Goal: Task Accomplishment & Management: Manage account settings

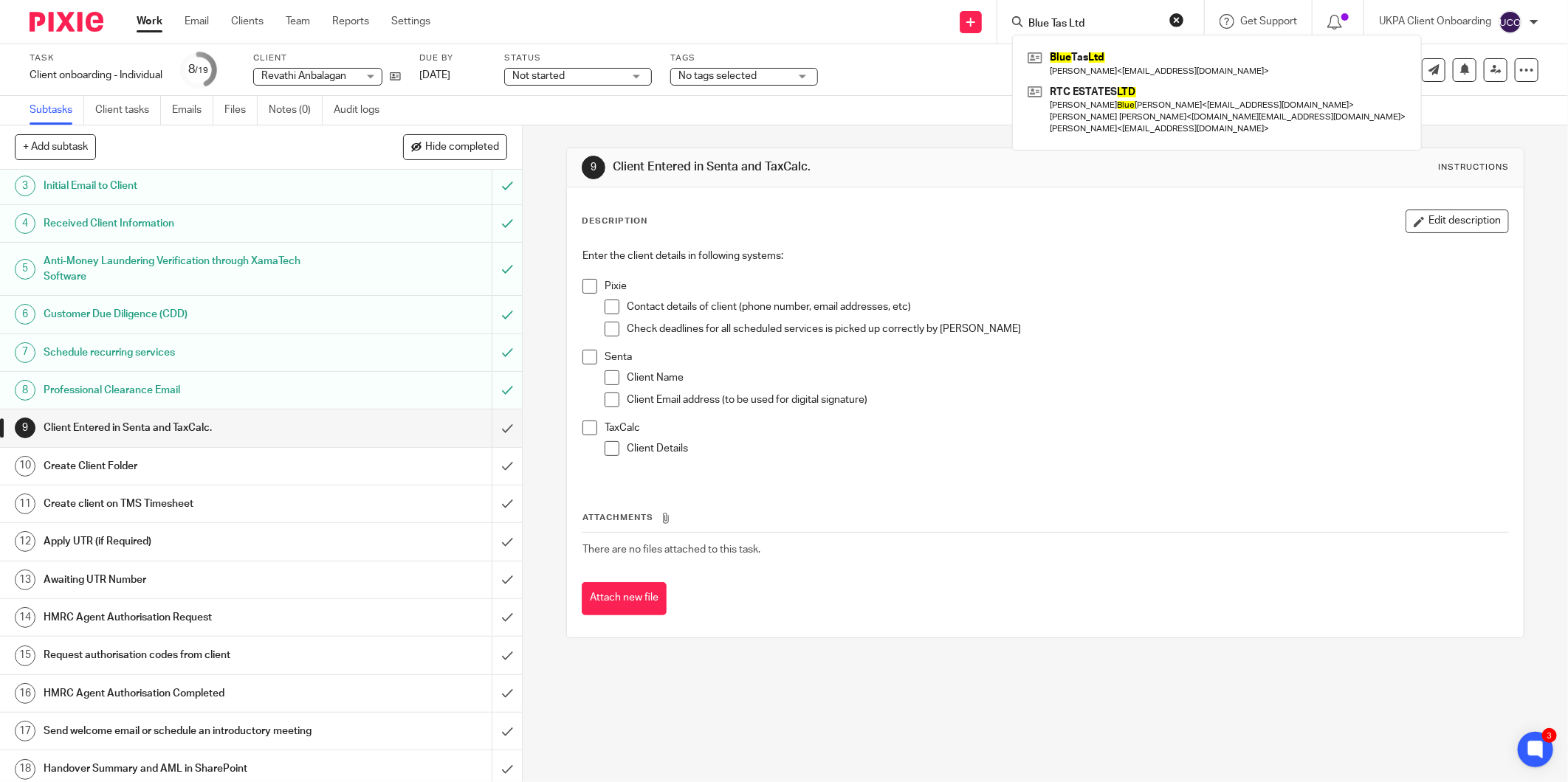
scroll to position [124, 0]
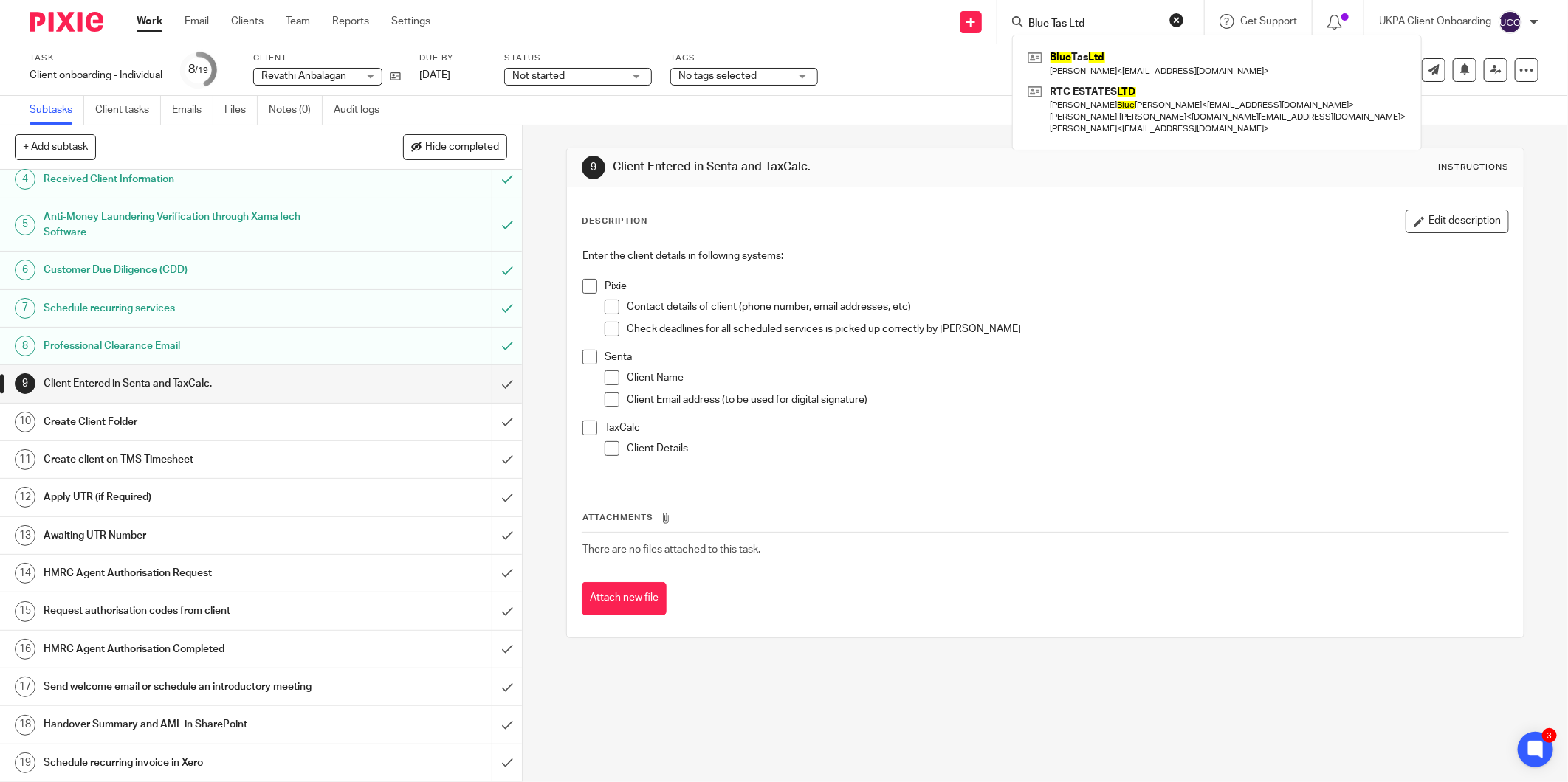
click at [1088, 226] on div "Description Edit description" at bounding box center [1045, 222] width 927 height 24
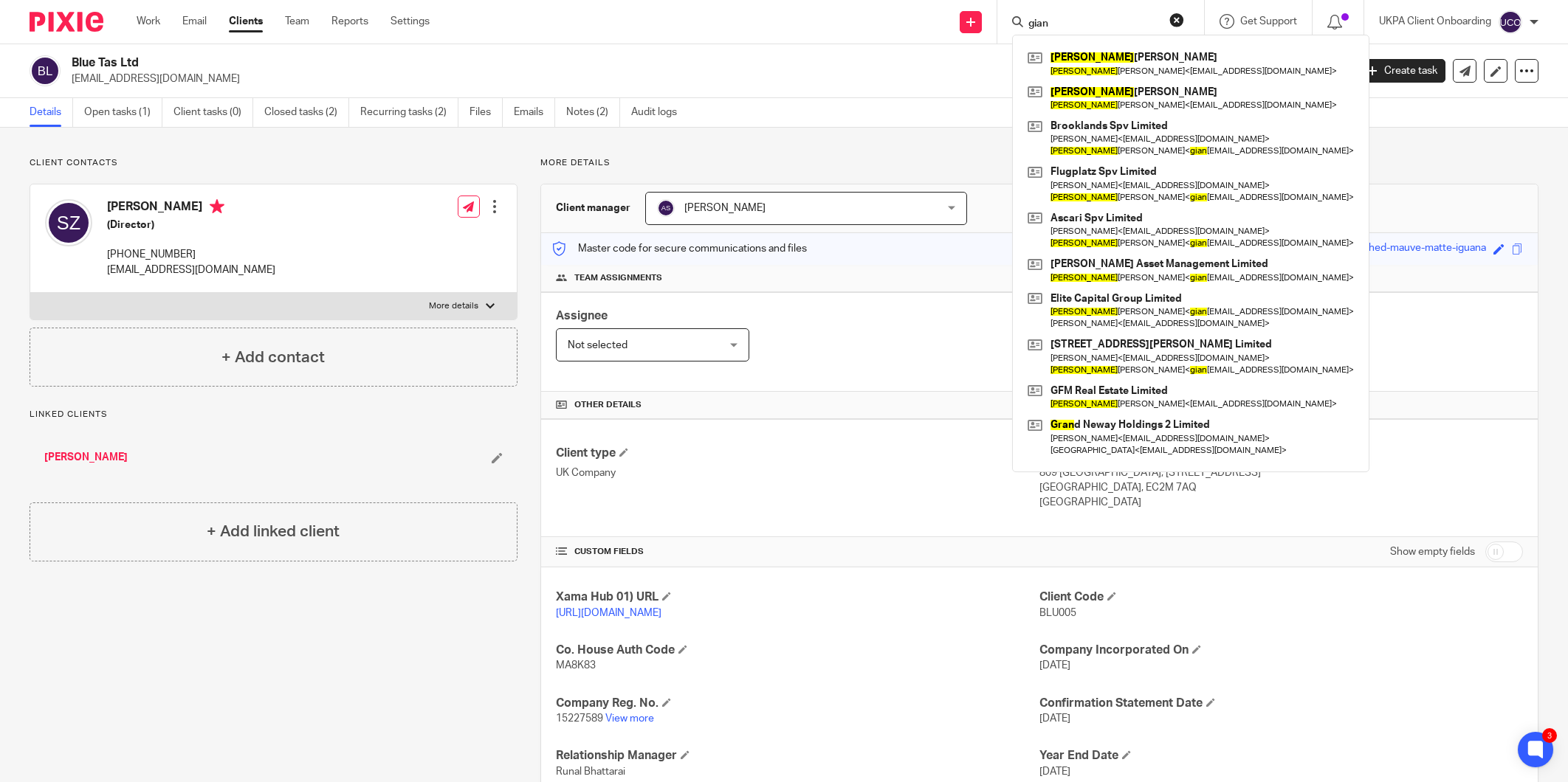
click at [1089, 19] on input "gian" at bounding box center [1094, 25] width 133 height 14
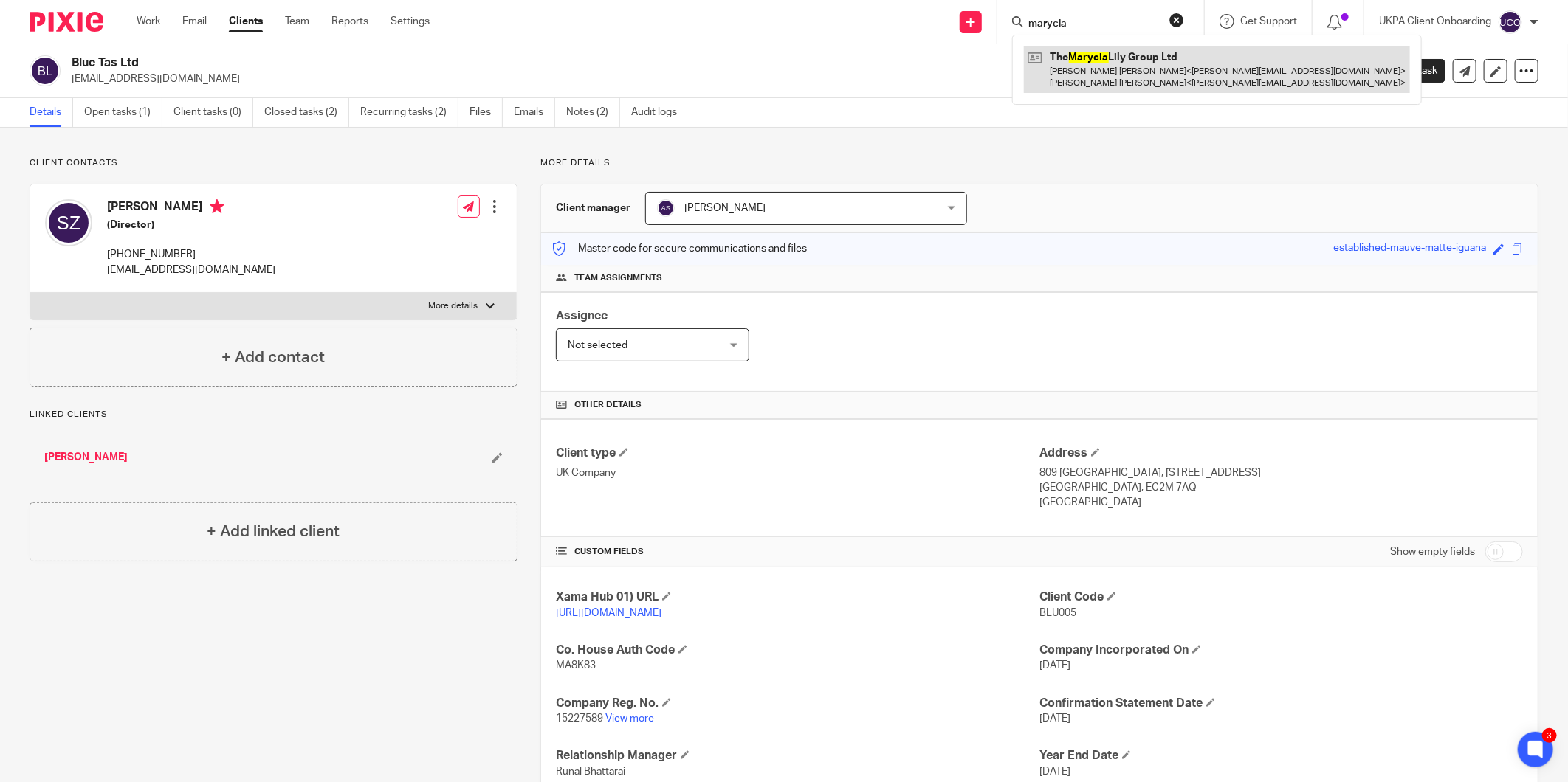
type input "marycia"
click at [1096, 76] on link at bounding box center [1217, 70] width 386 height 46
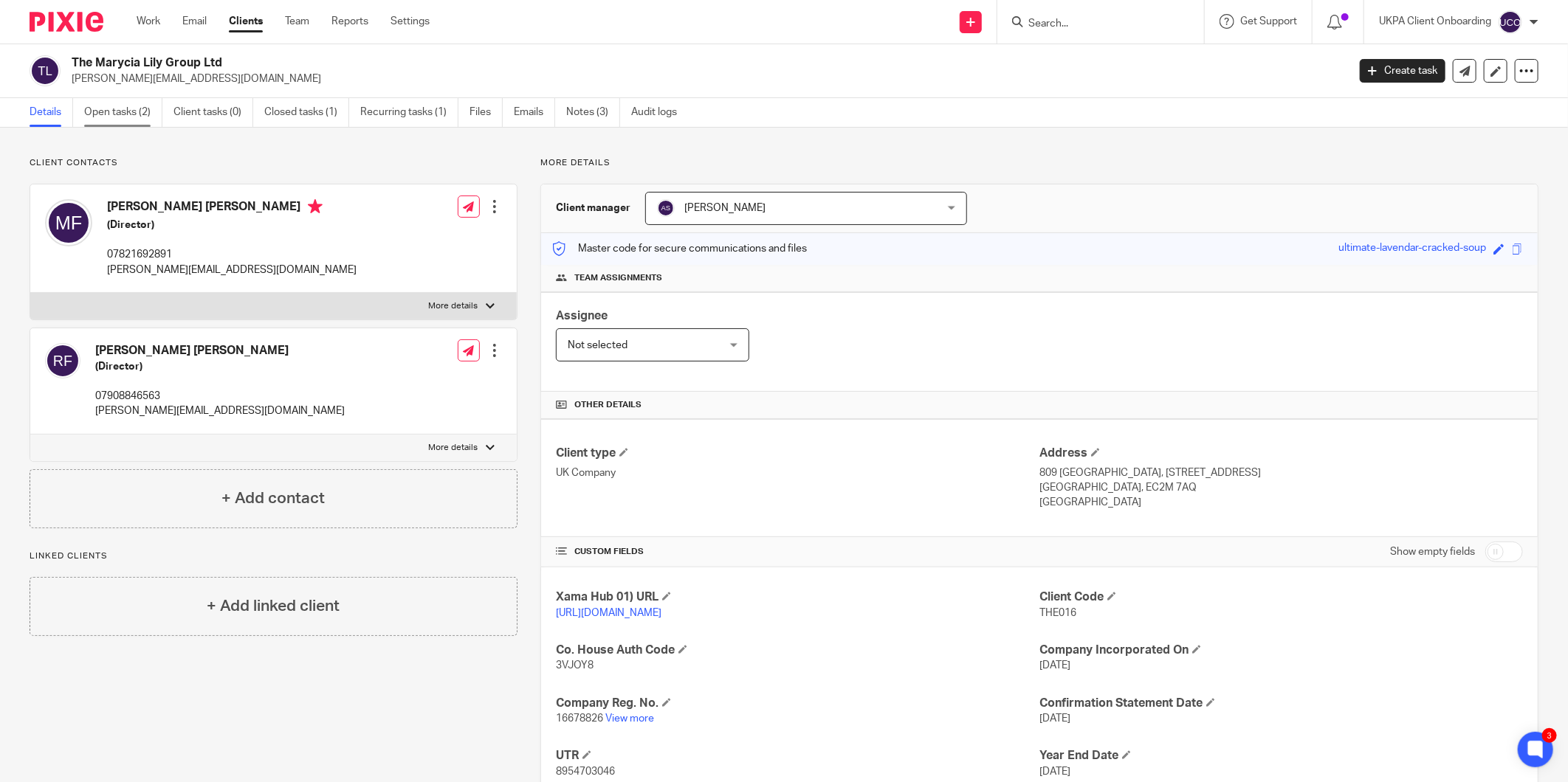
click at [128, 112] on link "Open tasks (2)" at bounding box center [123, 112] width 78 height 29
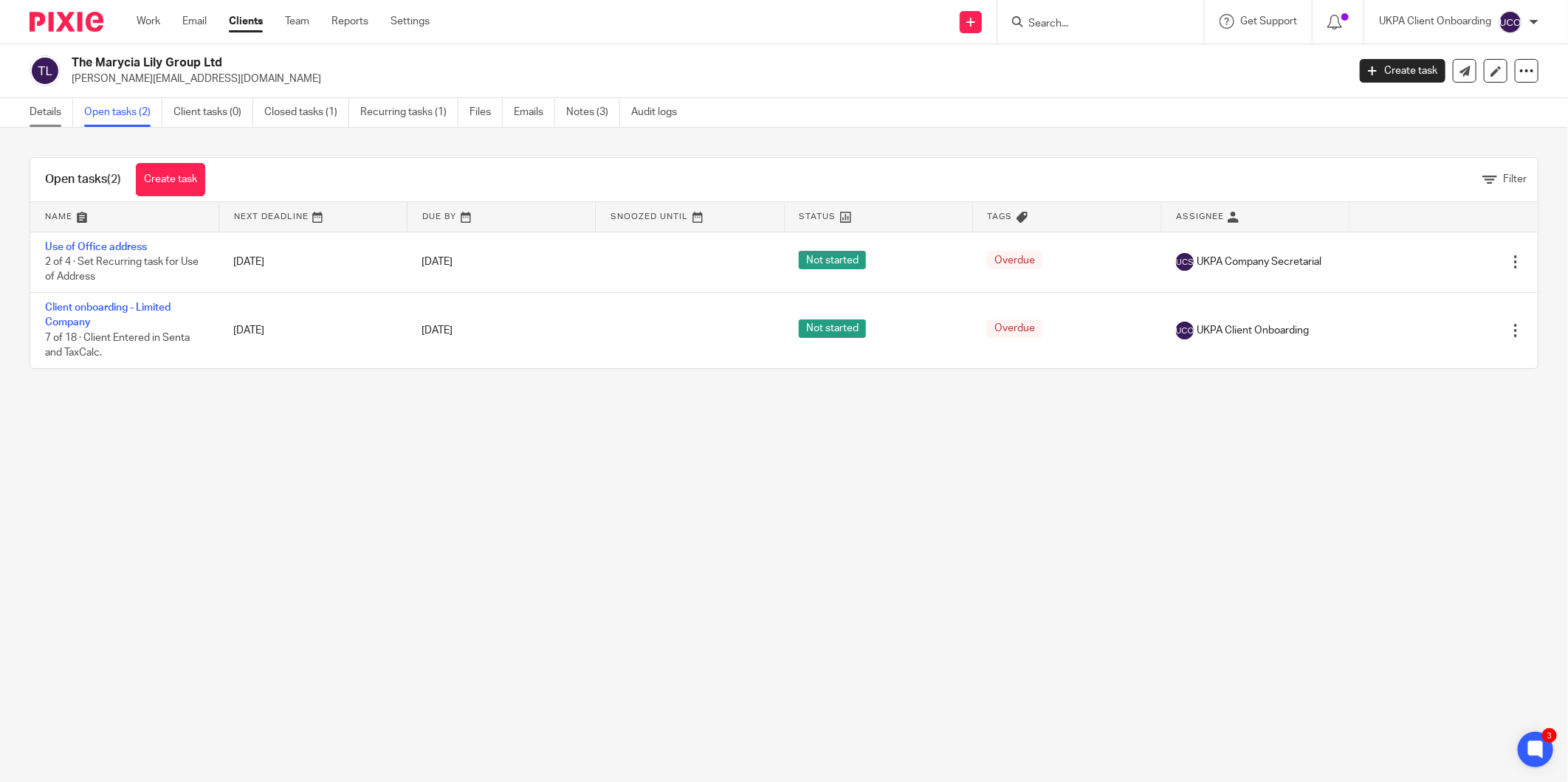
click at [39, 119] on link "Details" at bounding box center [51, 112] width 43 height 29
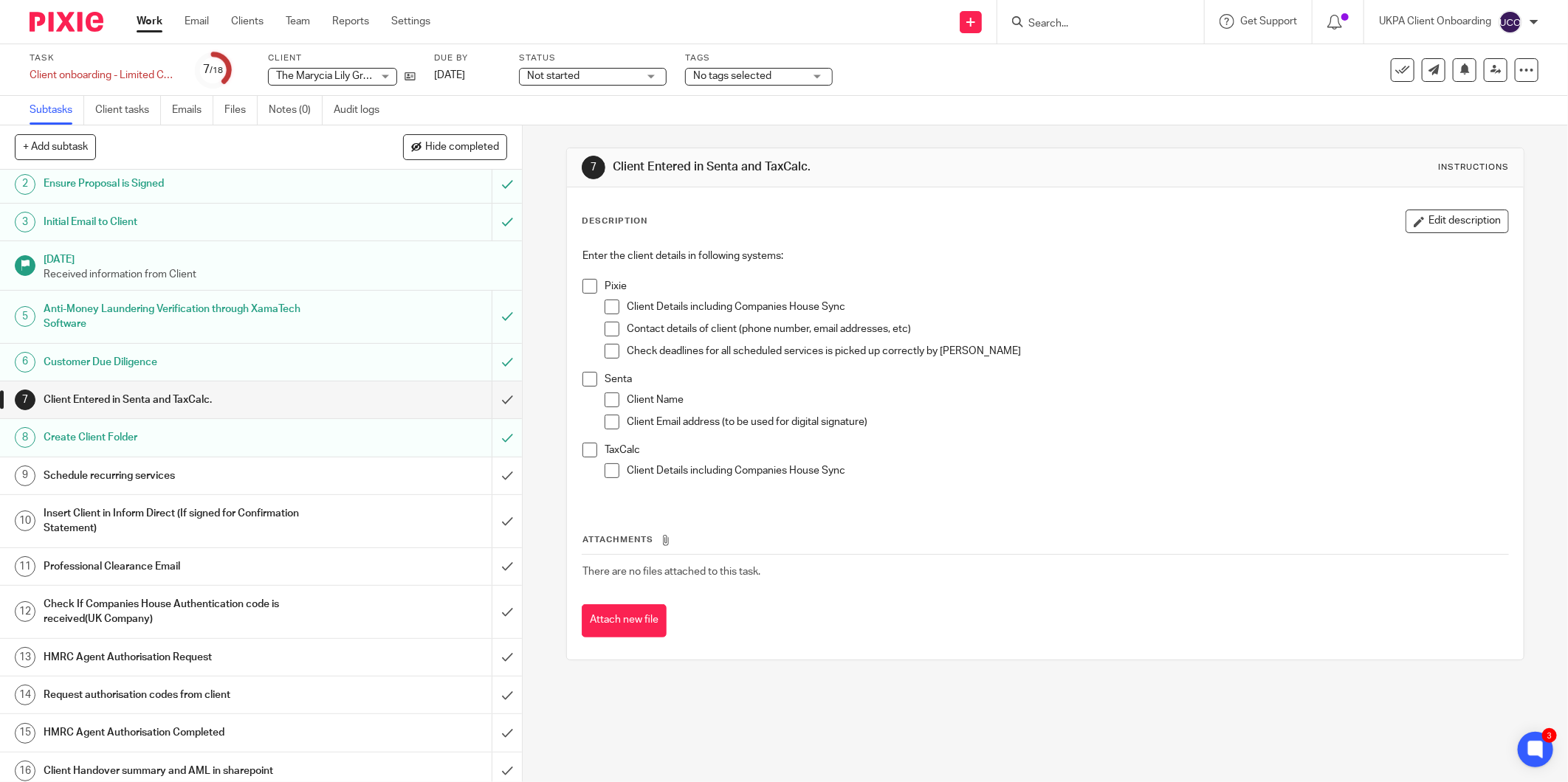
scroll to position [143, 0]
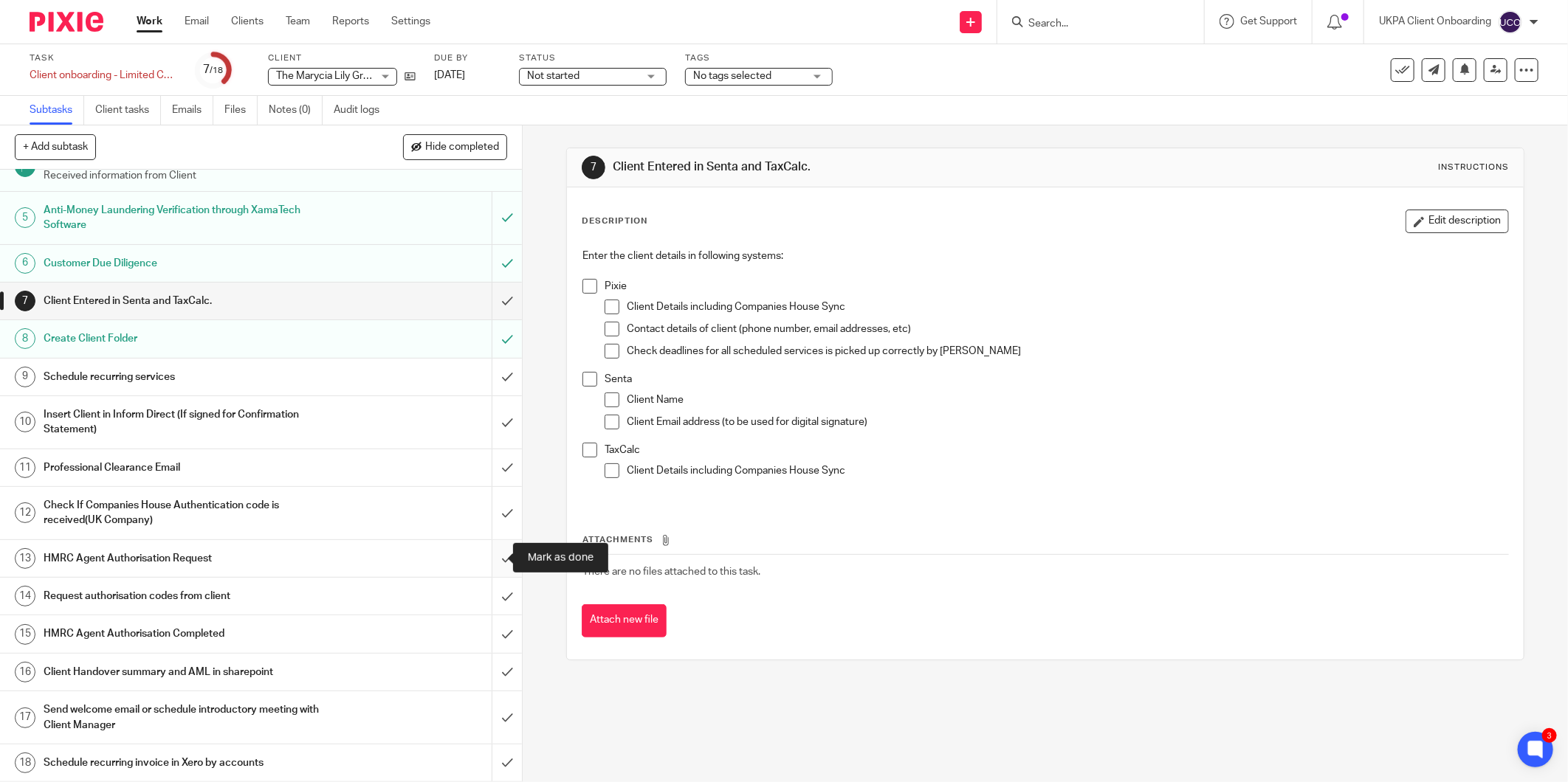
click at [490, 553] on input "submit" at bounding box center [261, 558] width 522 height 37
click at [489, 460] on input "submit" at bounding box center [261, 468] width 522 height 37
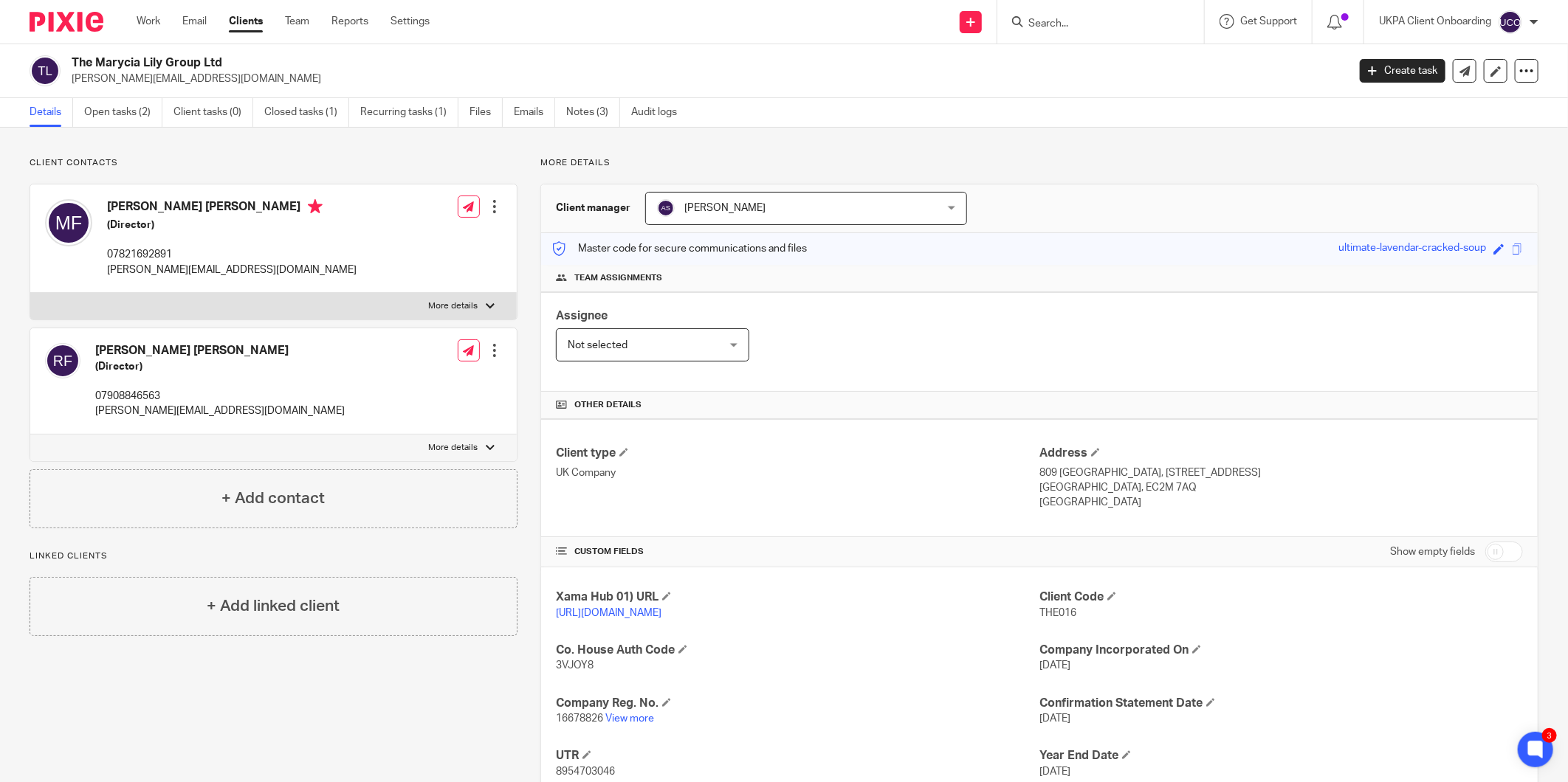
click at [175, 85] on p "monique_letoya@hotmail.com" at bounding box center [704, 78] width 1266 height 14
copy main "monique_letoya@hotmail.com Create task Update from Companies House Export data …"
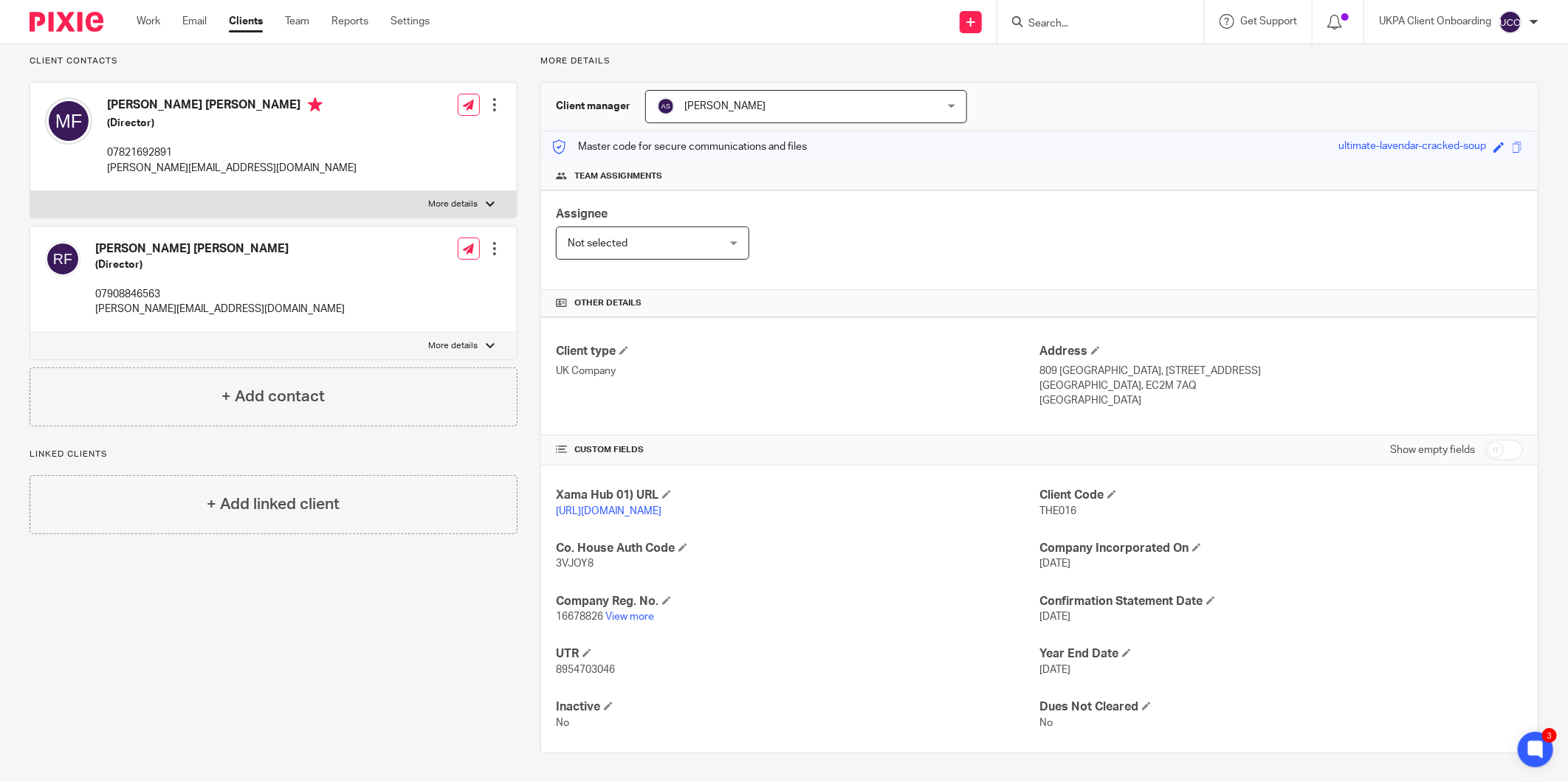
scroll to position [104, 0]
click at [565, 666] on span "8954703046" at bounding box center [585, 669] width 59 height 10
copy span "8954703046"
drag, startPoint x: 1120, startPoint y: 382, endPoint x: 1073, endPoint y: 384, distance: 47.0
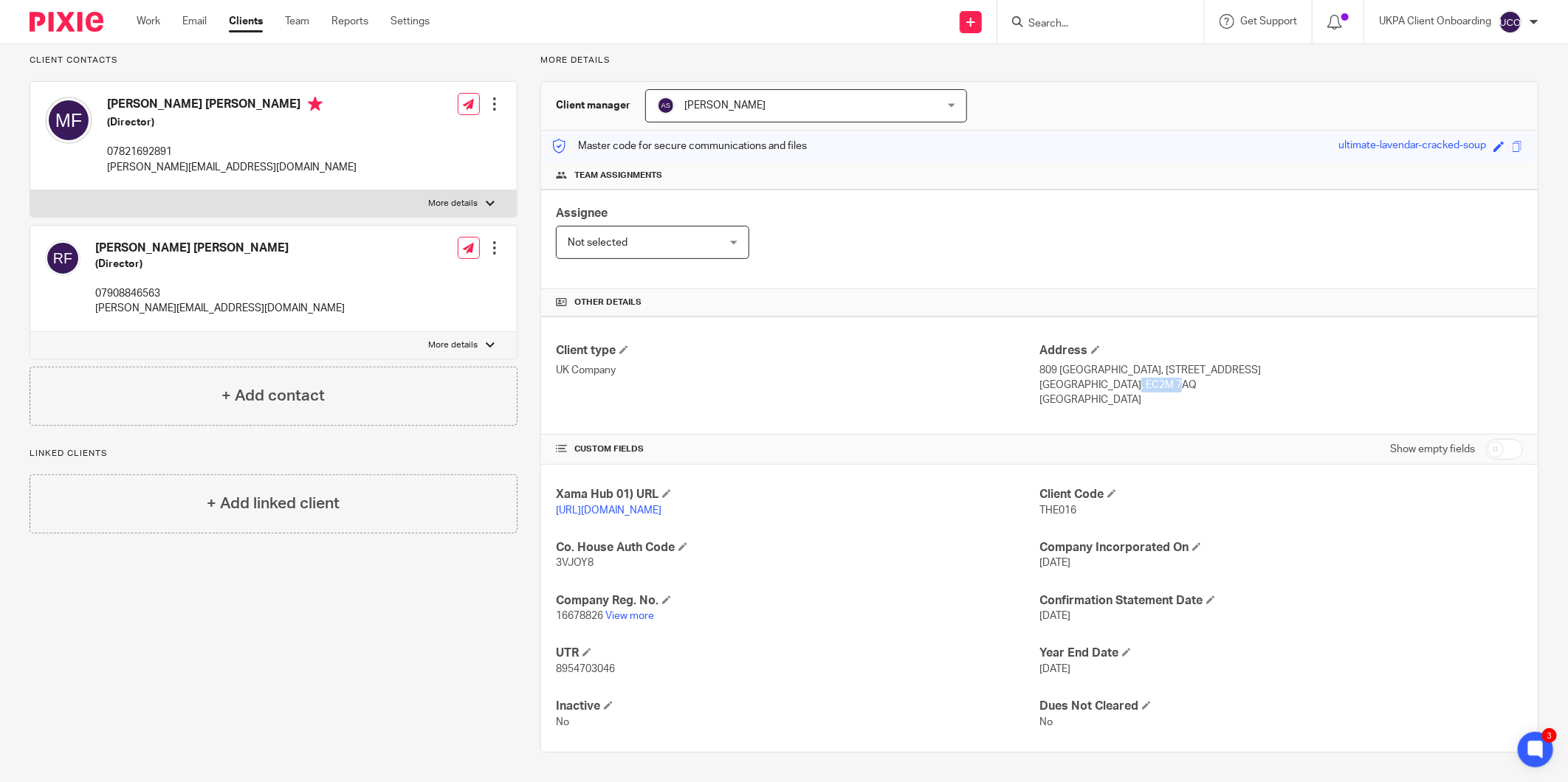
click at [1073, 384] on p "London, EC2M 7AQ" at bounding box center [1281, 384] width 484 height 14
copy p "EC2M 7AQ"
click at [567, 674] on p "8954703046" at bounding box center [798, 669] width 484 height 14
copy span "8954703046"
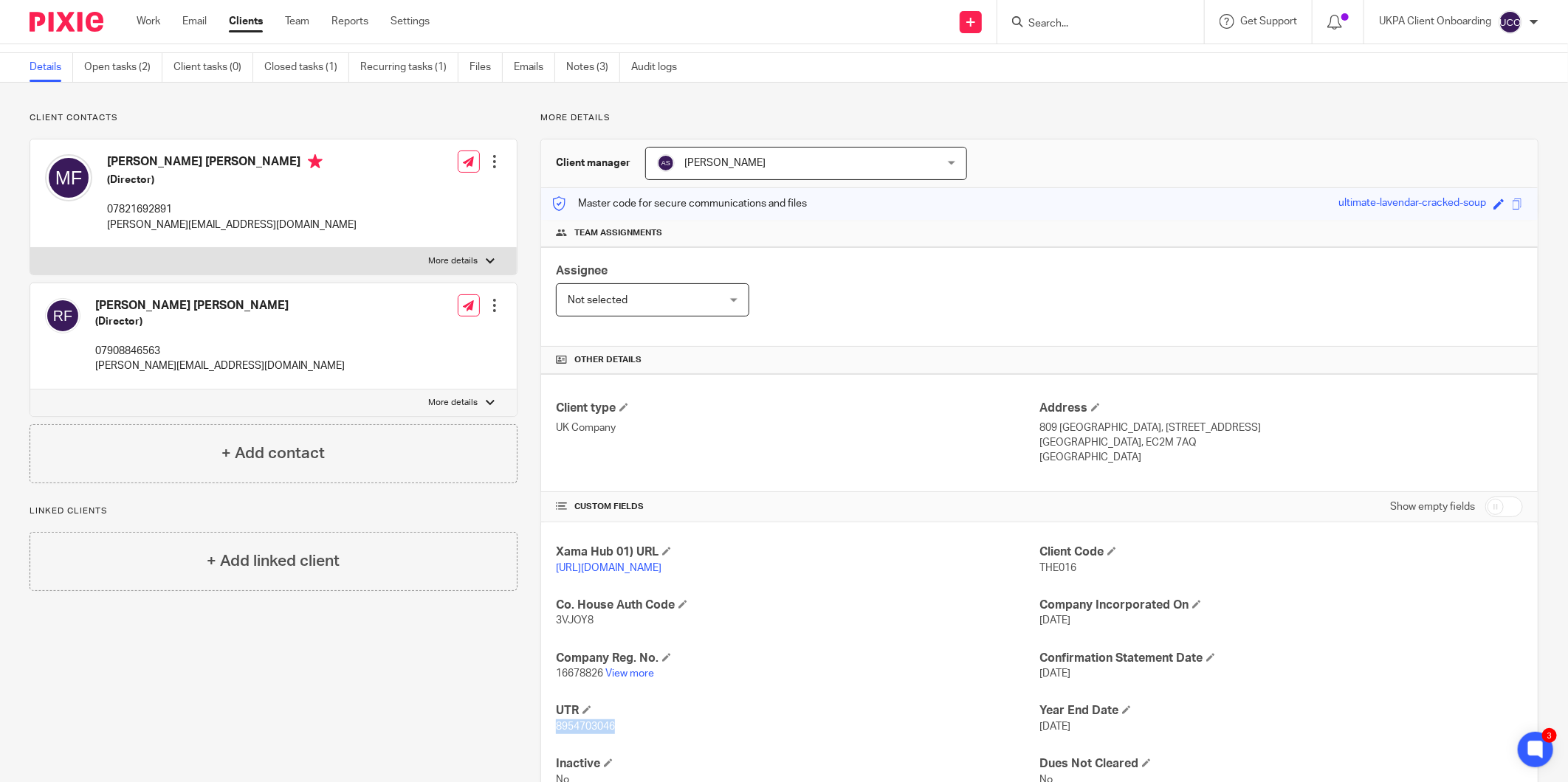
scroll to position [0, 0]
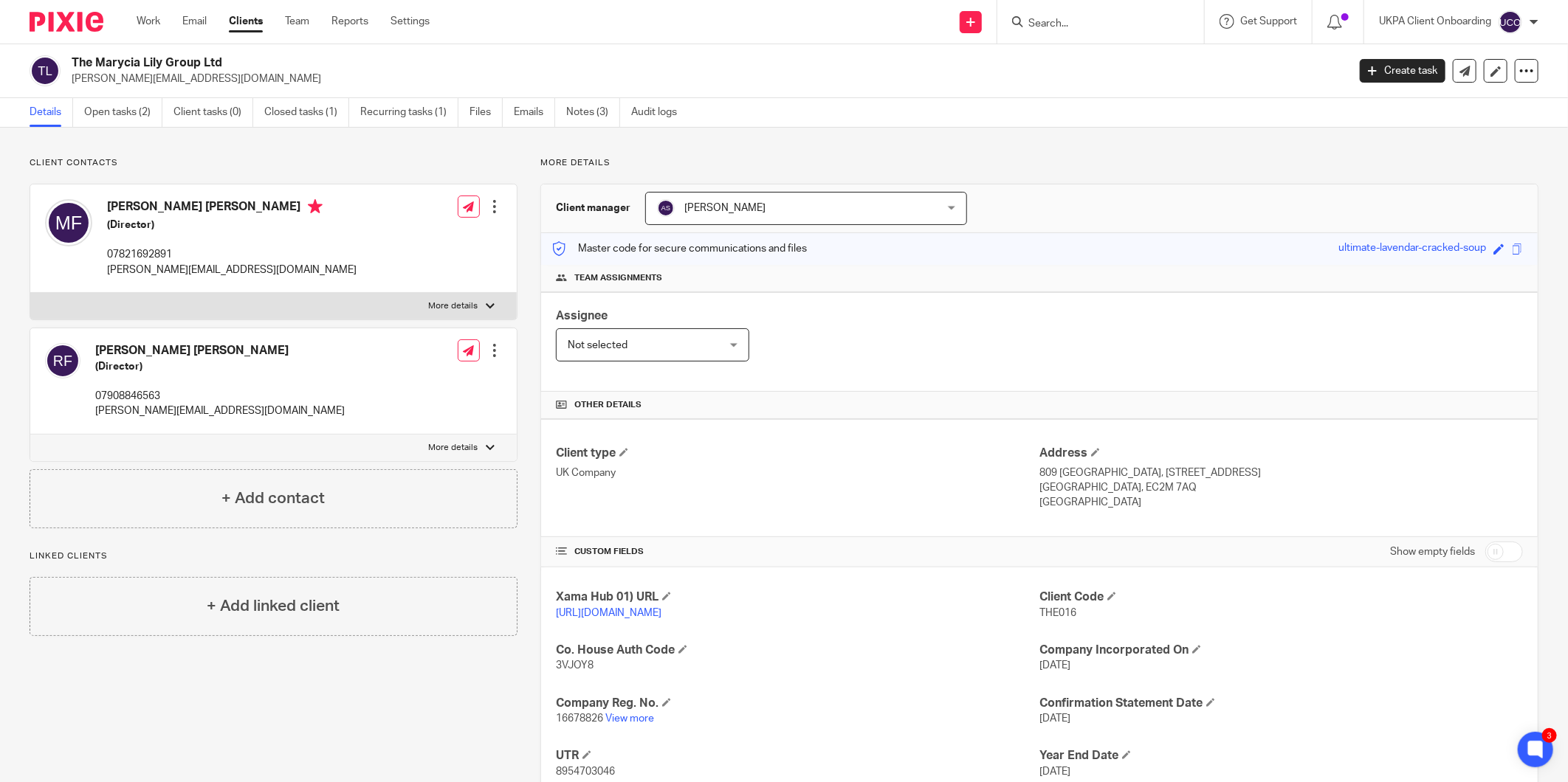
click at [181, 66] on h2 "The Marycia Lily Group Ltd" at bounding box center [577, 63] width 1013 height 15
copy div "The Marycia Lily Group Ltd"
click at [596, 111] on link "Notes (3)" at bounding box center [593, 112] width 54 height 29
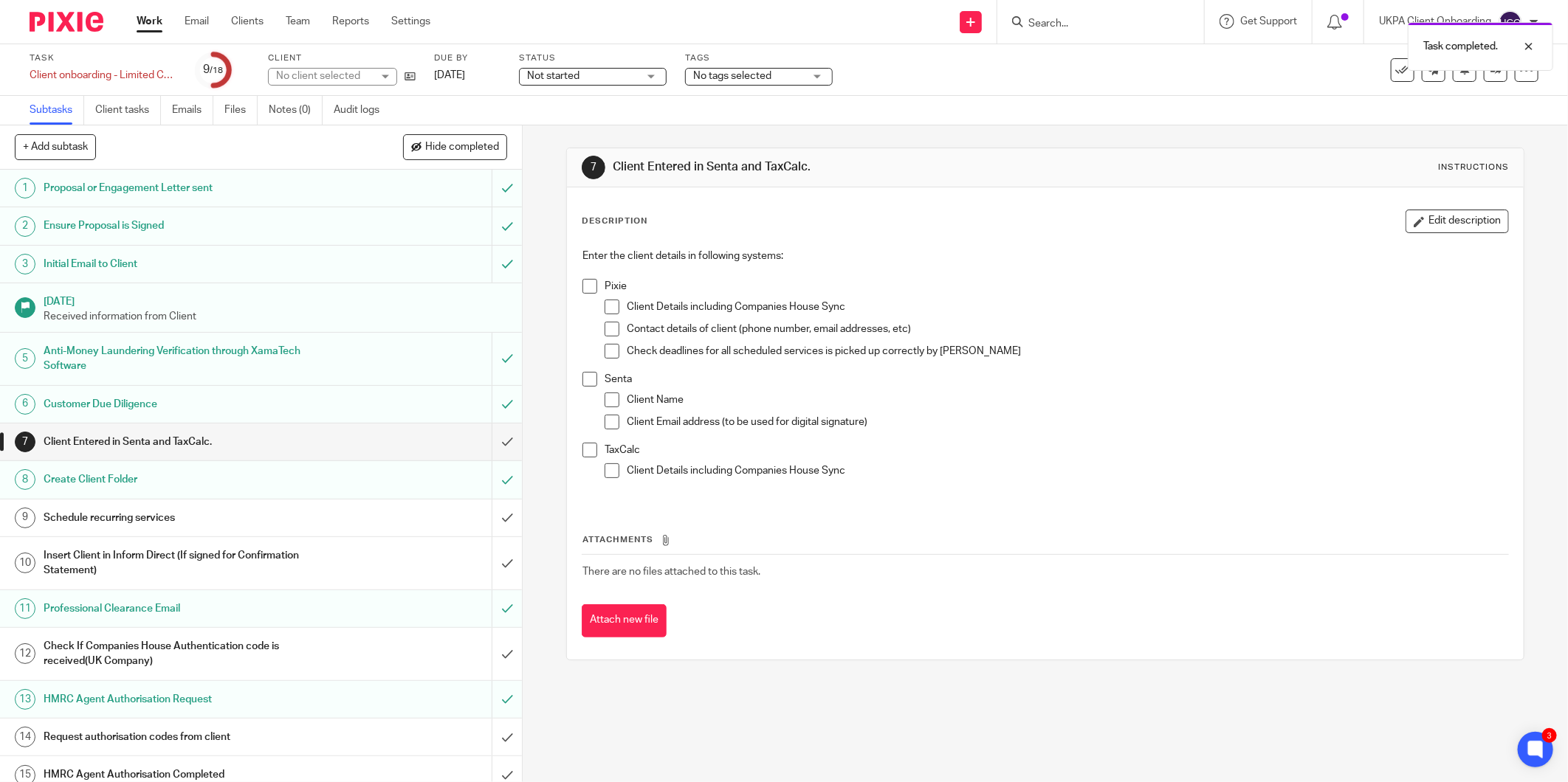
scroll to position [143, 0]
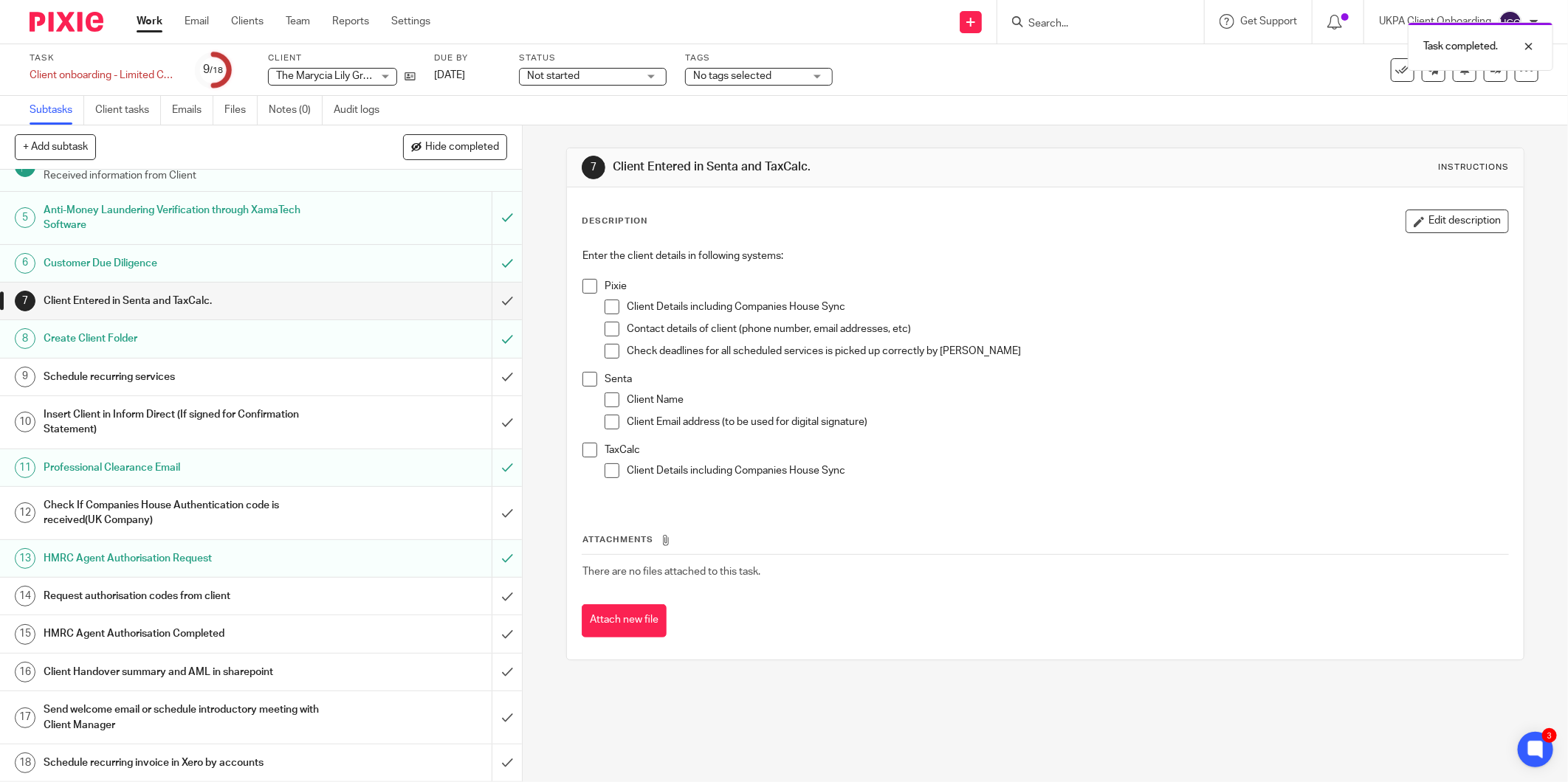
click at [166, 593] on h1 "Request authorisation codes from client" at bounding box center [188, 596] width 289 height 22
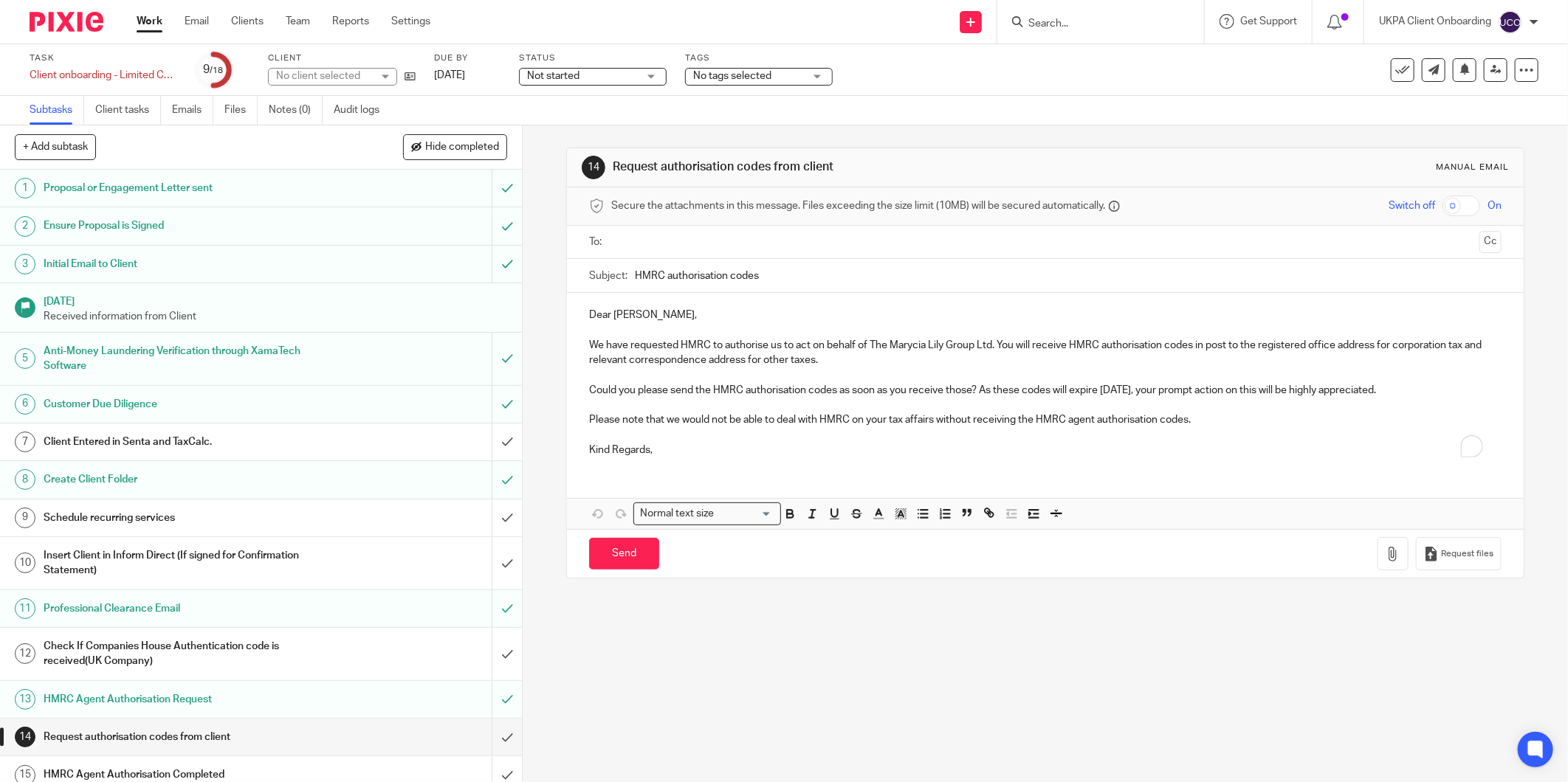
click at [589, 315] on p "Dear Monique Letoya," at bounding box center [1045, 314] width 912 height 14
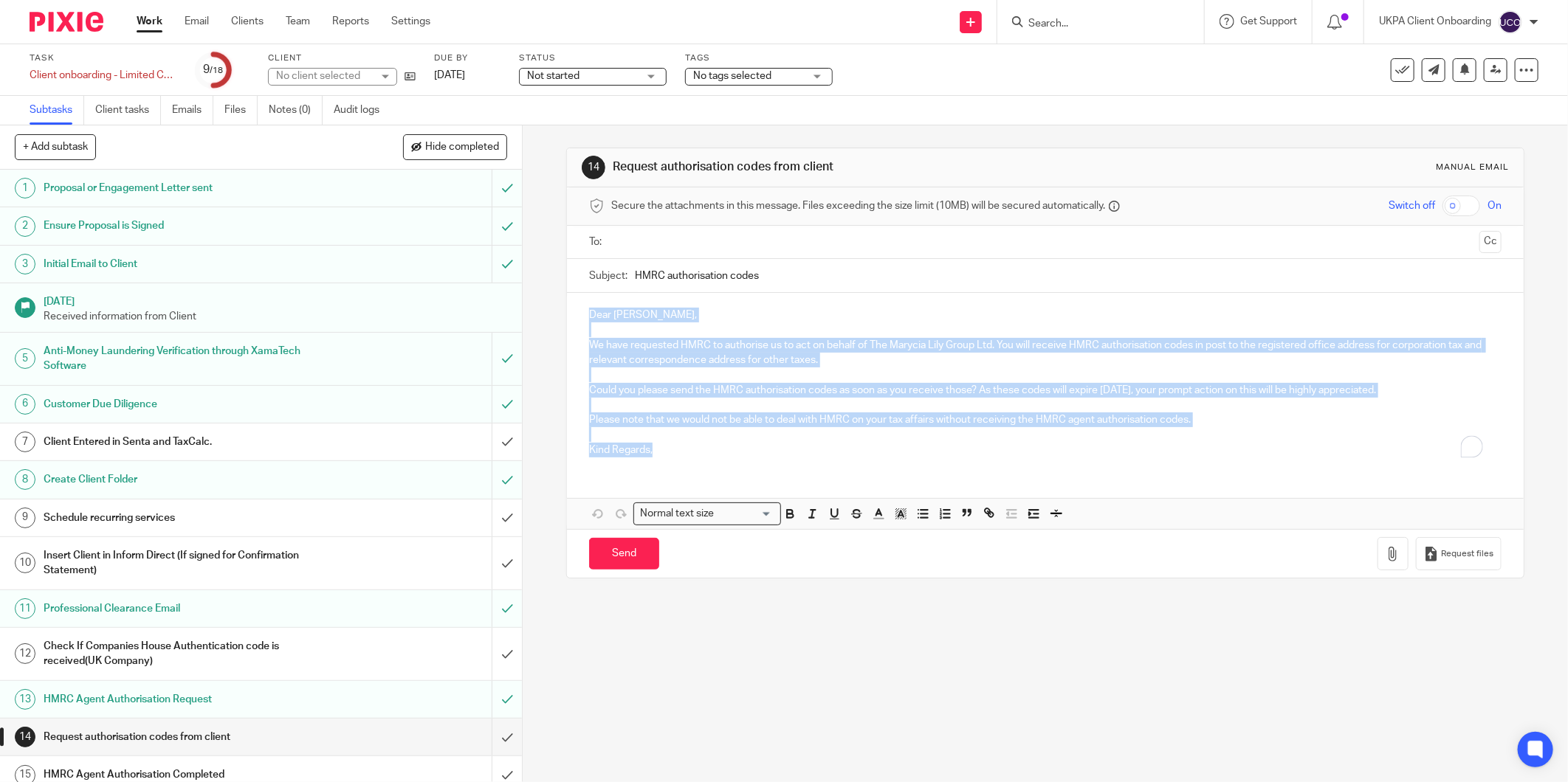
drag, startPoint x: 586, startPoint y: 315, endPoint x: 670, endPoint y: 446, distance: 155.6
click at [670, 446] on div "Dear Monique Letoya, We have requested HMRC to authorise us to act on behalf of…" at bounding box center [1045, 381] width 957 height 176
copy div "Dear Monique Letoya, We have requested HMRC to authorise us to act on behalf of…"
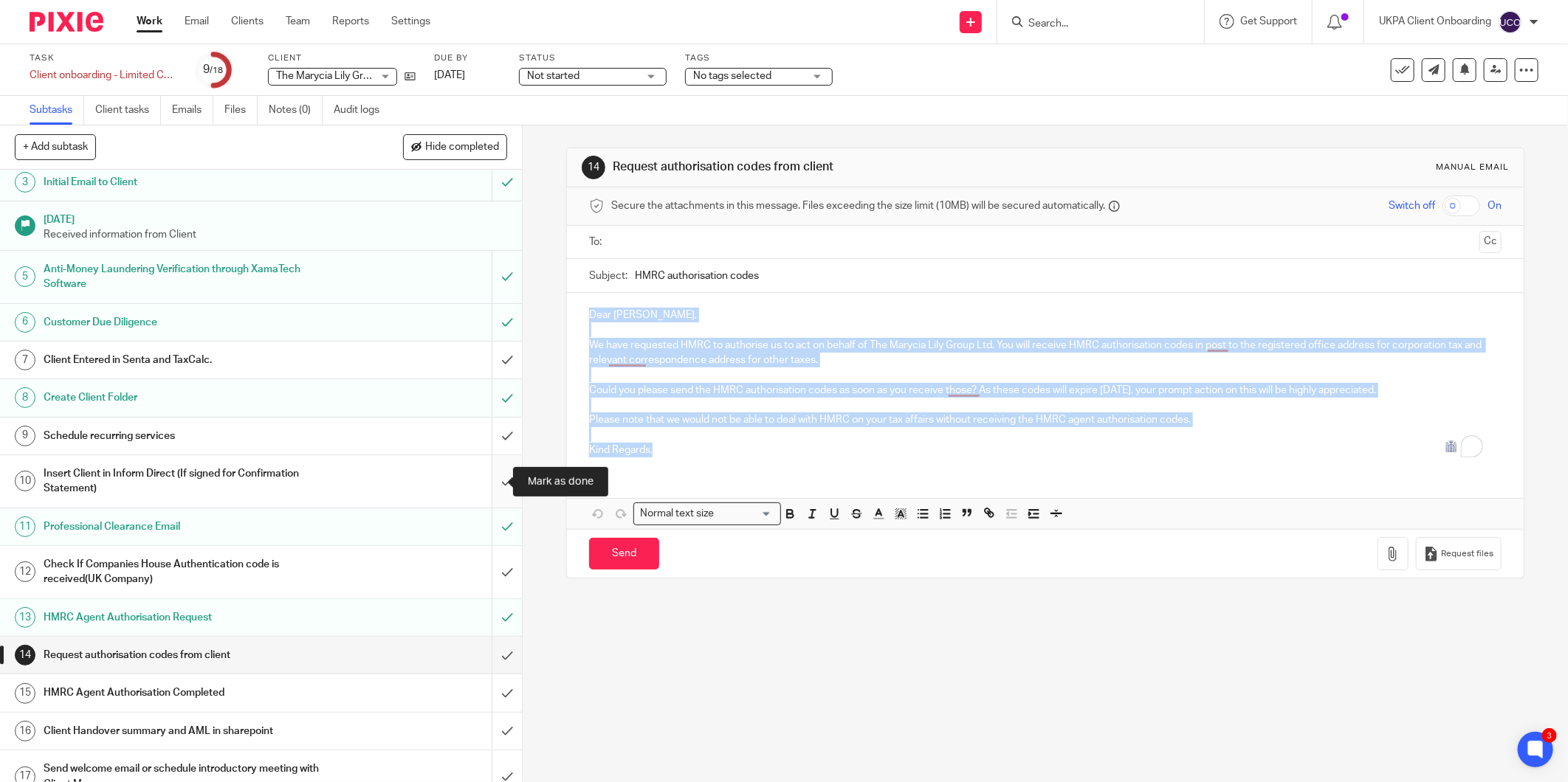
click at [485, 478] on input "submit" at bounding box center [261, 482] width 522 height 53
click at [493, 568] on input "submit" at bounding box center [261, 572] width 522 height 53
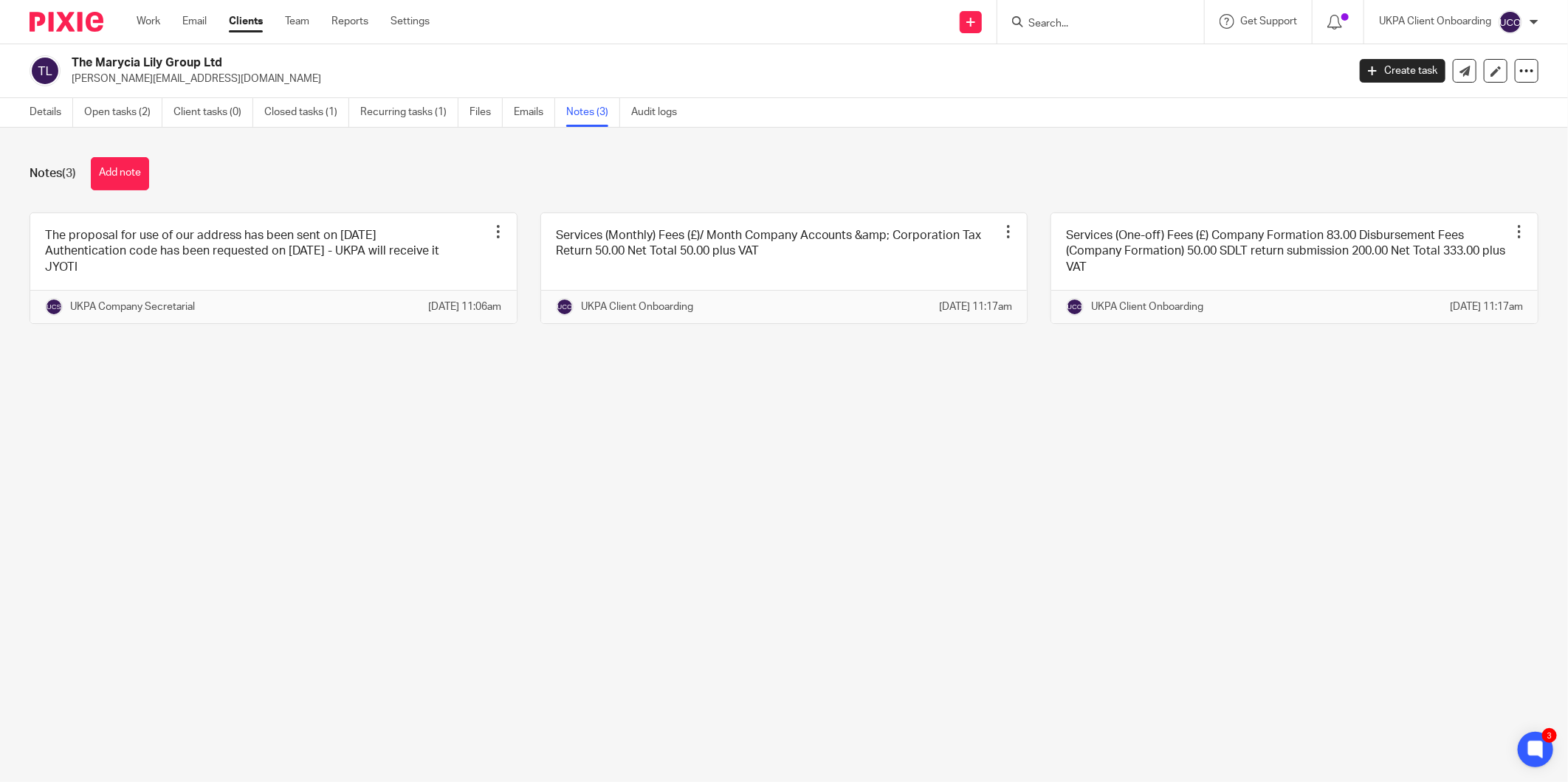
click at [187, 92] on div "The Marycia Lily Group Ltd [PERSON_NAME][EMAIL_ADDRESS][DOMAIN_NAME] Create tas…" at bounding box center [784, 71] width 1568 height 54
click at [186, 86] on p "[PERSON_NAME][EMAIL_ADDRESS][DOMAIN_NAME]" at bounding box center [704, 78] width 1266 height 14
drag, startPoint x: 186, startPoint y: 86, endPoint x: 163, endPoint y: 79, distance: 24.0
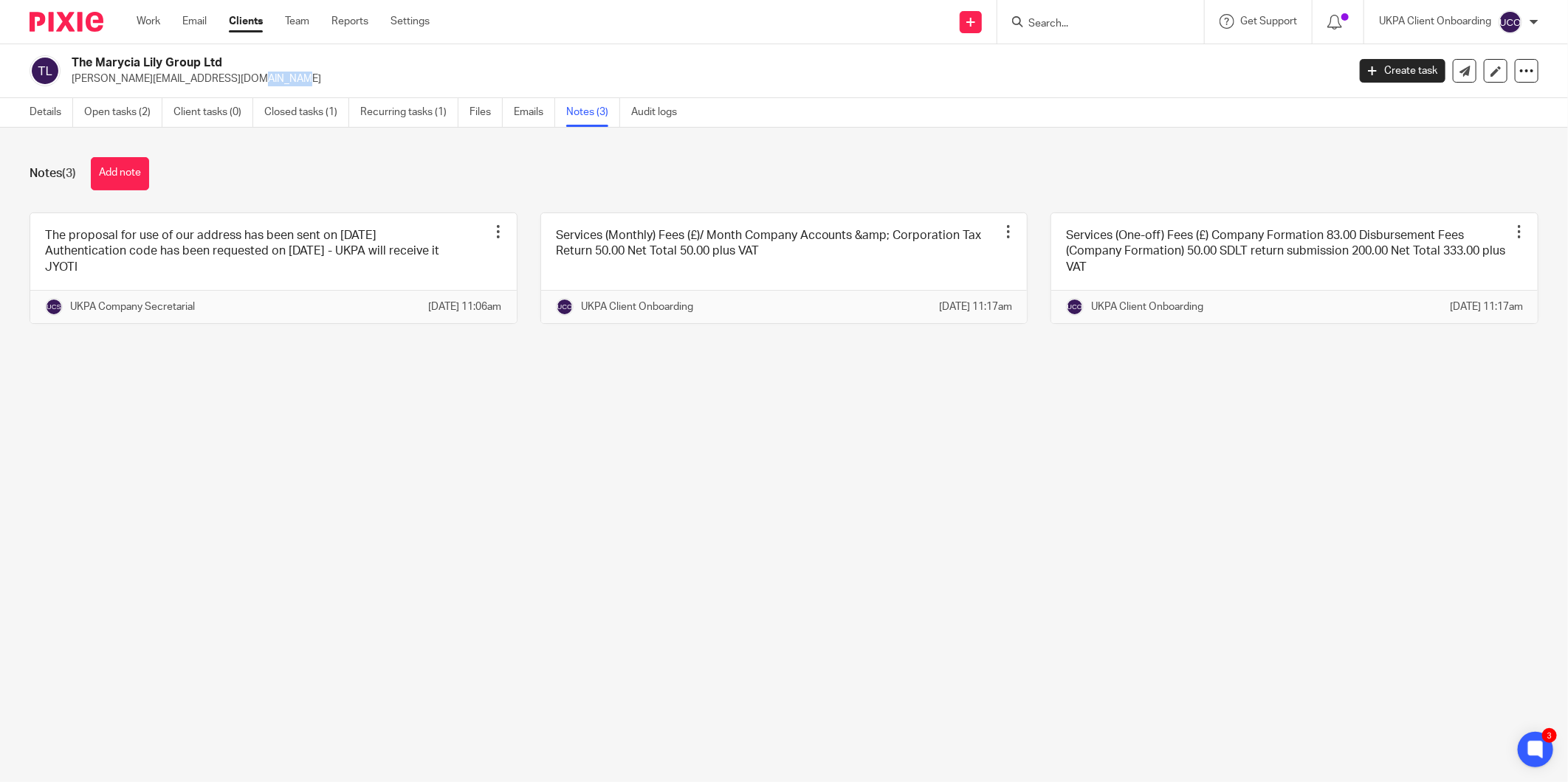
click at [163, 79] on p "[PERSON_NAME][EMAIL_ADDRESS][DOMAIN_NAME]" at bounding box center [704, 78] width 1266 height 14
click at [127, 119] on link "Open tasks (2)" at bounding box center [123, 112] width 78 height 29
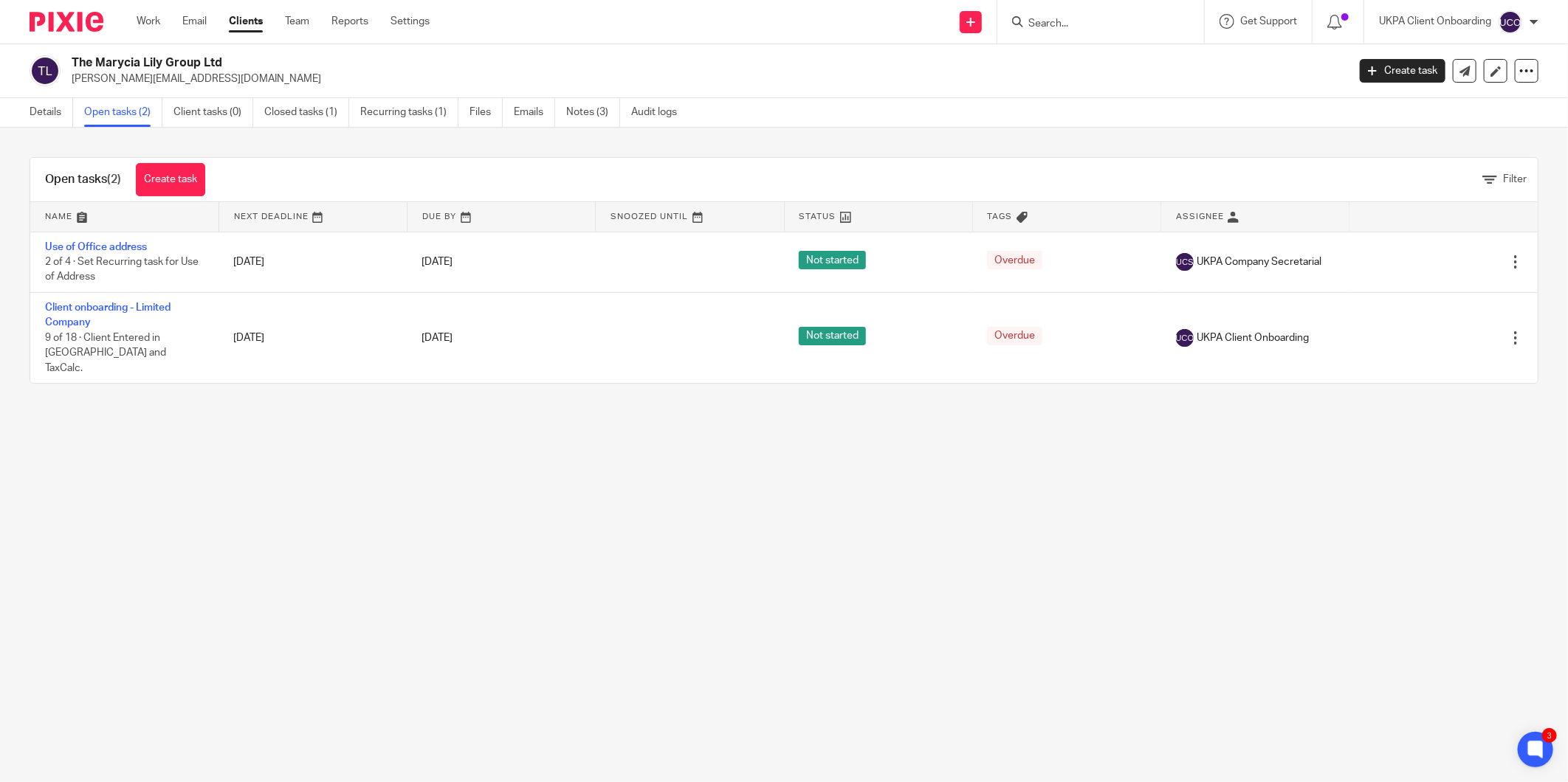
click at [181, 76] on p "[PERSON_NAME][EMAIL_ADDRESS][DOMAIN_NAME]" at bounding box center [704, 78] width 1266 height 14
copy main "[PERSON_NAME][EMAIL_ADDRESS][DOMAIN_NAME] Create task Update from Companies Hou…"
click at [1085, 20] on input "Search" at bounding box center [1094, 25] width 133 height 14
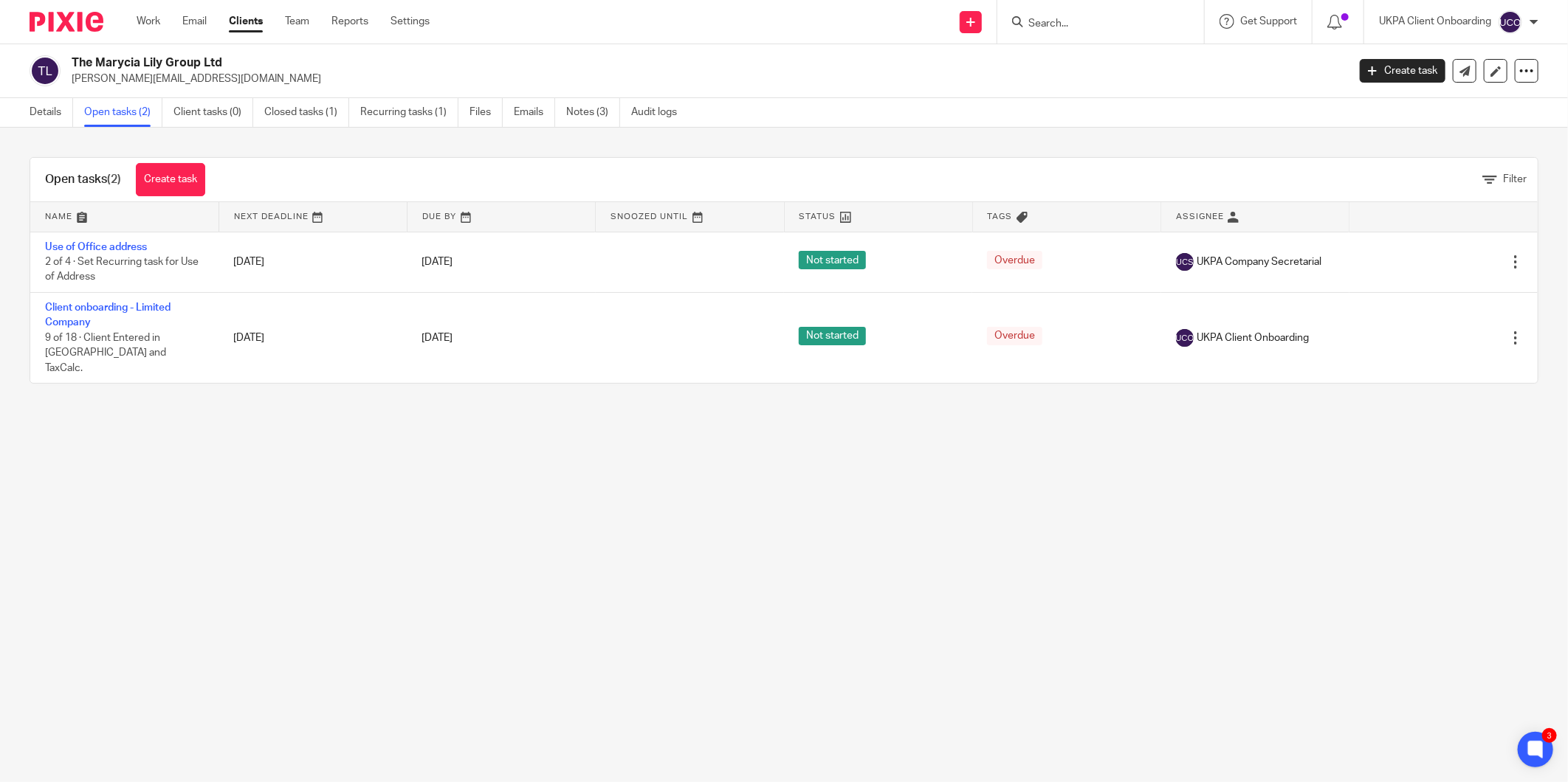
paste input "monique_letoya@hotmail.com"
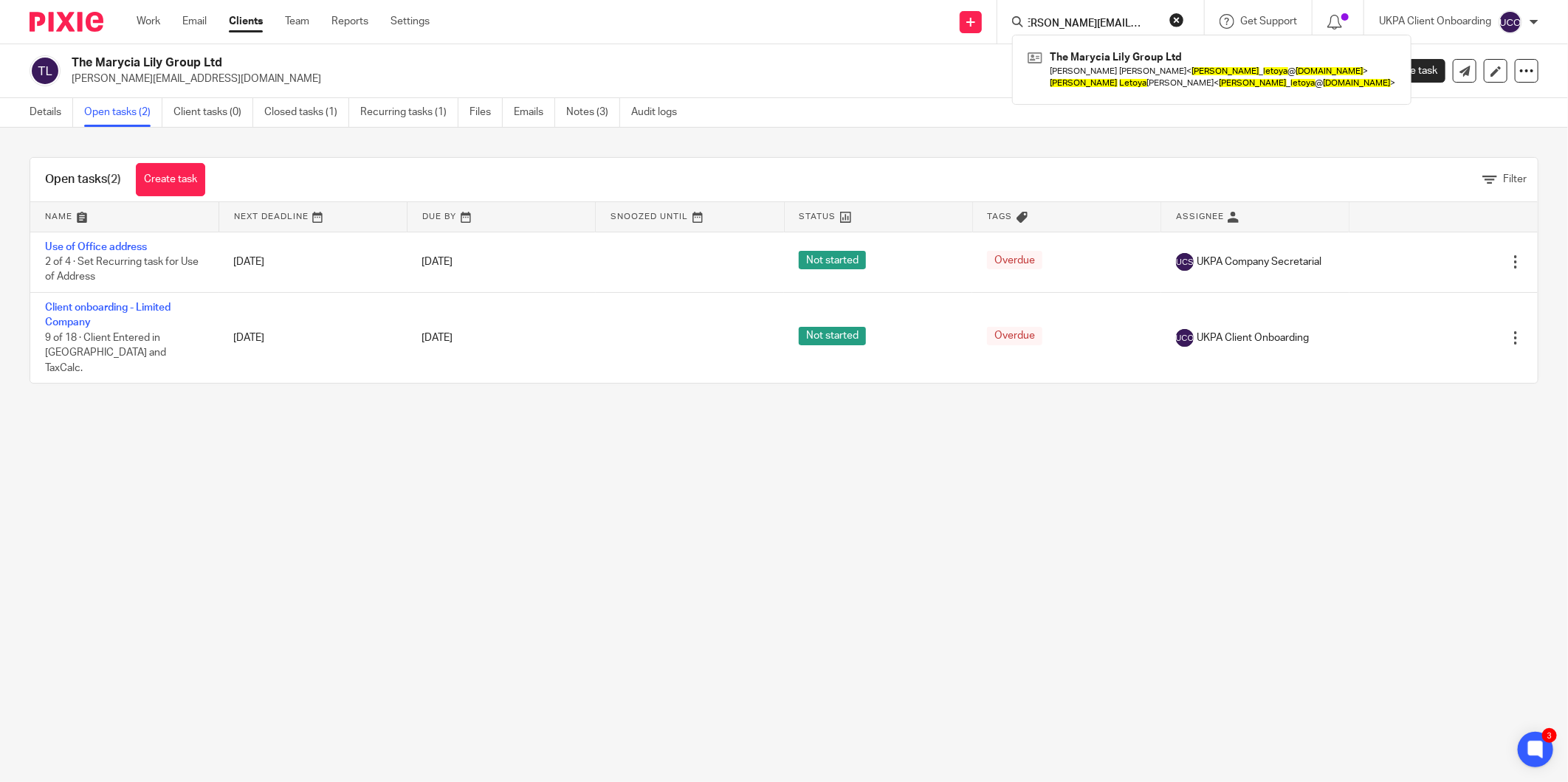
type input "monique_letoya@hotmail.com"
click at [372, 167] on div "Open tasks (2) Create task Filter" at bounding box center [784, 180] width 1508 height 44
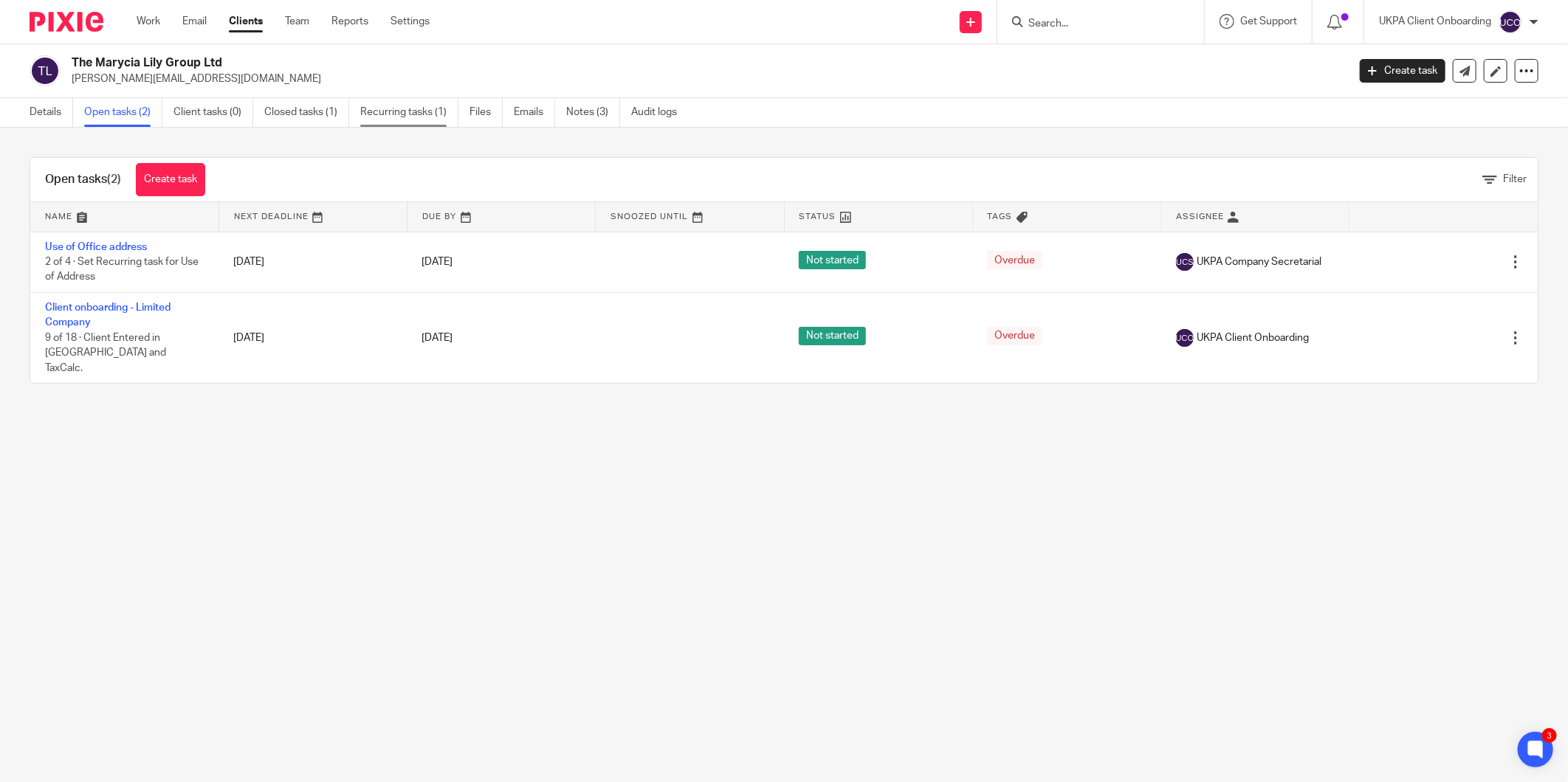
click at [417, 113] on link "Recurring tasks (1)" at bounding box center [409, 112] width 98 height 29
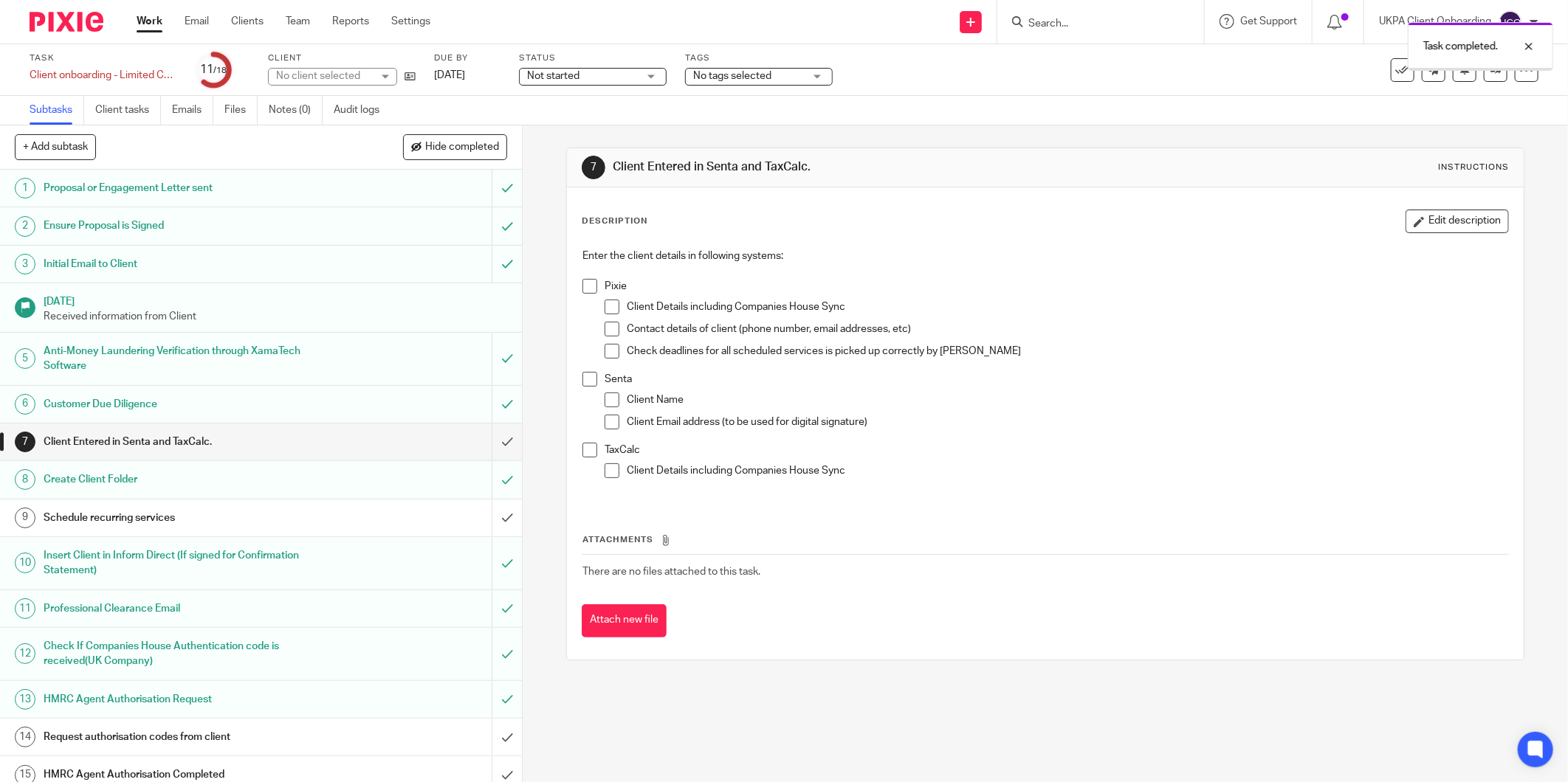
scroll to position [143, 0]
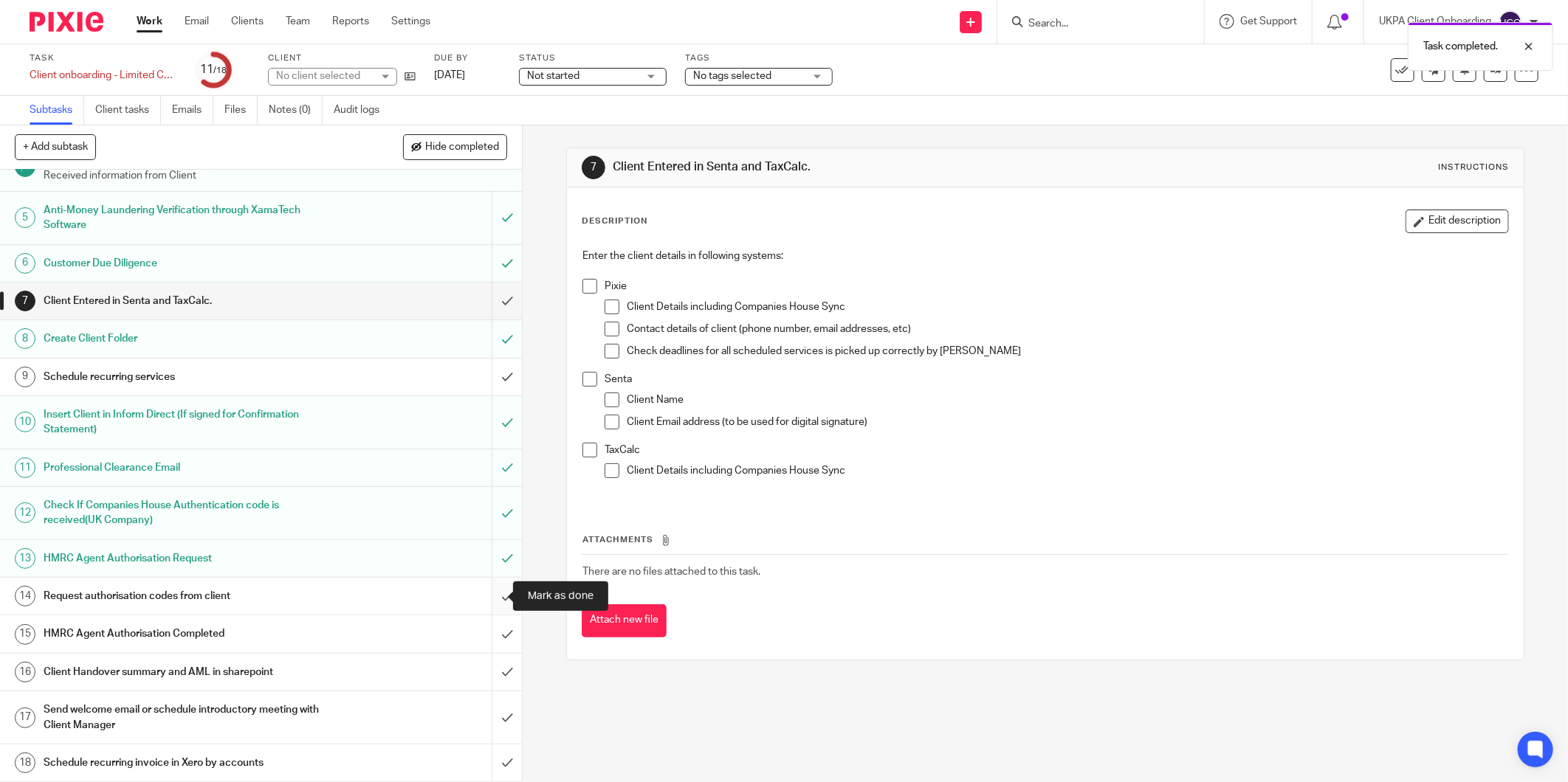
click at [490, 596] on input "submit" at bounding box center [261, 596] width 522 height 37
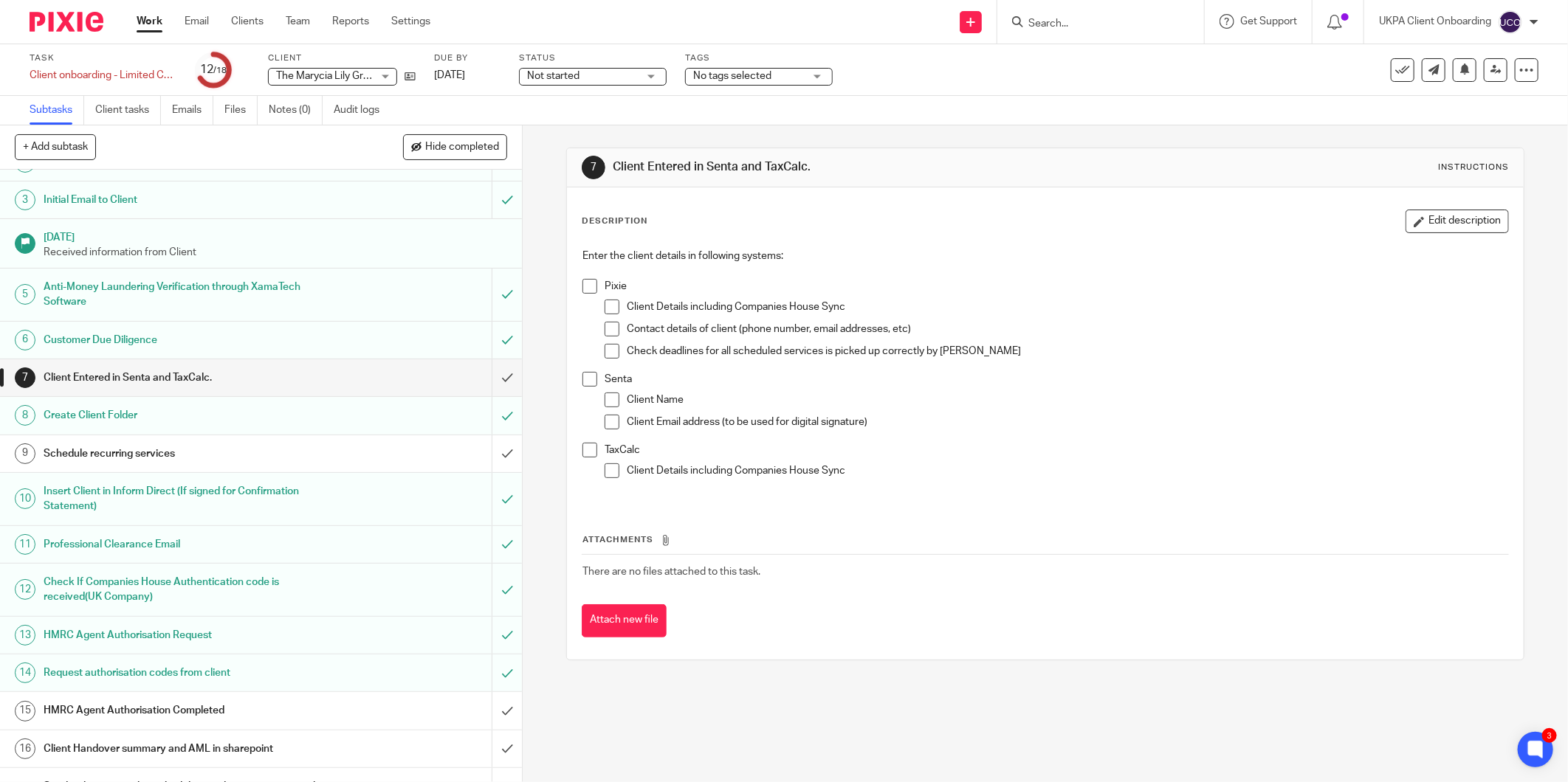
scroll to position [143, 0]
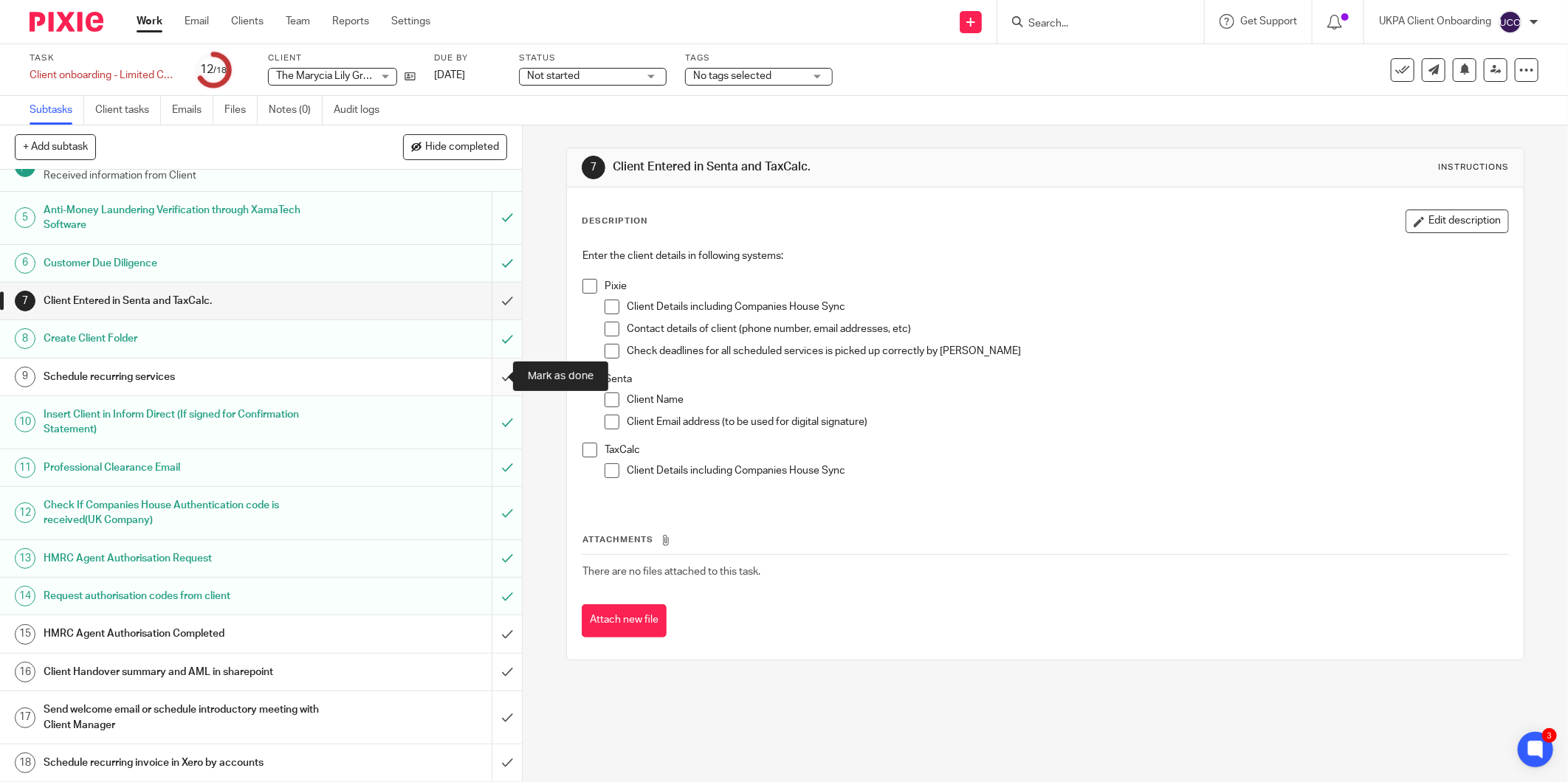
click at [492, 371] on input "submit" at bounding box center [261, 377] width 522 height 37
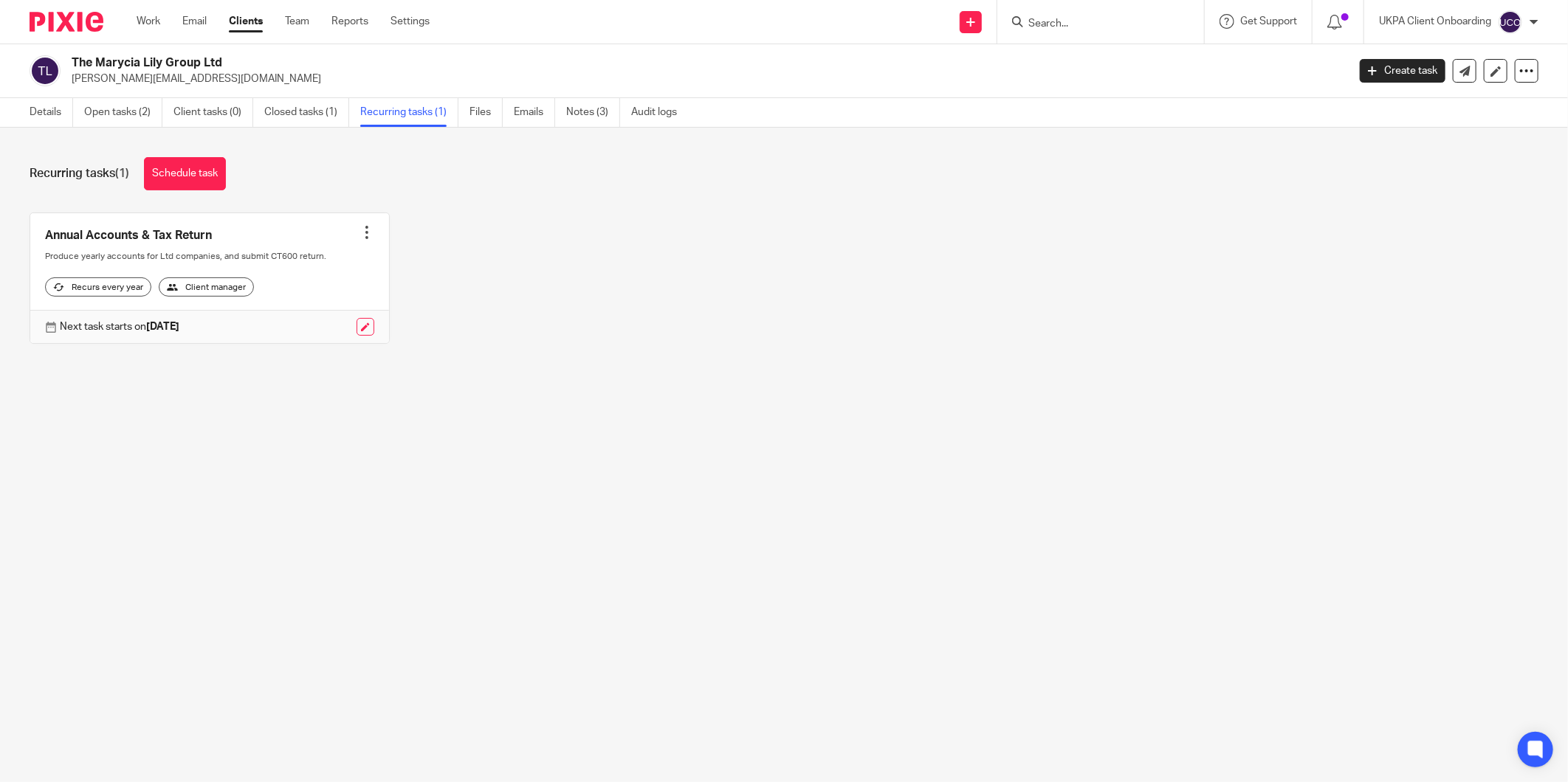
click at [305, 116] on link "Closed tasks (1)" at bounding box center [307, 112] width 85 height 29
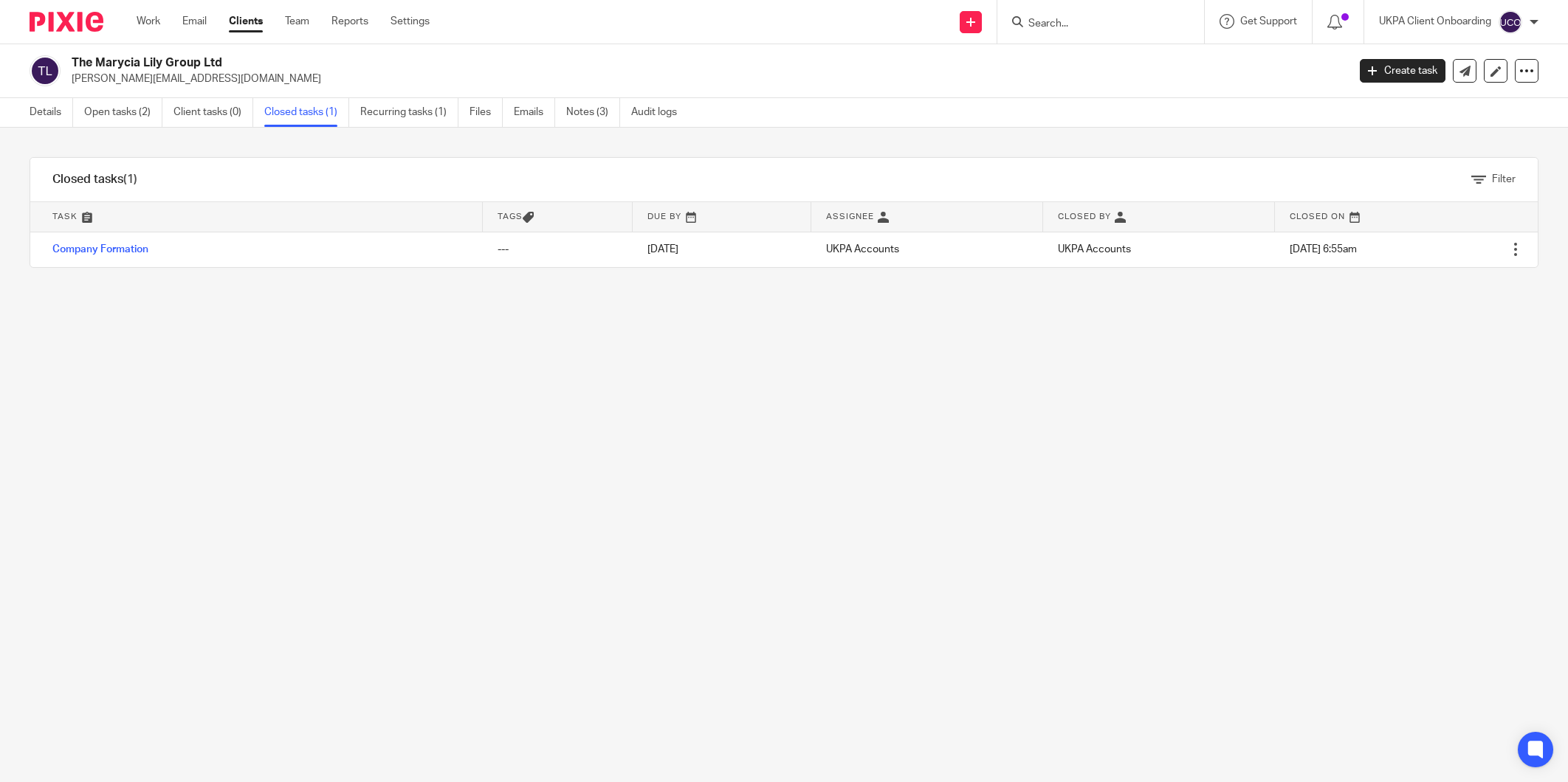
click at [145, 122] on link "Open tasks (2)" at bounding box center [123, 112] width 78 height 29
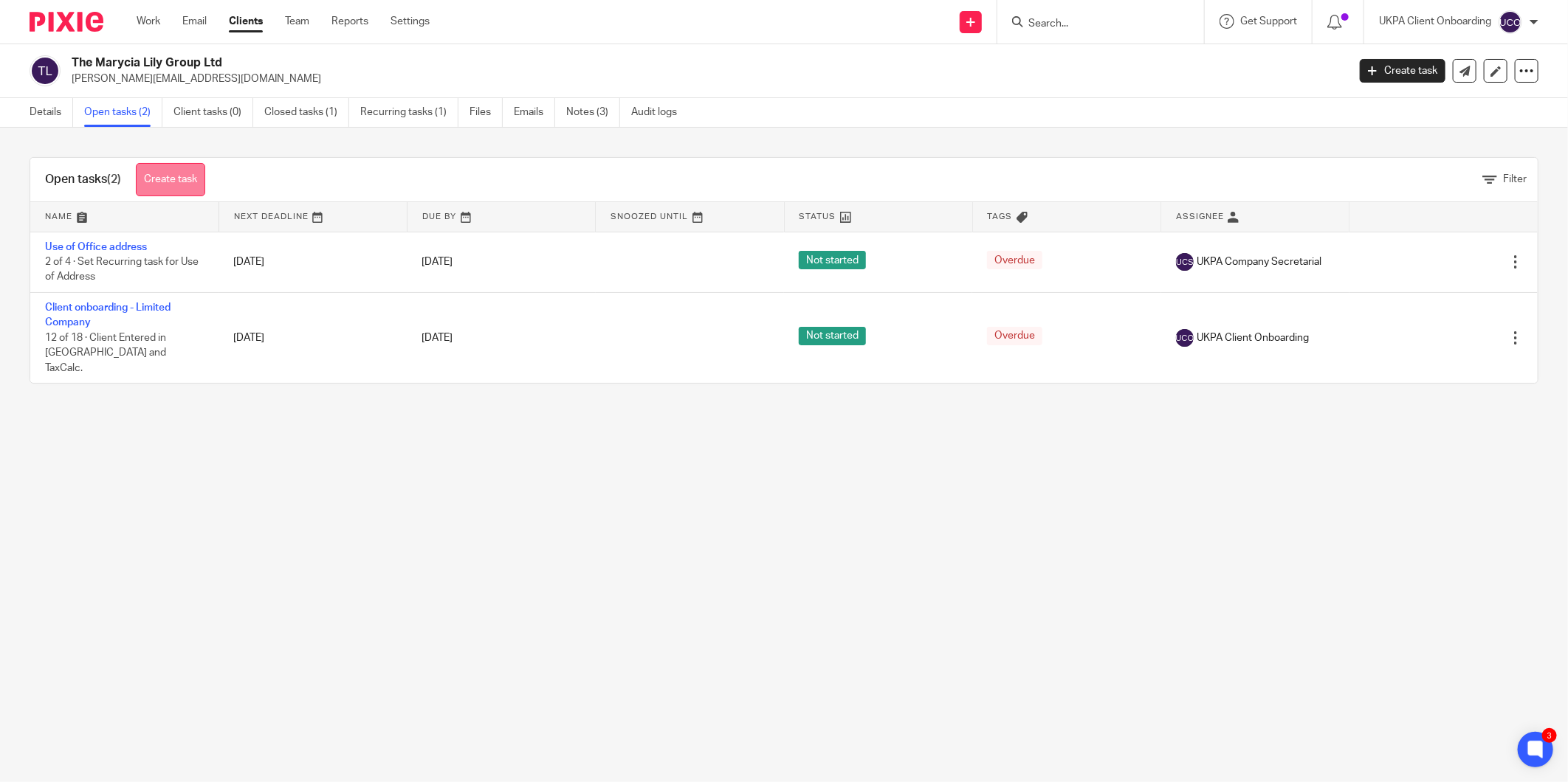
click at [170, 183] on link "Create task" at bounding box center [171, 179] width 70 height 33
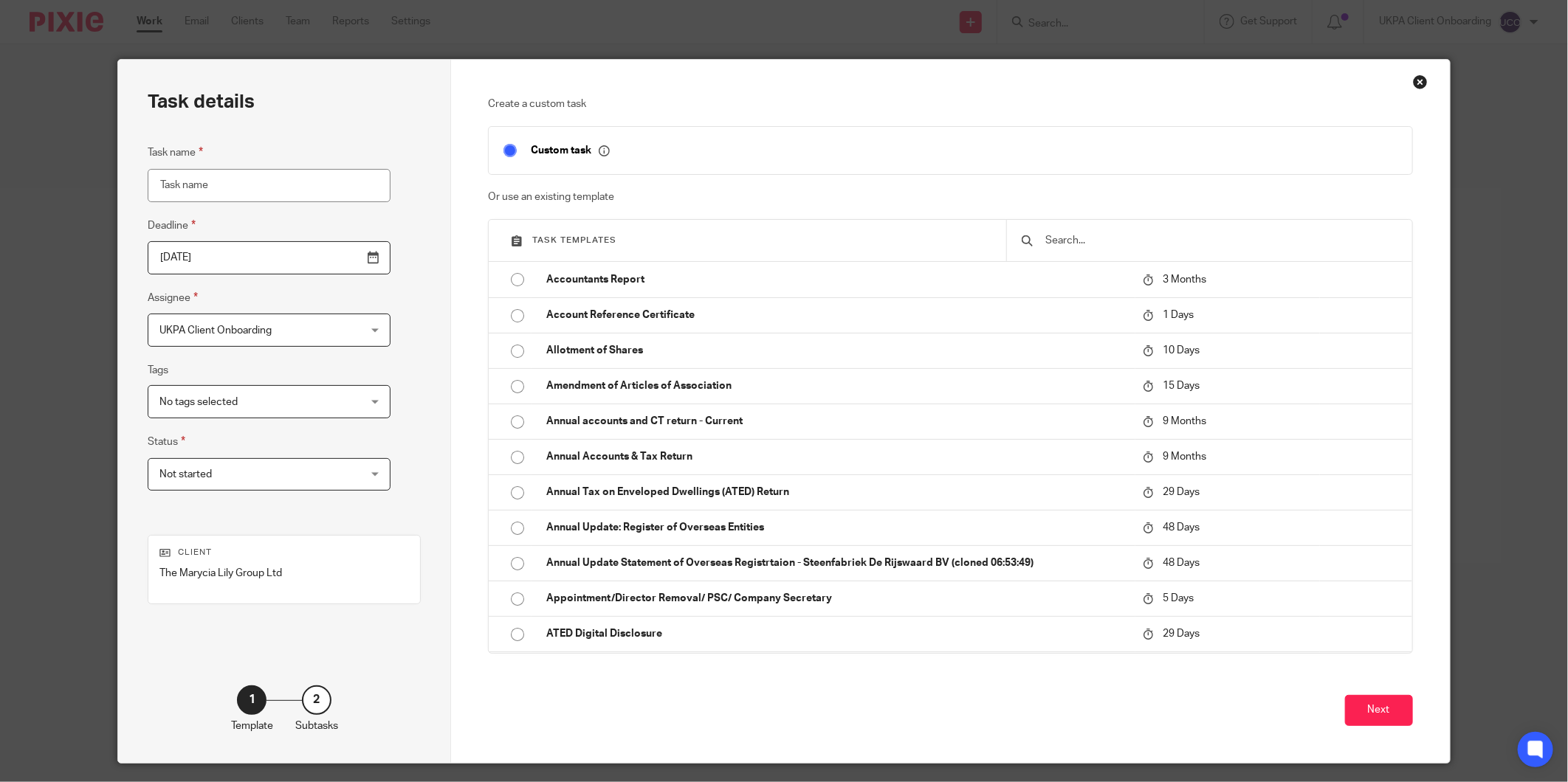
click at [1054, 241] on input "text" at bounding box center [1220, 240] width 353 height 16
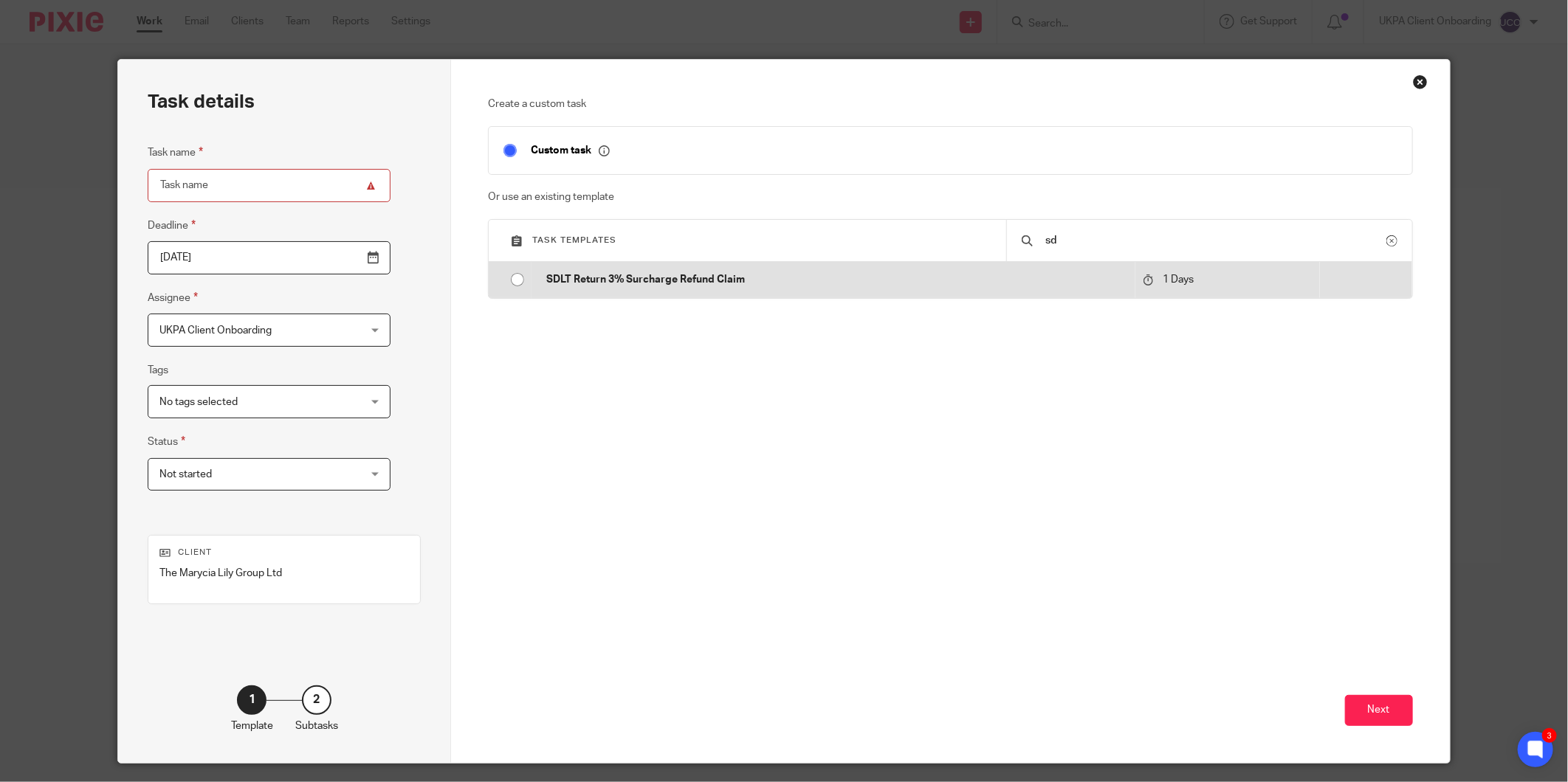
type input "sd"
click at [856, 282] on p "SDLT Return 3% Surcharge Refund Claim" at bounding box center [836, 279] width 581 height 14
type input "2025-09-25"
type input "SDLT Return 3% Surcharge Refund Claim"
checkbox input "false"
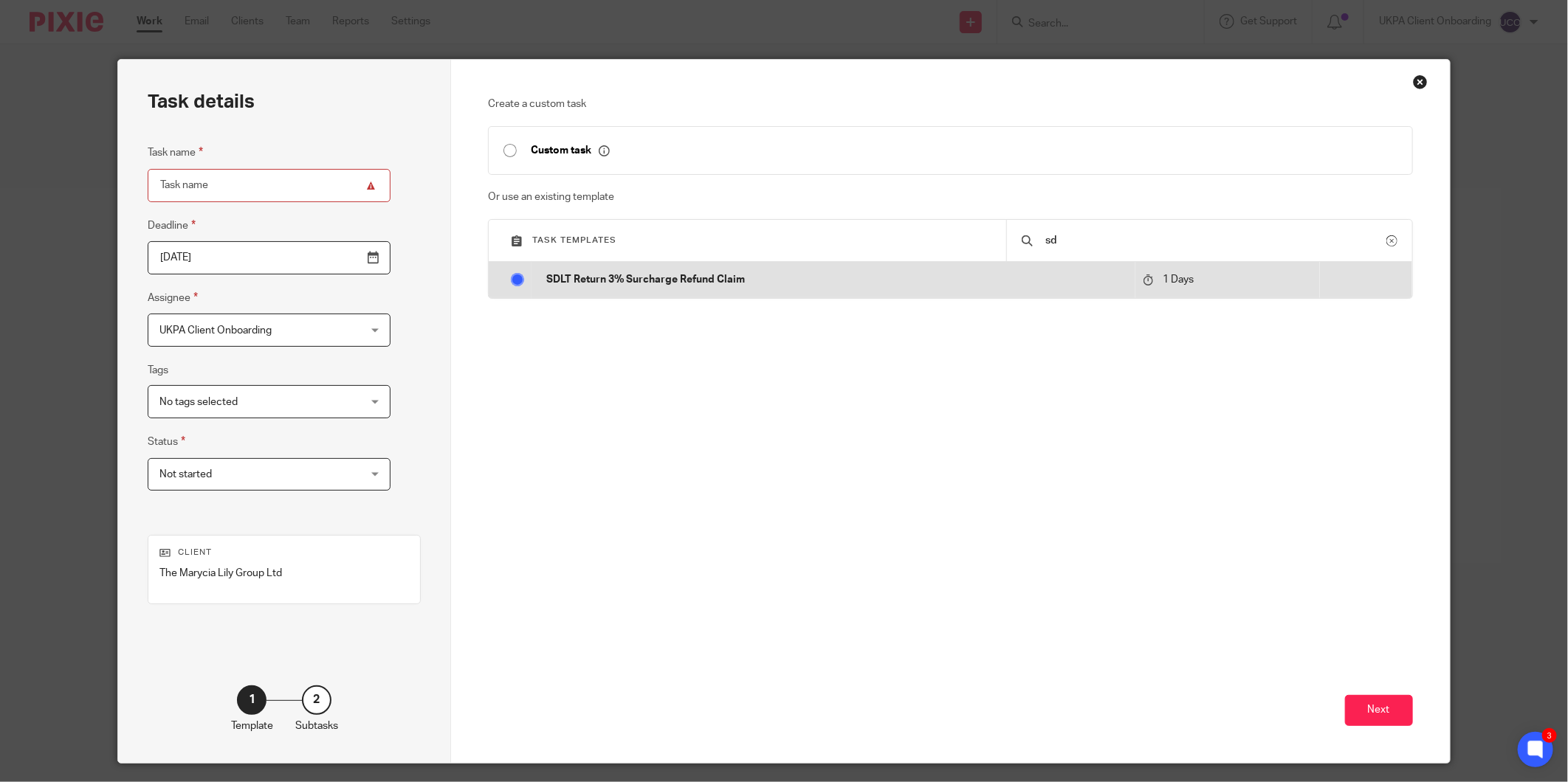
radio input "true"
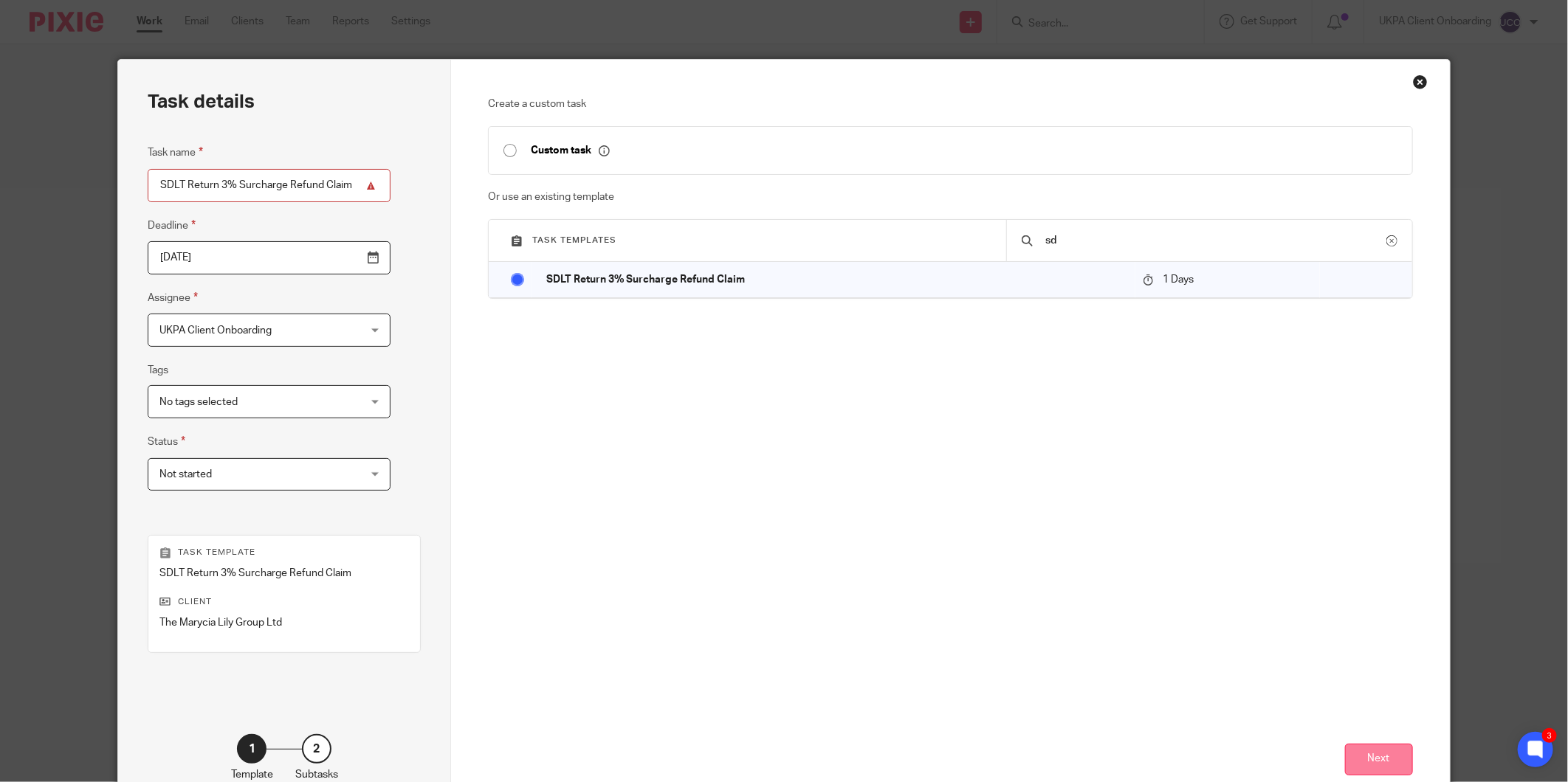
click at [1360, 757] on button "Next" at bounding box center [1379, 759] width 68 height 31
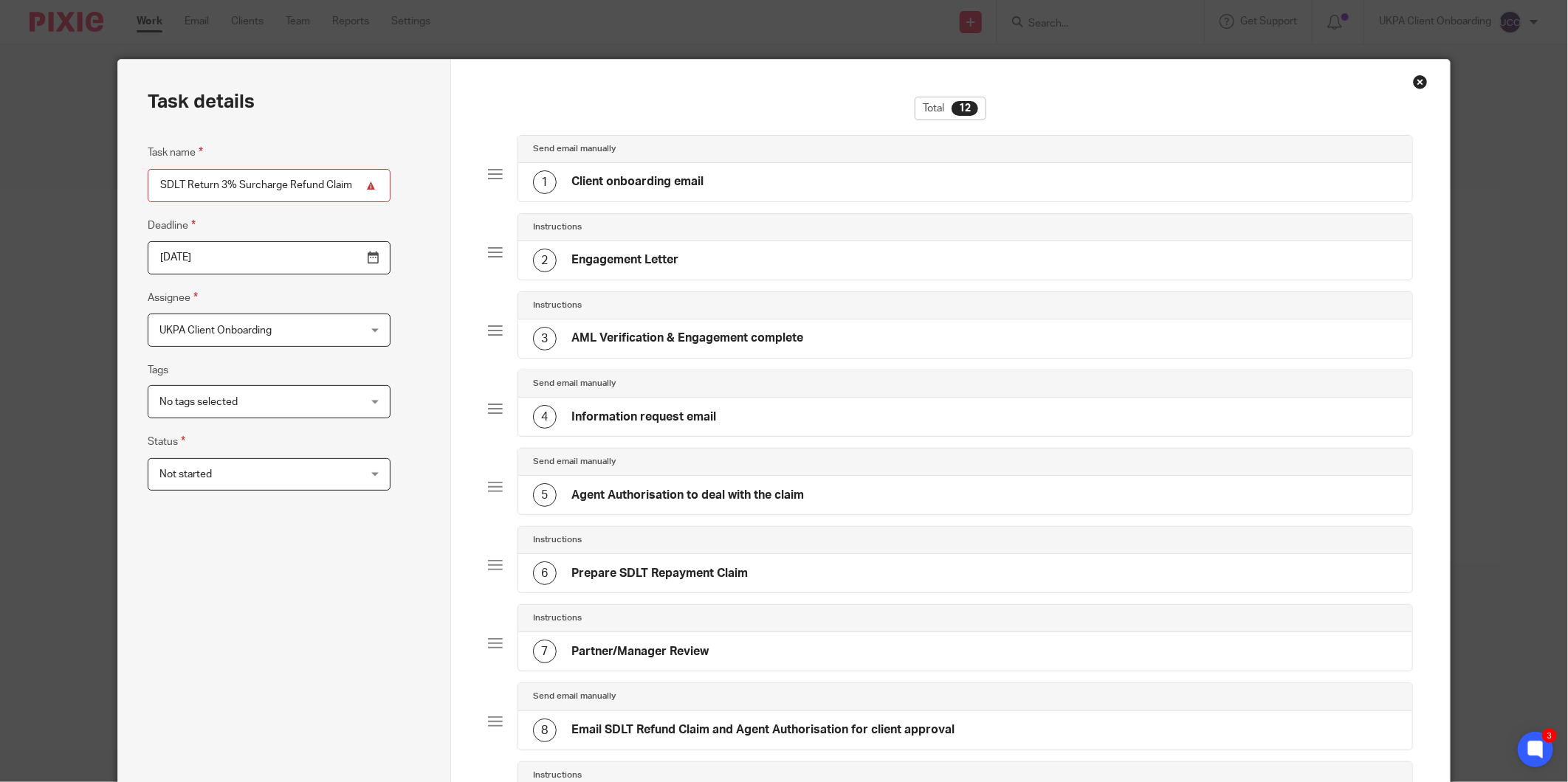
click at [276, 182] on input "SDLT Return 3% Surcharge Refund Claim" at bounding box center [270, 185] width 243 height 33
click at [224, 189] on input "SDLT Return 3% Surcharge Refund Claim" at bounding box center [270, 185] width 243 height 33
drag, startPoint x: 215, startPoint y: 182, endPoint x: 361, endPoint y: 184, distance: 146.0
click at [361, 184] on div "Task details Task name SDLT Return 3% Surcharge Refund Claim Deadline 2025-09-2…" at bounding box center [285, 649] width 333 height 1178
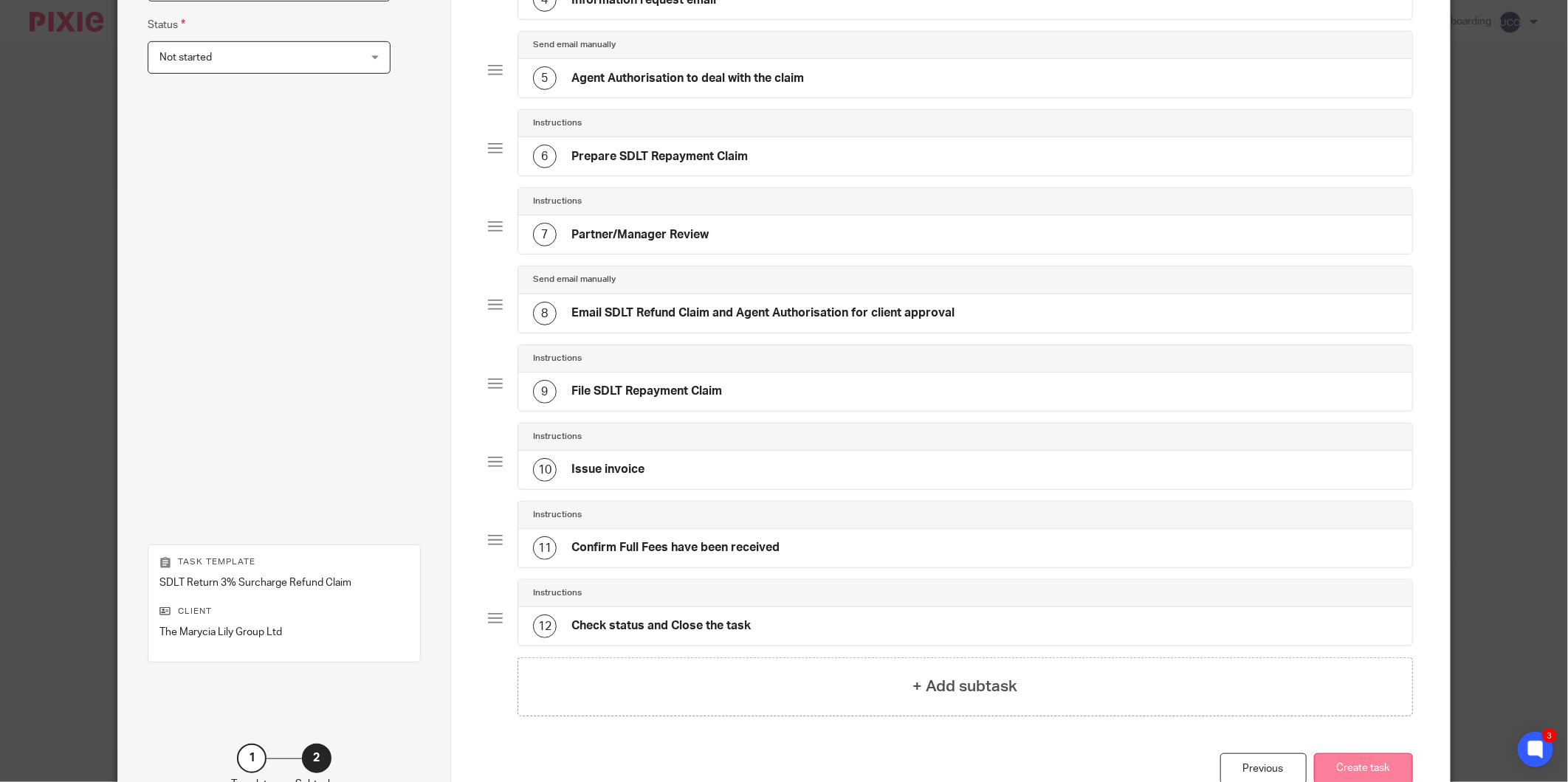
scroll to position [518, 0]
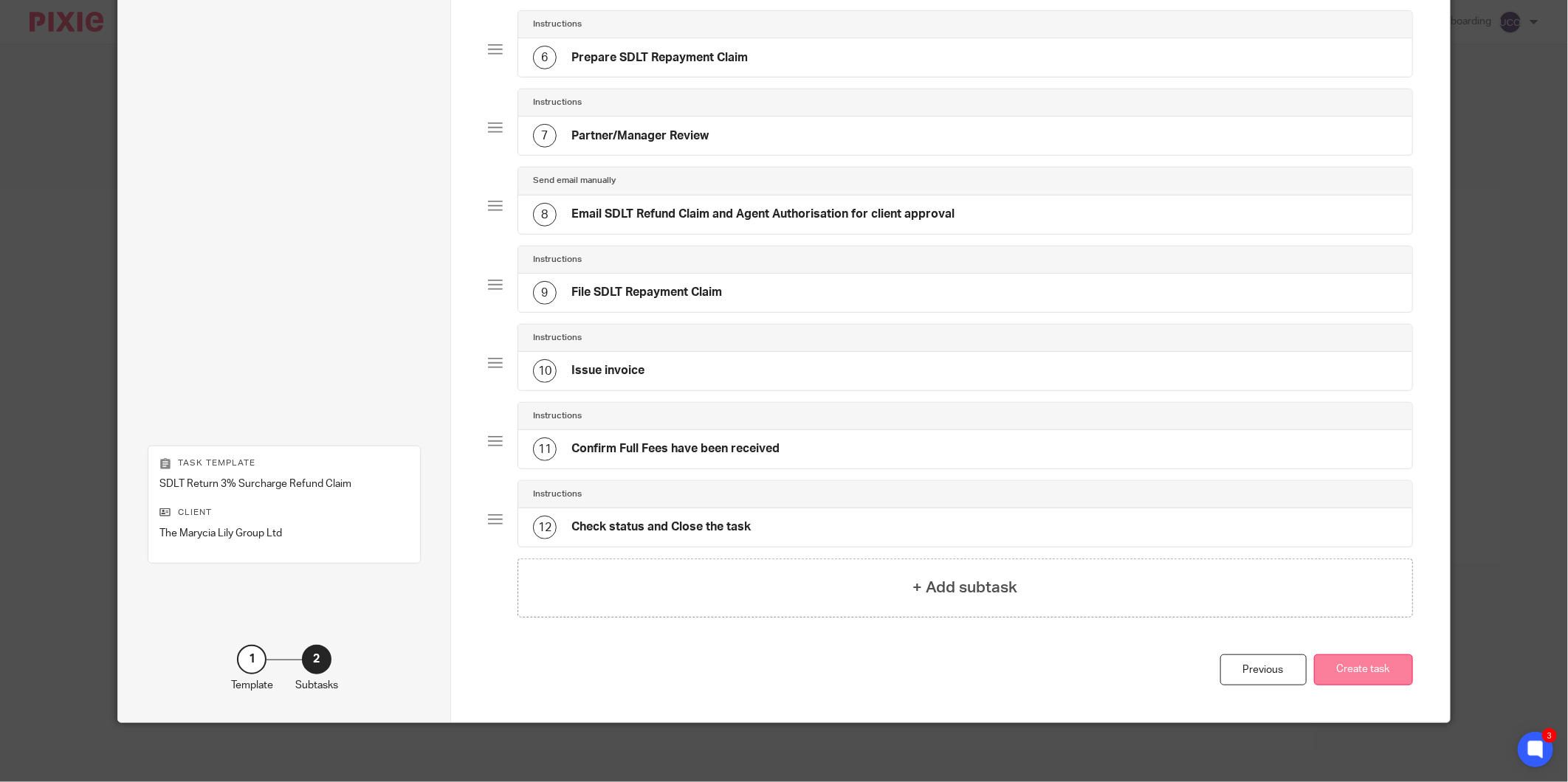
type input "SDLT Return Submission"
click at [1357, 669] on button "Create task" at bounding box center [1363, 670] width 99 height 31
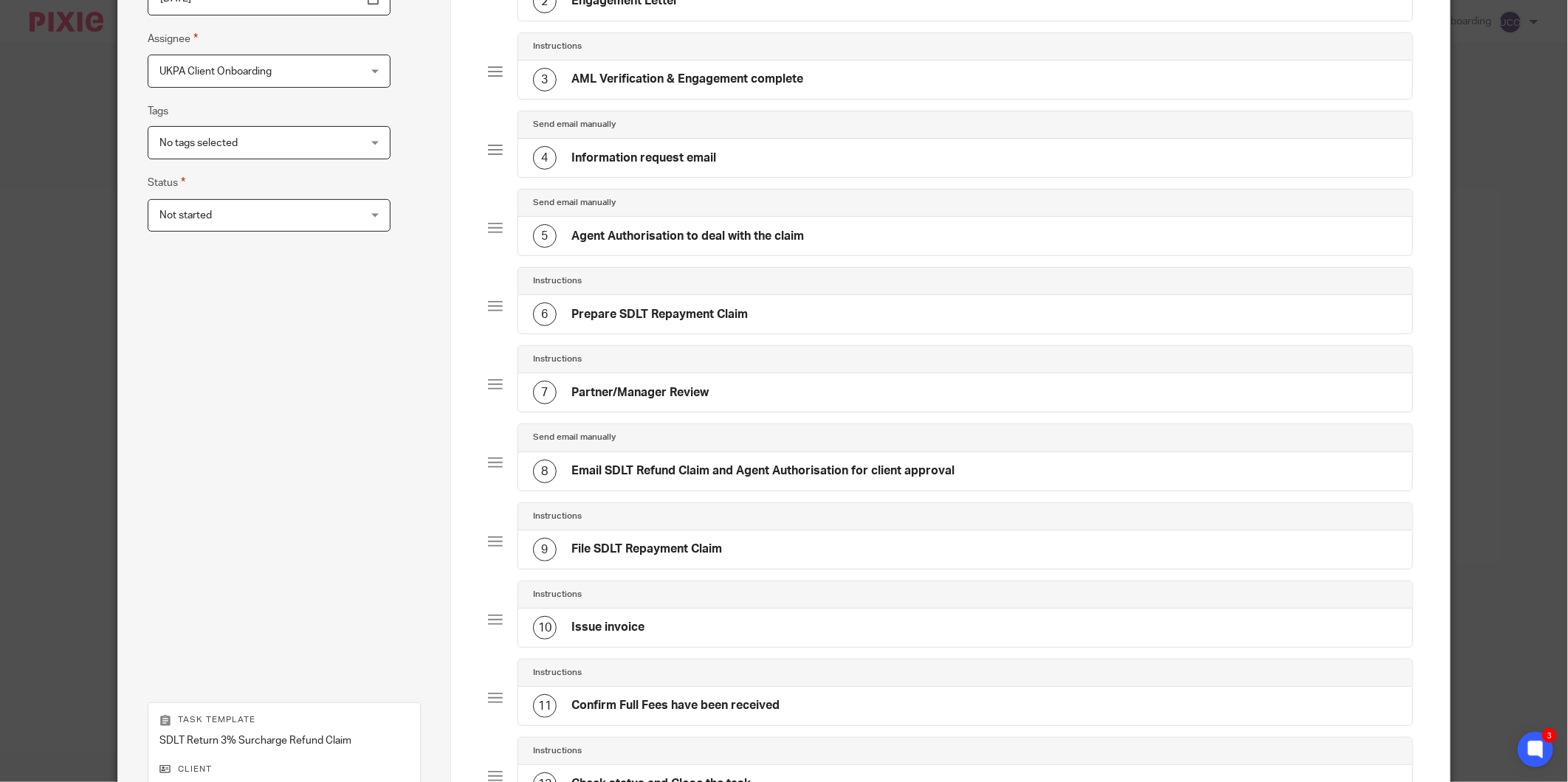
scroll to position [190, 0]
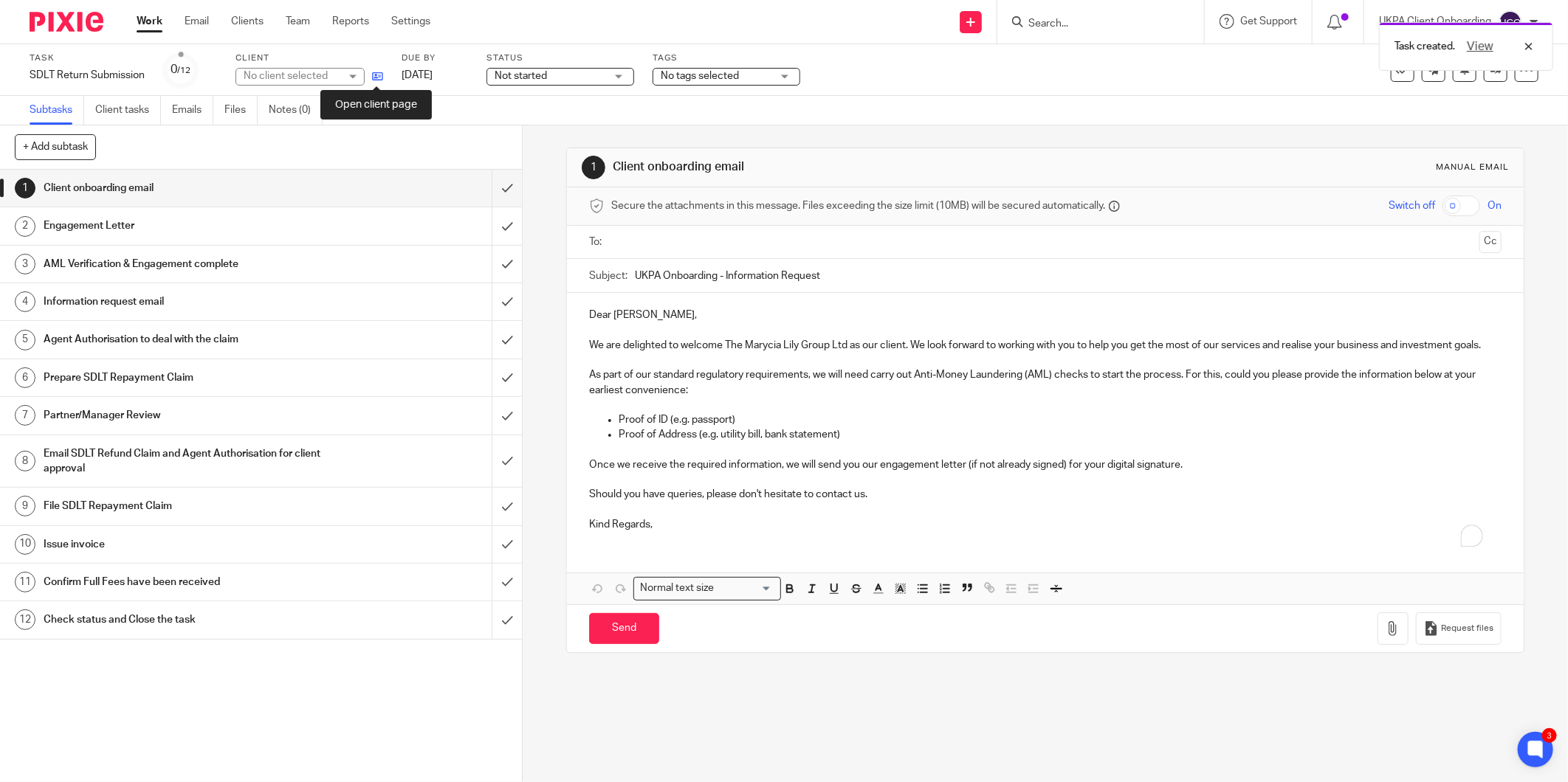
click at [378, 71] on icon at bounding box center [378, 76] width 11 height 11
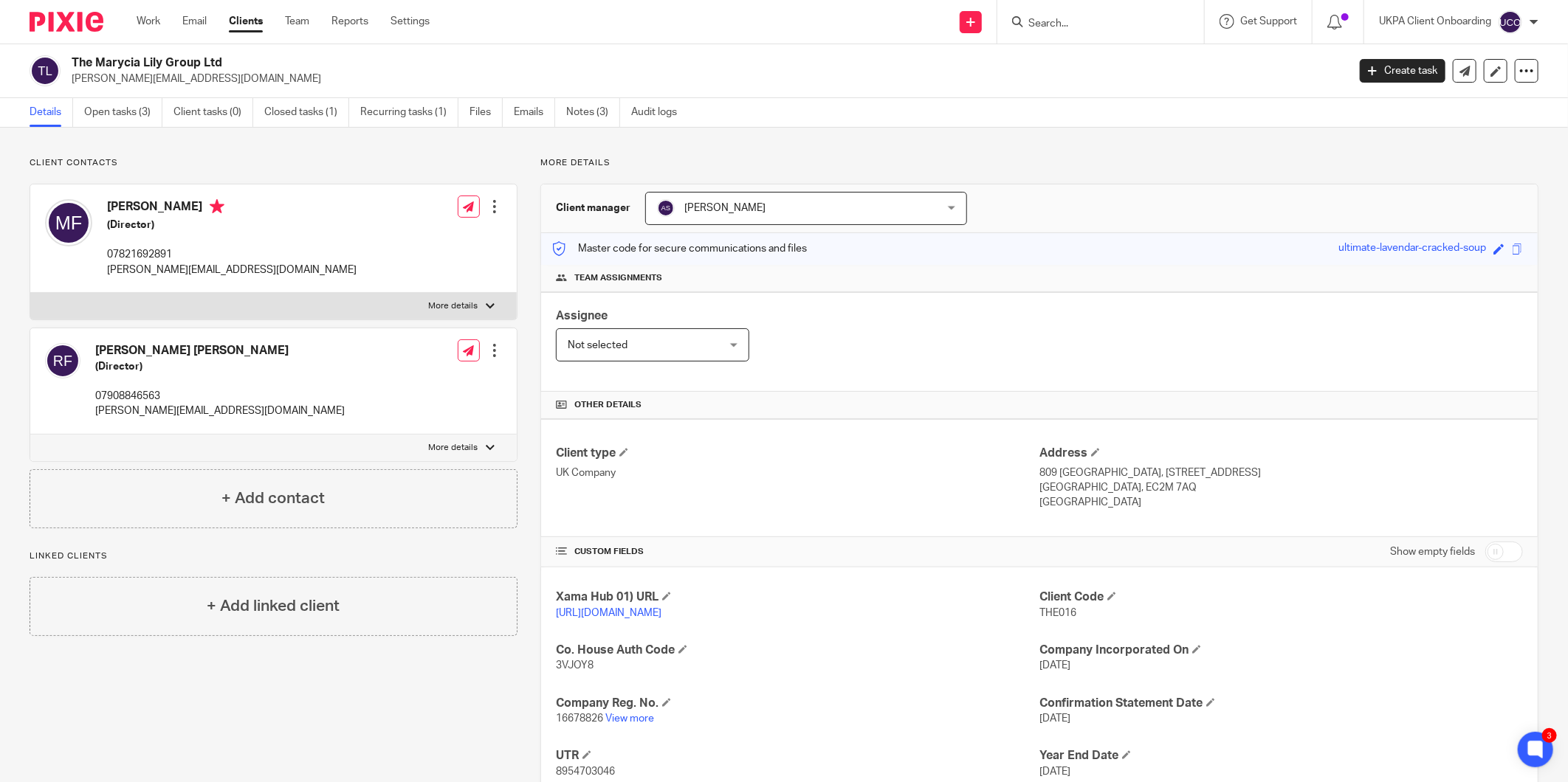
click at [874, 360] on div "Assignee Not selected Not selected Not selected Aarshika Awale Aayush Niraula A…" at bounding box center [1039, 342] width 997 height 99
click at [583, 109] on link "Notes (3)" at bounding box center [593, 112] width 54 height 29
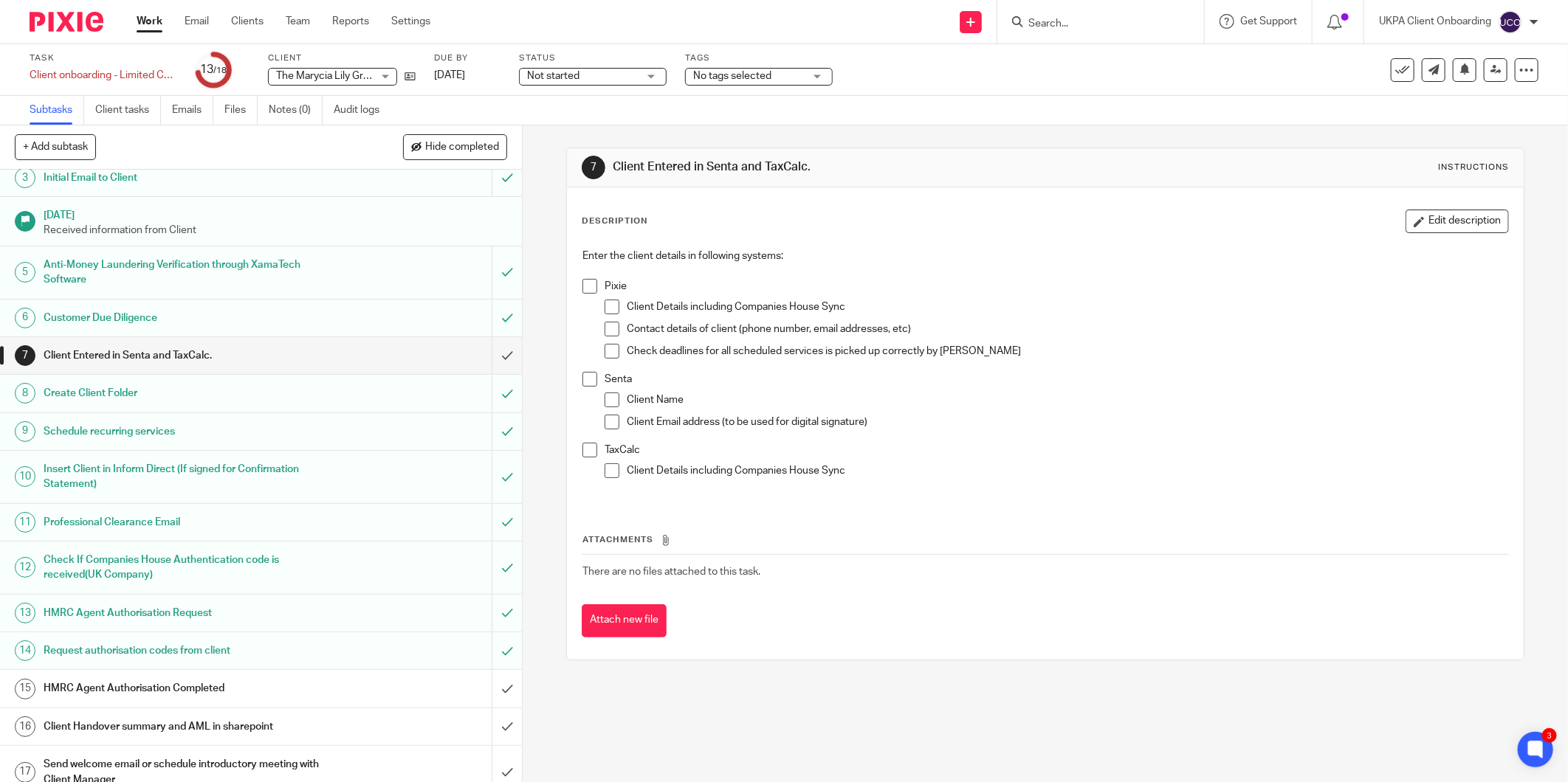
scroll to position [143, 0]
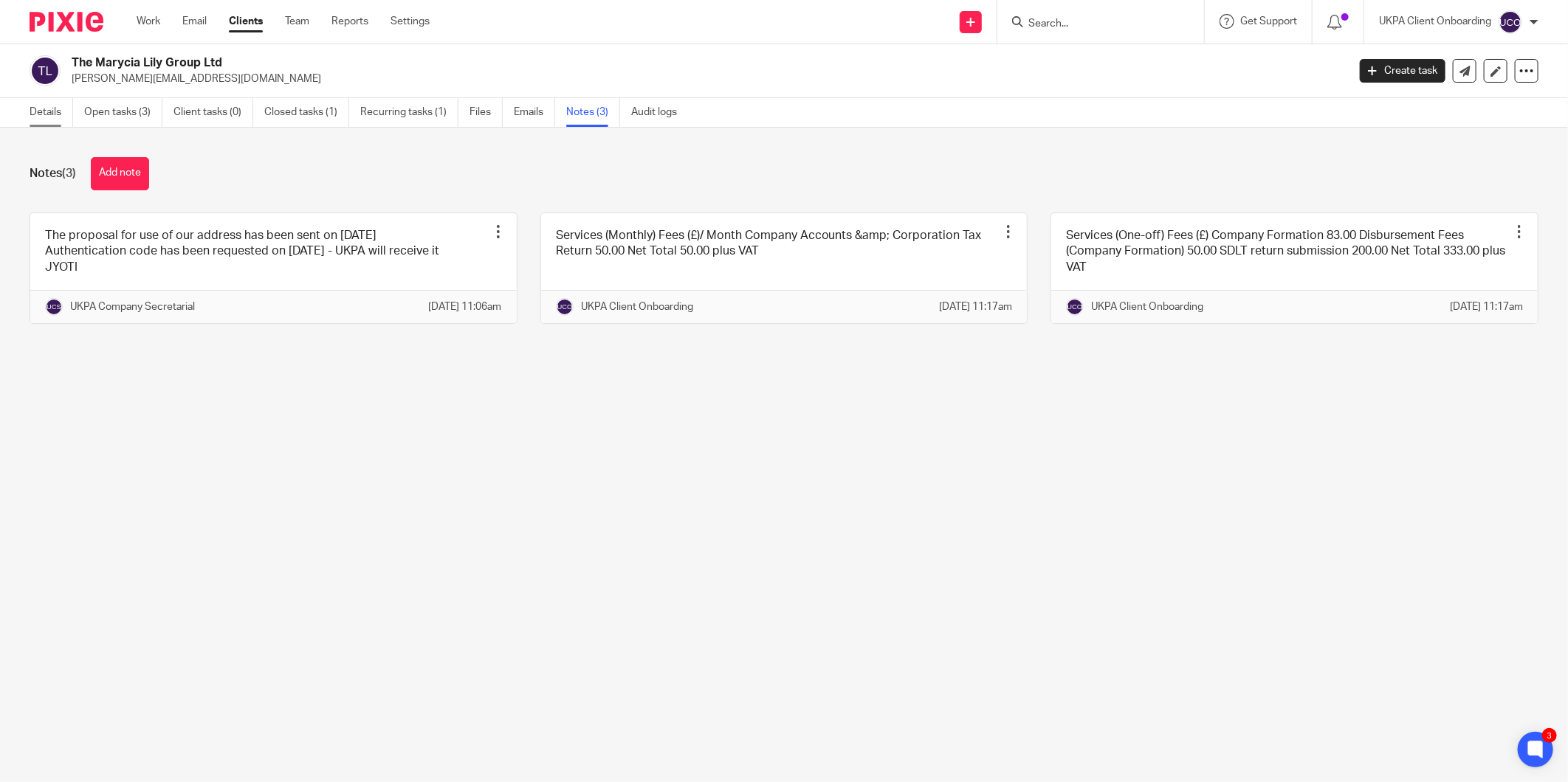
click at [71, 121] on link "Details" at bounding box center [51, 112] width 43 height 29
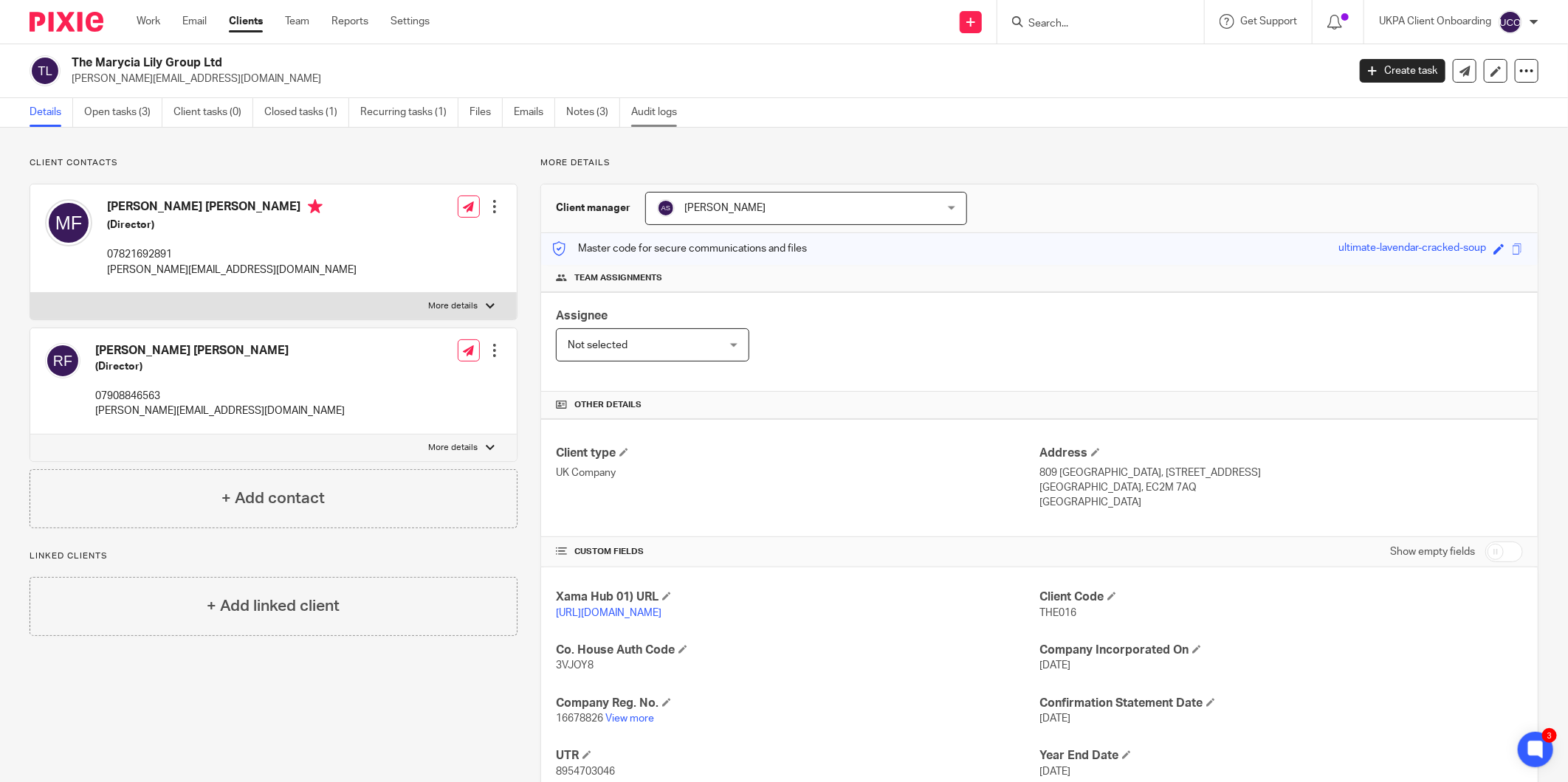
click at [659, 119] on link "Audit logs" at bounding box center [659, 112] width 57 height 29
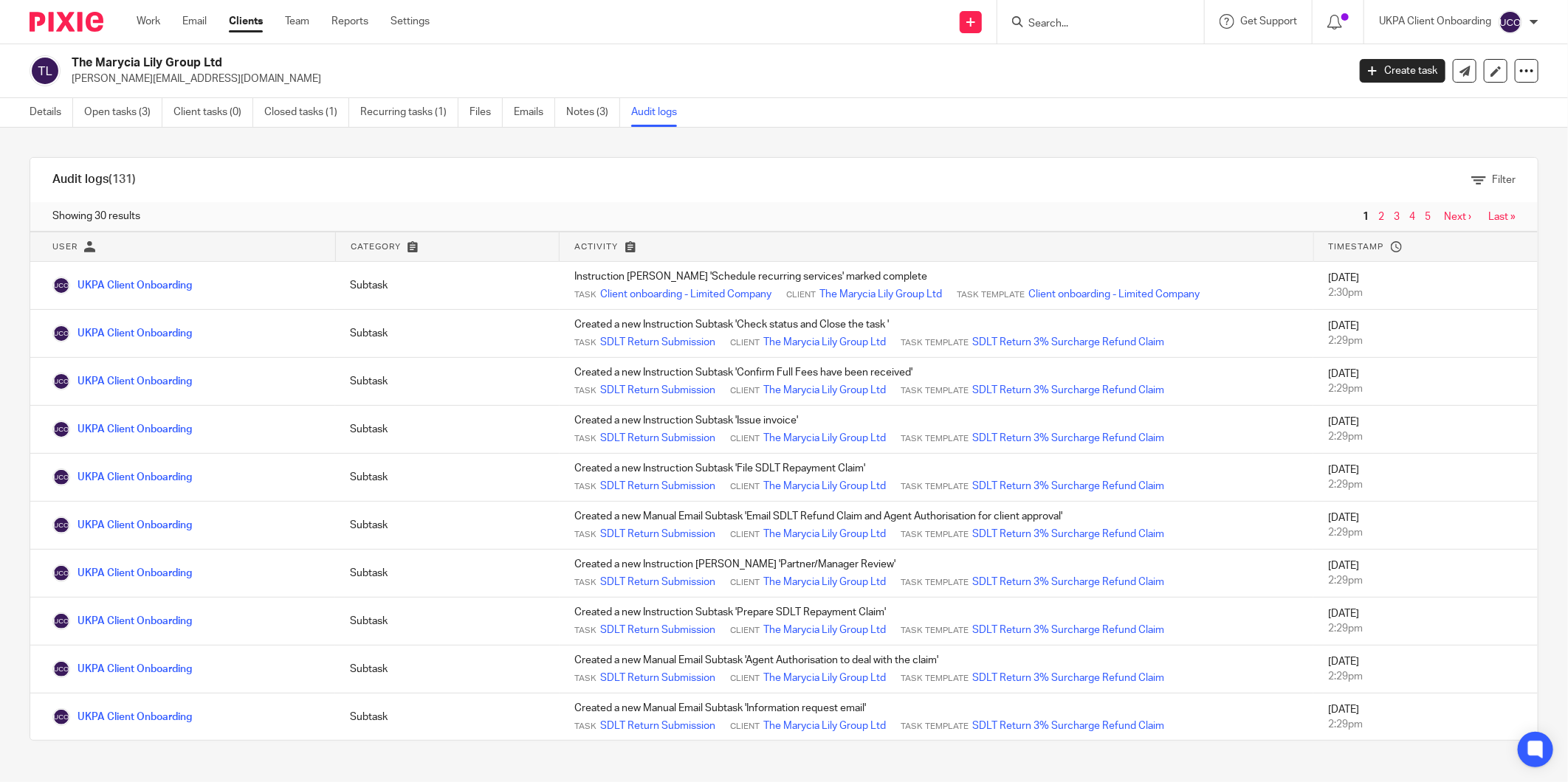
click at [178, 60] on h2 "The Marycia Lily Group Ltd" at bounding box center [577, 63] width 1013 height 15
copy div "The Marycia Lily Group Ltd"
click at [31, 104] on link "Details" at bounding box center [51, 112] width 43 height 29
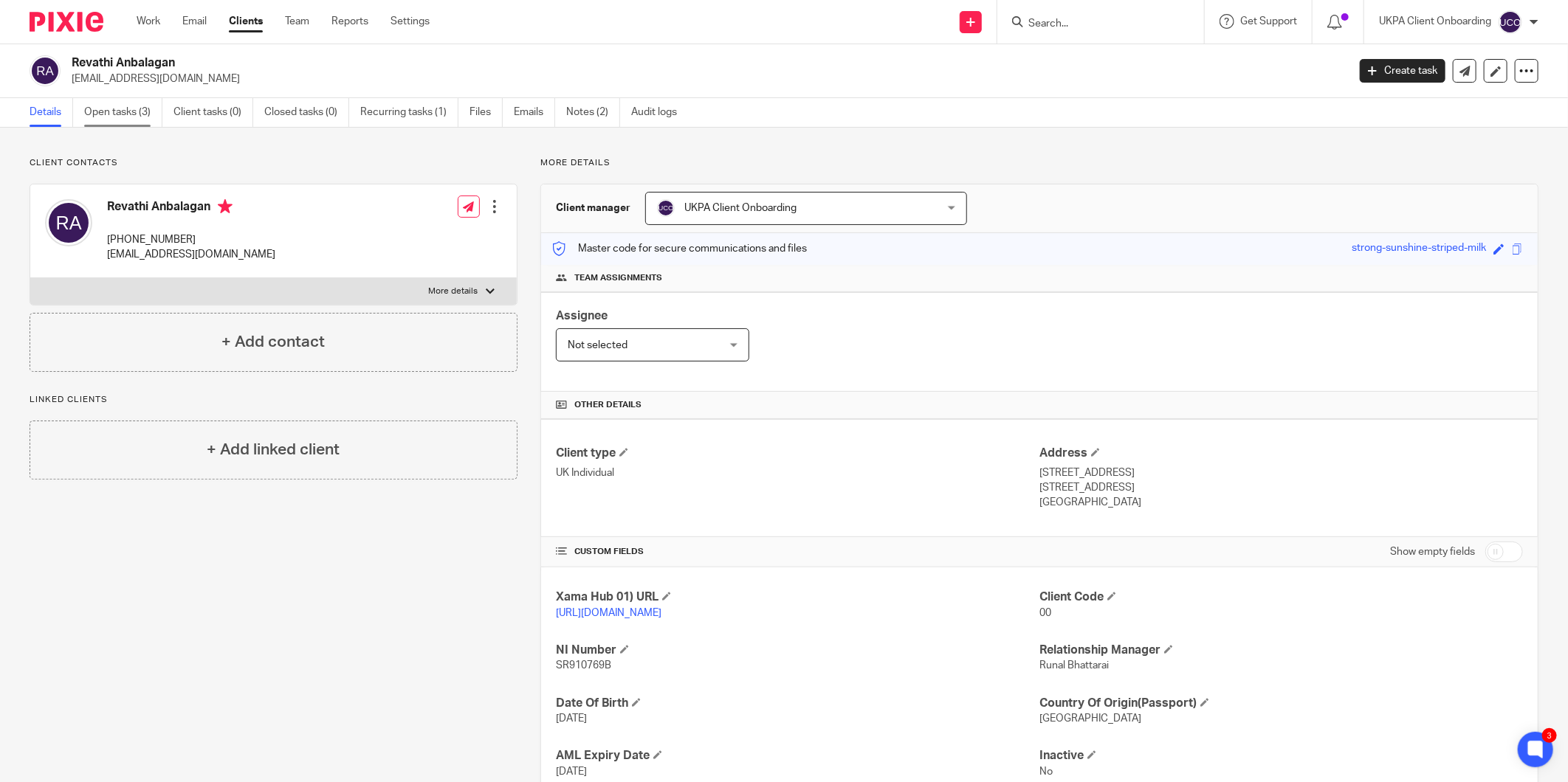
click at [115, 109] on link "Open tasks (3)" at bounding box center [123, 112] width 78 height 29
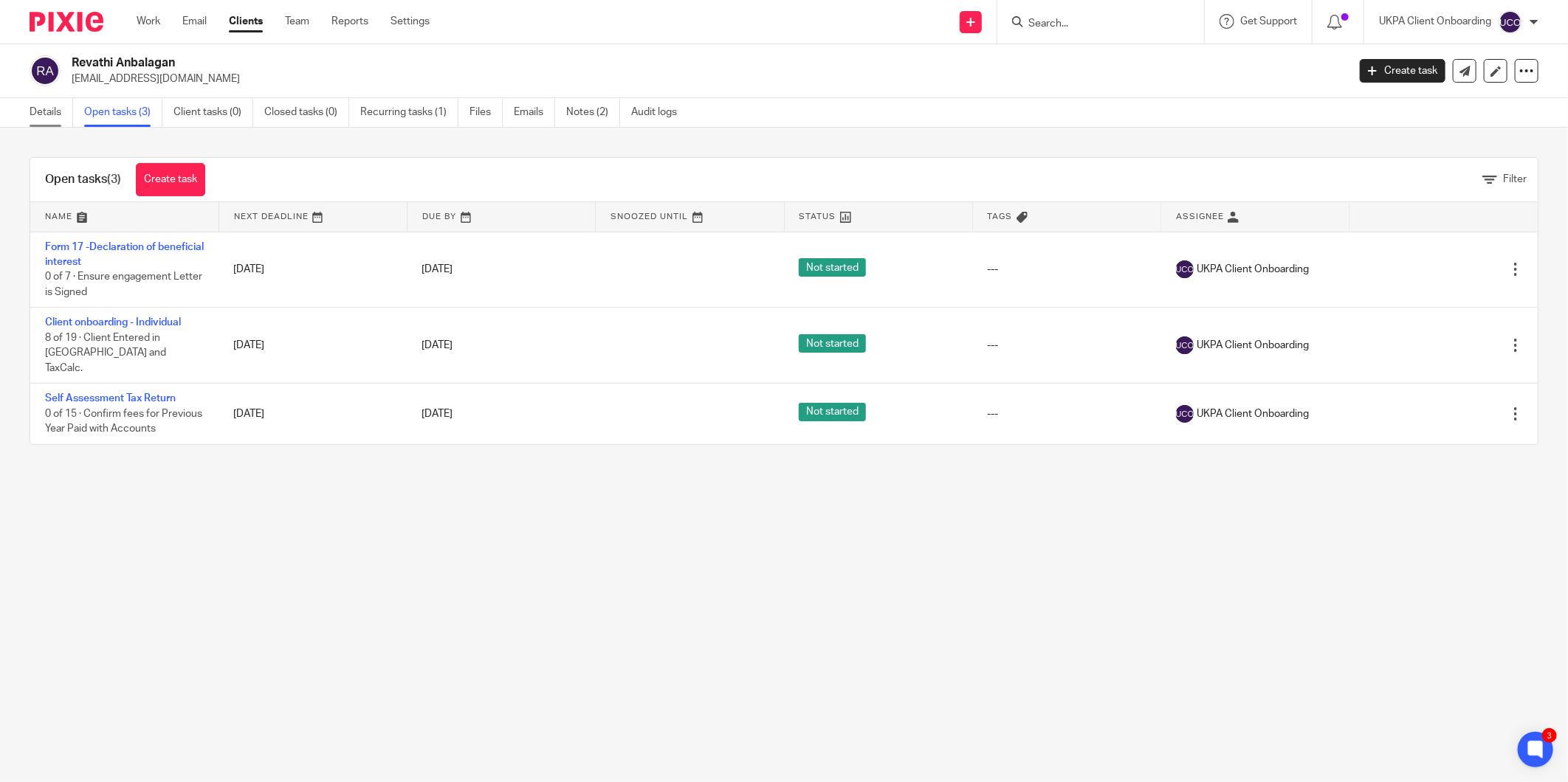
click at [69, 118] on link "Details" at bounding box center [51, 112] width 43 height 29
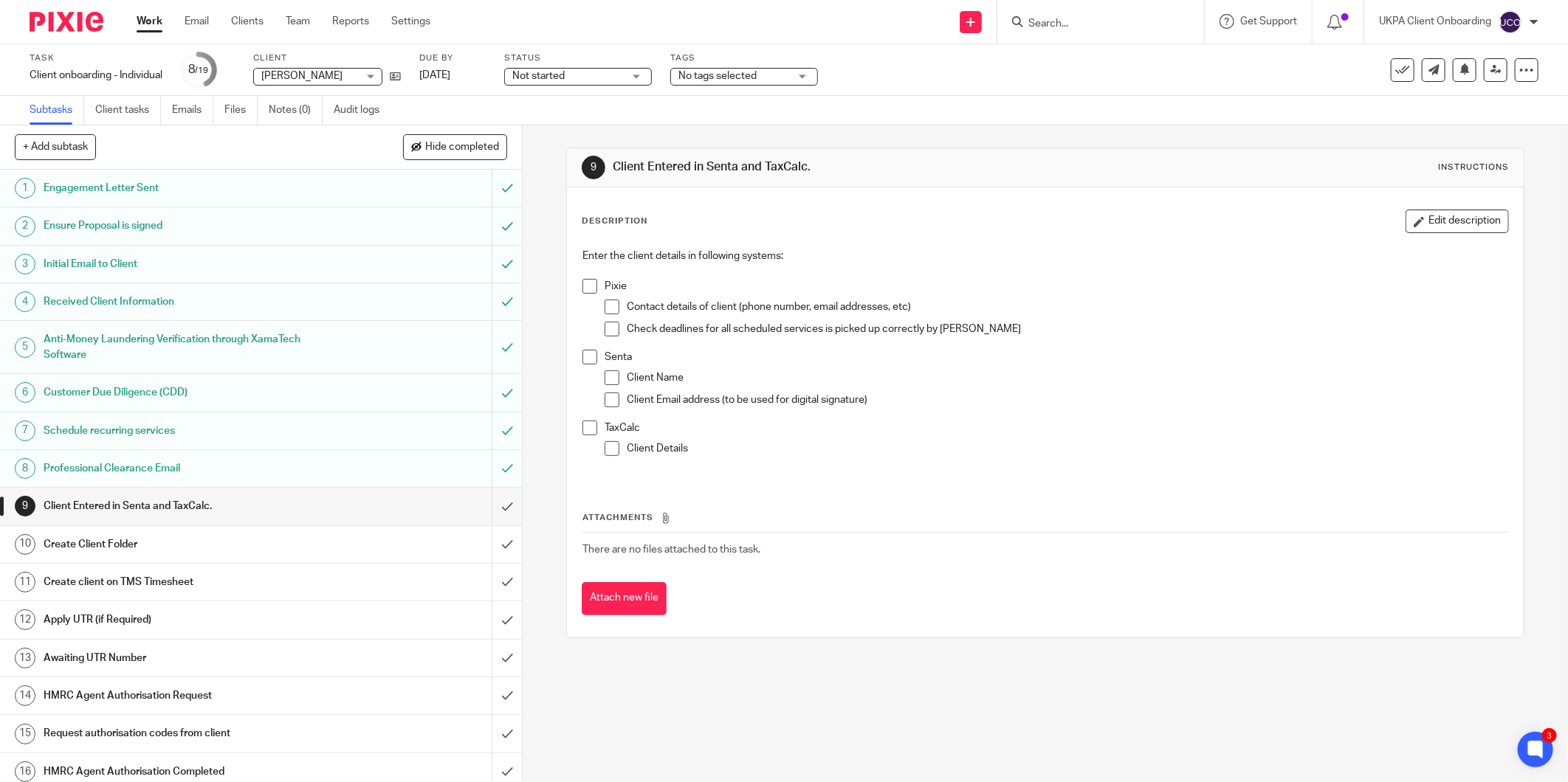
click at [1075, 20] on input "Search" at bounding box center [1094, 25] width 133 height 14
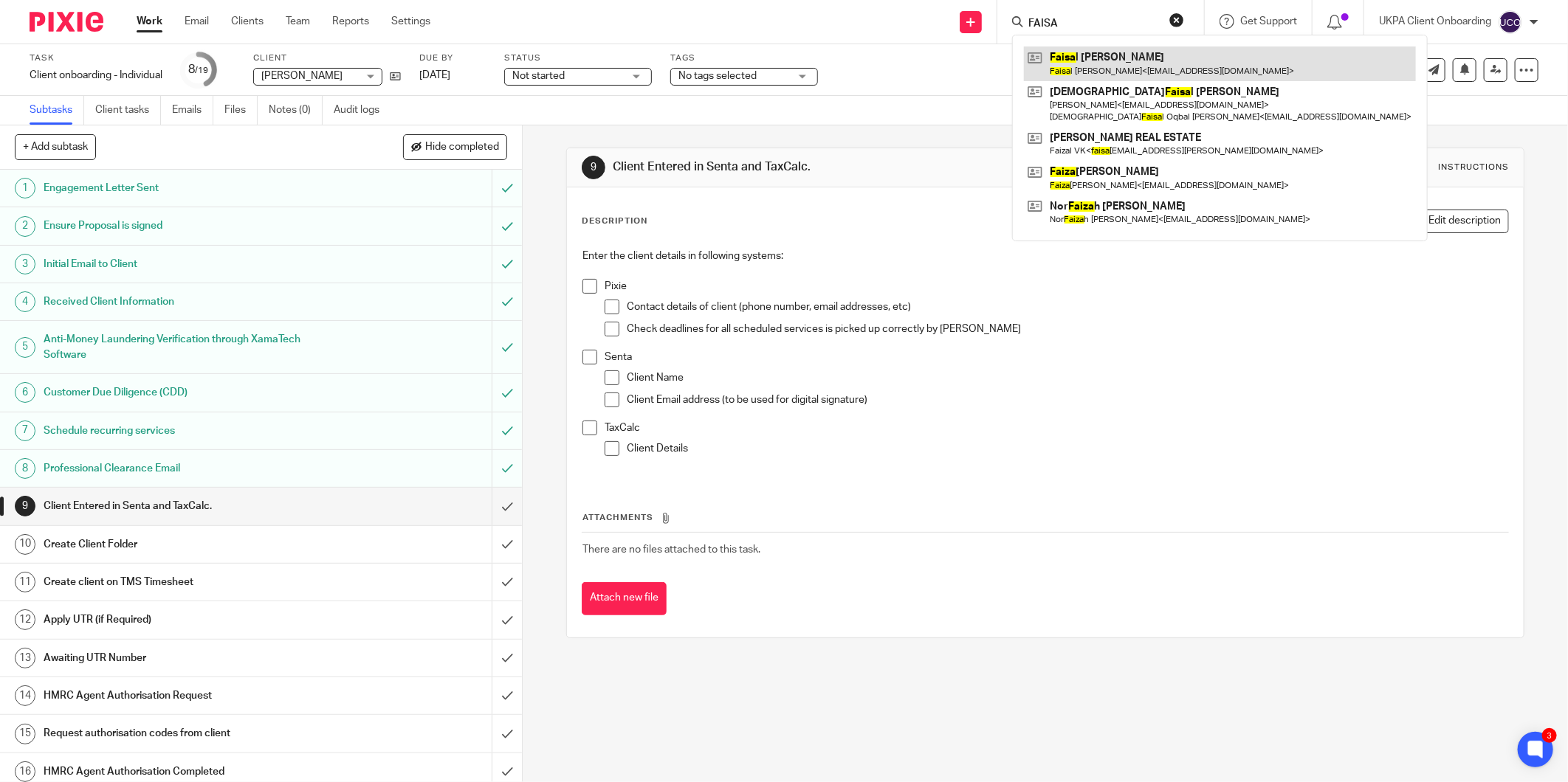
type input "FAISA"
click at [1122, 57] on link at bounding box center [1219, 64] width 392 height 34
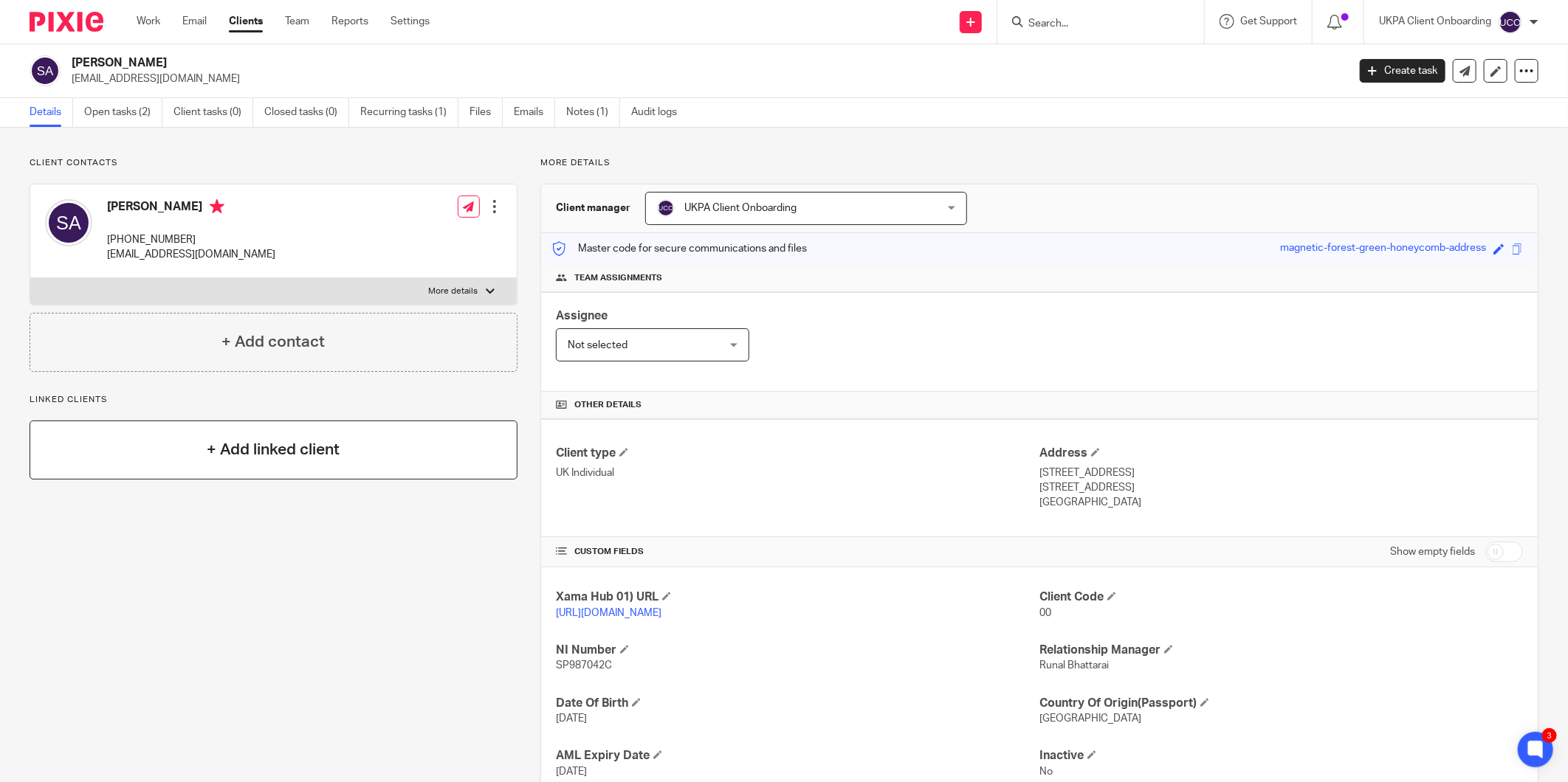
click at [231, 443] on h4 "+ Add linked client" at bounding box center [273, 450] width 133 height 23
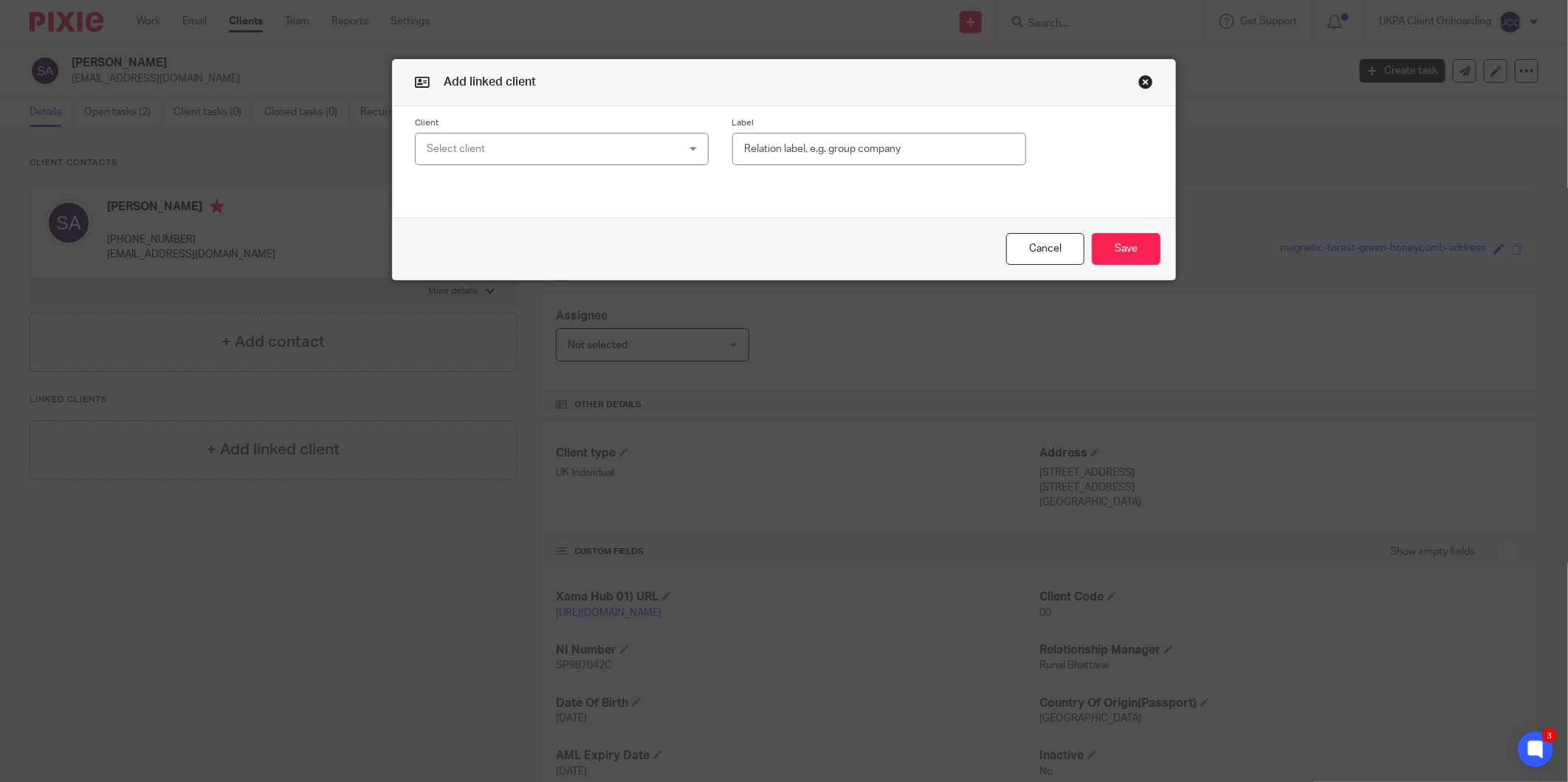
click at [515, 159] on div "Select client" at bounding box center [539, 149] width 225 height 31
type input "REVATH"
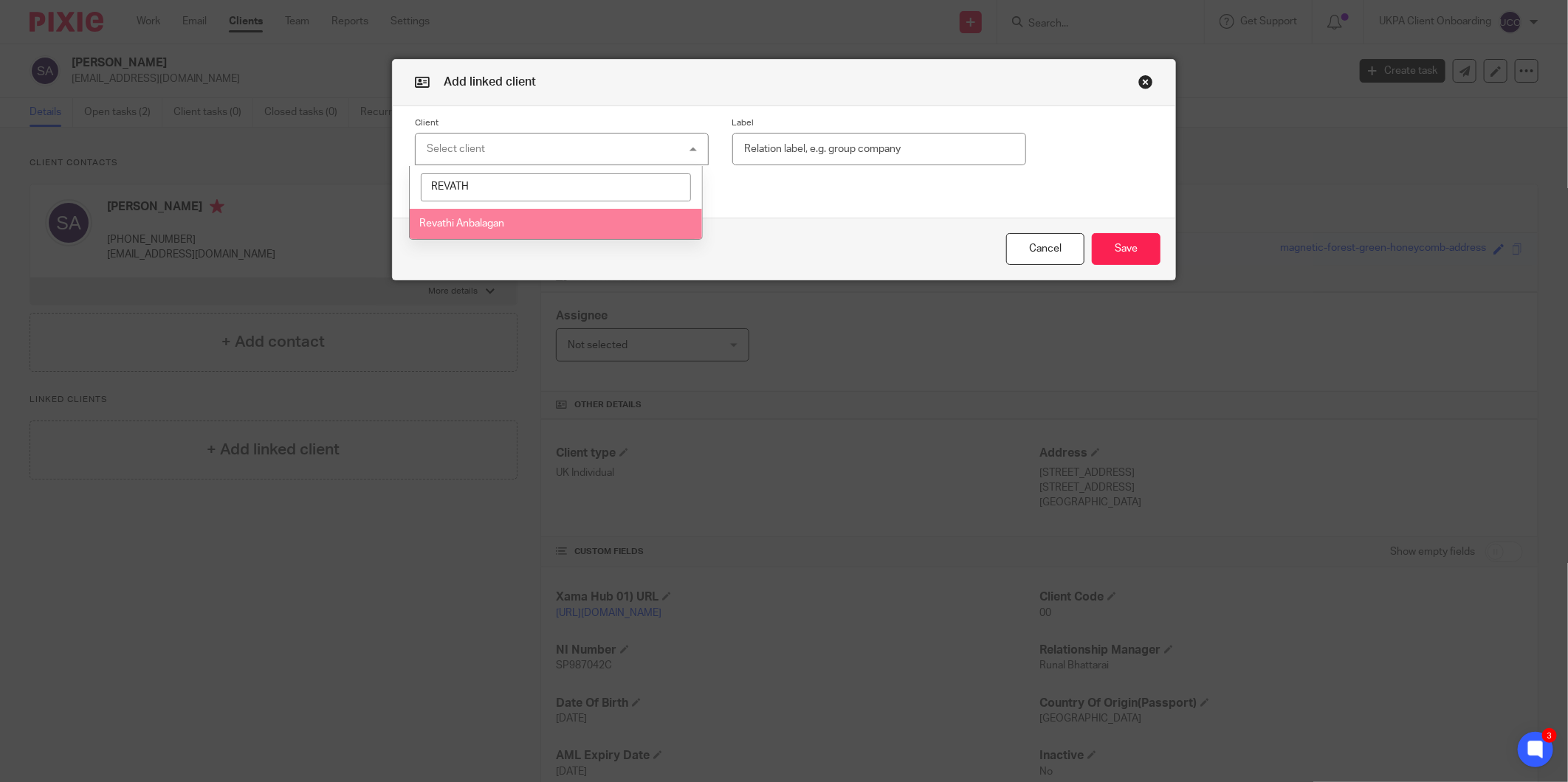
click at [481, 231] on li "Revathi Anbalagan" at bounding box center [556, 224] width 293 height 31
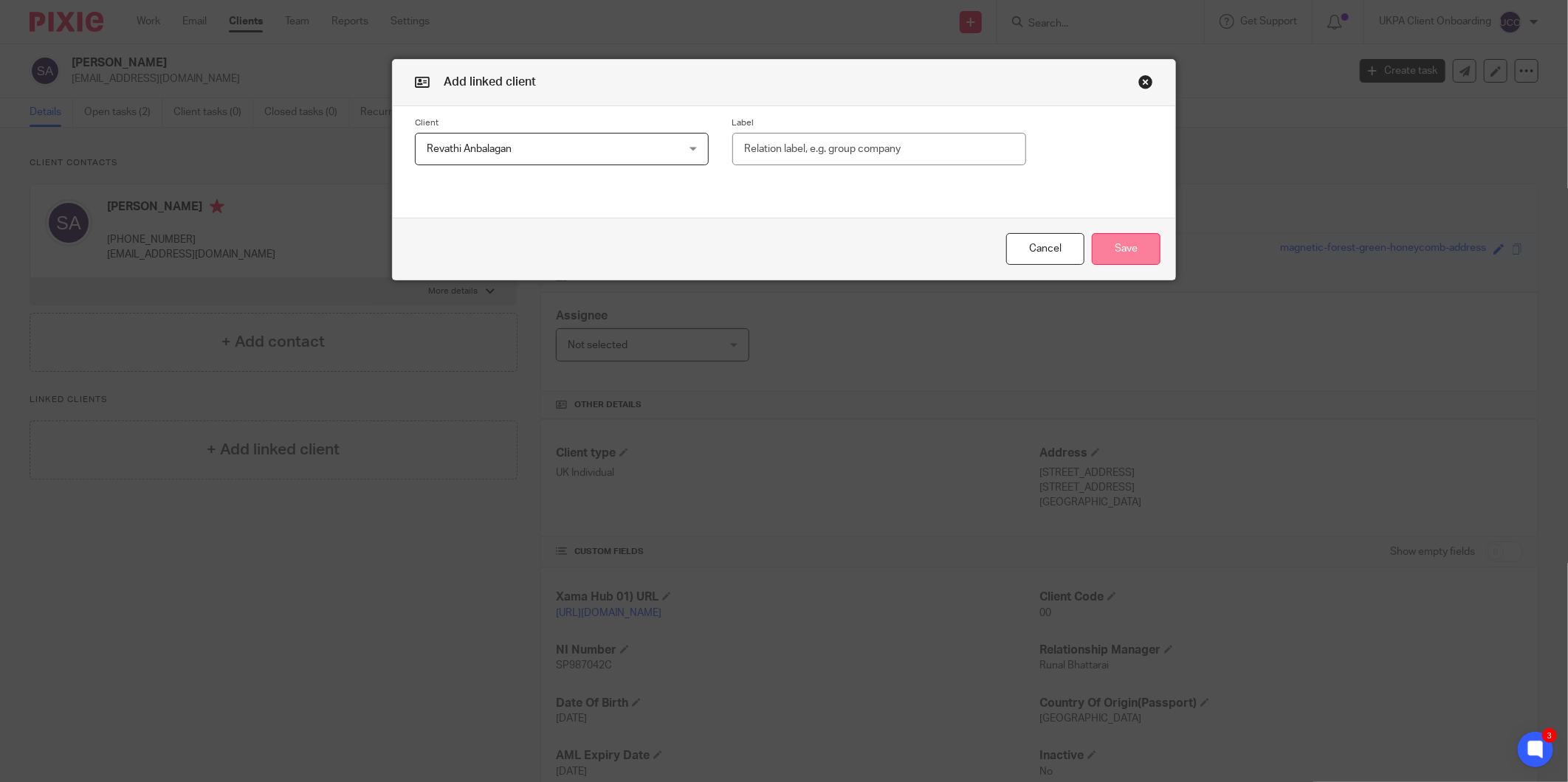
click at [1127, 255] on button "Save" at bounding box center [1126, 248] width 69 height 31
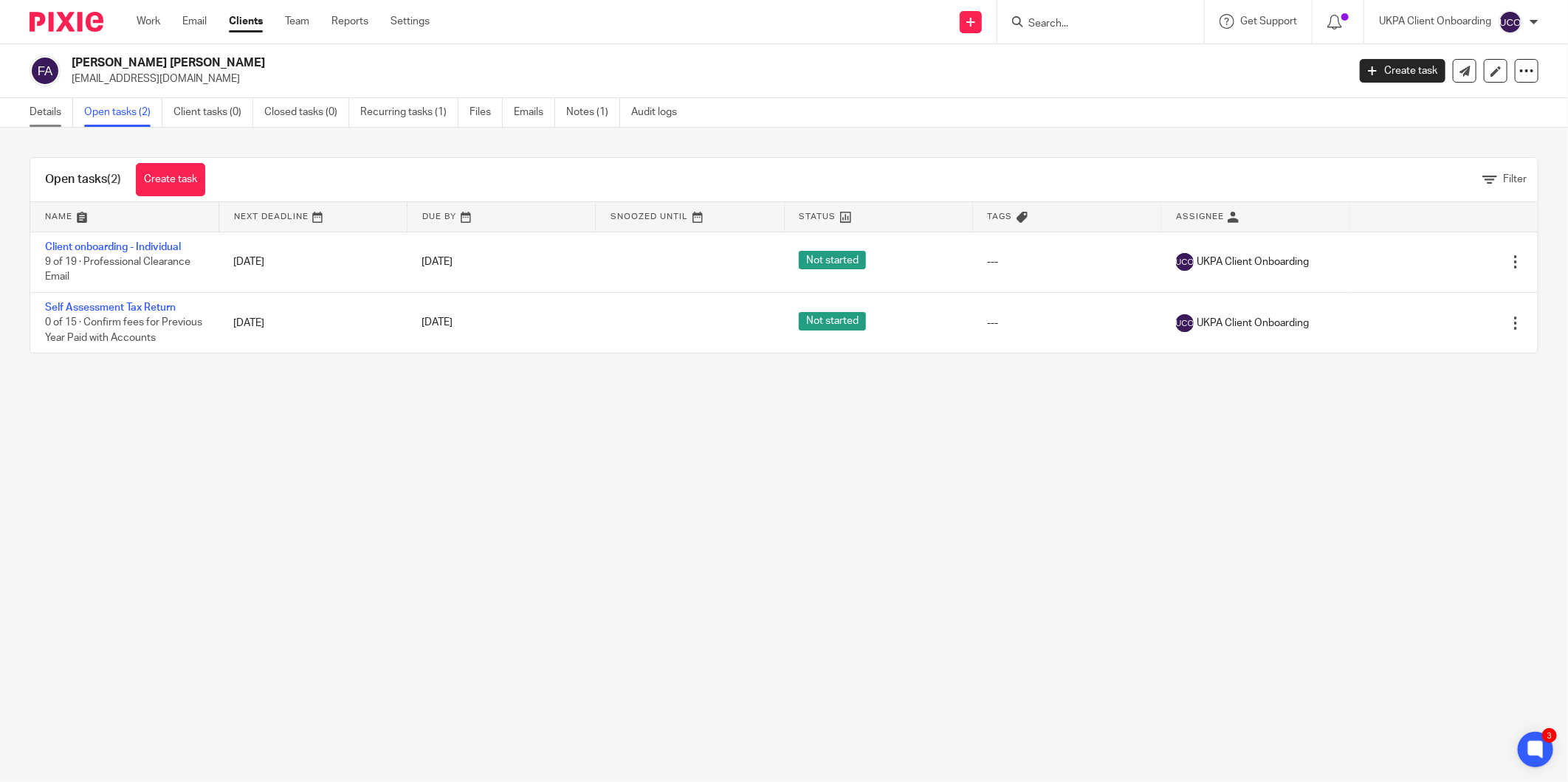
click at [50, 107] on link "Details" at bounding box center [51, 112] width 43 height 29
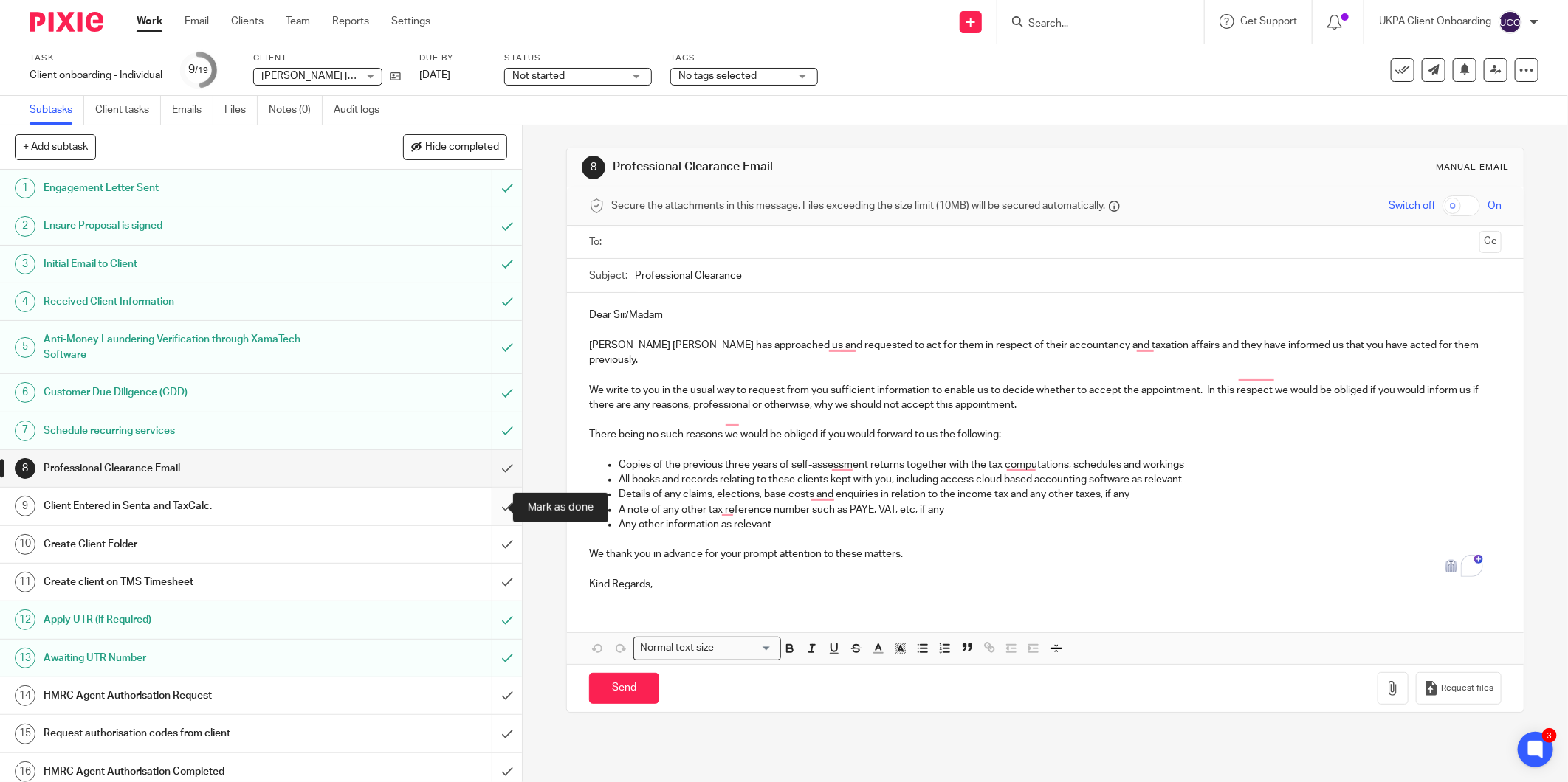
click at [497, 507] on input "submit" at bounding box center [261, 506] width 522 height 37
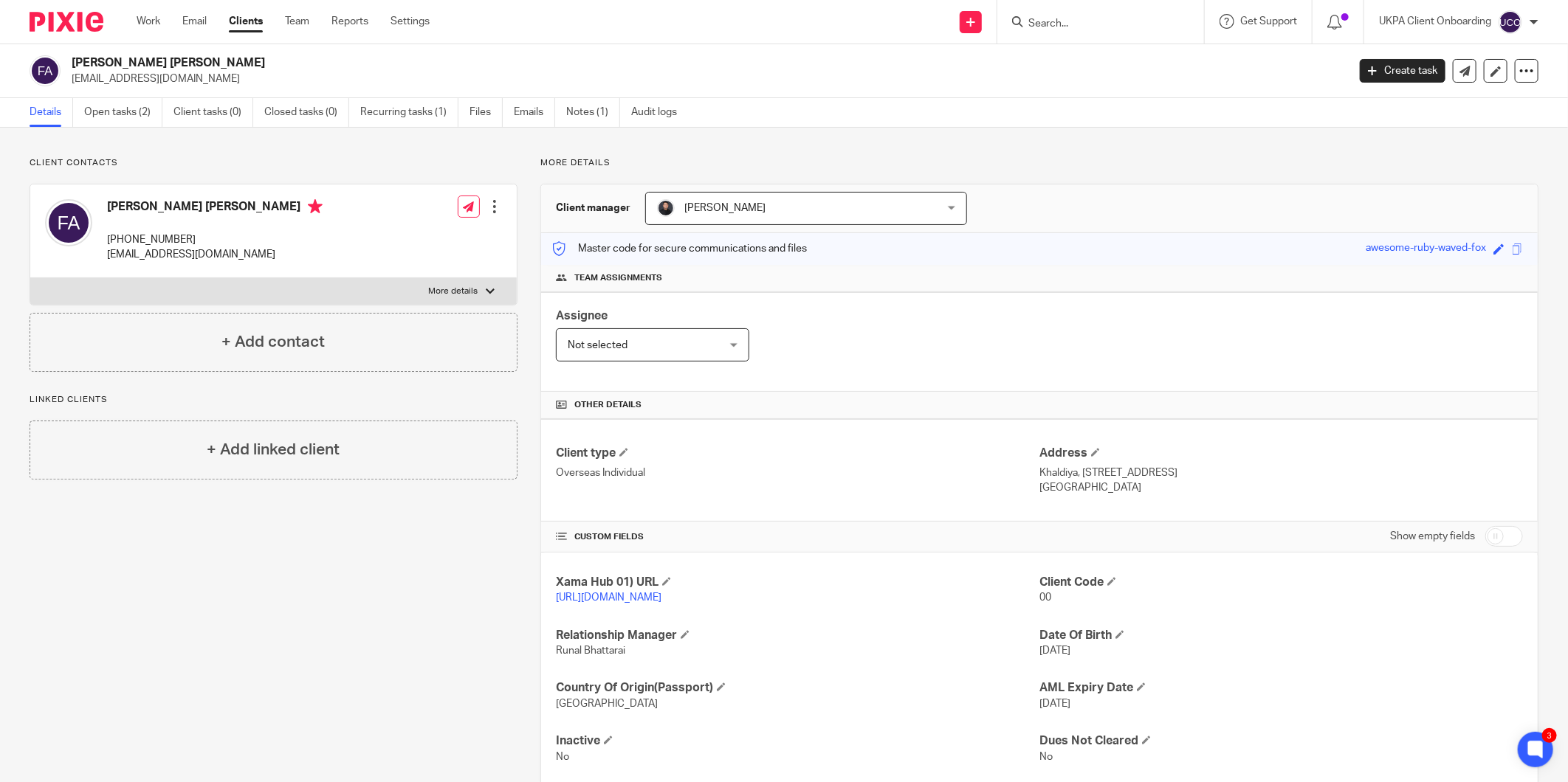
click at [115, 64] on h2 "[PERSON_NAME] [PERSON_NAME]" at bounding box center [577, 63] width 1013 height 15
copy div "[PERSON_NAME] [PERSON_NAME]"
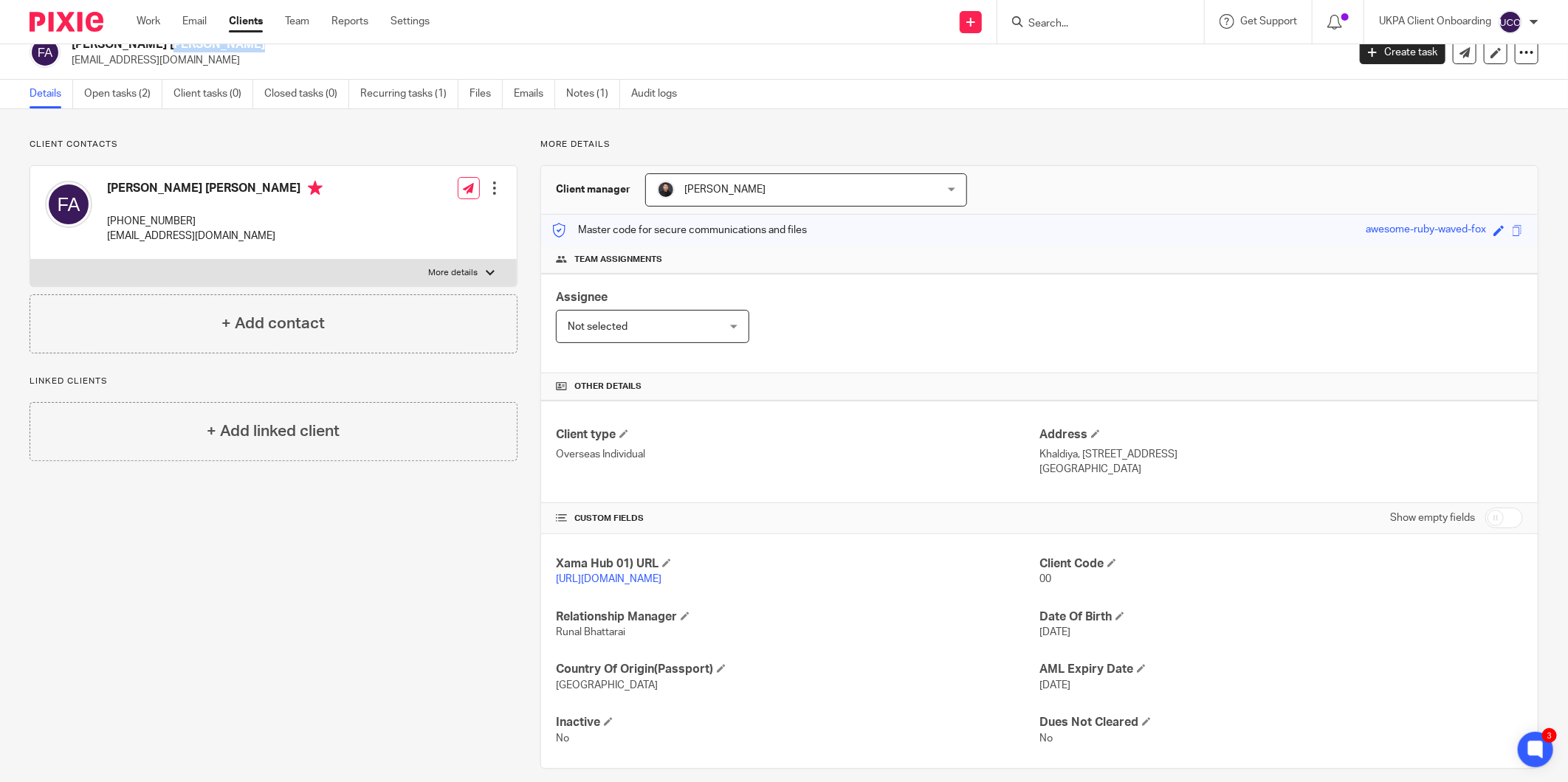
scroll to position [35, 0]
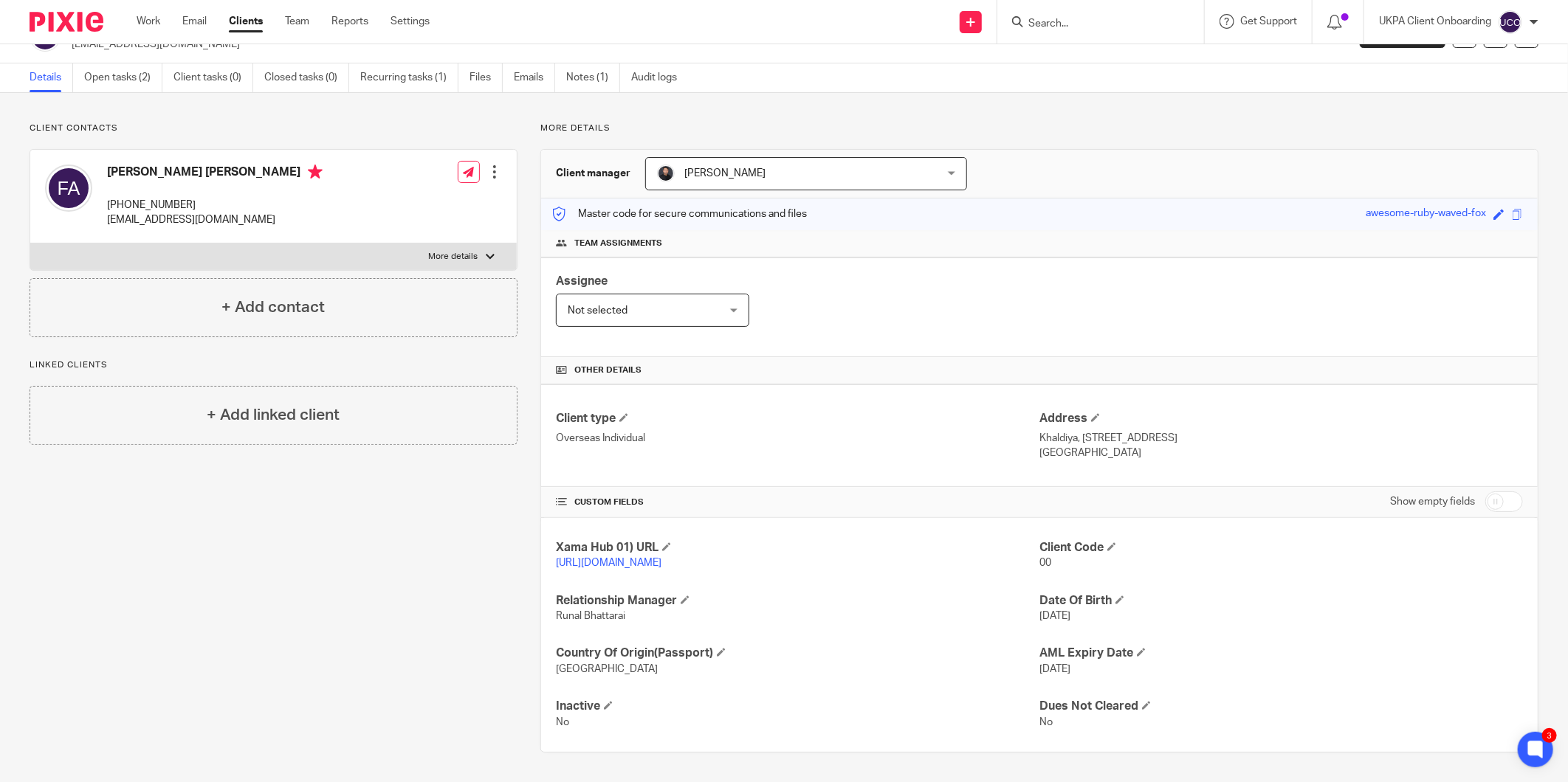
click at [1487, 512] on input "checkbox" at bounding box center [1504, 502] width 37 height 20
checkbox input "true"
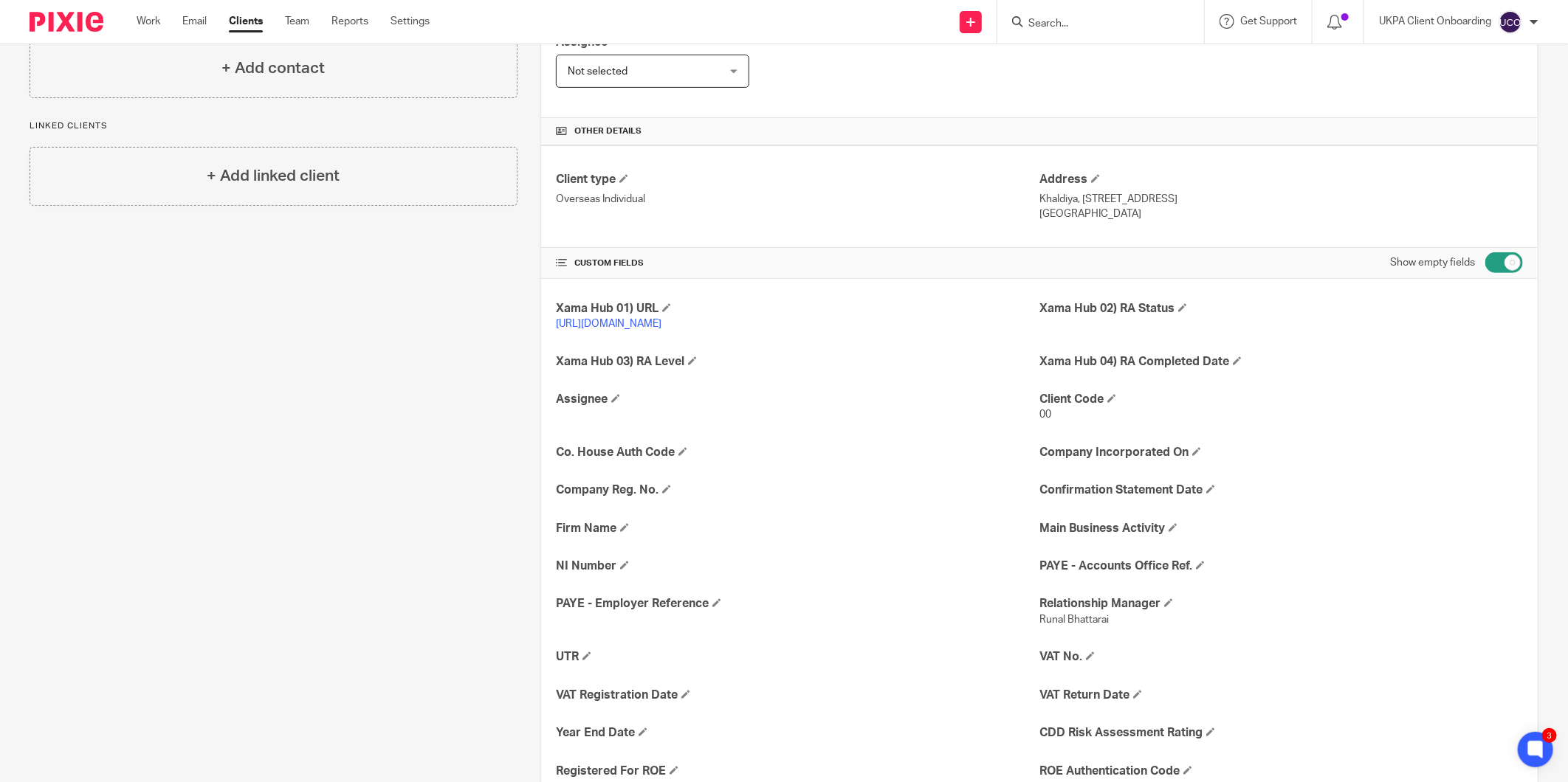
scroll to position [281, 0]
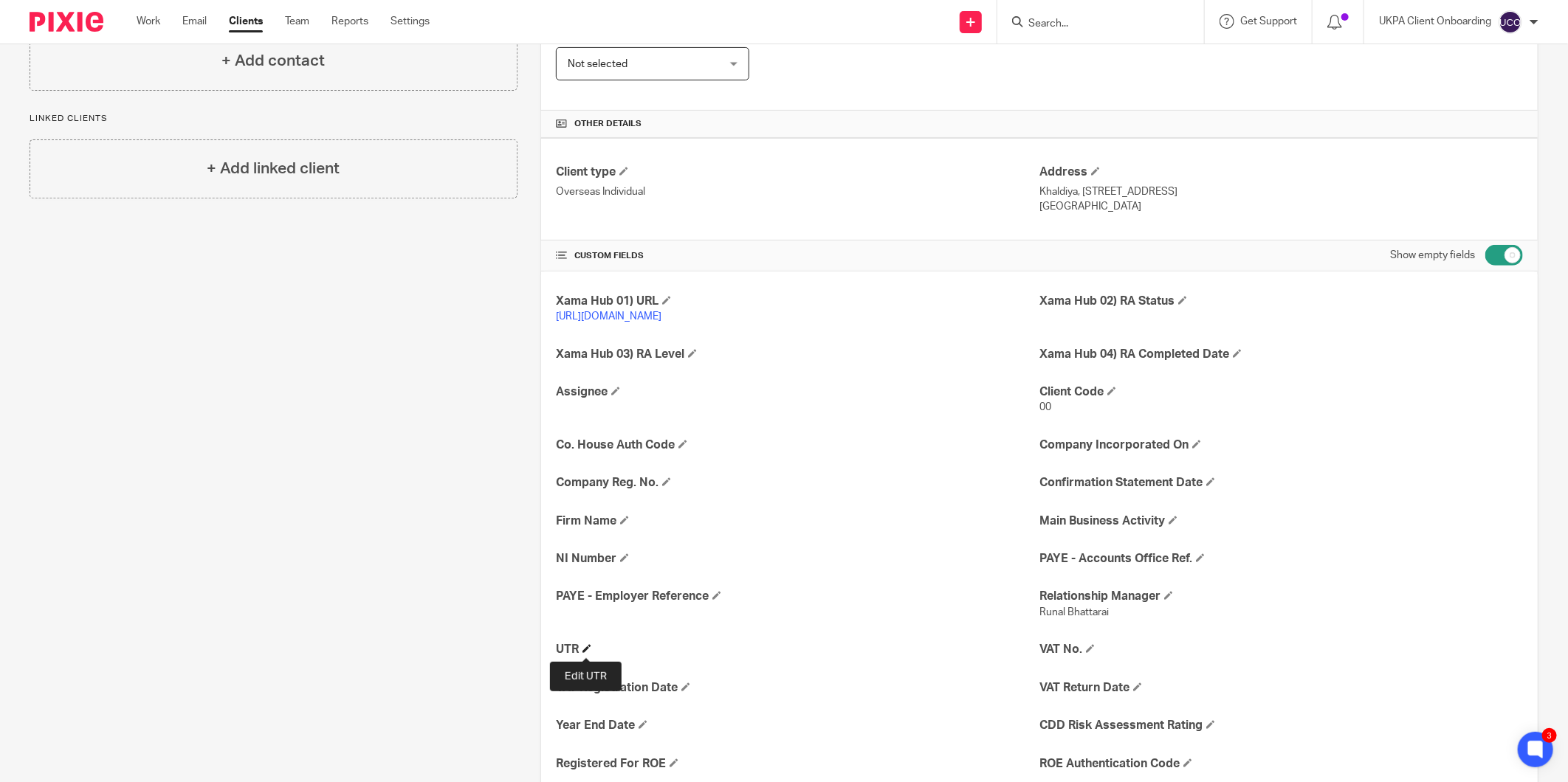
click at [585, 650] on span at bounding box center [587, 649] width 9 height 8
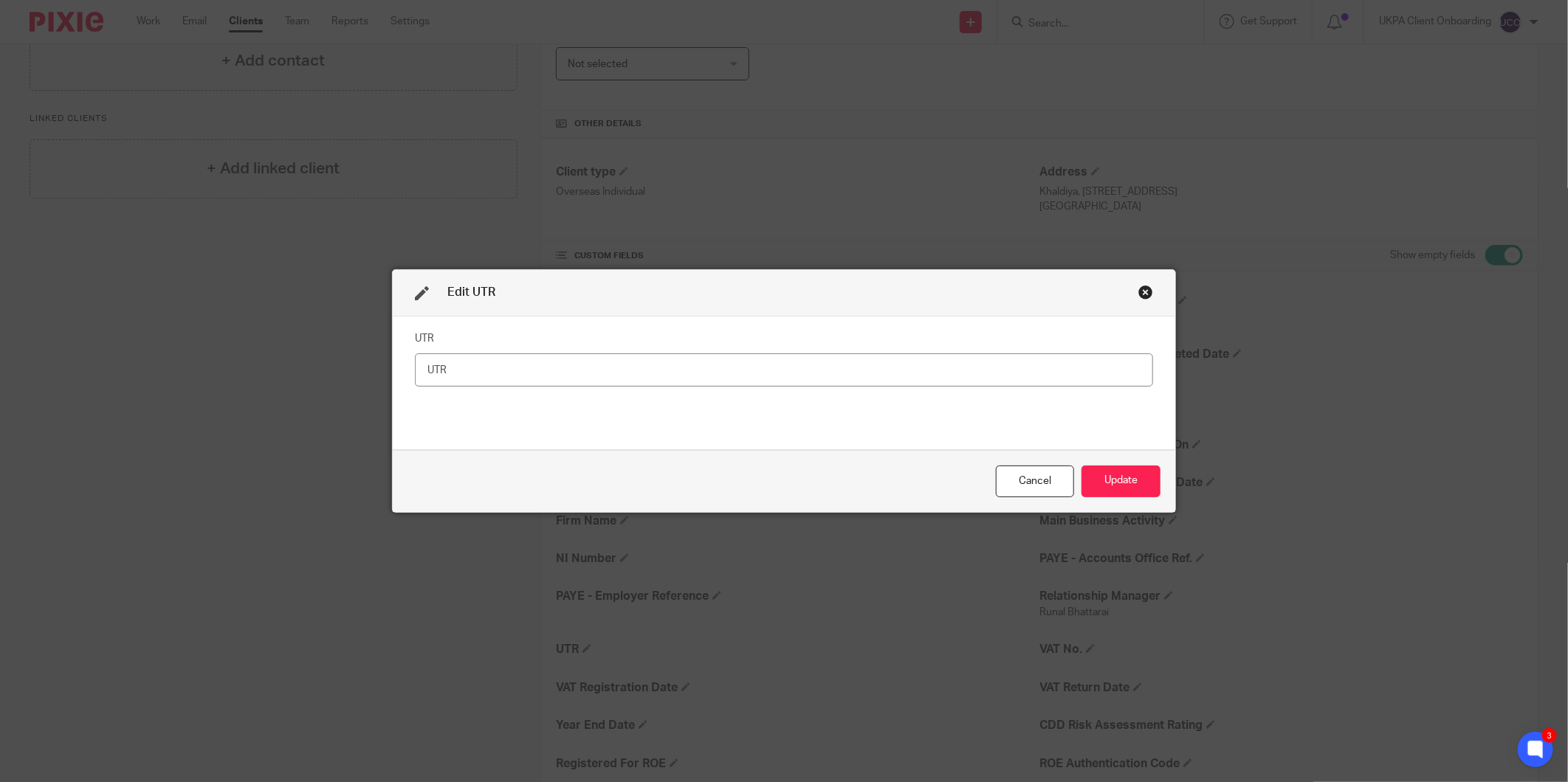
click at [651, 369] on input "text" at bounding box center [784, 370] width 738 height 33
type input "2310887262"
click at [1113, 493] on button "Update" at bounding box center [1121, 481] width 79 height 31
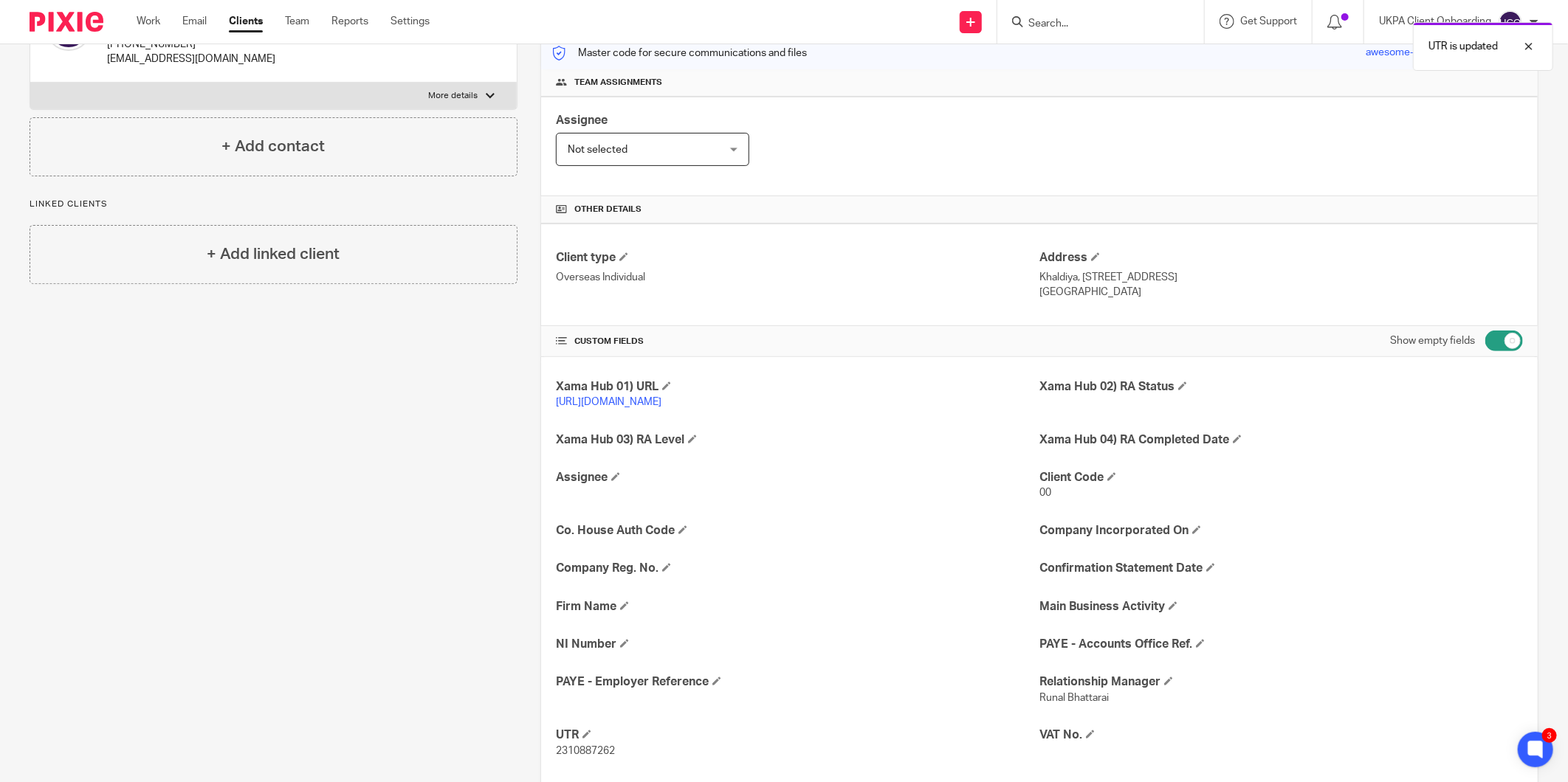
scroll to position [0, 0]
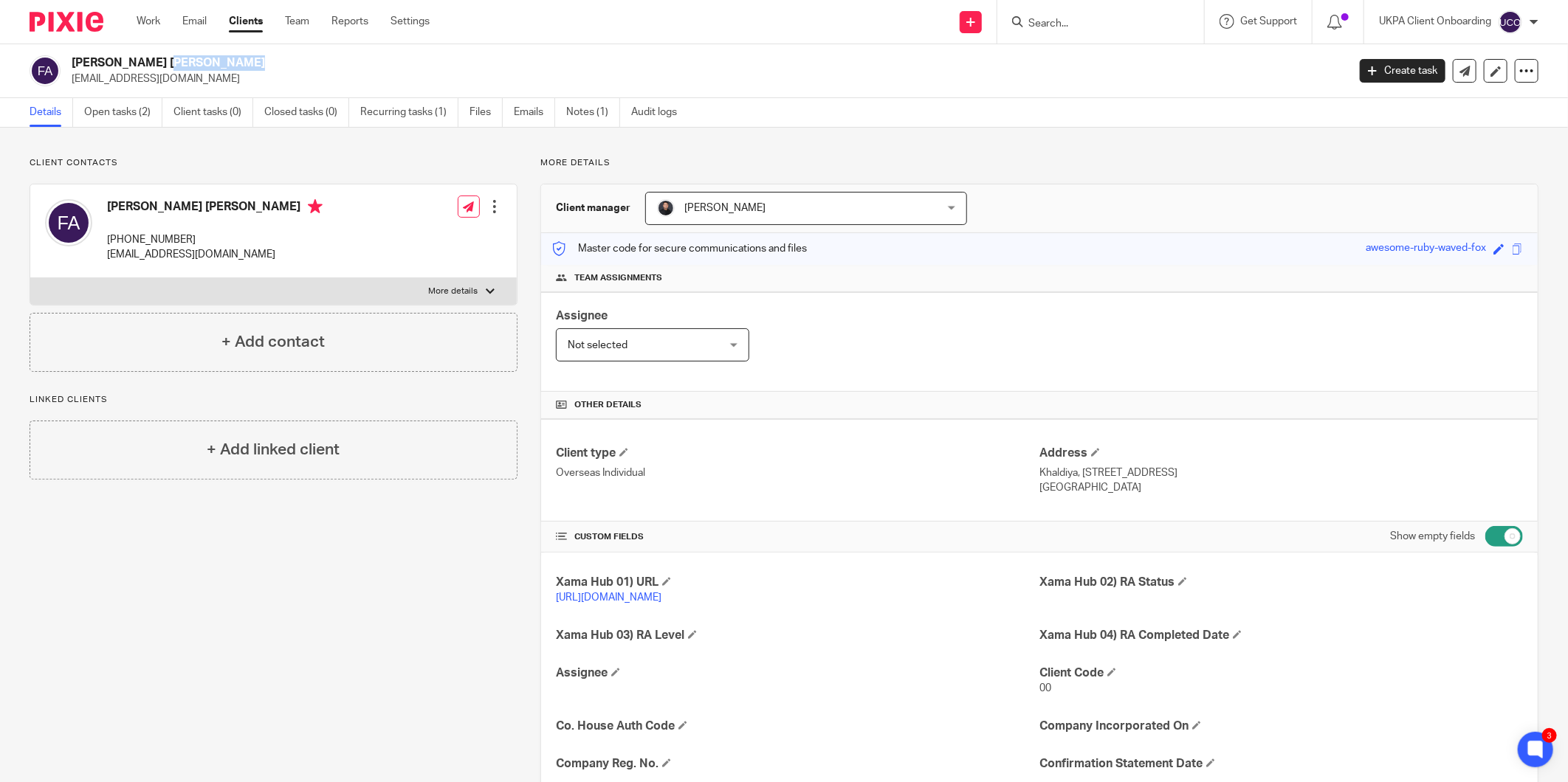
drag, startPoint x: 136, startPoint y: 65, endPoint x: 71, endPoint y: 58, distance: 65.4
click at [71, 58] on h2 "[PERSON_NAME] [PERSON_NAME]" at bounding box center [577, 63] width 1013 height 15
copy h2 "[PERSON_NAME] M Y A"
click at [109, 65] on h2 "[PERSON_NAME] [PERSON_NAME]" at bounding box center [577, 63] width 1013 height 15
drag, startPoint x: 136, startPoint y: 62, endPoint x: 74, endPoint y: 60, distance: 62.0
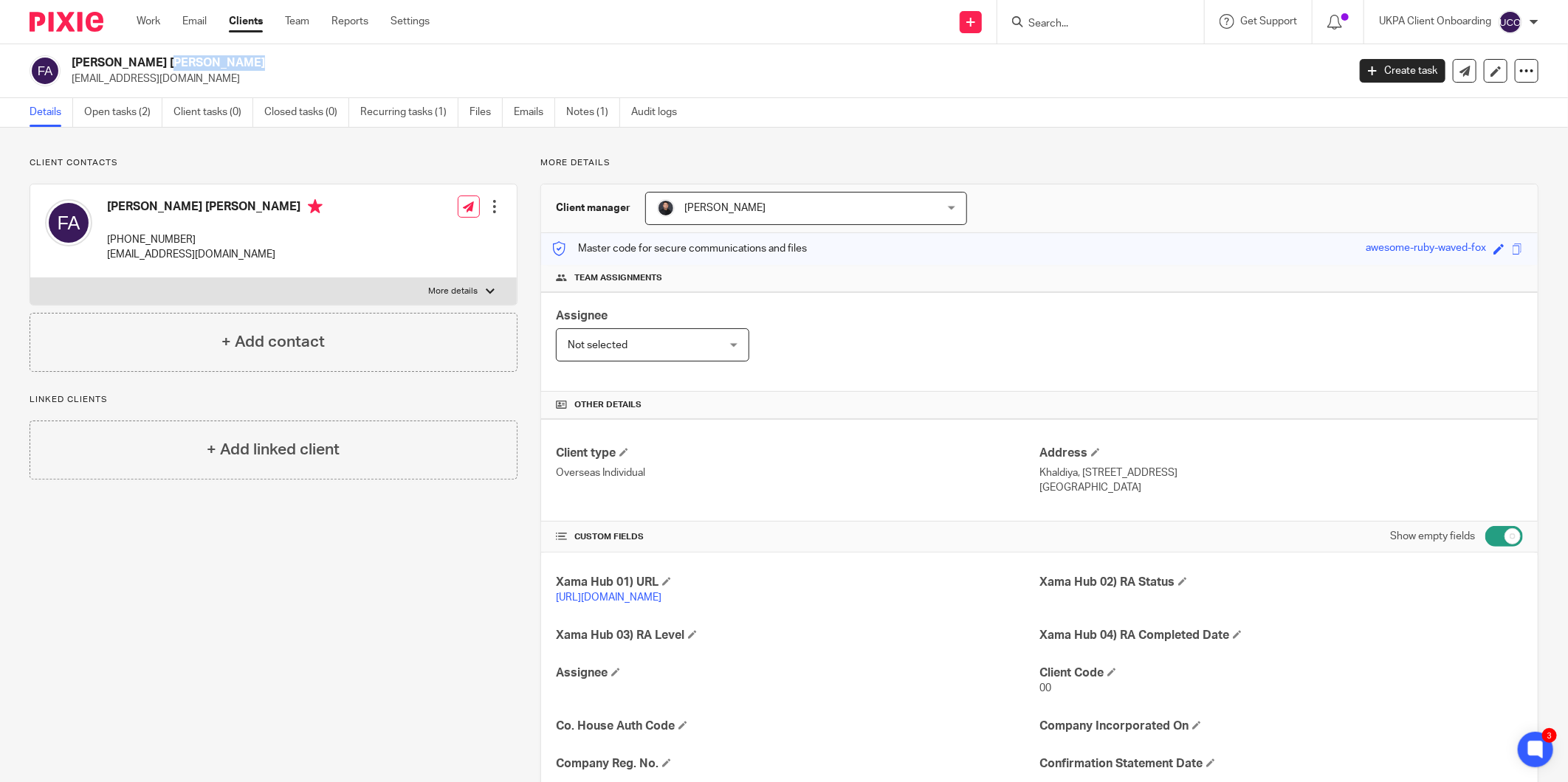
click at [74, 60] on h2 "[PERSON_NAME] [PERSON_NAME]" at bounding box center [577, 63] width 1013 height 15
drag, startPoint x: 74, startPoint y: 60, endPoint x: 85, endPoint y: 64, distance: 11.7
copy h2 "Faisal M Y A"
click at [160, 61] on h2 "[PERSON_NAME] [PERSON_NAME]" at bounding box center [577, 63] width 1013 height 15
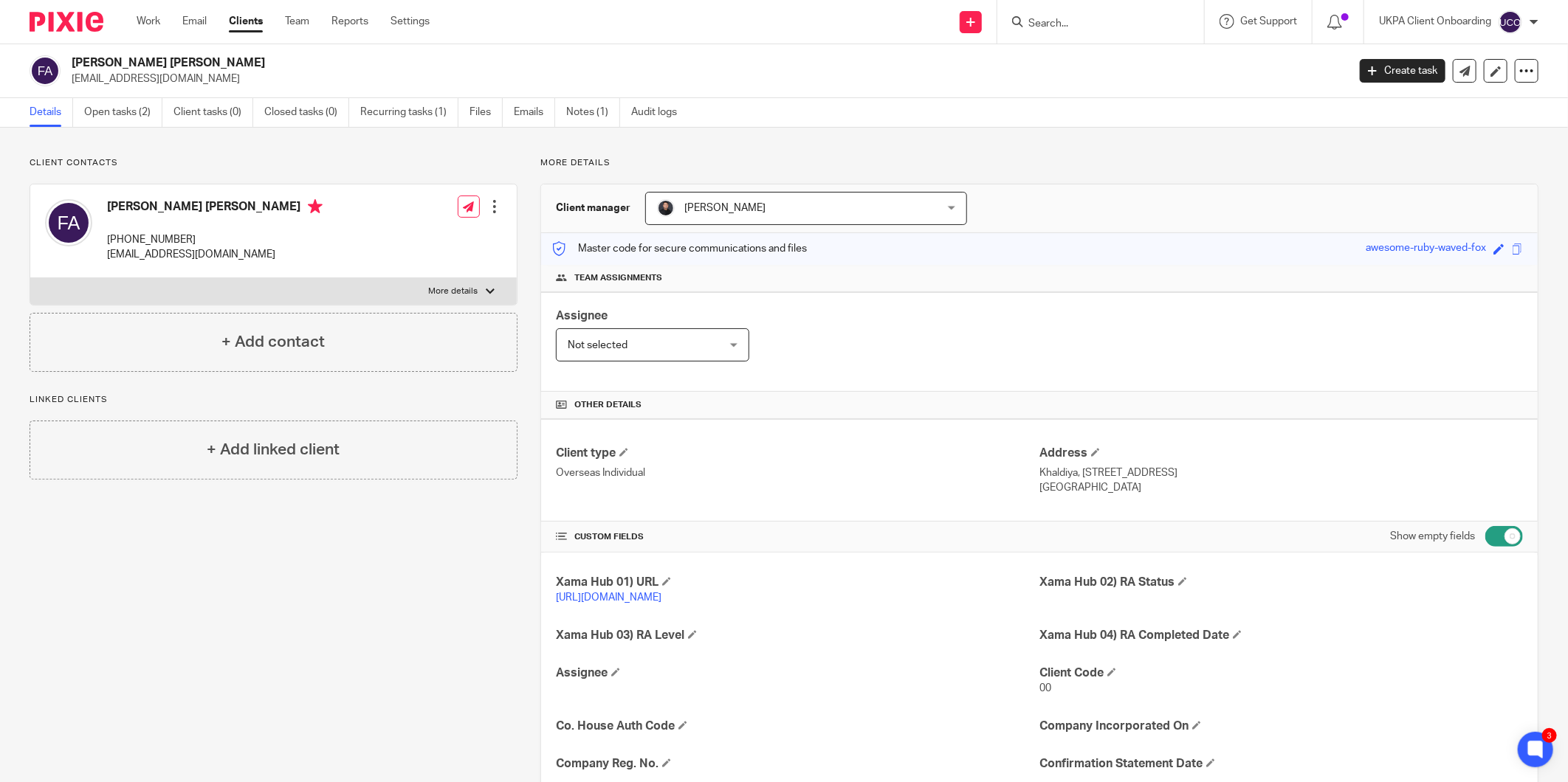
copy h2 "Alali"
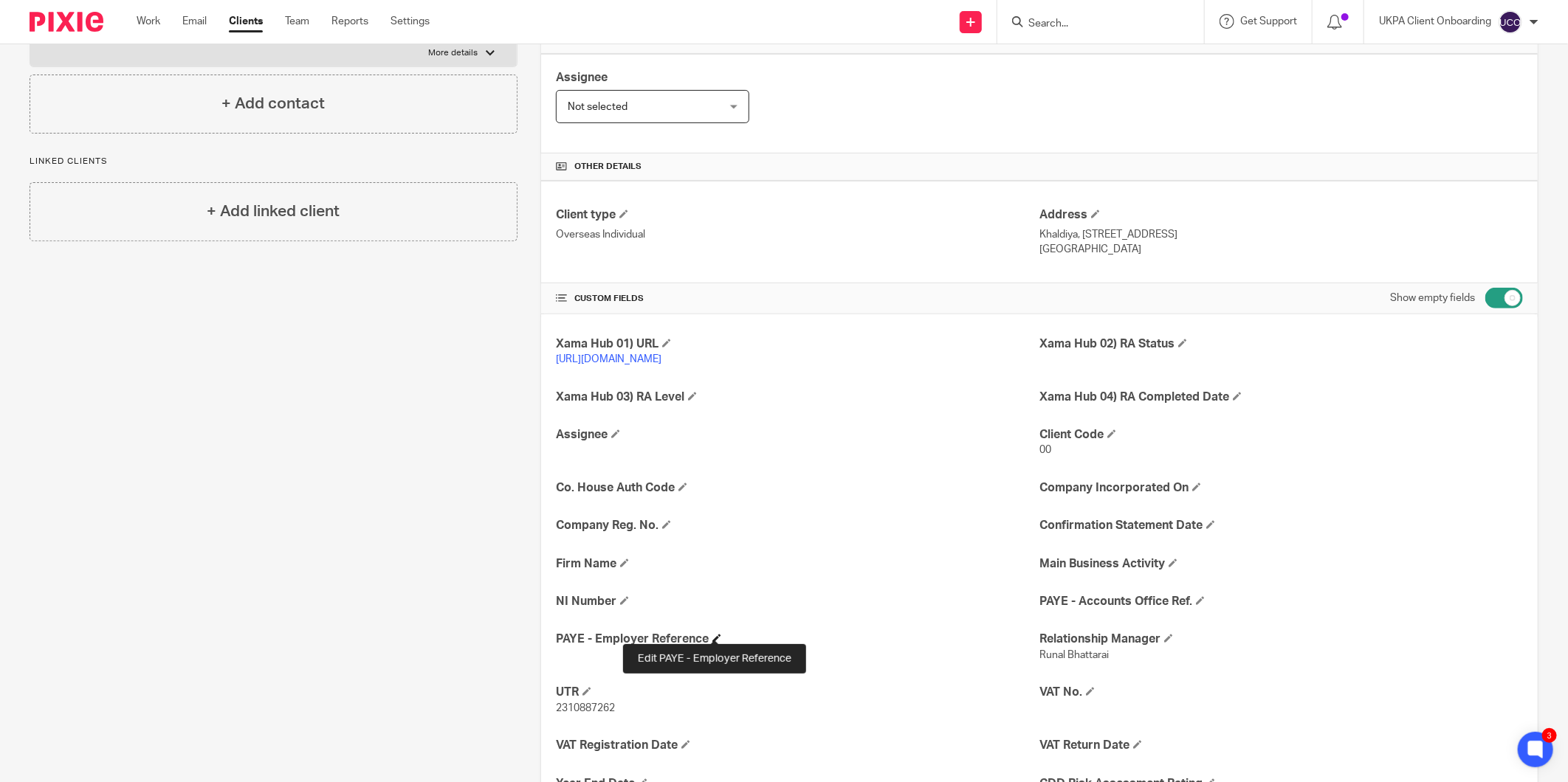
scroll to position [246, 0]
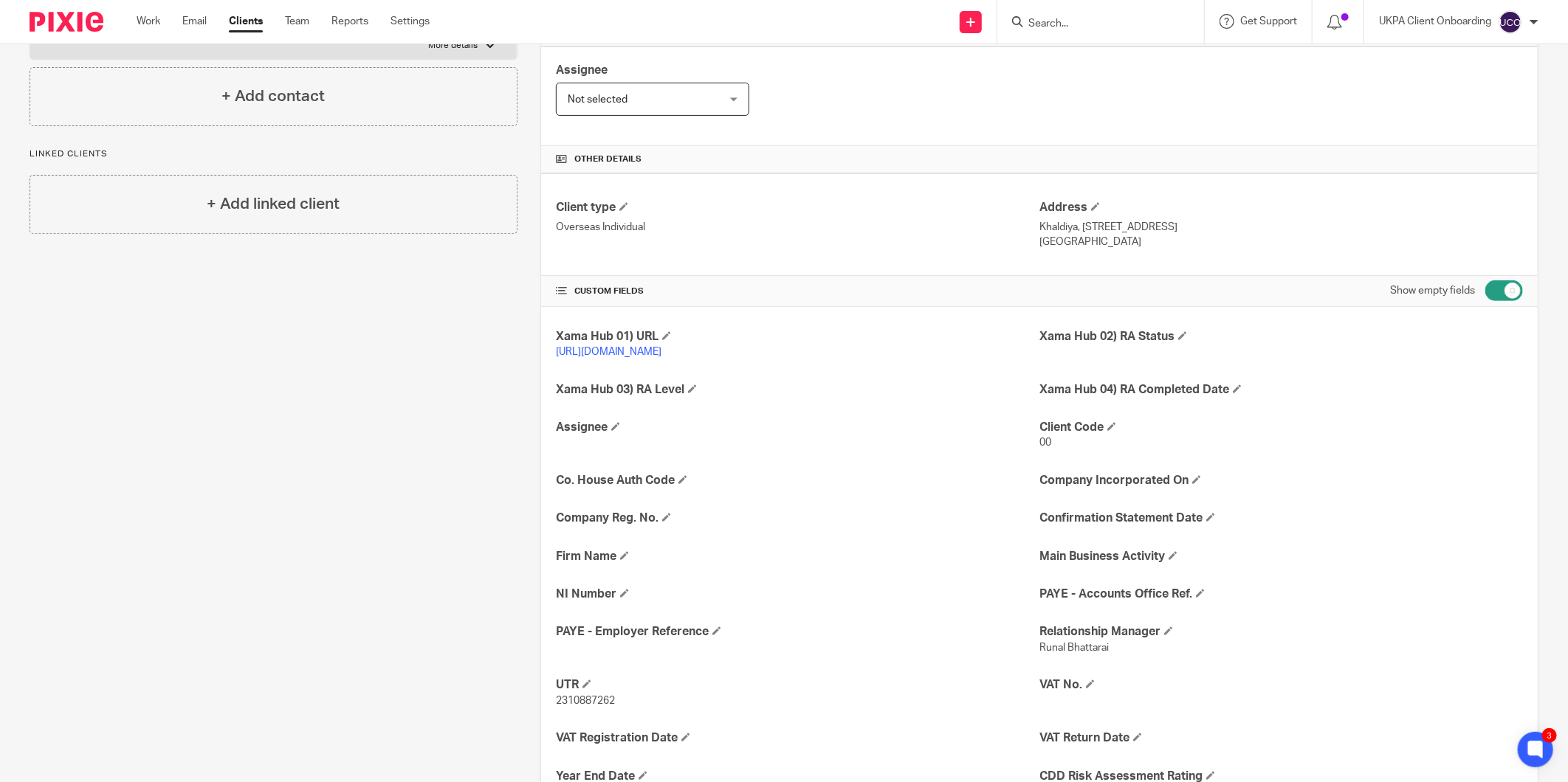
click at [563, 708] on p "2310887262" at bounding box center [798, 700] width 484 height 14
copy span "2310887262"
click at [1083, 215] on h4 "Address" at bounding box center [1281, 207] width 484 height 15
click at [1081, 230] on p "Khaldiya, Block 4, St. 42, house 18, State of Kuwait" at bounding box center [1281, 227] width 484 height 14
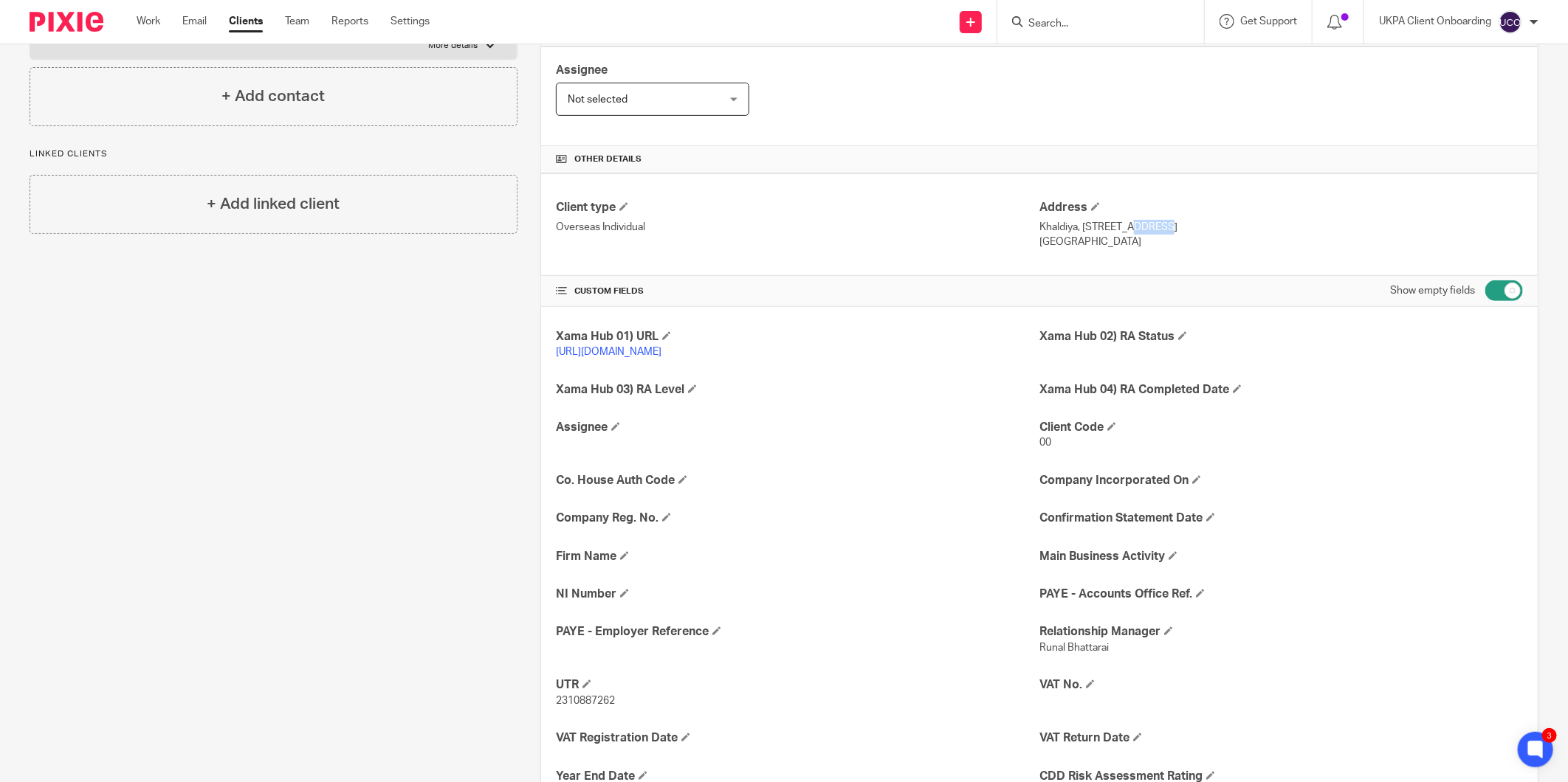
click at [1081, 230] on p "Khaldiya, Block 4, St. 42, house 18, State of Kuwait" at bounding box center [1281, 227] width 484 height 14
copy div "Khaldiya, Block 4, St. 42, house 18, State of Kuwait"
click at [1048, 241] on p "Kuwait" at bounding box center [1281, 241] width 484 height 14
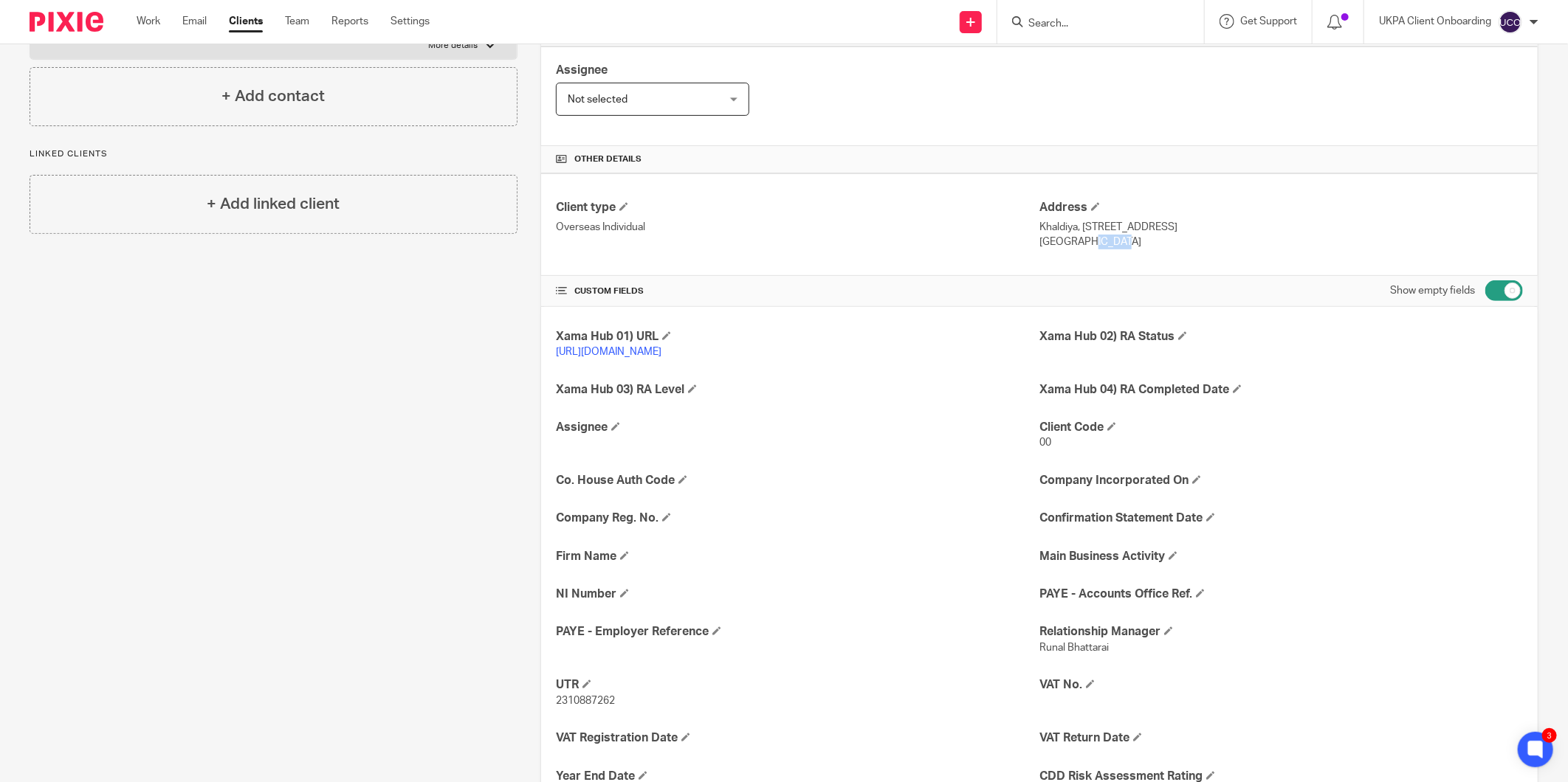
copy p "Kuwait"
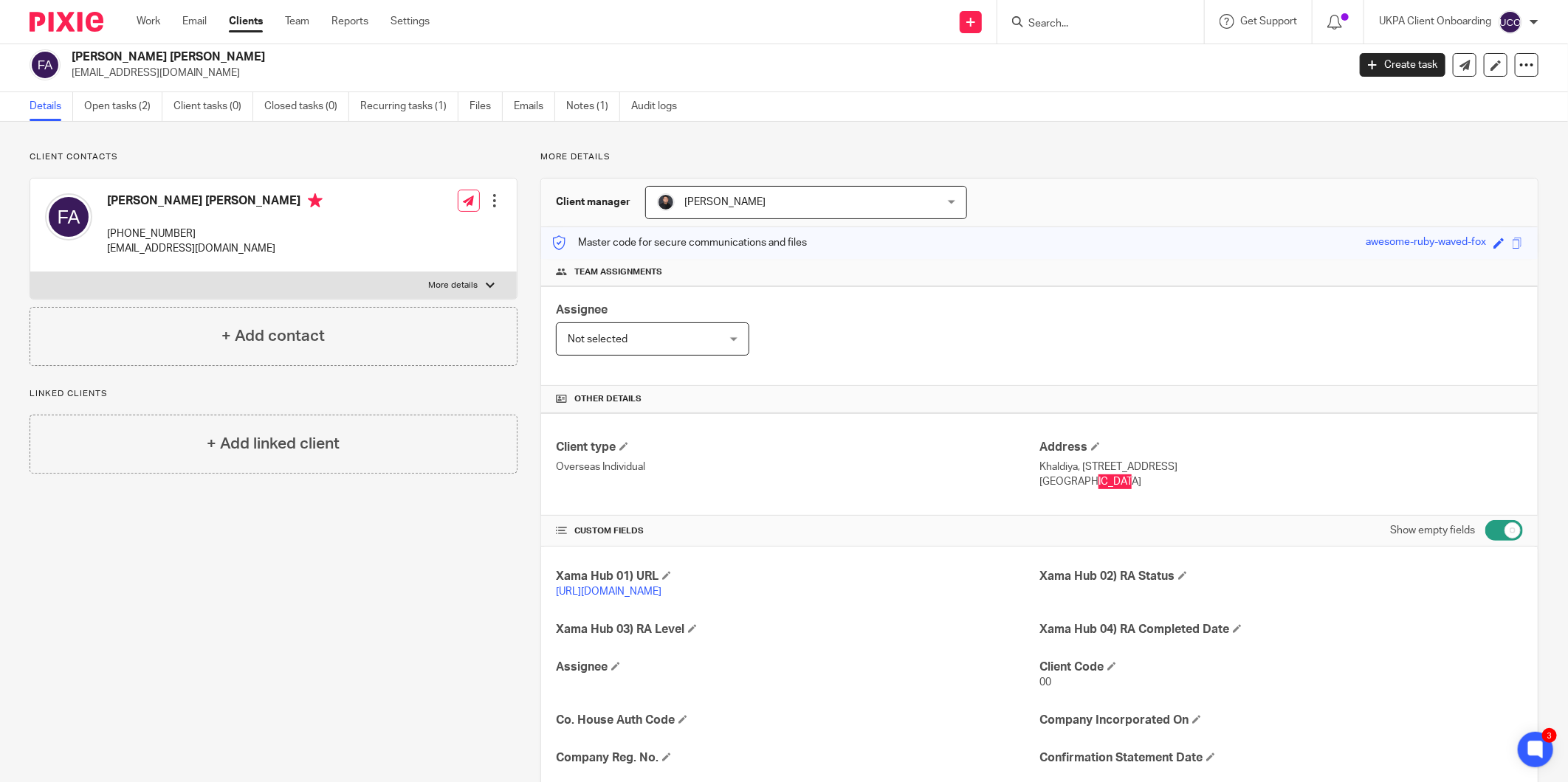
scroll to position [0, 0]
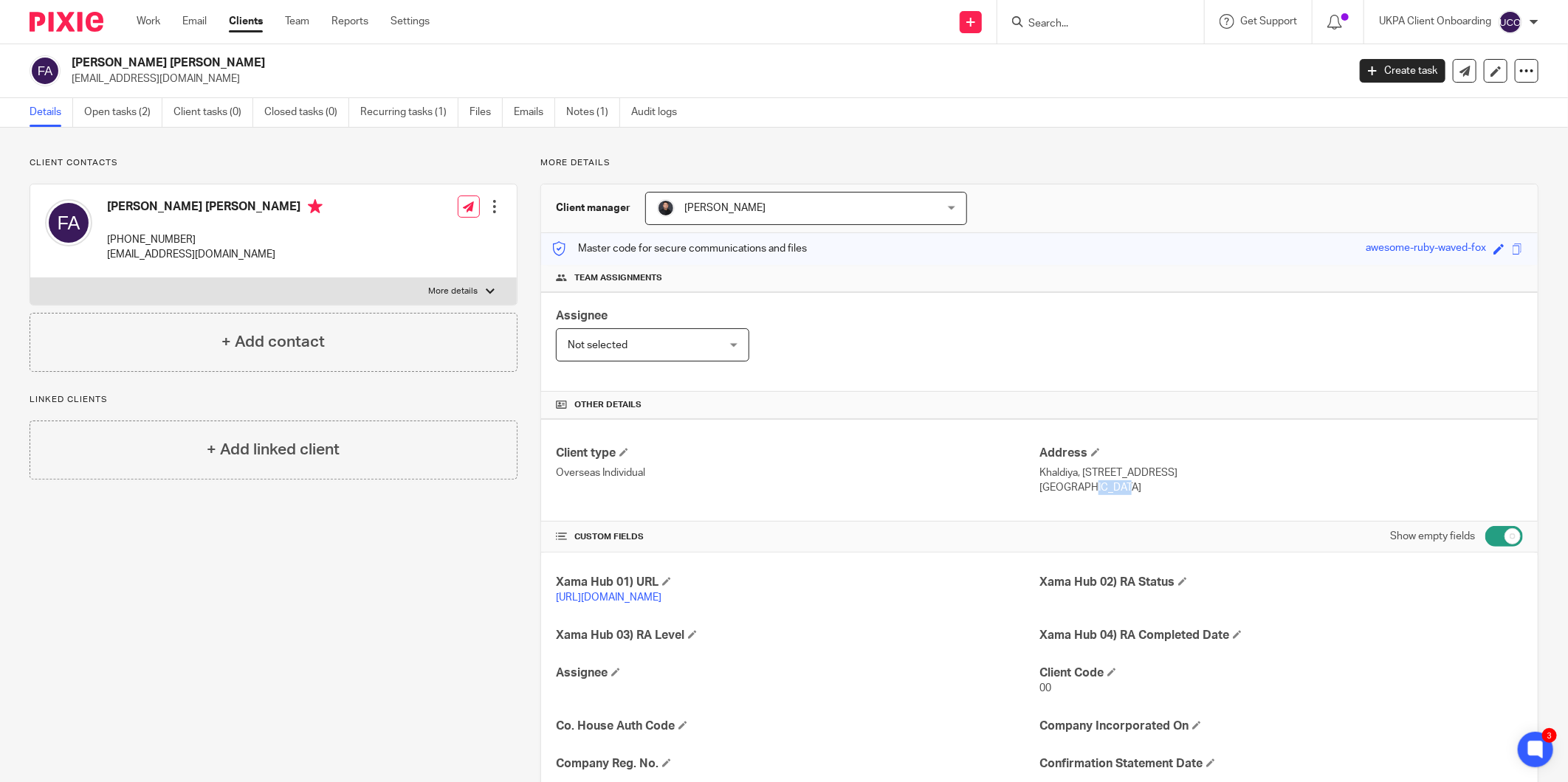
click at [139, 239] on p "+965-9998-7775" at bounding box center [214, 239] width 215 height 14
copy div "+965-9998-7775"
click at [156, 259] on p "faceill@hotmail.com" at bounding box center [214, 254] width 215 height 14
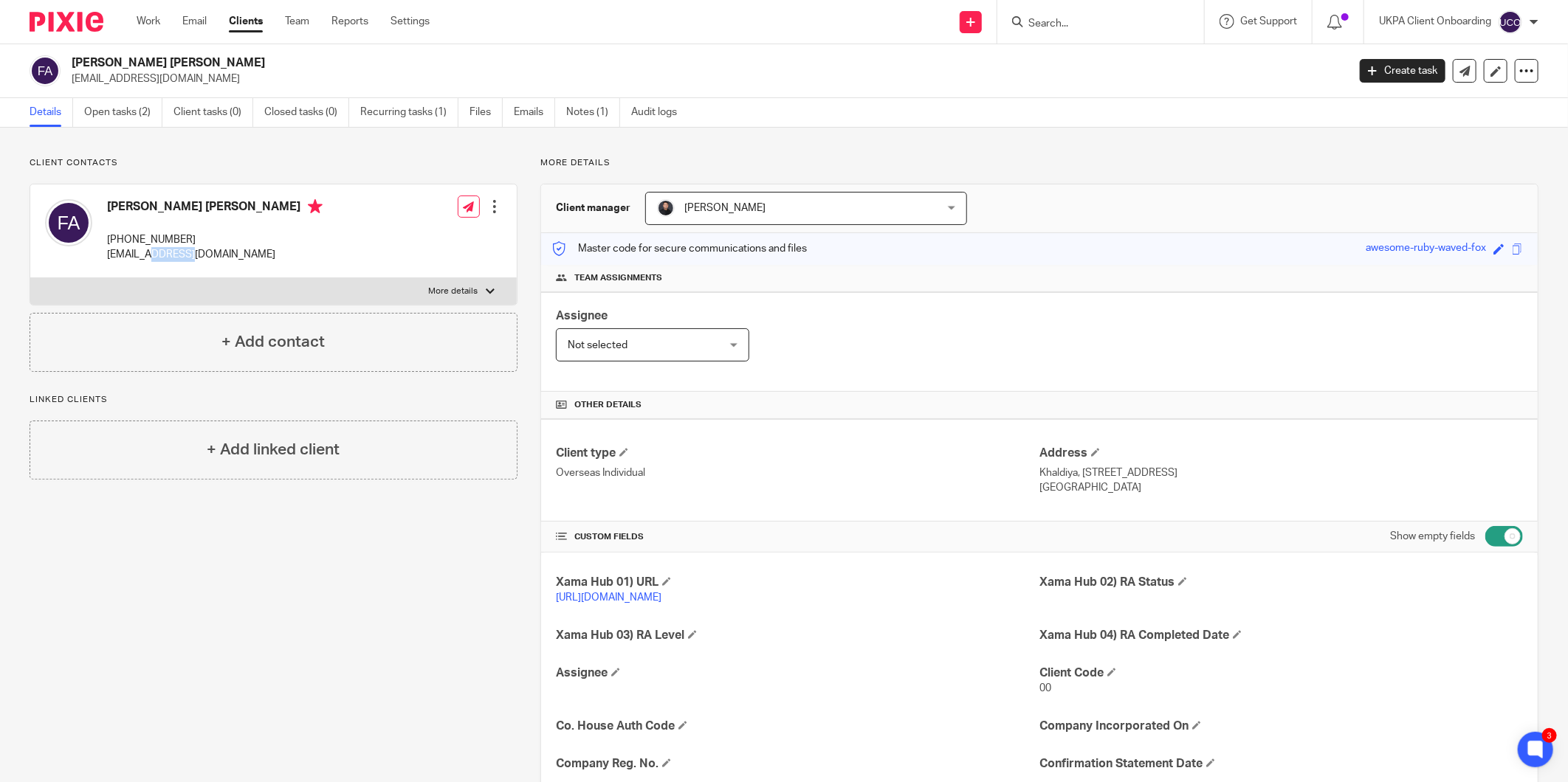
click at [156, 259] on p "faceill@hotmail.com" at bounding box center [214, 254] width 215 height 14
copy div "faceill@hotmail.com"
click at [1110, 669] on span at bounding box center [1111, 672] width 9 height 8
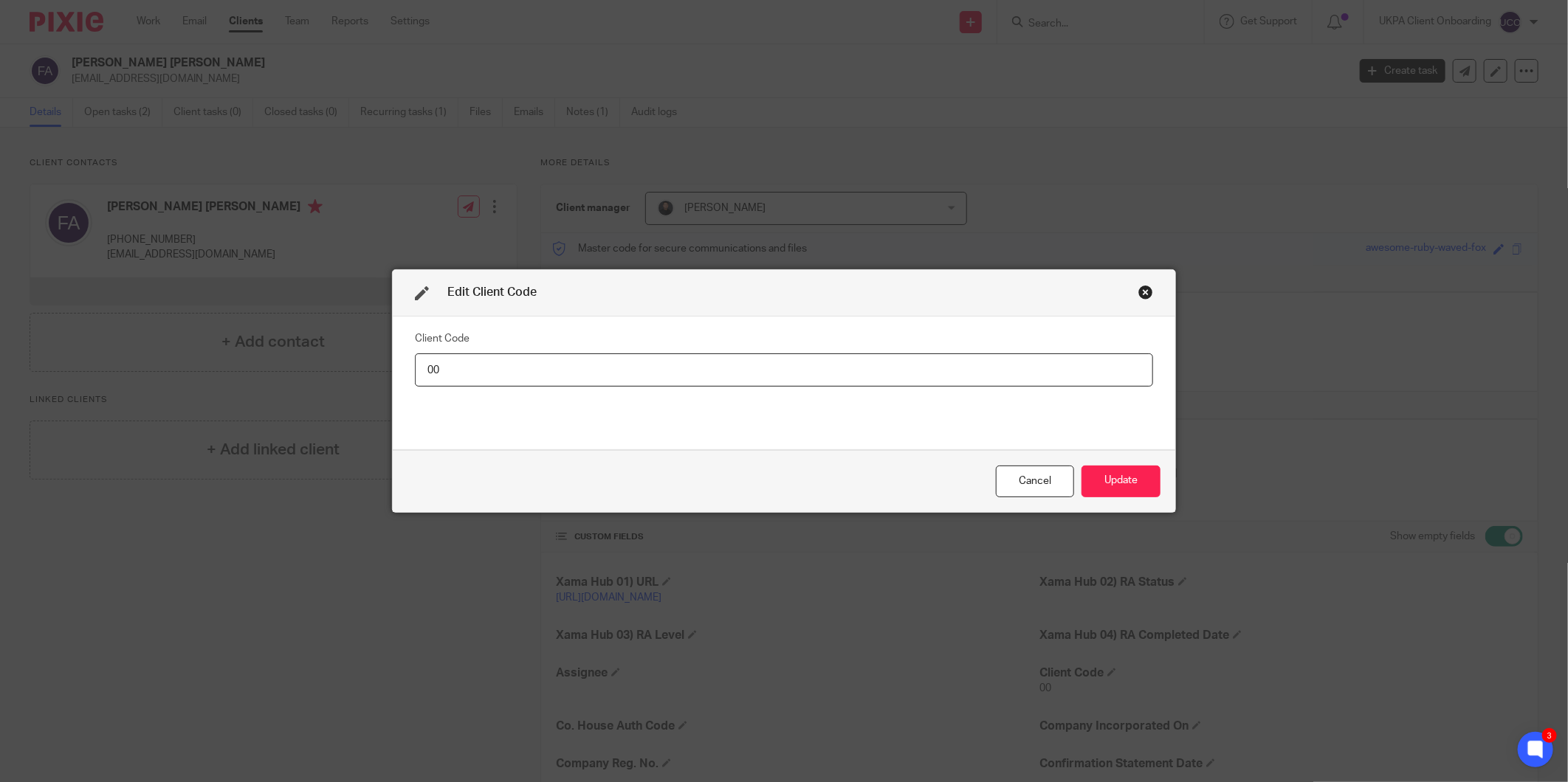
click at [947, 365] on input "00" at bounding box center [784, 370] width 738 height 33
type input "FAI003"
click at [1133, 477] on button "Update" at bounding box center [1121, 481] width 79 height 31
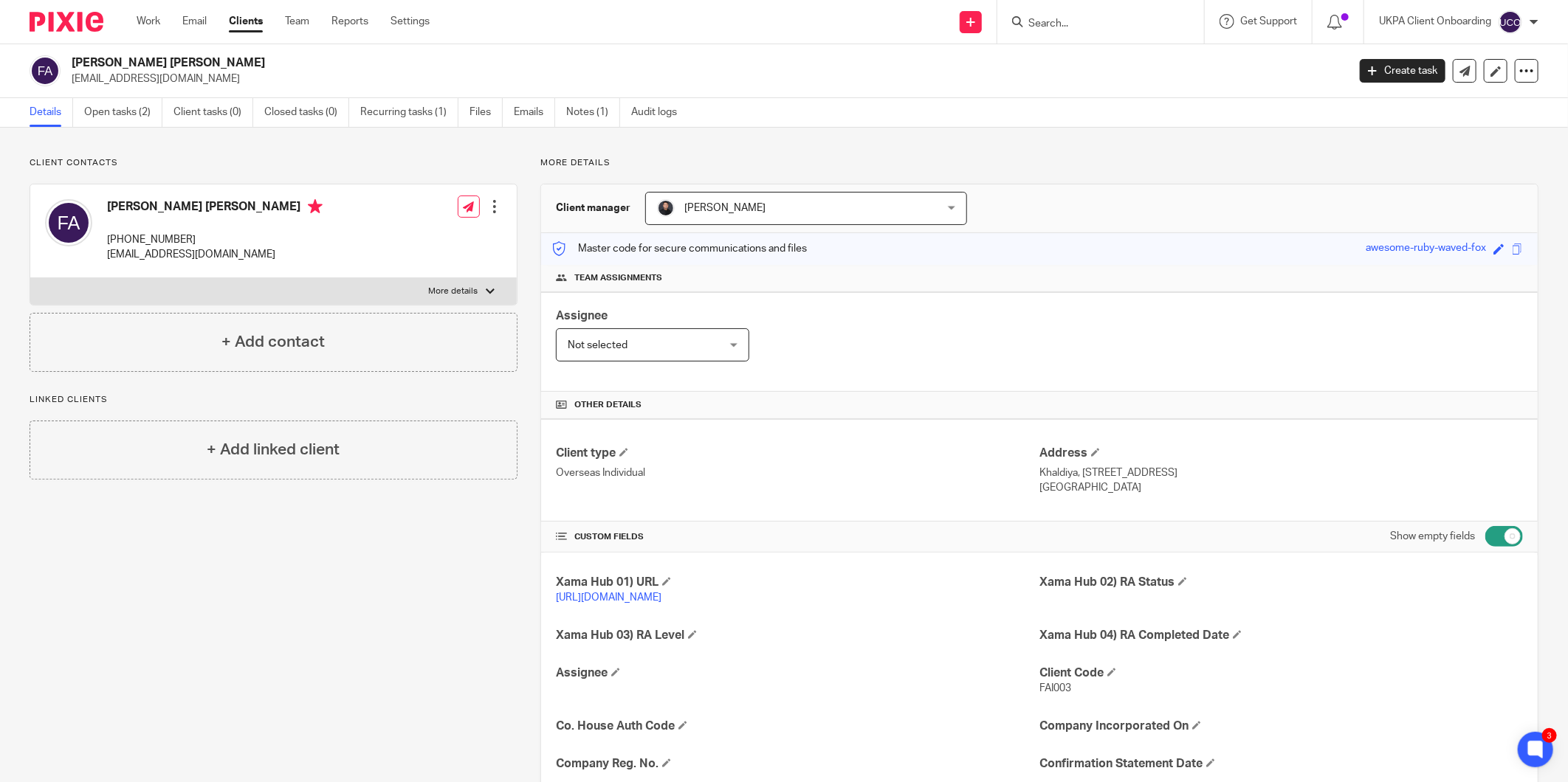
click at [126, 60] on h2 "[PERSON_NAME] [PERSON_NAME]" at bounding box center [577, 63] width 1013 height 15
copy div "[PERSON_NAME] [PERSON_NAME]"
click at [1049, 475] on p "Khaldiya, Block 4, St. 42, house 18, State of Kuwait" at bounding box center [1281, 473] width 484 height 14
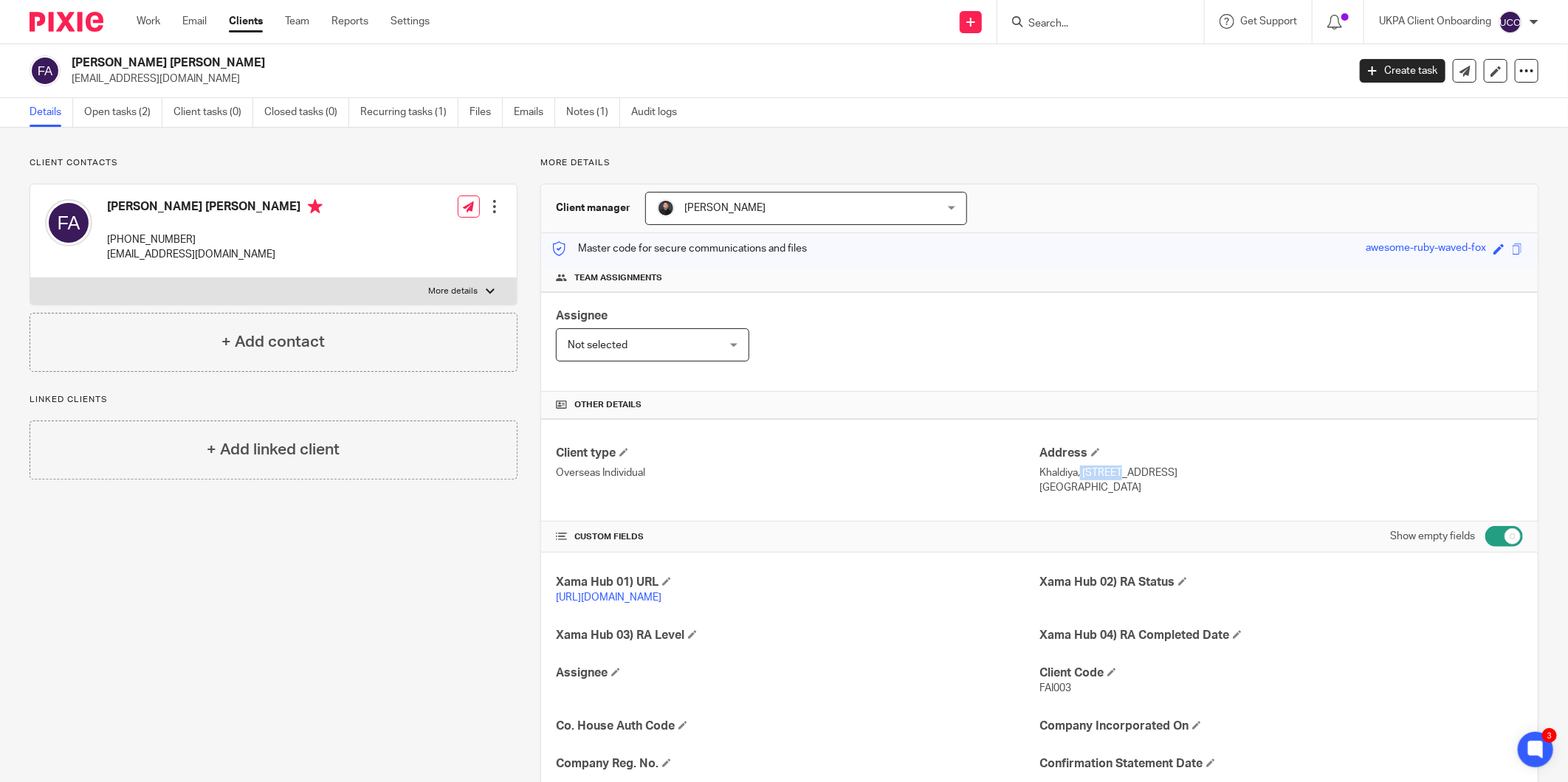
click at [1049, 475] on p "Khaldiya, Block 4, St. 42, house 18, State of Kuwait" at bounding box center [1281, 473] width 484 height 14
drag, startPoint x: 74, startPoint y: 62, endPoint x: 134, endPoint y: 65, distance: 60.1
click at [134, 65] on h2 "[PERSON_NAME] [PERSON_NAME]" at bounding box center [577, 63] width 1013 height 15
click at [126, 249] on p "[EMAIL_ADDRESS][DOMAIN_NAME]" at bounding box center [214, 254] width 215 height 14
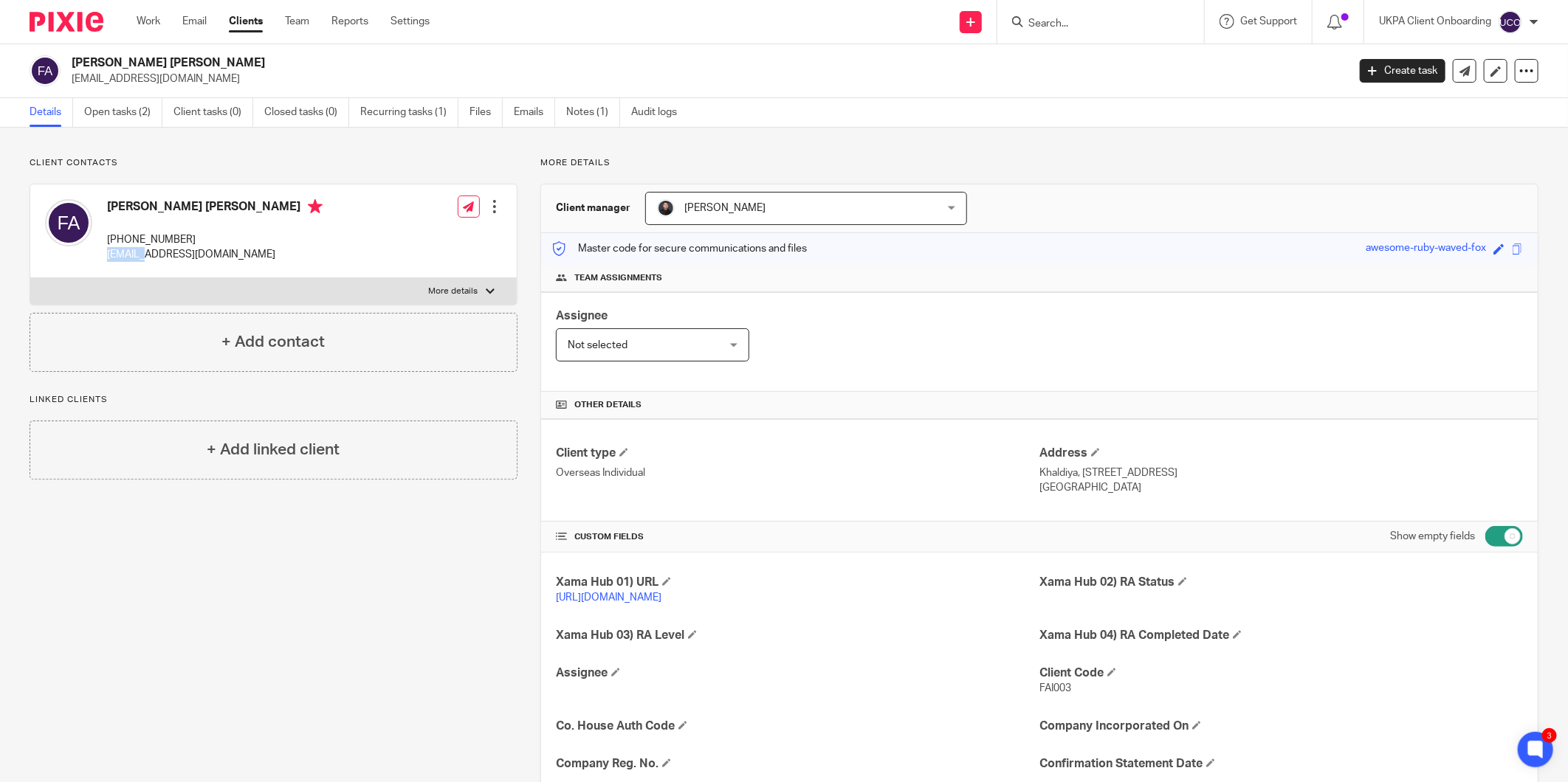
click at [126, 249] on p "[EMAIL_ADDRESS][DOMAIN_NAME]" at bounding box center [214, 254] width 215 height 14
click at [164, 246] on p "+965-9998-7775" at bounding box center [214, 239] width 215 height 14
click at [164, 238] on p "+965-9998-7775" at bounding box center [214, 239] width 215 height 14
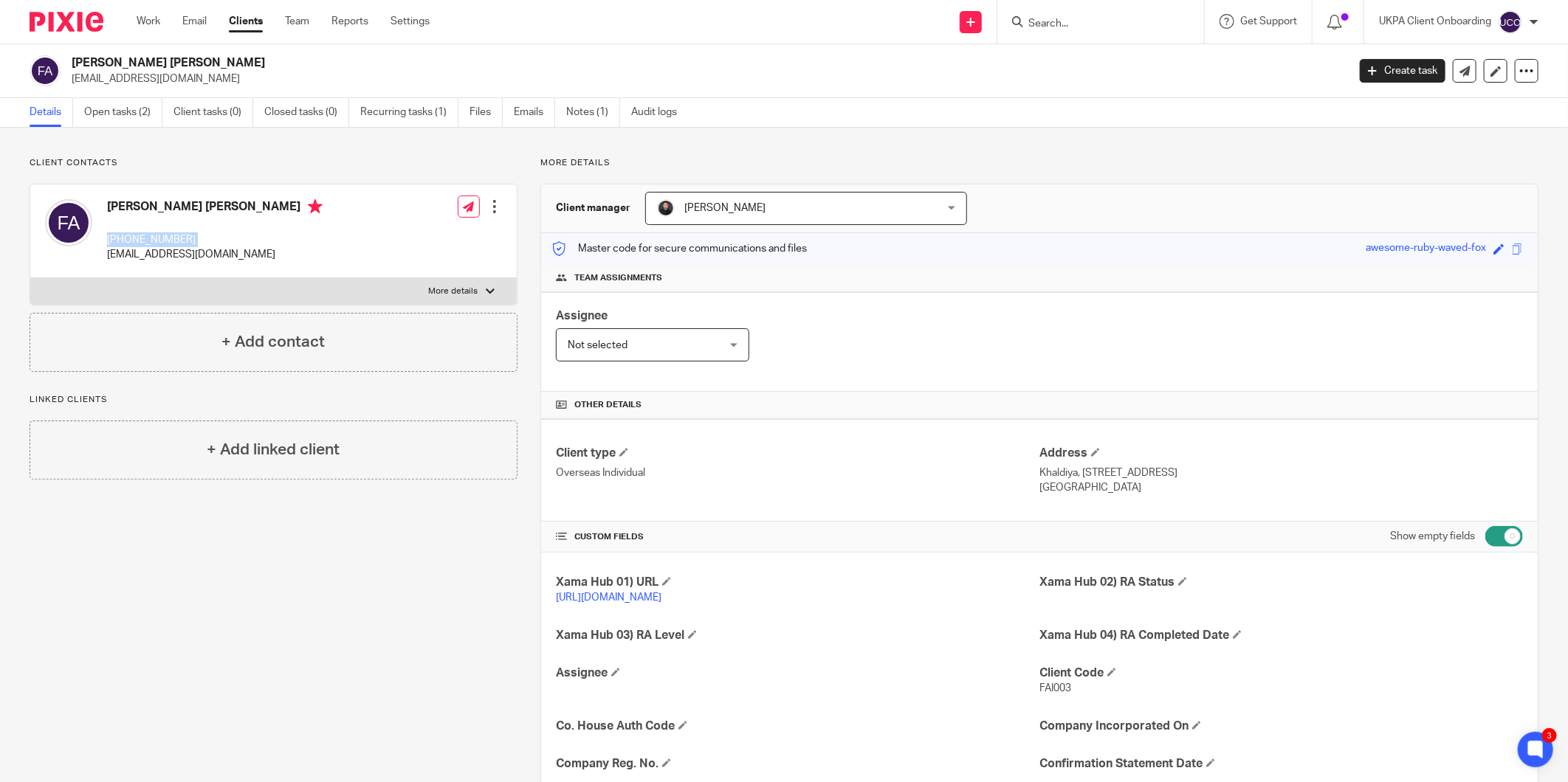
click at [164, 238] on p "+965-9998-7775" at bounding box center [214, 239] width 215 height 14
click at [104, 76] on p "[EMAIL_ADDRESS][DOMAIN_NAME]" at bounding box center [704, 78] width 1266 height 14
click at [607, 115] on link "Notes (1)" at bounding box center [593, 112] width 54 height 29
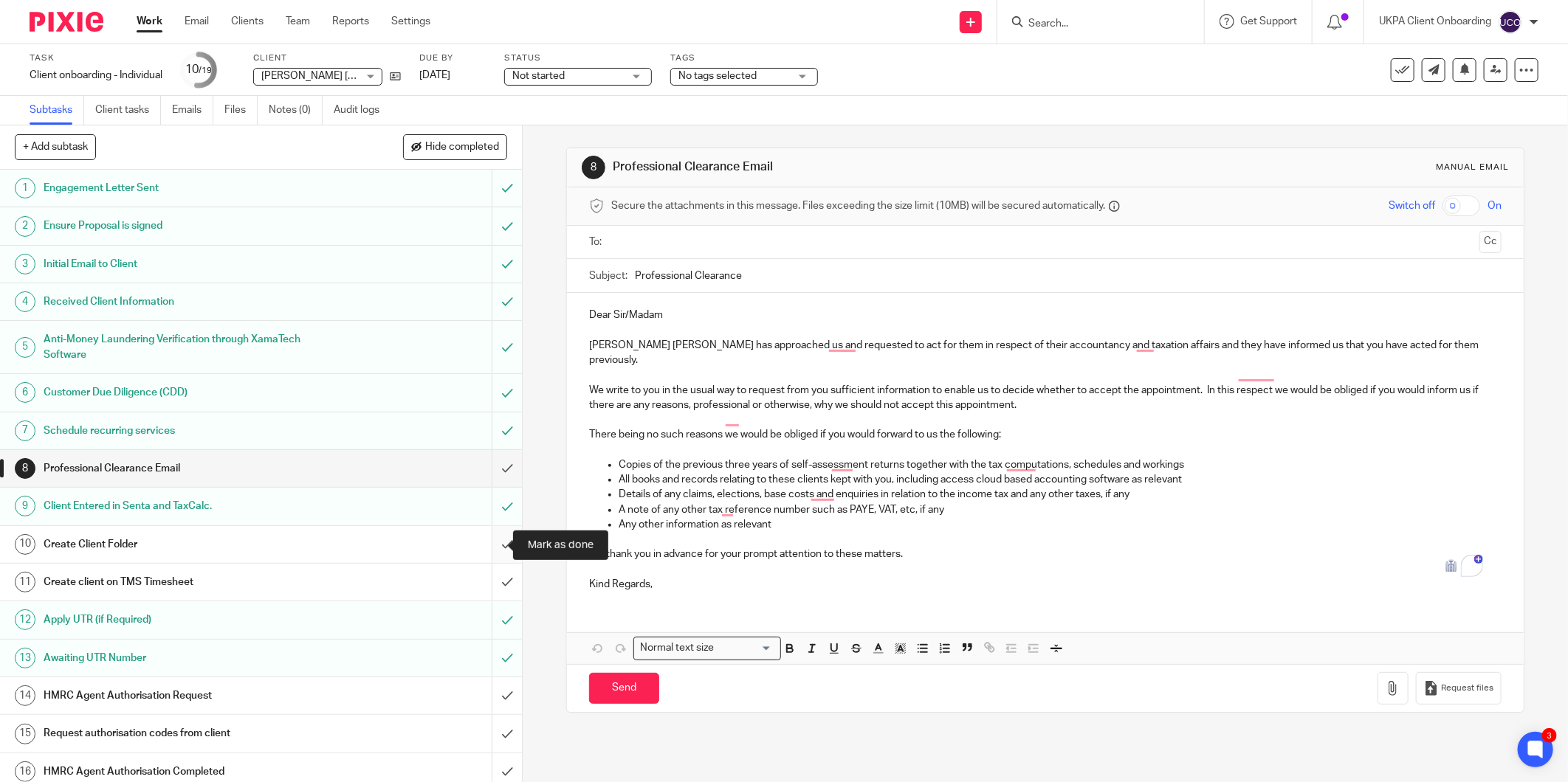
click at [493, 540] on input "submit" at bounding box center [261, 544] width 522 height 37
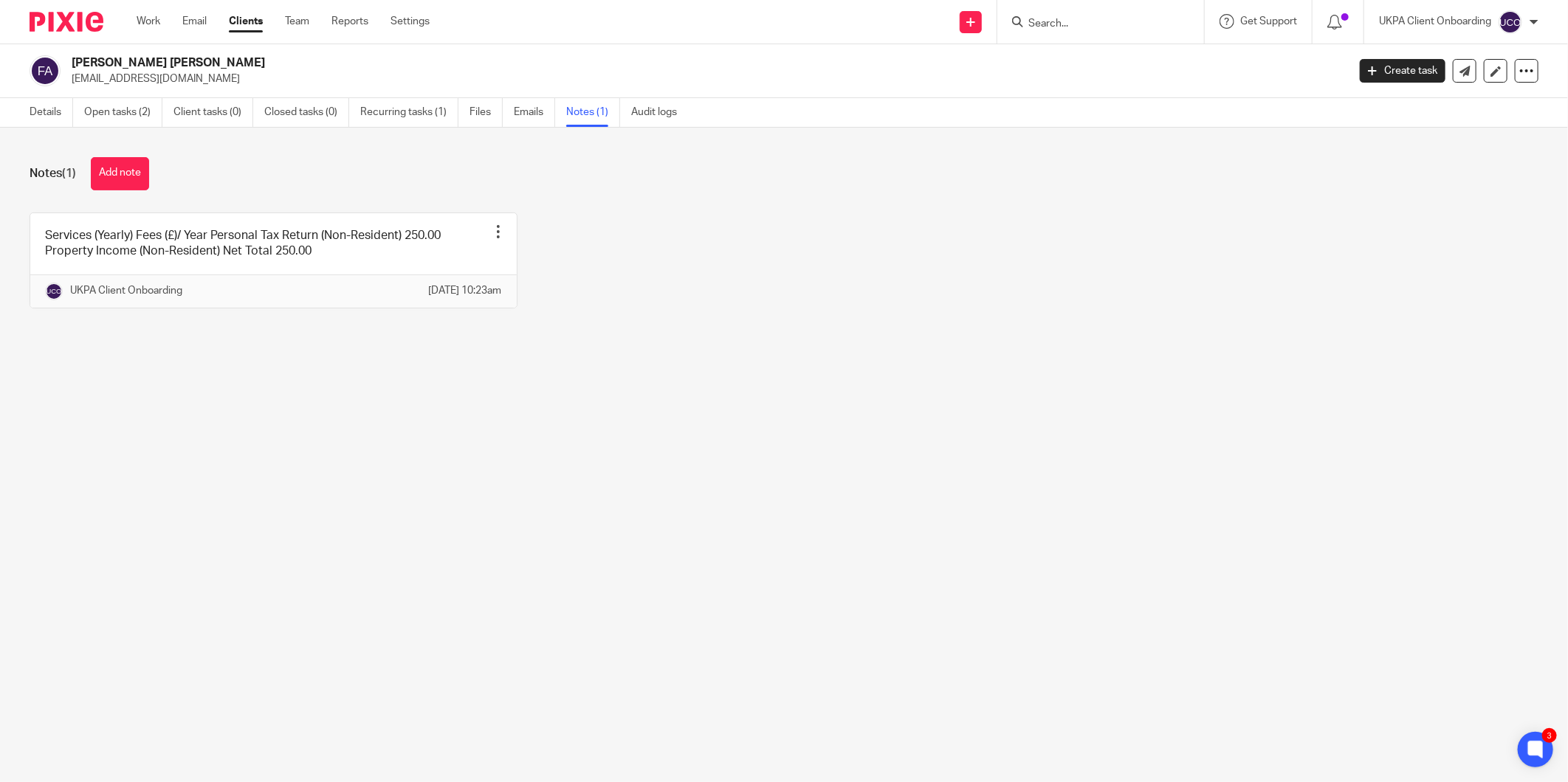
click at [116, 60] on h2 "[PERSON_NAME] [PERSON_NAME]" at bounding box center [577, 63] width 1013 height 15
copy div "[PERSON_NAME] [PERSON_NAME]"
click at [34, 109] on link "Details" at bounding box center [51, 112] width 43 height 29
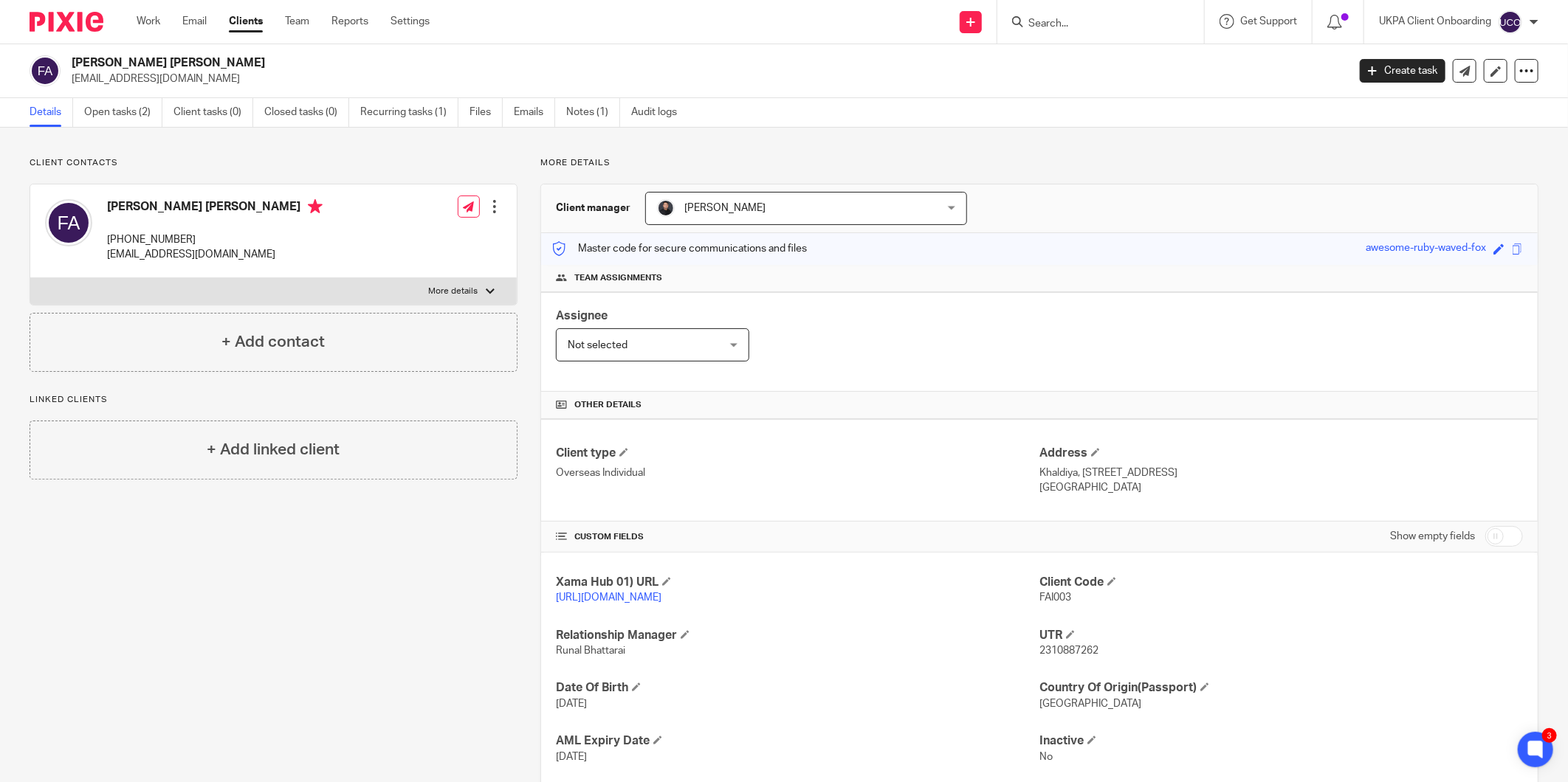
click at [107, 56] on h2 "[PERSON_NAME] [PERSON_NAME]" at bounding box center [577, 63] width 1013 height 15
copy div "[PERSON_NAME] [PERSON_NAME]"
click at [1054, 600] on span "FAI003" at bounding box center [1054, 598] width 31 height 10
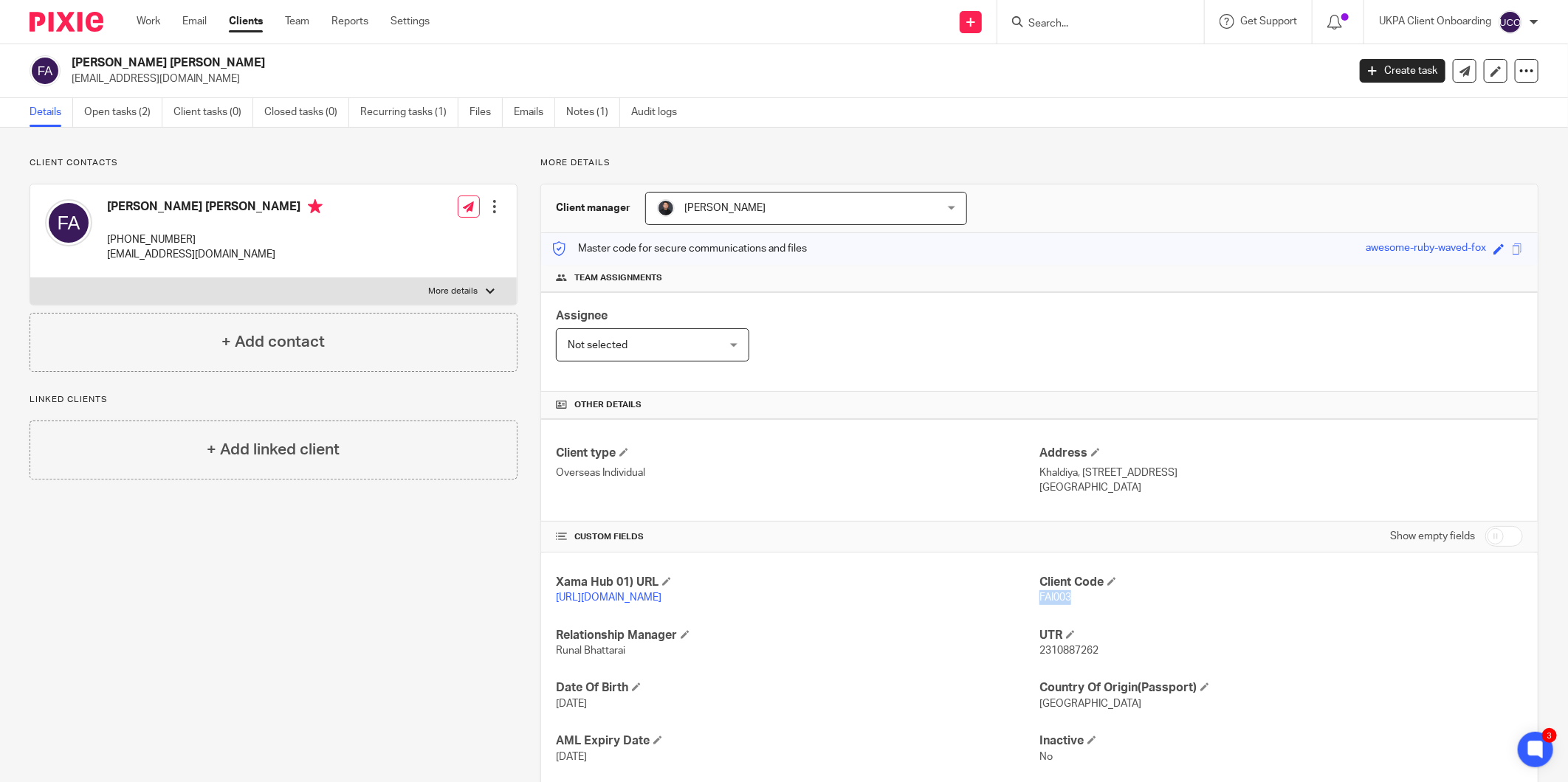
click at [1054, 600] on span "FAI003" at bounding box center [1054, 598] width 31 height 10
copy span "FAI003"
click at [116, 84] on p "[EMAIL_ADDRESS][DOMAIN_NAME]" at bounding box center [704, 78] width 1266 height 14
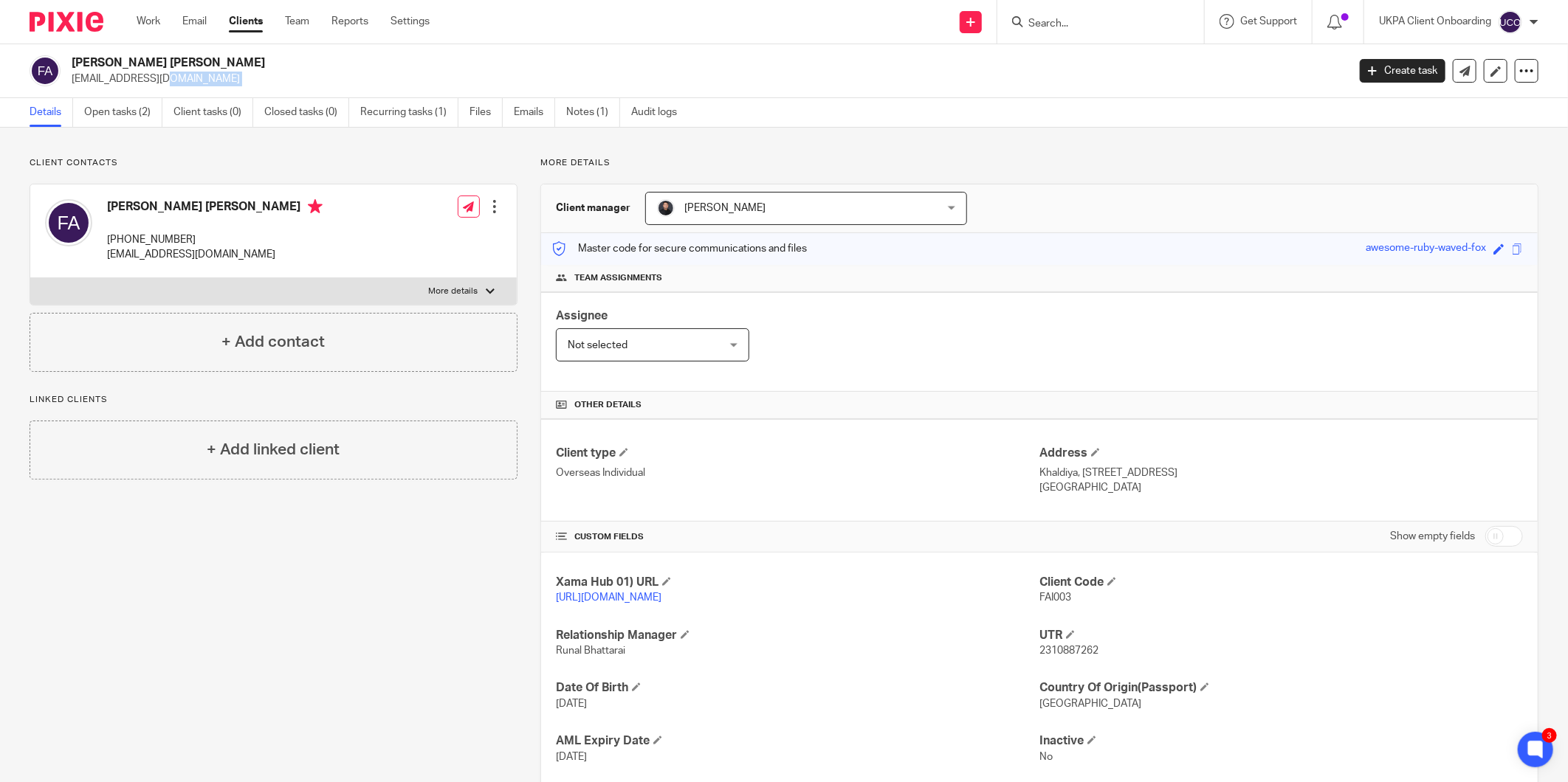
copy main "[EMAIL_ADDRESS][DOMAIN_NAME] Create task Update from Companies House Export dat…"
click at [205, 257] on p "[EMAIL_ADDRESS][DOMAIN_NAME]" at bounding box center [214, 254] width 215 height 14
click at [1059, 25] on input "Search" at bounding box center [1094, 25] width 133 height 14
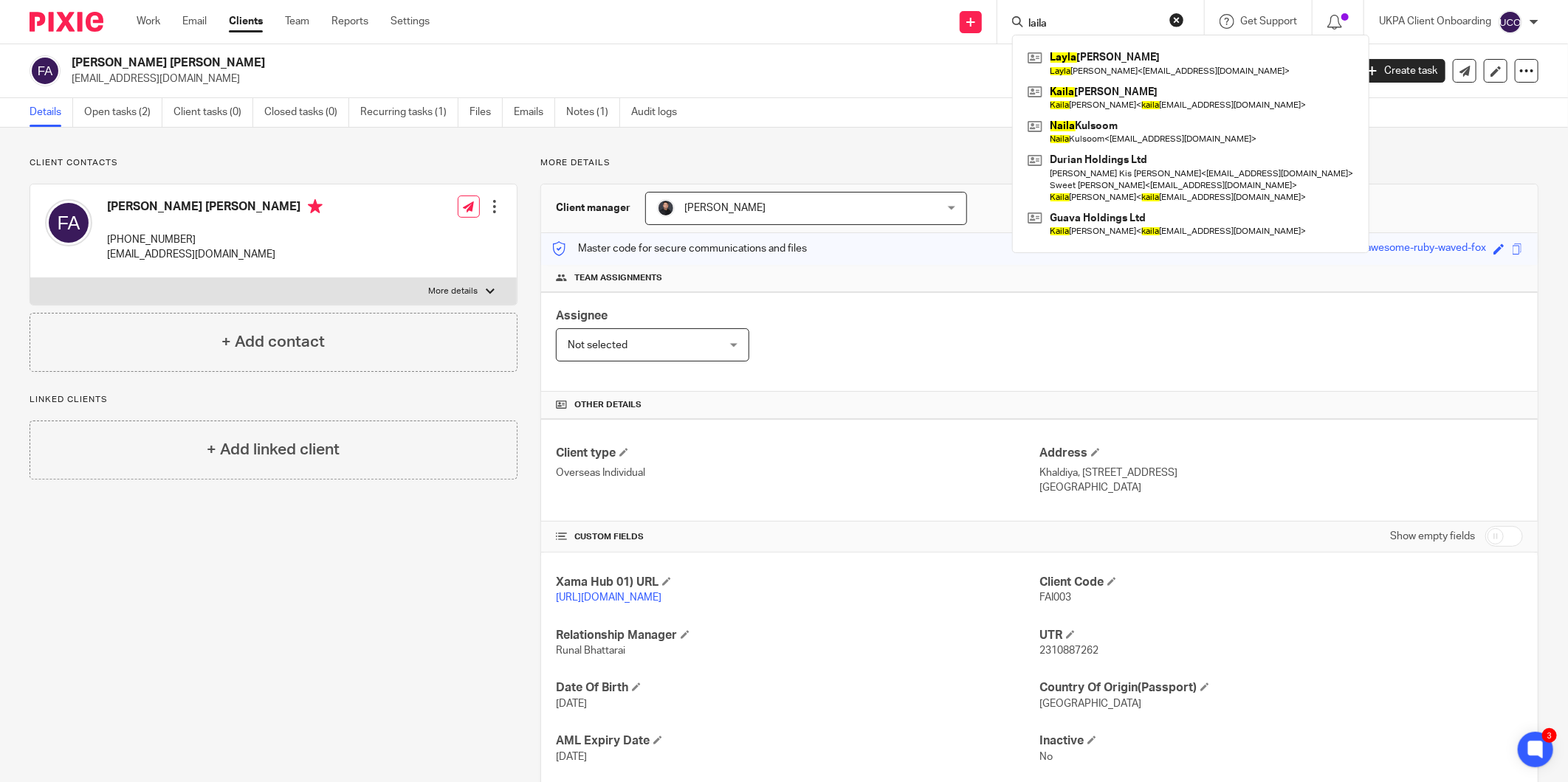
click at [1082, 26] on input "laila" at bounding box center [1094, 25] width 133 height 14
paste input "[EMAIL_ADDRESS][DOMAIN_NAME]"
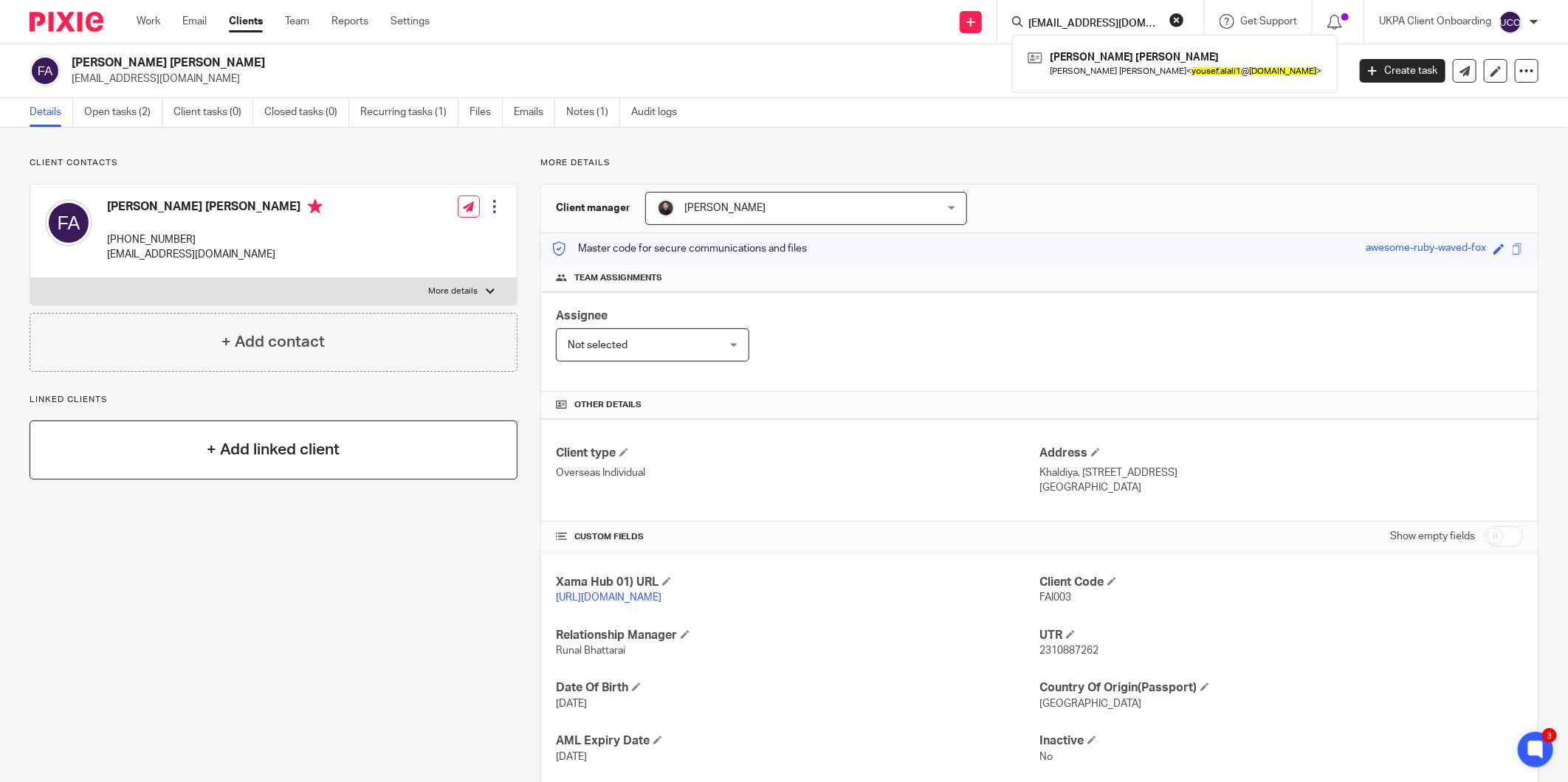
type input "yousef.alali1@gmail.com"
click at [260, 441] on h4 "+ Add linked client" at bounding box center [273, 450] width 133 height 23
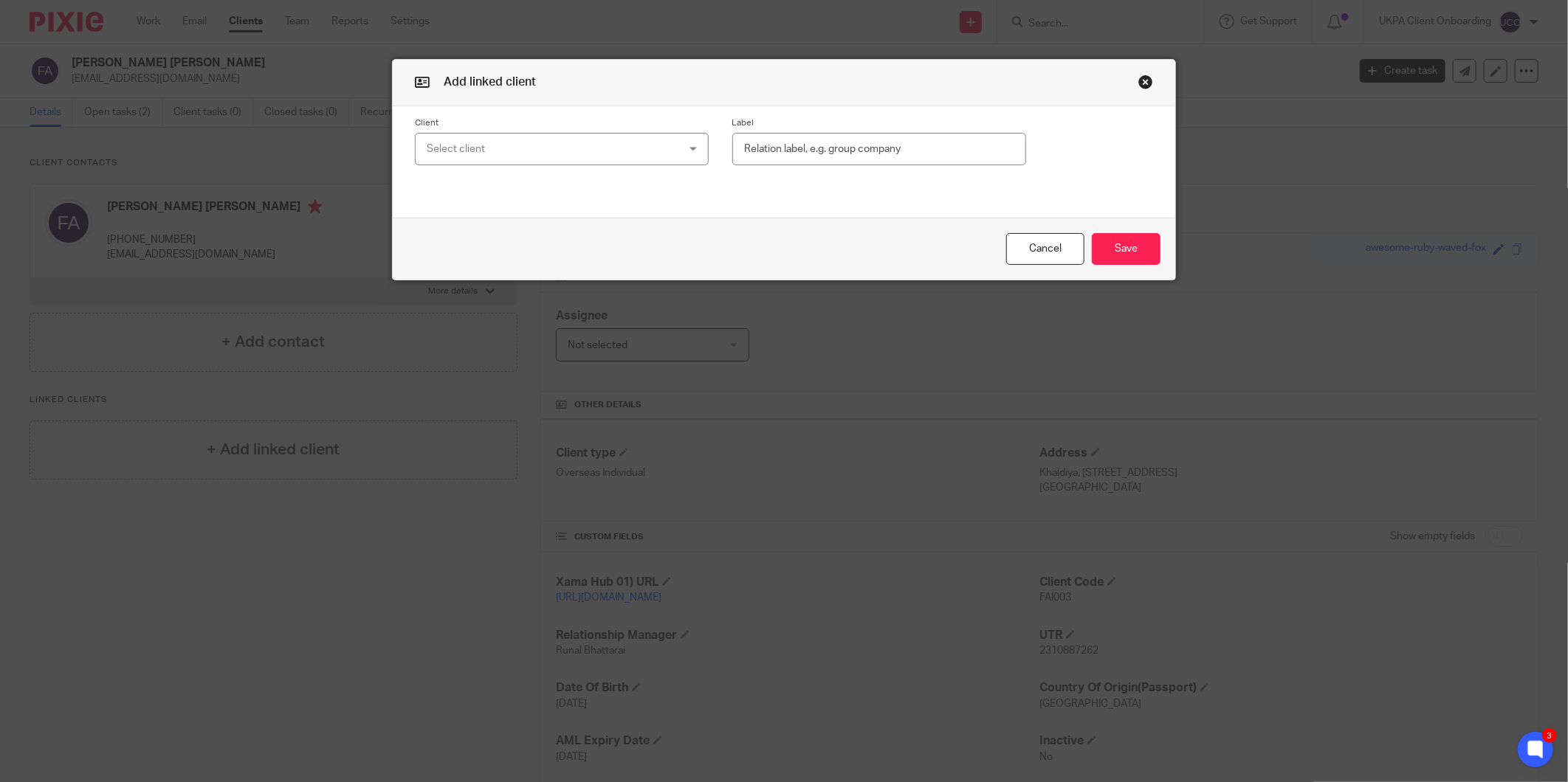
click at [507, 148] on div "Select client" at bounding box center [539, 149] width 225 height 31
type input "yousef"
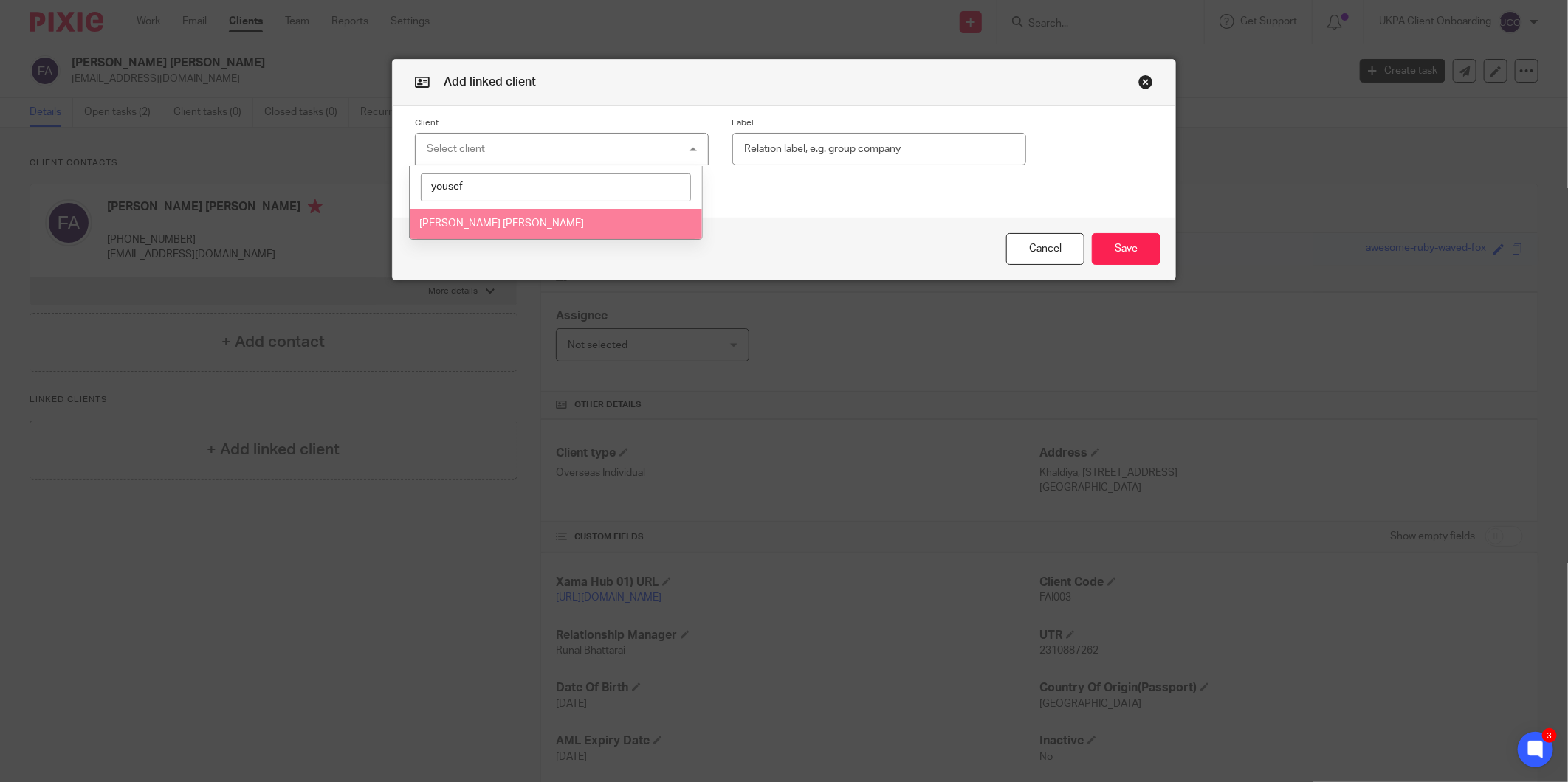
click at [466, 240] on div "Cancel Save" at bounding box center [784, 248] width 782 height 62
click at [479, 227] on div "Cancel Save" at bounding box center [784, 248] width 782 height 62
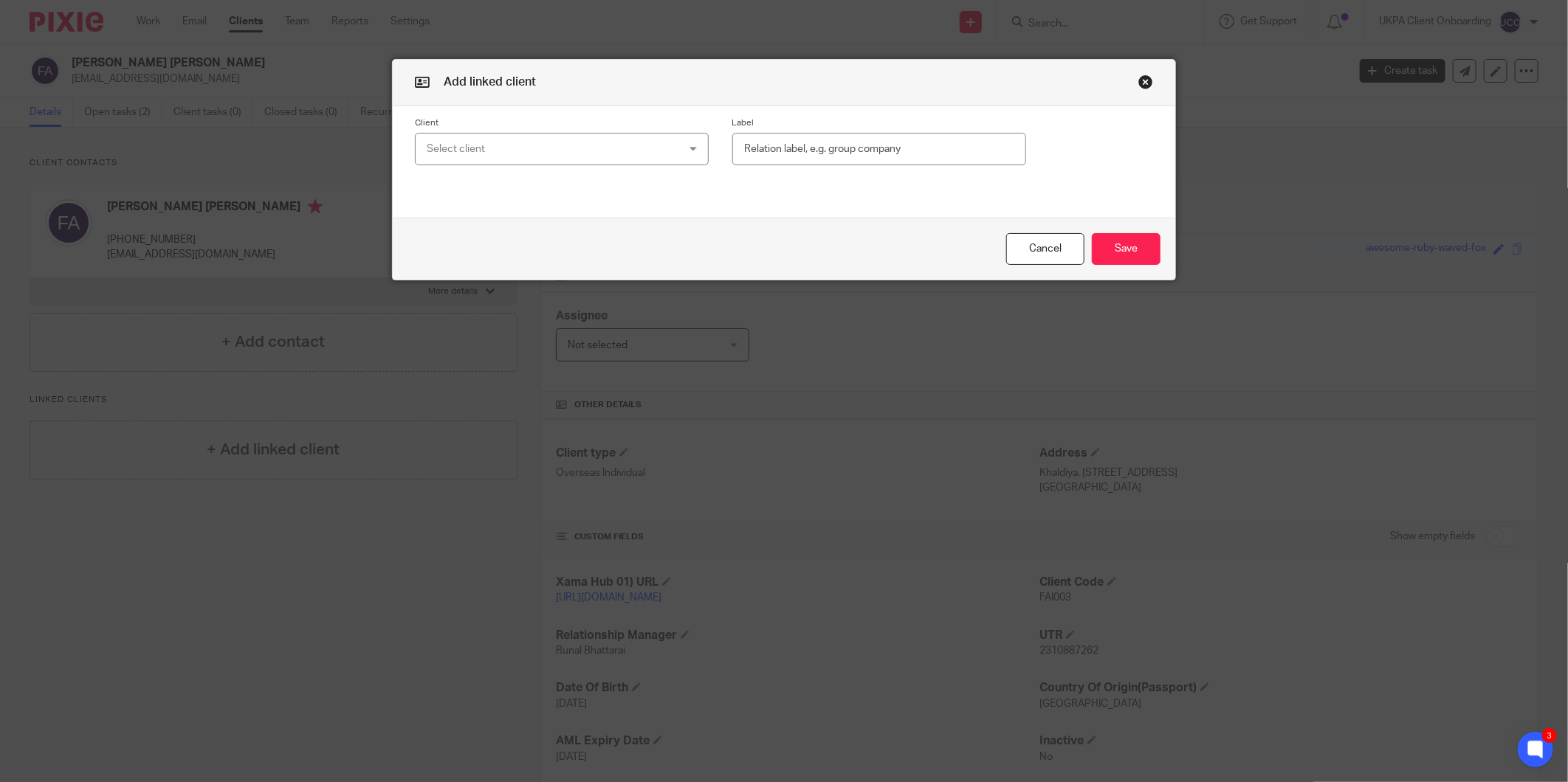
click at [498, 148] on div "Select client" at bounding box center [539, 149] width 225 height 31
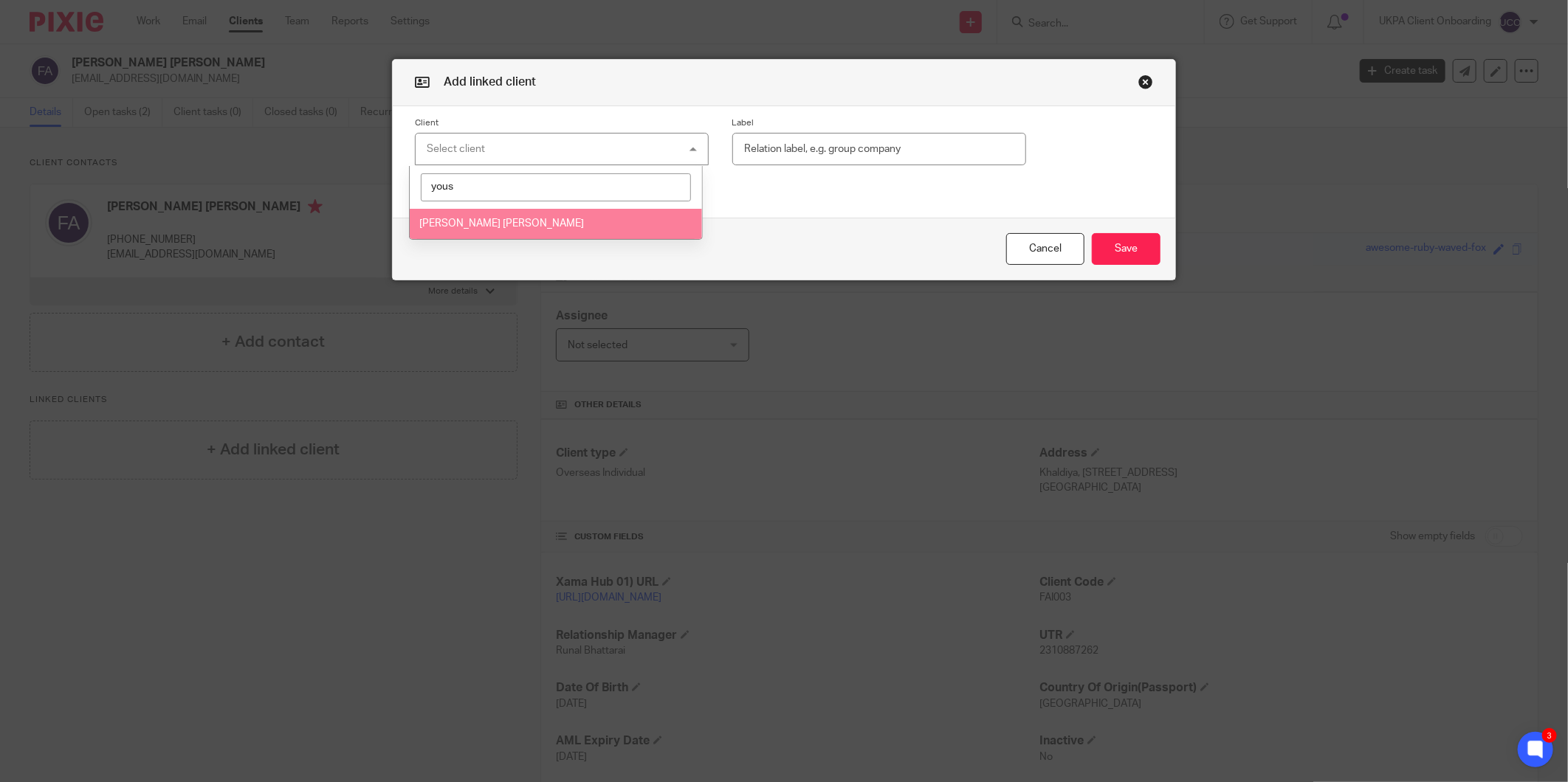
type input "yous"
click at [469, 222] on span "[PERSON_NAME] [PERSON_NAME]" at bounding box center [502, 224] width 165 height 10
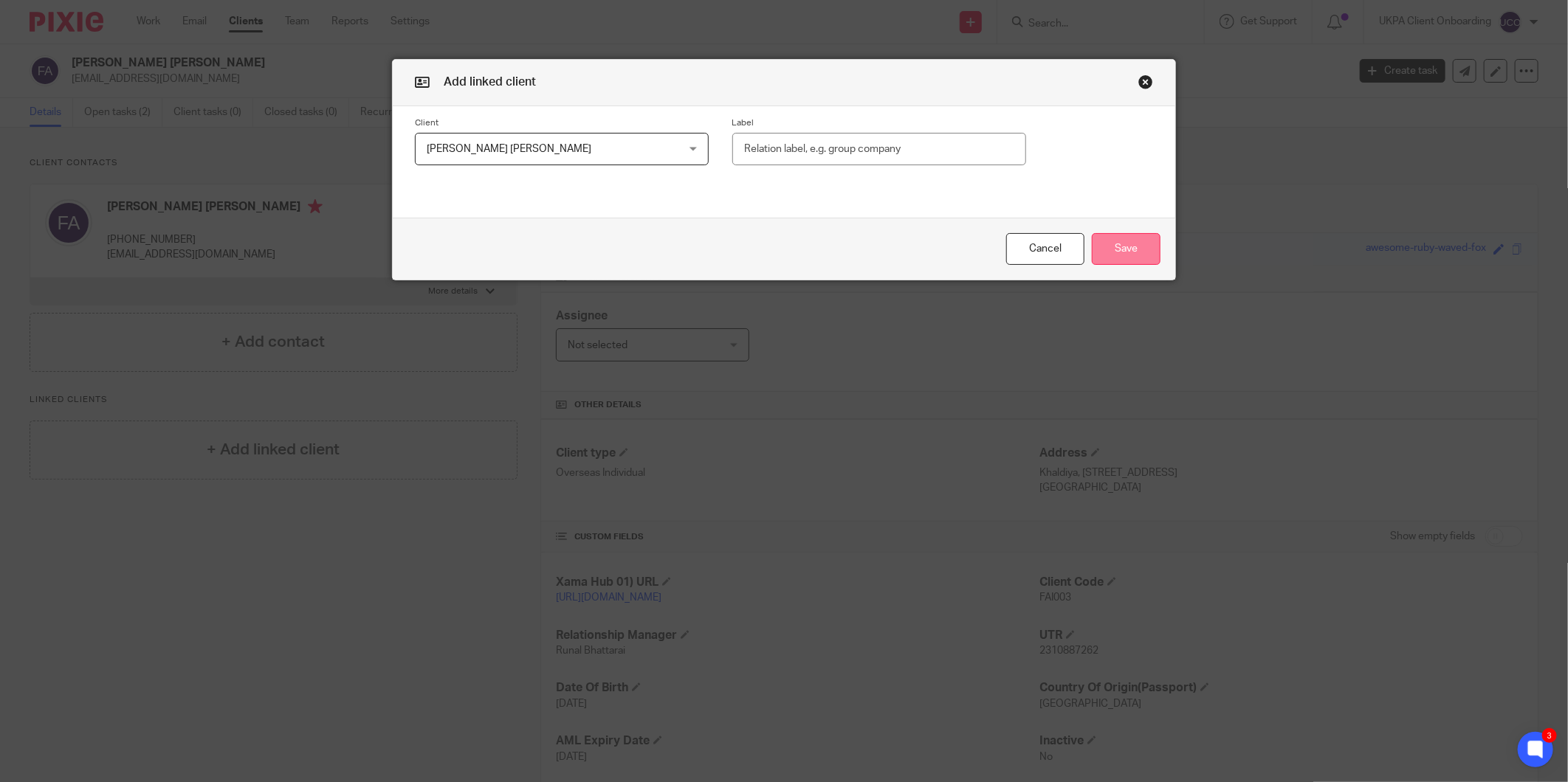
click at [1130, 249] on button "Save" at bounding box center [1126, 248] width 69 height 31
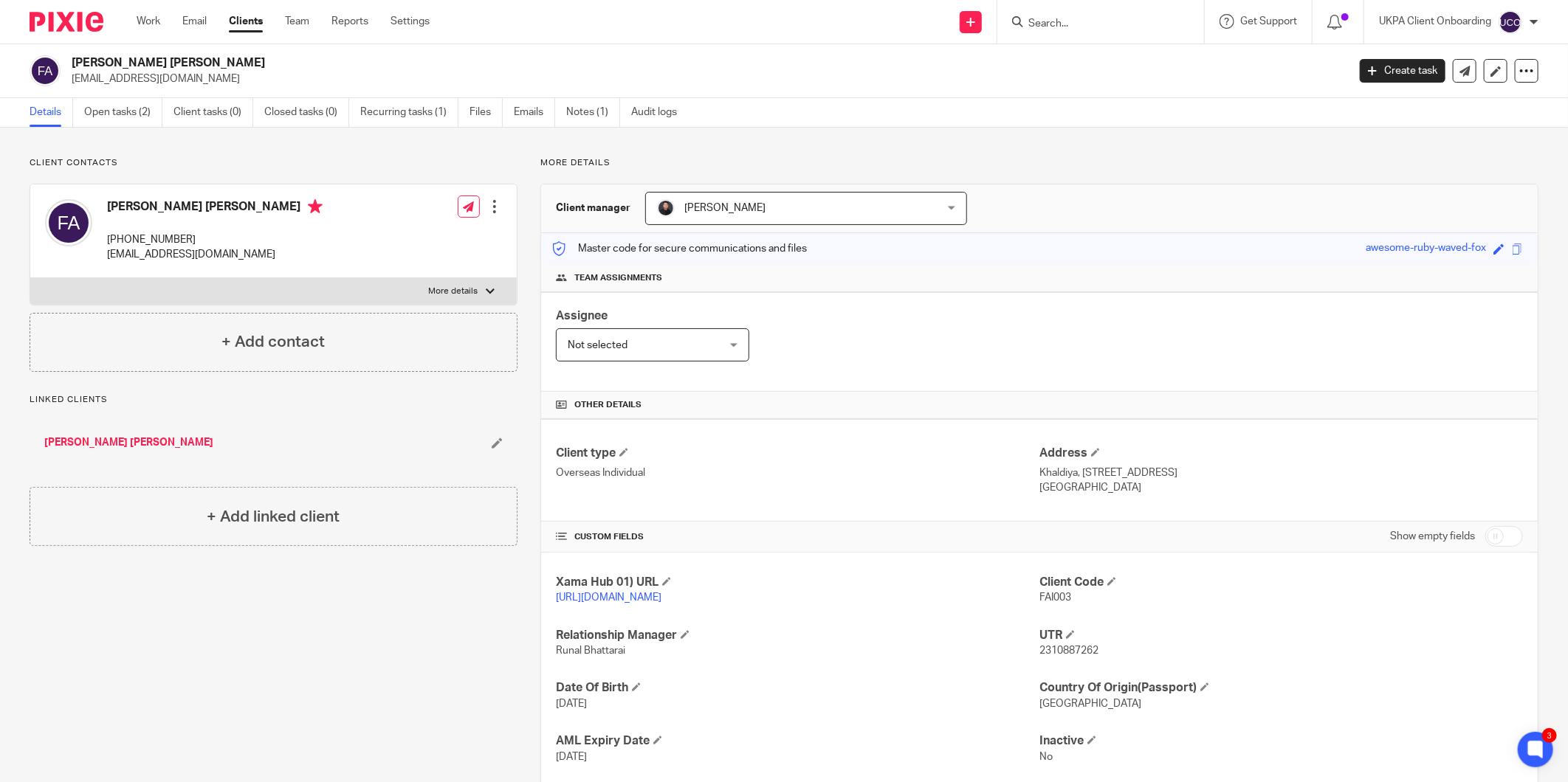
click at [132, 245] on p "+965-9998-7775" at bounding box center [214, 239] width 215 height 14
copy div "+965-9998-7775"
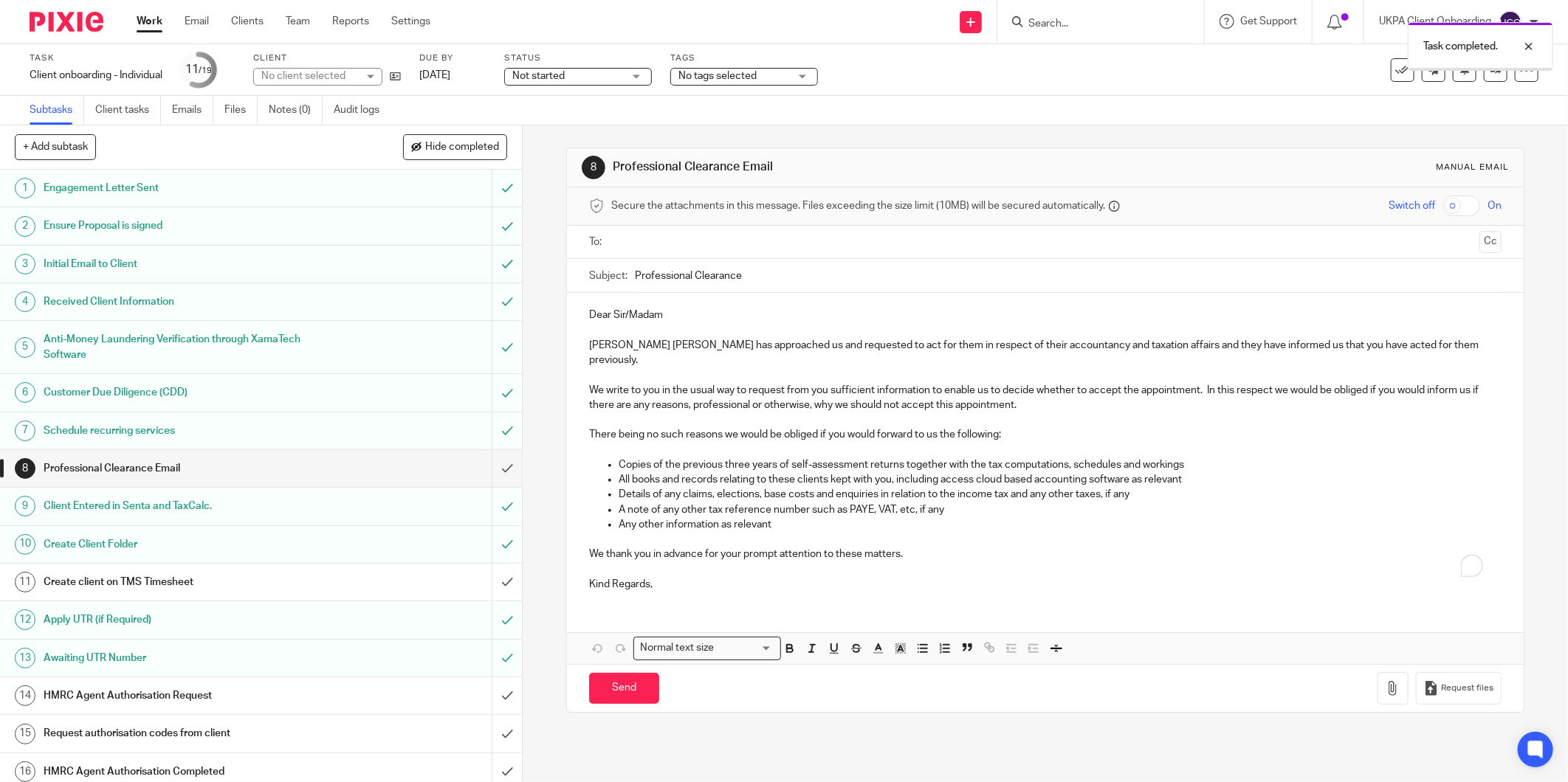
scroll to position [124, 0]
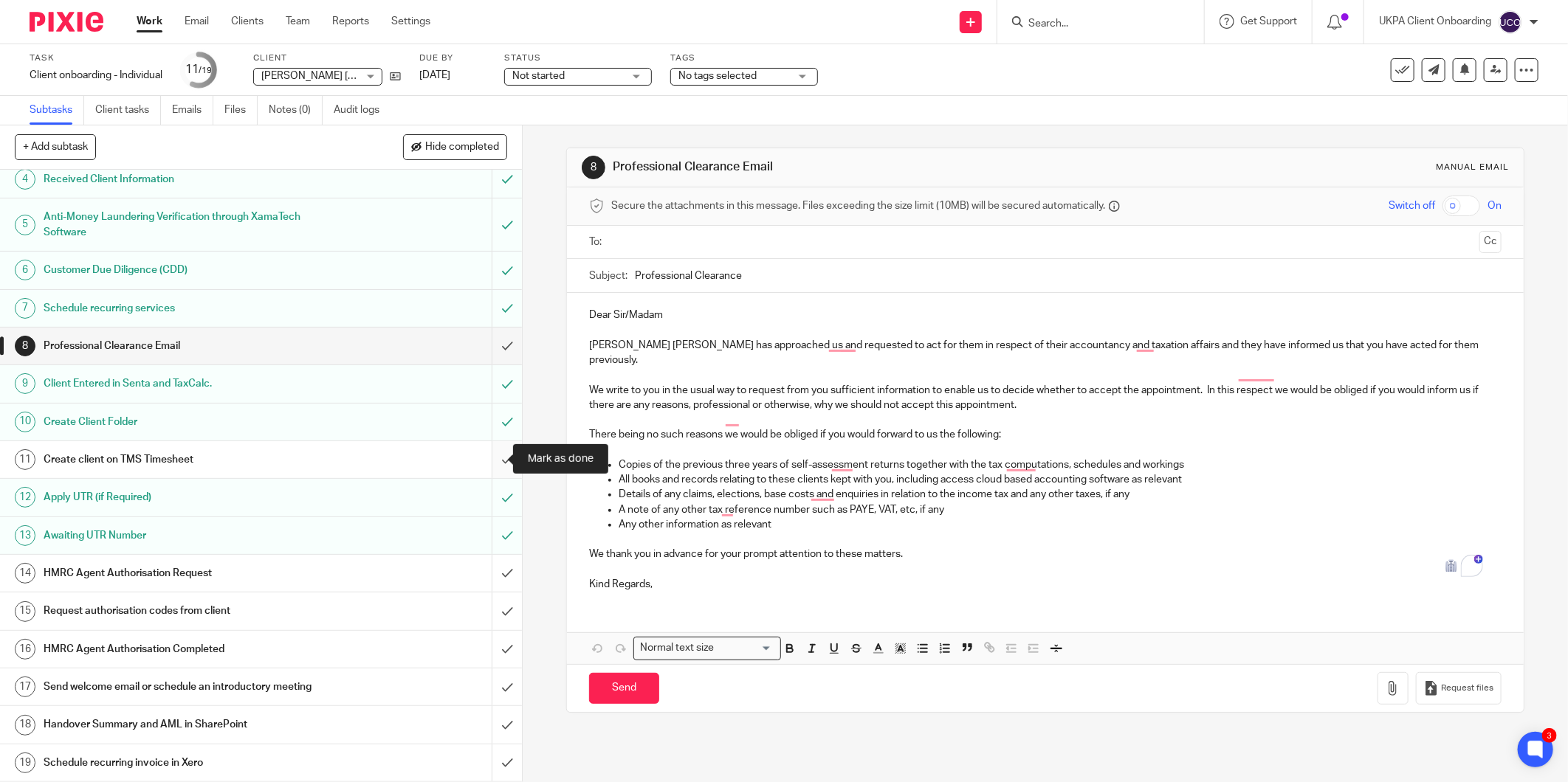
click at [505, 449] on input "submit" at bounding box center [261, 459] width 522 height 37
click at [497, 727] on input "submit" at bounding box center [261, 724] width 522 height 37
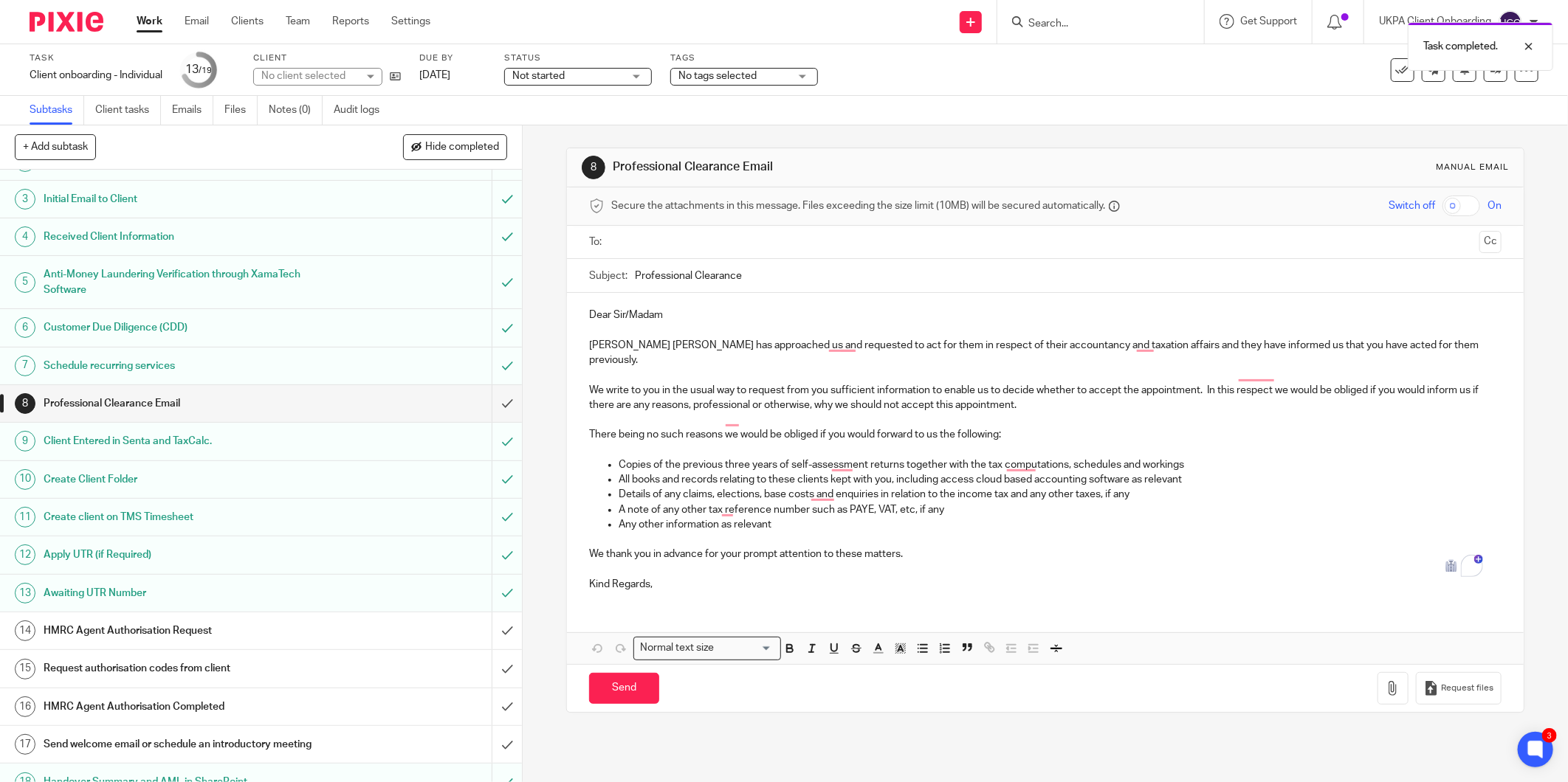
scroll to position [124, 0]
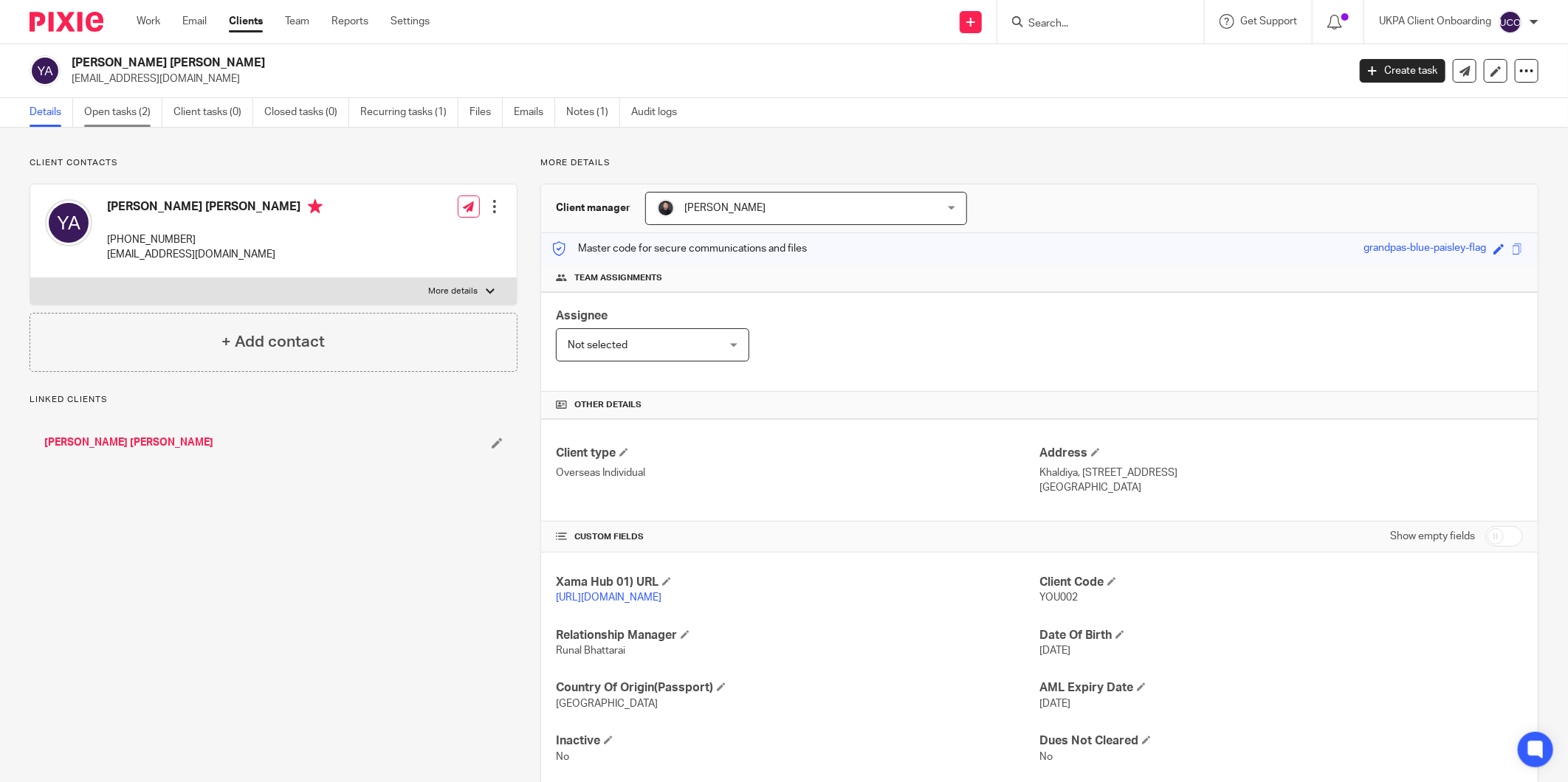
click at [99, 110] on link "Open tasks (2)" at bounding box center [123, 112] width 78 height 29
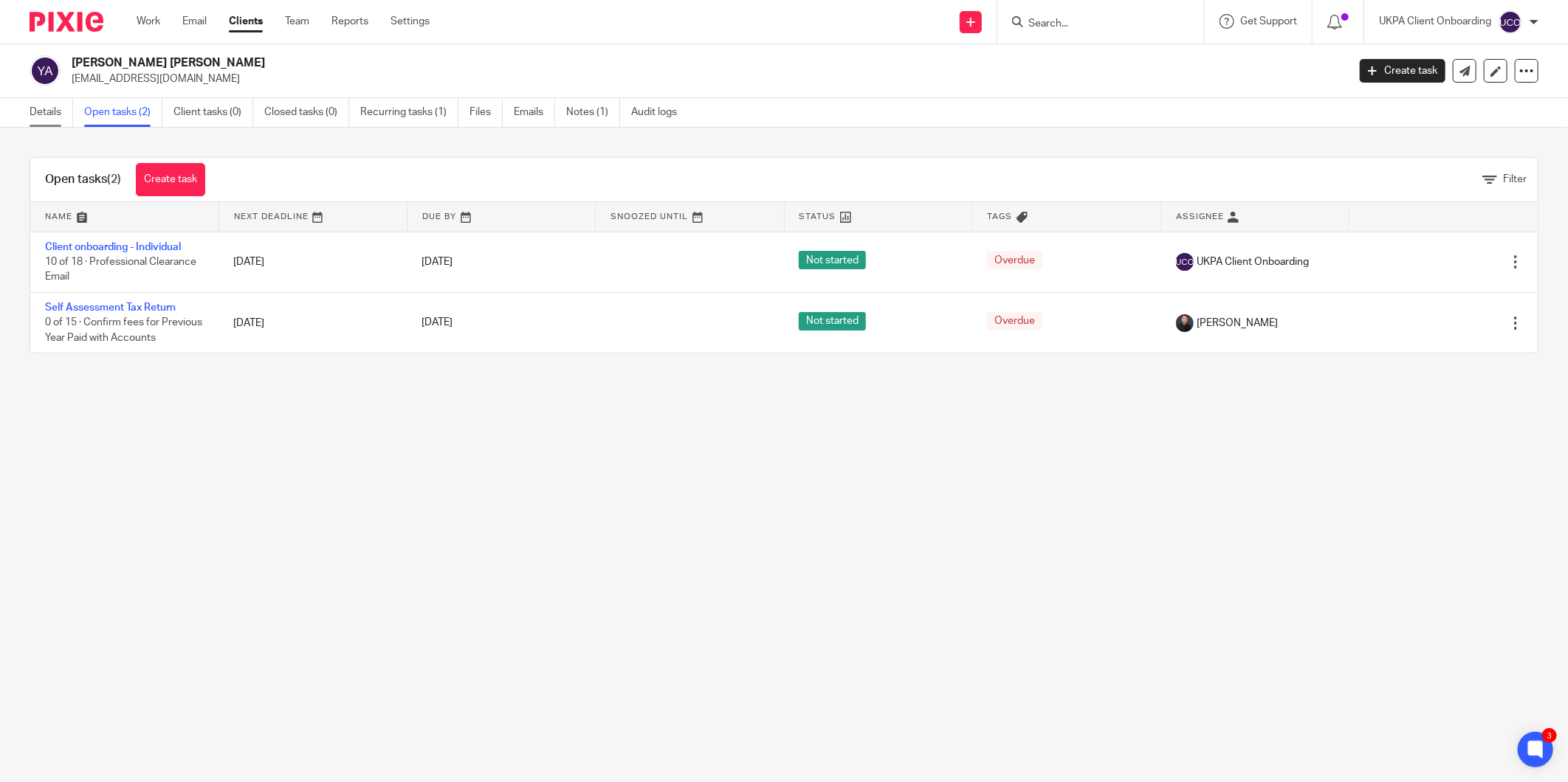
click at [39, 104] on link "Details" at bounding box center [51, 112] width 43 height 29
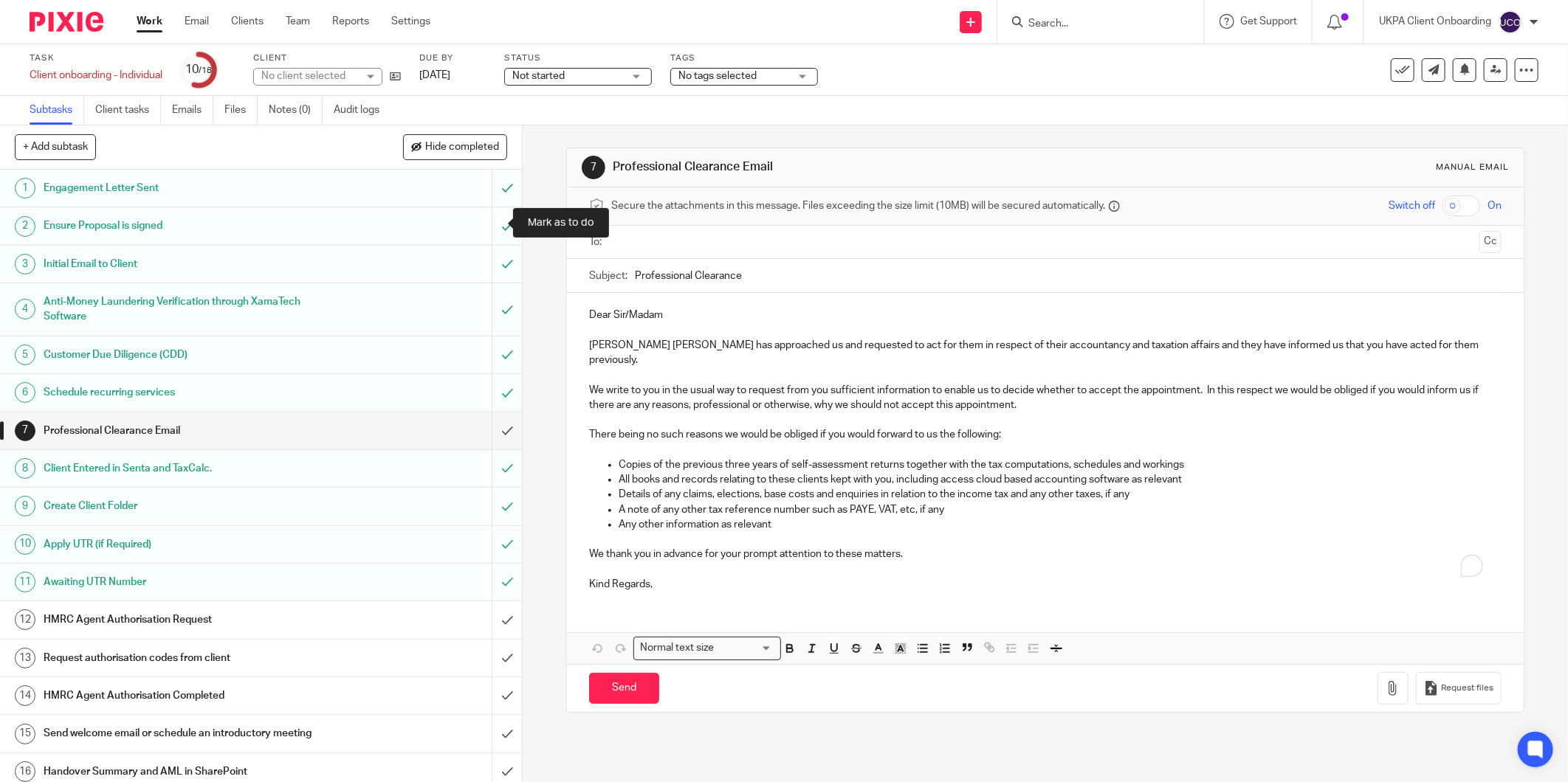
scroll to position [87, 0]
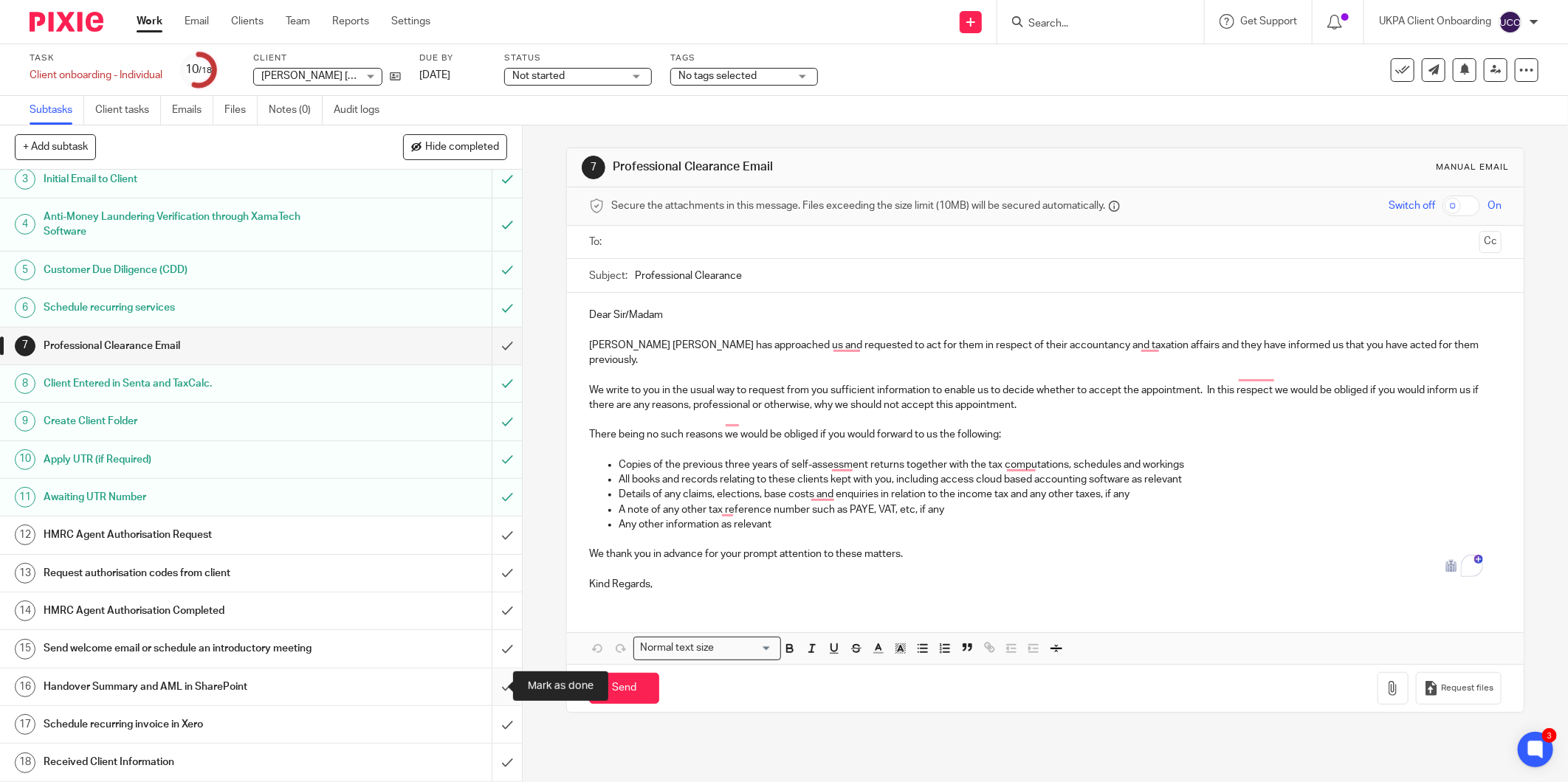
click at [488, 684] on input "submit" at bounding box center [261, 687] width 522 height 37
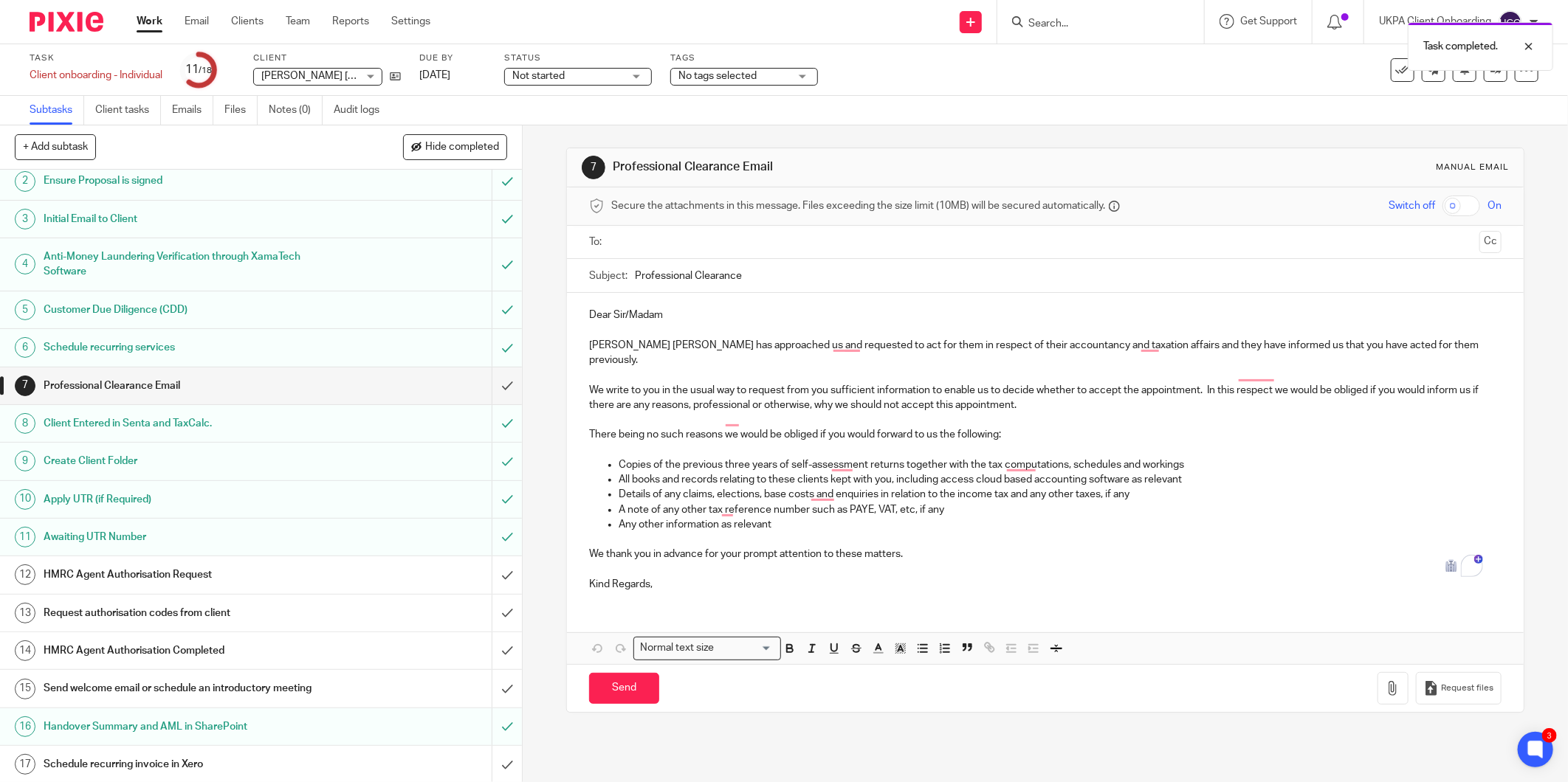
scroll to position [87, 0]
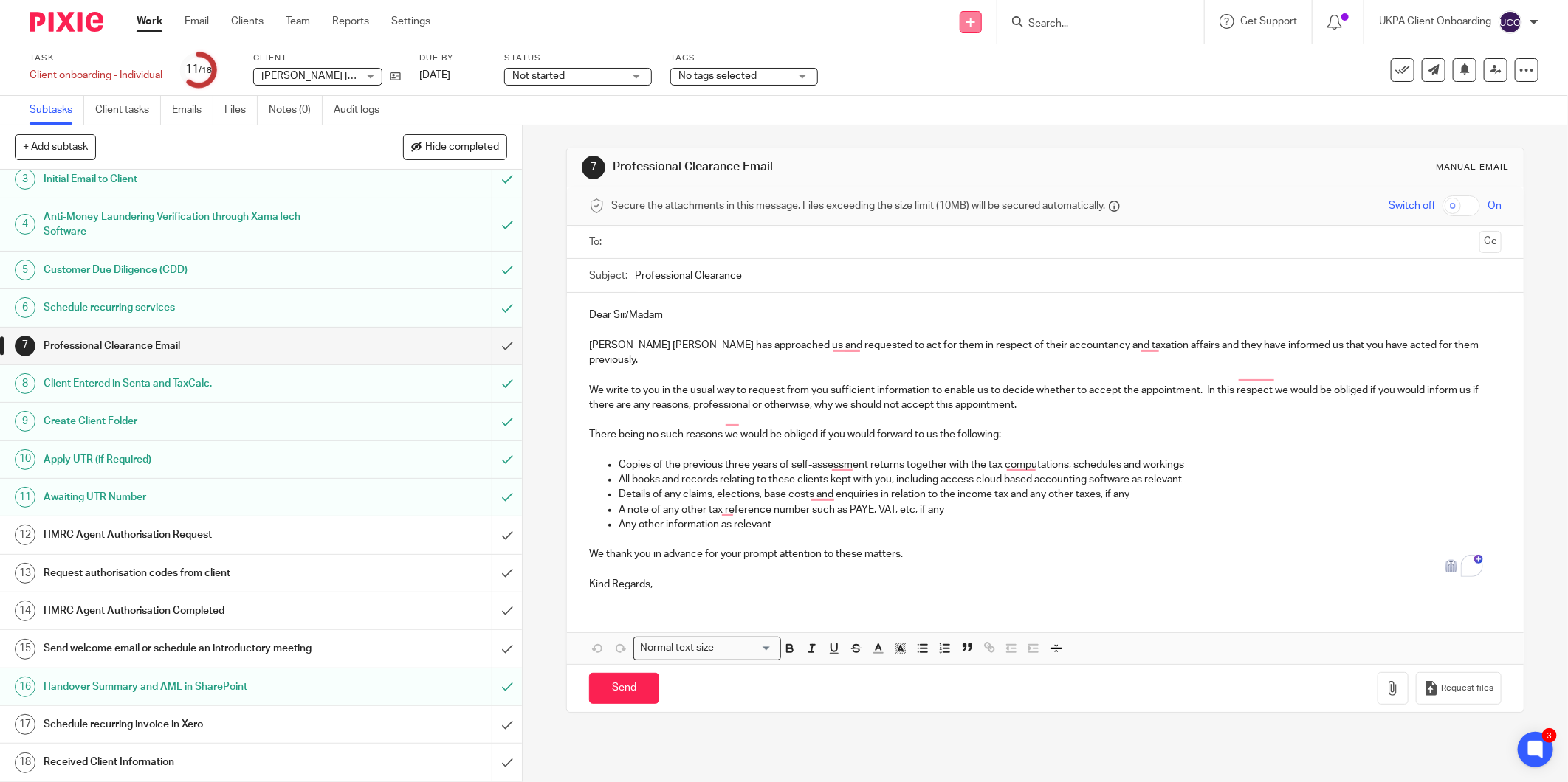
drag, startPoint x: 967, startPoint y: 22, endPoint x: 968, endPoint y: 13, distance: 9.1
click at [968, 13] on link at bounding box center [971, 22] width 22 height 22
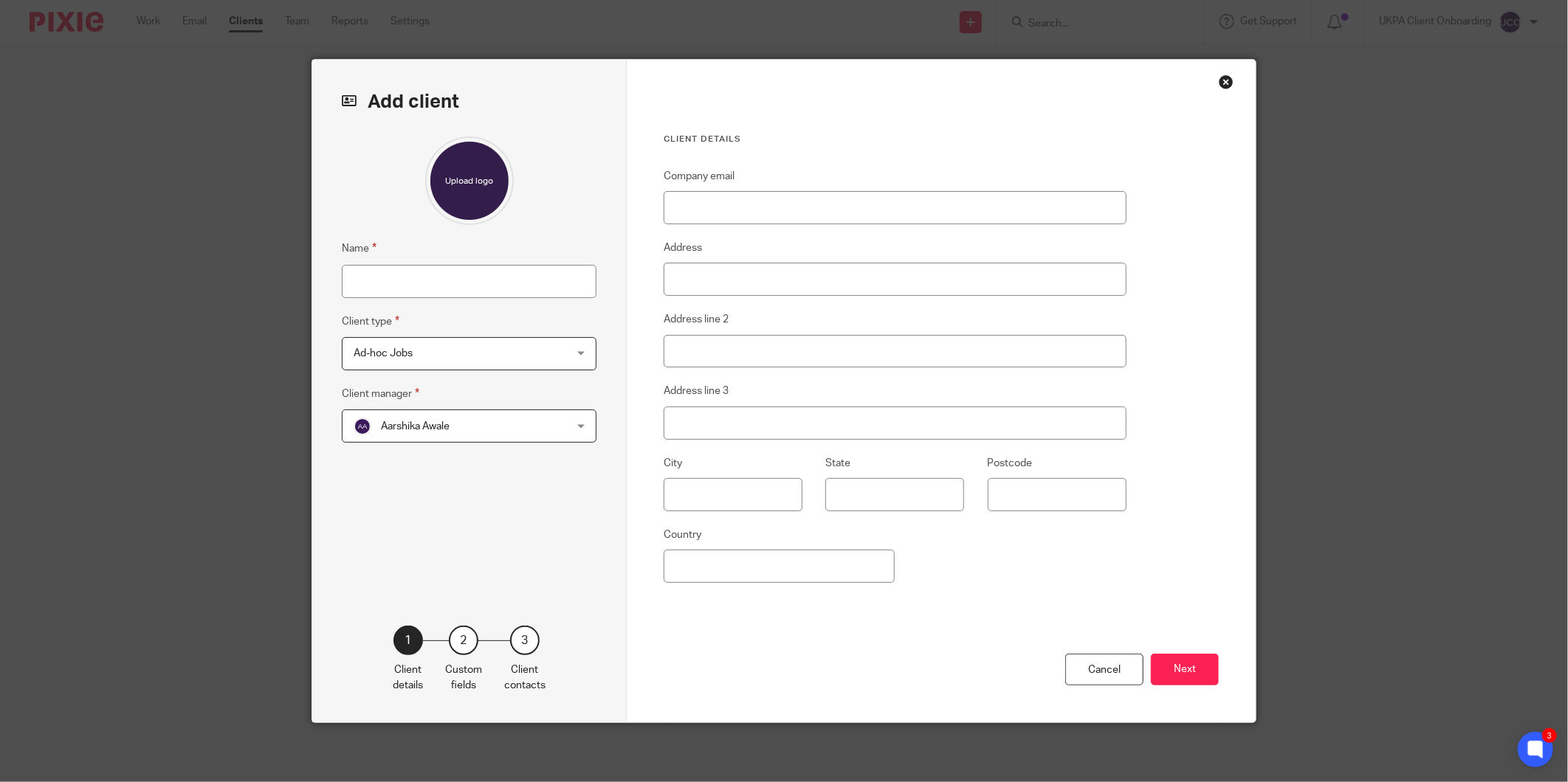
click at [426, 359] on span "Ad-hoc Jobs" at bounding box center [450, 354] width 193 height 31
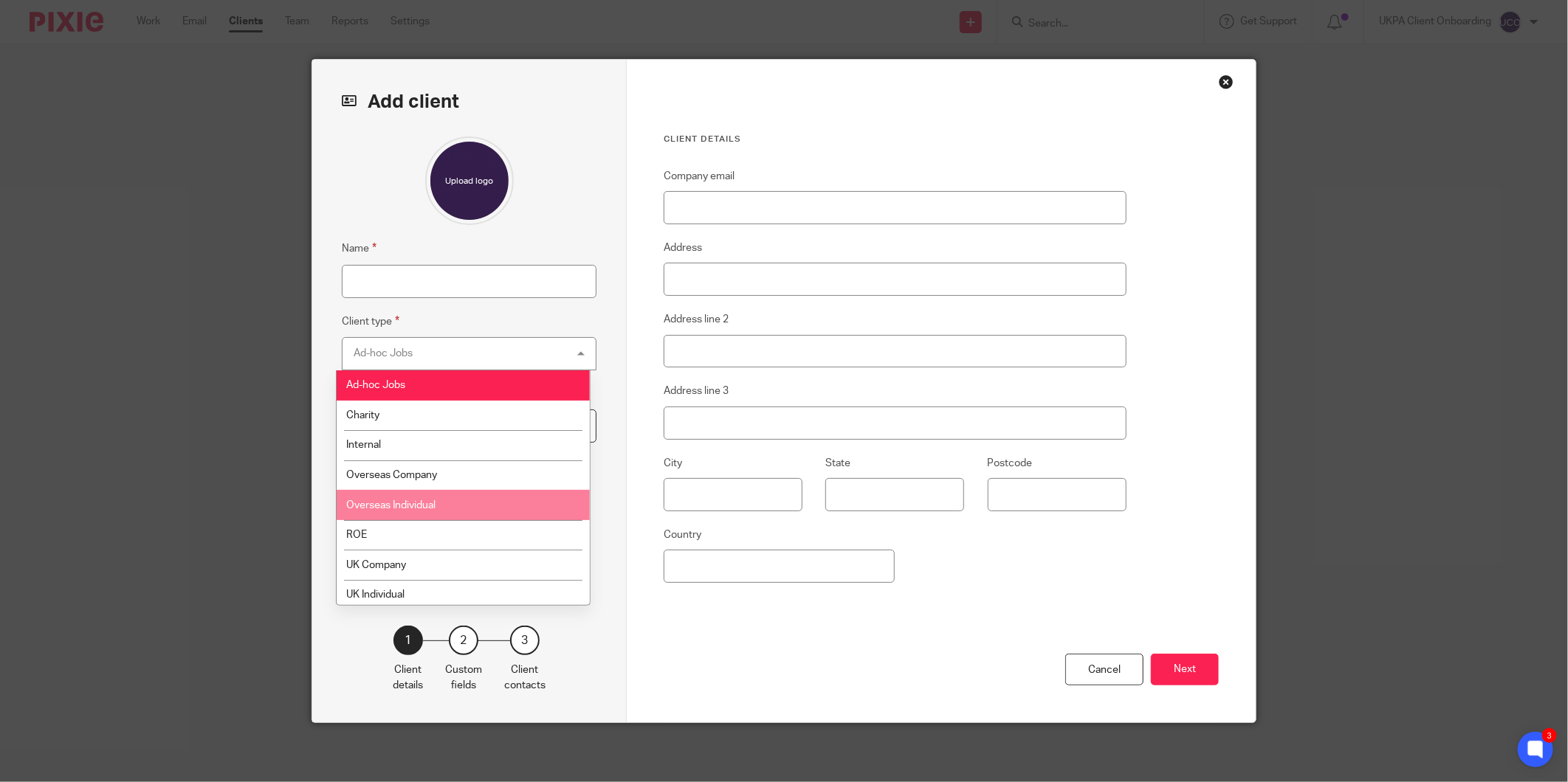
click at [422, 505] on span "Overseas Individual" at bounding box center [390, 506] width 89 height 10
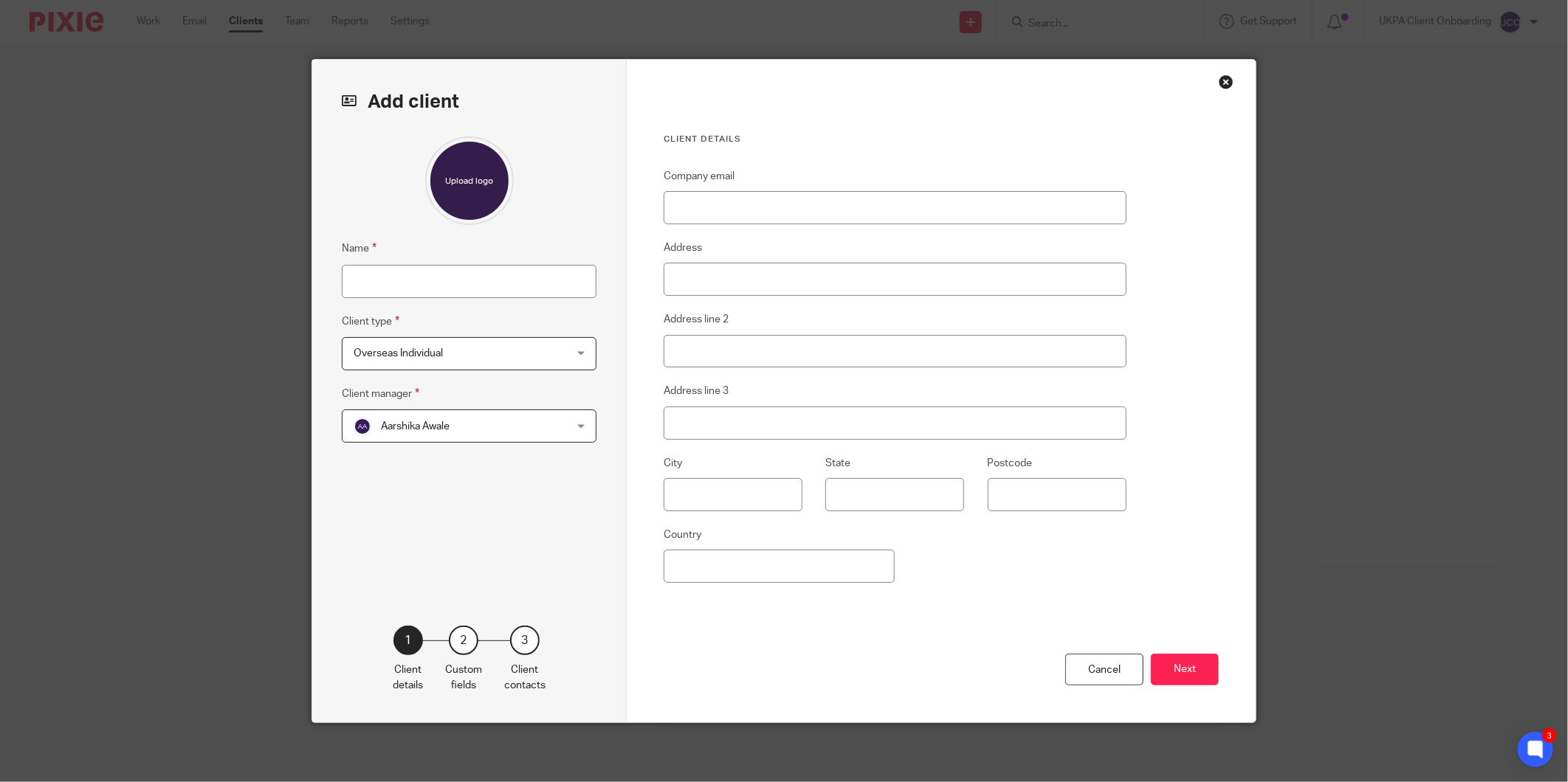
click at [375, 439] on span "Aarshika Awale" at bounding box center [450, 426] width 193 height 31
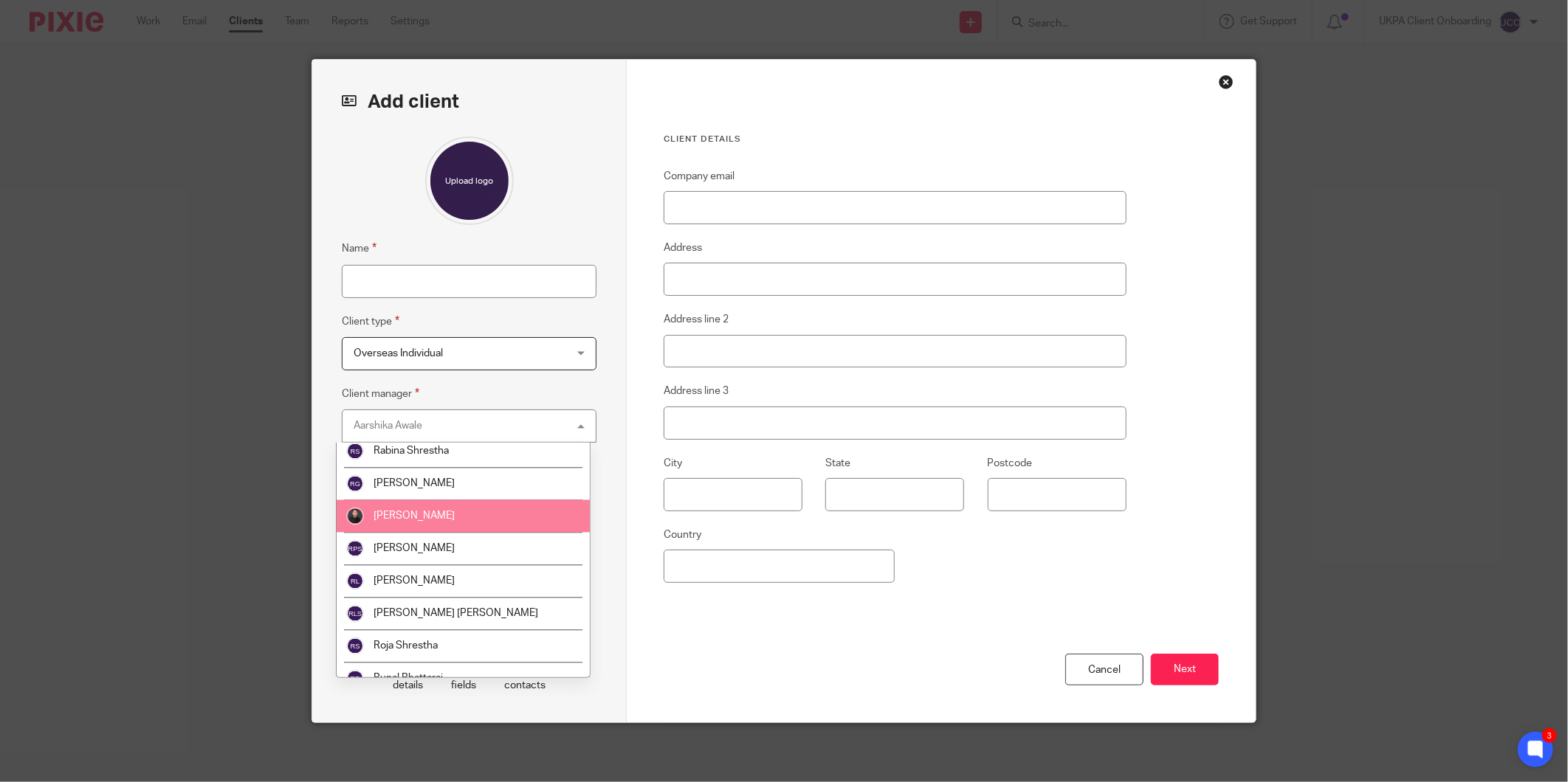
scroll to position [1967, 0]
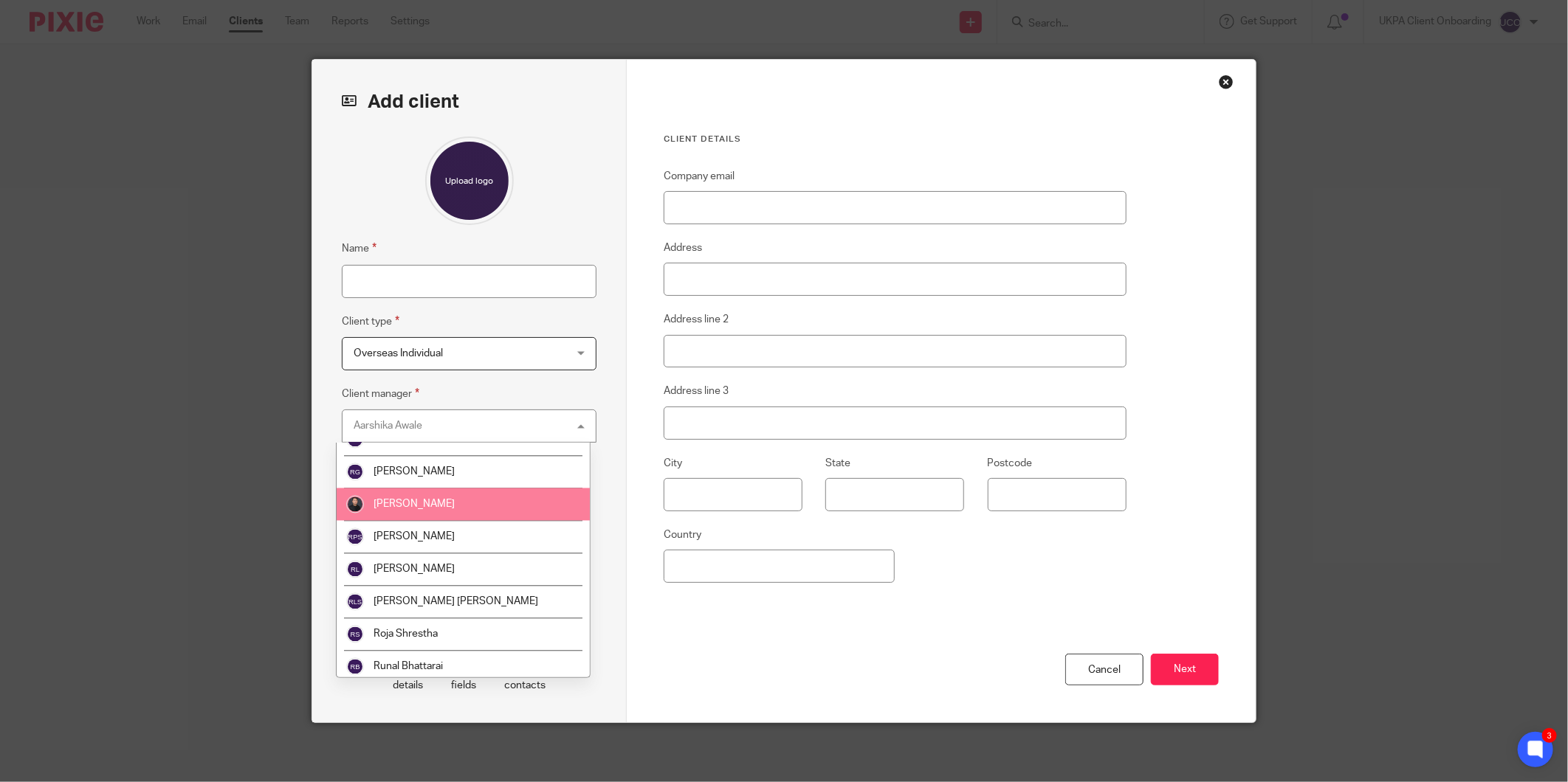
click at [434, 502] on span "[PERSON_NAME]" at bounding box center [413, 505] width 81 height 10
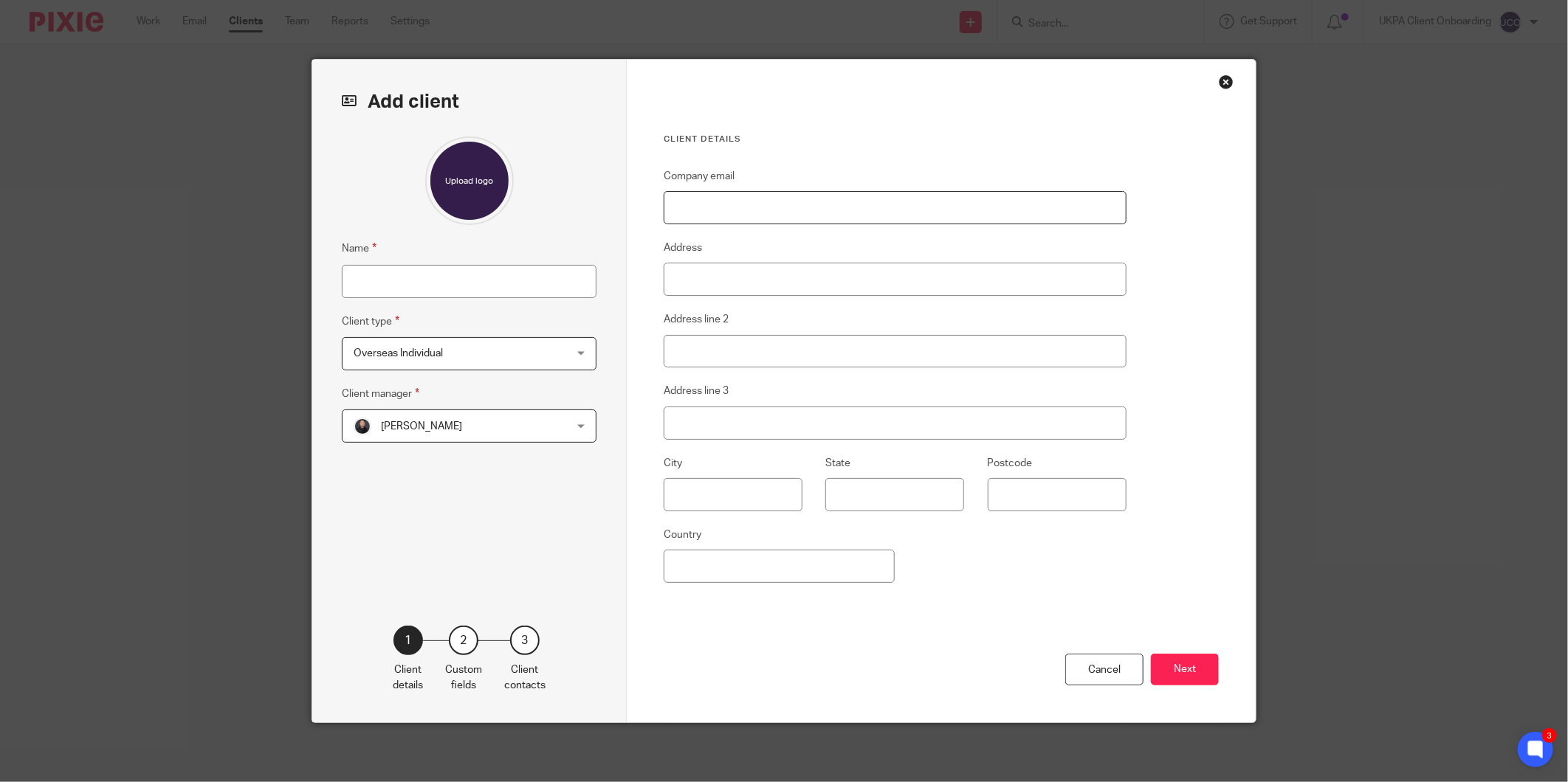
click at [837, 215] on input "Company email" at bounding box center [895, 207] width 463 height 33
click at [669, 276] on input "Address" at bounding box center [895, 279] width 463 height 33
paste input "Khaldiya, Block 4, St. 42, house 18, State of Kuwait"
drag, startPoint x: 908, startPoint y: 278, endPoint x: 834, endPoint y: 277, distance: 74.0
click at [834, 277] on input "Khaldiya, Block 4, St. 42, house 18, State of Kuwait" at bounding box center [895, 279] width 463 height 33
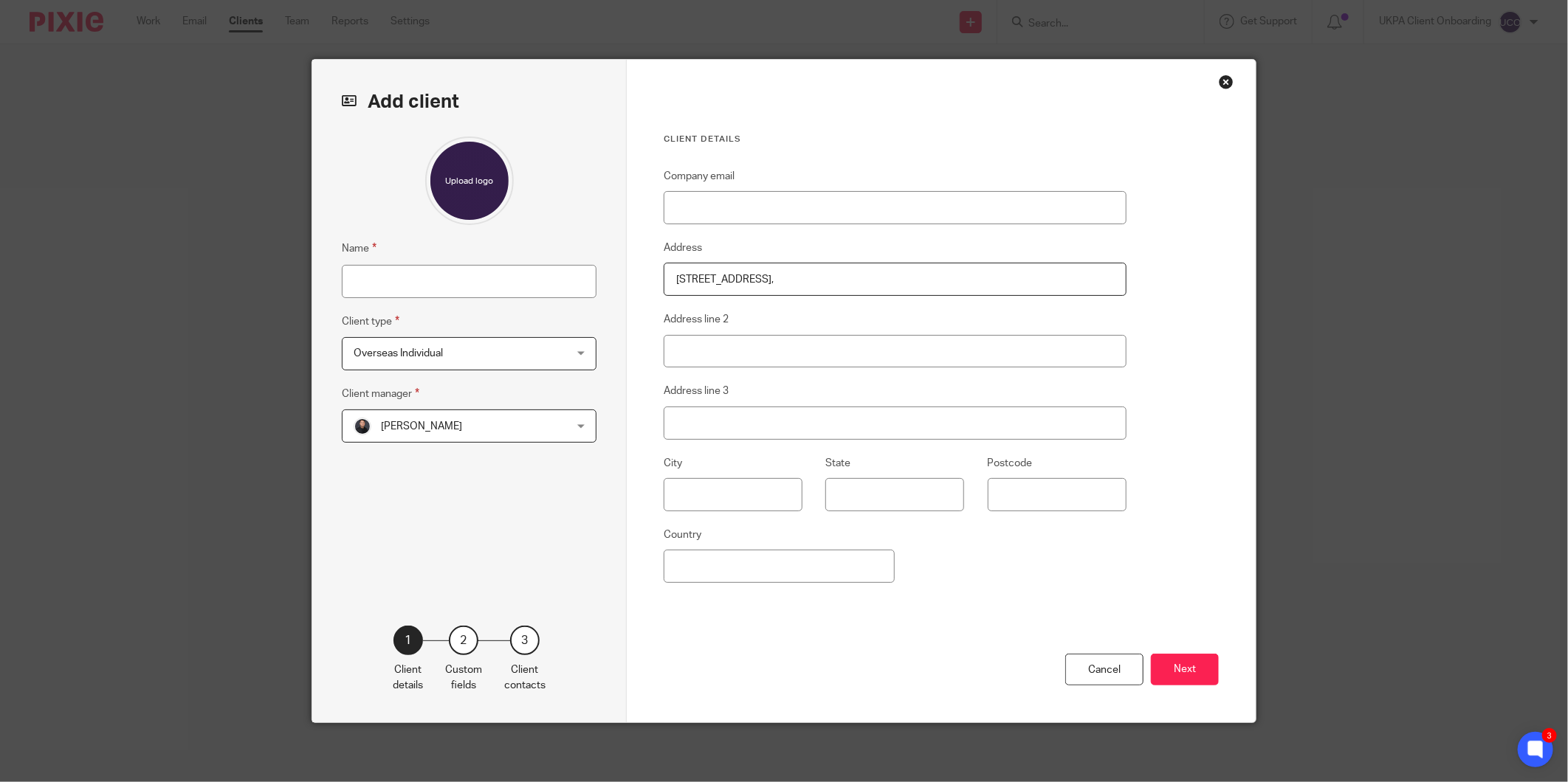
type input "Khaldiya, Block 4, St. 42, house 18"
type input "[PERSON_NAME] [PERSON_NAME]"
type input "yousef.alali1@gmail.com"
type input "State of Kuwait"
type input "[GEOGRAPHIC_DATA]"
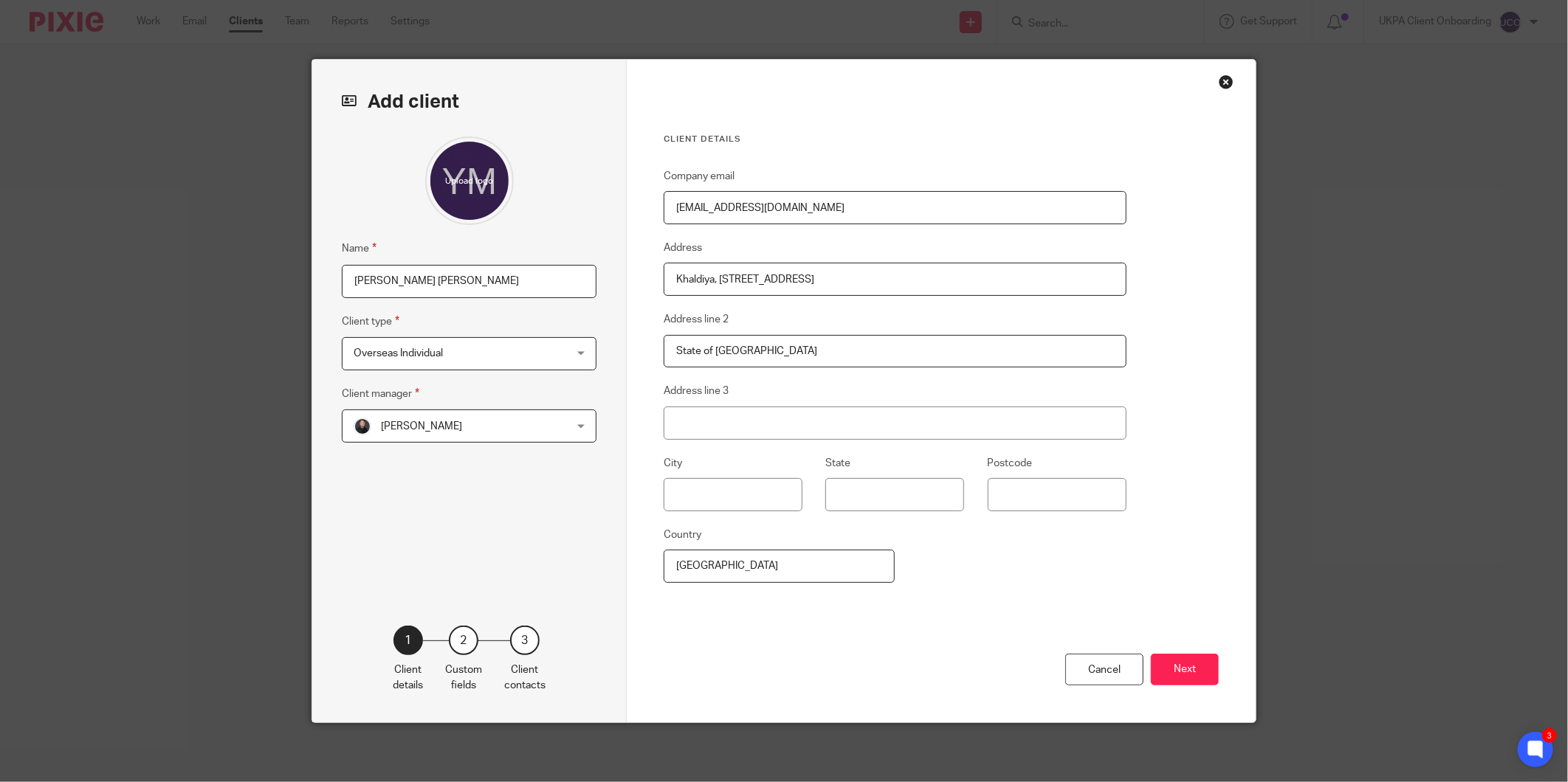
click at [440, 274] on input "[PERSON_NAME] [PERSON_NAME]" at bounding box center [469, 281] width 255 height 33
click at [363, 278] on input "[PERSON_NAME] [PERSON_NAME]" at bounding box center [469, 281] width 255 height 33
type input "Sarah M Y A Alali"
click at [725, 198] on input "[EMAIL_ADDRESS][DOMAIN_NAME]" at bounding box center [895, 207] width 463 height 33
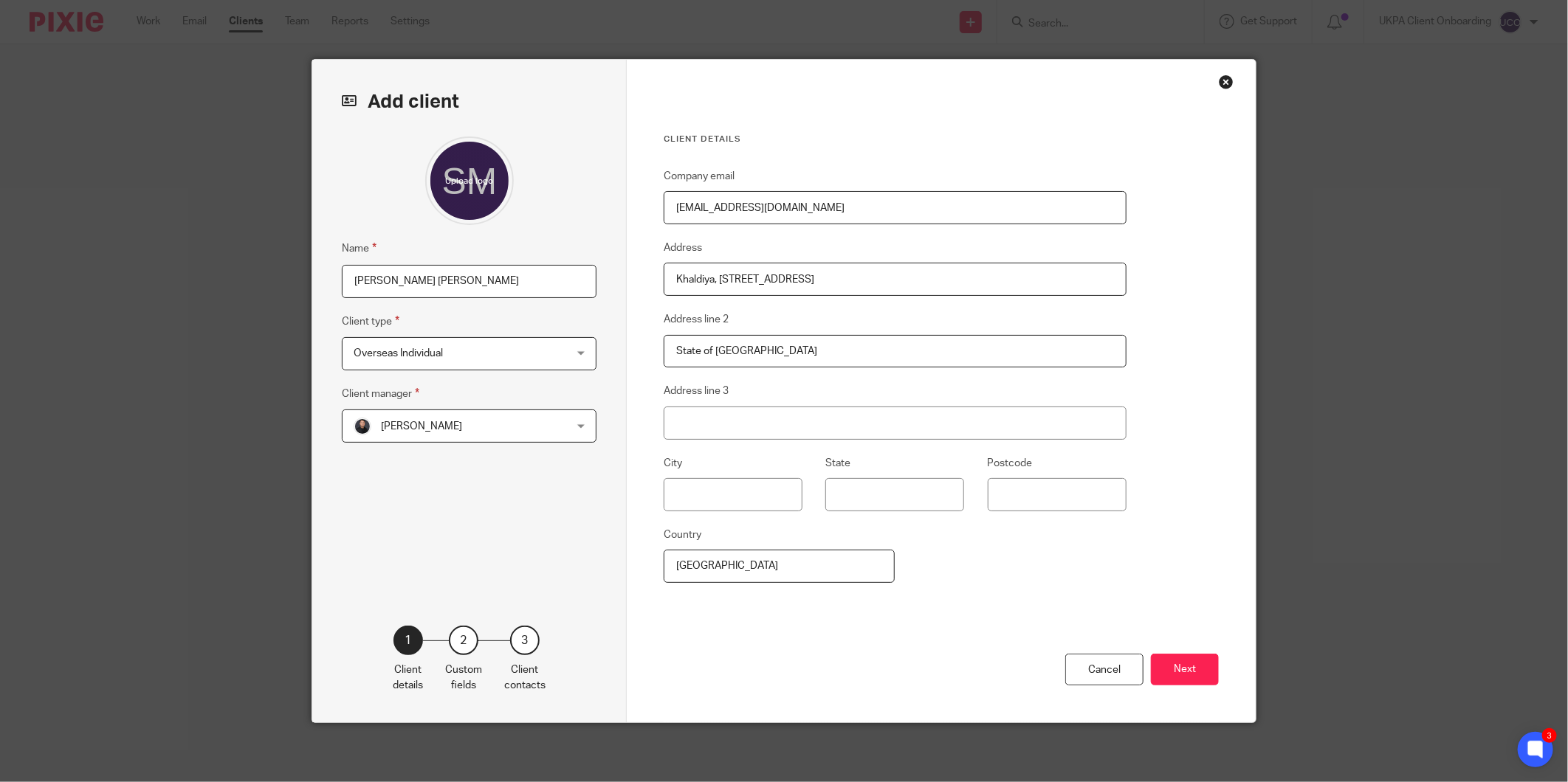
click at [725, 198] on input "[EMAIL_ADDRESS][DOMAIN_NAME]" at bounding box center [895, 207] width 463 height 33
click at [725, 199] on input "[EMAIL_ADDRESS][DOMAIN_NAME]" at bounding box center [895, 207] width 463 height 33
paste input "s.al-ali@hot"
click at [864, 201] on input "s.al-ali@hotmail.com" at bounding box center [895, 207] width 463 height 33
type input "s.al-ali@hotmail.com"
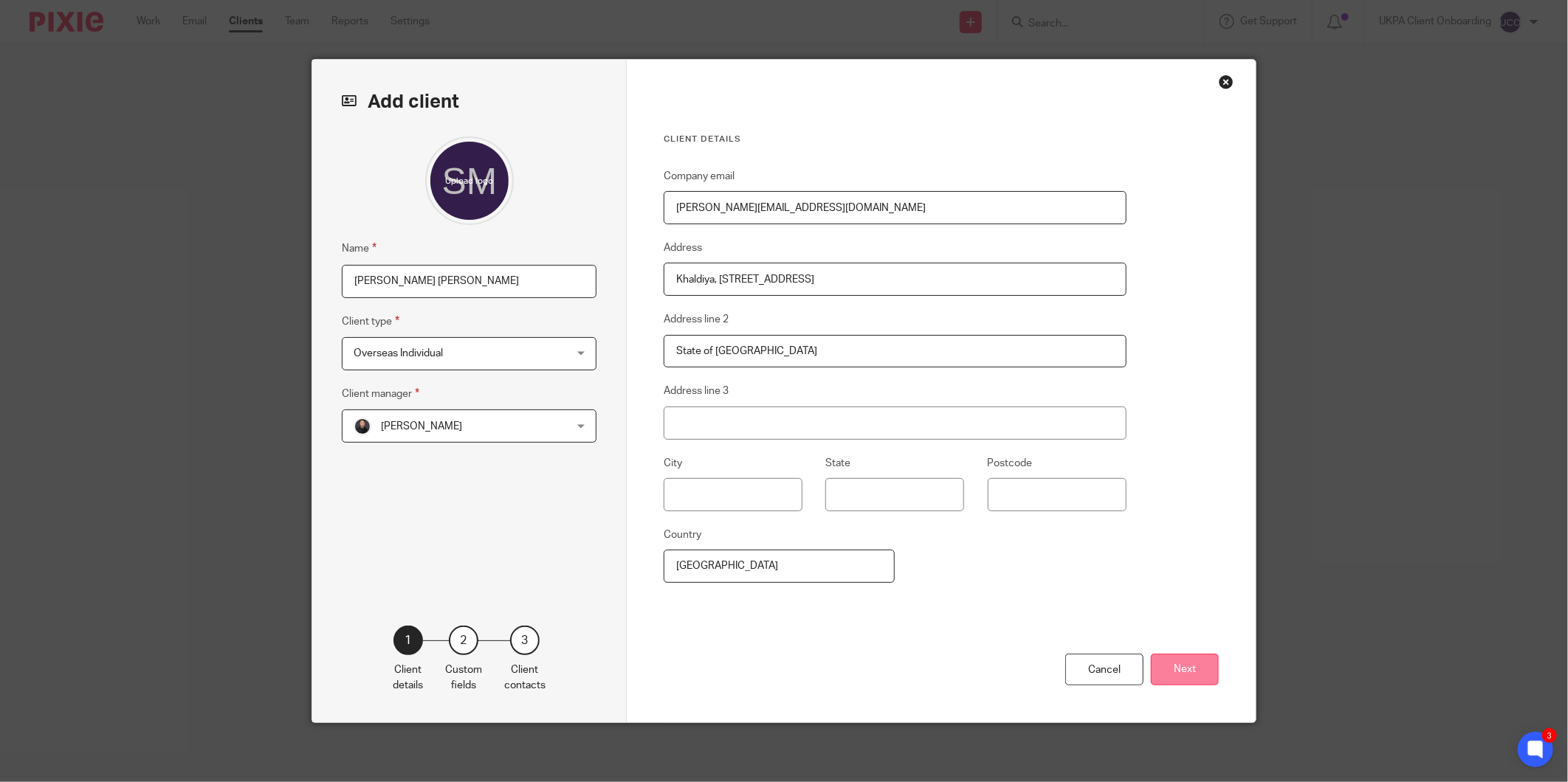
click at [1156, 675] on button "Next" at bounding box center [1185, 669] width 68 height 31
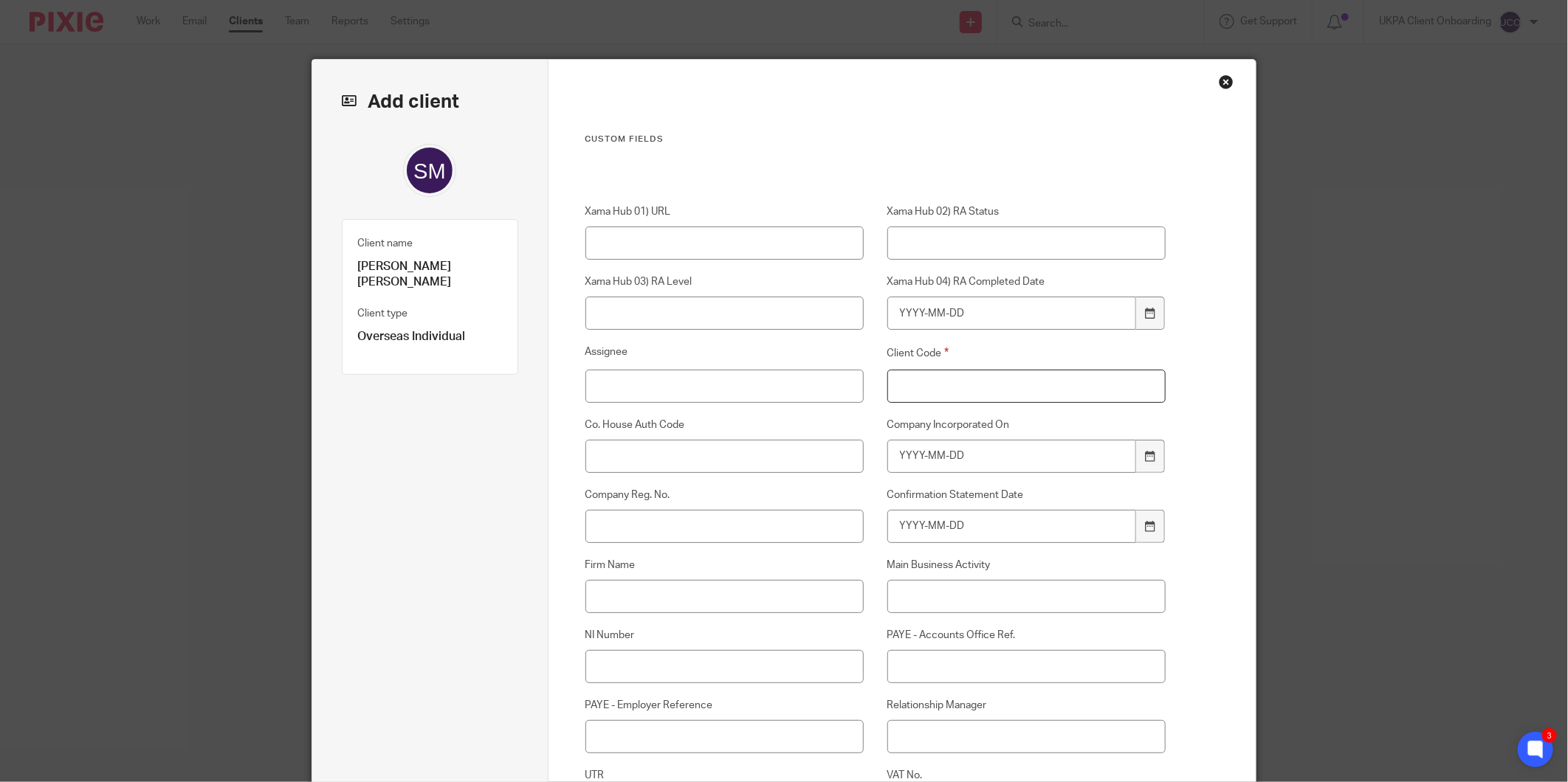
click at [953, 394] on input "Client Code" at bounding box center [1026, 386] width 279 height 33
type input "00"
click at [904, 724] on input "Relationship Manager" at bounding box center [1026, 736] width 279 height 33
paste input "Runal Bhattarai"
type input "Runal Bhattarai"
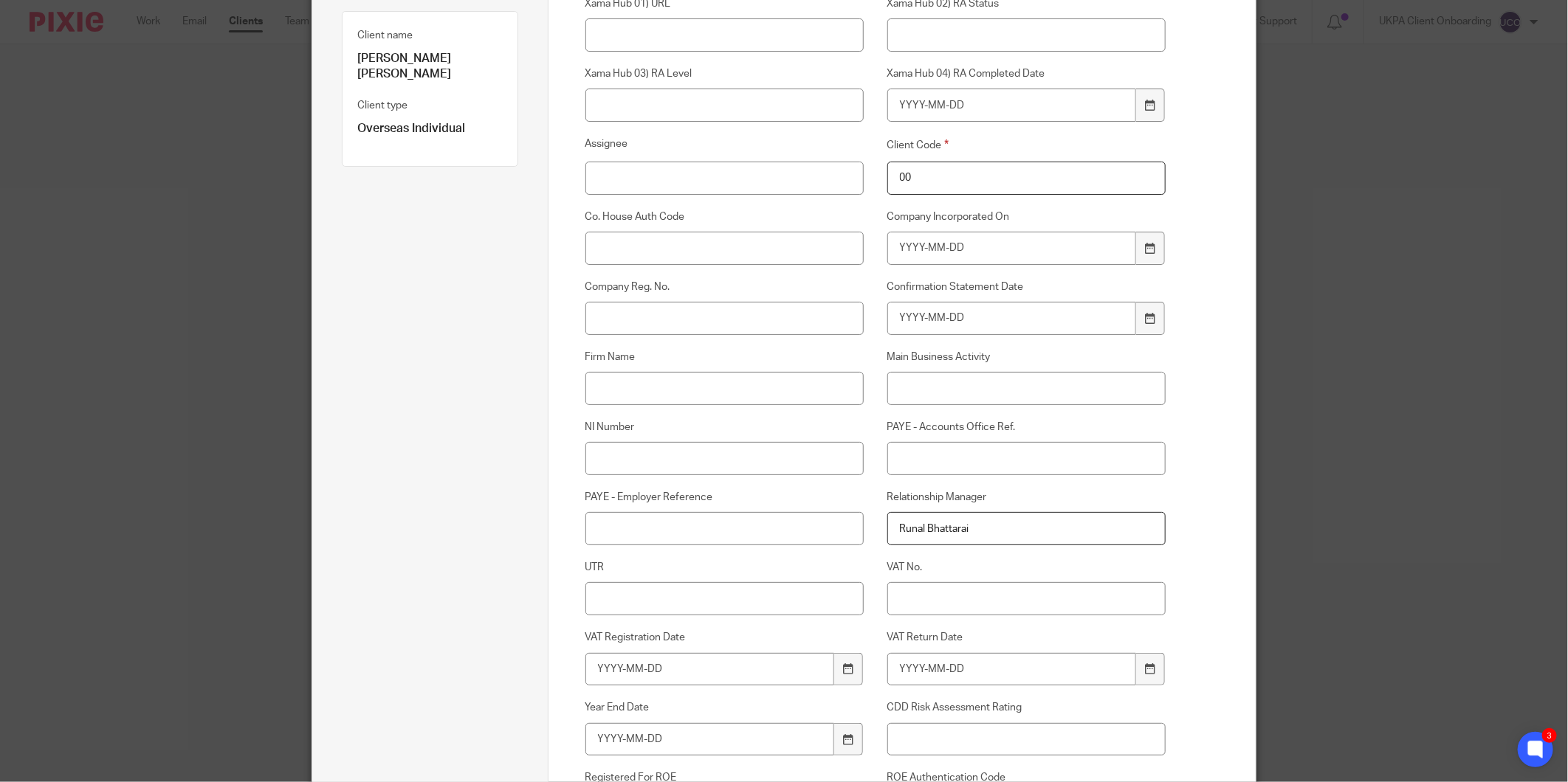
scroll to position [246, 0]
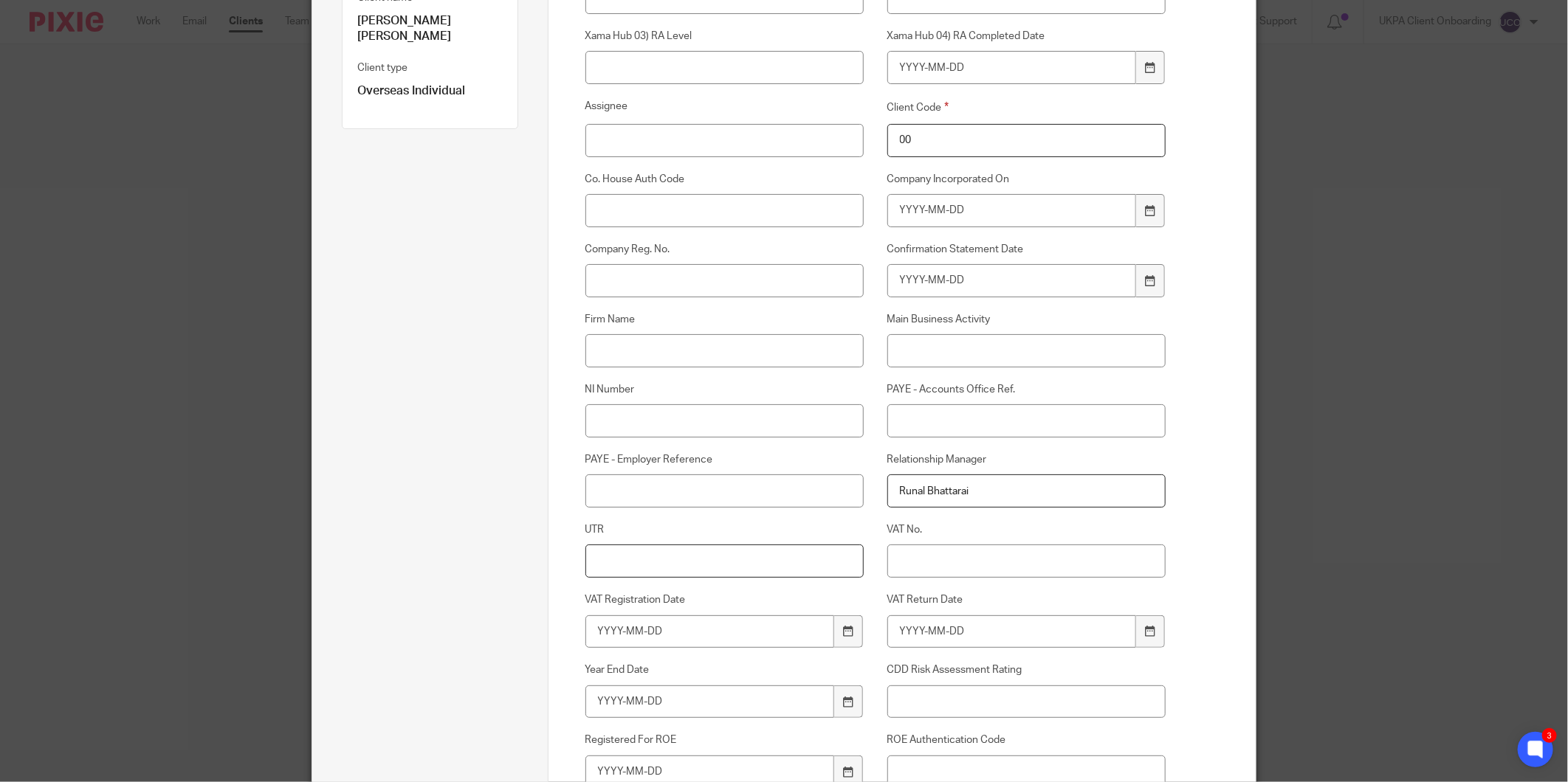
click at [655, 567] on input "UTR" at bounding box center [724, 561] width 279 height 33
paste input "3399640301"
type input "3399640301"
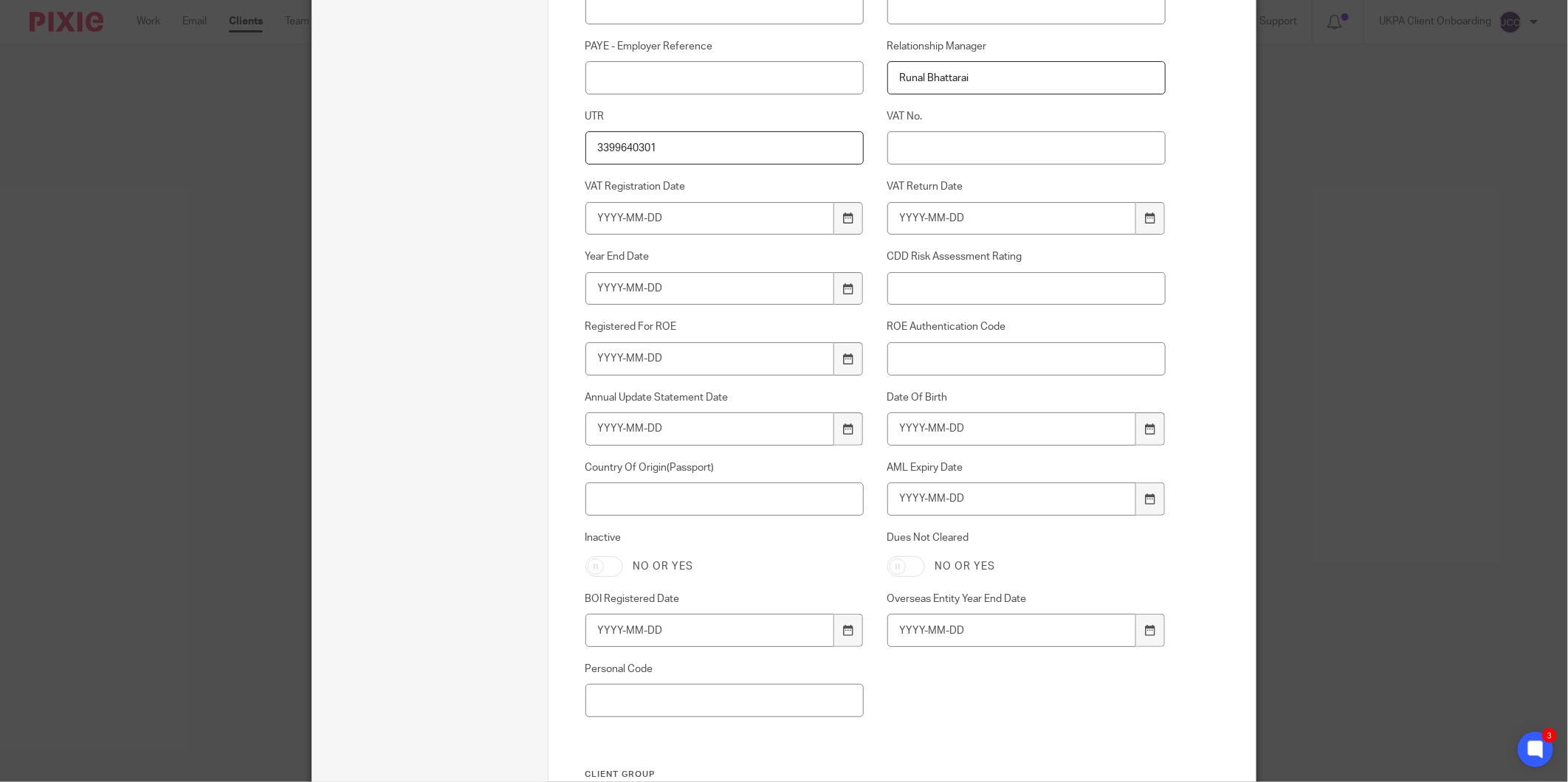
scroll to position [738, 0]
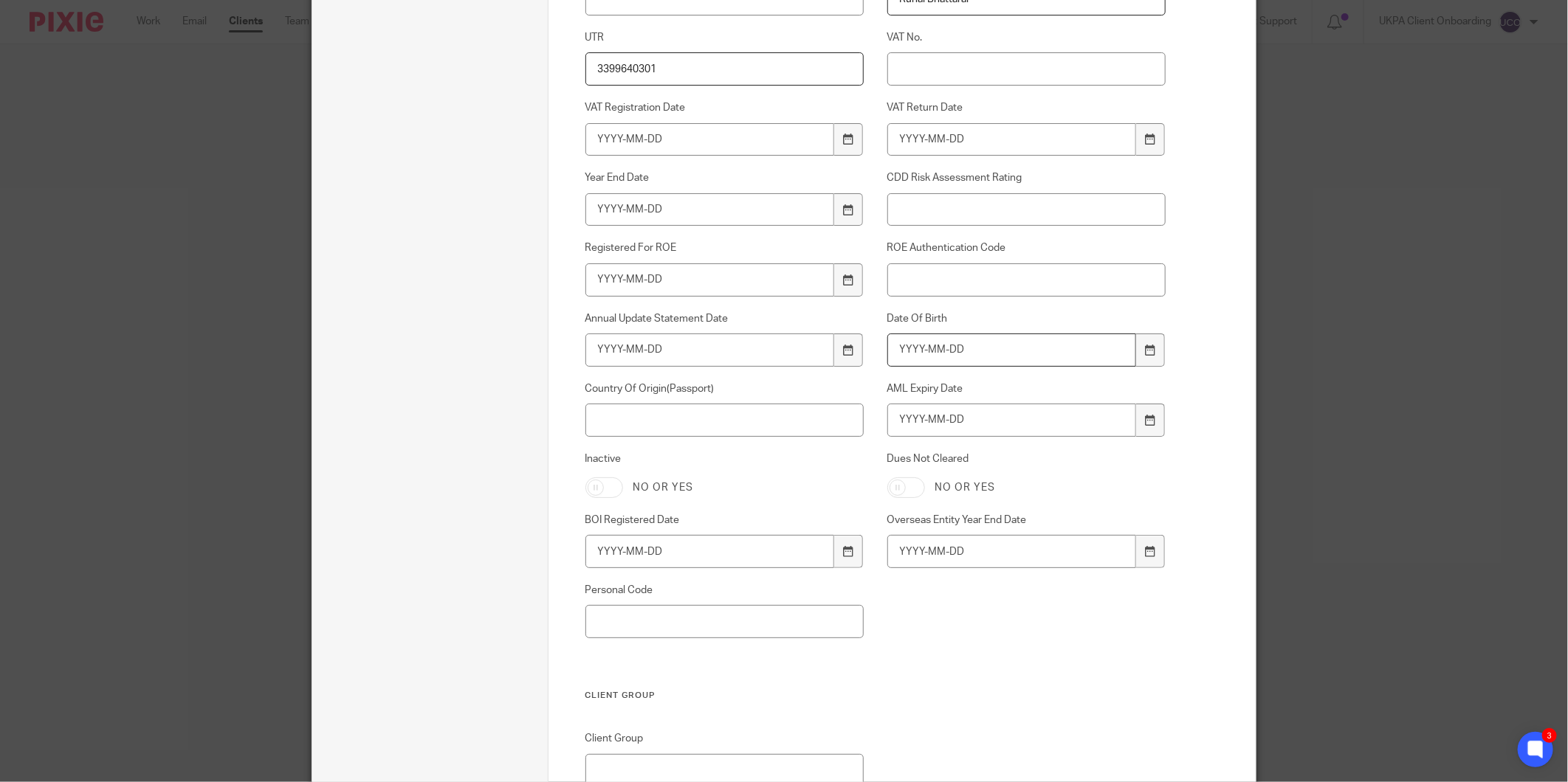
click at [935, 348] on input "Date Of Birth" at bounding box center [1011, 349] width 249 height 33
type input "1993-11-05"
click at [945, 417] on input "AML Expiry Date" at bounding box center [1011, 420] width 249 height 33
type input "2031-12-13"
click at [650, 434] on input "Country Of Origin(Passport)" at bounding box center [724, 420] width 279 height 33
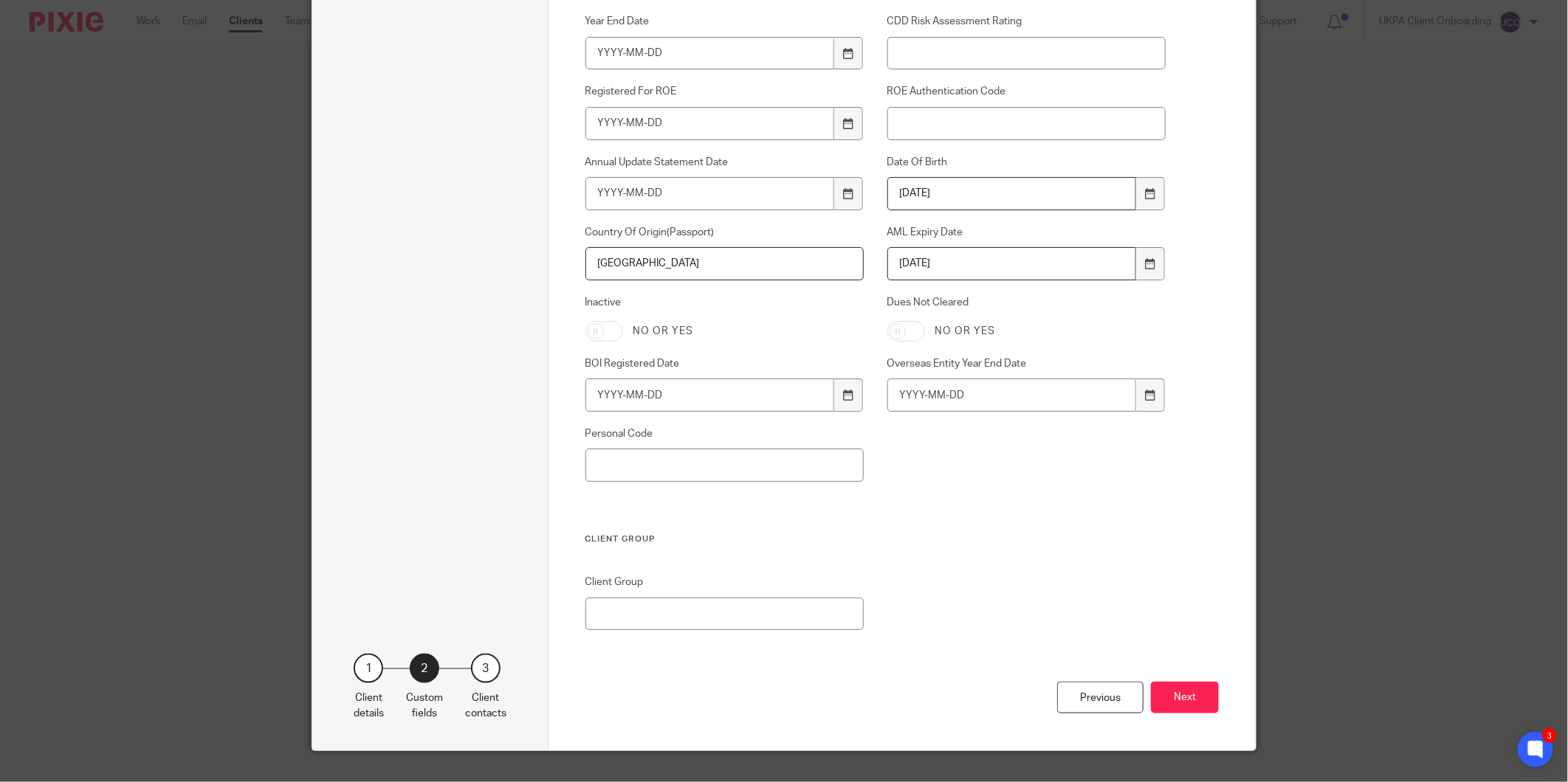
scroll to position [923, 0]
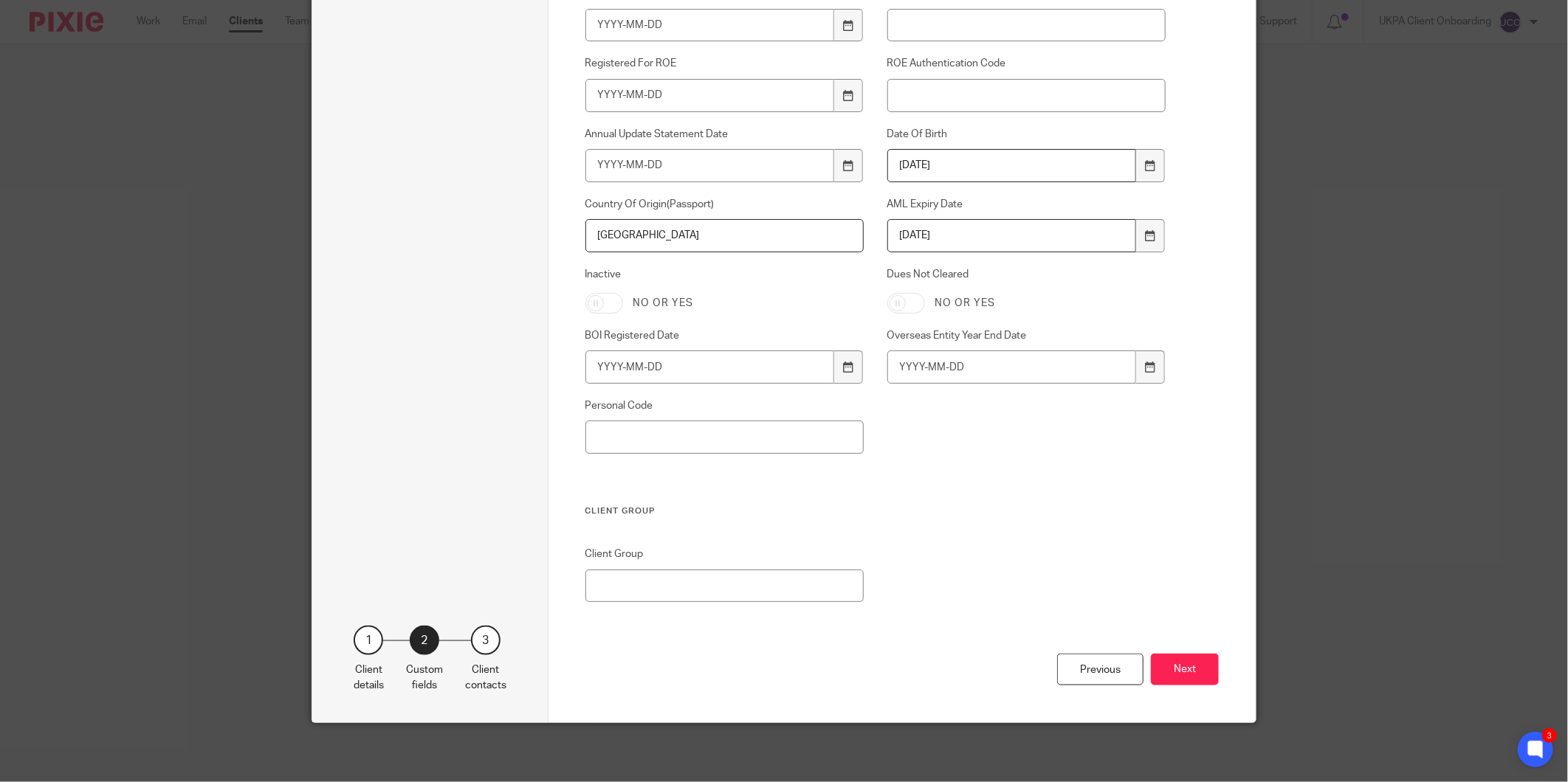
type input "[GEOGRAPHIC_DATA]"
click at [1175, 658] on button "Next" at bounding box center [1185, 669] width 68 height 31
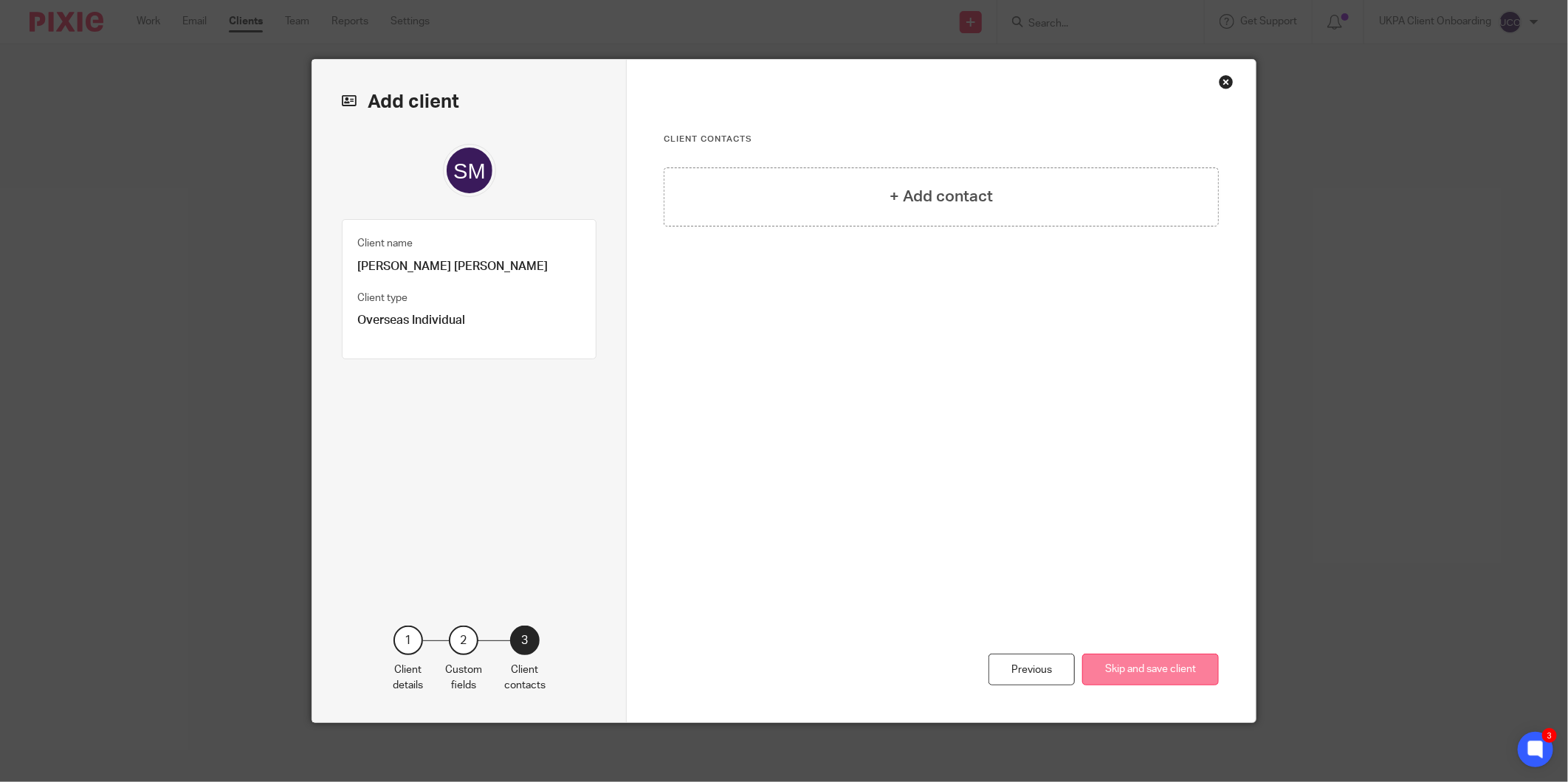
scroll to position [0, 0]
click at [938, 207] on h4 "+ Add contact" at bounding box center [941, 196] width 104 height 23
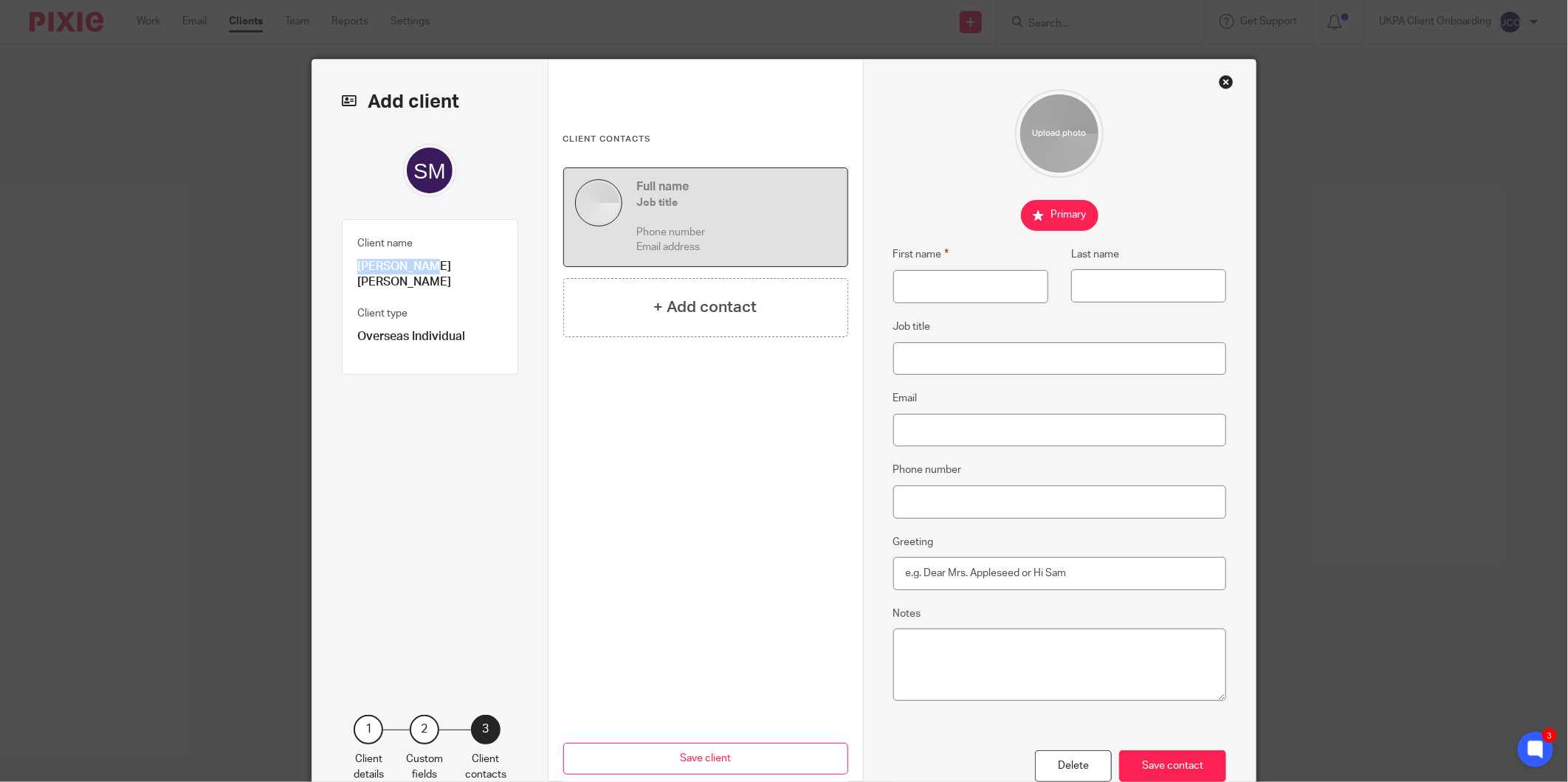
drag, startPoint x: 417, startPoint y: 267, endPoint x: 340, endPoint y: 269, distance: 77.0
click at [342, 269] on div "Client name Sarah M Y A Alali Client type Overseas Individual" at bounding box center [429, 297] width 176 height 156
copy p "Sarah M Y A"
click at [919, 292] on input "First name" at bounding box center [970, 286] width 155 height 33
paste input "Sarah M Y A"
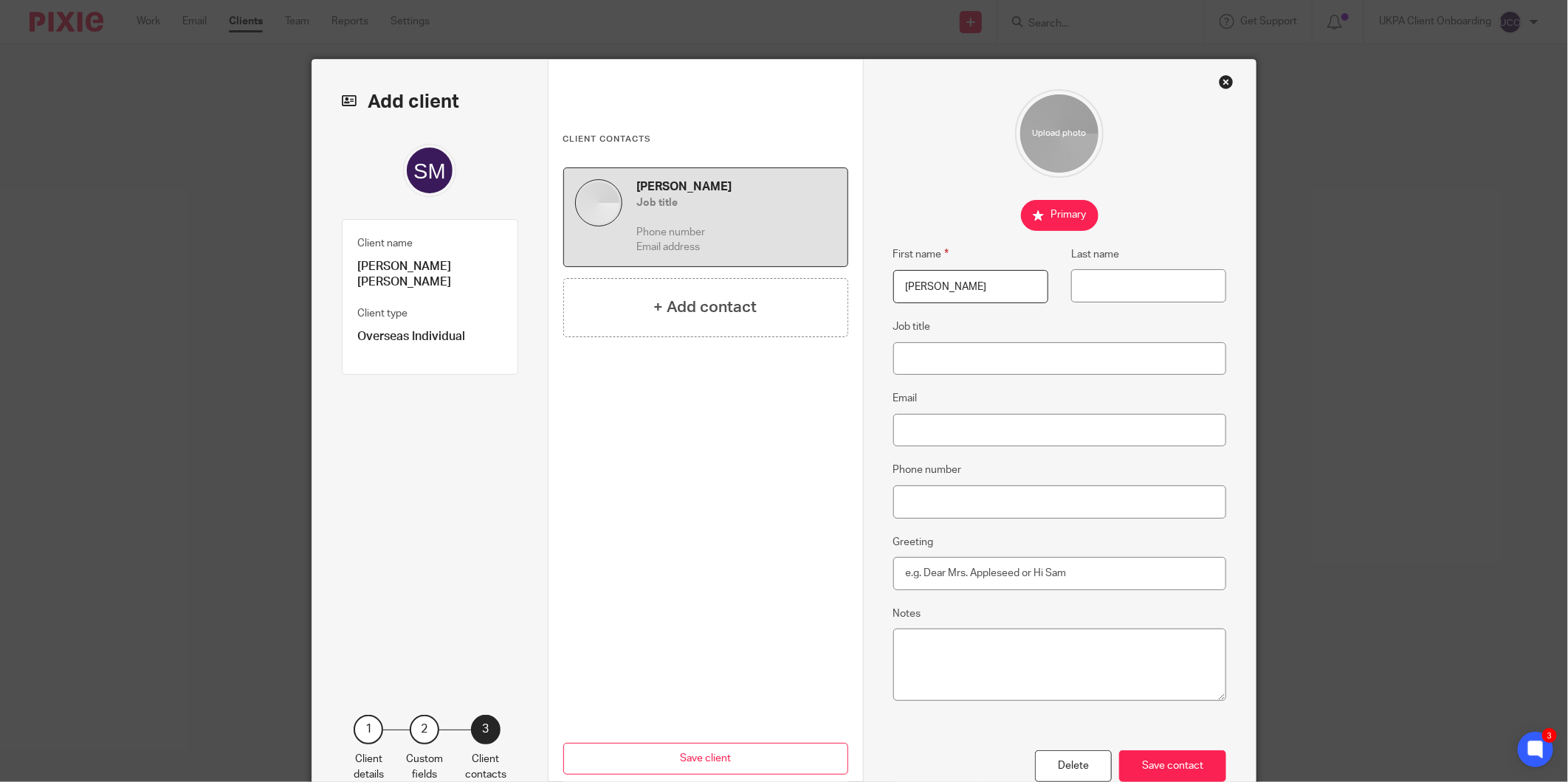
type input "Sarah M Y A"
click at [434, 271] on p "Sarah M Y A Alali" at bounding box center [429, 275] width 145 height 31
copy p "Alali"
click at [1167, 288] on input "Last name" at bounding box center [1149, 286] width 155 height 33
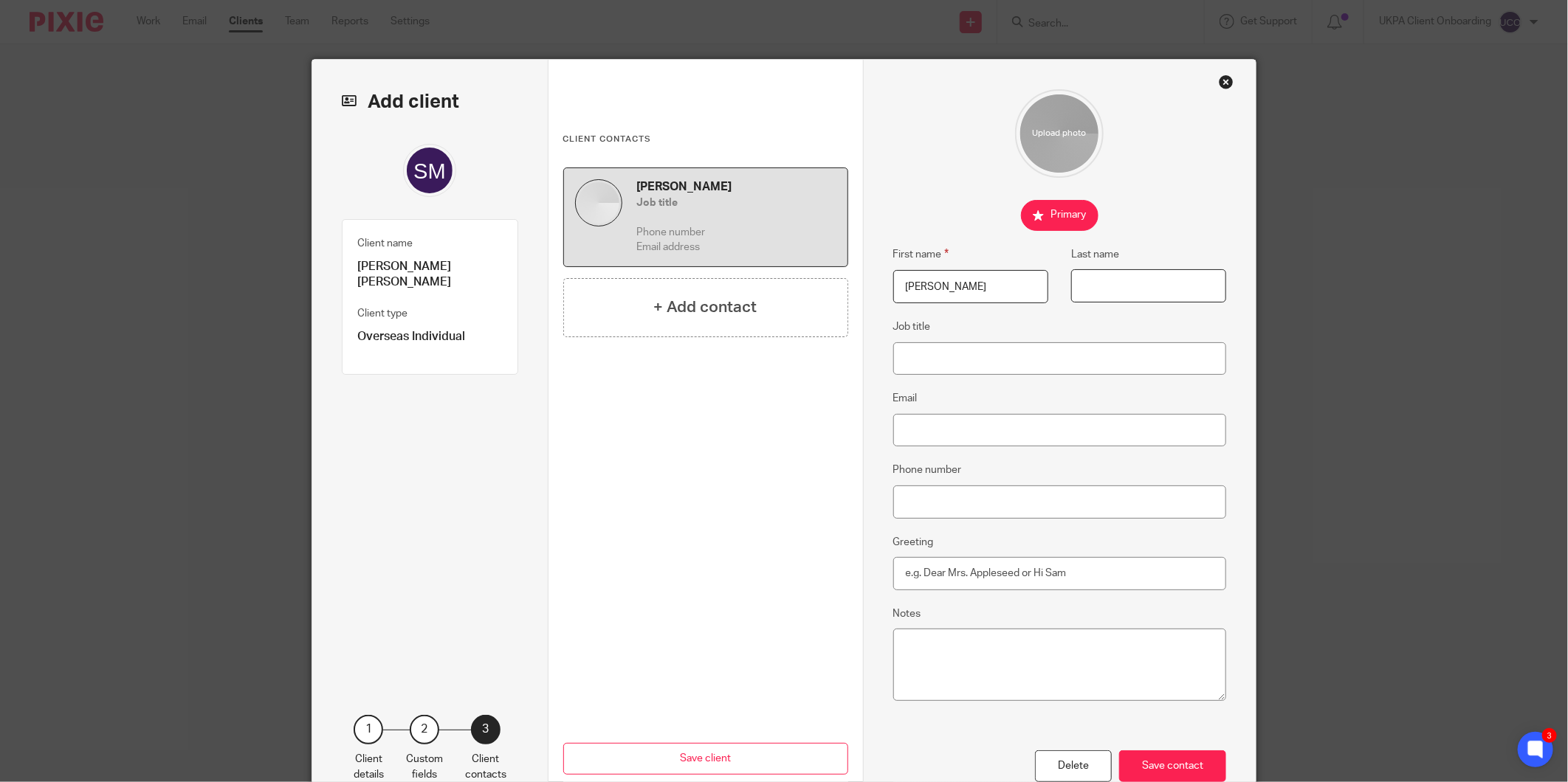
paste input "Alali"
type input "Alali"
click at [929, 426] on input "Email" at bounding box center [1060, 430] width 333 height 33
paste input "s.al-ali@hotmail.com"
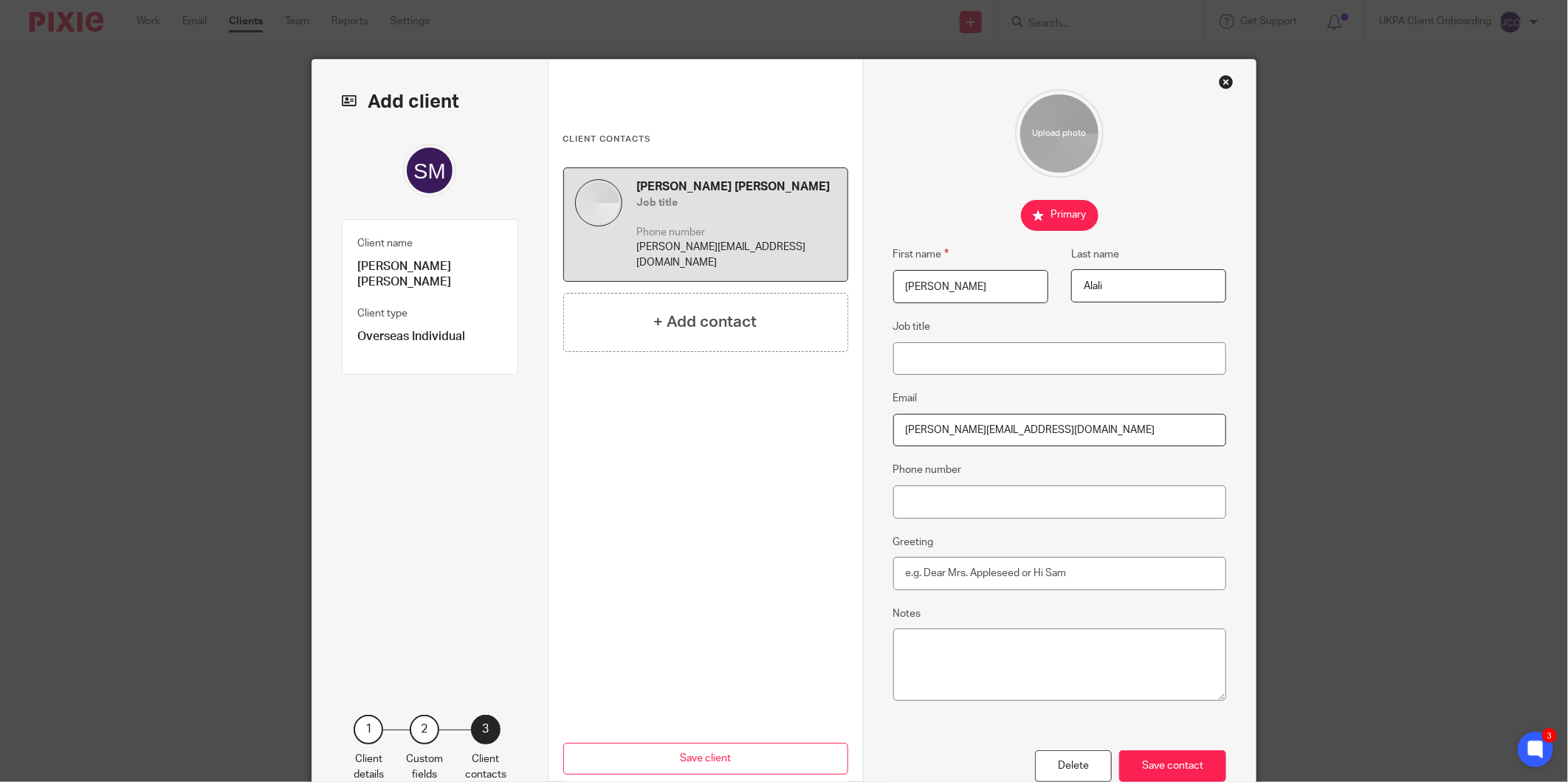
type input "s.al-ali@hotmail.com"
click at [965, 522] on div "First name Sarah M Y A Last name Alali Job title Email s.al-ali@hotmail.com Pho…" at bounding box center [1060, 420] width 333 height 661
click at [965, 518] on input "Phone number" at bounding box center [1060, 502] width 333 height 33
paste input "[PHONE_NUMBER]"
type input "[PHONE_NUMBER]"
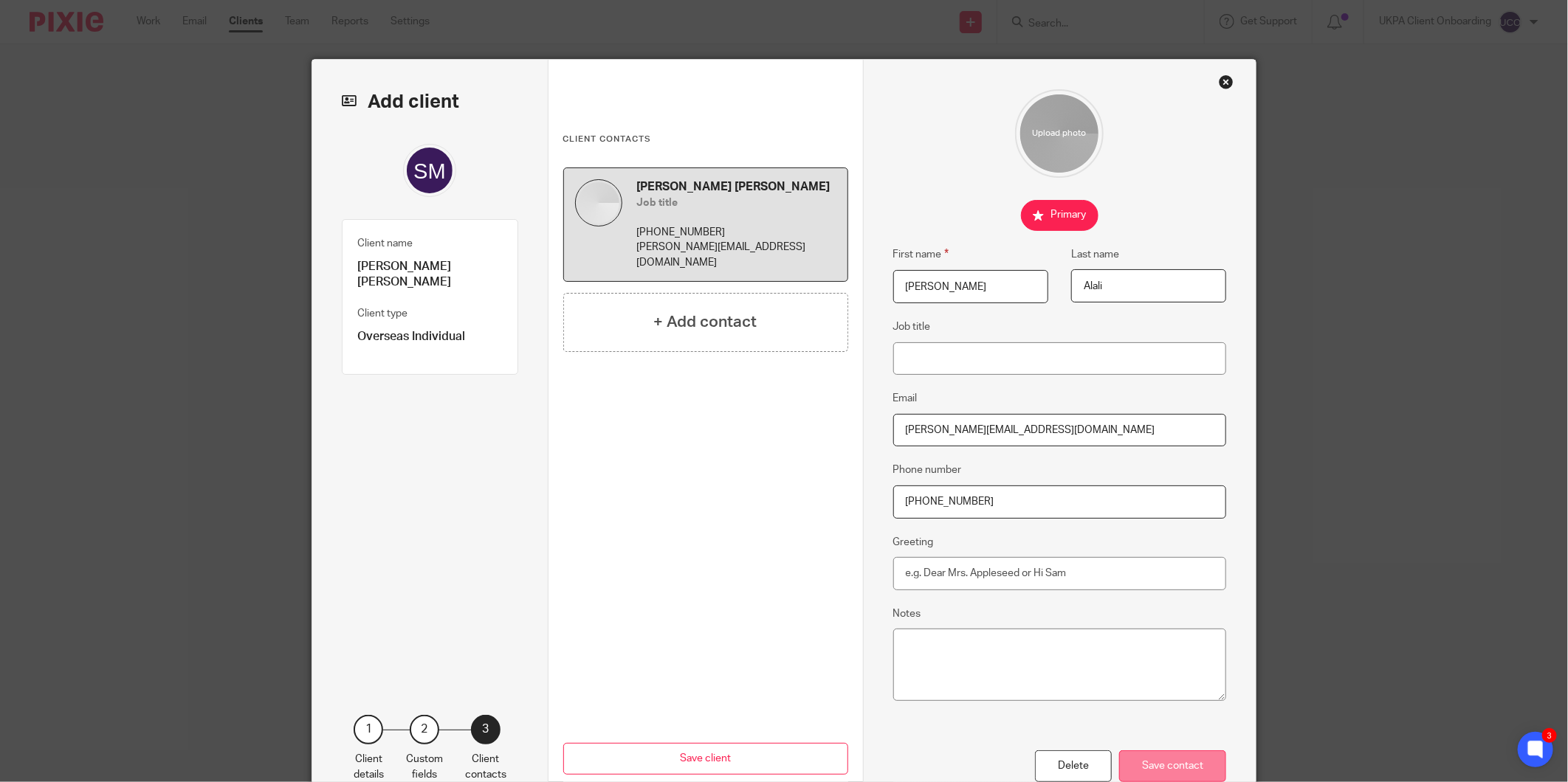
click at [1175, 760] on div "Save contact" at bounding box center [1173, 766] width 107 height 31
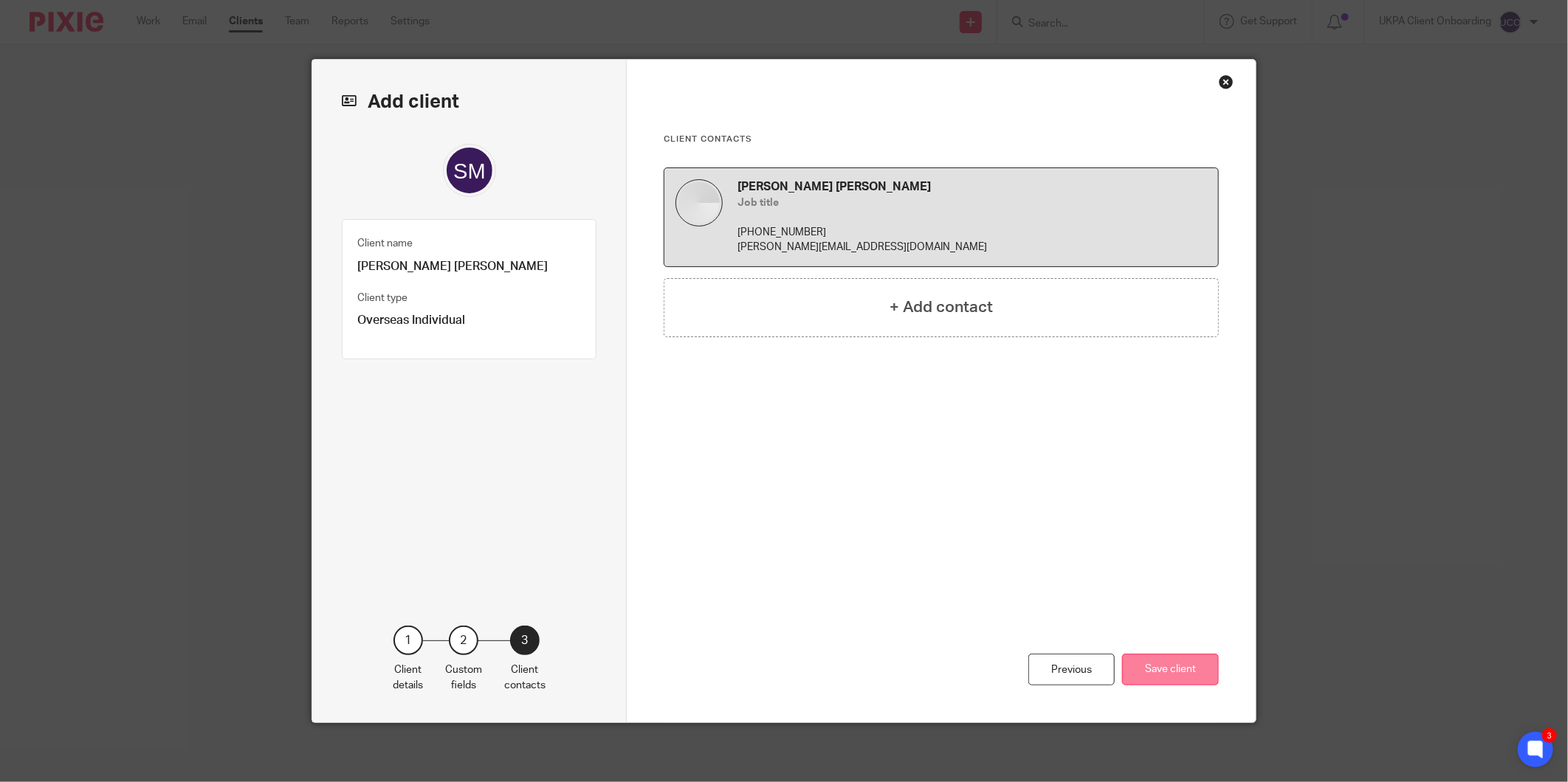
click at [1179, 669] on button "Save client" at bounding box center [1171, 669] width 97 height 31
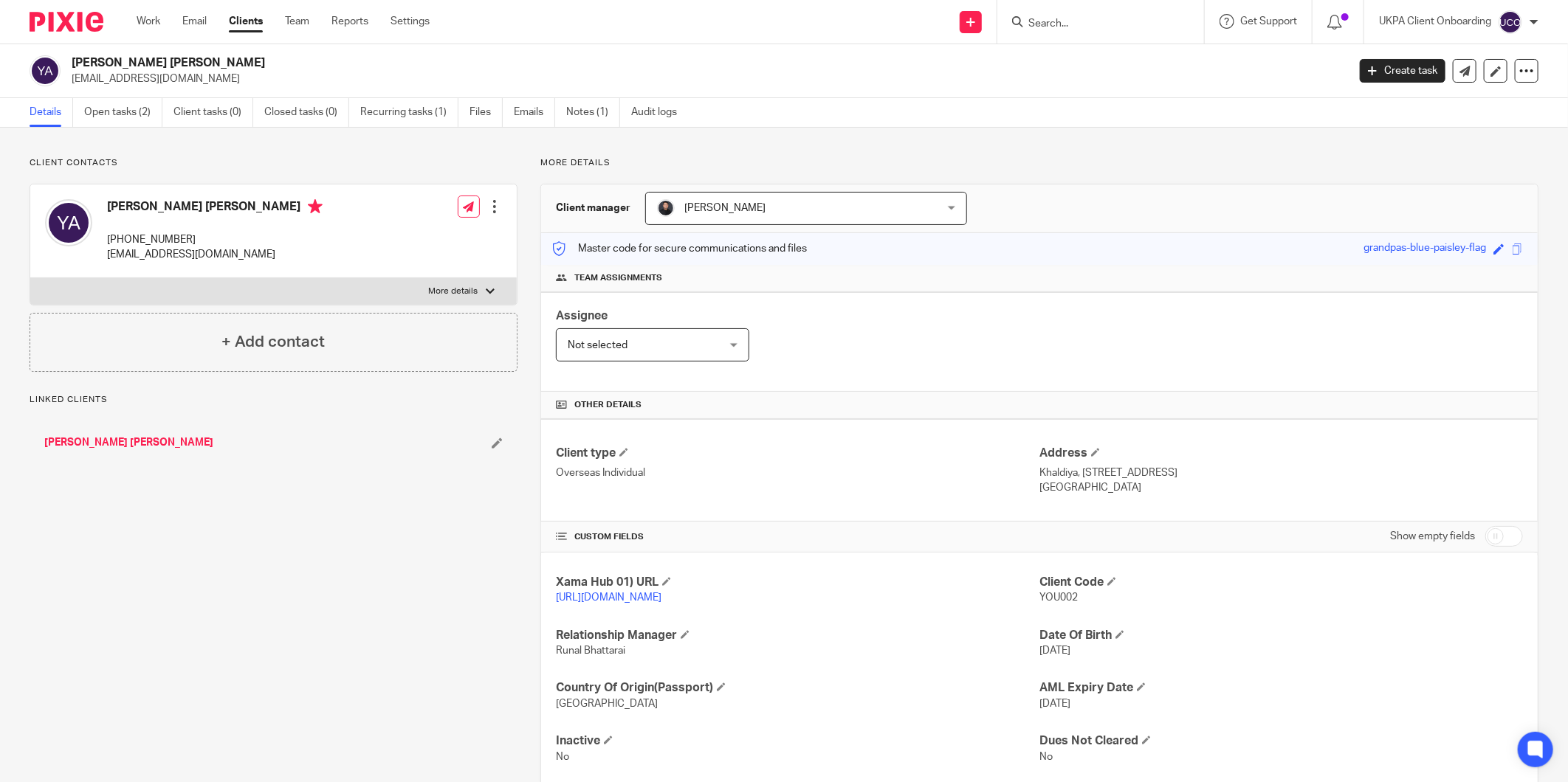
click at [1065, 471] on p "Khaldiya, [STREET_ADDRESS]" at bounding box center [1281, 473] width 484 height 14
copy div "Khaldiya, [STREET_ADDRESS]"
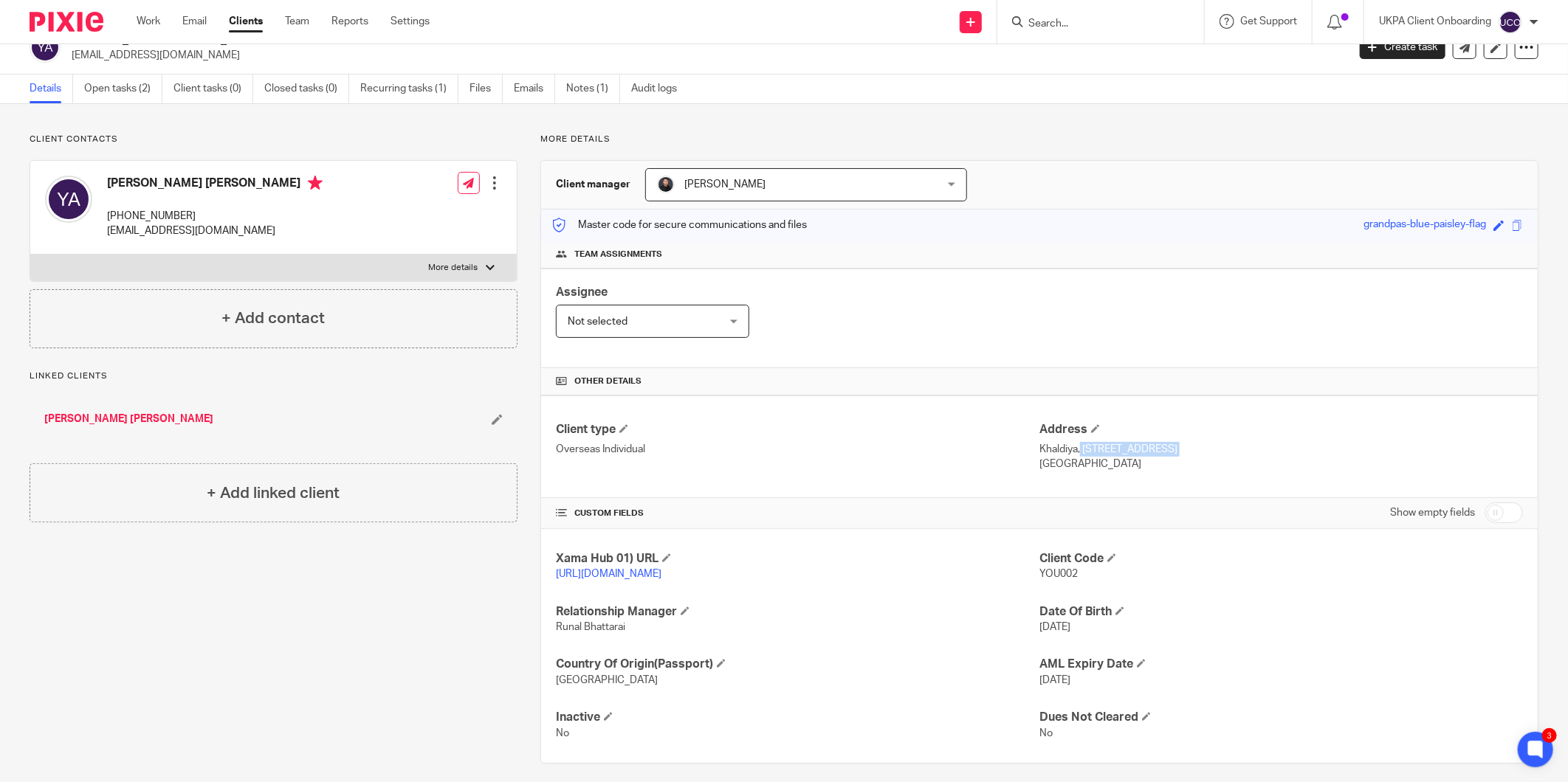
scroll to position [35, 0]
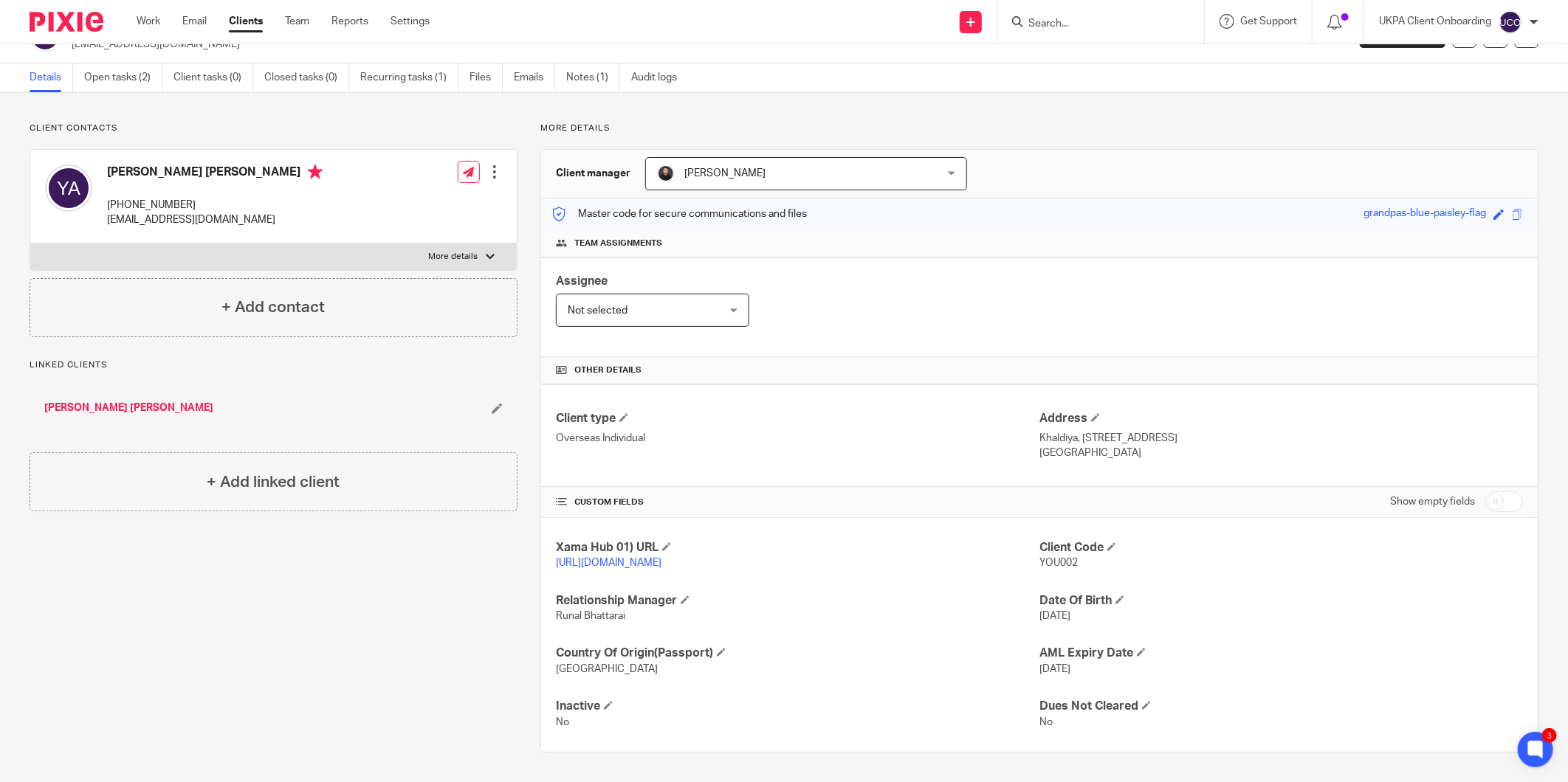
click at [601, 627] on div "Xama Hub 01) URL [URL][DOMAIN_NAME] Client Code YOU002 Relationship Manager [PE…" at bounding box center [1039, 634] width 997 height 234
copy p "Runal Bhattarai"
click at [1486, 502] on input "checkbox" at bounding box center [1504, 502] width 37 height 20
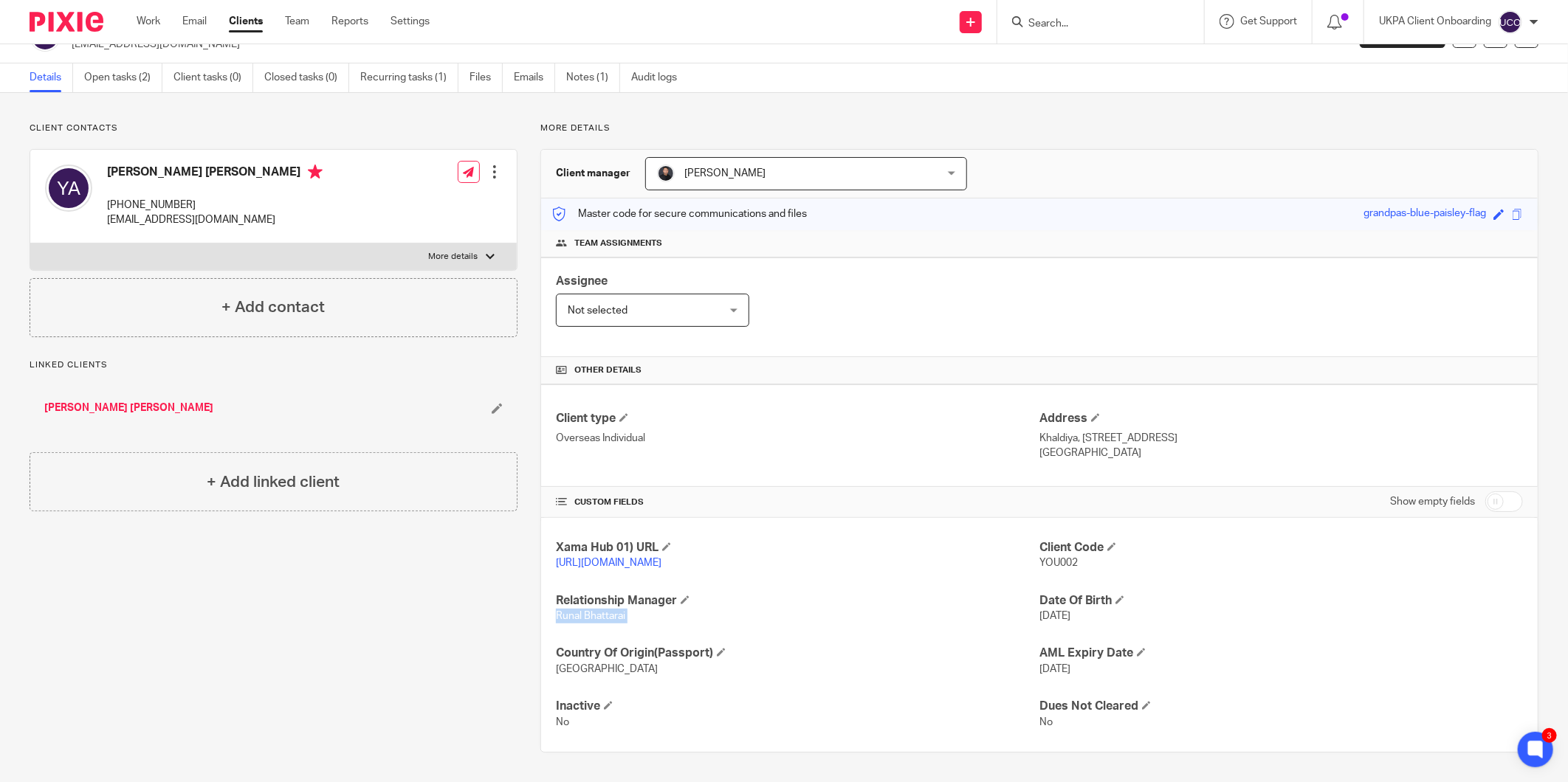
checkbox input "true"
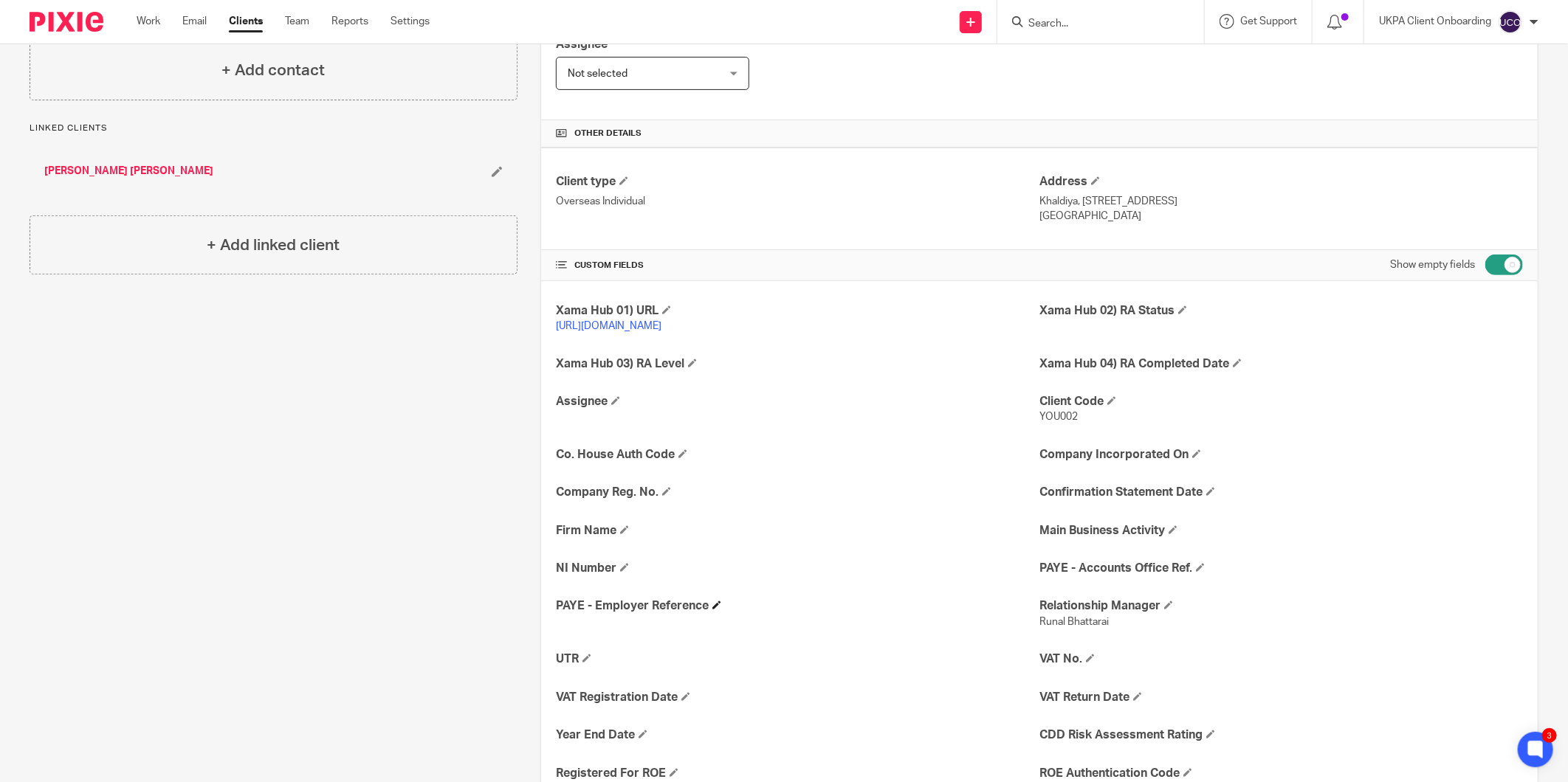
scroll to position [281, 0]
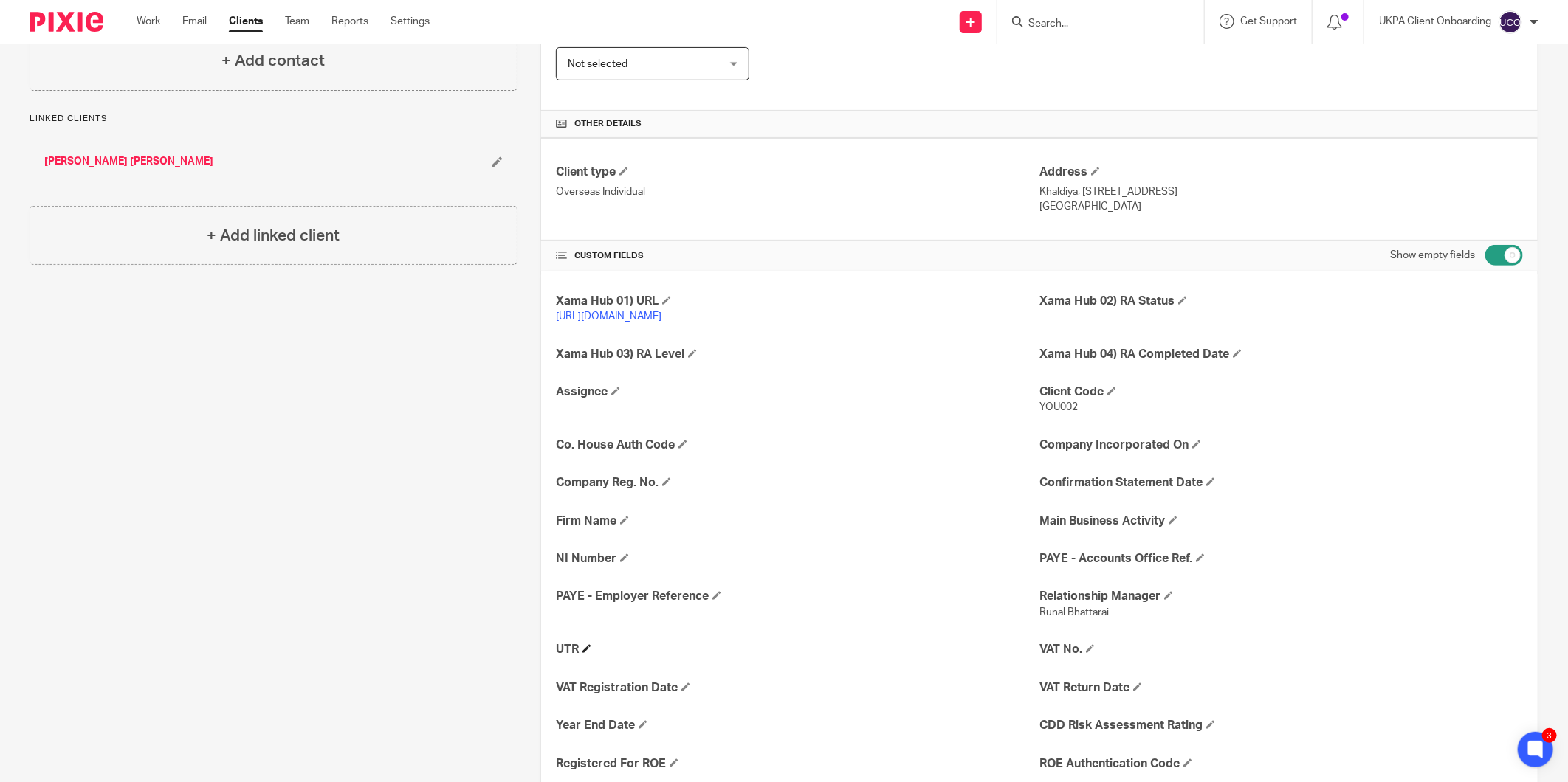
click at [579, 647] on h4 "UTR" at bounding box center [798, 649] width 484 height 15
click at [585, 647] on span at bounding box center [587, 649] width 9 height 8
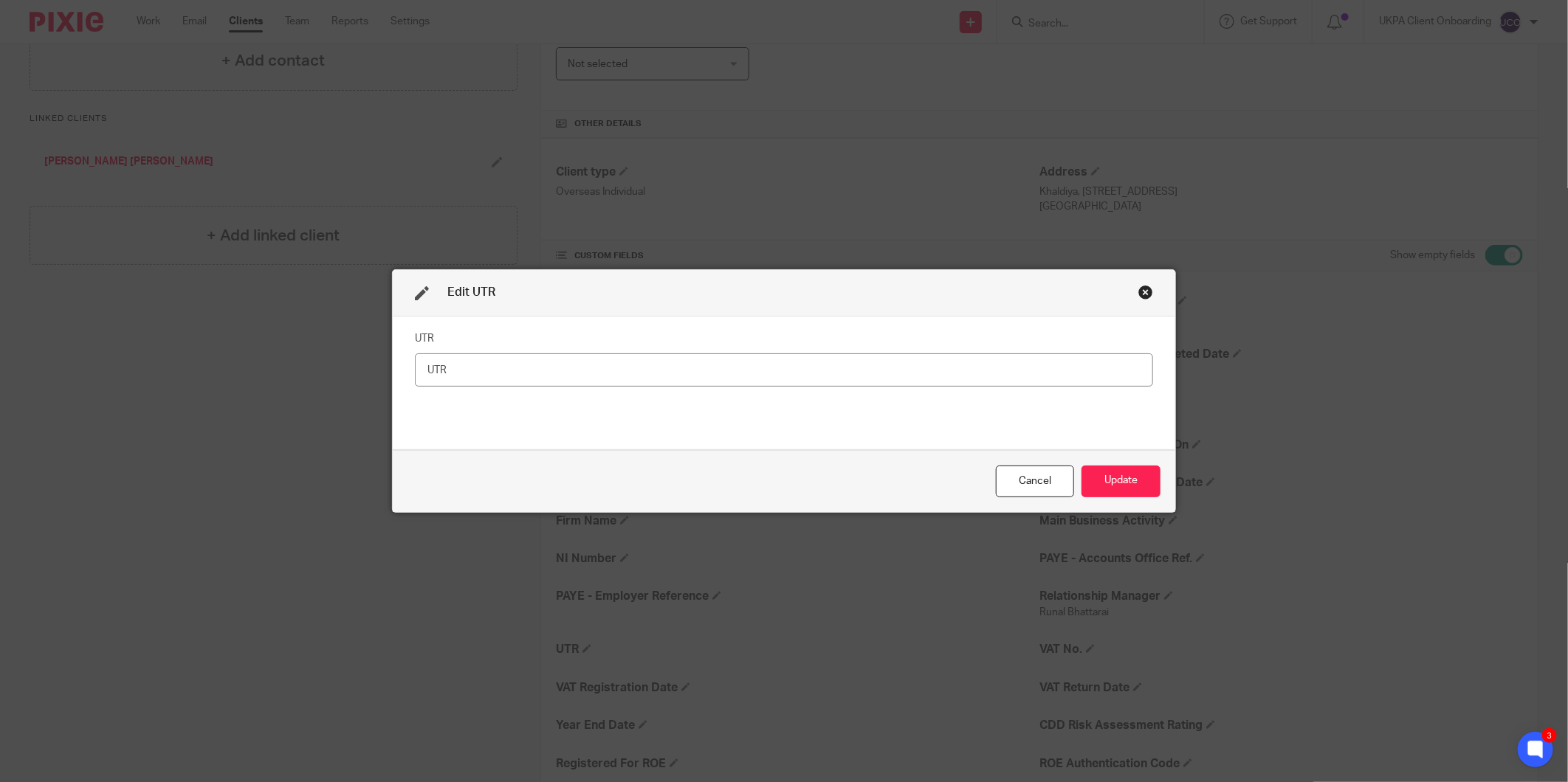
click at [576, 367] on input "text" at bounding box center [784, 370] width 738 height 33
type input "2834374354"
click at [1128, 492] on button "Update" at bounding box center [1121, 481] width 79 height 31
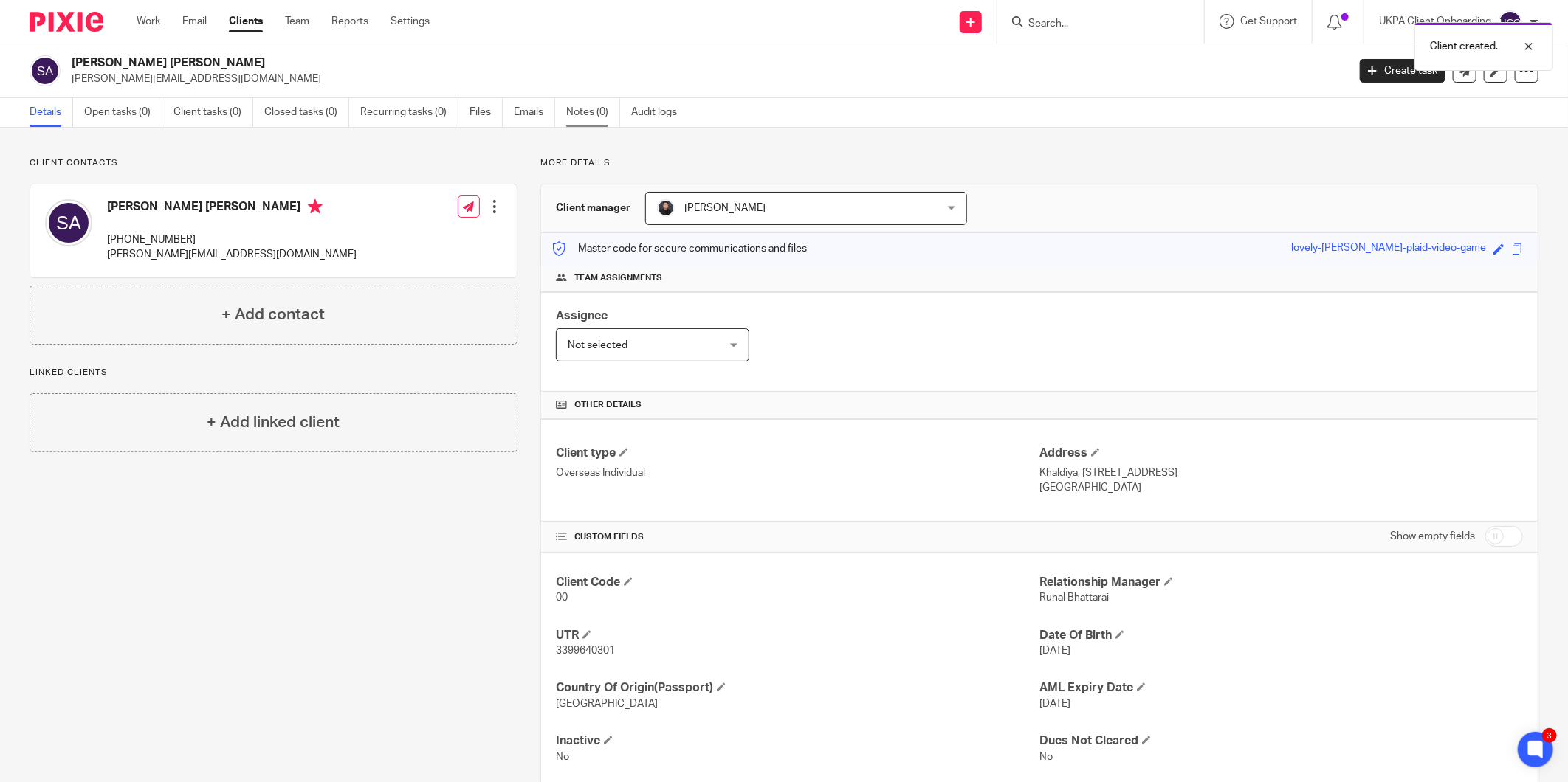
click at [596, 111] on link "Notes (0)" at bounding box center [593, 112] width 54 height 29
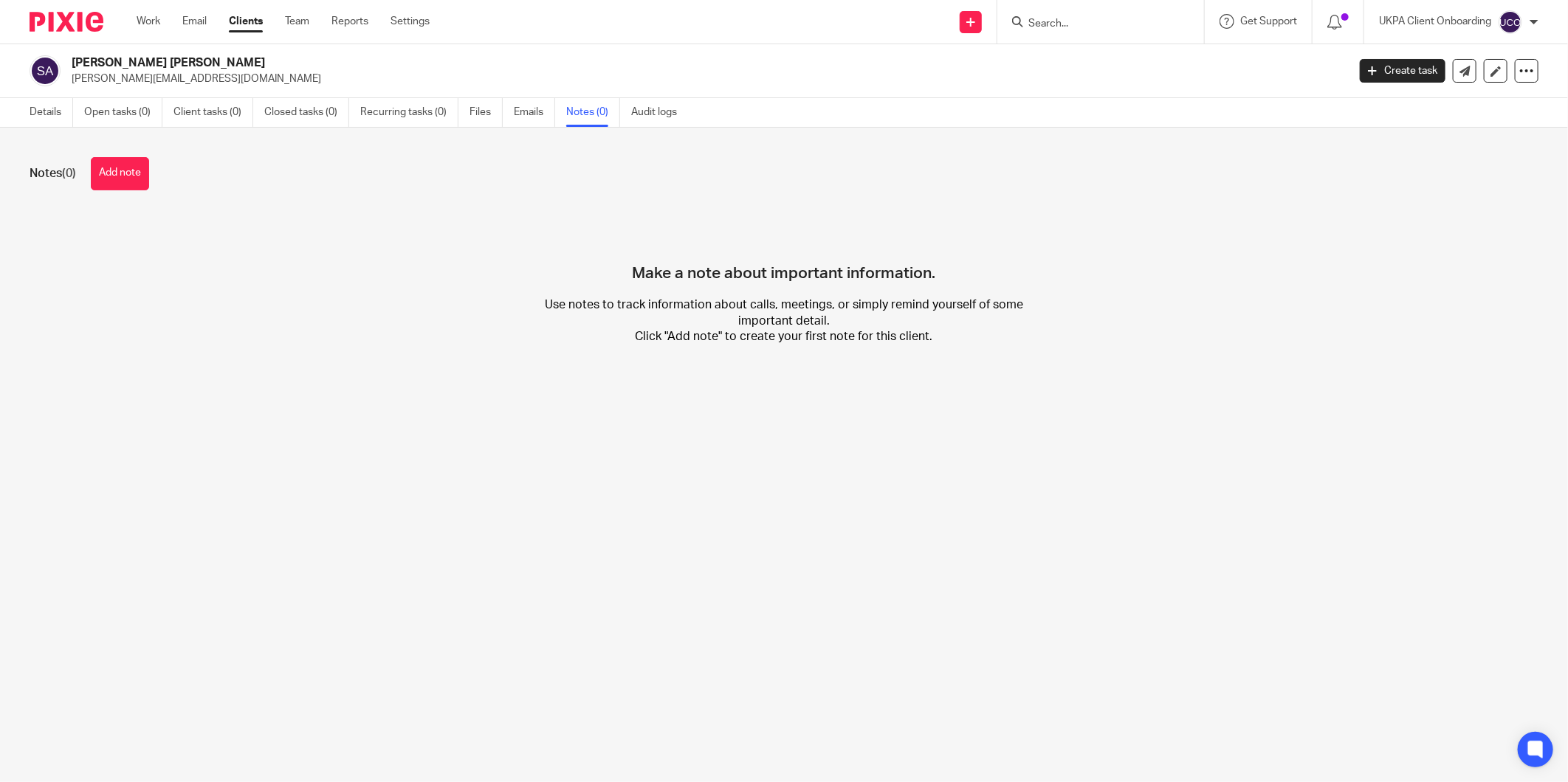
click at [136, 178] on button "Add note" at bounding box center [120, 173] width 59 height 33
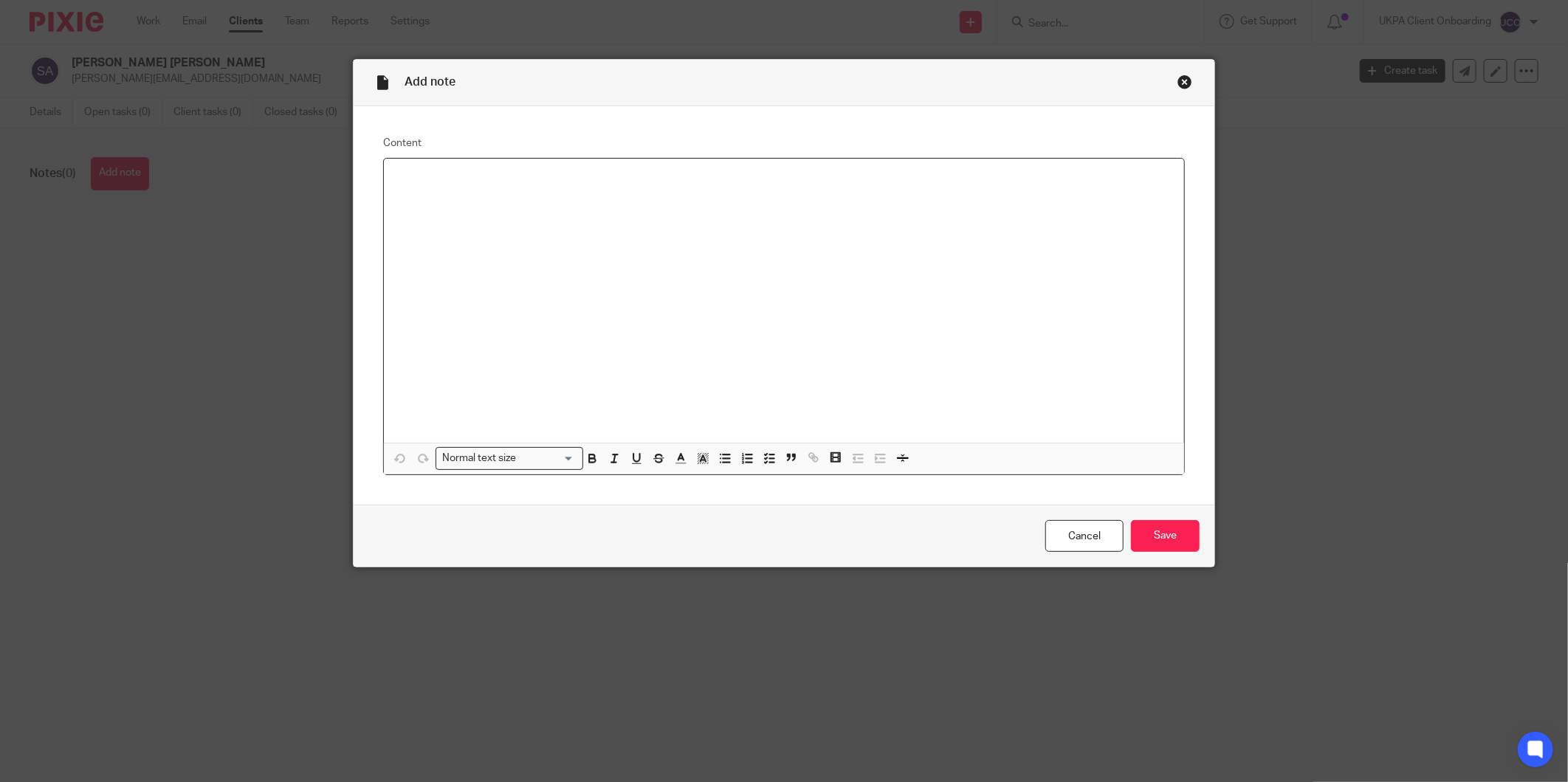
paste div "To enrich screen reader interactions, please activate Accessibility in Grammarl…"
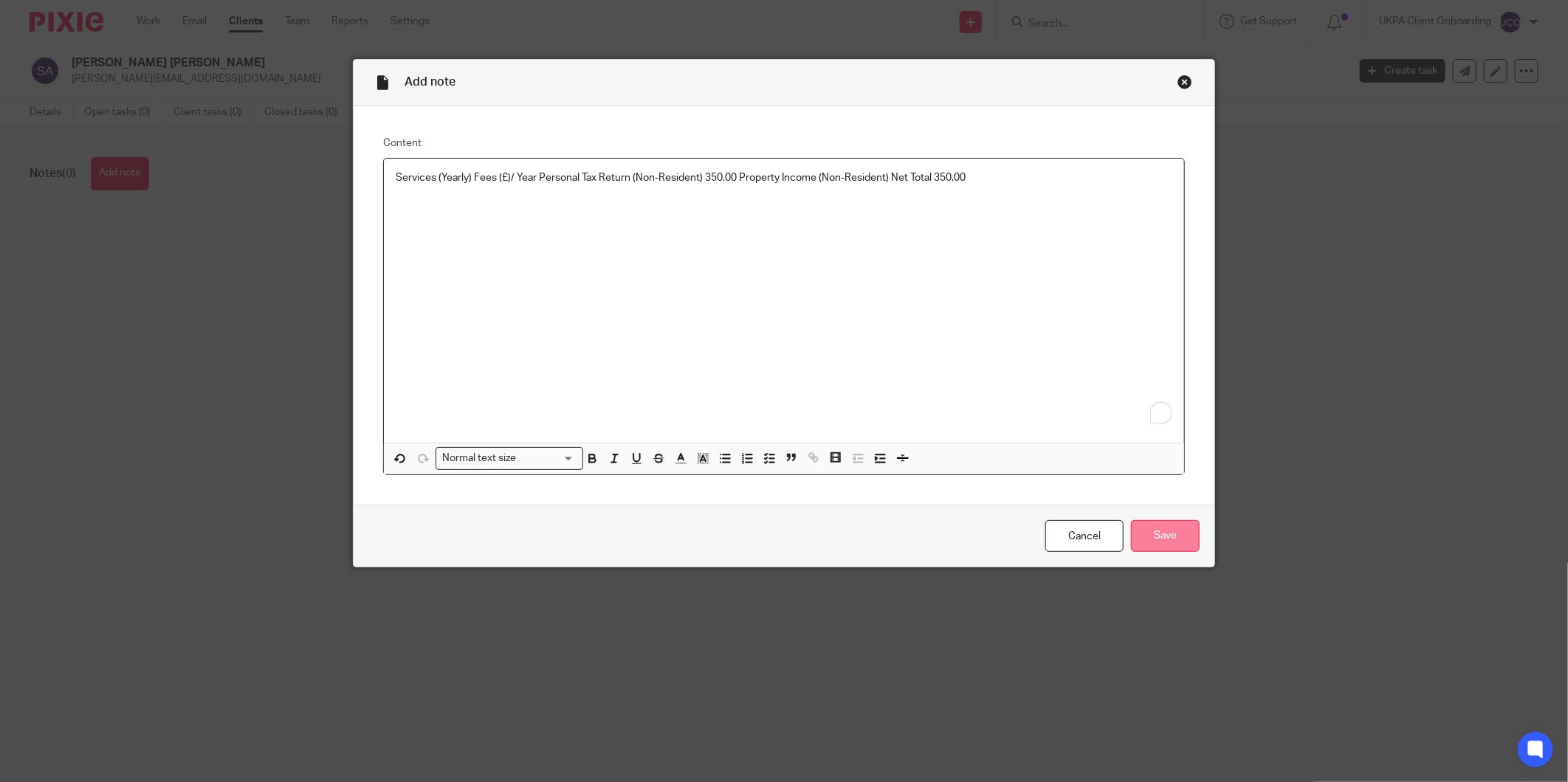
click at [1152, 542] on input "Save" at bounding box center [1165, 536] width 69 height 31
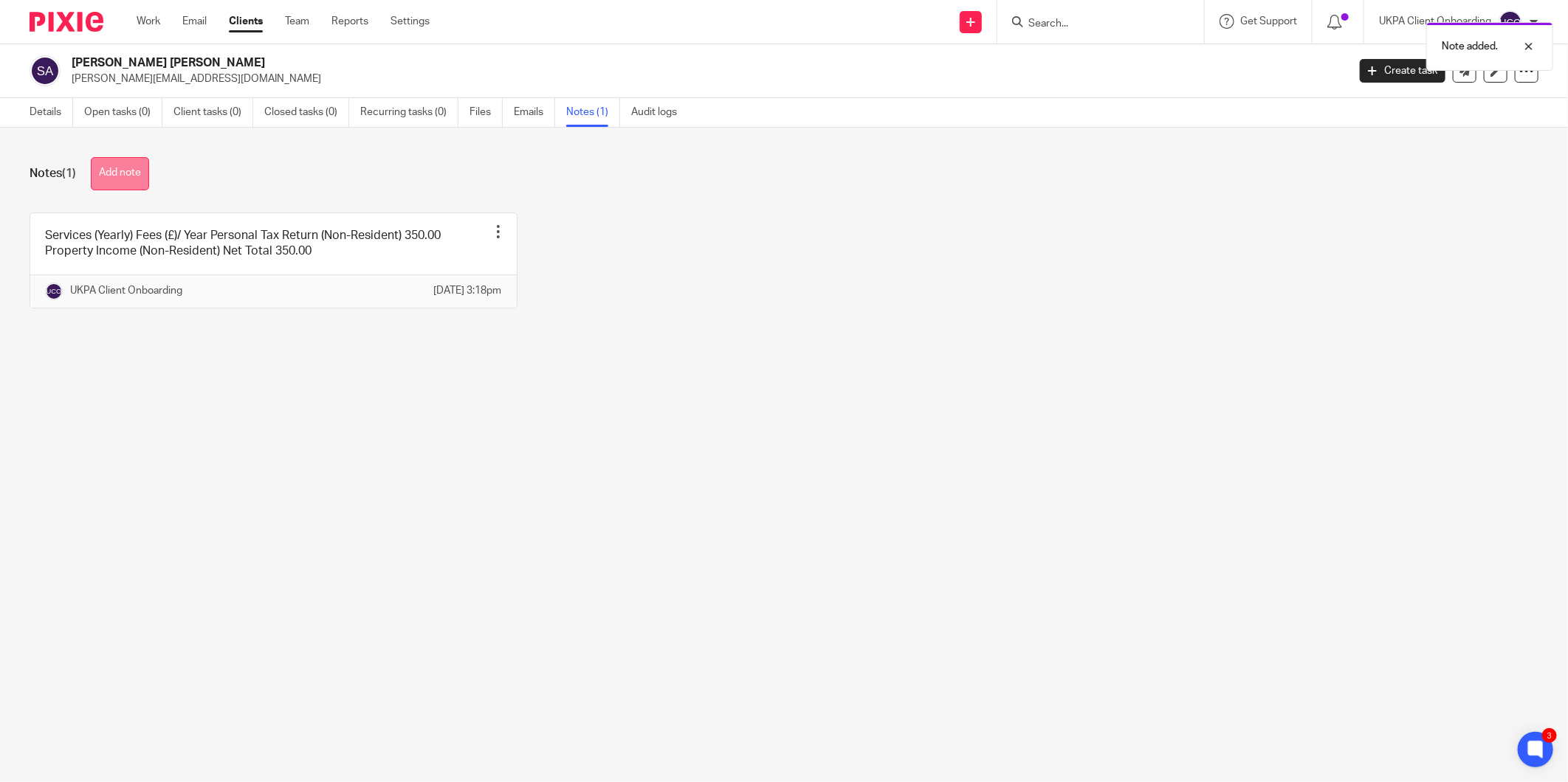
click at [127, 175] on button "Add note" at bounding box center [120, 173] width 59 height 33
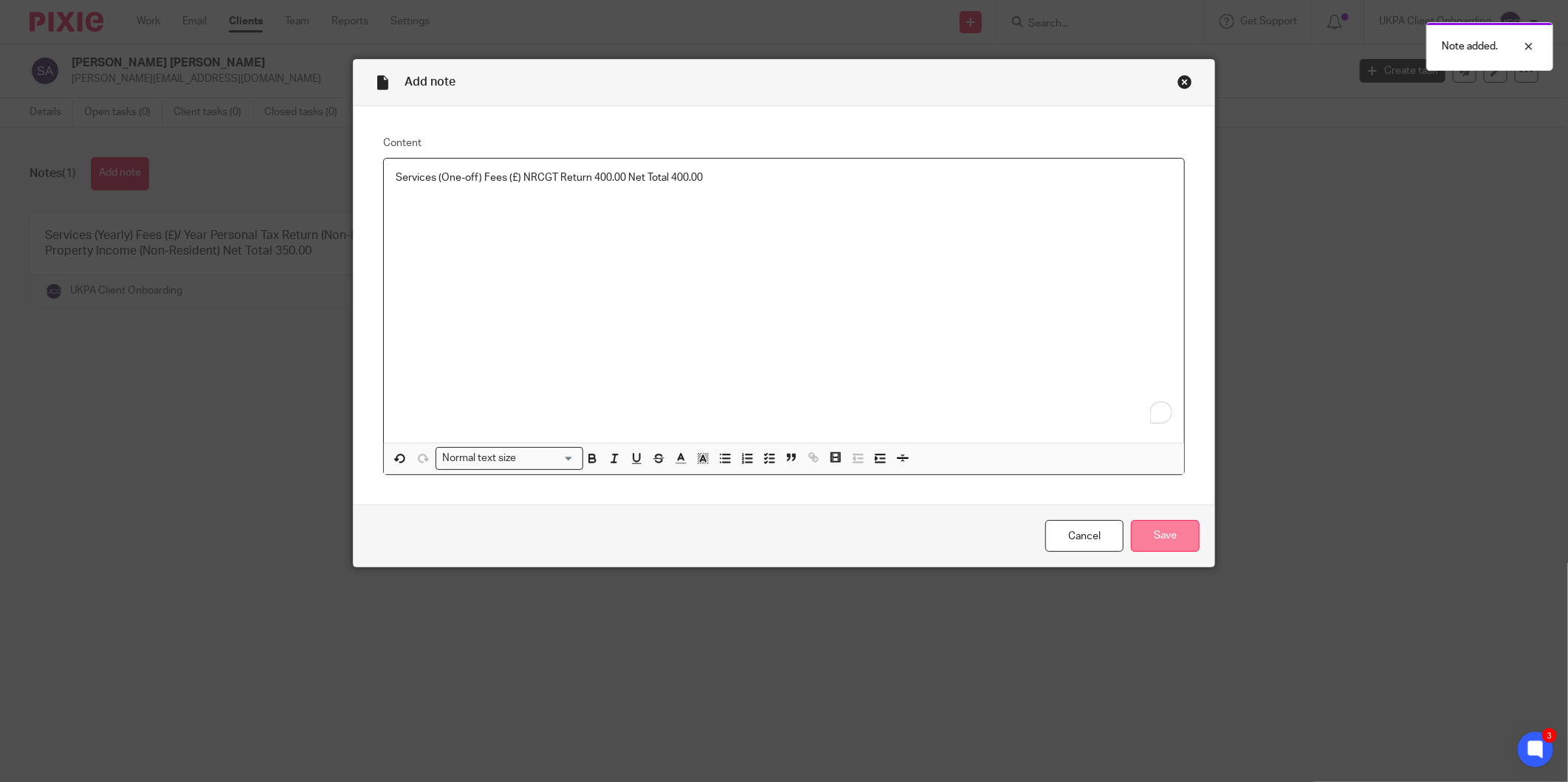
click at [1181, 550] on input "Save" at bounding box center [1165, 536] width 69 height 31
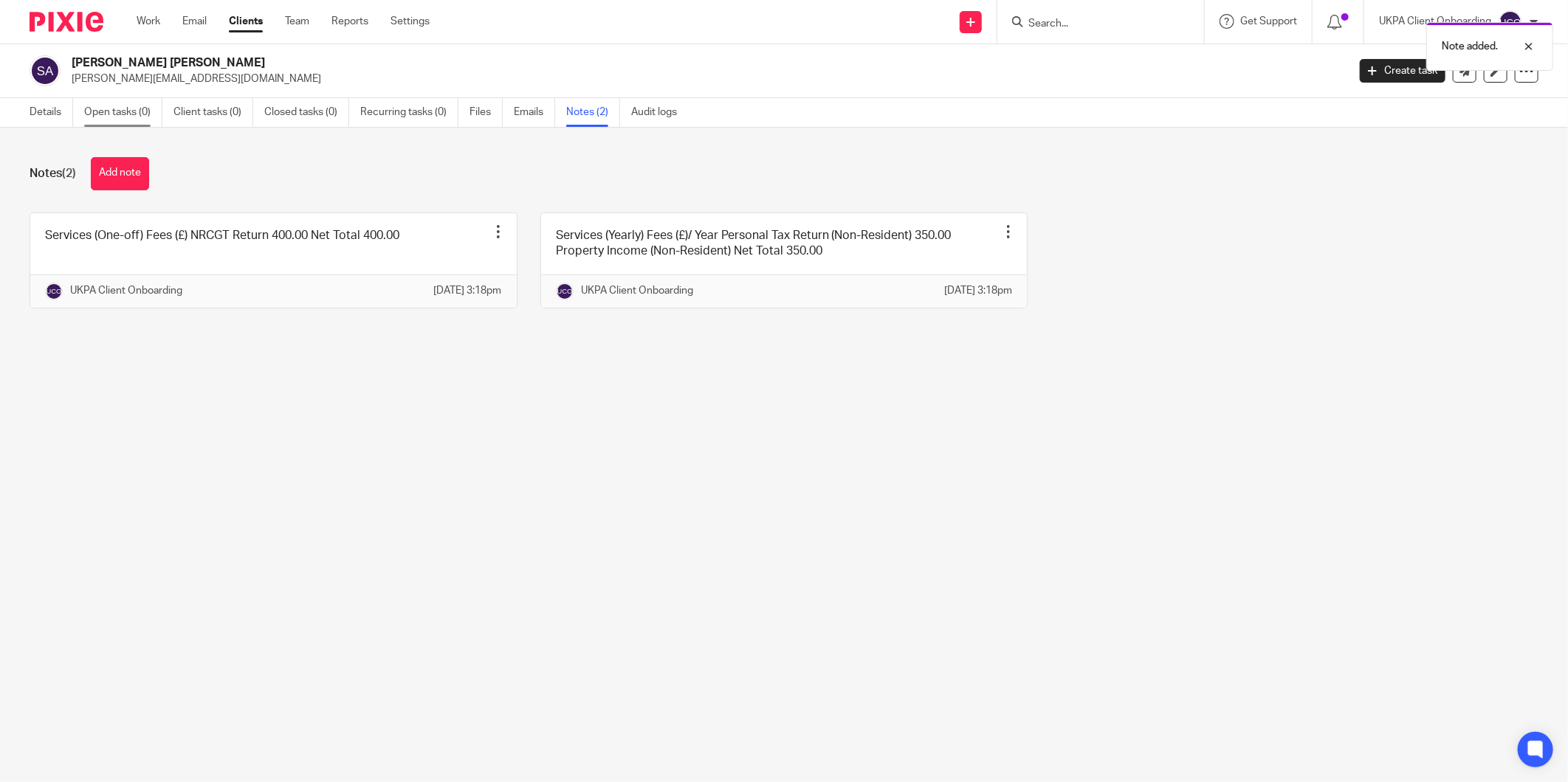
click at [160, 105] on link "Open tasks (0)" at bounding box center [123, 112] width 78 height 29
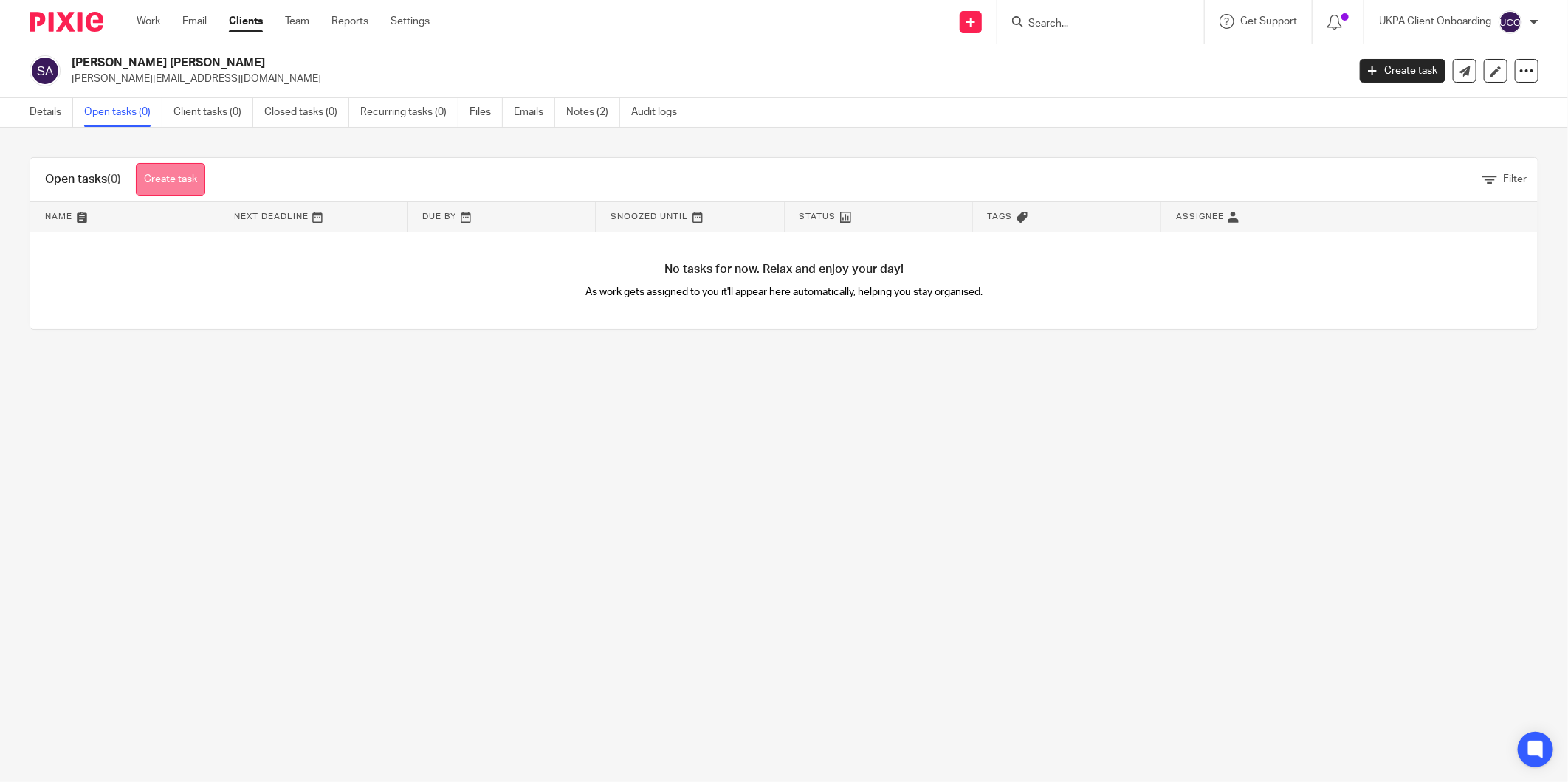
click at [178, 188] on link "Create task" at bounding box center [171, 179] width 70 height 33
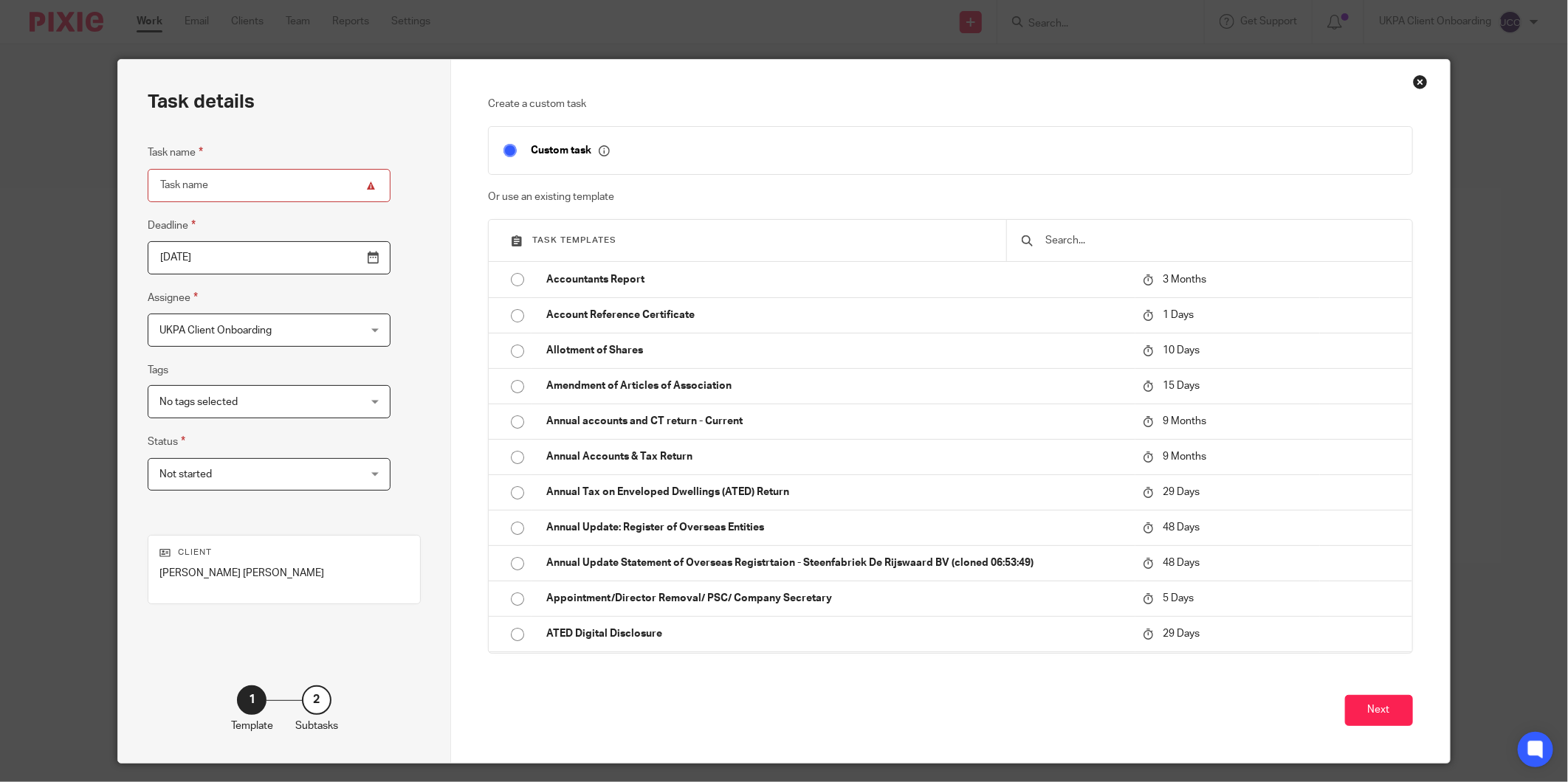
click at [1051, 245] on input "text" at bounding box center [1220, 240] width 353 height 16
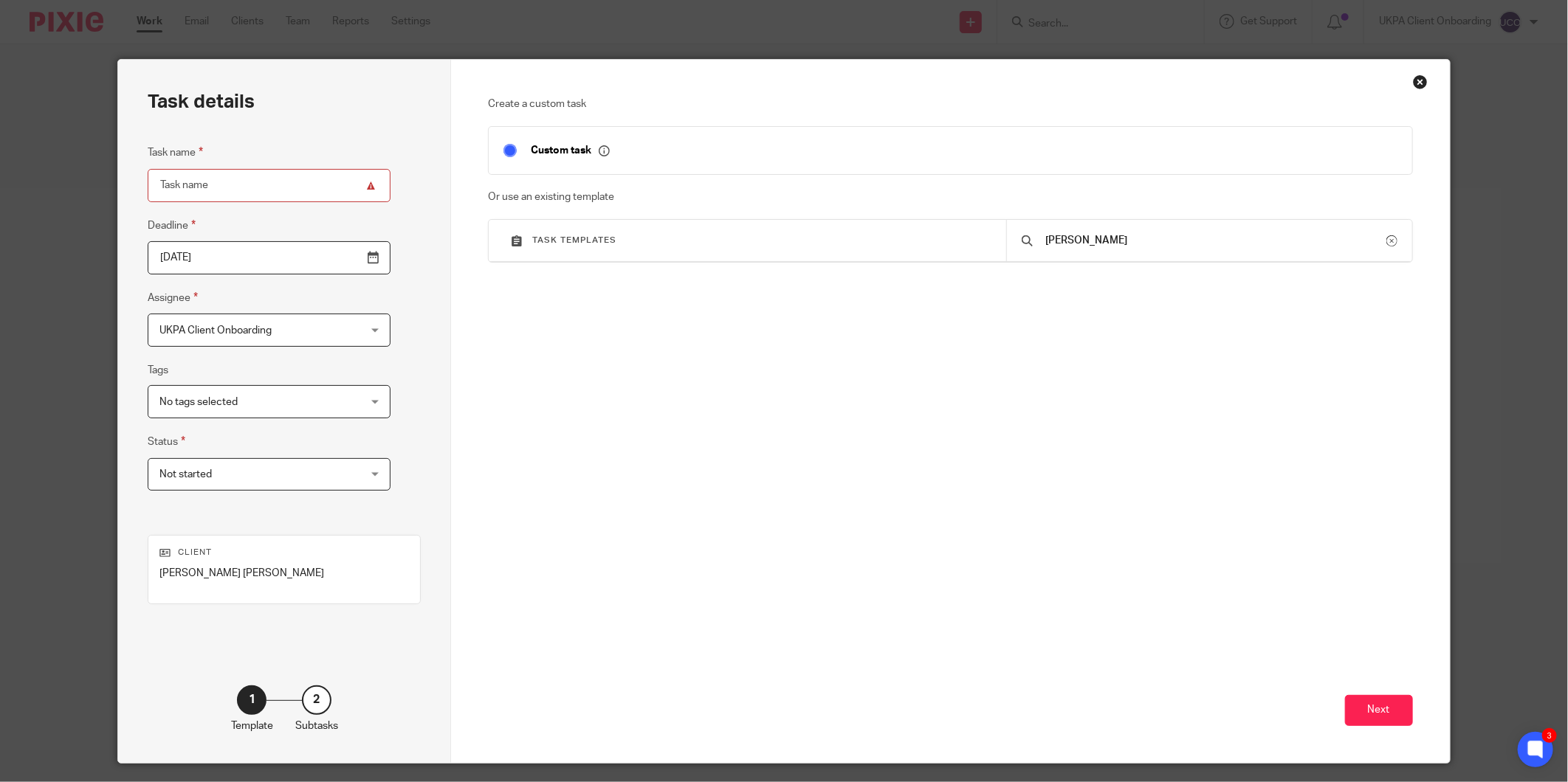
drag, startPoint x: 1074, startPoint y: 234, endPoint x: 979, endPoint y: 238, distance: 95.1
click at [979, 238] on div "Task templates sarah" at bounding box center [951, 241] width 923 height 42
type input "nrc"
click at [914, 259] on div "Task templates nrc" at bounding box center [951, 241] width 923 height 42
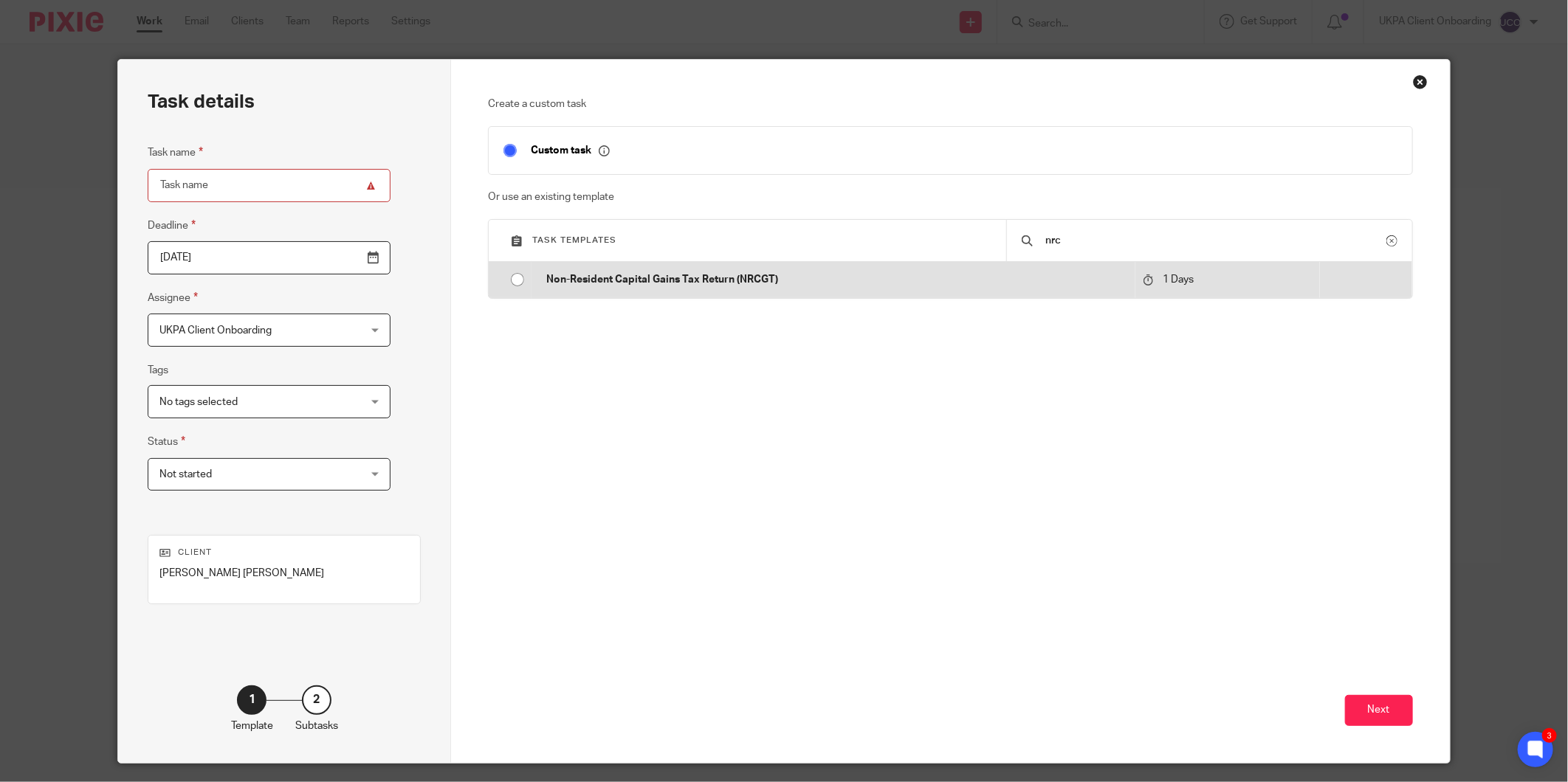
click at [887, 277] on p "Non-Resident Capital Gains Tax Return (NRCGT)" at bounding box center [836, 279] width 581 height 14
type input "2025-09-25"
type input "Non-Resident Capital Gains Tax Return (NRCGT)"
checkbox input "false"
radio input "true"
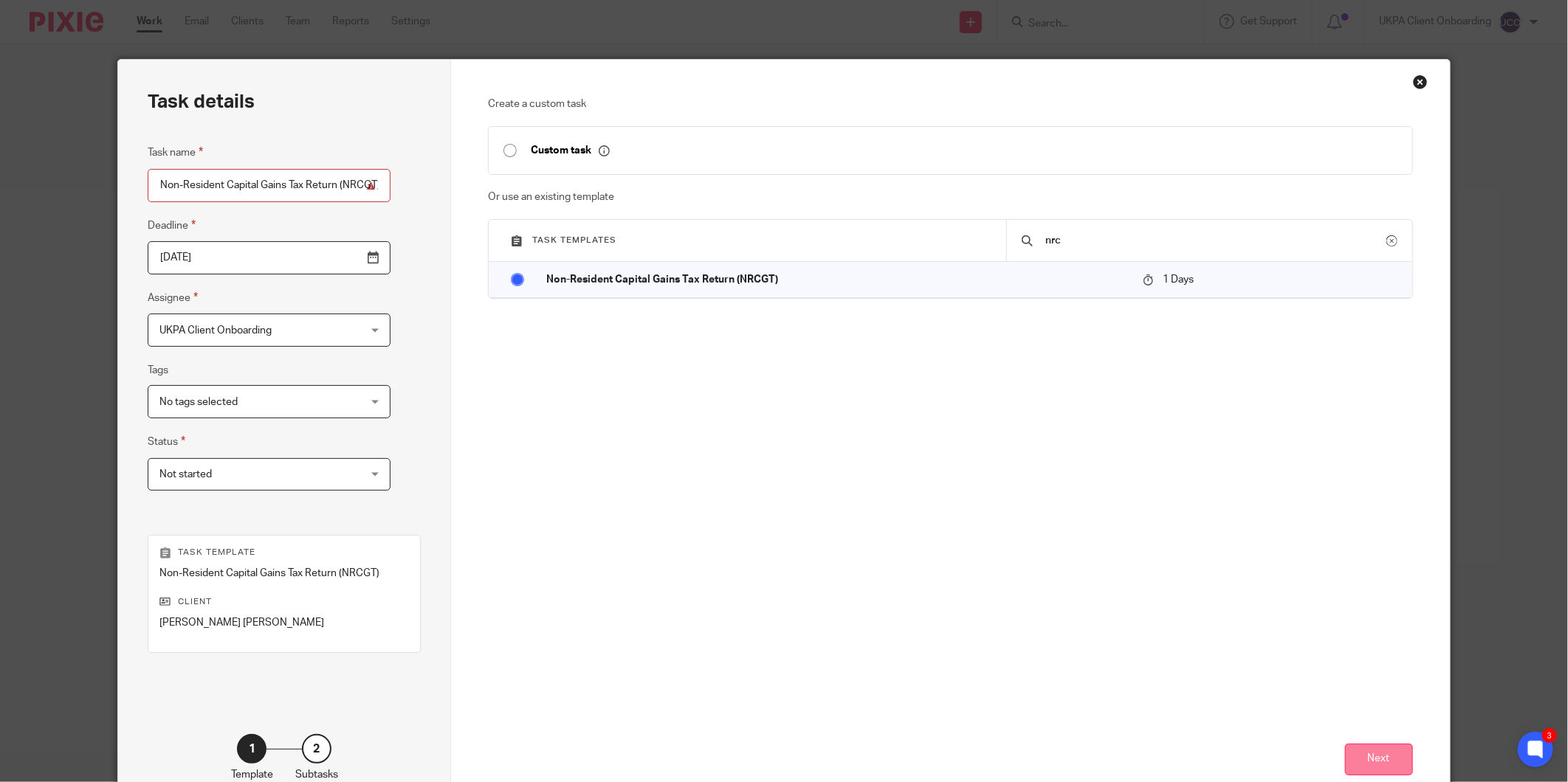
click at [1398, 757] on button "Next" at bounding box center [1379, 759] width 68 height 31
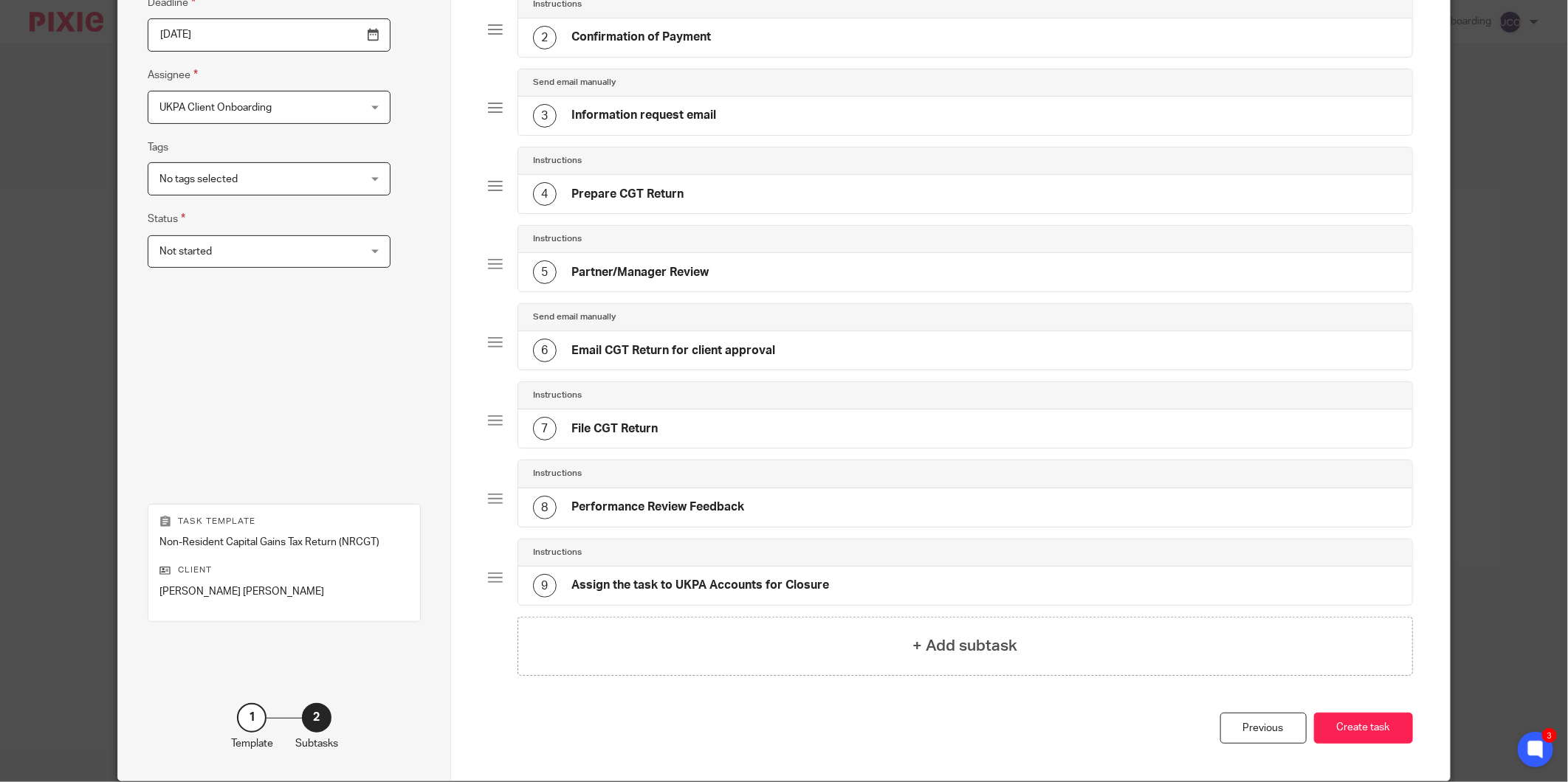
scroll to position [283, 0]
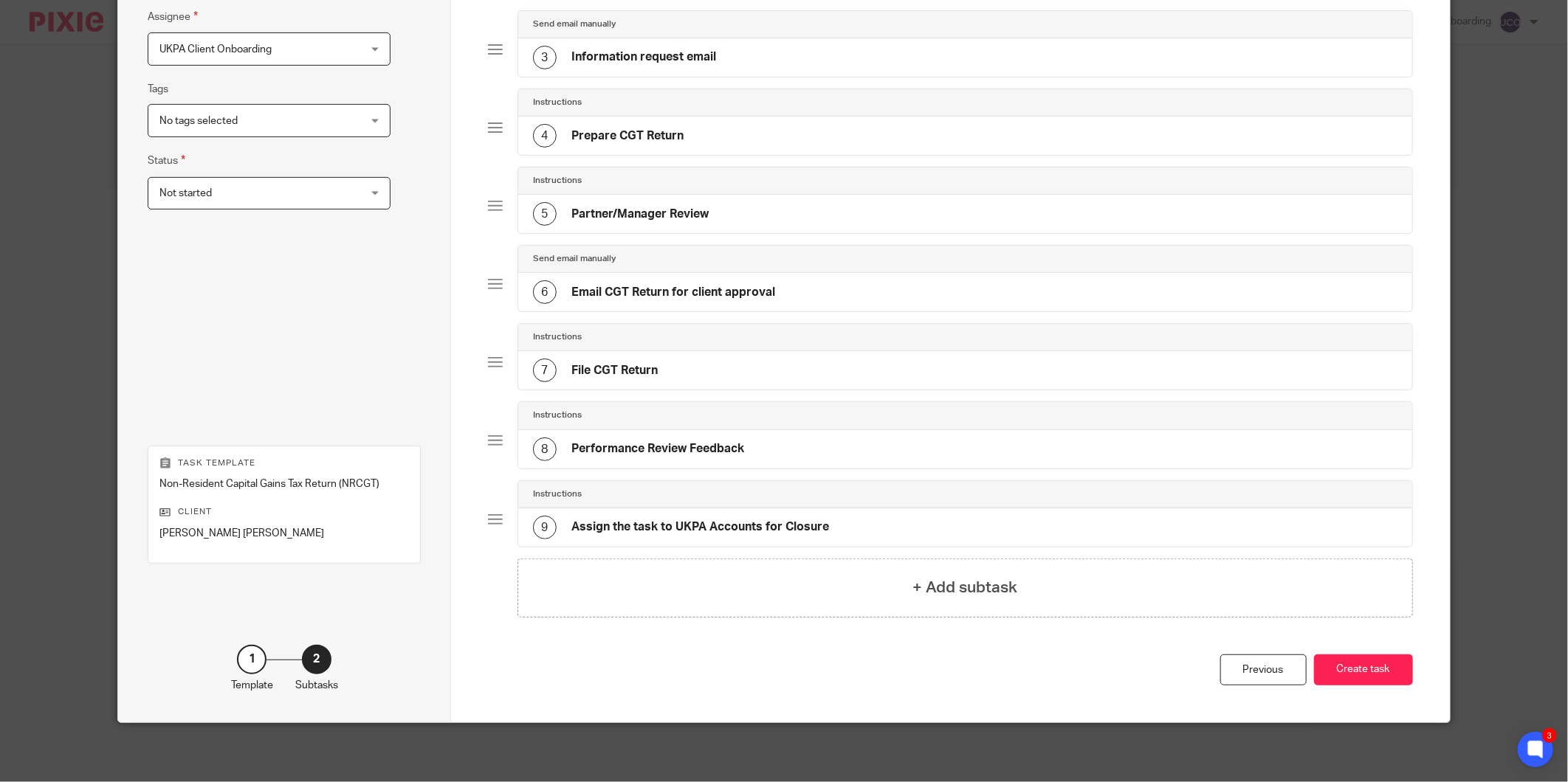
click at [1362, 652] on div "Total 9 Instructions 1 Issue invoice Instructions 2 Confirmation of Payment Sen…" at bounding box center [951, 235] width 925 height 839
click at [1355, 674] on button "Create task" at bounding box center [1363, 670] width 99 height 31
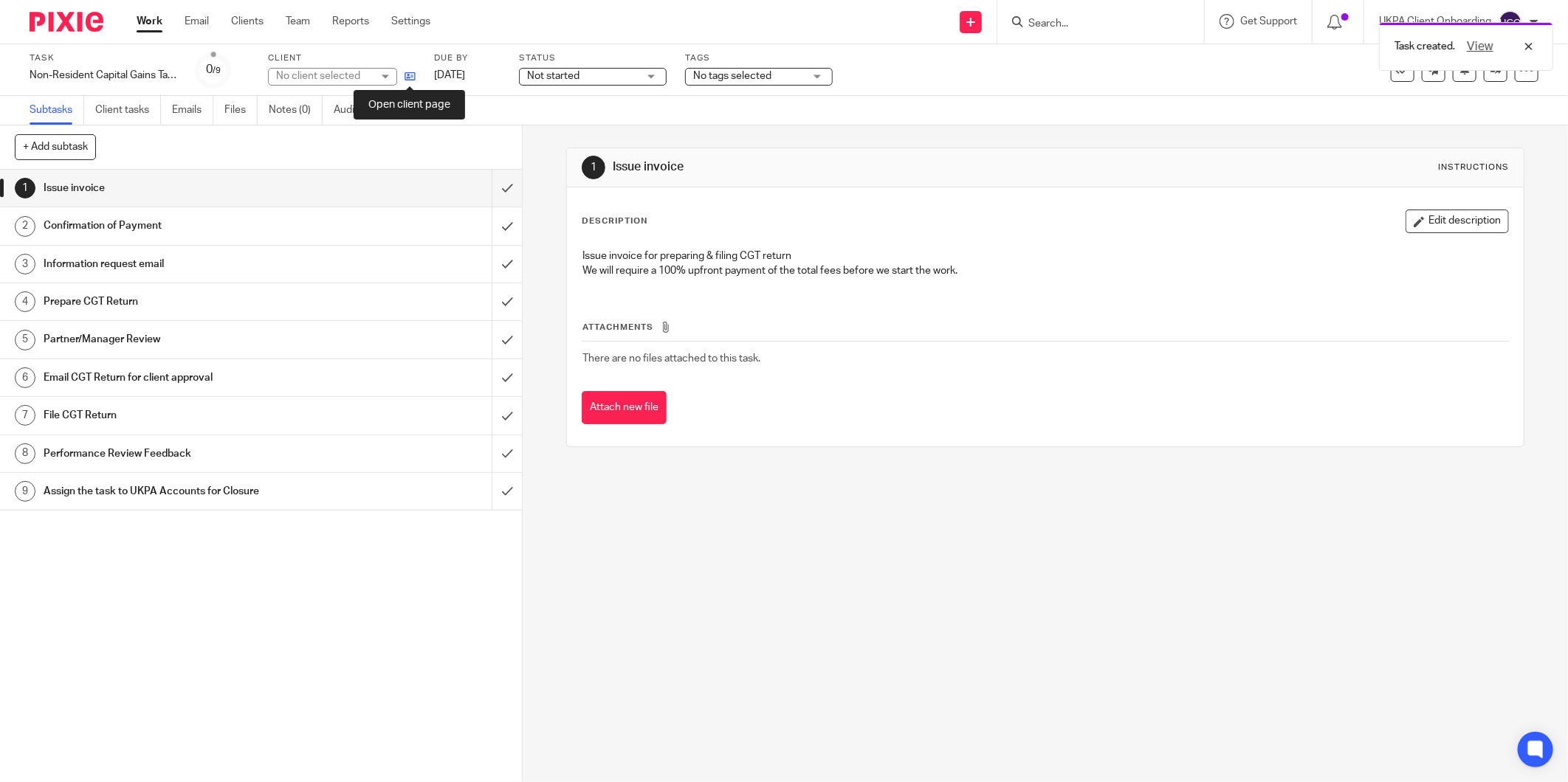
click at [408, 77] on icon at bounding box center [410, 76] width 11 height 11
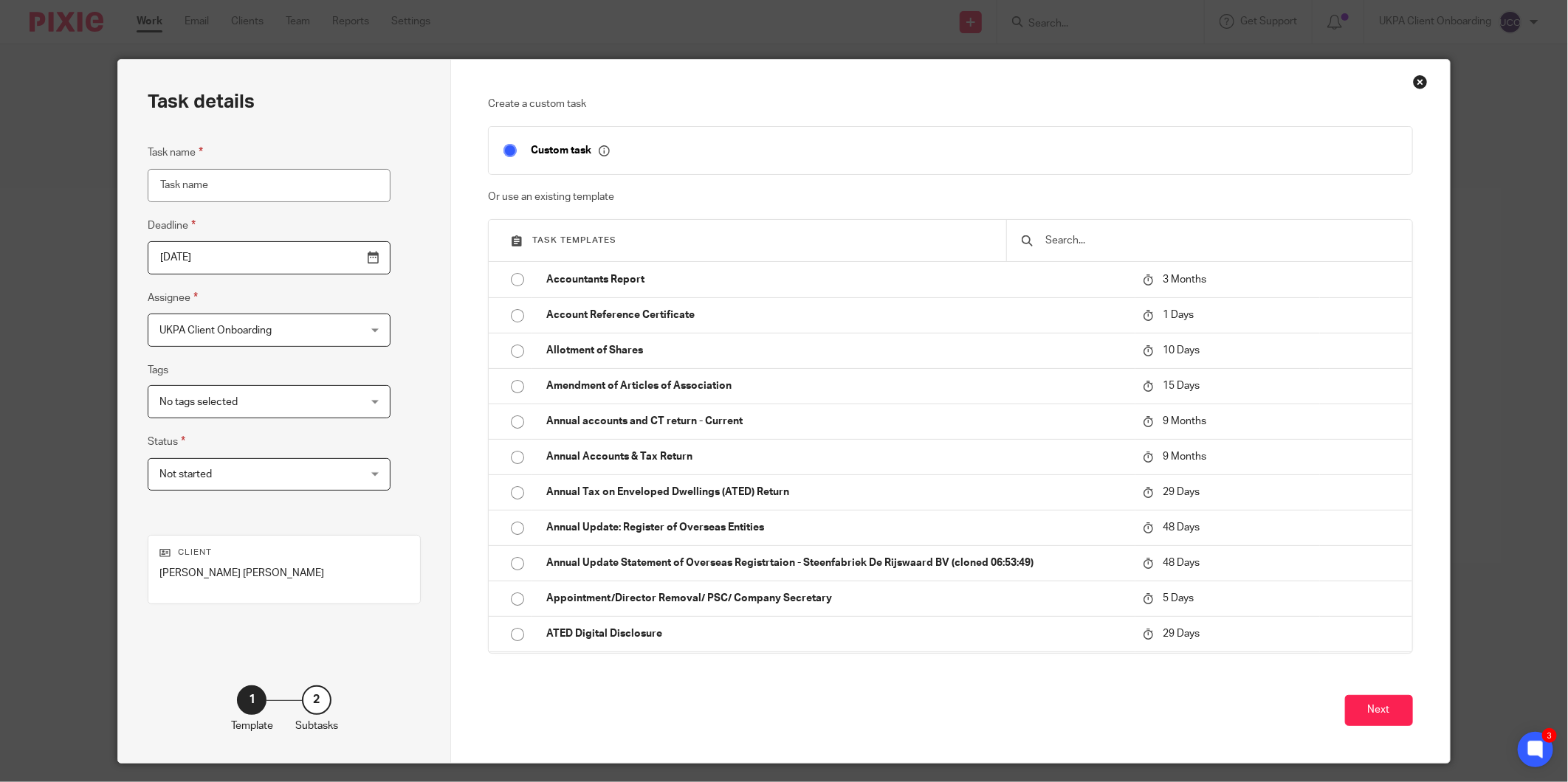
click at [1088, 249] on input "text" at bounding box center [1220, 240] width 353 height 16
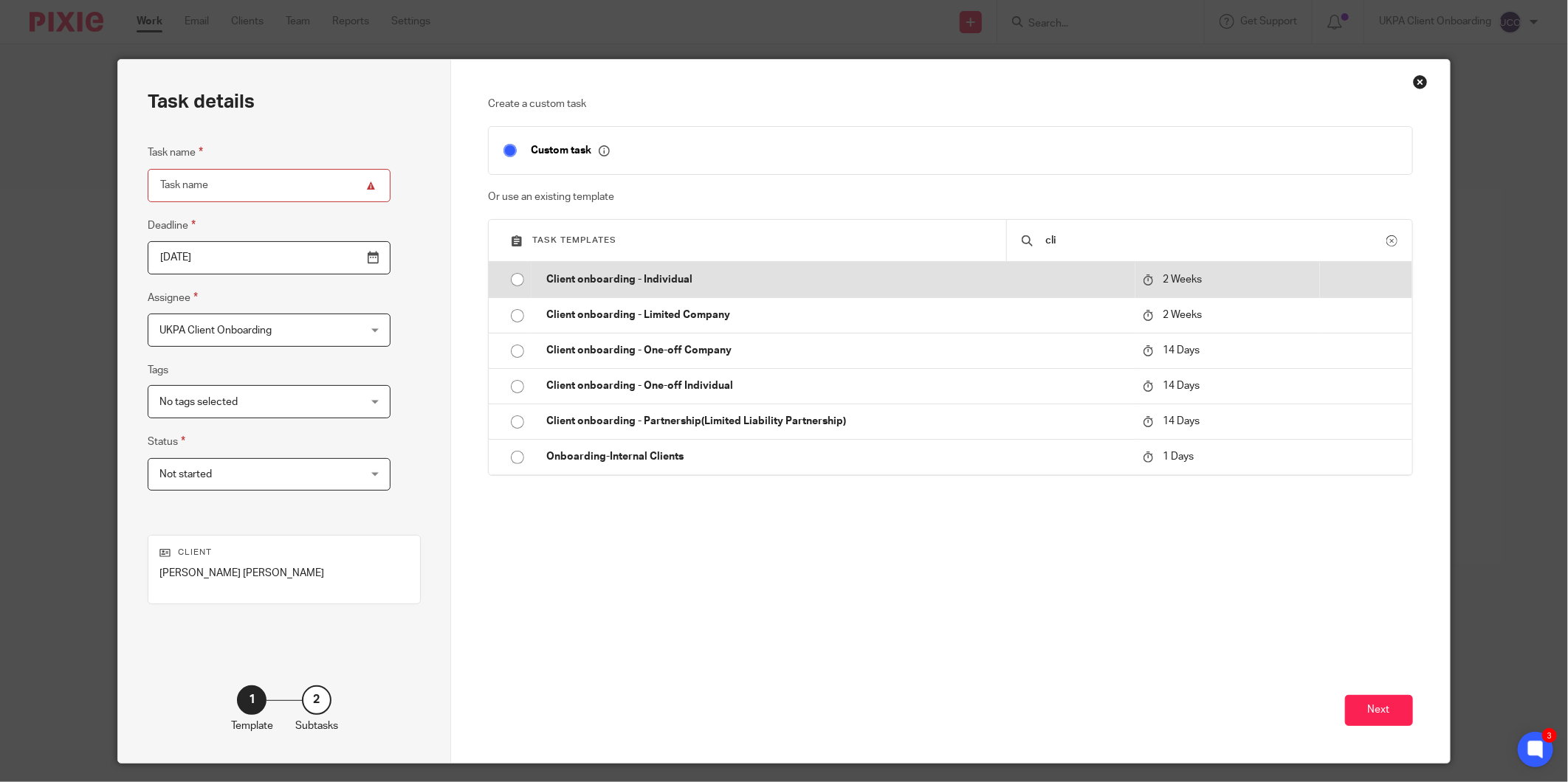
type input "cli"
click at [651, 268] on td "Client onboarding - Individual" at bounding box center [832, 280] width 603 height 36
type input "2025-10-08"
type input "Client onboarding - Individual"
checkbox input "false"
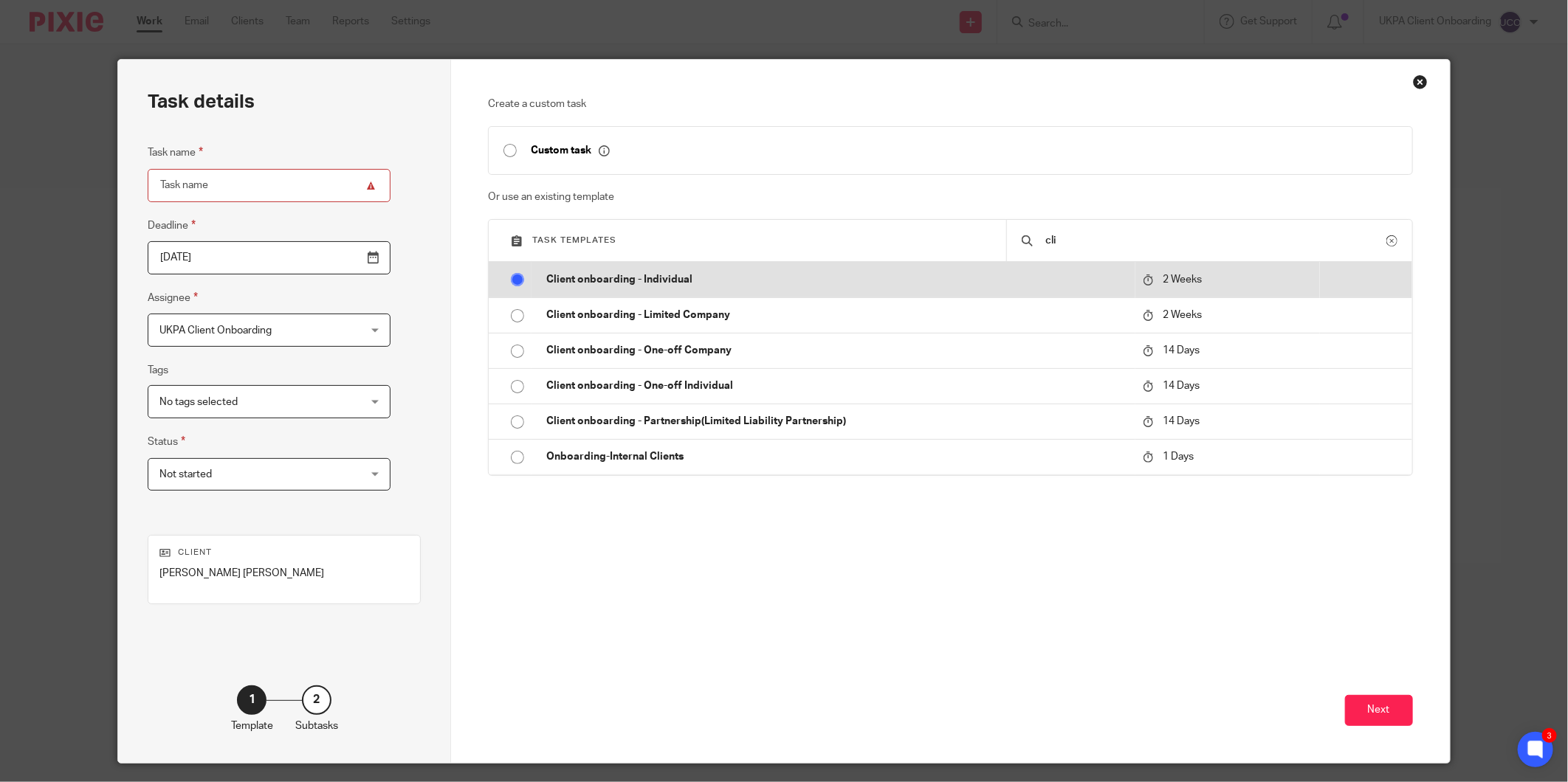
radio input "true"
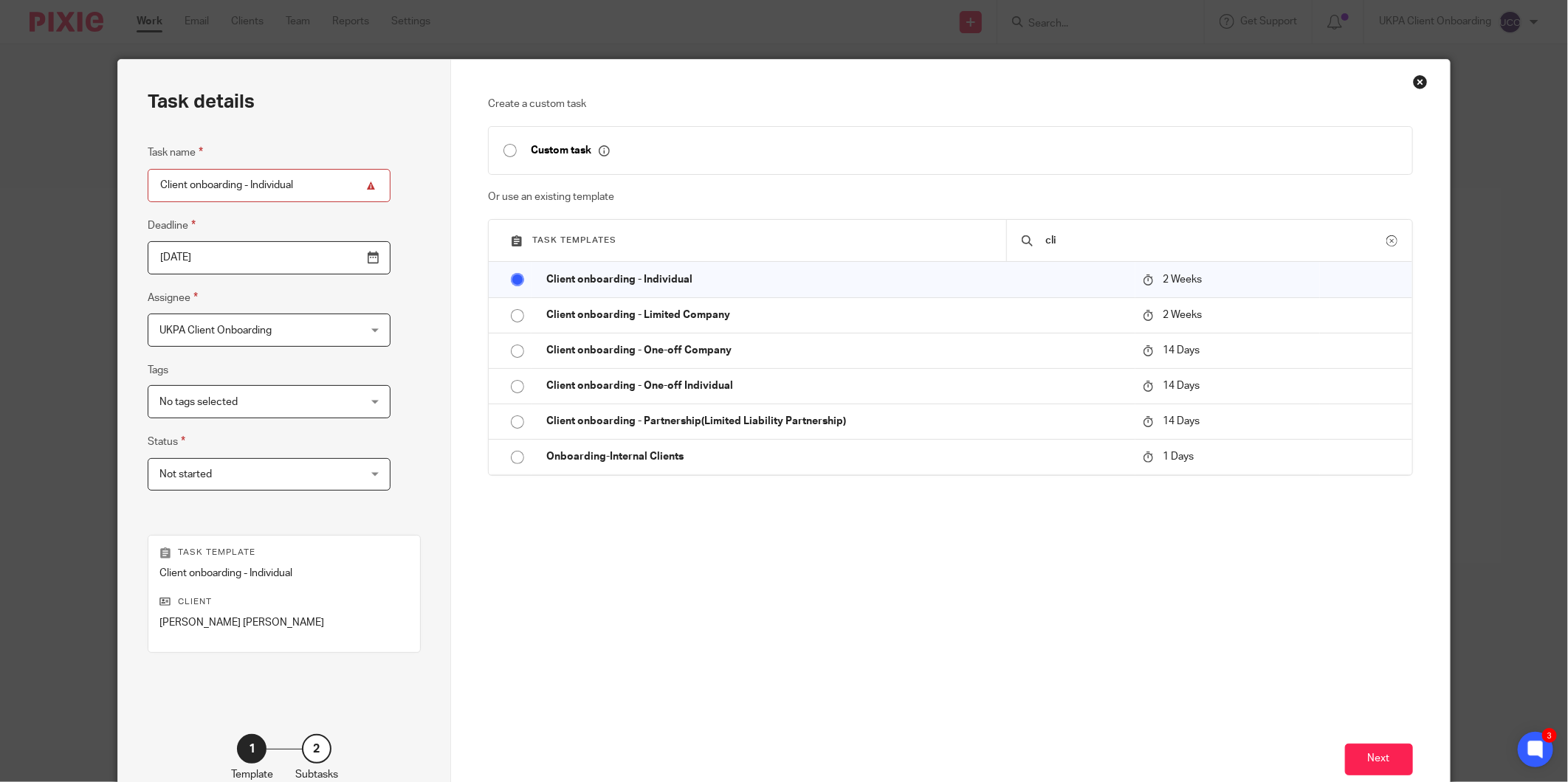
click at [1413, 756] on div "Create a custom task Custom task Or use an existing template Task templates cli…" at bounding box center [950, 435] width 999 height 752
click at [1379, 754] on button "Next" at bounding box center [1379, 759] width 68 height 31
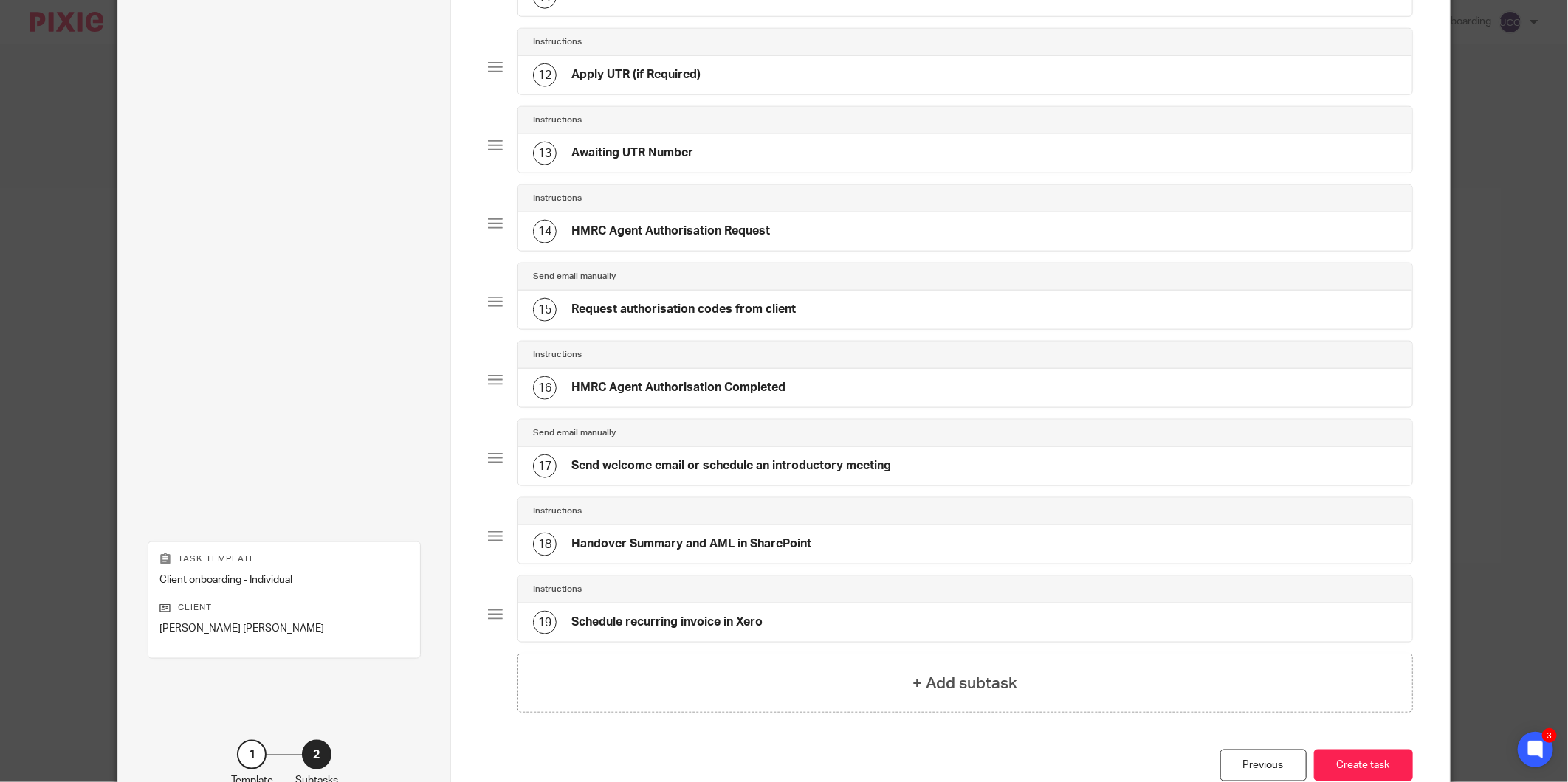
scroll to position [1068, 0]
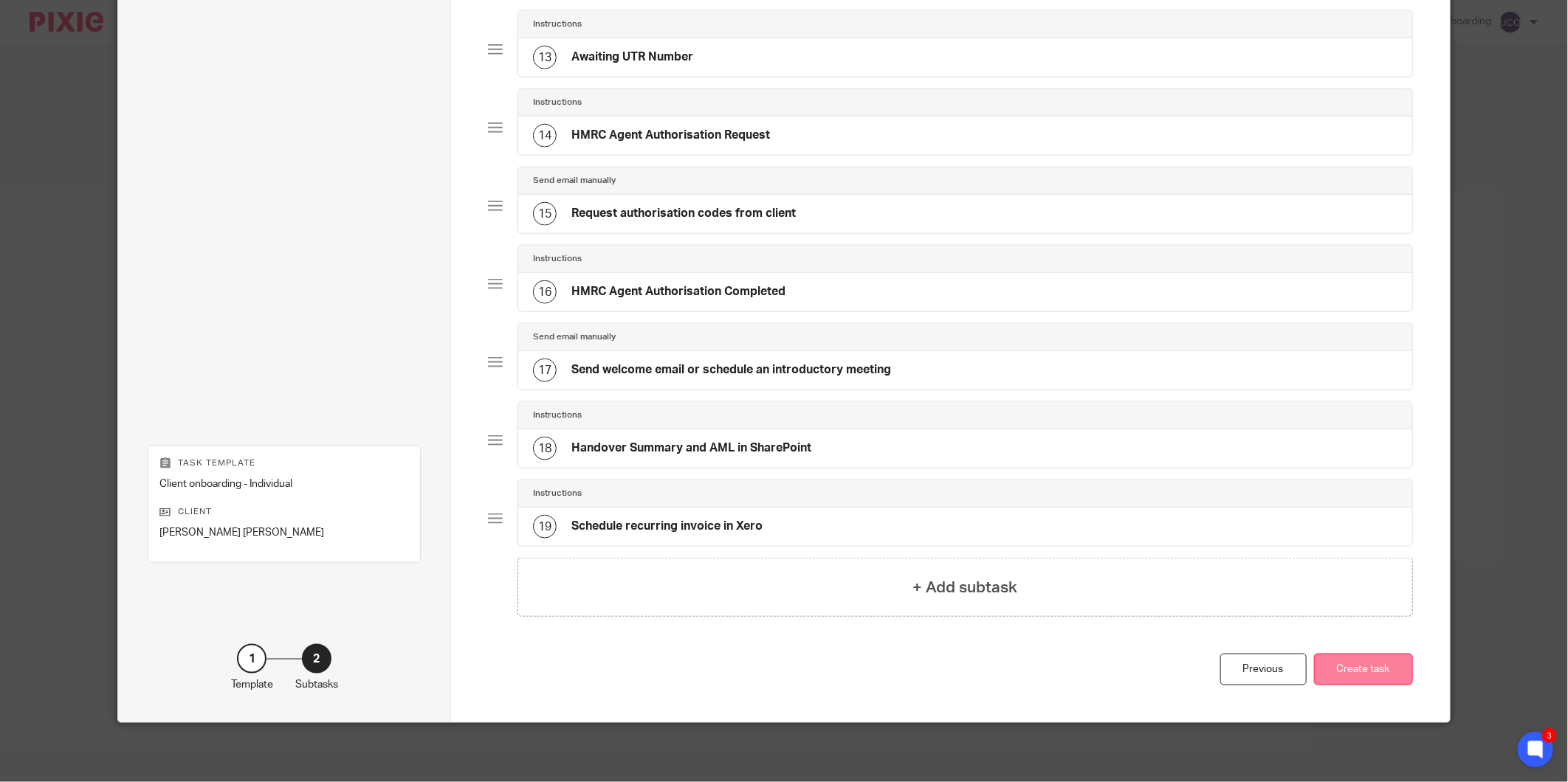
click at [1360, 681] on button "Create task" at bounding box center [1363, 669] width 99 height 31
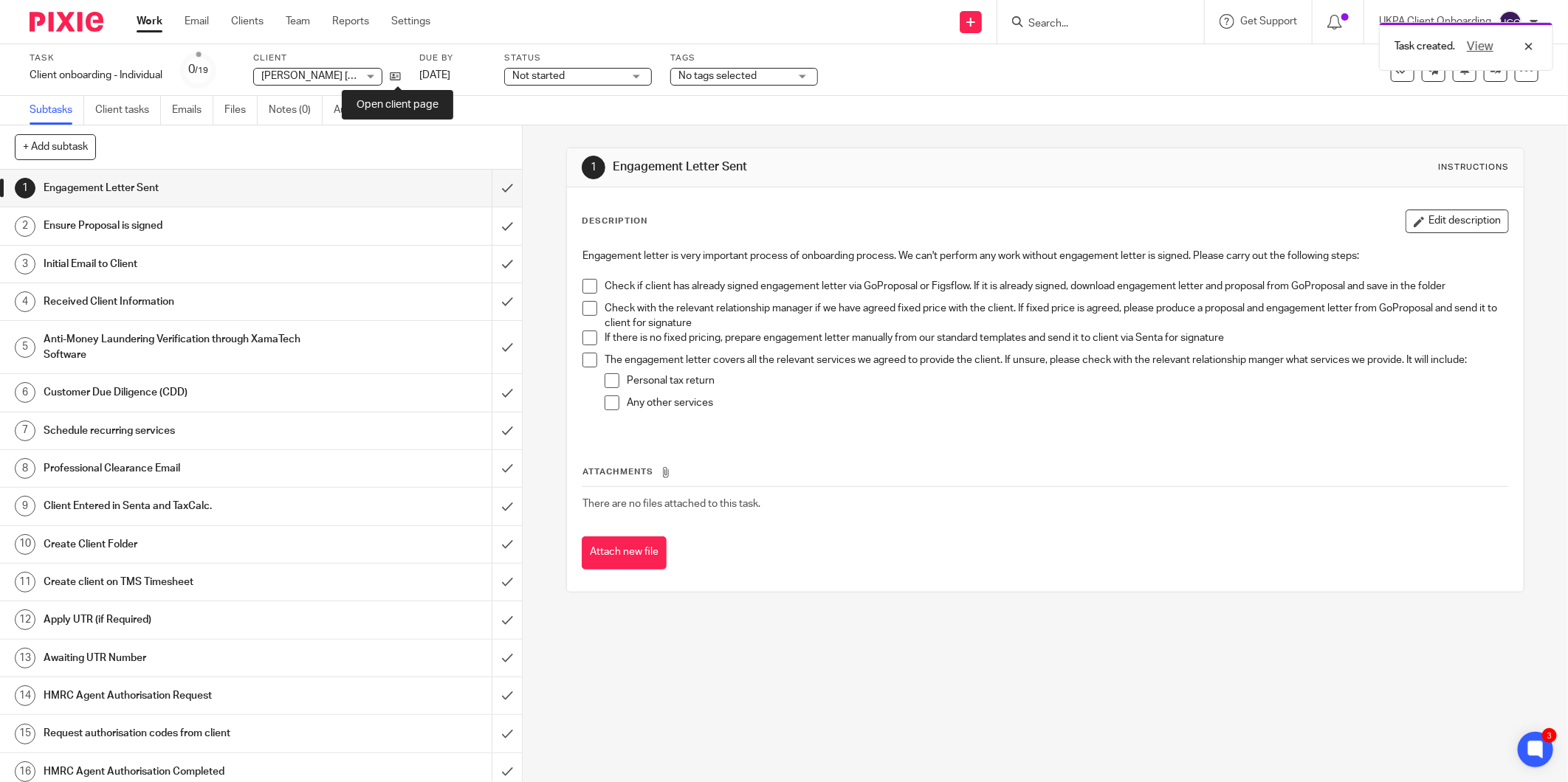
click at [397, 84] on div "Sarah M Y A Alali Sarah M Y A Alali No client selected 0 10 Investments Limited…" at bounding box center [327, 76] width 148 height 18
click at [399, 76] on icon at bounding box center [395, 76] width 11 height 11
click at [401, 75] on icon at bounding box center [395, 76] width 11 height 11
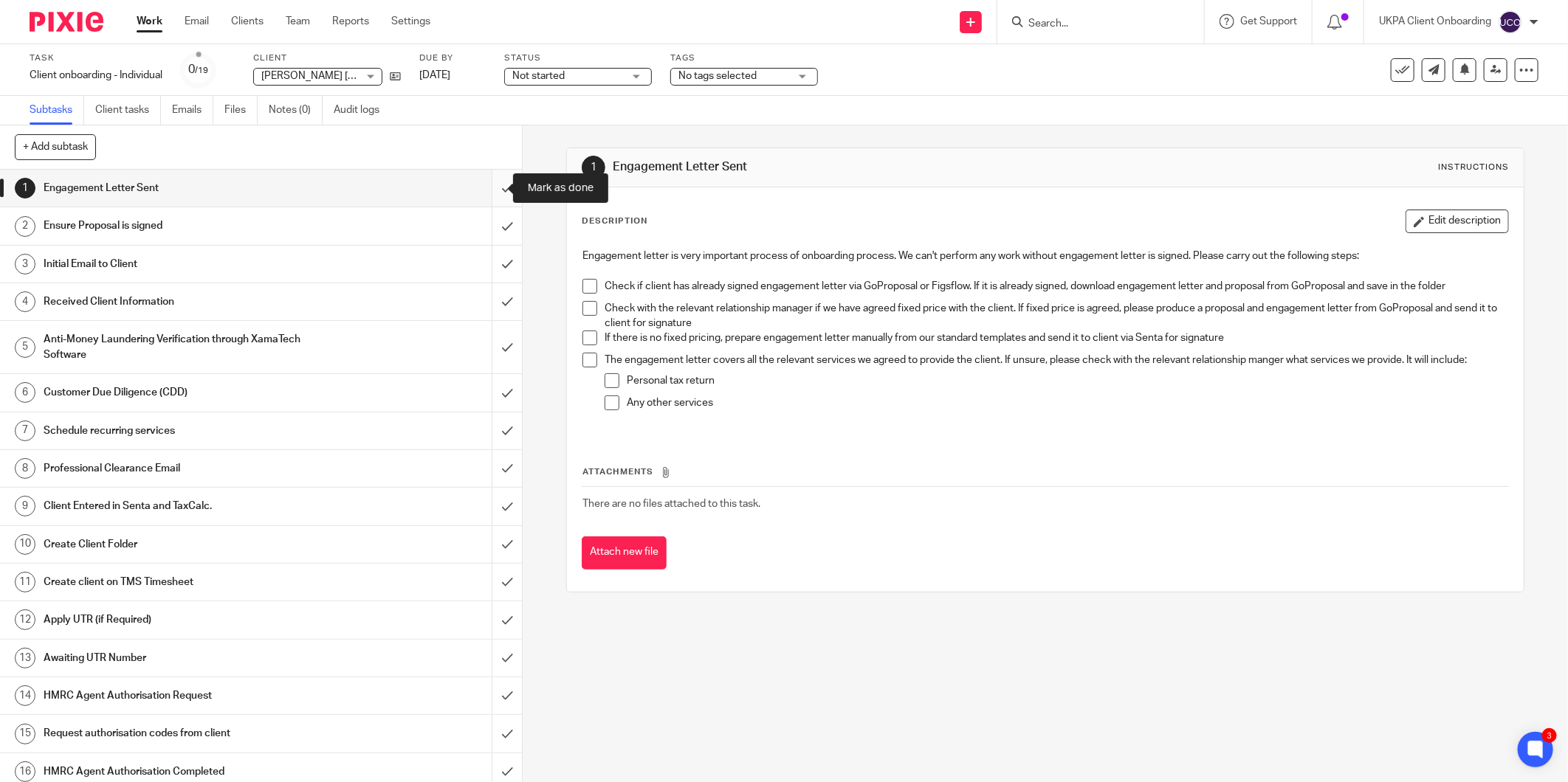
click at [484, 182] on input "submit" at bounding box center [261, 188] width 522 height 37
click at [489, 220] on input "submit" at bounding box center [261, 225] width 522 height 37
click at [490, 261] on input "submit" at bounding box center [261, 264] width 522 height 37
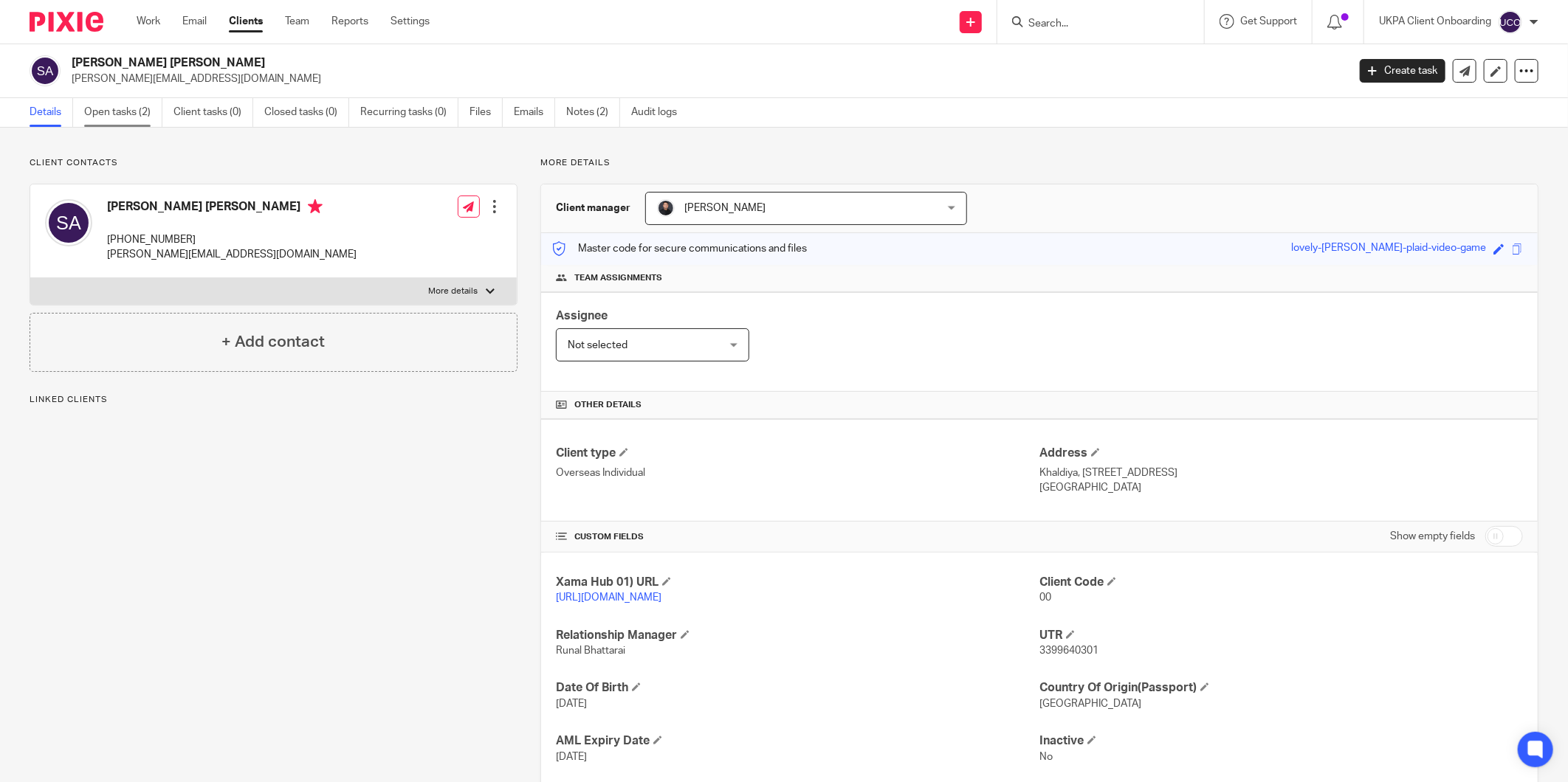
click at [127, 107] on link "Open tasks (2)" at bounding box center [123, 112] width 78 height 29
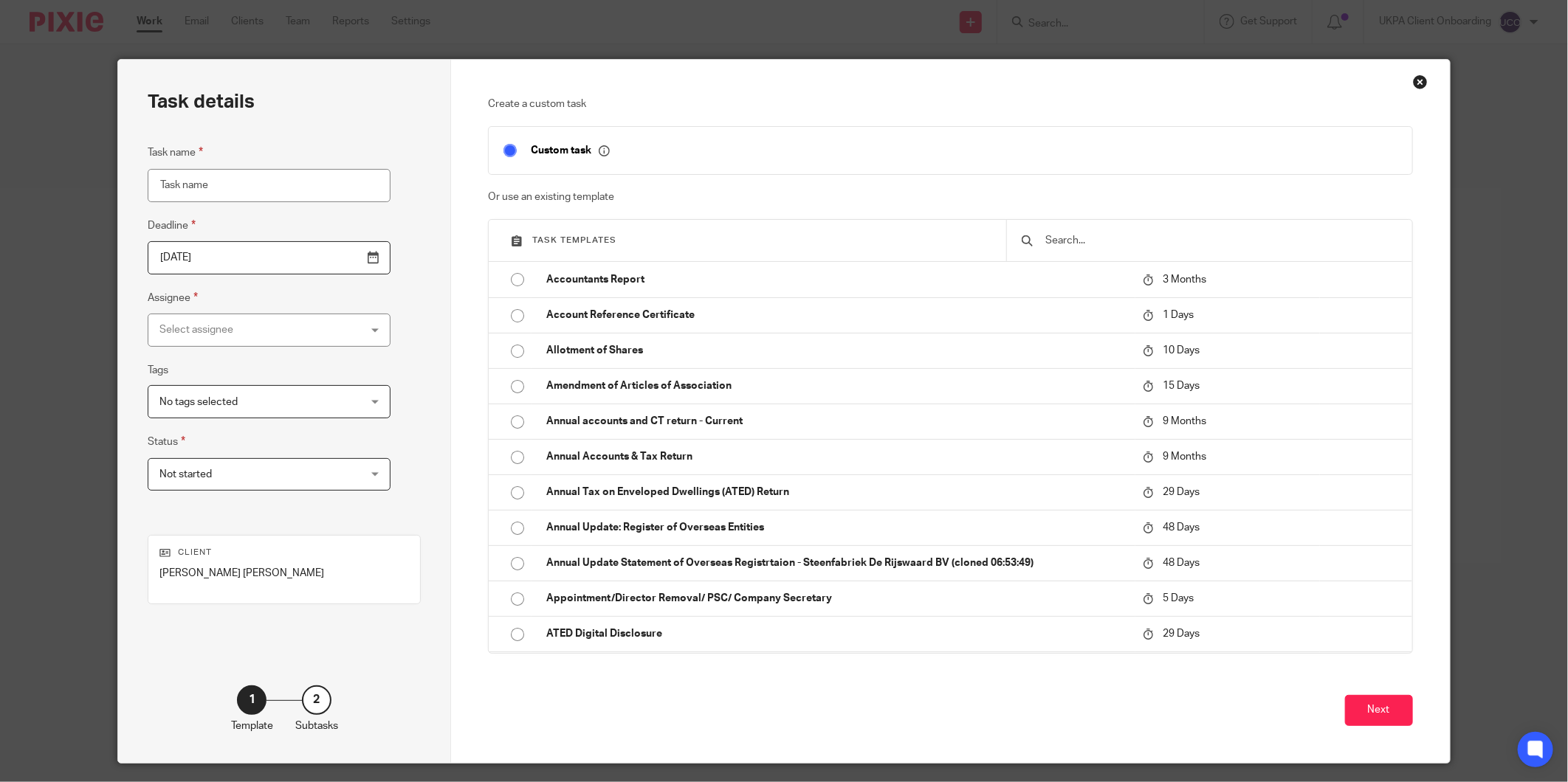
click at [1082, 233] on input "text" at bounding box center [1220, 240] width 353 height 16
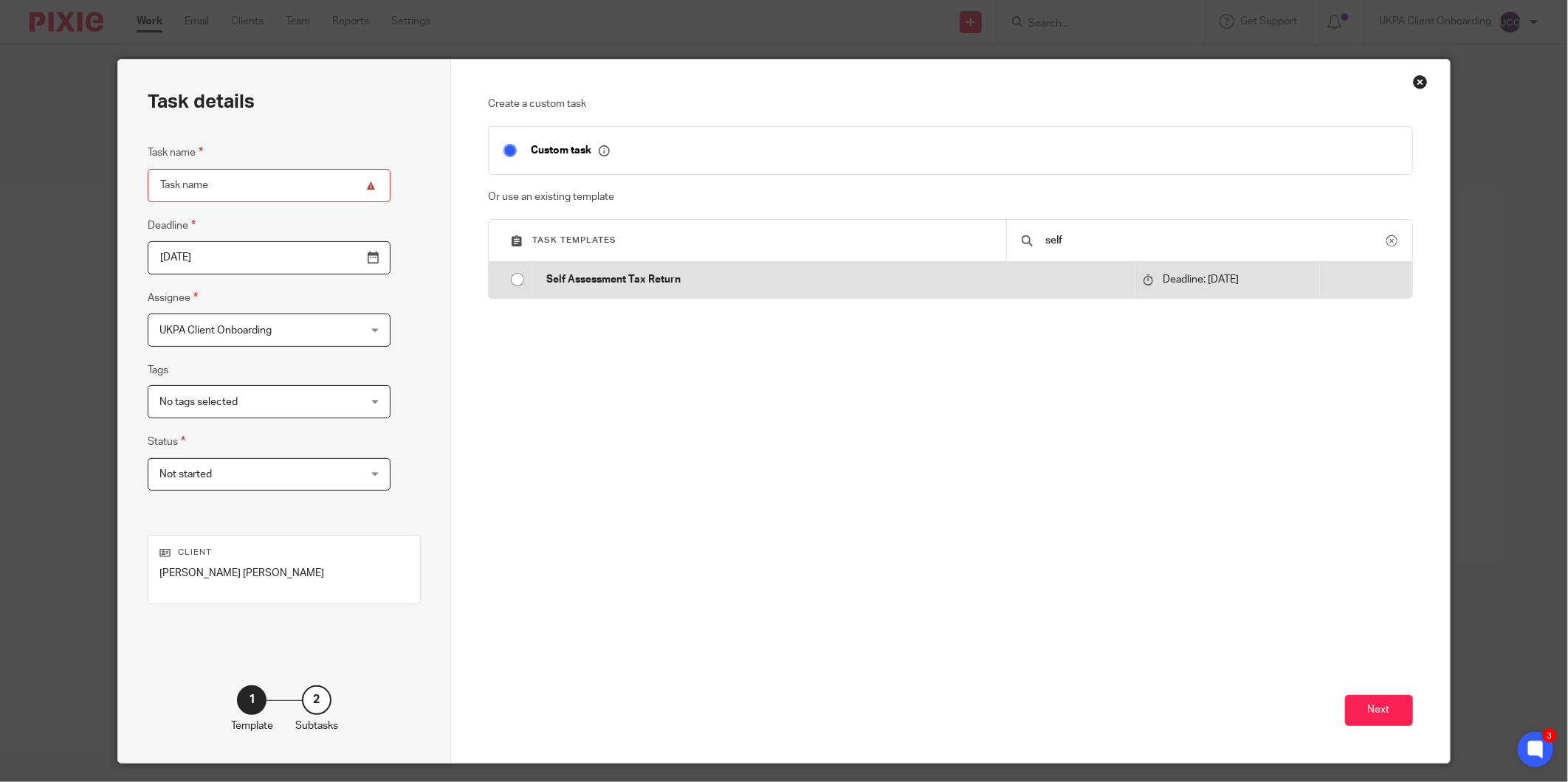
type input "self"
click at [1135, 281] on td "Deadline: 2026-01-31" at bounding box center [1227, 280] width 185 height 36
type input "2026-01-31"
type input "Self Assessment Tax Return"
checkbox input "false"
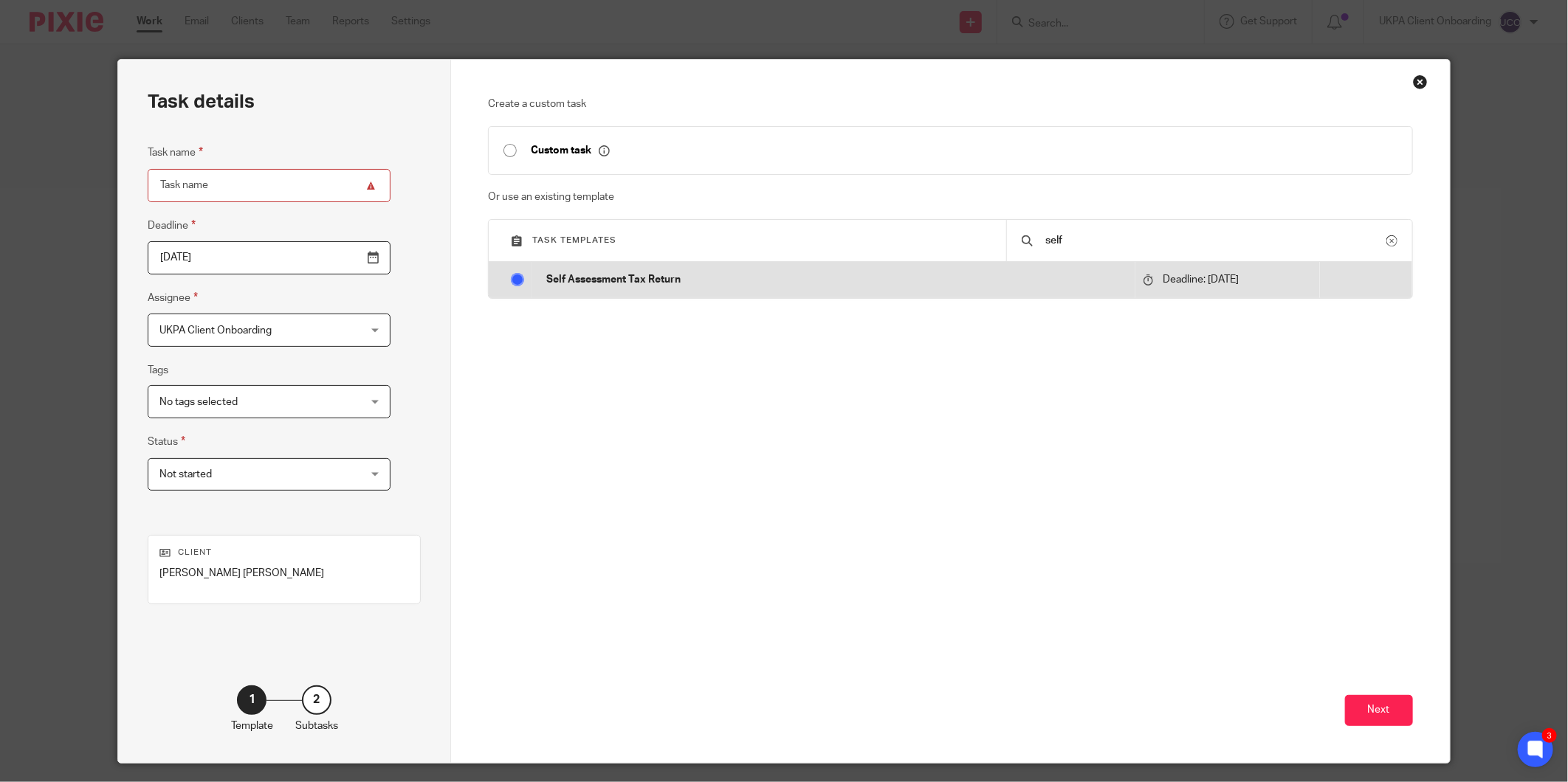
radio input "true"
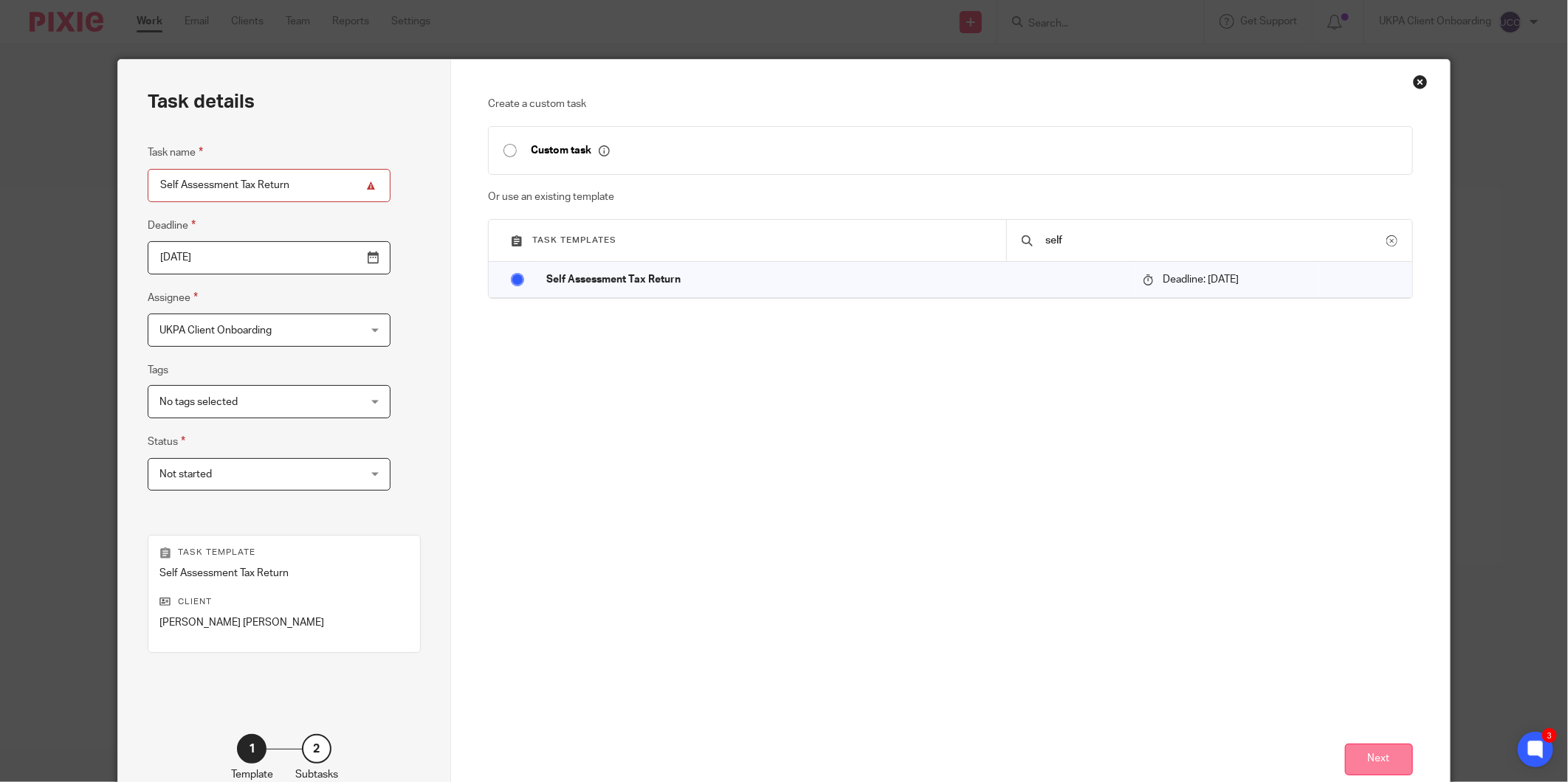
click at [1385, 769] on button "Next" at bounding box center [1379, 759] width 68 height 31
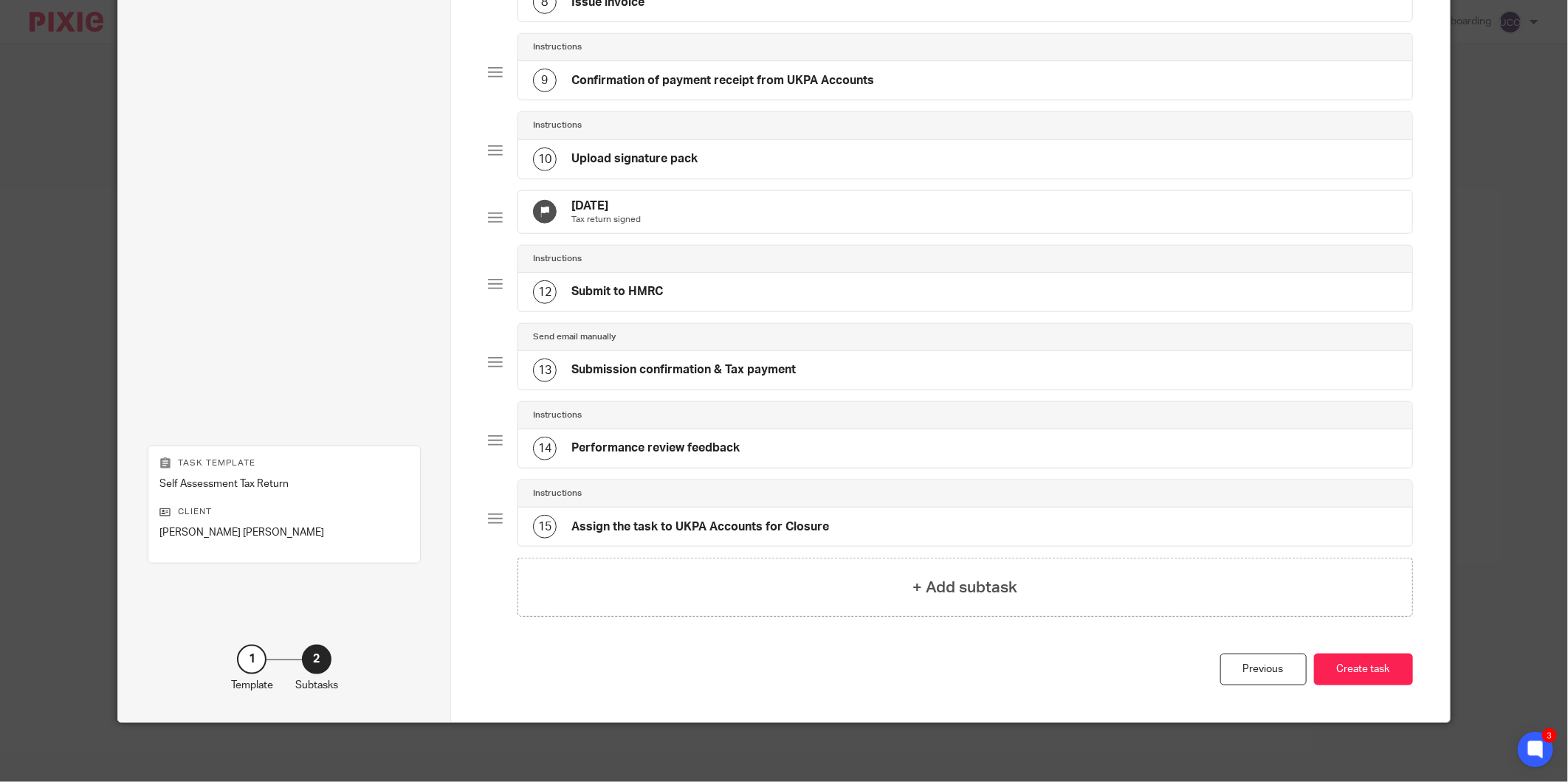
scroll to position [720, 0]
click at [1364, 686] on div "Previous Create task" at bounding box center [951, 688] width 925 height 69
click at [1364, 677] on button "Create task" at bounding box center [1363, 669] width 99 height 31
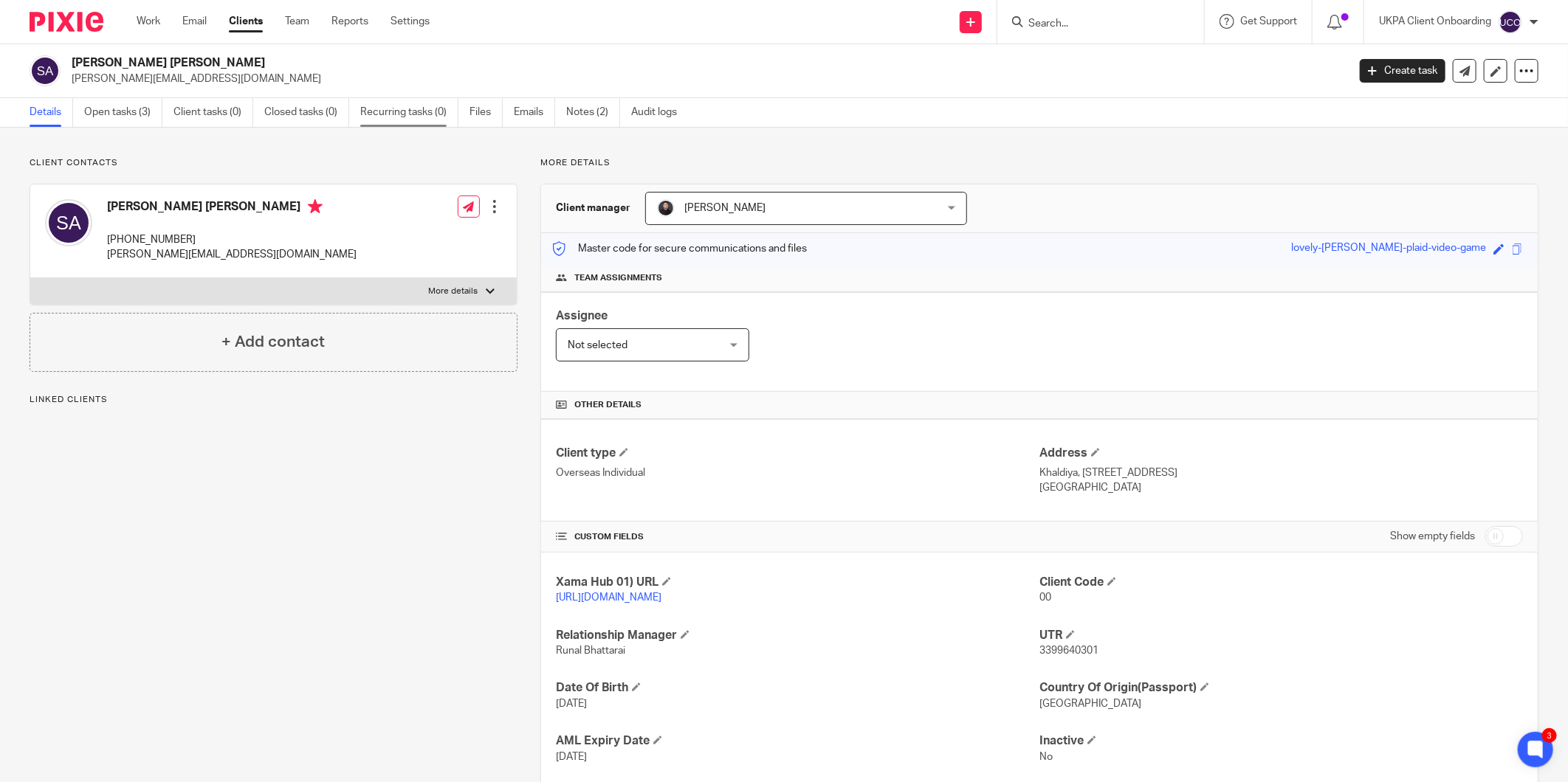
click at [366, 115] on link "Recurring tasks (0)" at bounding box center [409, 112] width 98 height 29
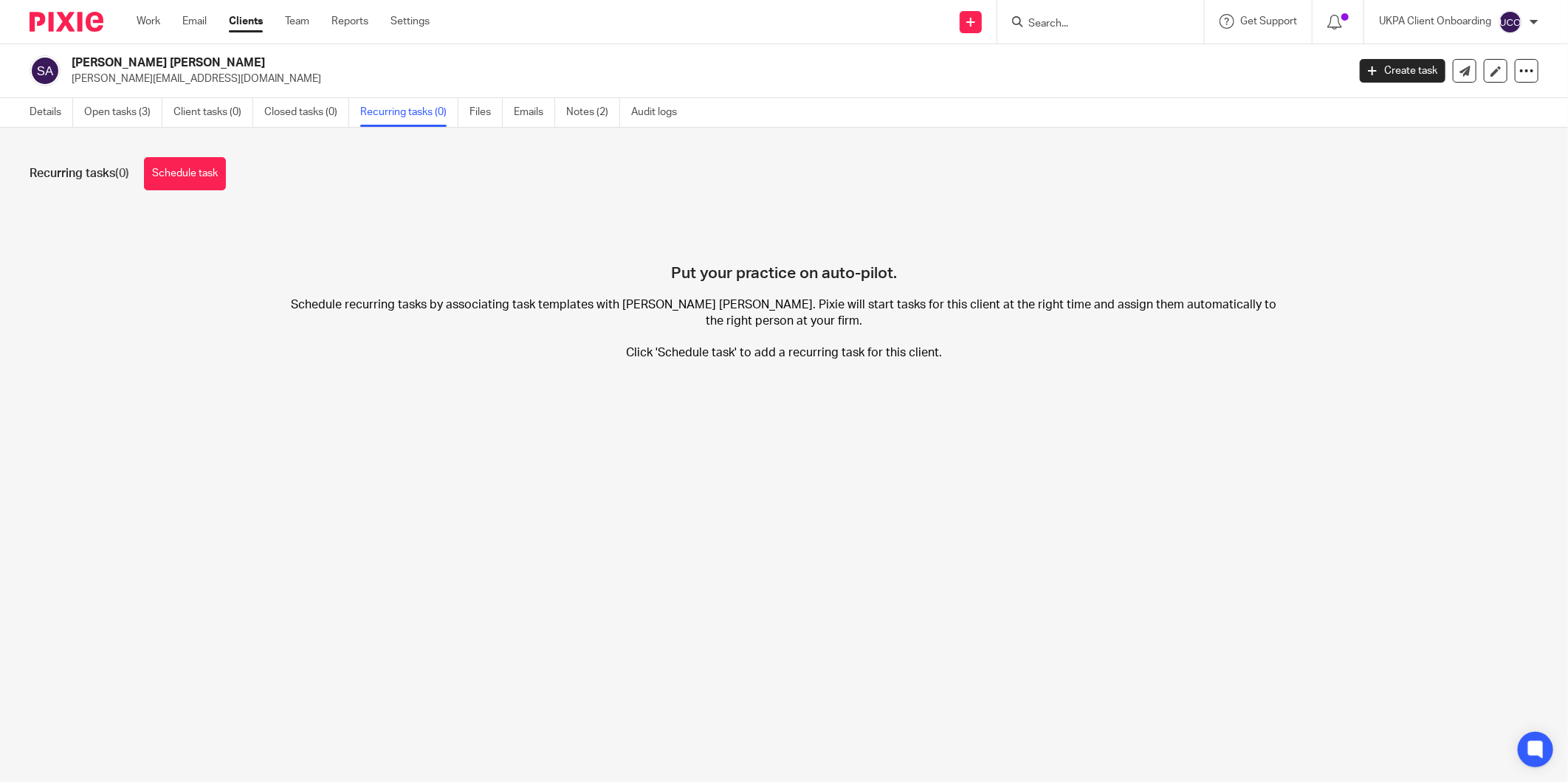
click at [242, 163] on div "Recurring tasks (0) Schedule task" at bounding box center [784, 173] width 1508 height 33
click at [209, 171] on link "Schedule task" at bounding box center [185, 173] width 82 height 33
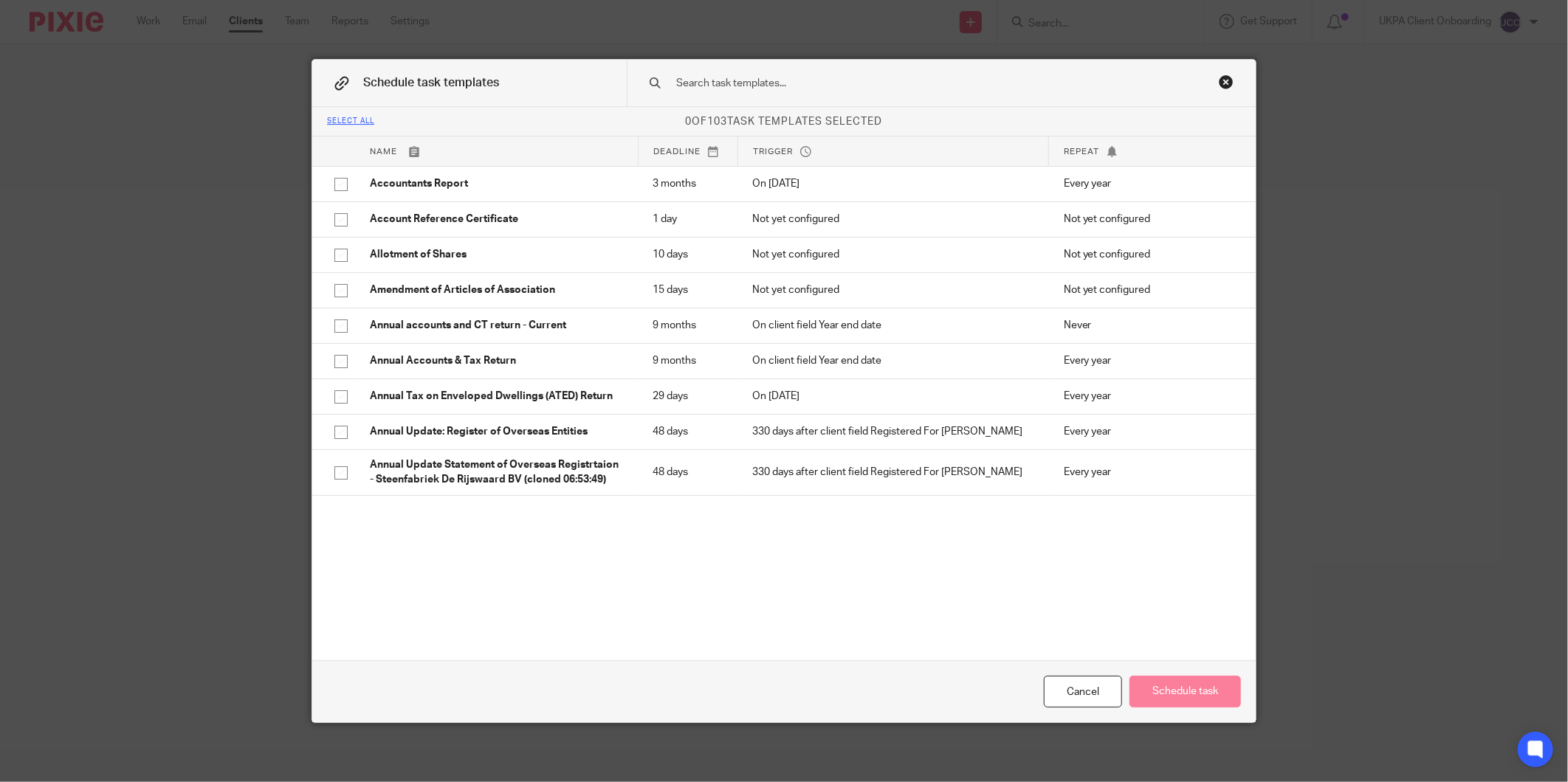
click at [971, 99] on div at bounding box center [941, 82] width 629 height 47
click at [950, 83] on input "text" at bounding box center [918, 83] width 486 height 16
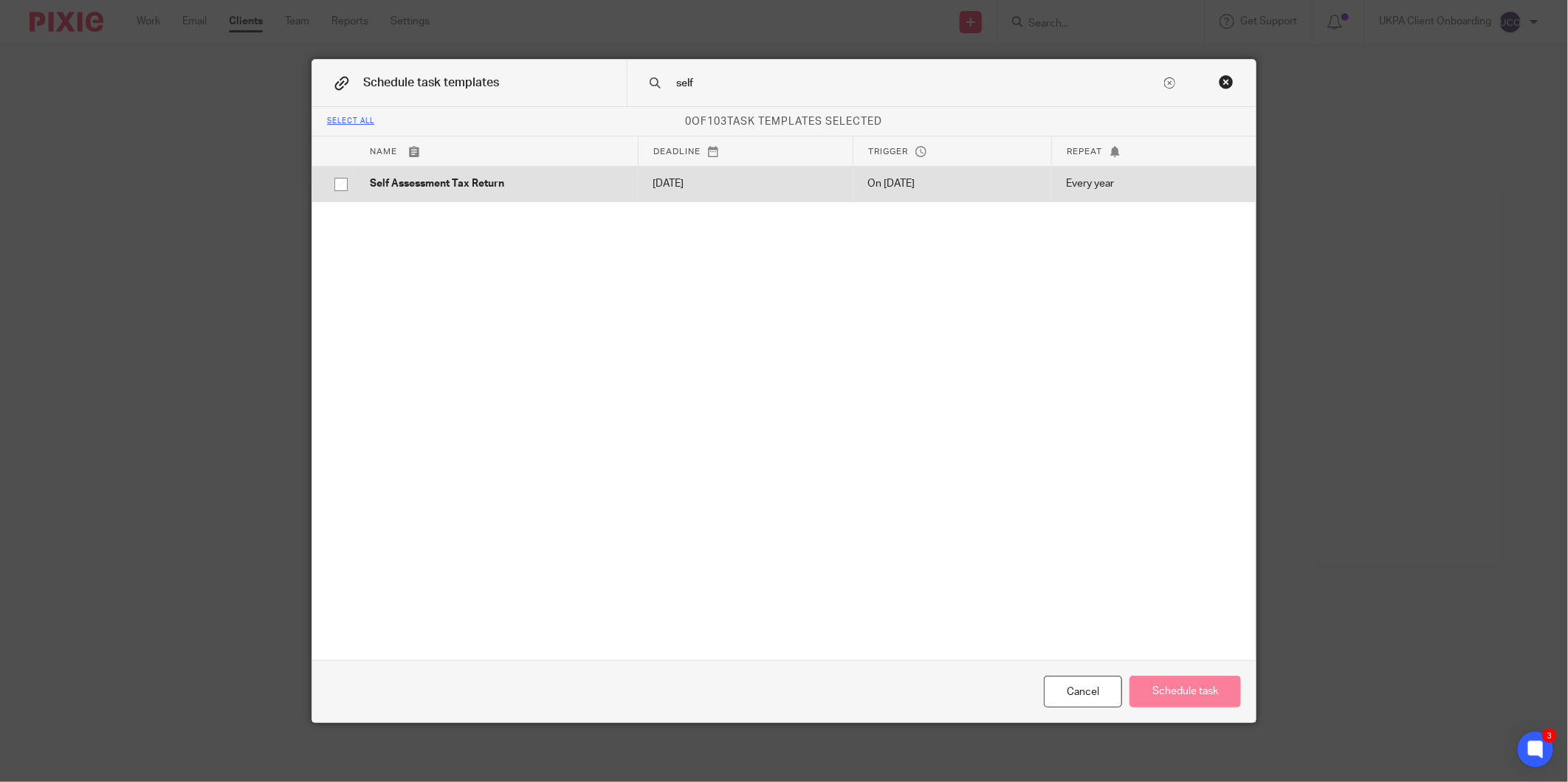
type input "self"
click at [673, 179] on p "2026-01-31" at bounding box center [745, 183] width 185 height 14
checkbox input "true"
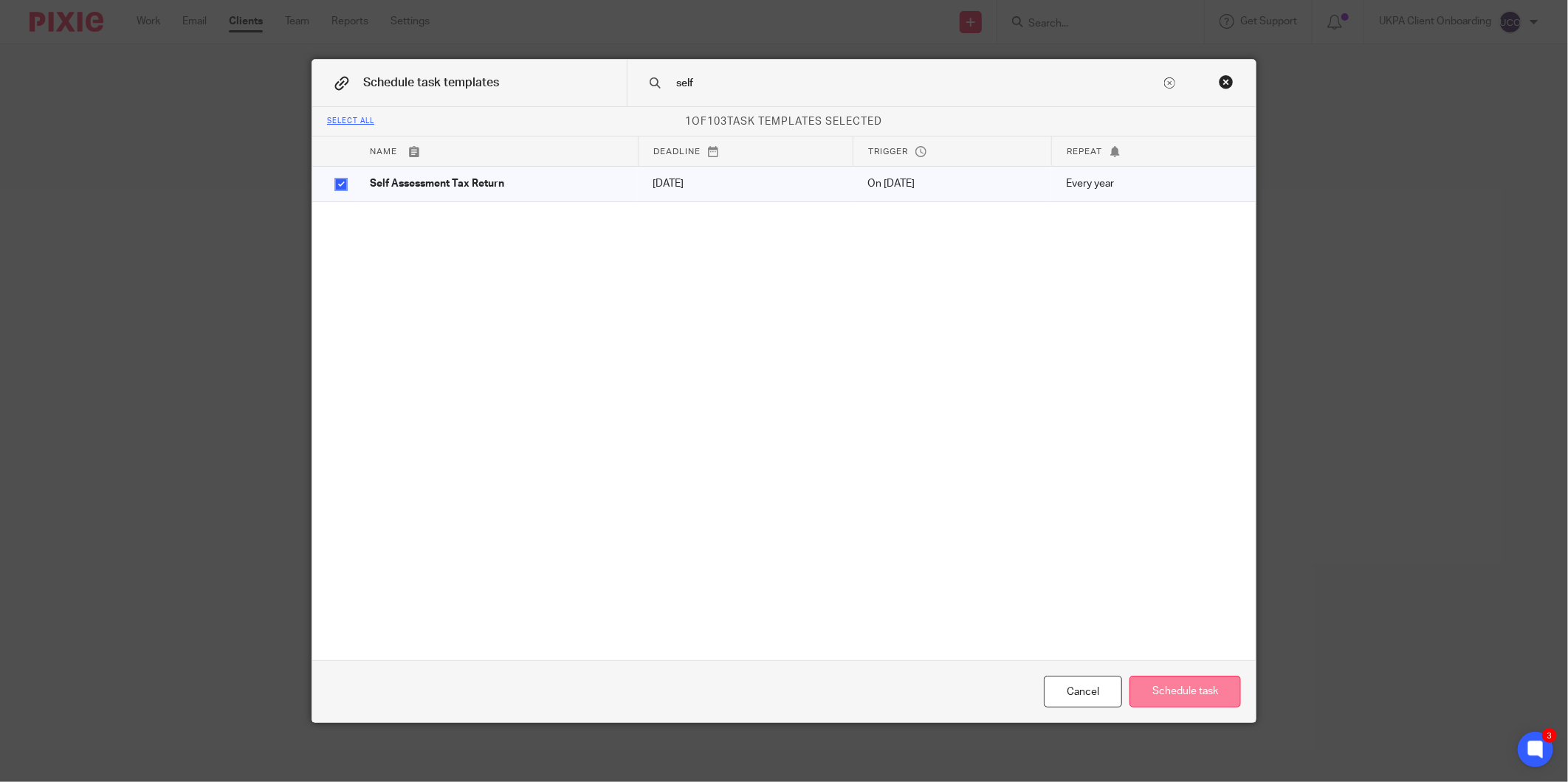
click at [1172, 700] on button "Schedule task" at bounding box center [1185, 691] width 111 height 31
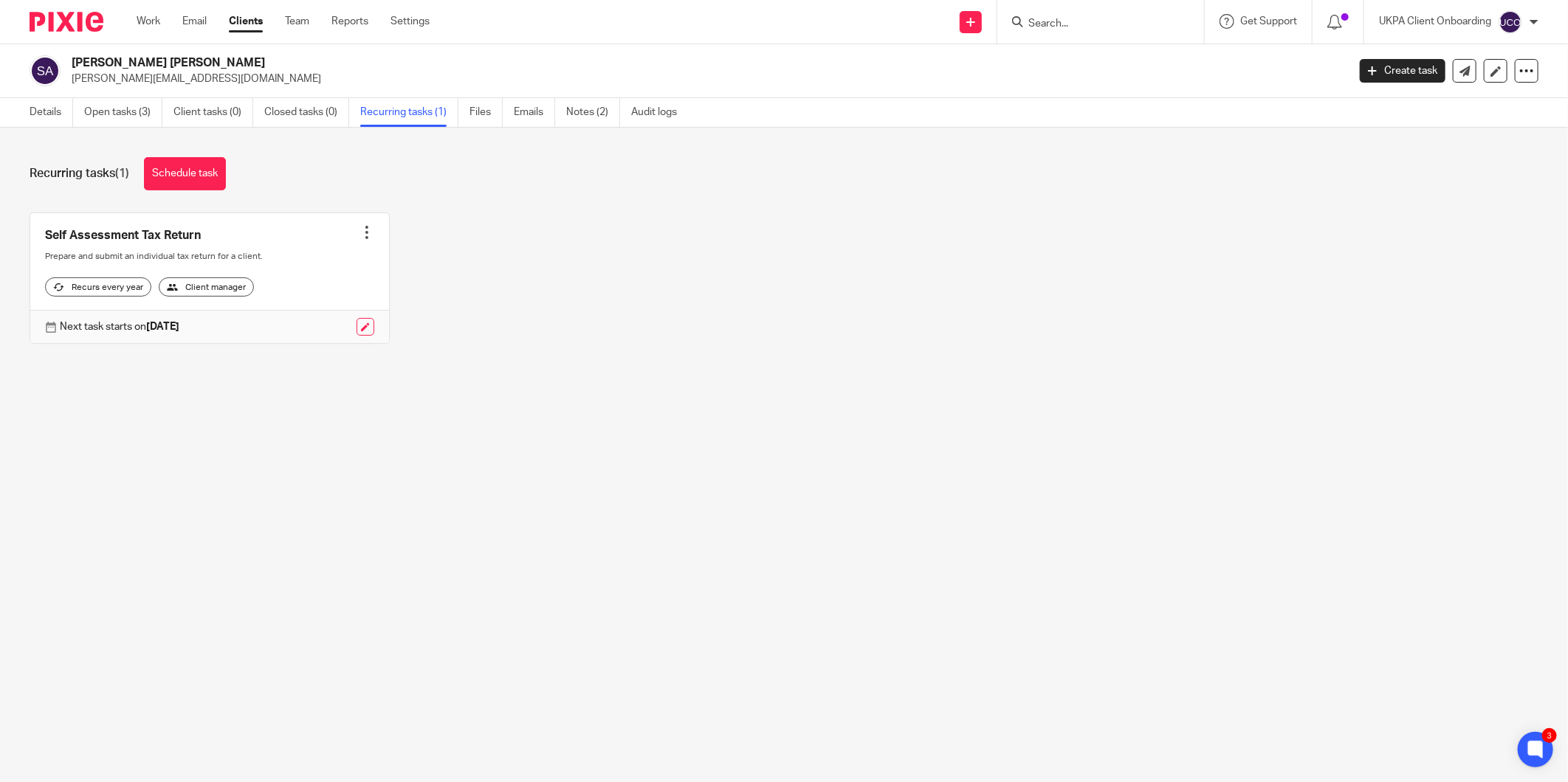
click at [591, 212] on div "Self Assessment Tax Return Create task Clone template Recalculate schedule Canc…" at bounding box center [772, 289] width 1531 height 154
click at [126, 69] on h2 "[PERSON_NAME] [PERSON_NAME]" at bounding box center [577, 63] width 1013 height 15
copy div "[PERSON_NAME] [PERSON_NAME]"
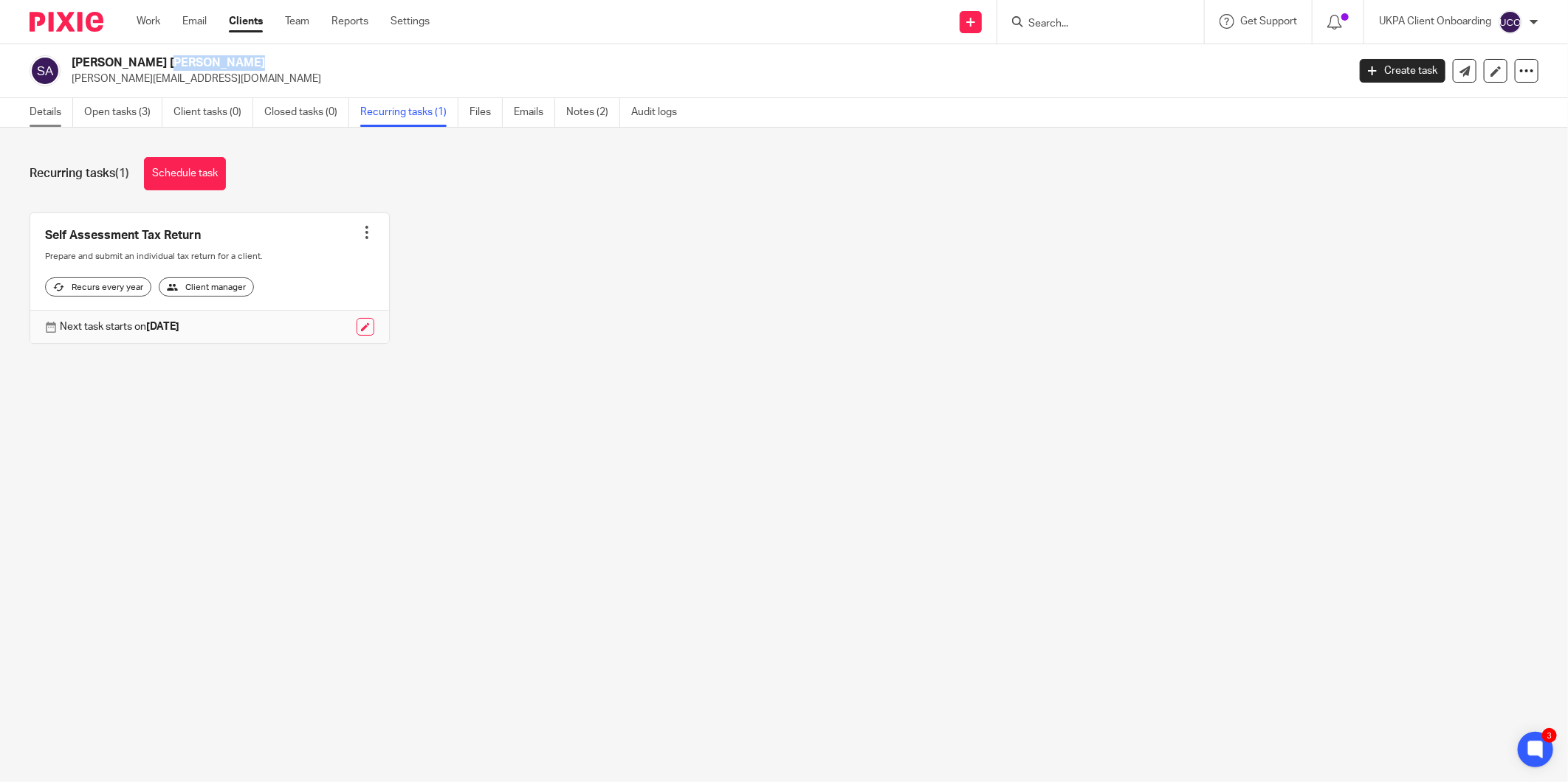
click at [47, 109] on link "Details" at bounding box center [51, 112] width 43 height 29
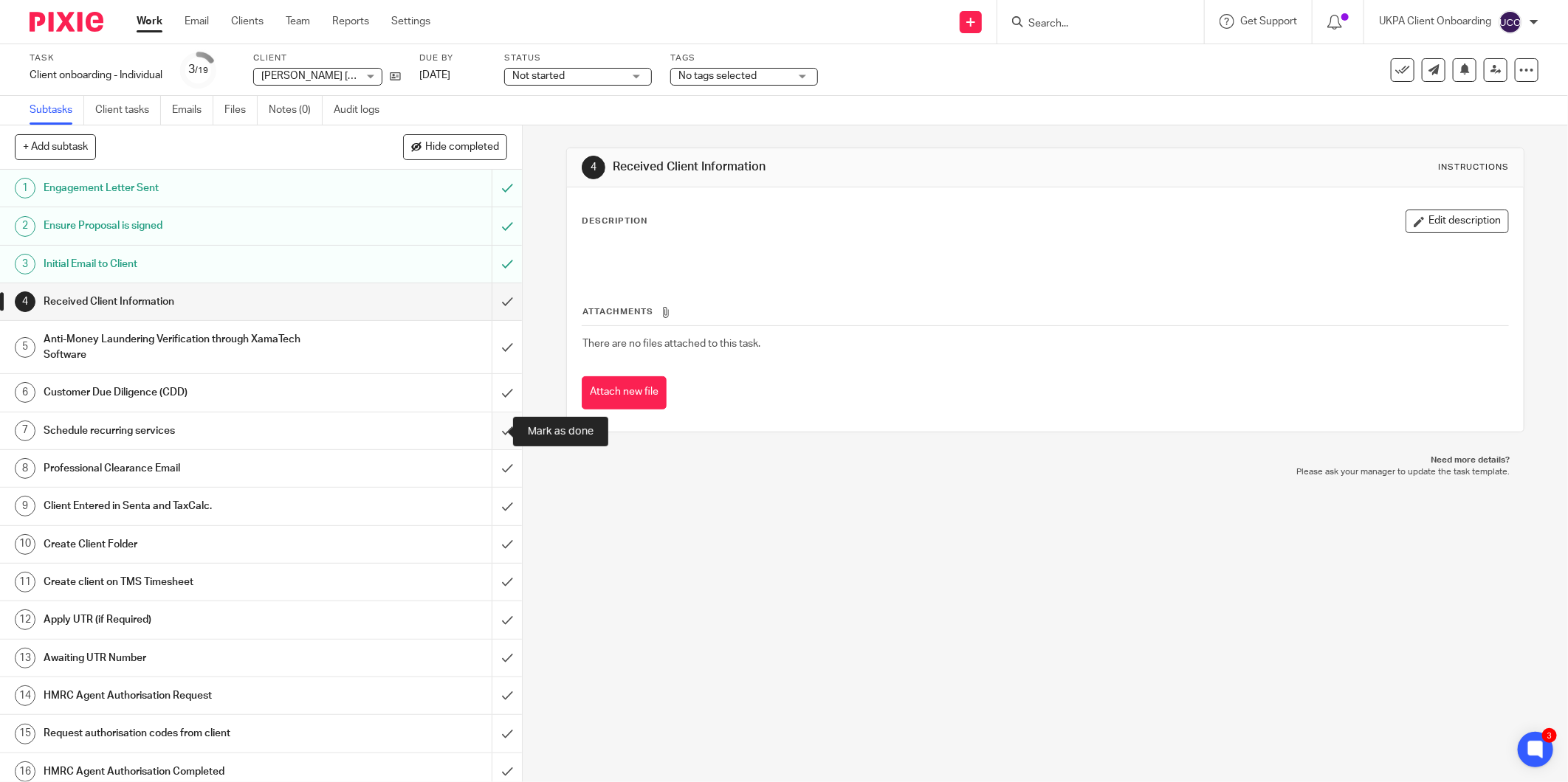
click at [498, 424] on input "submit" at bounding box center [261, 430] width 522 height 37
click at [486, 299] on input "submit" at bounding box center [261, 301] width 522 height 37
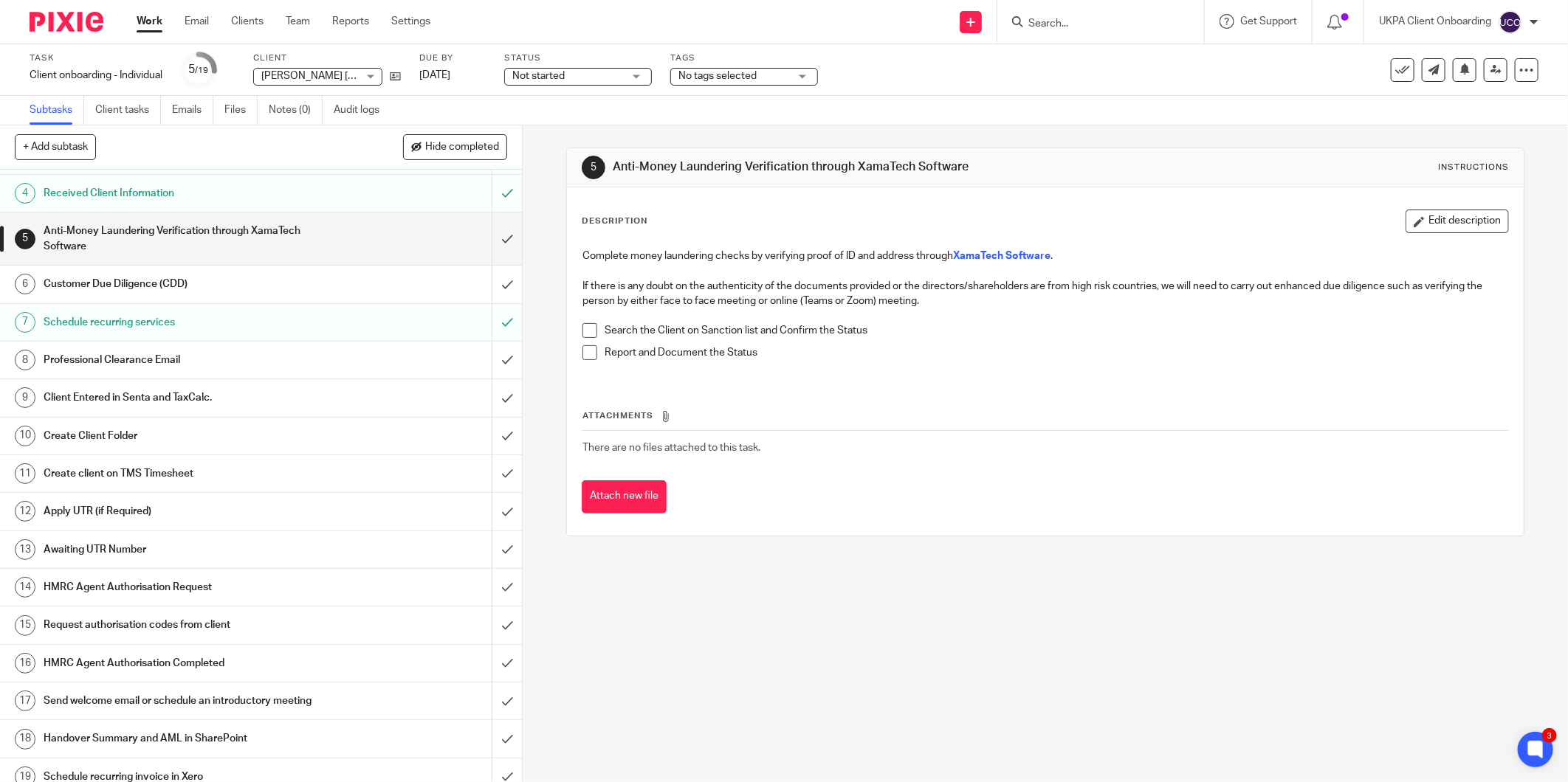
scroll to position [124, 0]
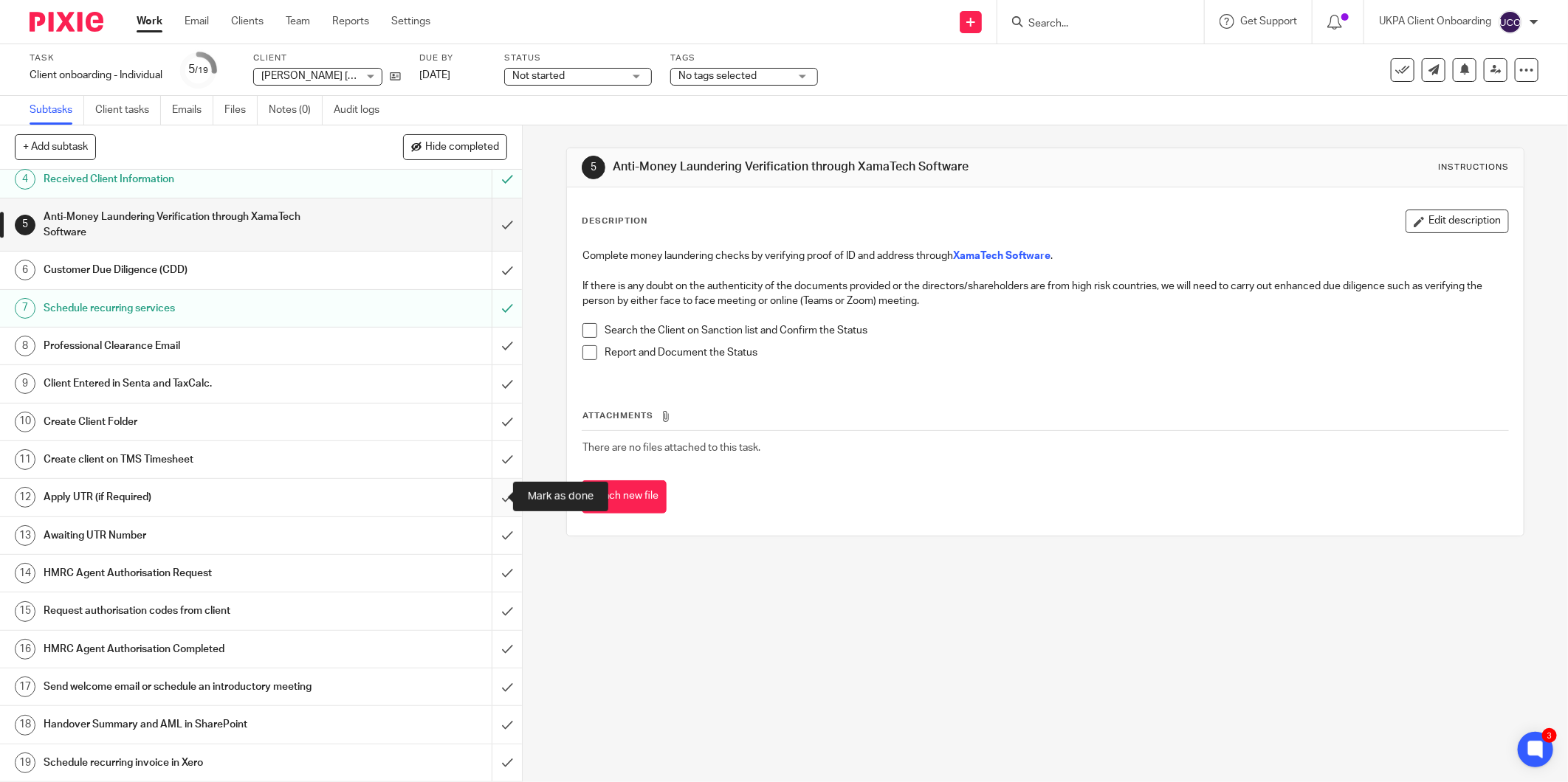
click at [484, 496] on input "submit" at bounding box center [261, 496] width 522 height 37
click at [493, 536] on input "submit" at bounding box center [261, 536] width 522 height 37
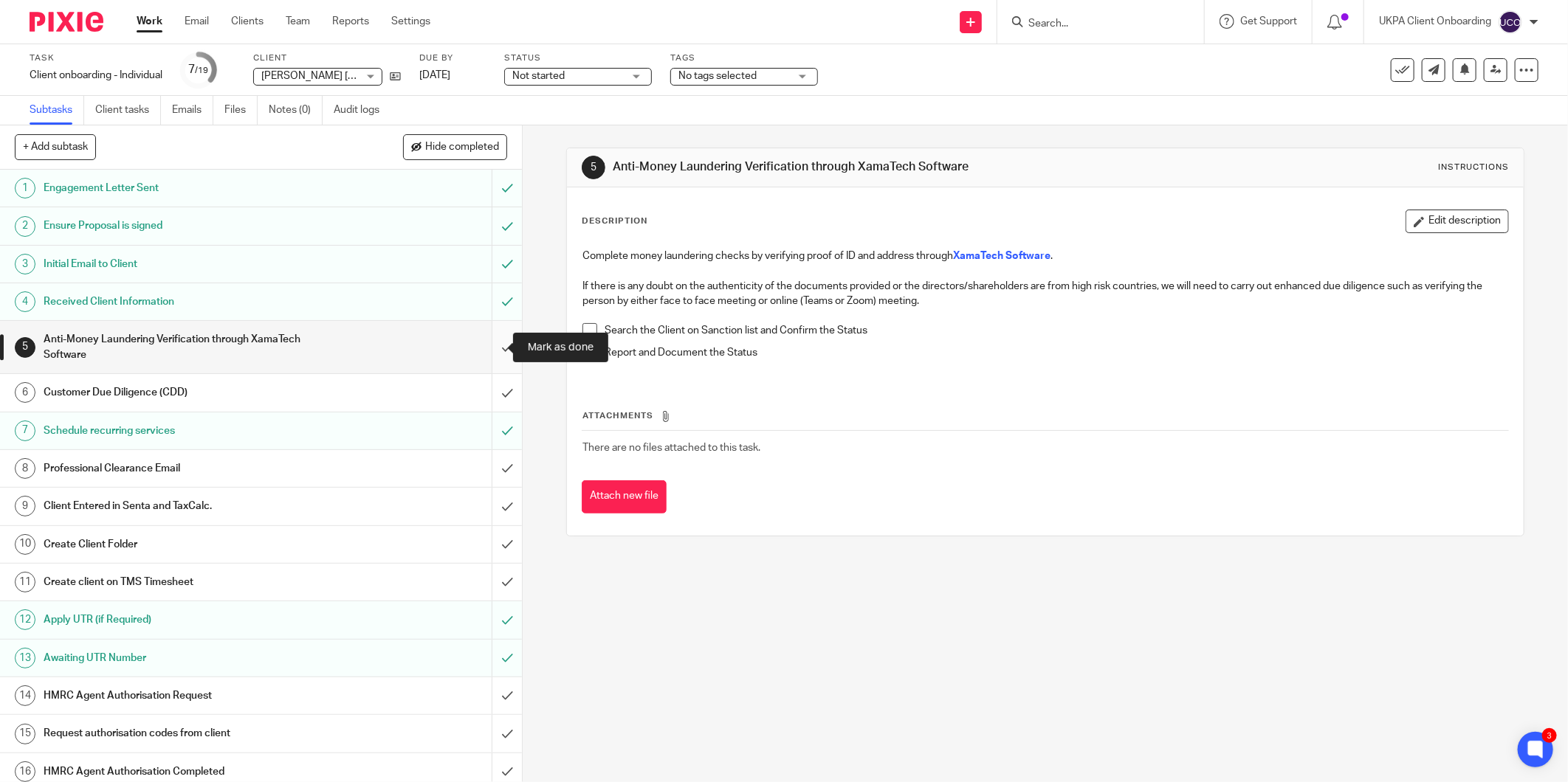
click at [498, 350] on input "submit" at bounding box center [261, 348] width 522 height 53
click at [495, 393] on input "submit" at bounding box center [261, 392] width 522 height 37
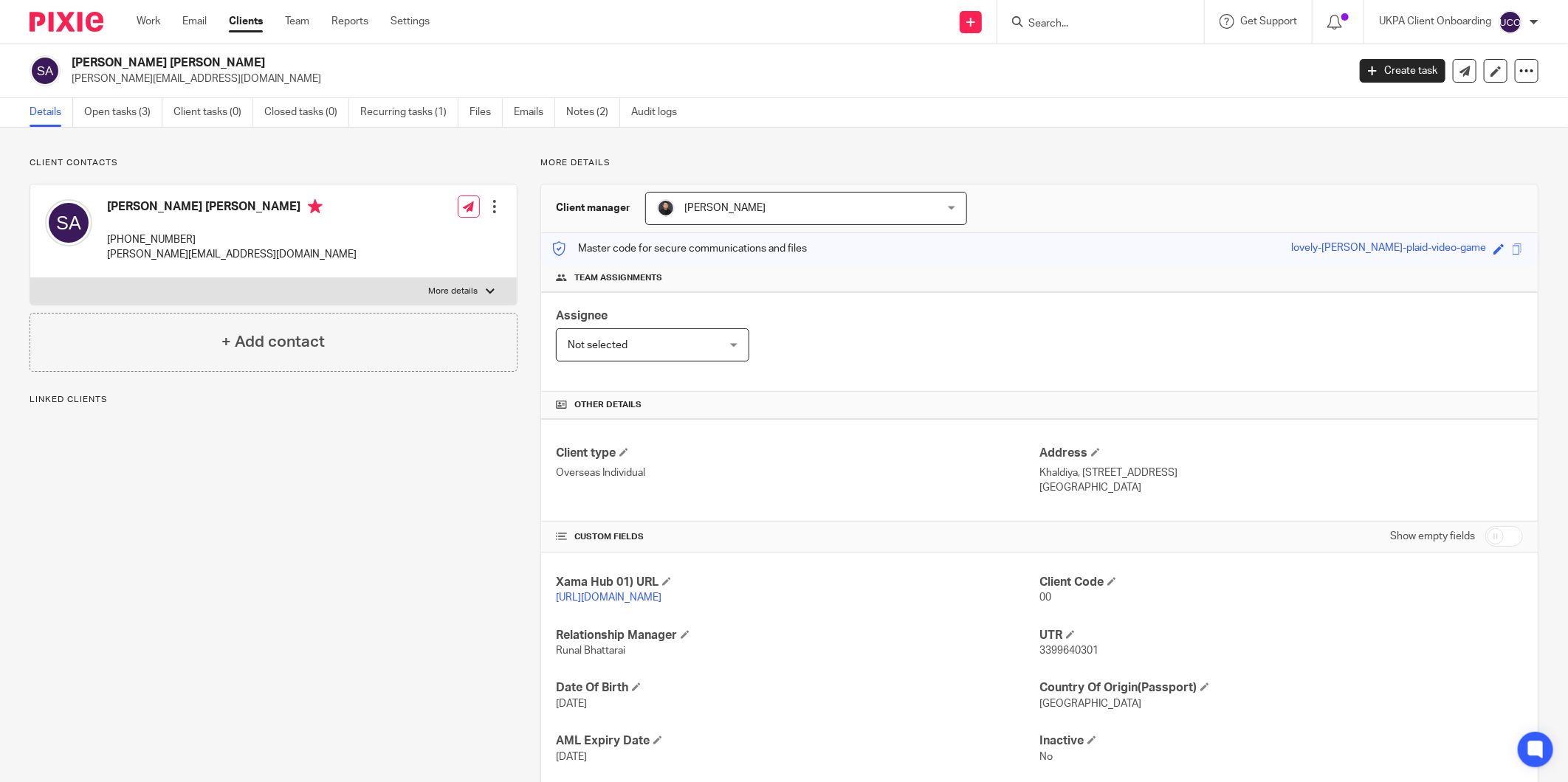
click at [1105, 469] on p "Khaldiya, [STREET_ADDRESS]" at bounding box center [1281, 473] width 484 height 14
copy div "Khaldiya, [STREET_ADDRESS]"
drag, startPoint x: 137, startPoint y: 62, endPoint x: 65, endPoint y: 66, distance: 72.1
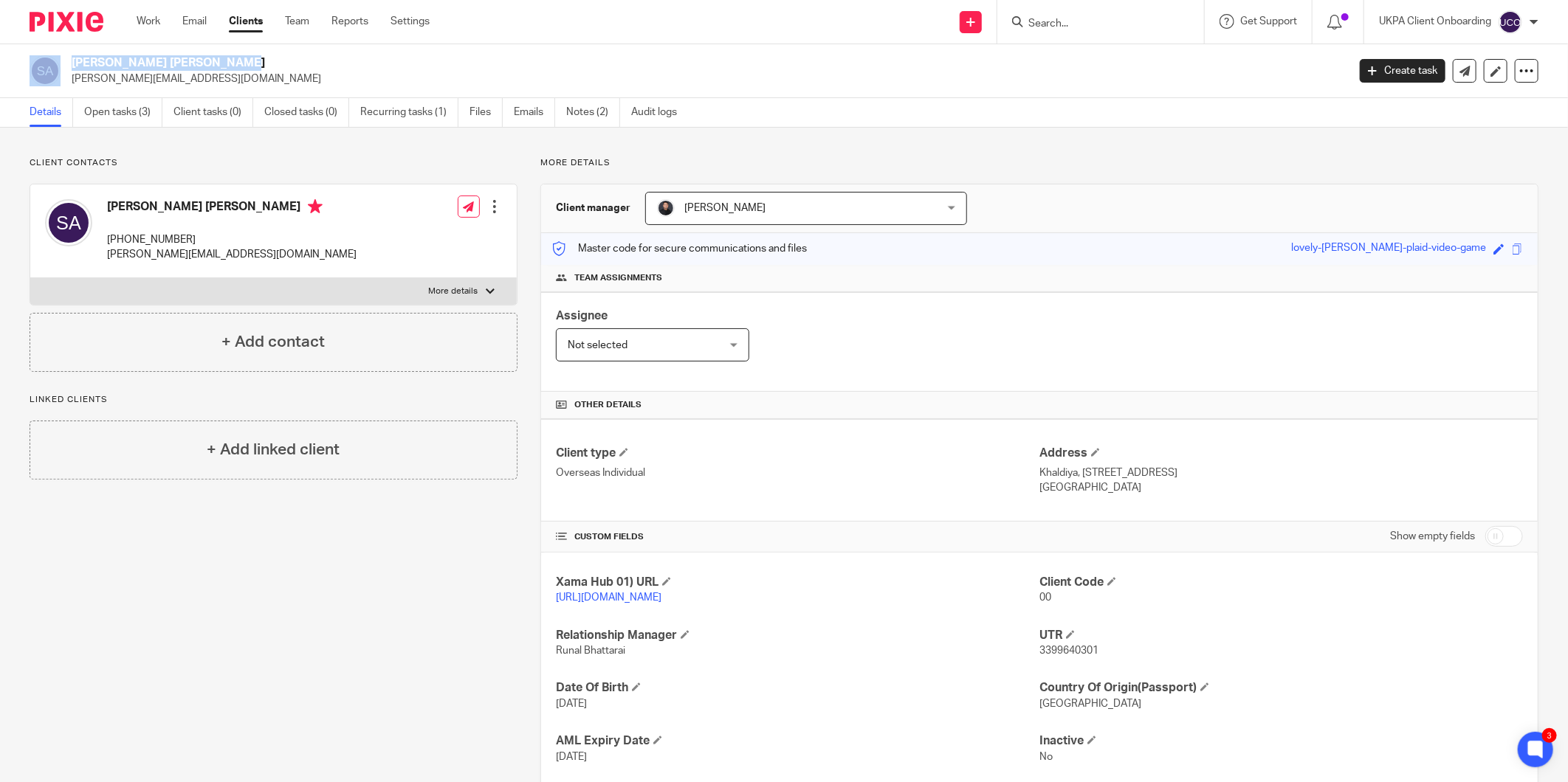
click at [65, 66] on div "[PERSON_NAME] [PERSON_NAME] [PERSON_NAME][EMAIL_ADDRESS][DOMAIN_NAME]" at bounding box center [684, 71] width 1308 height 31
copy div "[PERSON_NAME]"
click at [162, 62] on h2 "[PERSON_NAME] [PERSON_NAME]" at bounding box center [577, 63] width 1013 height 15
copy h2 "Alali"
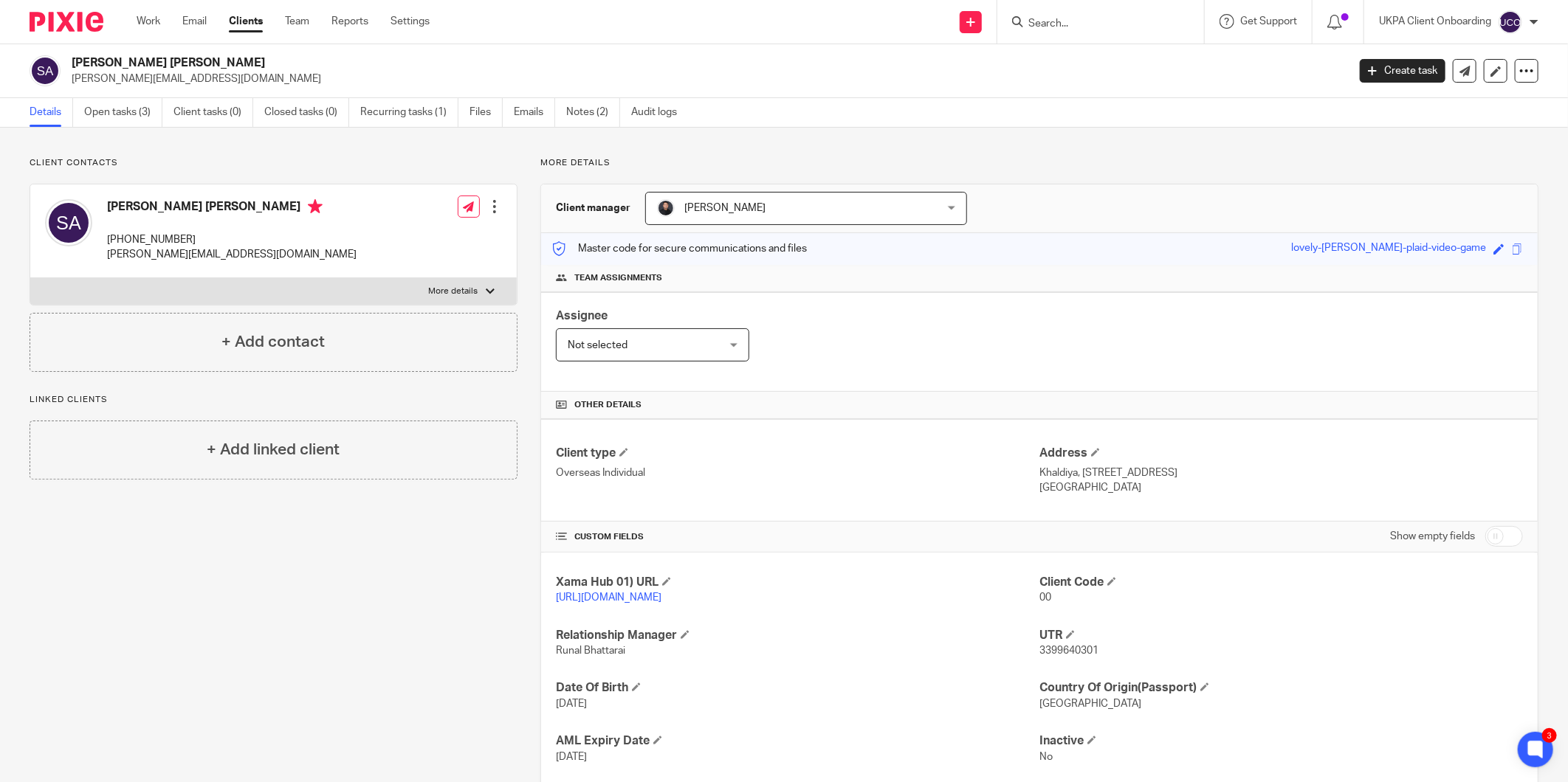
click at [1073, 660] on div "Xama Hub 01) URL https://platform.xamatech.com/portal/crm/clients/4cbe0e50-9951…" at bounding box center [1039, 696] width 997 height 287
copy span "3399640301"
click at [1083, 476] on p "Khaldiya, Block 4, St. 42, house 18, State of Kuwait" at bounding box center [1281, 473] width 484 height 14
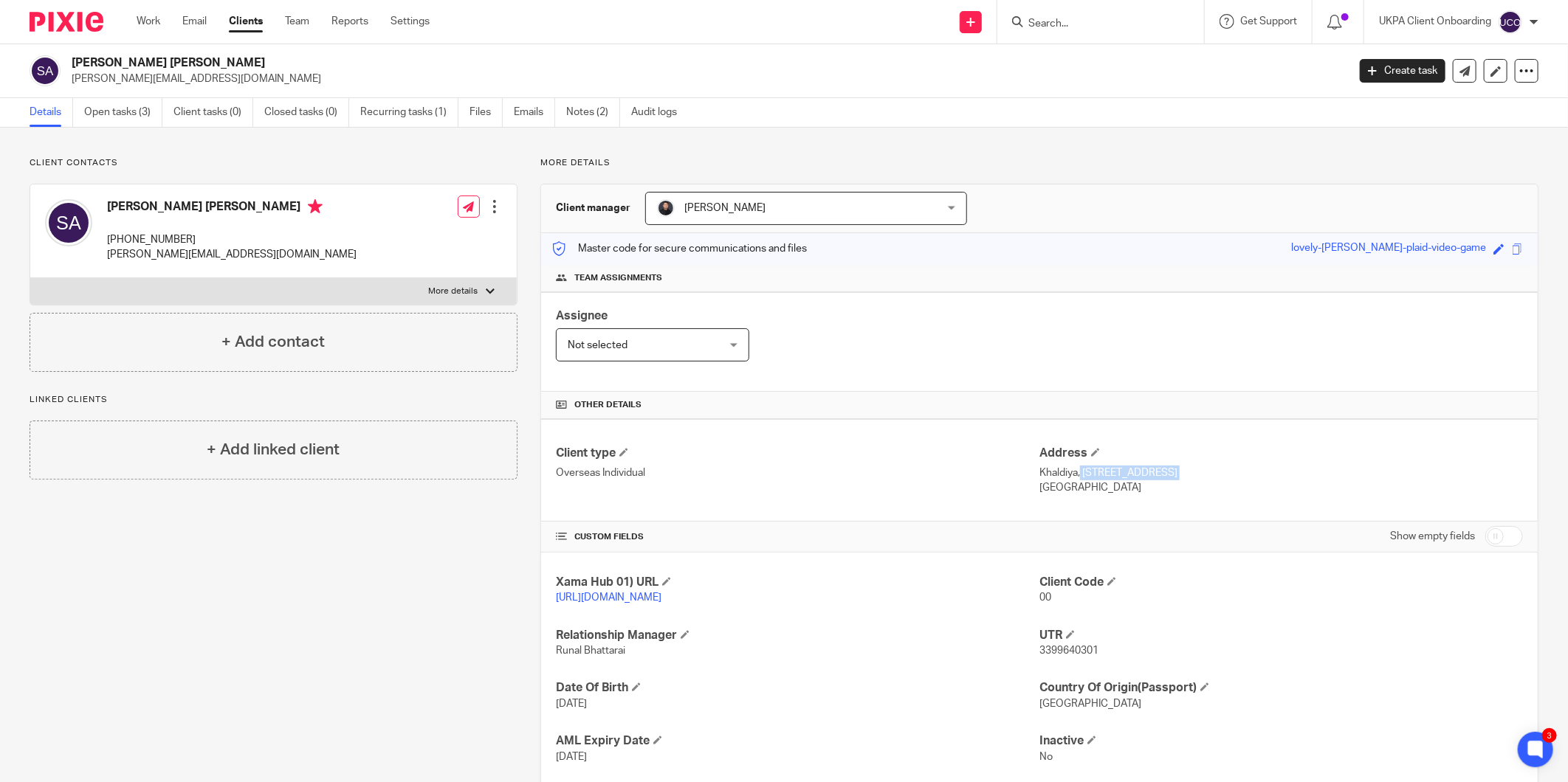
click at [1083, 476] on p "Khaldiya, Block 4, St. 42, house 18, State of Kuwait" at bounding box center [1281, 473] width 484 height 14
copy div "Khaldiya, Block 4, St. 42, house 18, State of Kuwait"
click at [139, 238] on p "+965-9998-7775" at bounding box center [231, 239] width 249 height 14
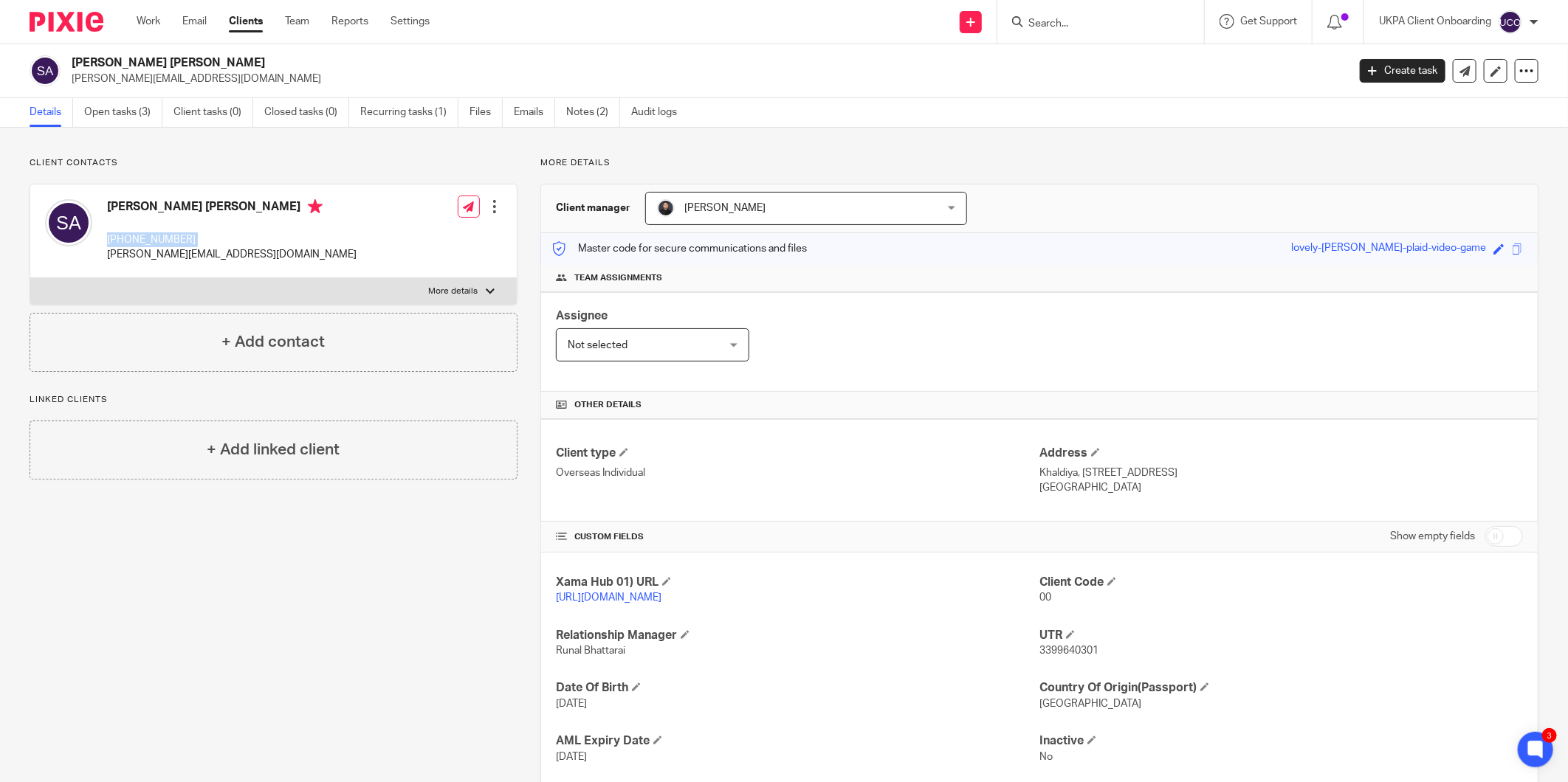
copy div "+965-9998-7775"
click at [168, 264] on div "Sarah M Y A Alali +965-9998-7775 s.al-ali@hotmail.com" at bounding box center [201, 231] width 311 height 78
copy div "s.al-ali@hotmail.com"
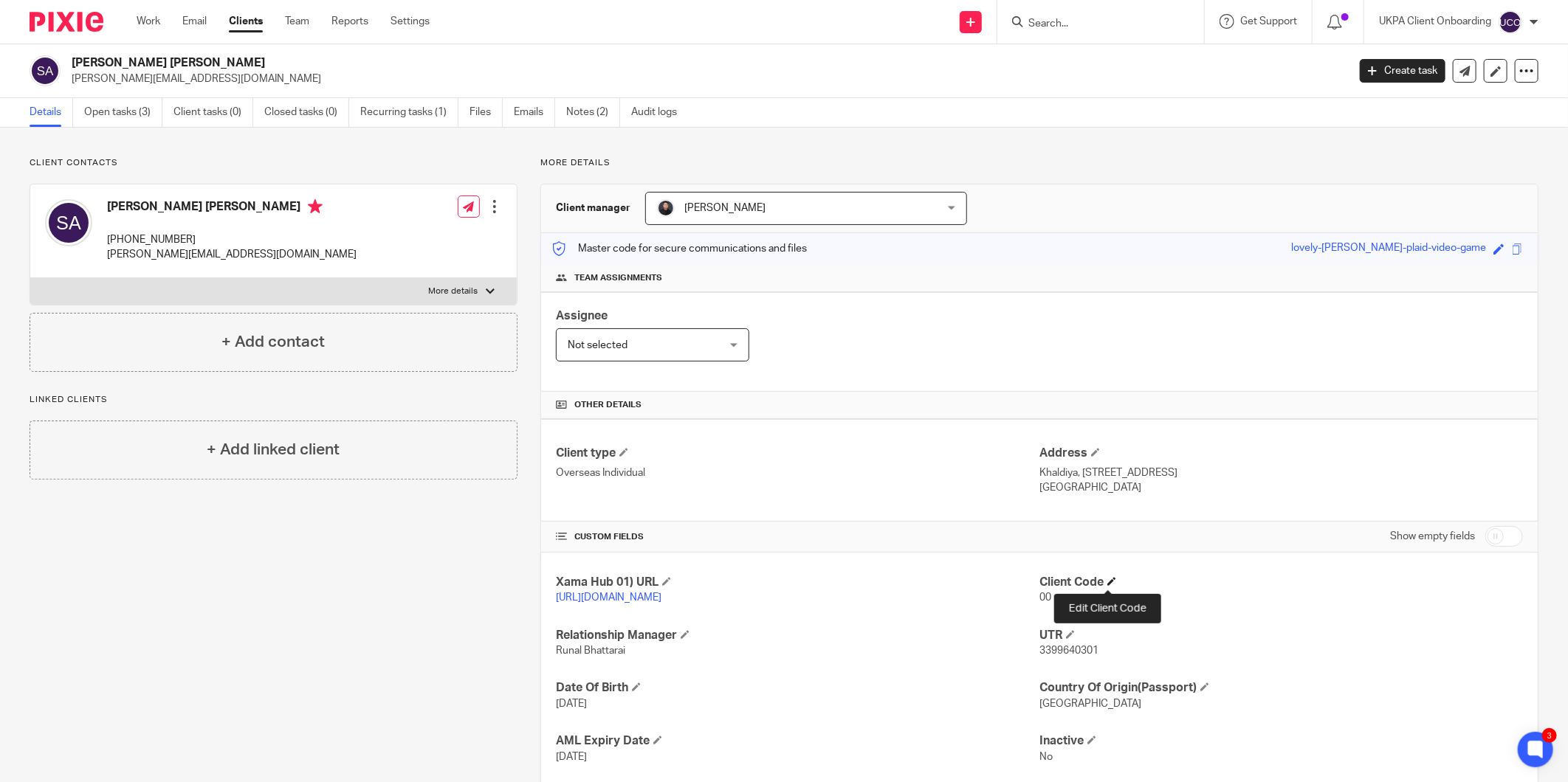
click at [1110, 581] on span at bounding box center [1111, 581] width 9 height 8
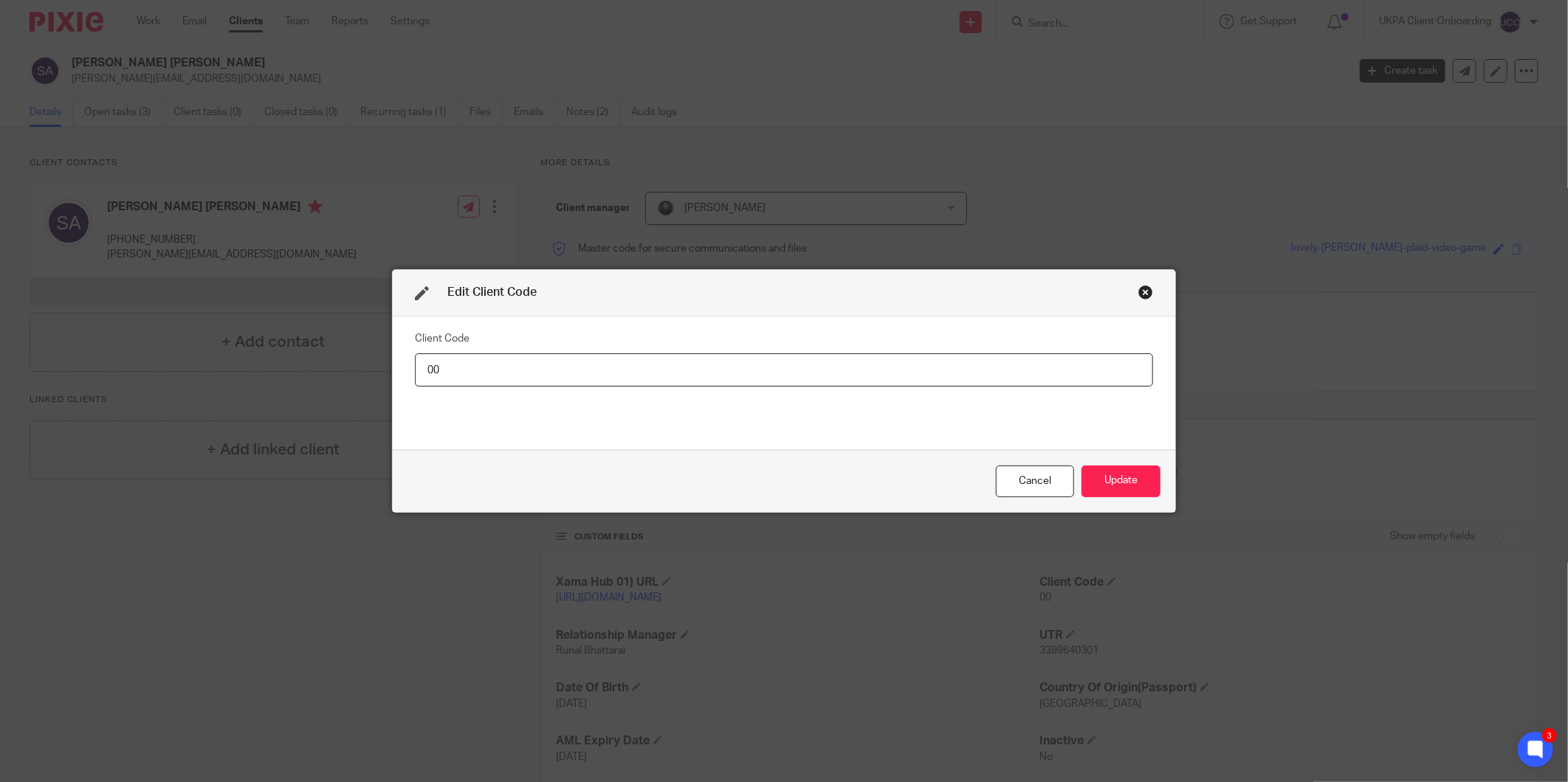
click at [1039, 367] on input "00" at bounding box center [784, 370] width 738 height 33
type input "SAR015"
click at [1118, 473] on button "Update" at bounding box center [1121, 481] width 79 height 31
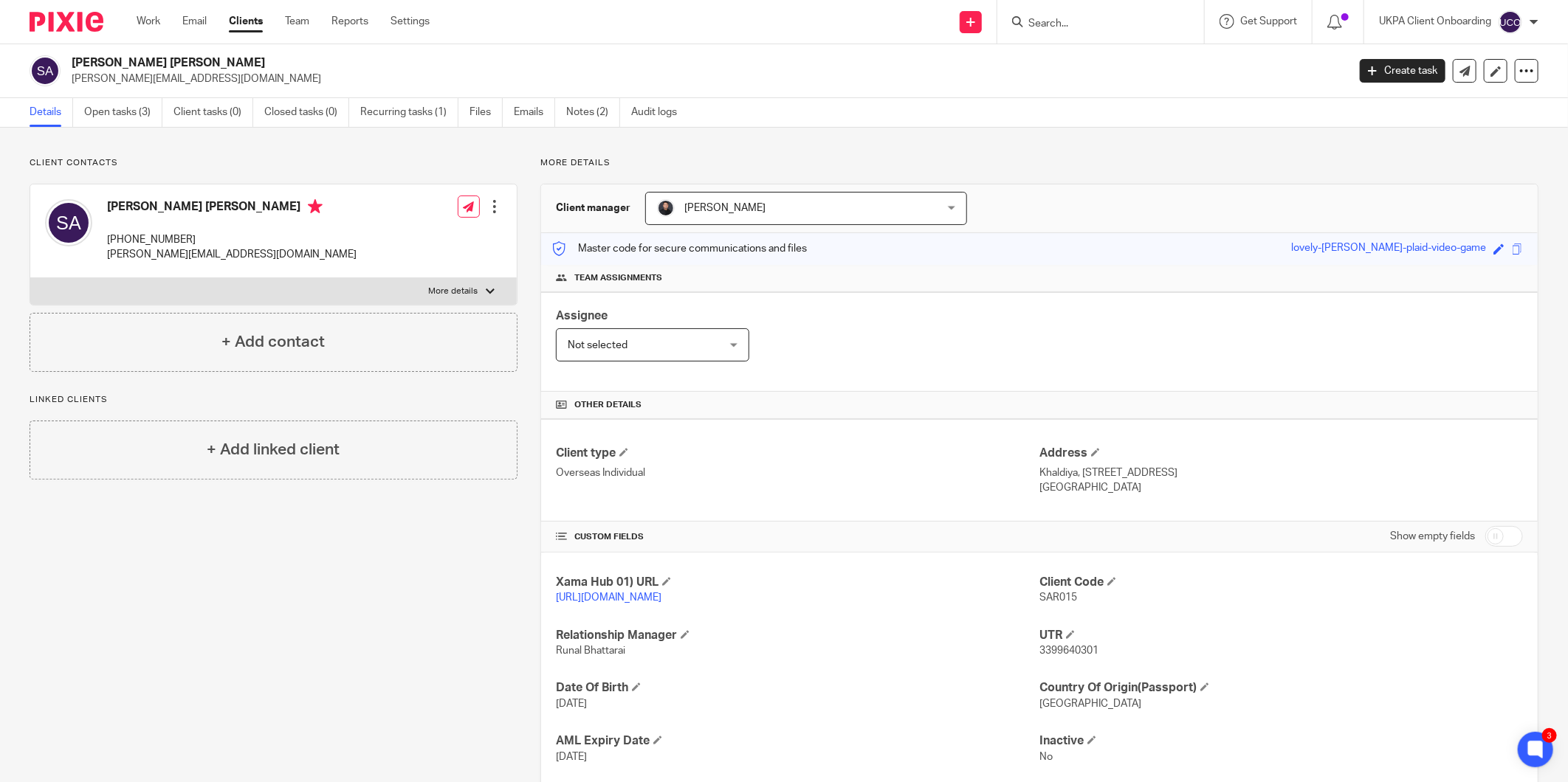
drag, startPoint x: 261, startPoint y: 585, endPoint x: 255, endPoint y: 498, distance: 87.2
click at [261, 583] on div "Client contacts Sarah M Y A Alali +965-9998-7775 s.al-ali@hotmail.com Edit cont…" at bounding box center [262, 499] width 511 height 683
click at [122, 61] on h2 "[PERSON_NAME] [PERSON_NAME]" at bounding box center [577, 63] width 1013 height 15
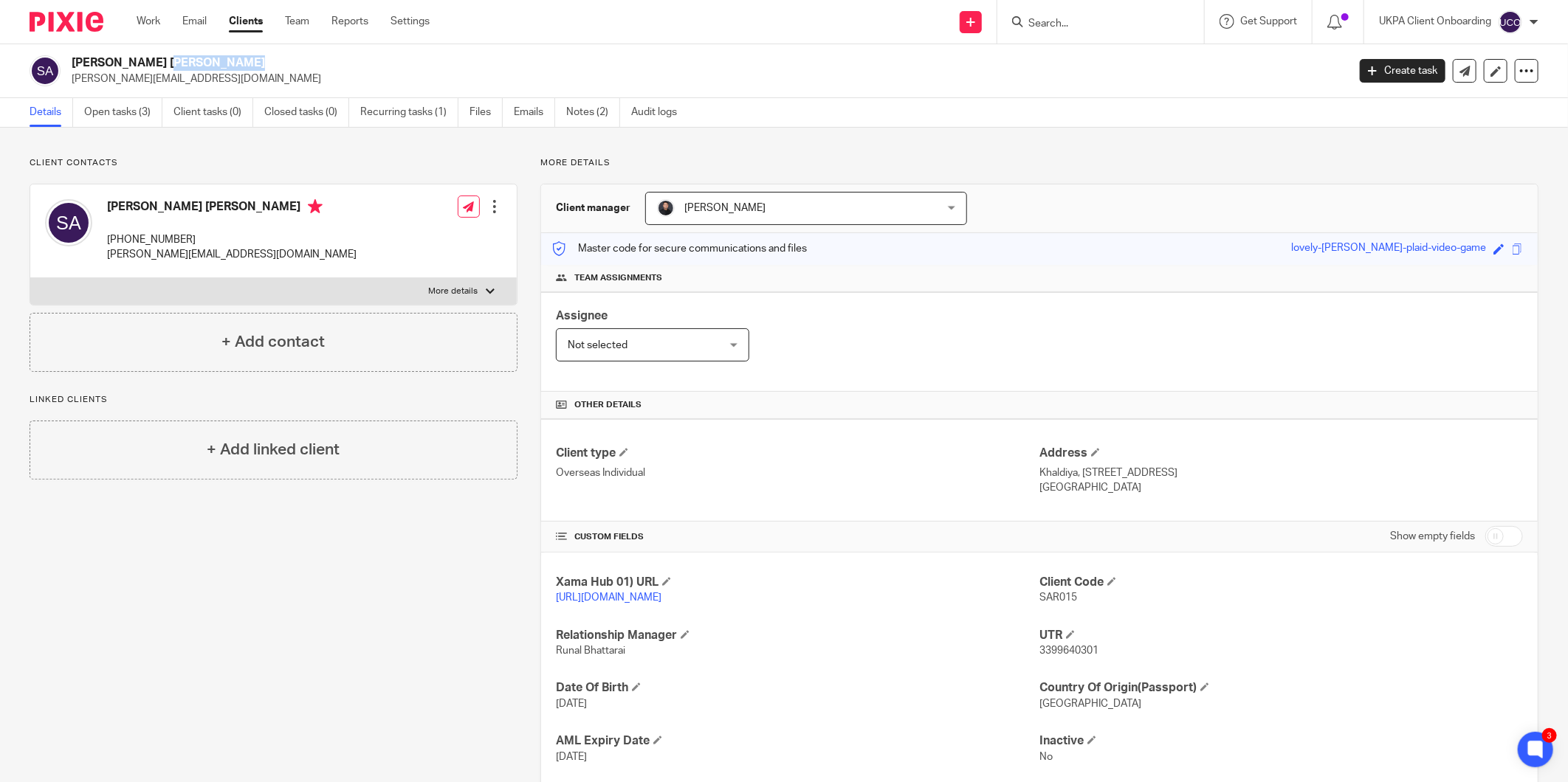
copy div "[PERSON_NAME] [PERSON_NAME]"
click at [145, 210] on h4 "[PERSON_NAME] [PERSON_NAME]" at bounding box center [231, 208] width 249 height 19
drag, startPoint x: 145, startPoint y: 210, endPoint x: 173, endPoint y: 211, distance: 28.0
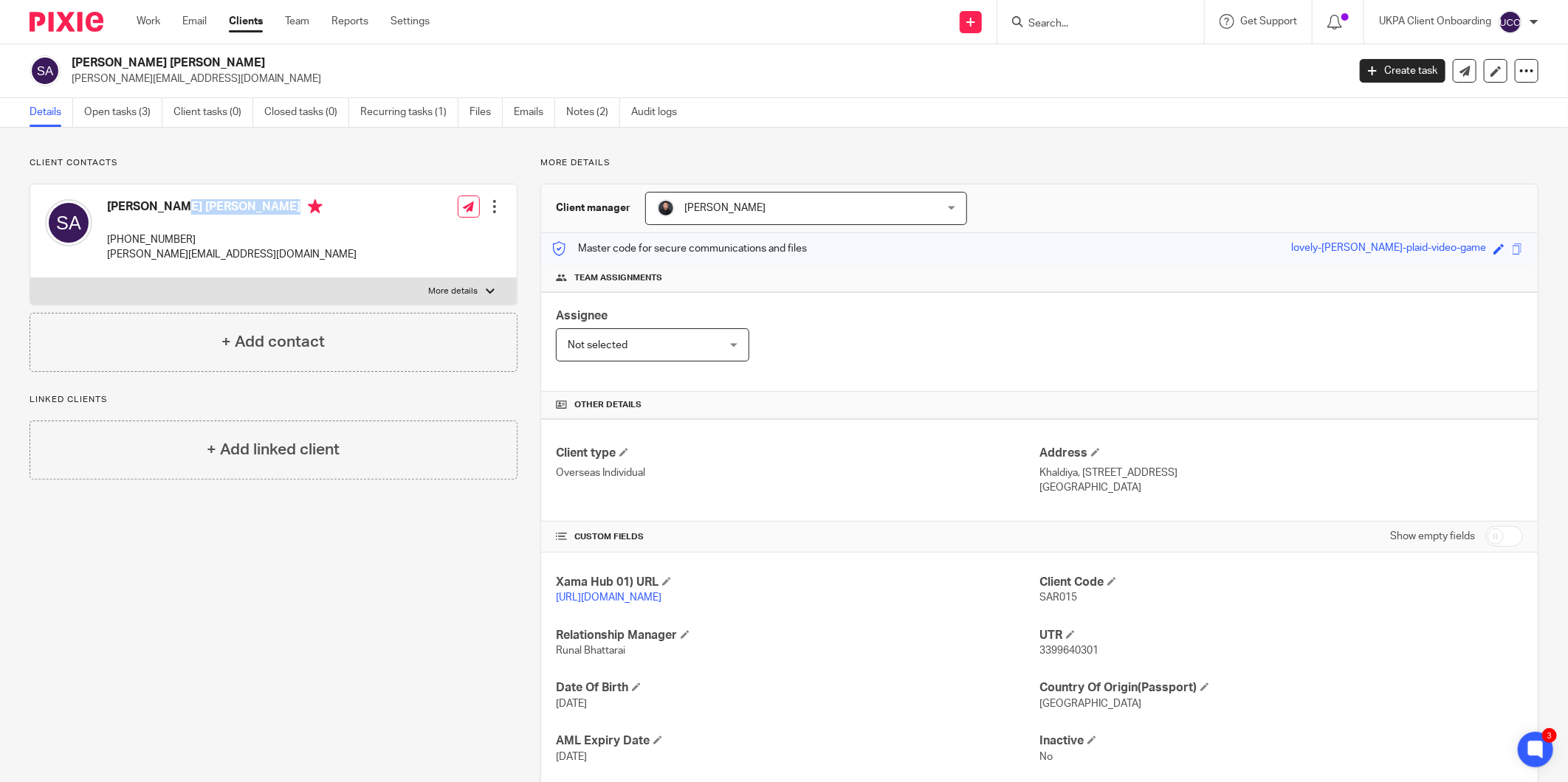
click at [185, 210] on h4 "[PERSON_NAME] [PERSON_NAME]" at bounding box center [231, 208] width 249 height 19
drag, startPoint x: 172, startPoint y: 207, endPoint x: 90, endPoint y: 204, distance: 82.1
click at [90, 204] on div "Sarah M Y A Alali +965-9998-7775 s.al-ali@hotmail.com" at bounding box center [201, 231] width 311 height 78
copy div "Sarah M Y A"
click at [150, 240] on p "+965-9998-7775" at bounding box center [231, 239] width 249 height 14
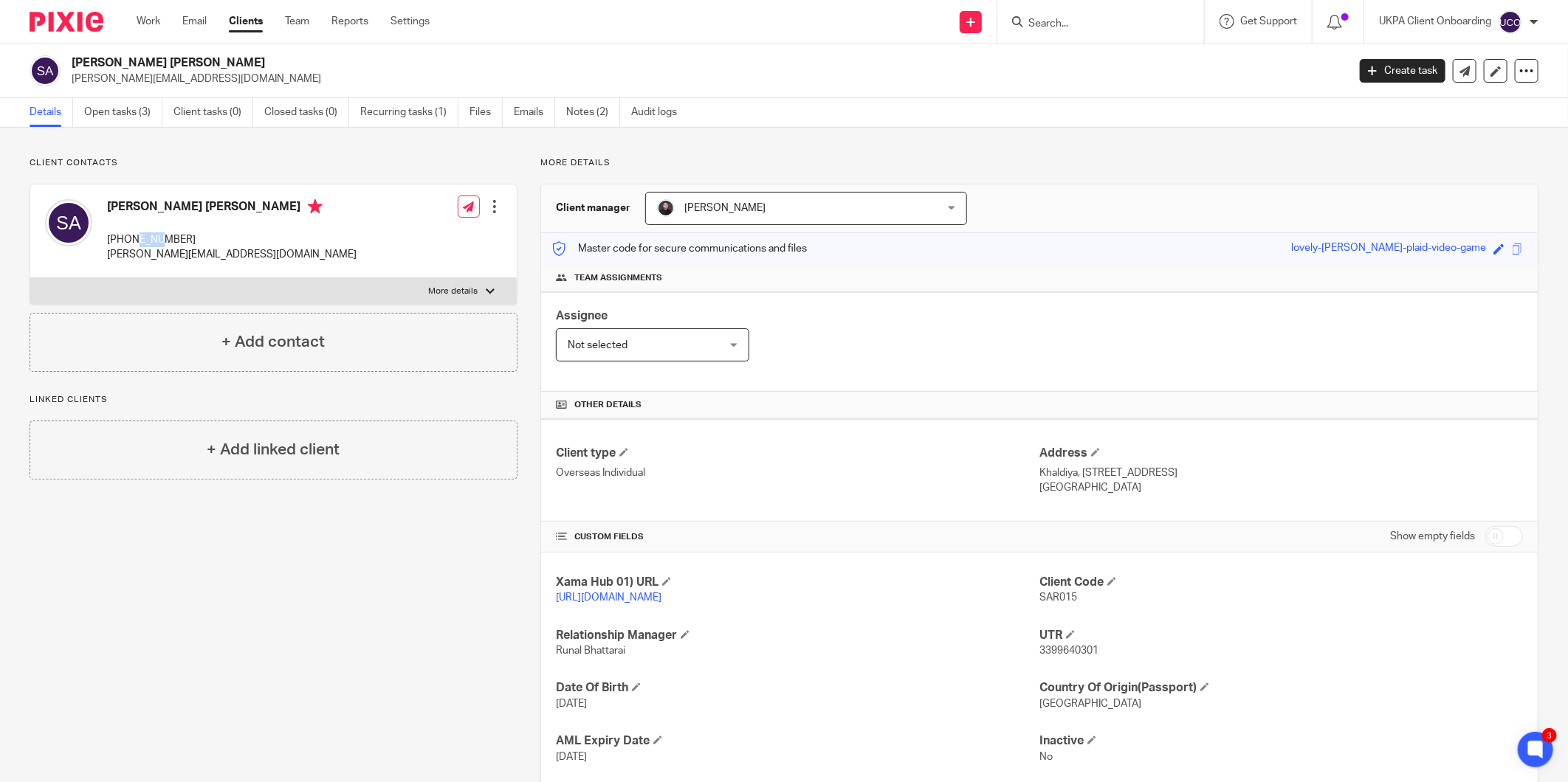
click at [150, 240] on p "+965-9998-7775" at bounding box center [231, 239] width 249 height 14
copy div "+965-9998-7775"
click at [88, 94] on div "Sarah M Y A Alali s.al-ali@hotmail.com Create task Update from Companies House …" at bounding box center [784, 71] width 1568 height 54
click at [94, 89] on div "Sarah M Y A Alali s.al-ali@hotmail.com Create task Update from Companies House …" at bounding box center [784, 71] width 1568 height 54
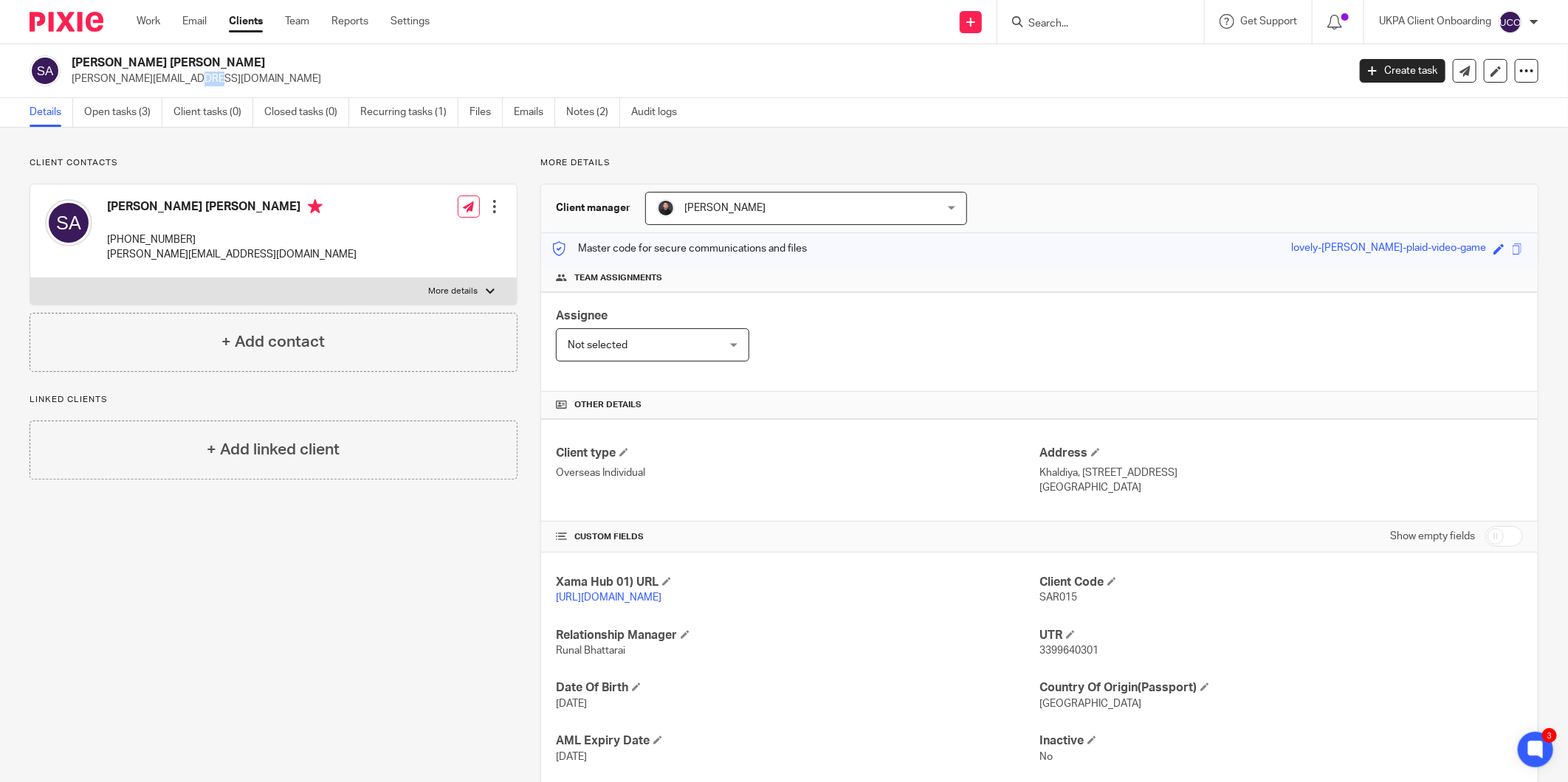
click at [94, 89] on div "Sarah M Y A Alali s.al-ali@hotmail.com Create task Update from Companies House …" at bounding box center [784, 71] width 1568 height 54
click at [112, 128] on div "Client contacts Sarah M Y A Alali +965-9998-7775 s.al-ali@hotmail.com Edit cont…" at bounding box center [784, 498] width 1568 height 742
click at [113, 123] on link "Open tasks (3)" at bounding box center [123, 112] width 78 height 29
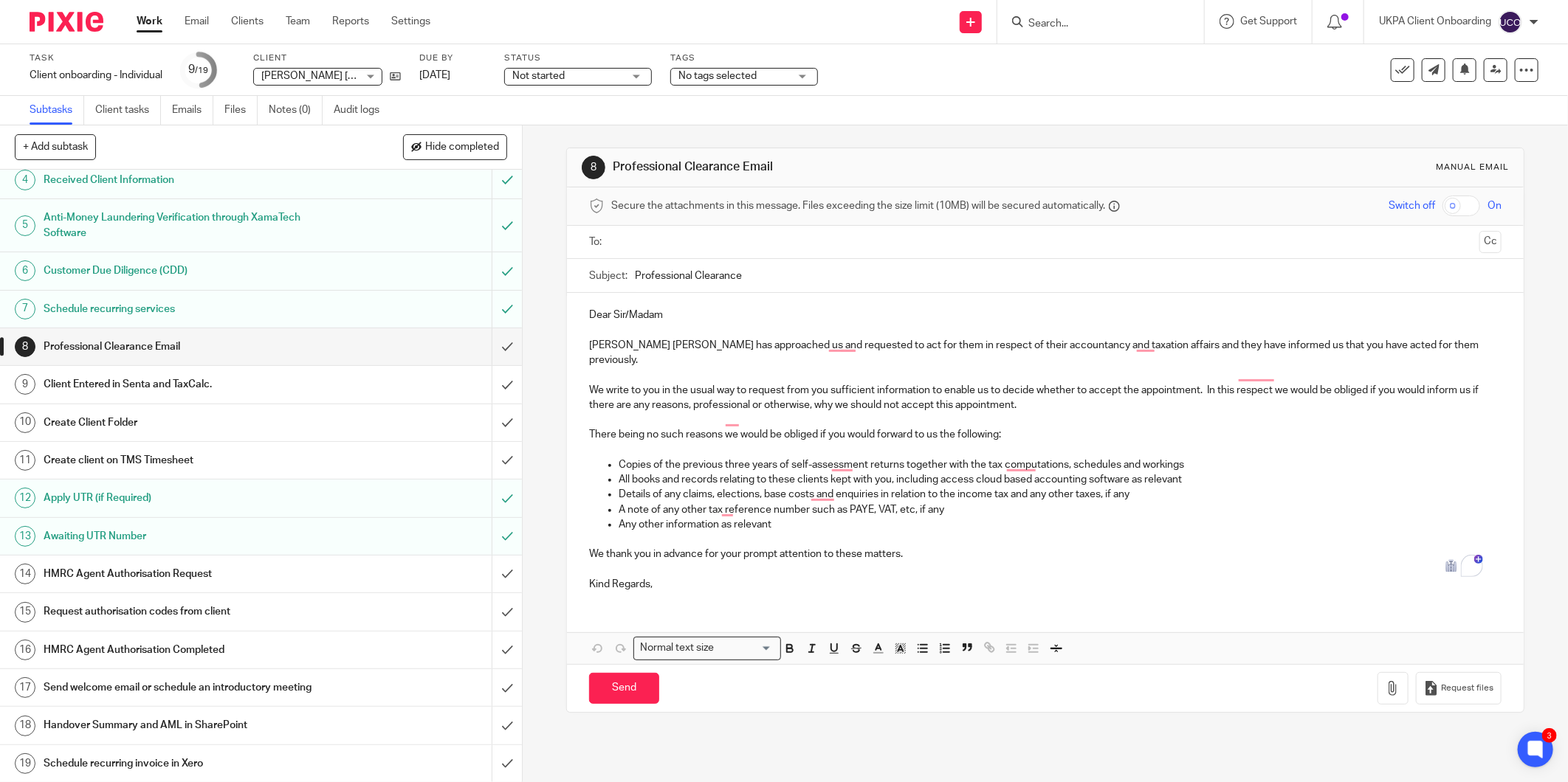
scroll to position [124, 0]
click at [487, 383] on input "submit" at bounding box center [261, 383] width 522 height 37
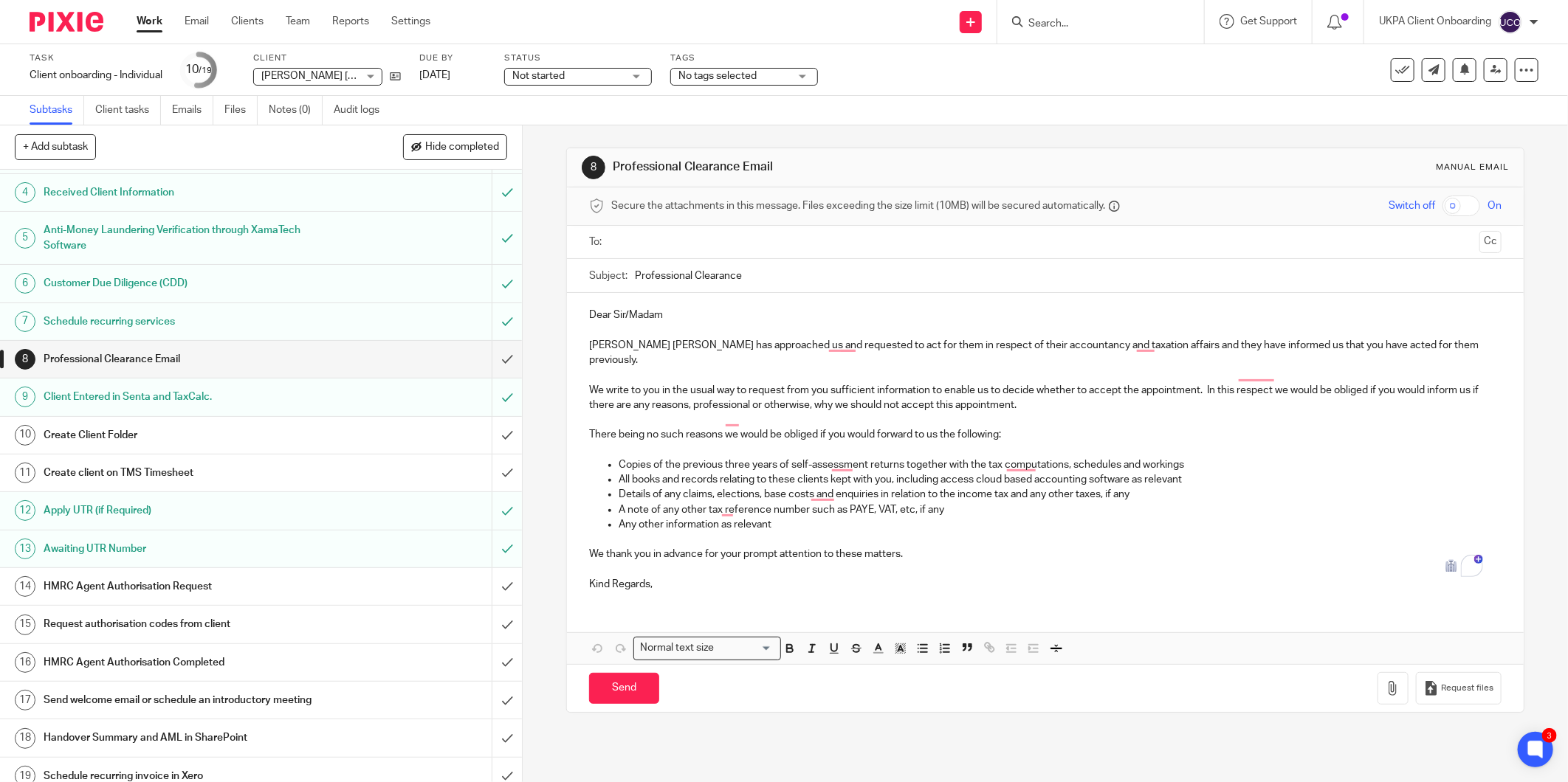
scroll to position [124, 0]
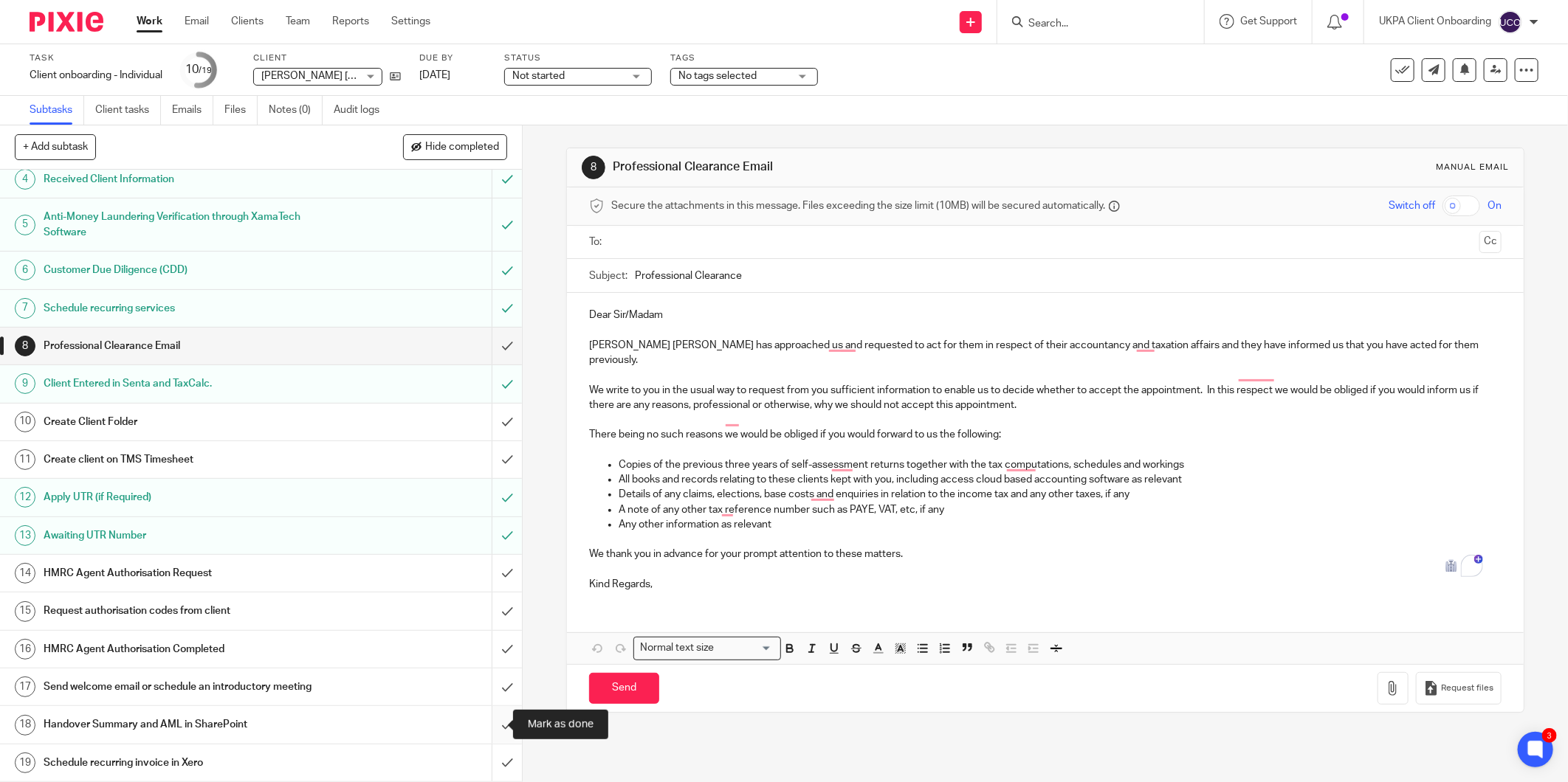
click at [489, 728] on input "submit" at bounding box center [261, 724] width 522 height 37
click at [491, 415] on input "submit" at bounding box center [261, 422] width 522 height 37
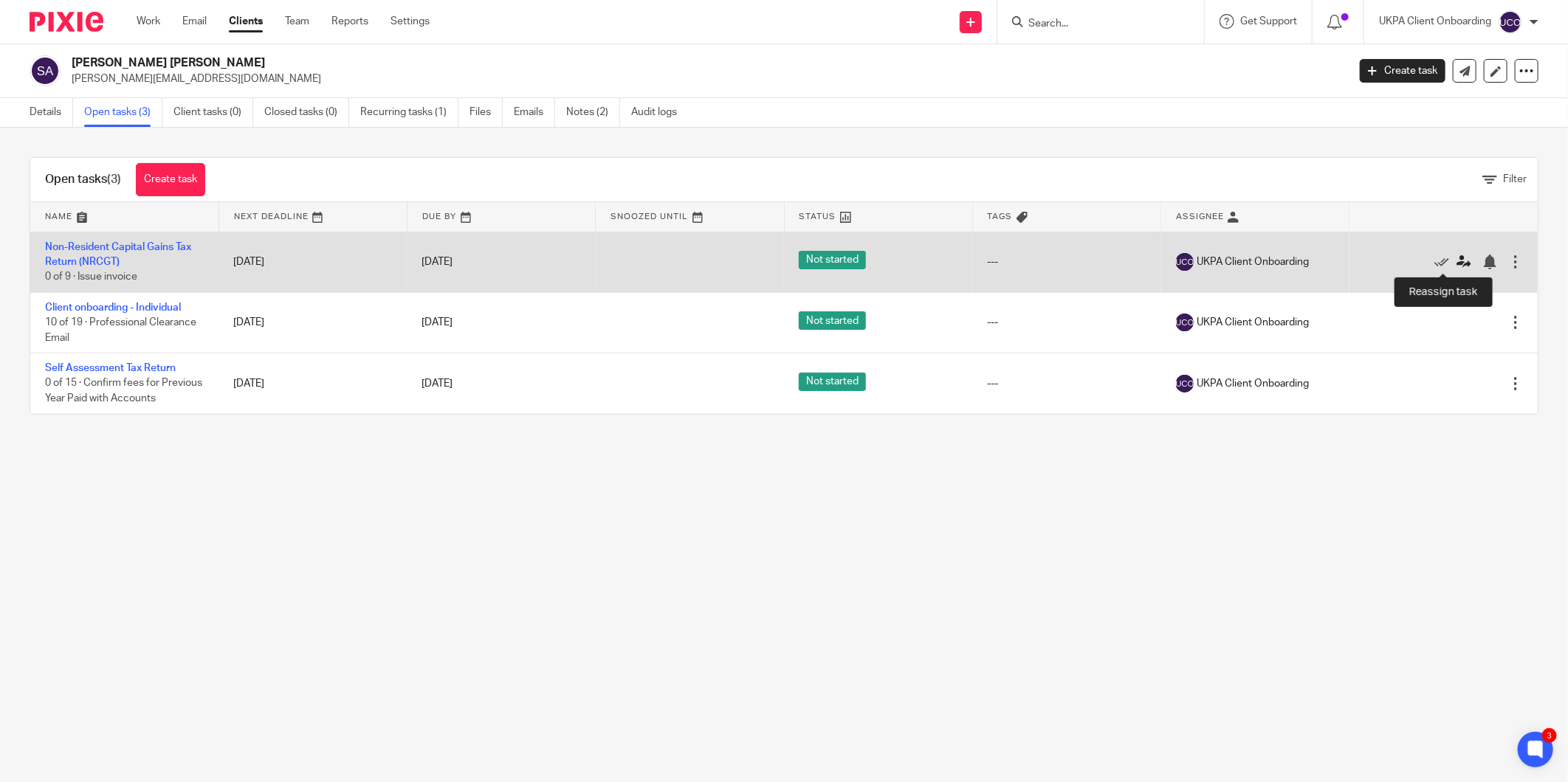
click at [1457, 261] on icon at bounding box center [1463, 262] width 14 height 14
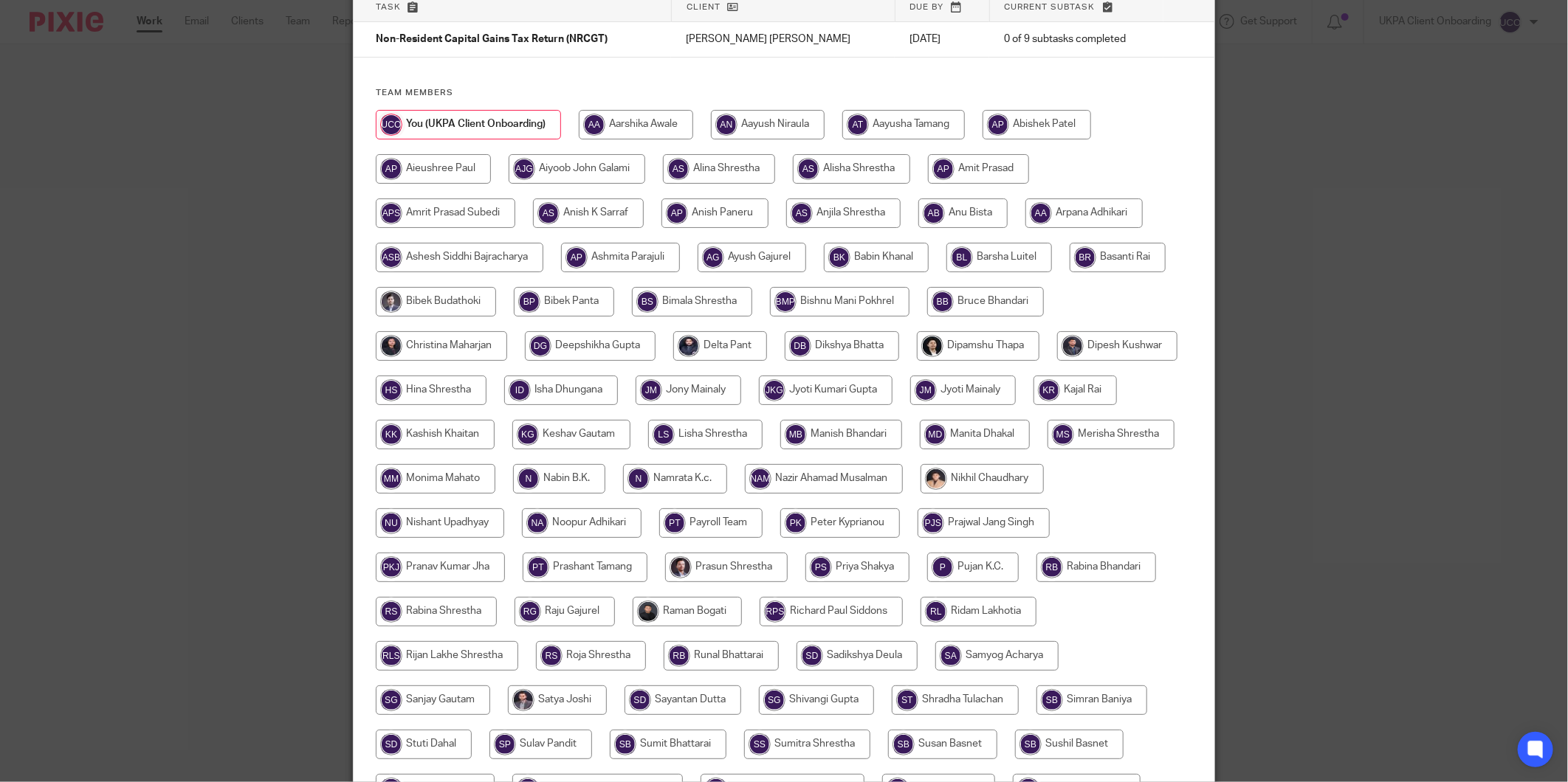
scroll to position [316, 0]
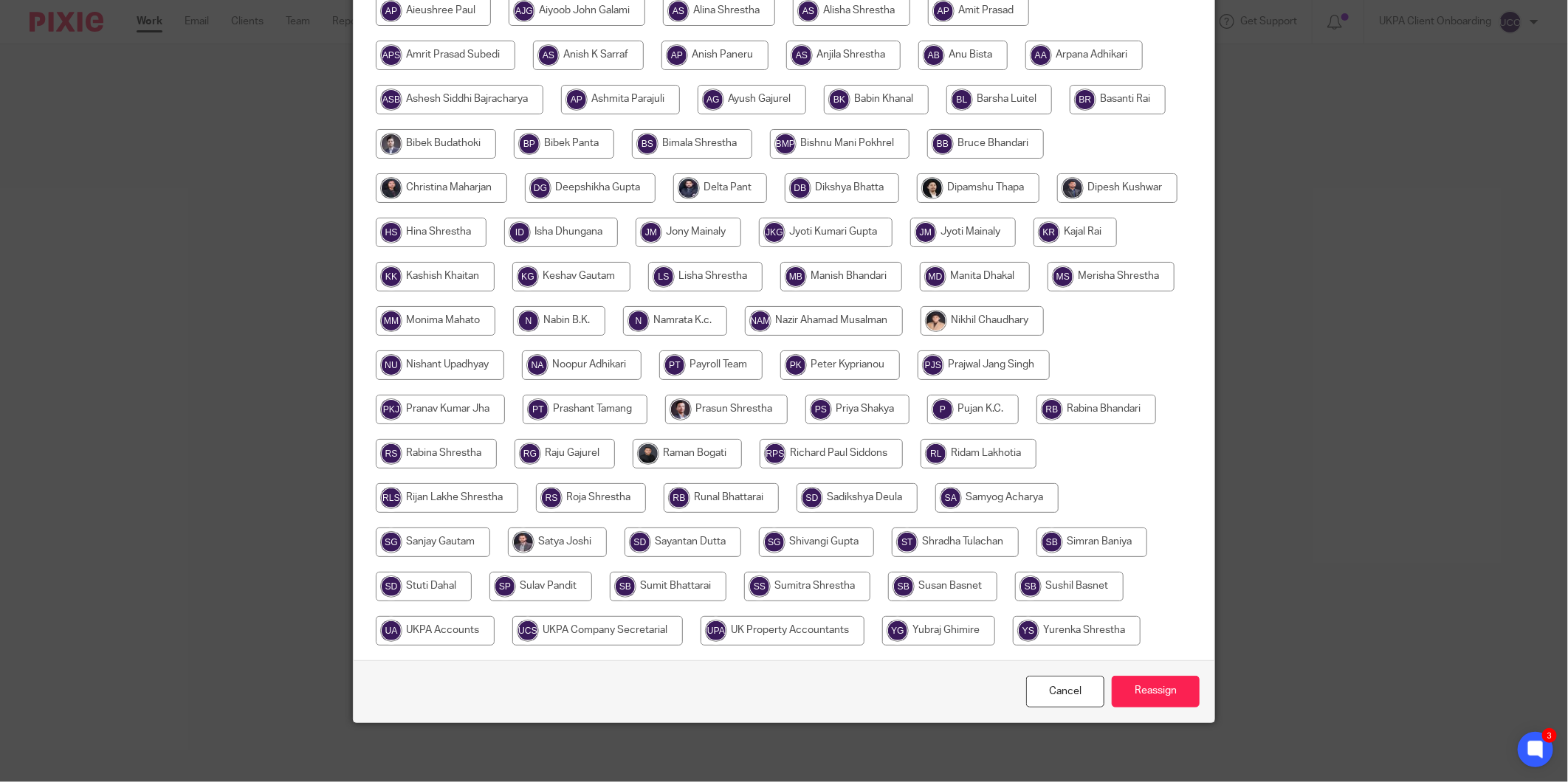
click at [997, 572] on input "radio" at bounding box center [942, 586] width 109 height 30
radio input "true"
click at [1139, 687] on input "Reassign" at bounding box center [1155, 691] width 88 height 31
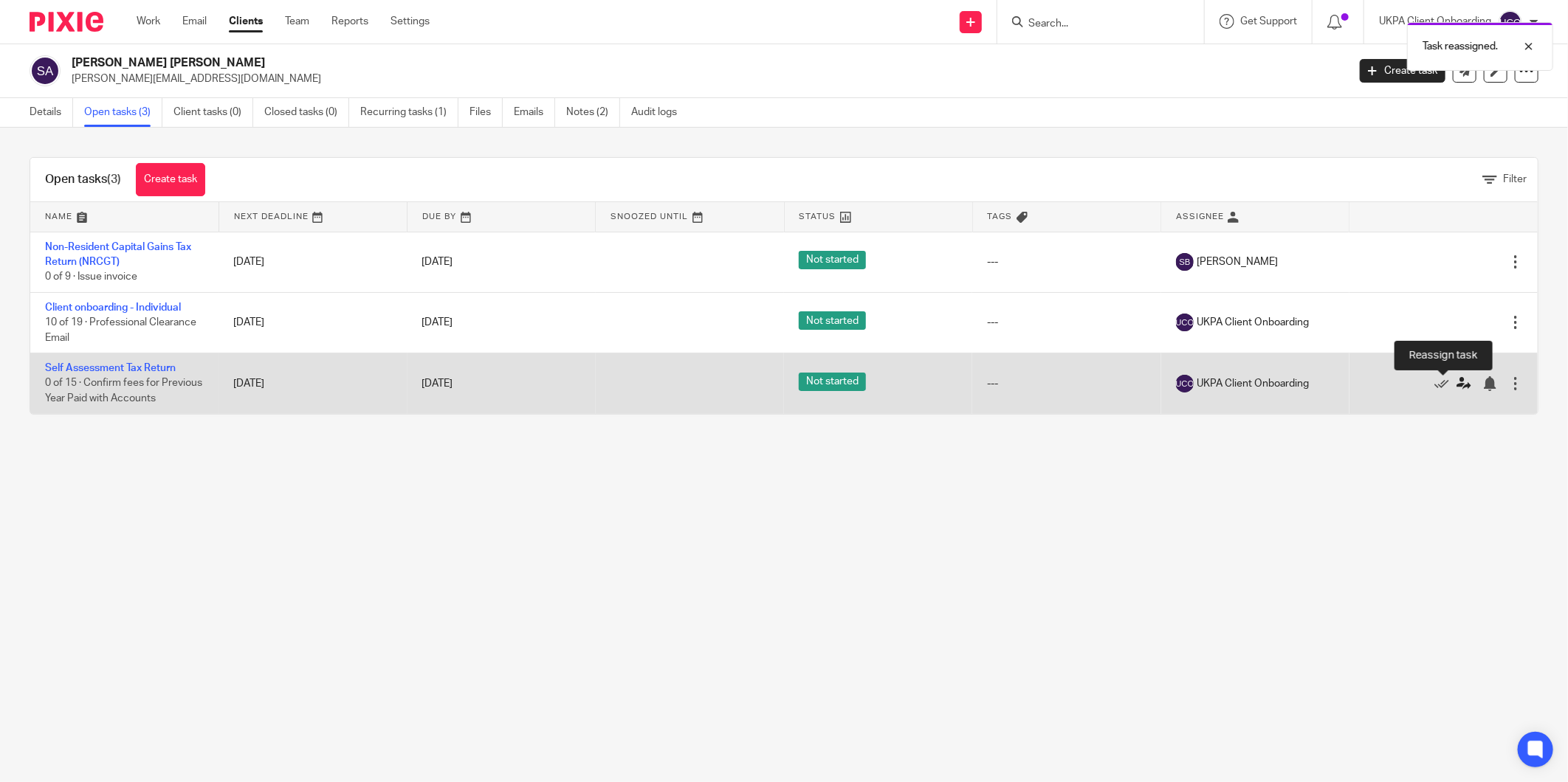
click at [1457, 380] on icon at bounding box center [1463, 383] width 14 height 14
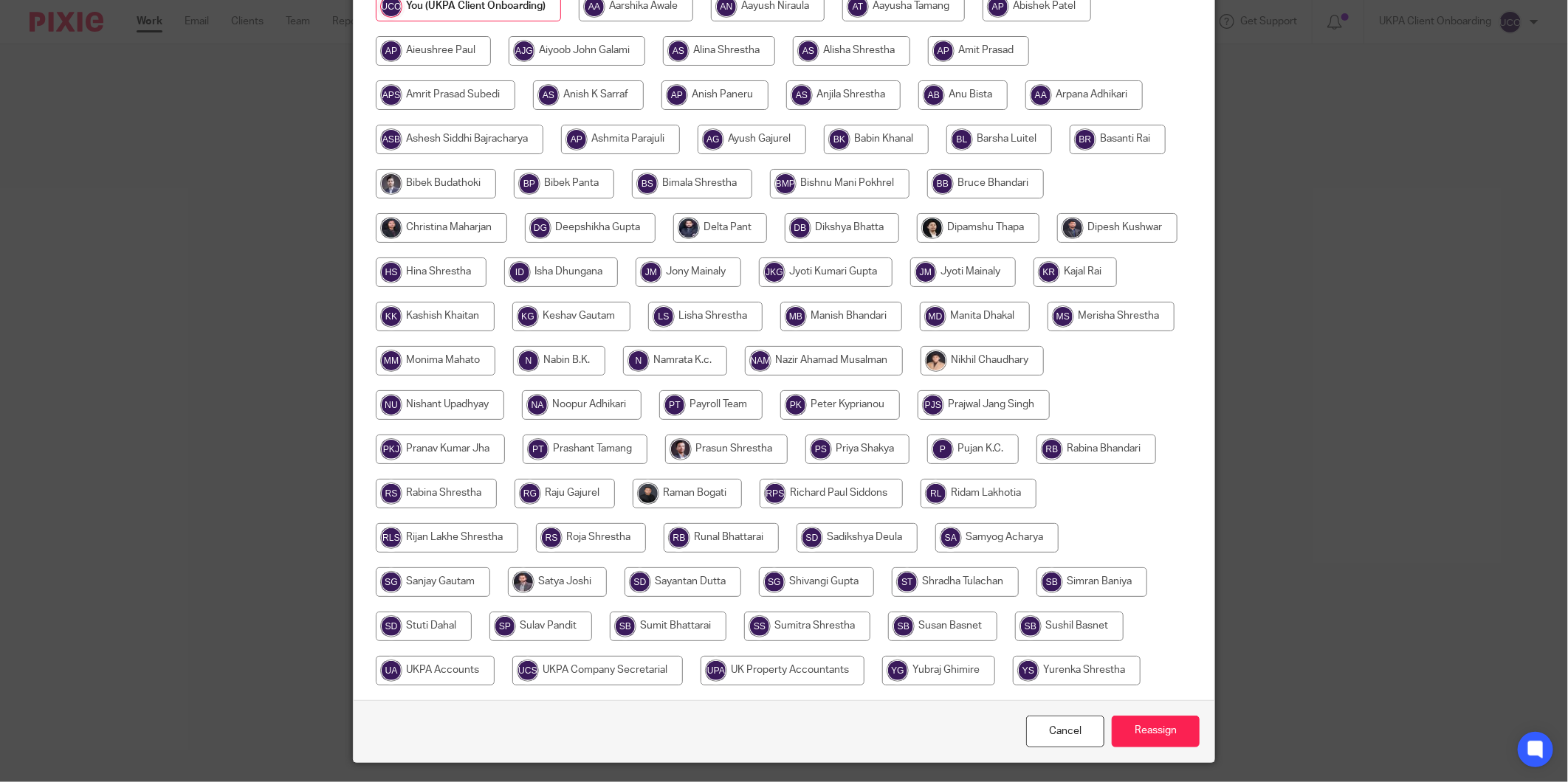
scroll to position [316, 0]
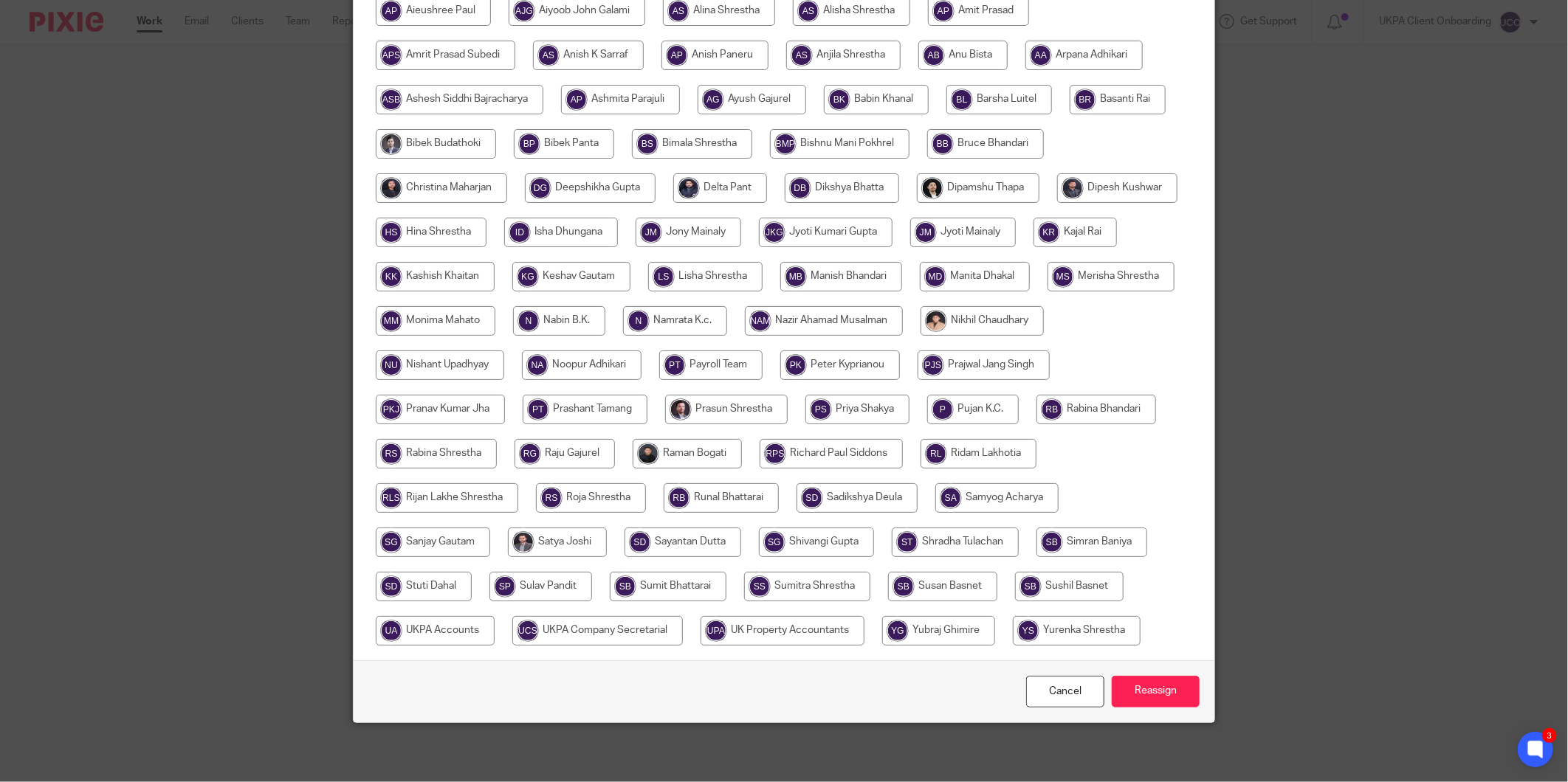
click at [741, 439] on input "radio" at bounding box center [687, 454] width 109 height 30
radio input "true"
click at [1124, 690] on input "Reassign" at bounding box center [1155, 691] width 88 height 31
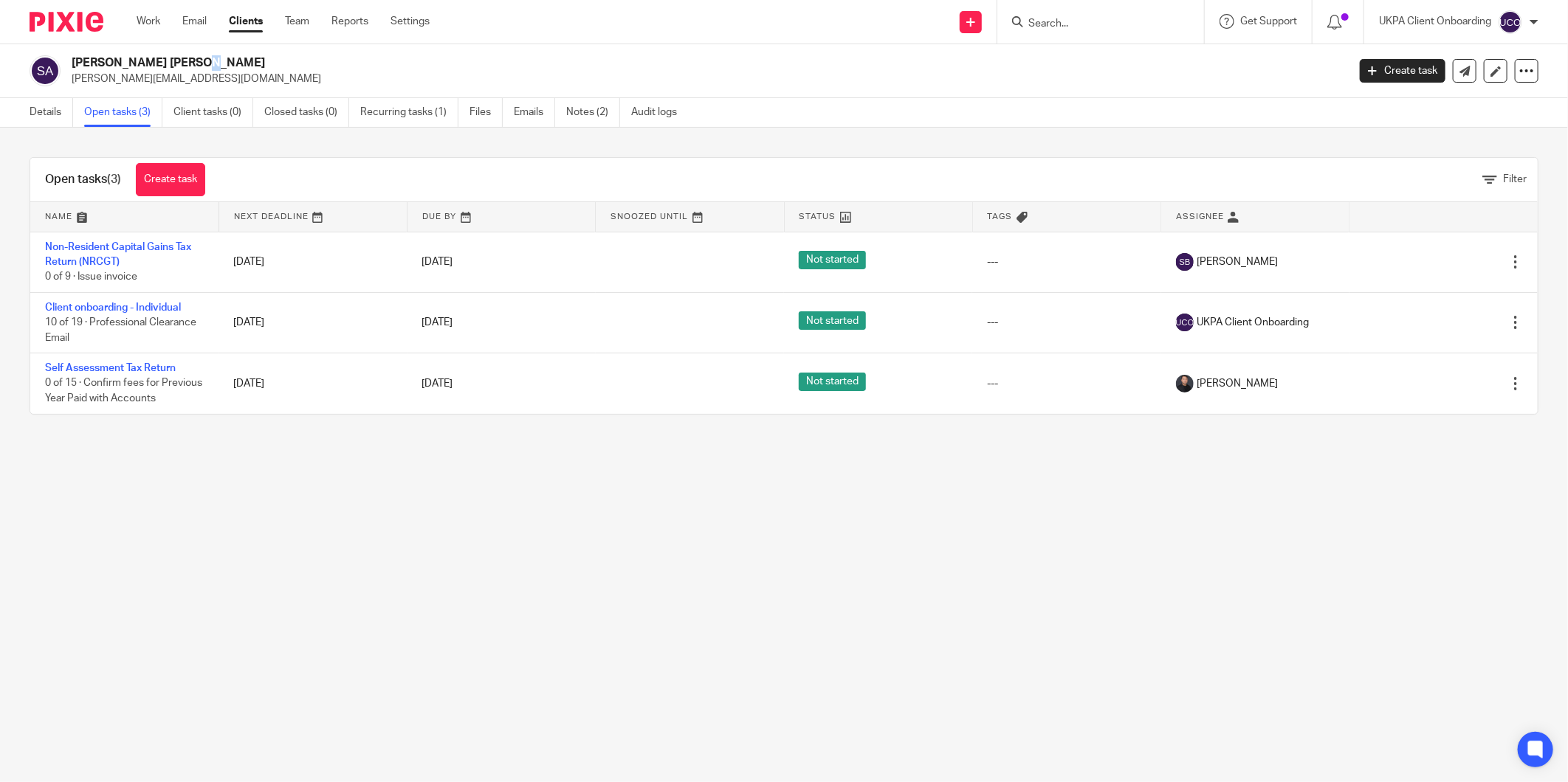
click at [101, 50] on div "[PERSON_NAME] [PERSON_NAME] [PERSON_NAME][EMAIL_ADDRESS][DOMAIN_NAME] Create ta…" at bounding box center [784, 71] width 1568 height 54
click at [26, 107] on div "Details Open tasks (3) Client tasks (0) Closed tasks (0) Recurring tasks (1) Fi…" at bounding box center [356, 112] width 713 height 29
click at [48, 107] on link "Details" at bounding box center [51, 112] width 43 height 29
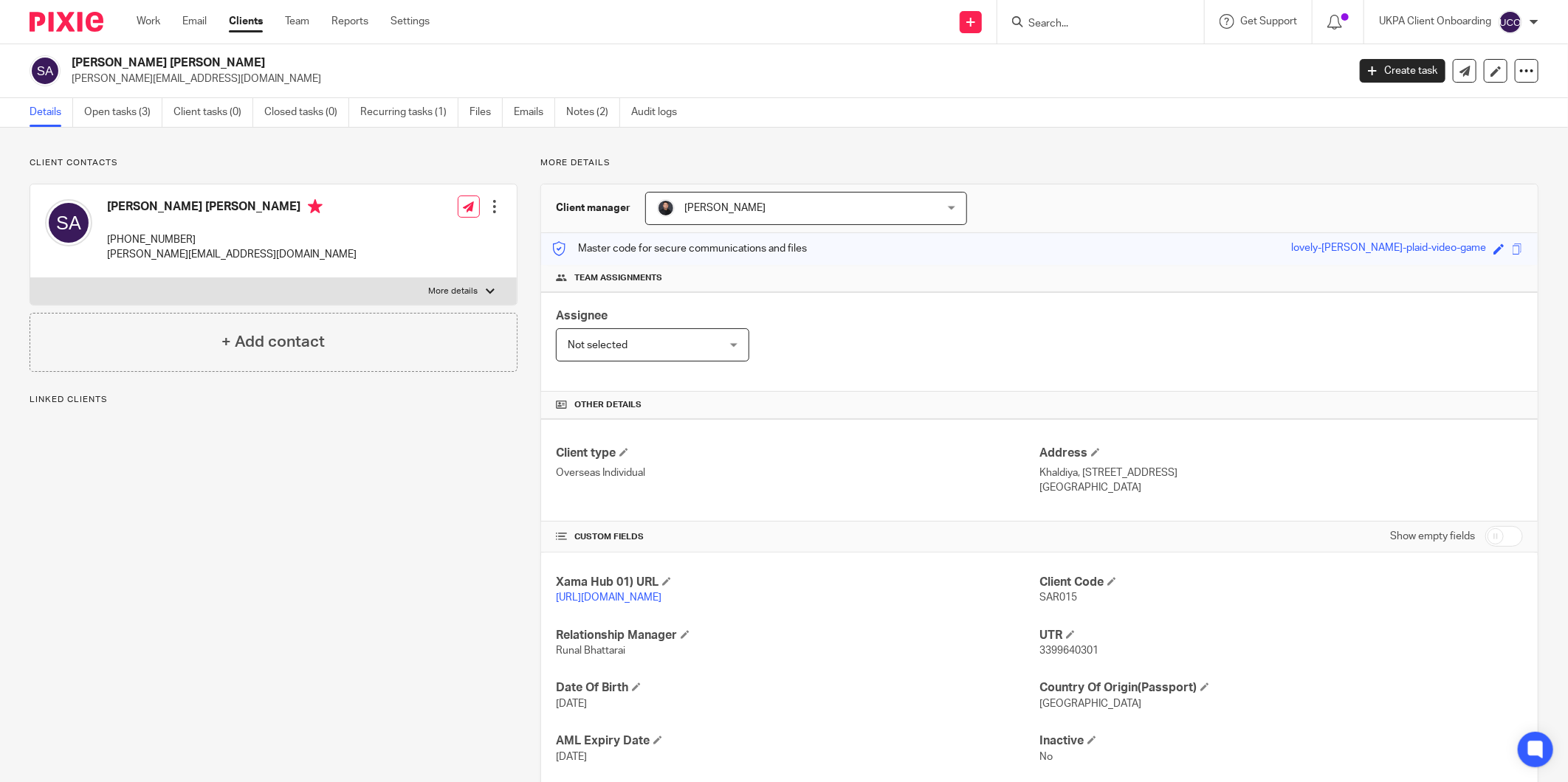
click at [1057, 600] on span "SAR015" at bounding box center [1058, 598] width 37 height 10
copy span "SAR015"
click at [1517, 155] on div "Client contacts Sarah M Y A Alali +965-9998-7775 s.al-ali@hotmail.com Edit cont…" at bounding box center [784, 498] width 1568 height 742
click at [99, 57] on h2 "Sarah M Y A Alali" at bounding box center [577, 63] width 1013 height 15
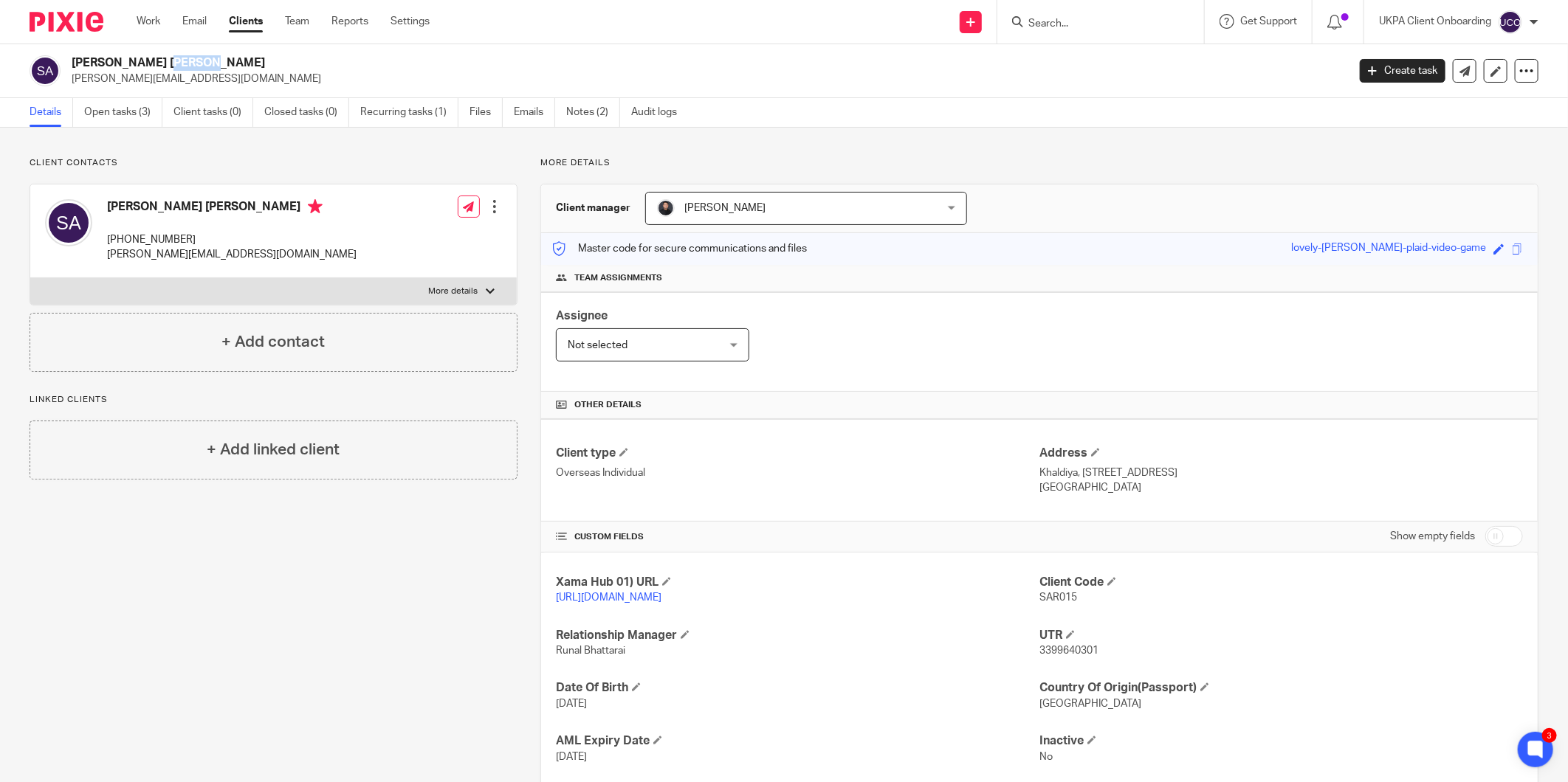
click at [99, 57] on h2 "Sarah M Y A Alali" at bounding box center [577, 63] width 1013 height 15
copy div "Sarah M Y A Alali"
click at [1055, 602] on span "SAR015" at bounding box center [1058, 598] width 37 height 10
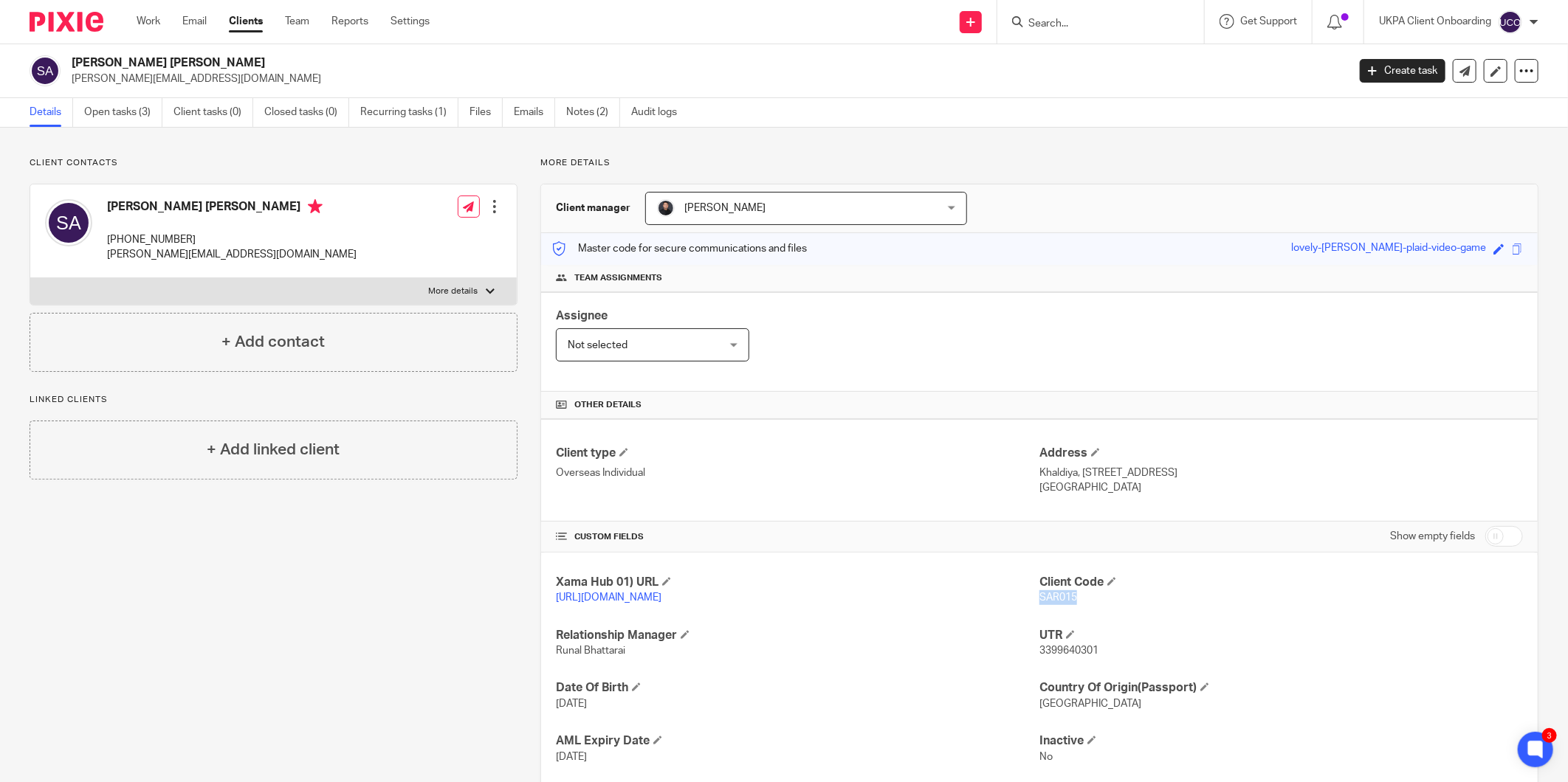
copy span "SAR015"
click at [127, 88] on div "Sarah M Y A Alali s.al-ali@hotmail.com Create task Update from Companies House …" at bounding box center [784, 71] width 1568 height 54
copy main "s.al-ali@hotmail.com Create task Update from Companies House Export data Merge …"
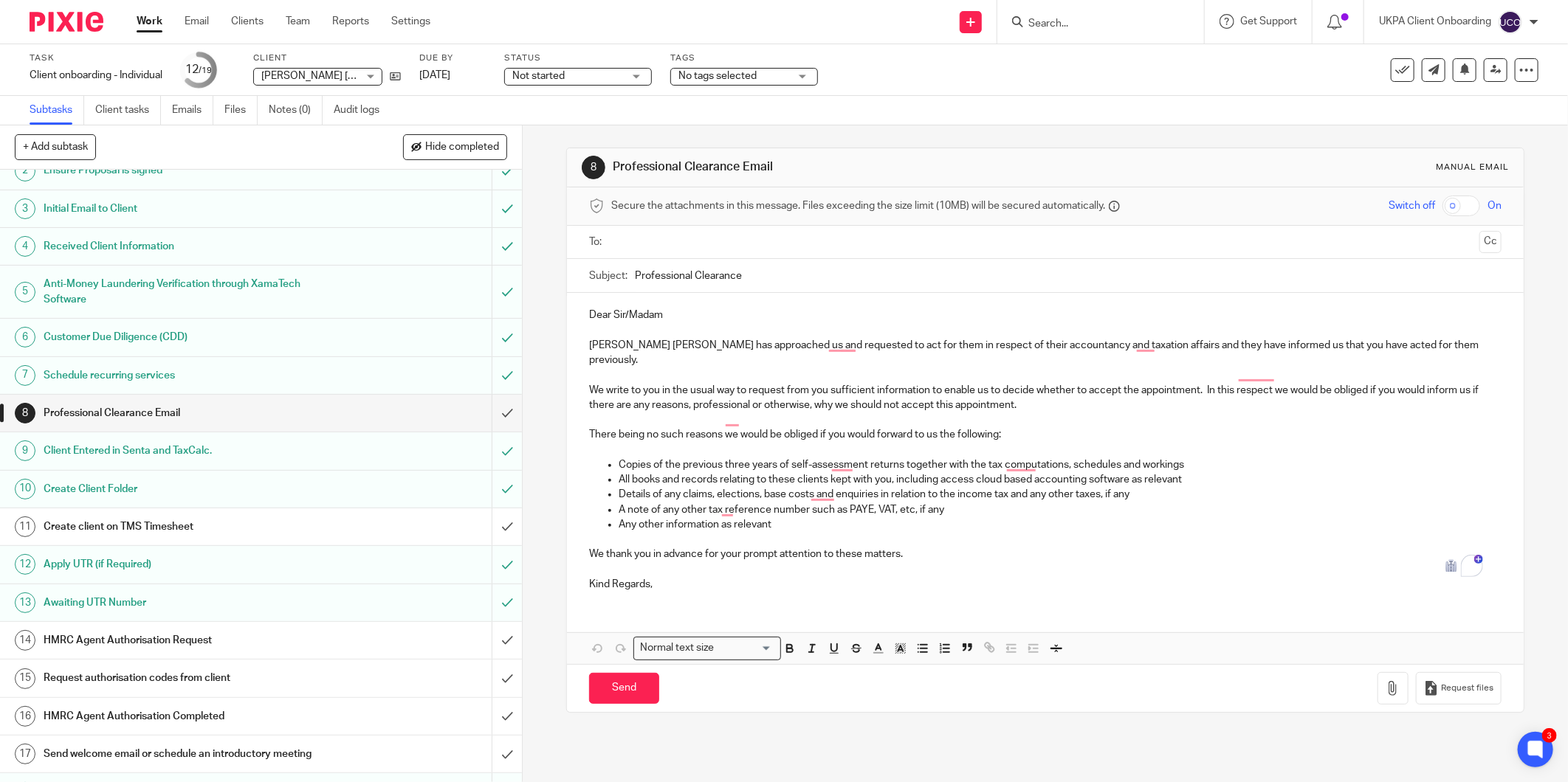
scroll to position [124, 0]
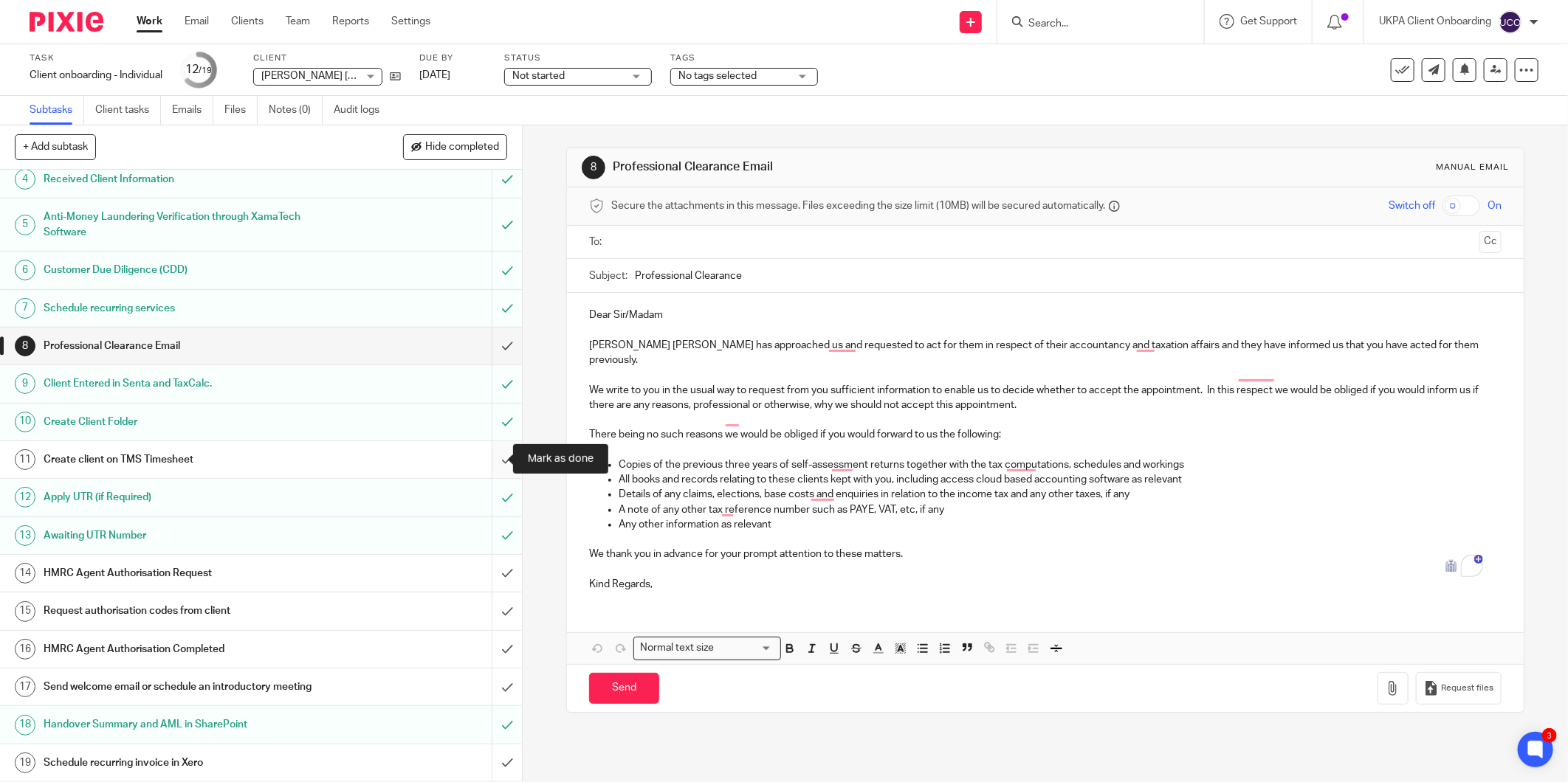
click at [488, 460] on input "submit" at bounding box center [261, 459] width 522 height 37
click at [976, 27] on link at bounding box center [971, 22] width 22 height 22
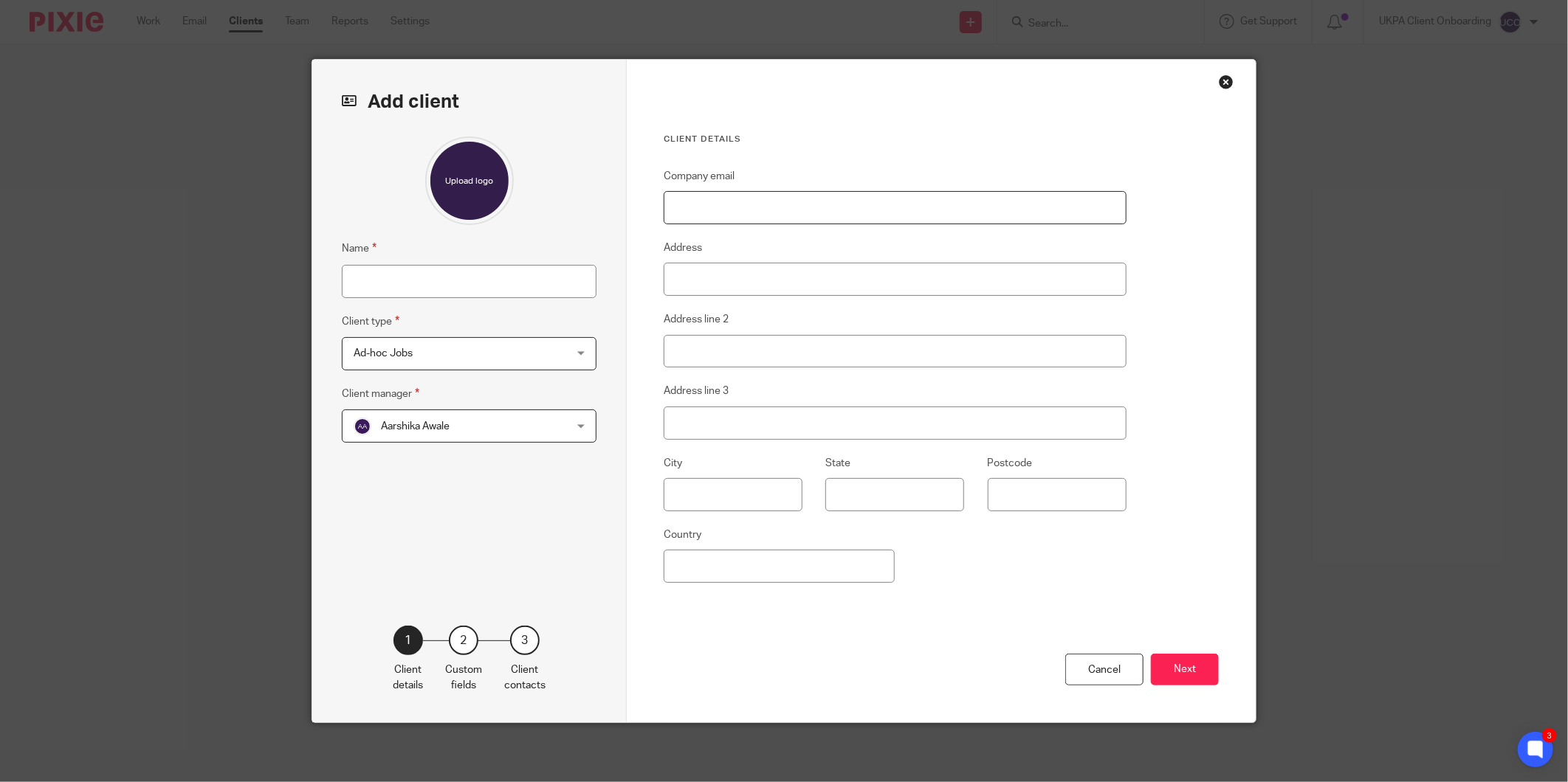
click at [727, 209] on input "Company email" at bounding box center [895, 207] width 463 height 33
click at [735, 207] on input "Company email" at bounding box center [895, 207] width 463 height 33
paste input "[EMAIL_ADDRESS][DOMAIN_NAME]"
type input "[EMAIL_ADDRESS][DOMAIN_NAME]"
click at [458, 282] on input "Name" at bounding box center [469, 281] width 255 height 33
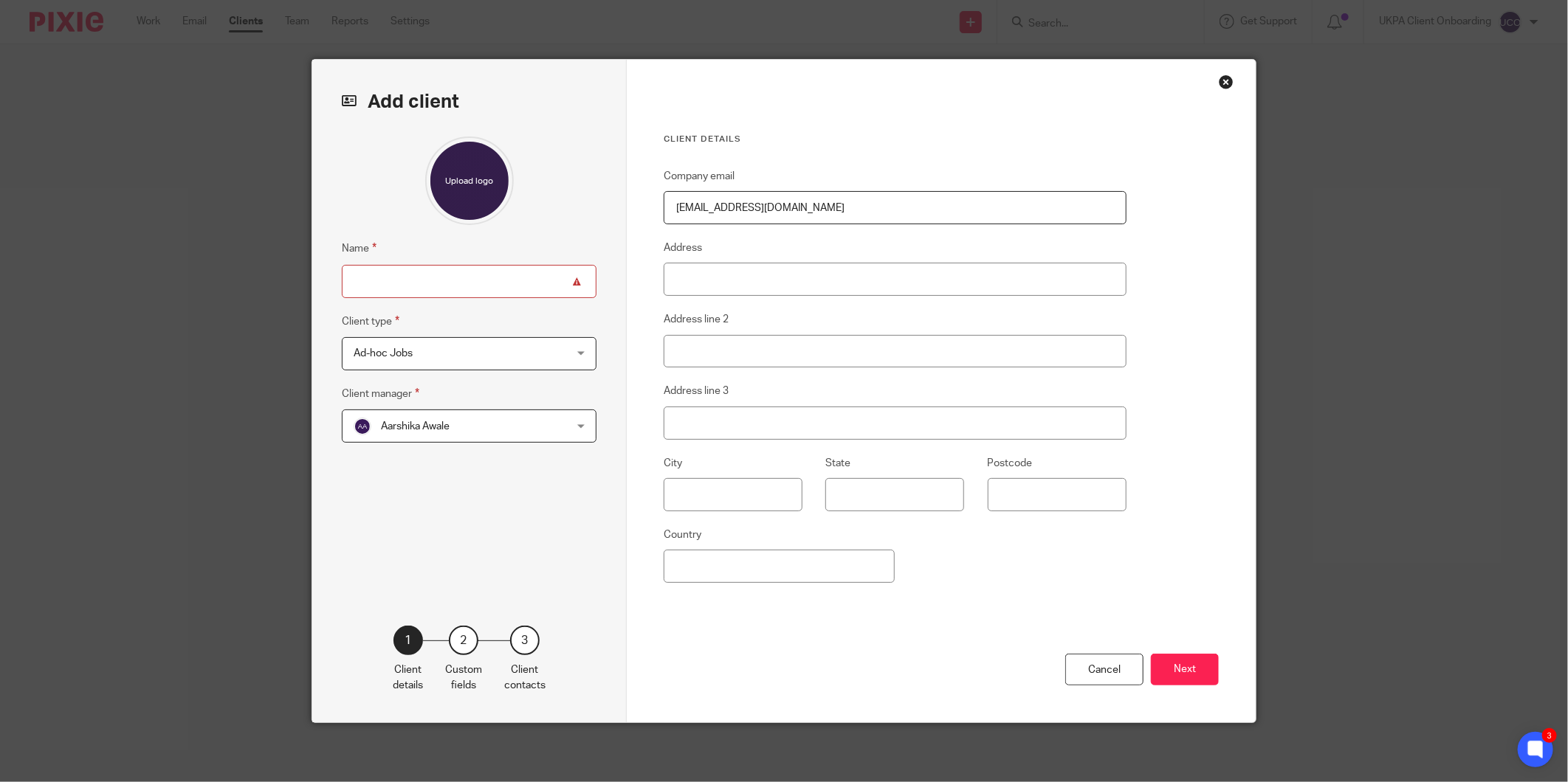
click at [401, 355] on span "Ad-hoc Jobs" at bounding box center [383, 354] width 59 height 10
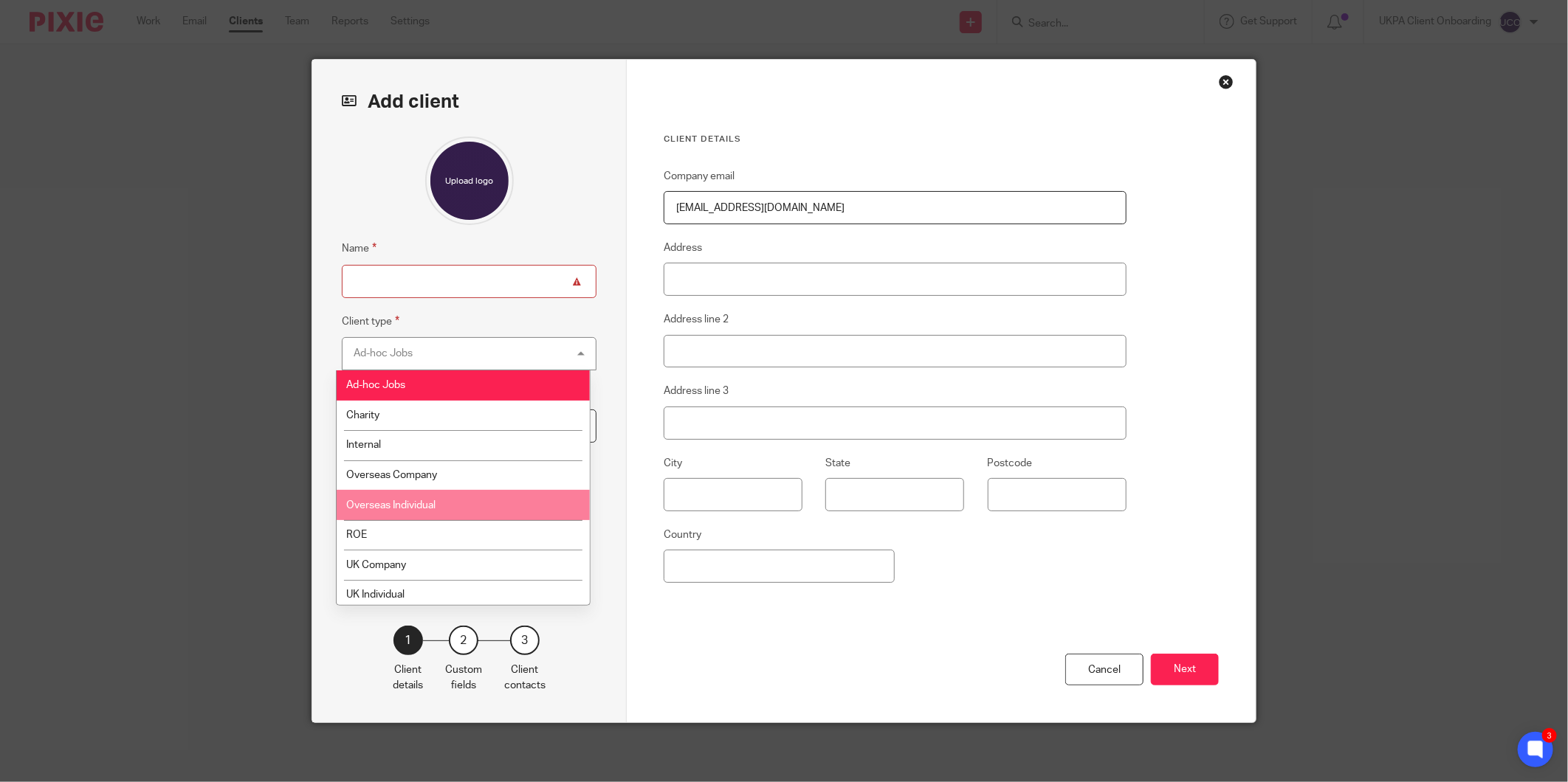
click at [410, 513] on li "Overseas Individual" at bounding box center [463, 505] width 253 height 31
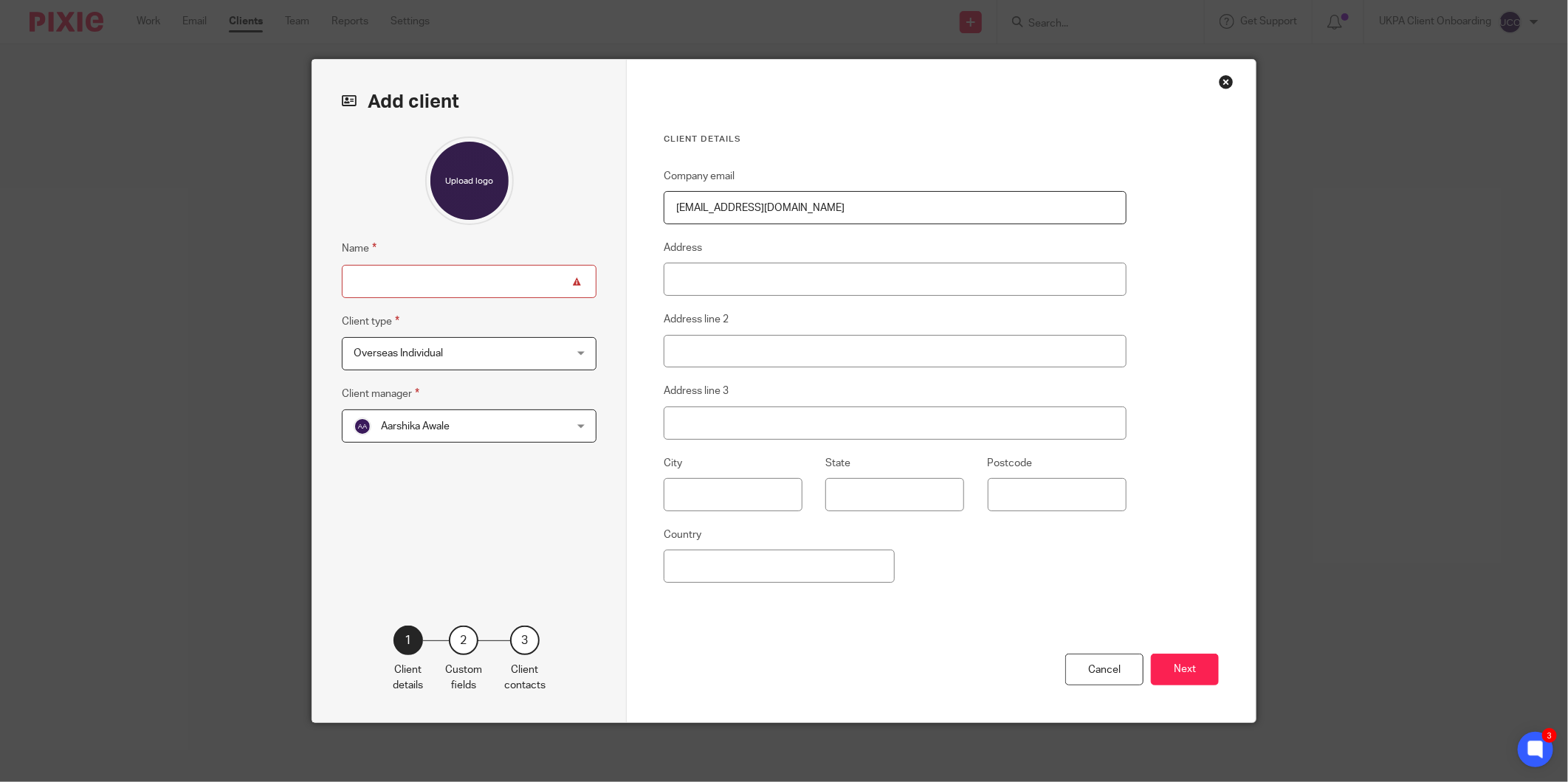
click at [405, 440] on span "Aarshika Awale" at bounding box center [450, 426] width 193 height 31
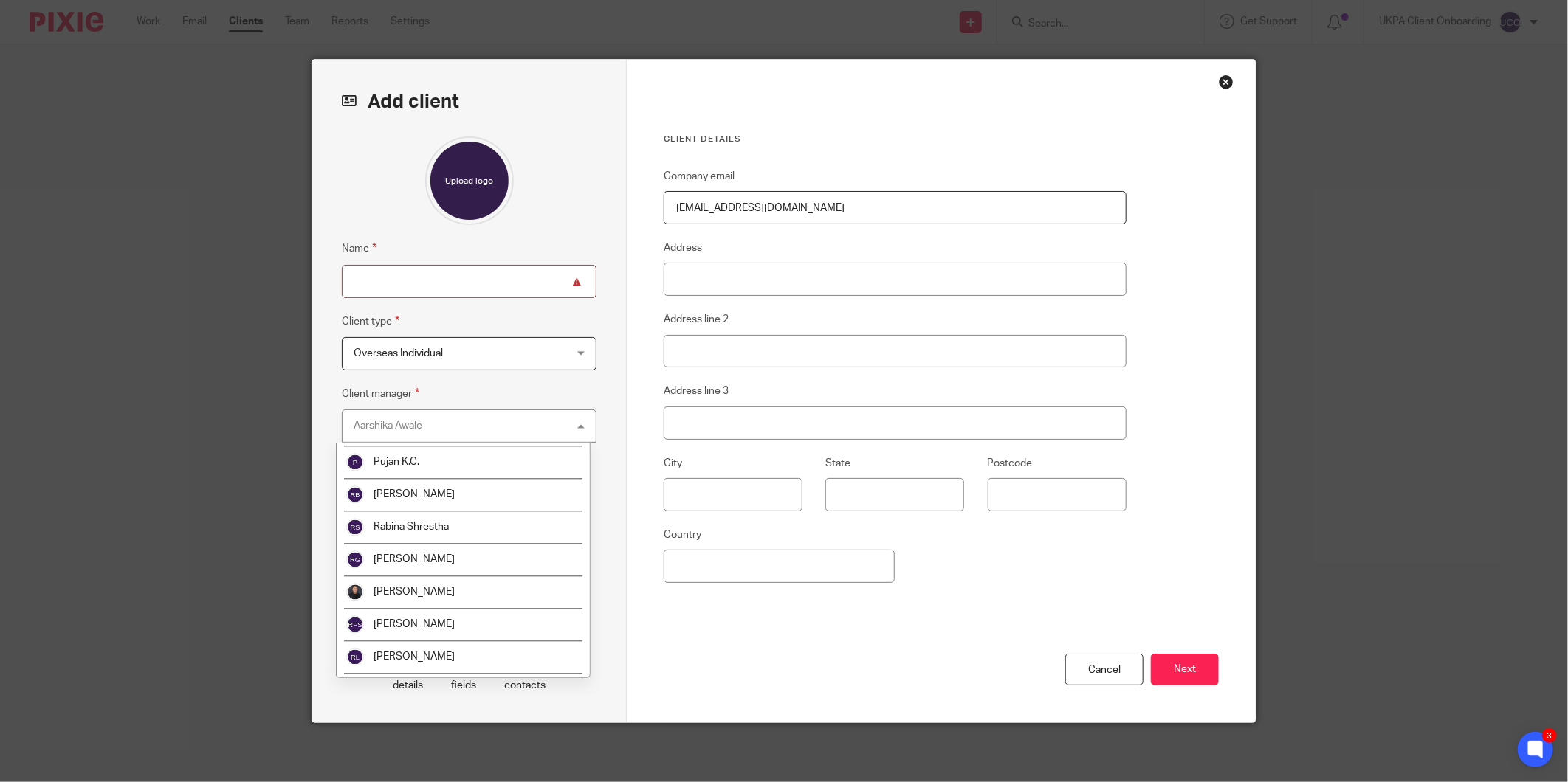
scroll to position [1885, 0]
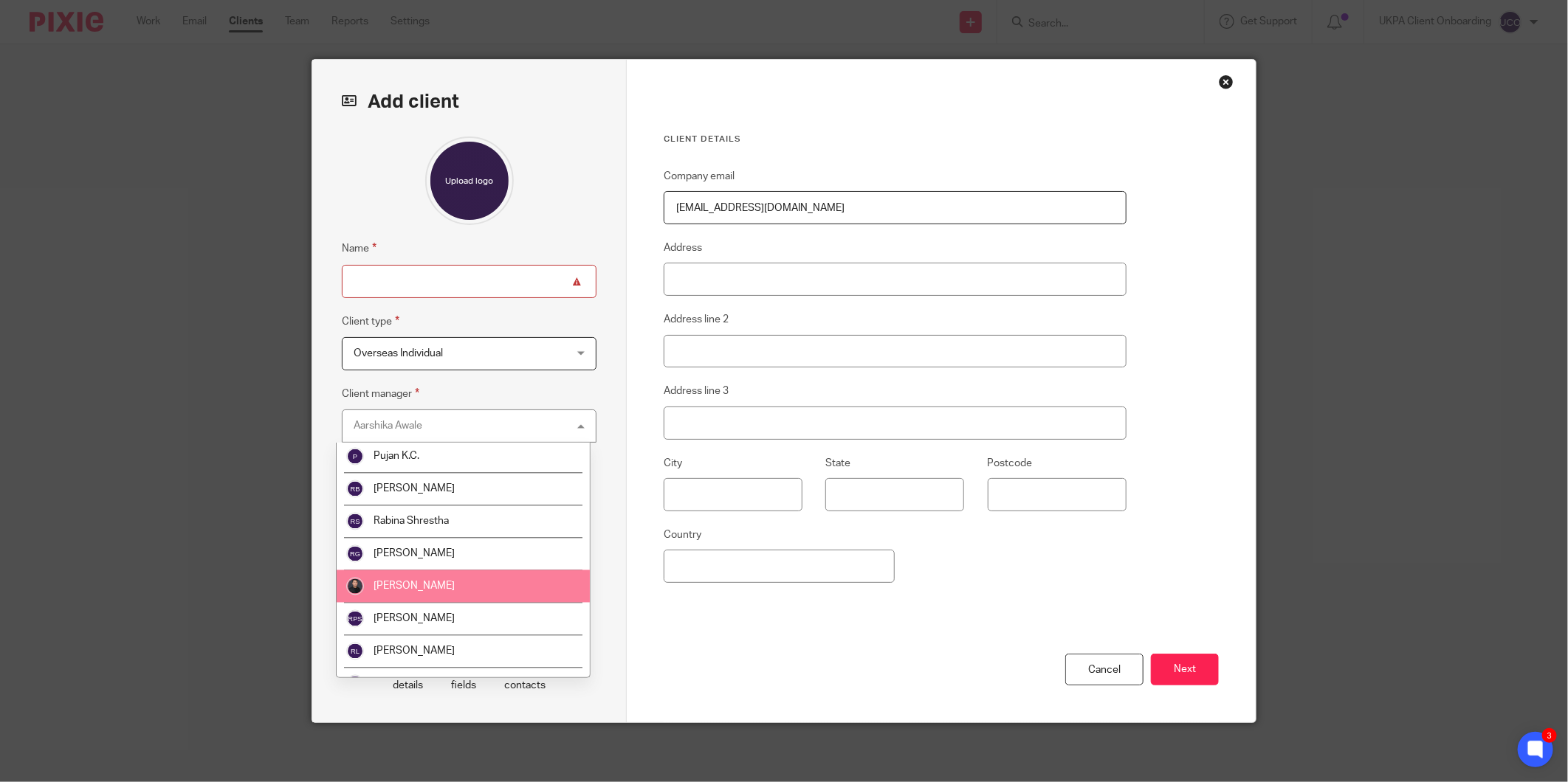
click at [400, 583] on span "[PERSON_NAME]" at bounding box center [413, 586] width 81 height 10
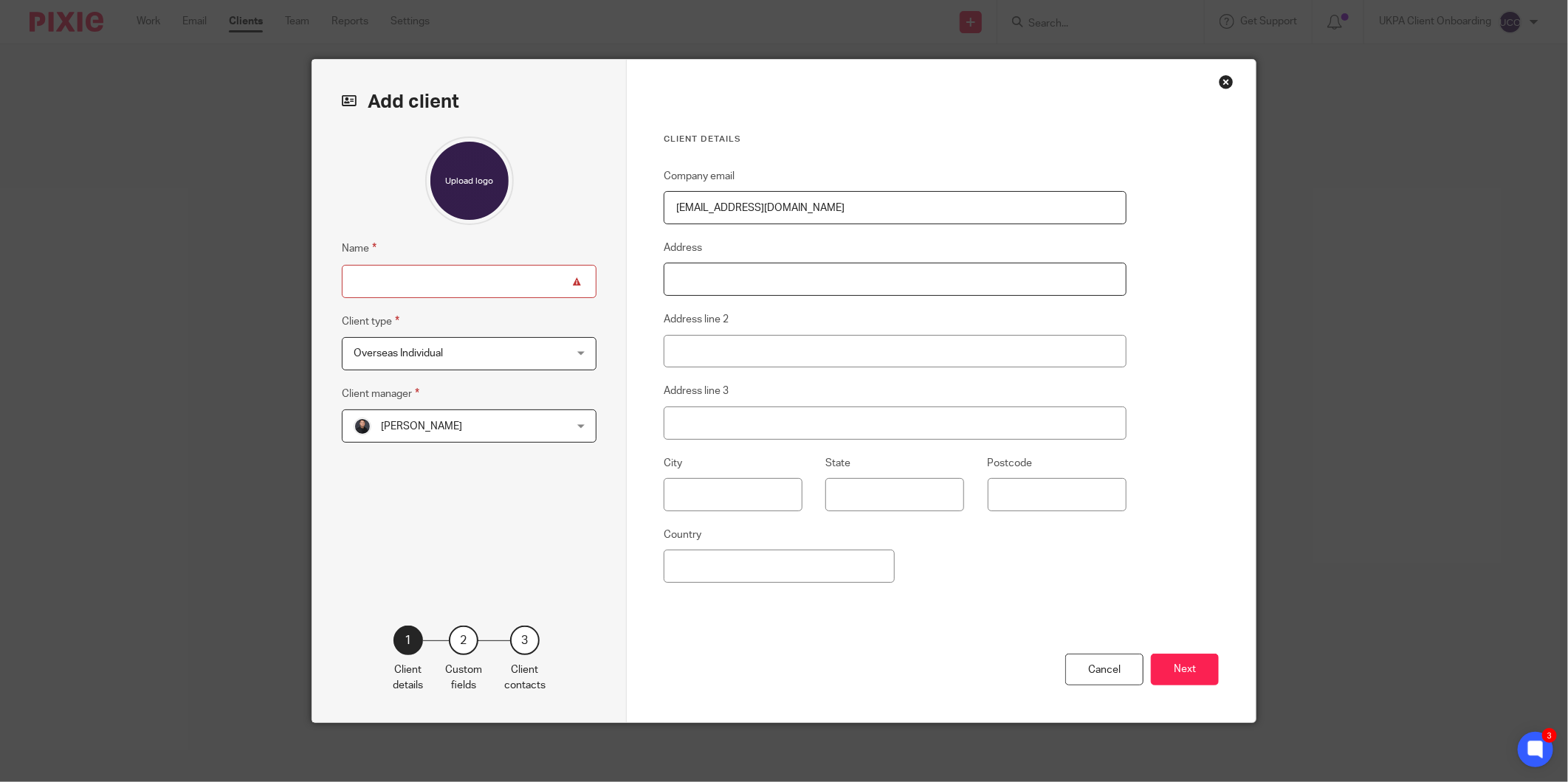
click at [746, 292] on input "Address" at bounding box center [895, 279] width 463 height 33
type input "Khaldiya, [STREET_ADDRESS]"
type input "State of [GEOGRAPHIC_DATA]"
type input "[GEOGRAPHIC_DATA]"
click at [465, 276] on input "Name" at bounding box center [469, 281] width 255 height 33
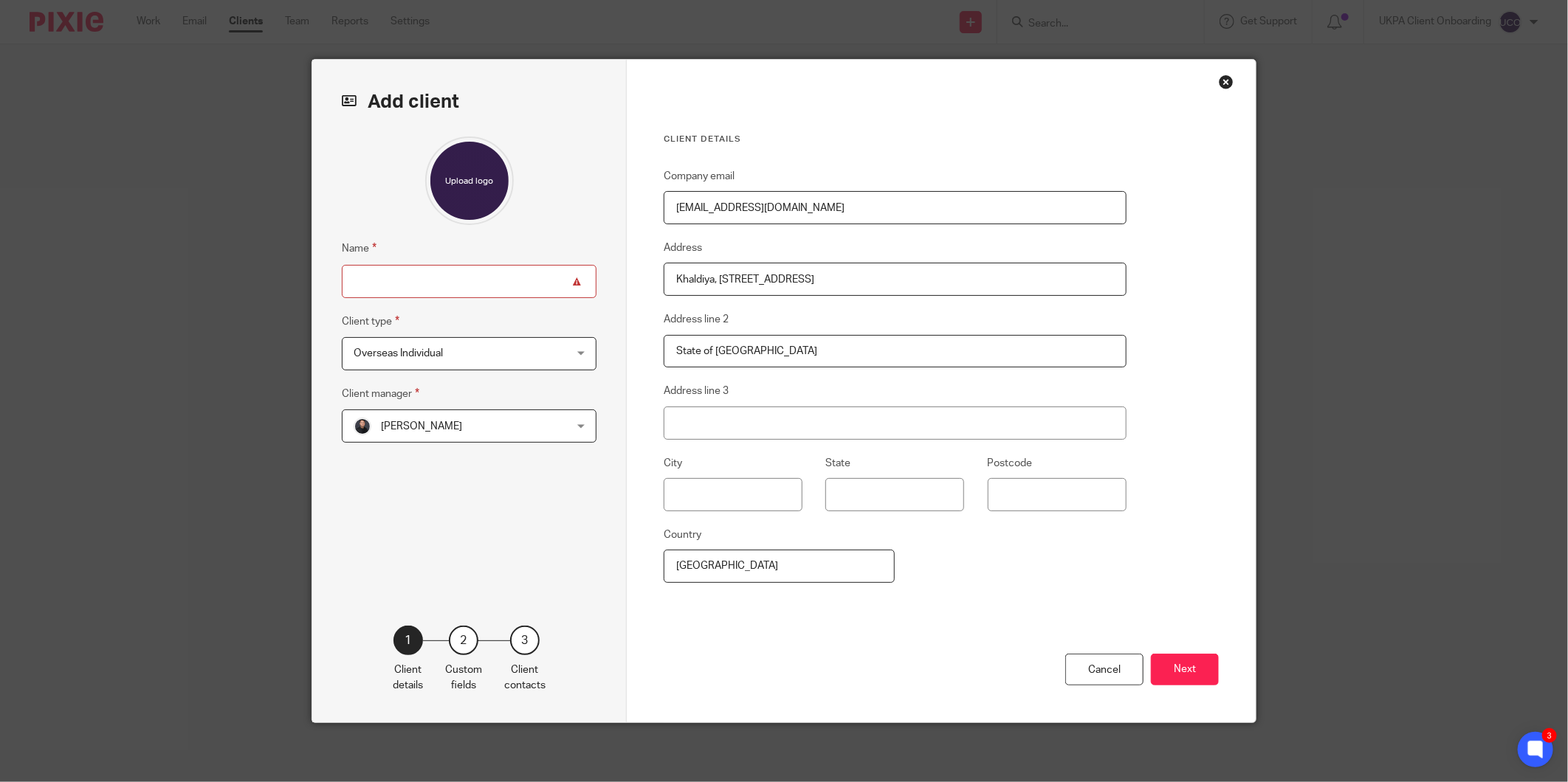
click at [457, 281] on input "Name" at bounding box center [469, 281] width 255 height 33
type input "Laila A A A Alawadhi"
click at [1178, 672] on button "Next" at bounding box center [1185, 669] width 68 height 31
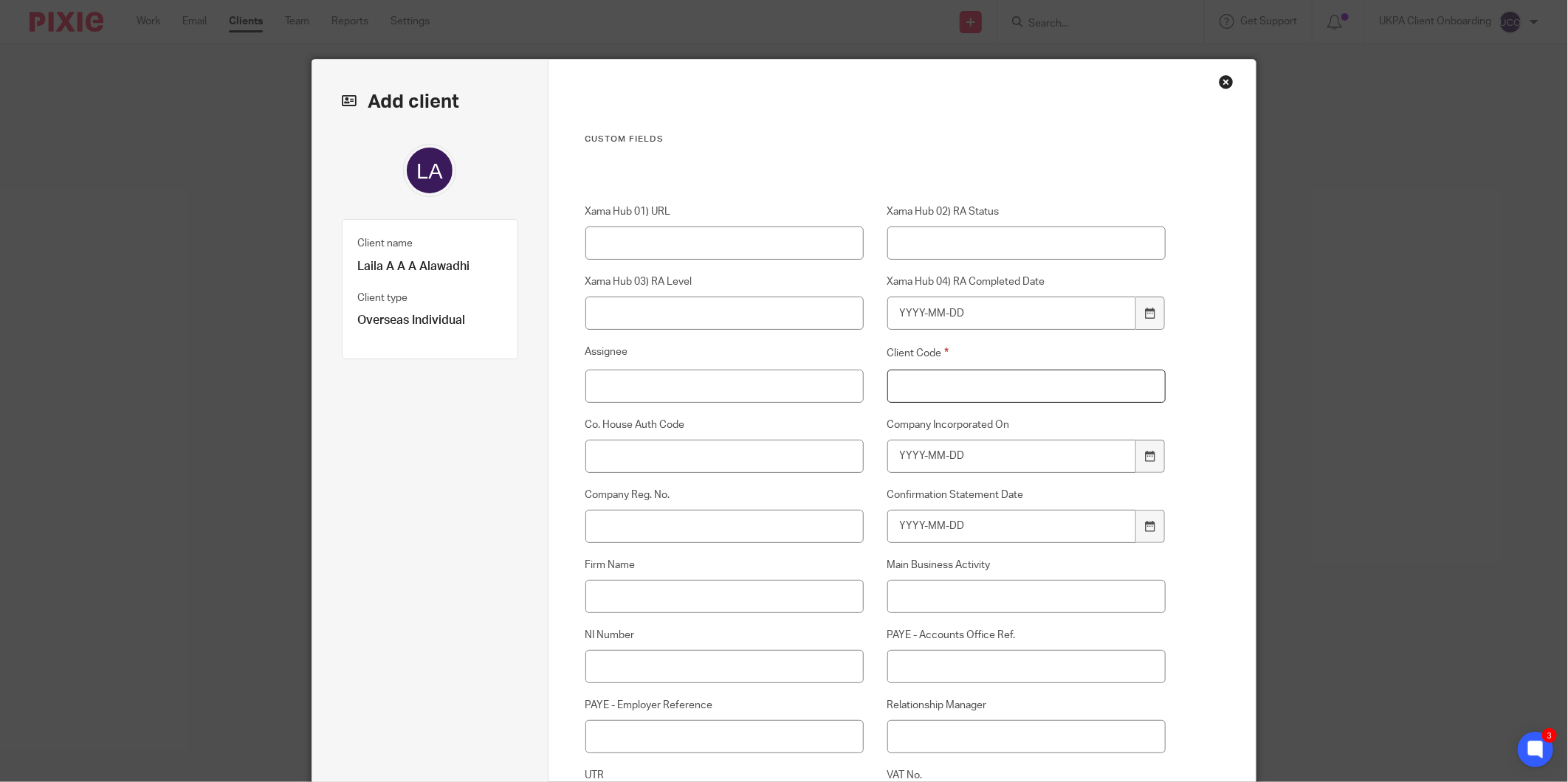
click at [936, 383] on input "Client Code" at bounding box center [1026, 386] width 279 height 33
type input "00"
drag, startPoint x: 896, startPoint y: 682, endPoint x: 895, endPoint y: 709, distance: 27.0
click at [895, 683] on input "PAYE - Accounts Office Ref." at bounding box center [1026, 666] width 279 height 33
click at [900, 736] on input "Relationship Manager" at bounding box center [1026, 736] width 279 height 33
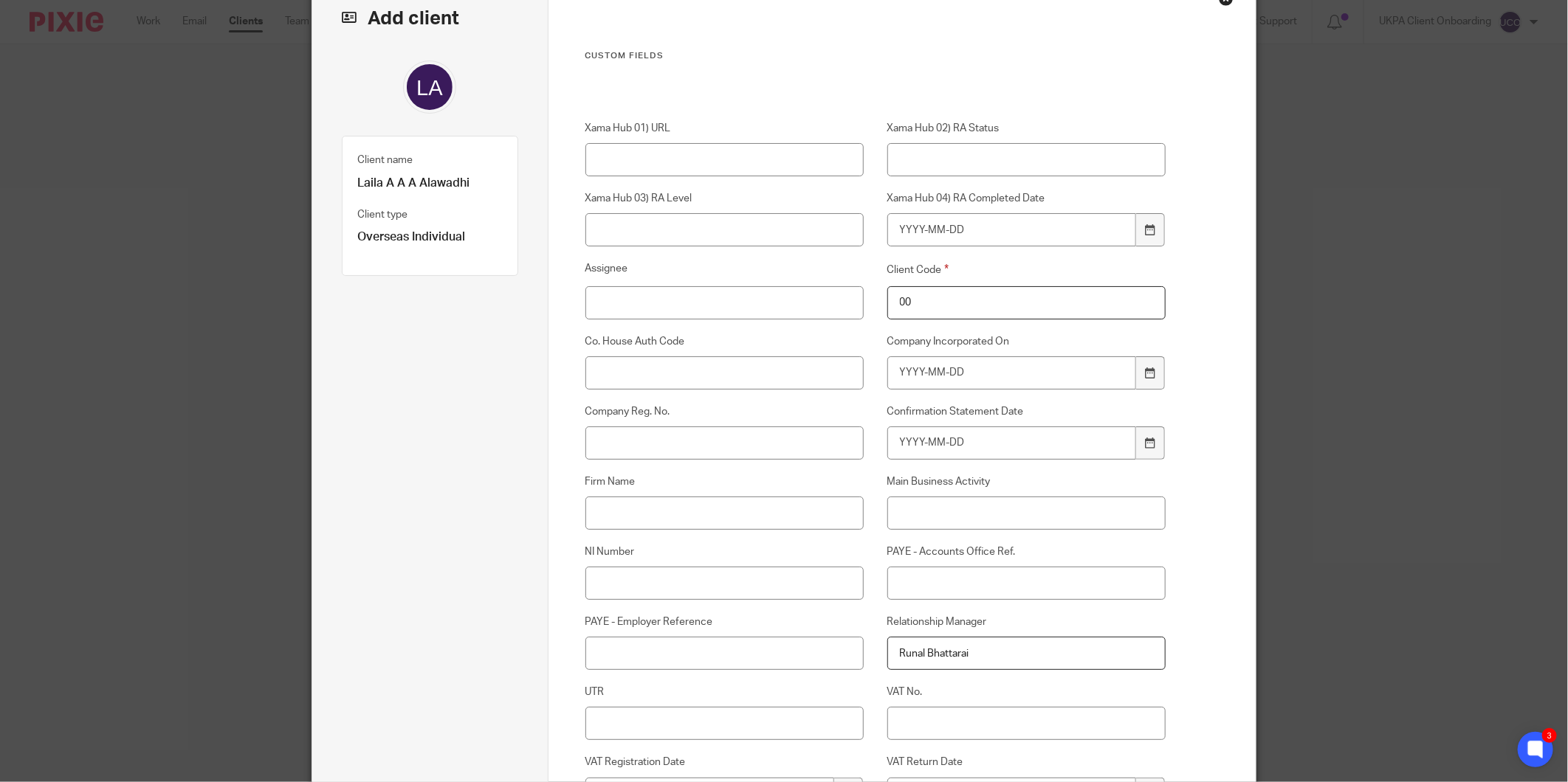
scroll to position [164, 0]
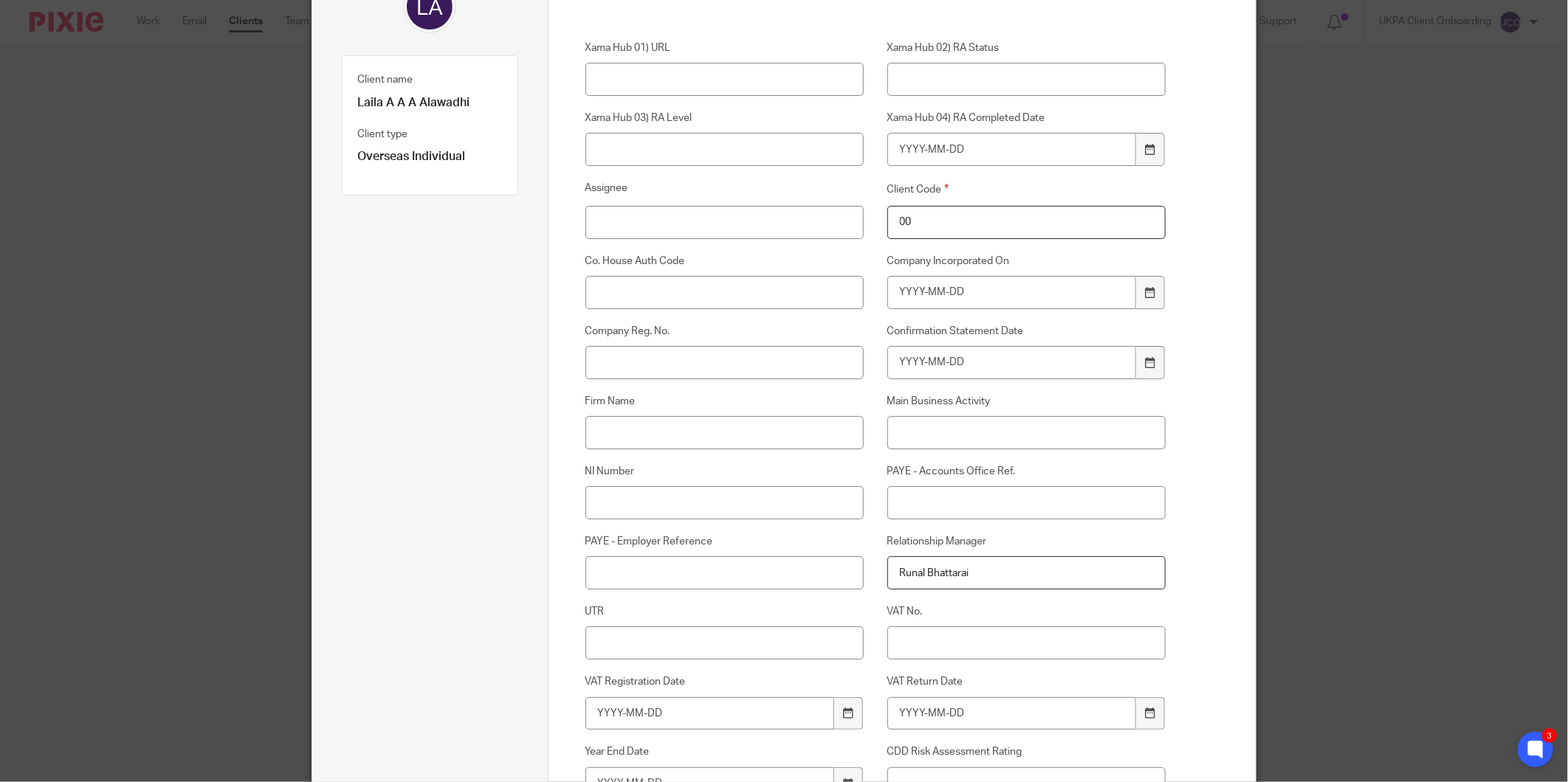
type input "Runal Bhattarai"
click at [707, 654] on input "UTR" at bounding box center [724, 643] width 279 height 33
click at [631, 658] on input "UTR" at bounding box center [724, 643] width 279 height 33
paste input "4475665116"
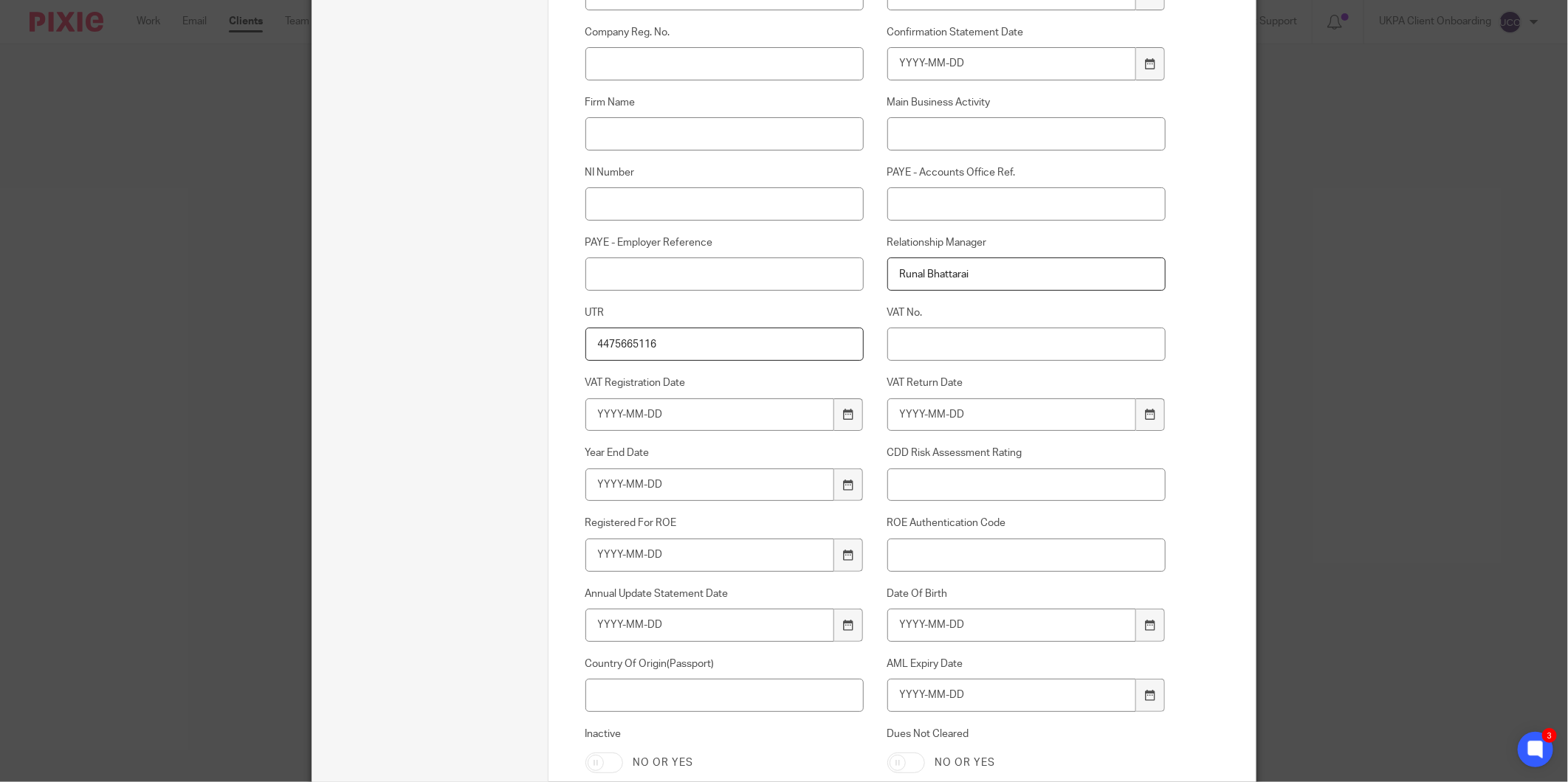
scroll to position [491, 0]
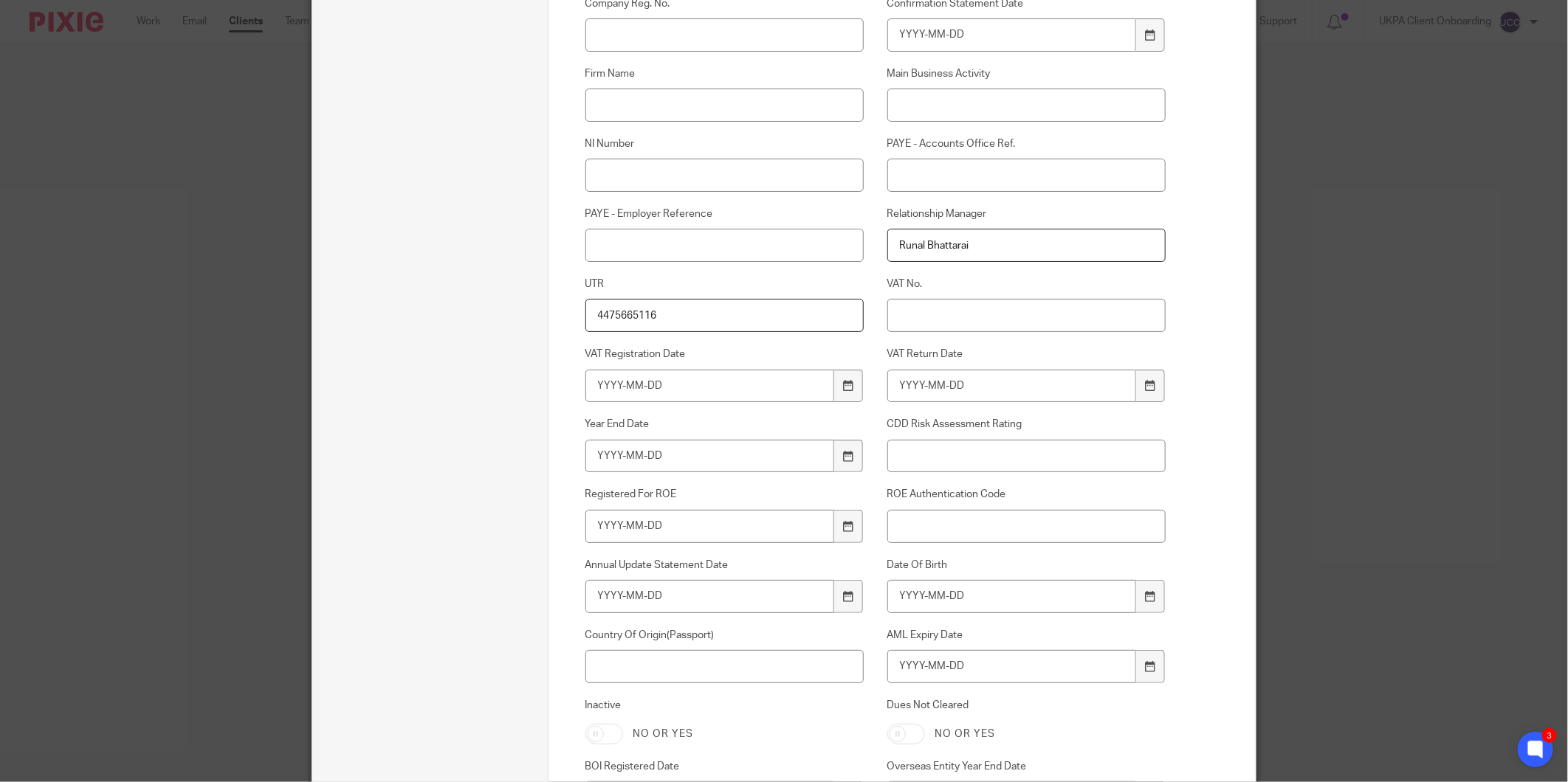
type input "4475665116"
click at [919, 592] on input "Date Of Birth" at bounding box center [1011, 596] width 249 height 33
click at [938, 602] on input "Date Of Birth" at bounding box center [1011, 596] width 249 height 33
type input "1959-09-09"
click at [985, 605] on input "1959-09-09" at bounding box center [1011, 596] width 249 height 33
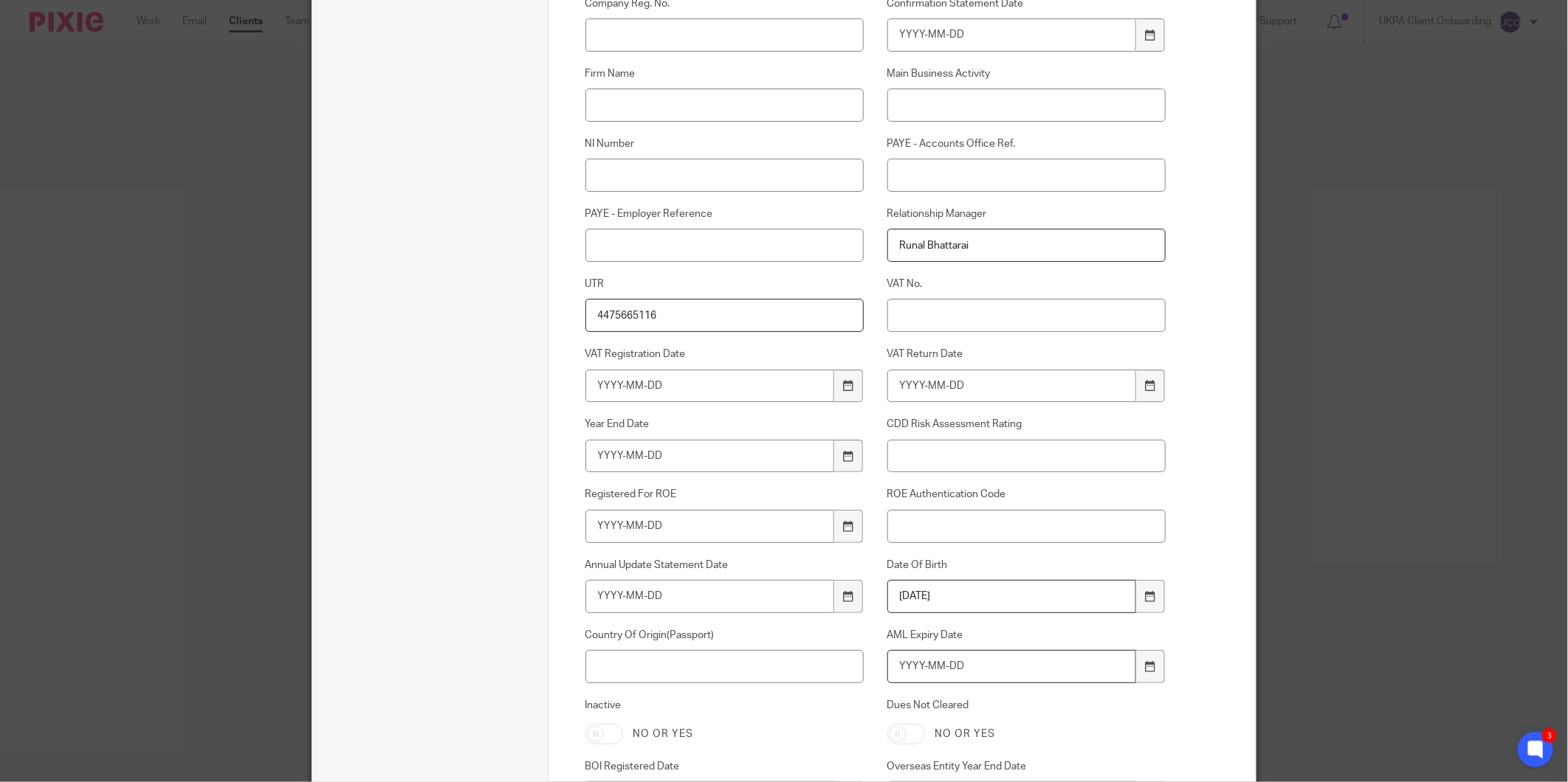
click at [945, 666] on input "AML Expiry Date" at bounding box center [1011, 666] width 249 height 33
click at [730, 669] on input "Country Of Origin(Passport)" at bounding box center [724, 666] width 279 height 33
click at [960, 672] on input "AML Expiry Date" at bounding box center [1011, 666] width 249 height 33
click at [1025, 670] on input "2028-04-07" at bounding box center [1011, 666] width 249 height 33
type input "2028-04-08"
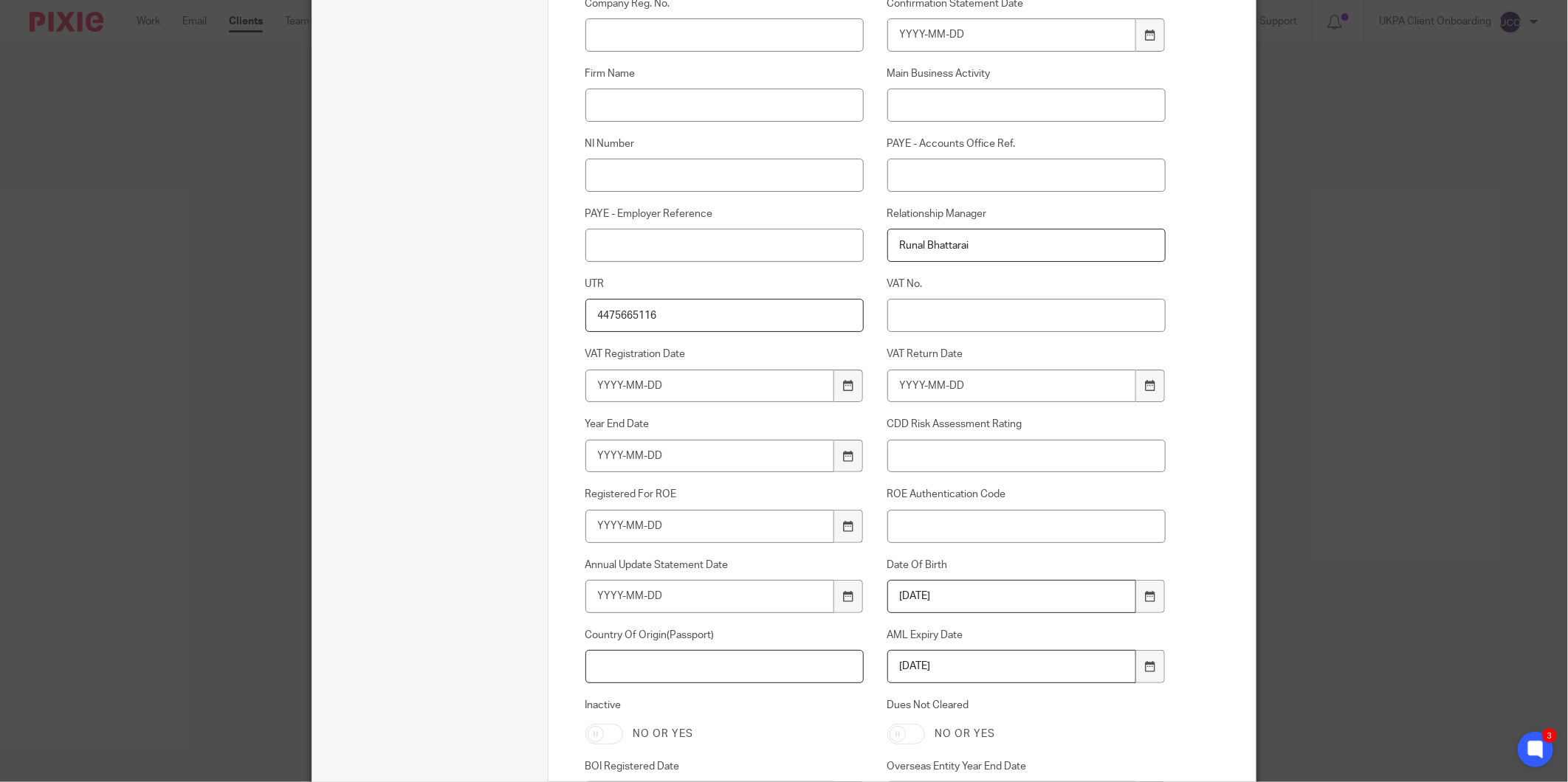
click at [705, 669] on input "Country Of Origin(Passport)" at bounding box center [724, 666] width 279 height 33
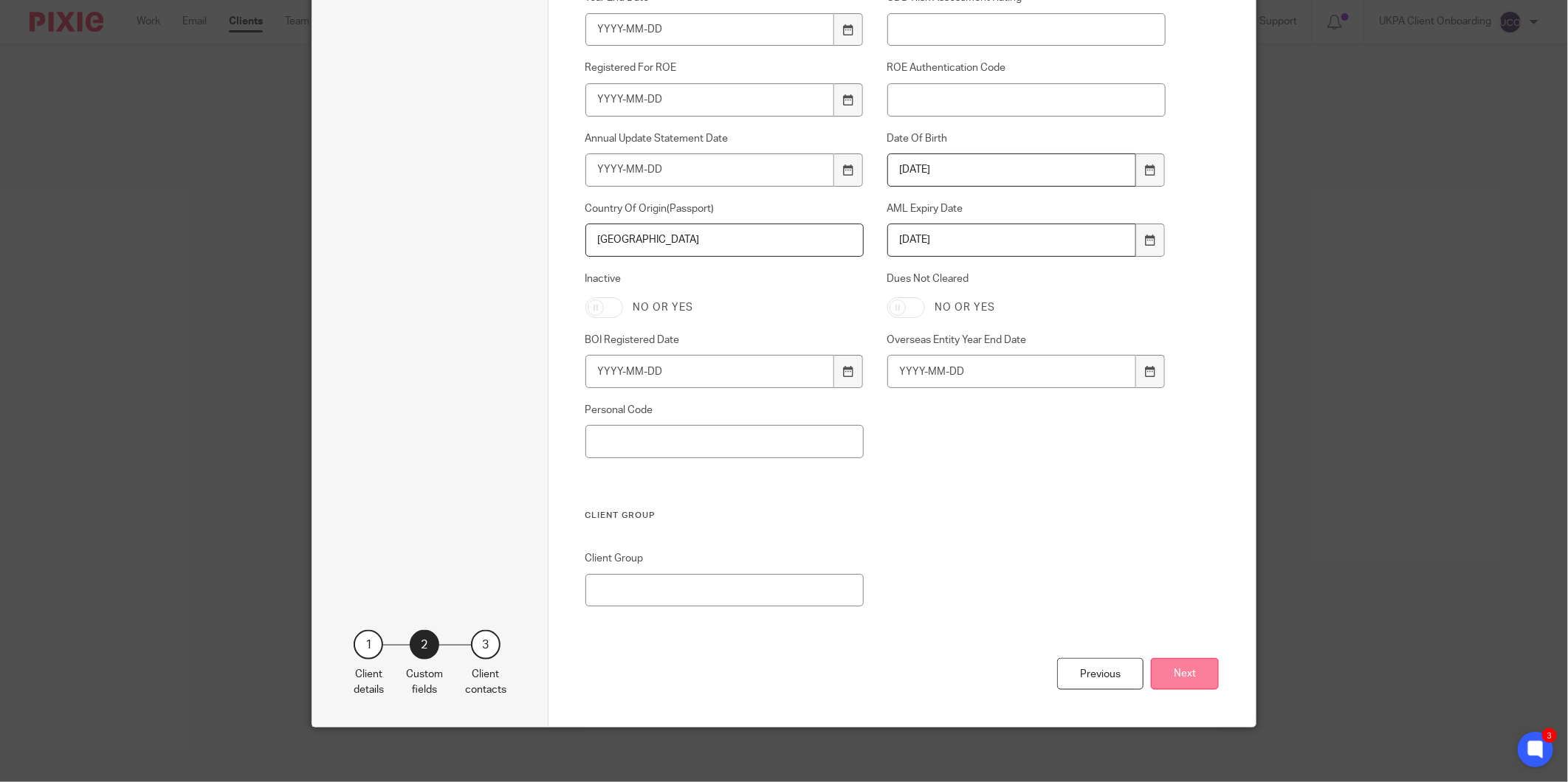
scroll to position [923, 0]
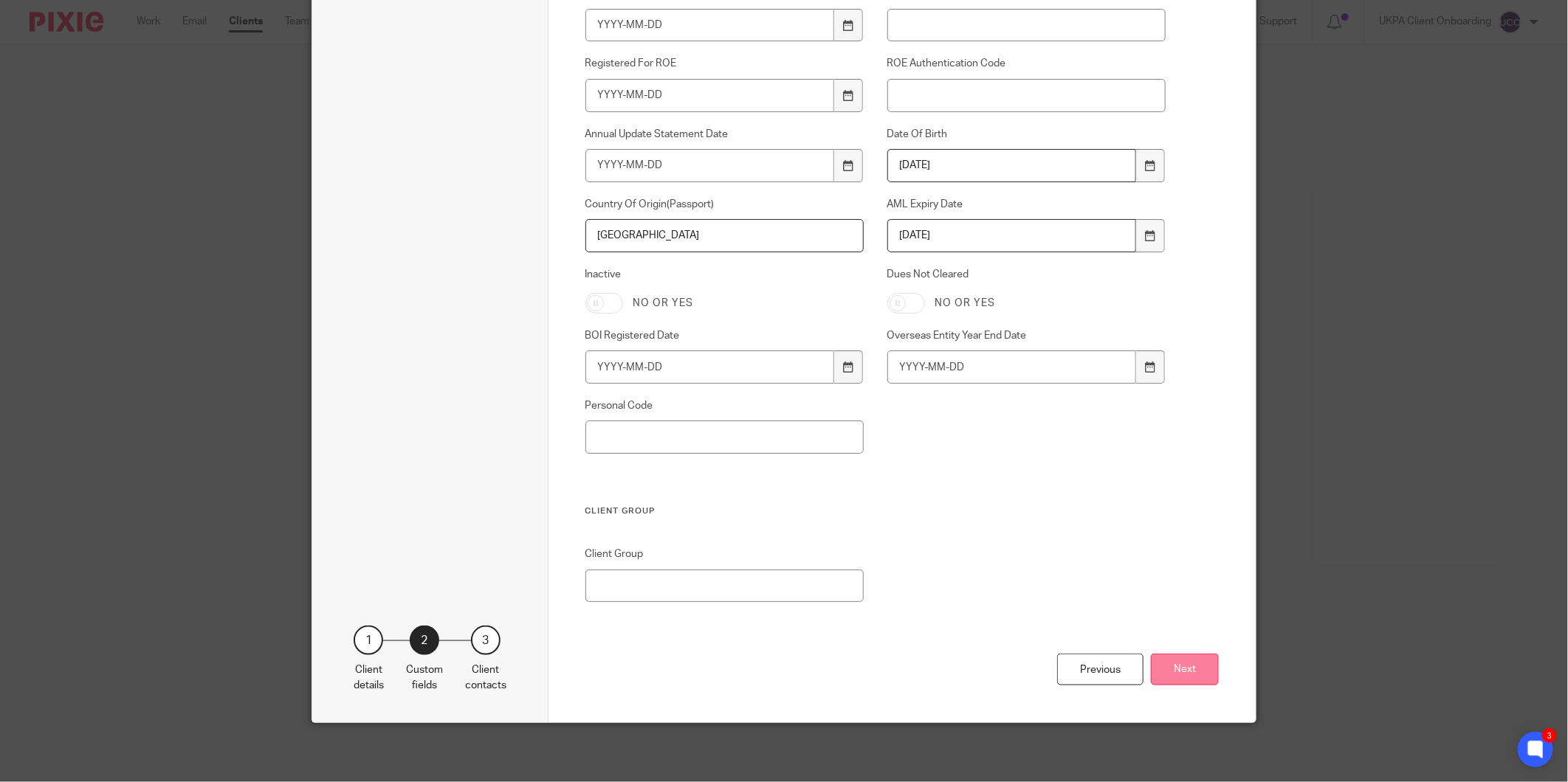
type input "[GEOGRAPHIC_DATA]"
click at [1170, 658] on button "Next" at bounding box center [1185, 669] width 68 height 31
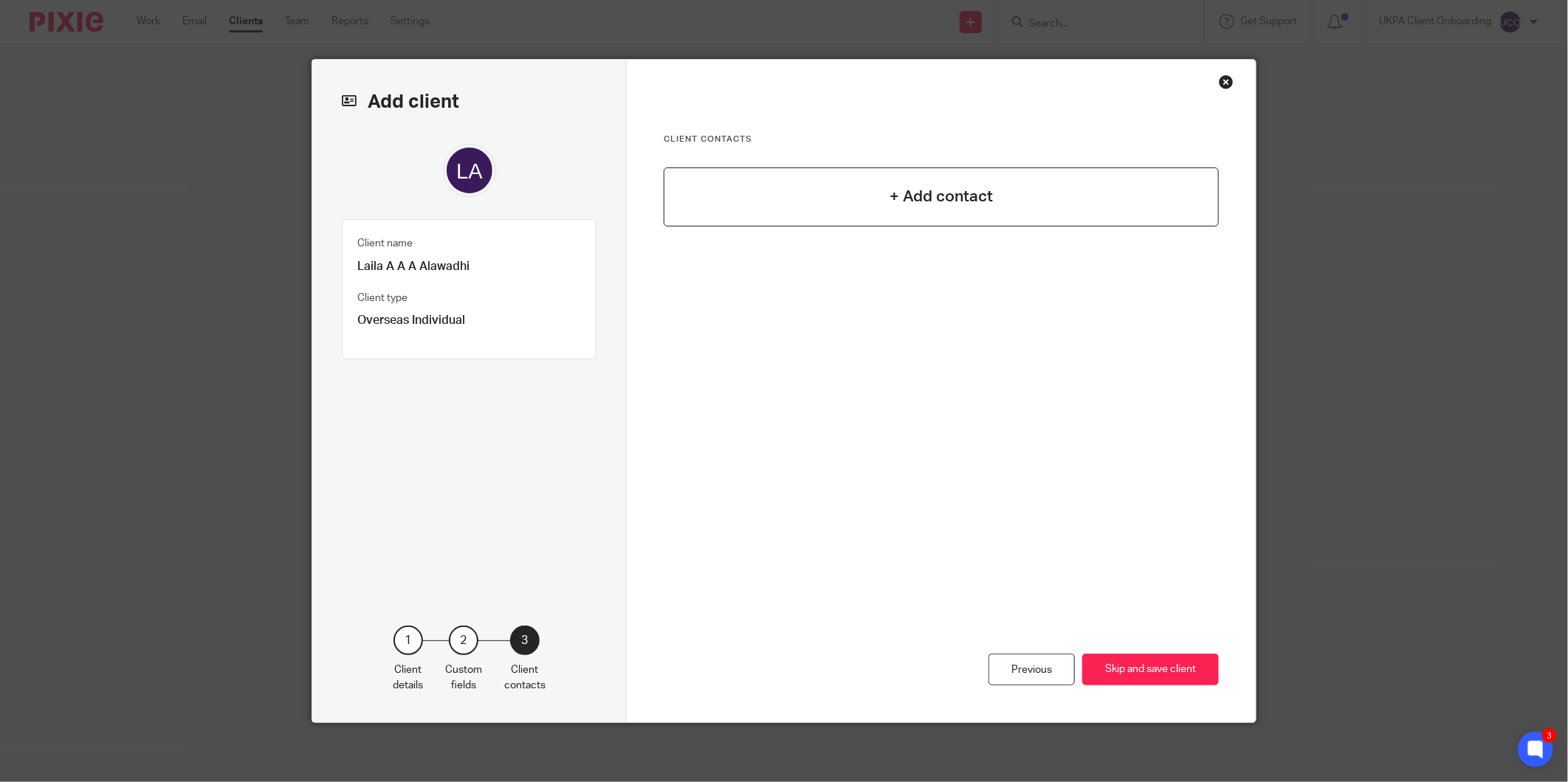
click at [923, 204] on h4 "+ Add contact" at bounding box center [941, 196] width 104 height 23
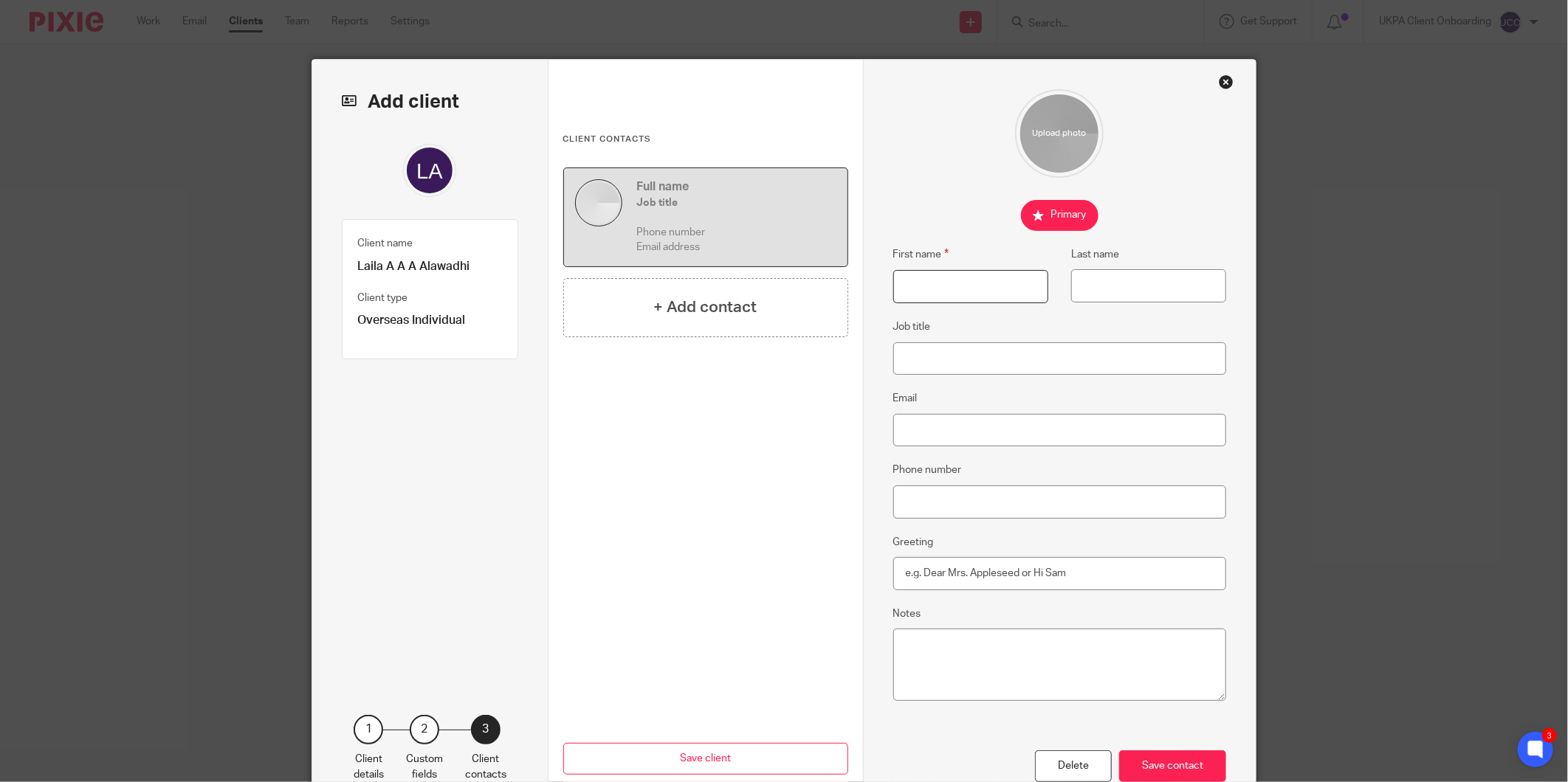
click at [946, 282] on input "First name" at bounding box center [970, 286] width 155 height 33
type input "Sarah M Y A"
type input "Alali"
type input "s.al-ali@hotmail.com"
type input "[PHONE_NUMBER]"
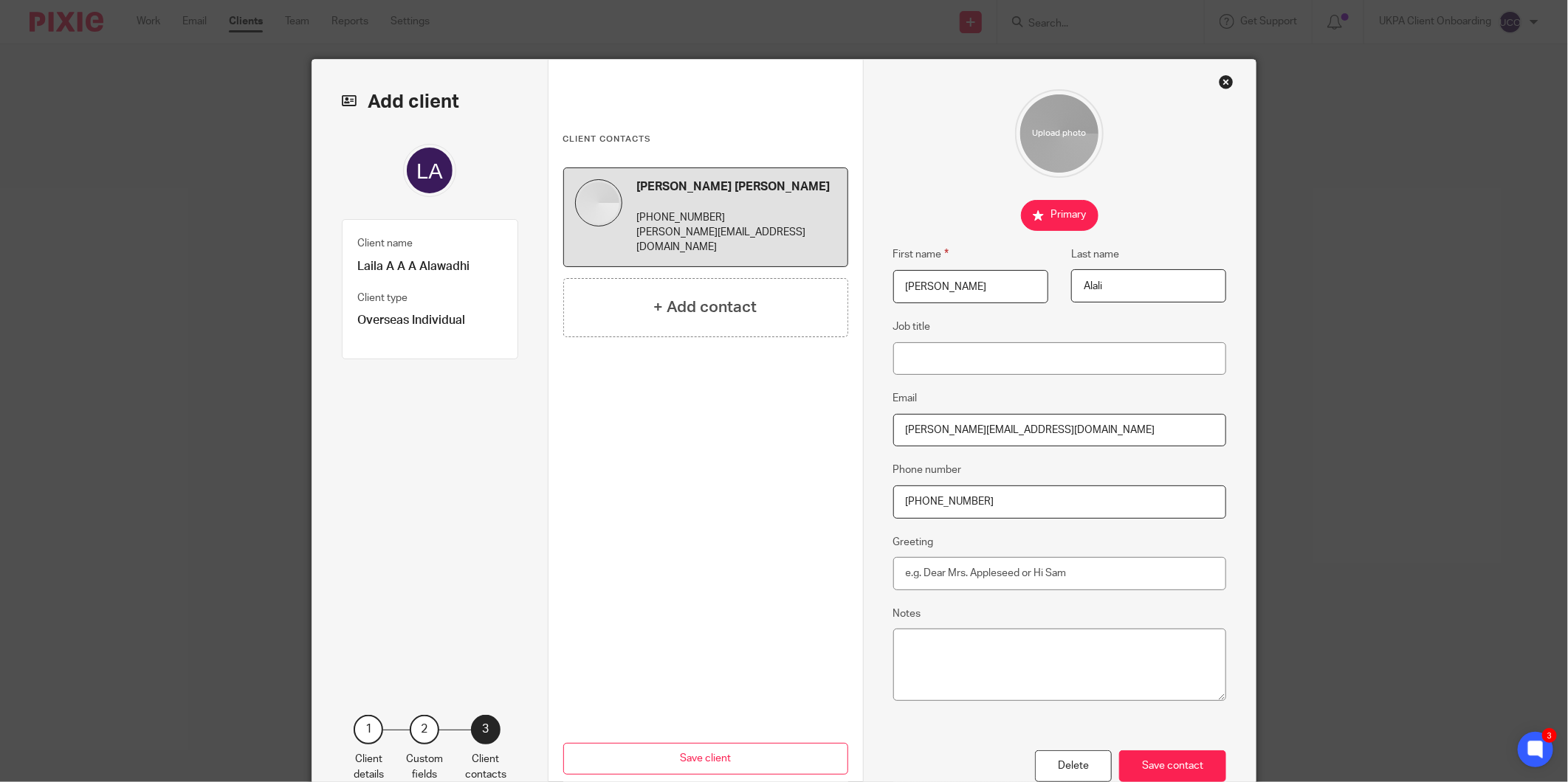
click at [349, 261] on div "Client name Laila A A A Alawadhi Client type Overseas Individual" at bounding box center [429, 289] width 176 height 140
click at [357, 264] on p "Laila A A A Alawadhi" at bounding box center [429, 267] width 145 height 15
drag, startPoint x: 357, startPoint y: 264, endPoint x: 414, endPoint y: 269, distance: 57.2
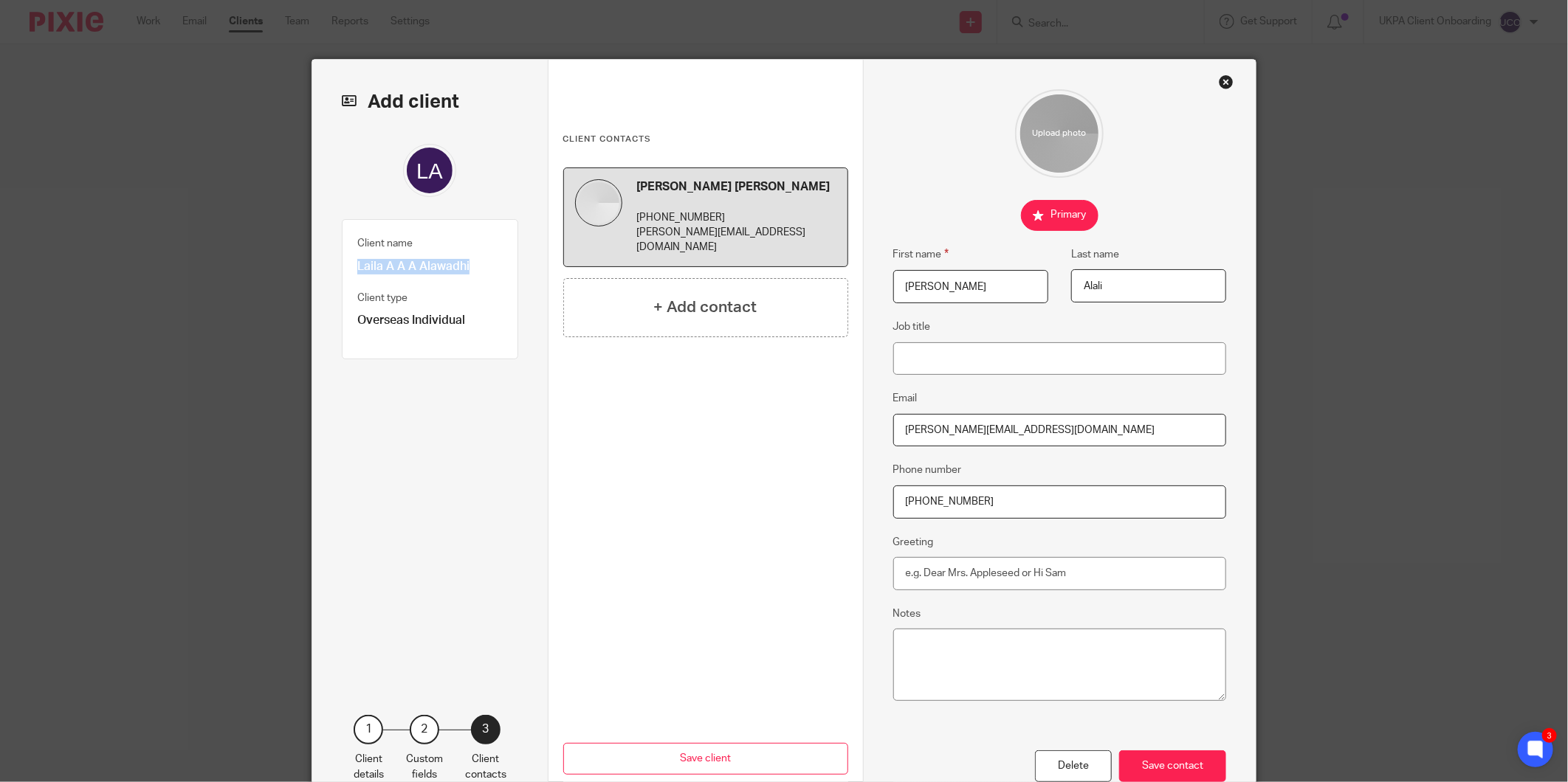
click at [423, 274] on p "Laila A A A Alawadhi" at bounding box center [429, 267] width 145 height 15
click at [403, 275] on div "Client name Laila A A A Alawadhi Client type Overseas Individual" at bounding box center [429, 289] width 176 height 140
drag, startPoint x: 409, startPoint y: 267, endPoint x: 345, endPoint y: 269, distance: 64.0
click at [345, 269] on div "Client name Laila A A A Alawadhi Client type Overseas Individual" at bounding box center [429, 289] width 176 height 140
copy p "Laila A A A"
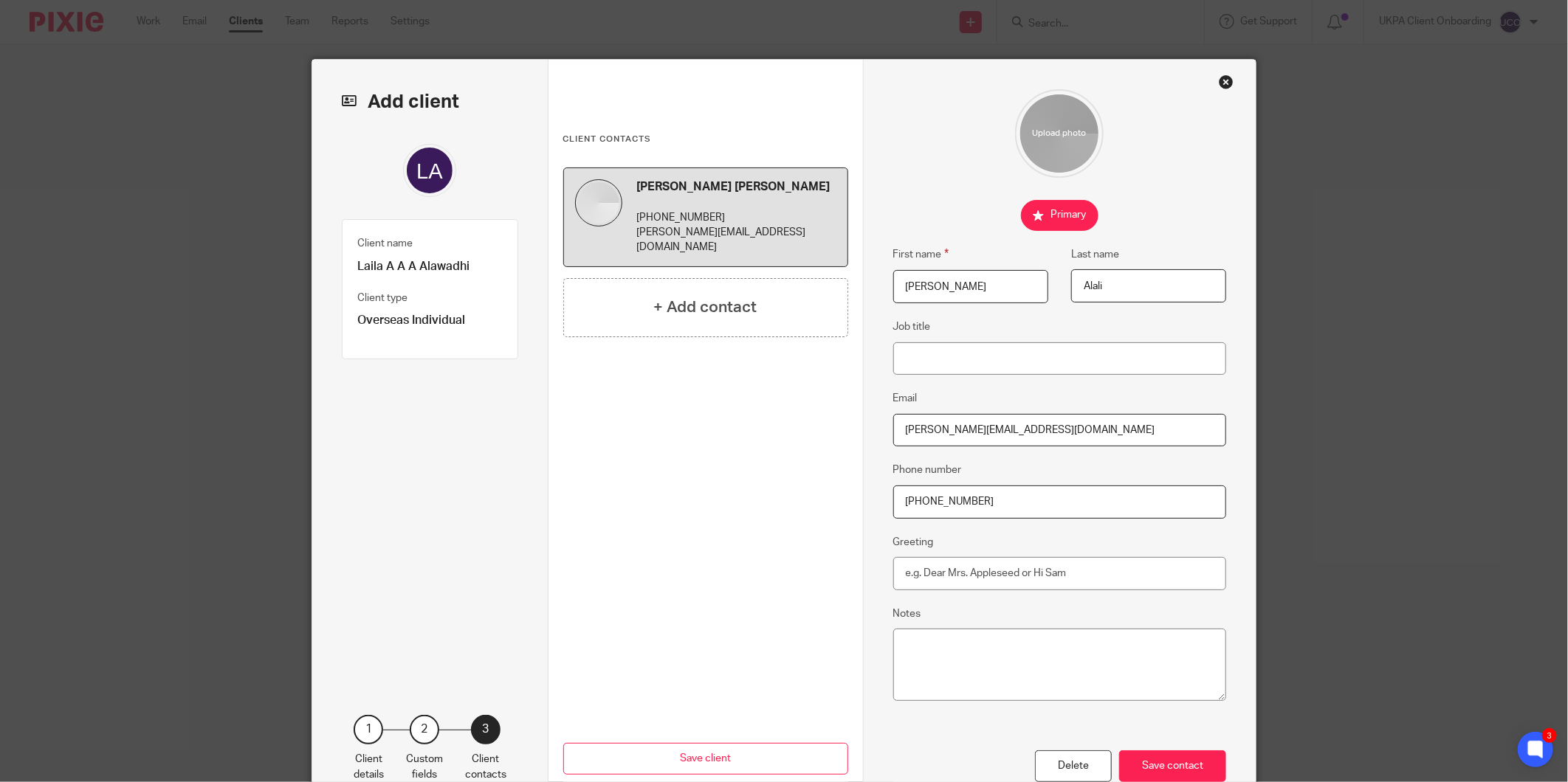
click at [934, 292] on input "Sarah M Y A" at bounding box center [970, 286] width 155 height 33
paste input "Laila A A"
type input "Laila A A A"
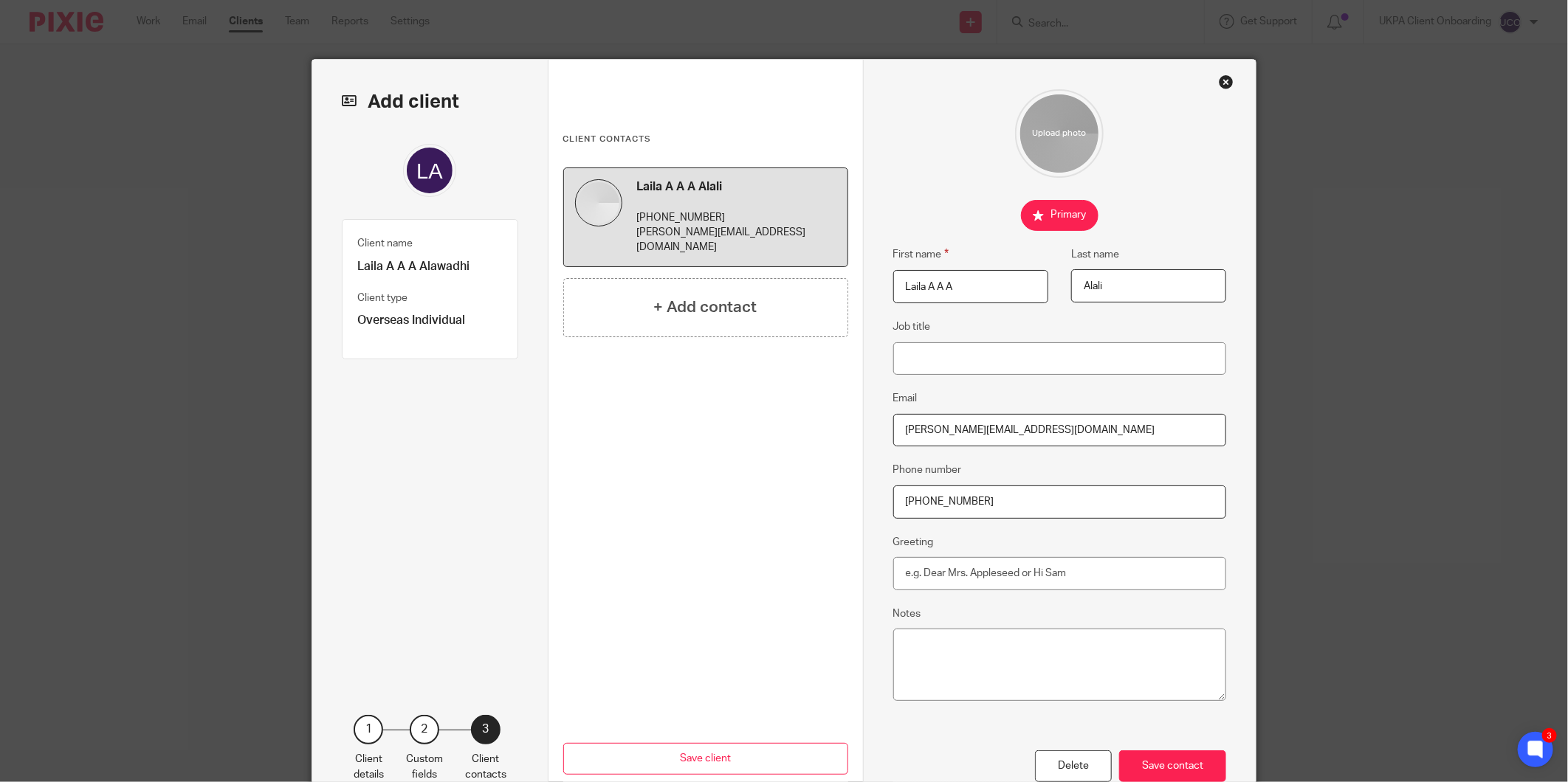
click at [950, 444] on input "s.al-ali@hotmail.com" at bounding box center [1060, 430] width 333 height 33
click at [958, 422] on input "s.al-ali@hotmail.com" at bounding box center [1060, 430] width 333 height 33
paste input "l.al-awadh"
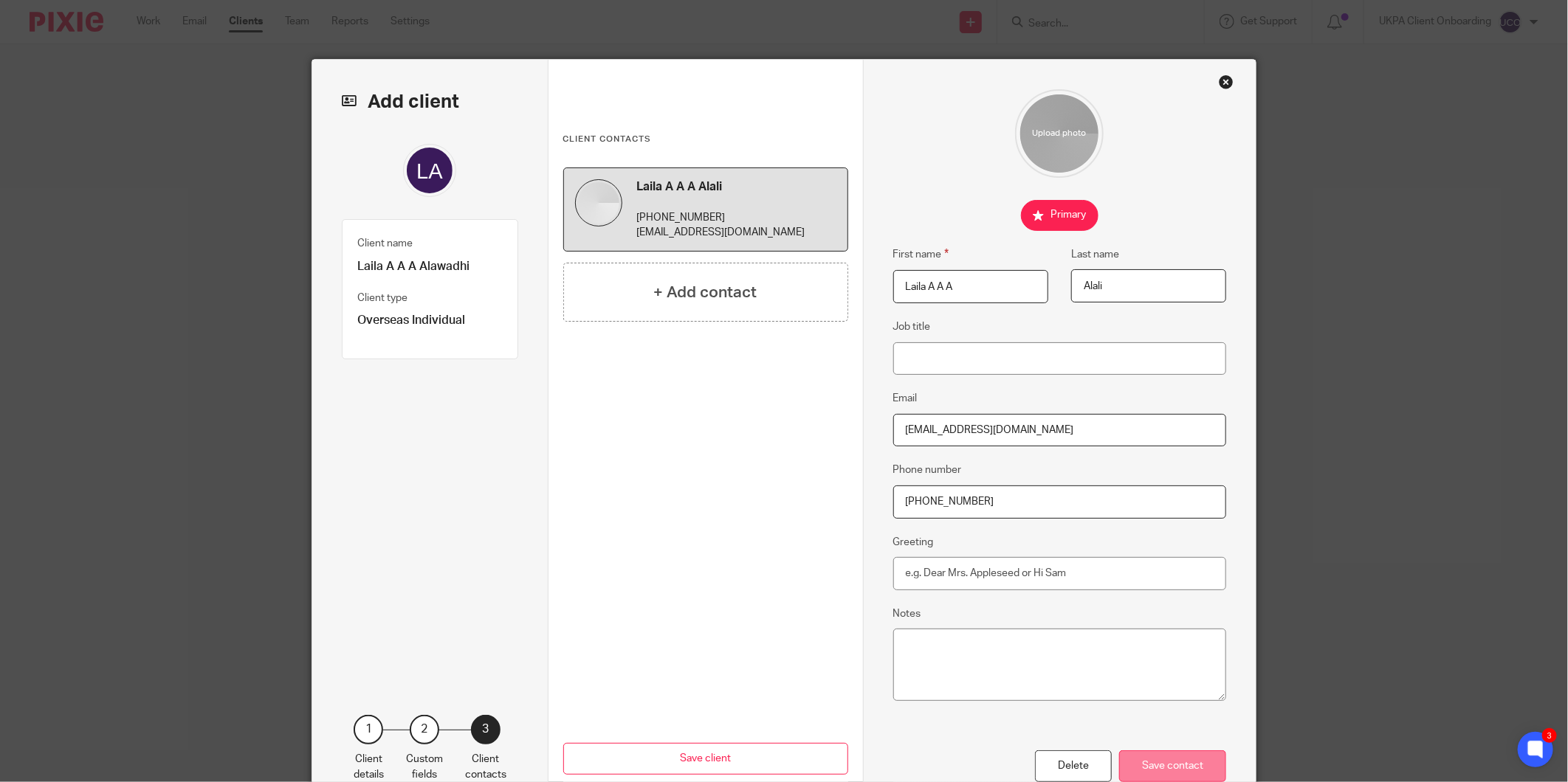
type input "[EMAIL_ADDRESS][DOMAIN_NAME]"
click at [1179, 768] on div "Save contact" at bounding box center [1173, 766] width 107 height 31
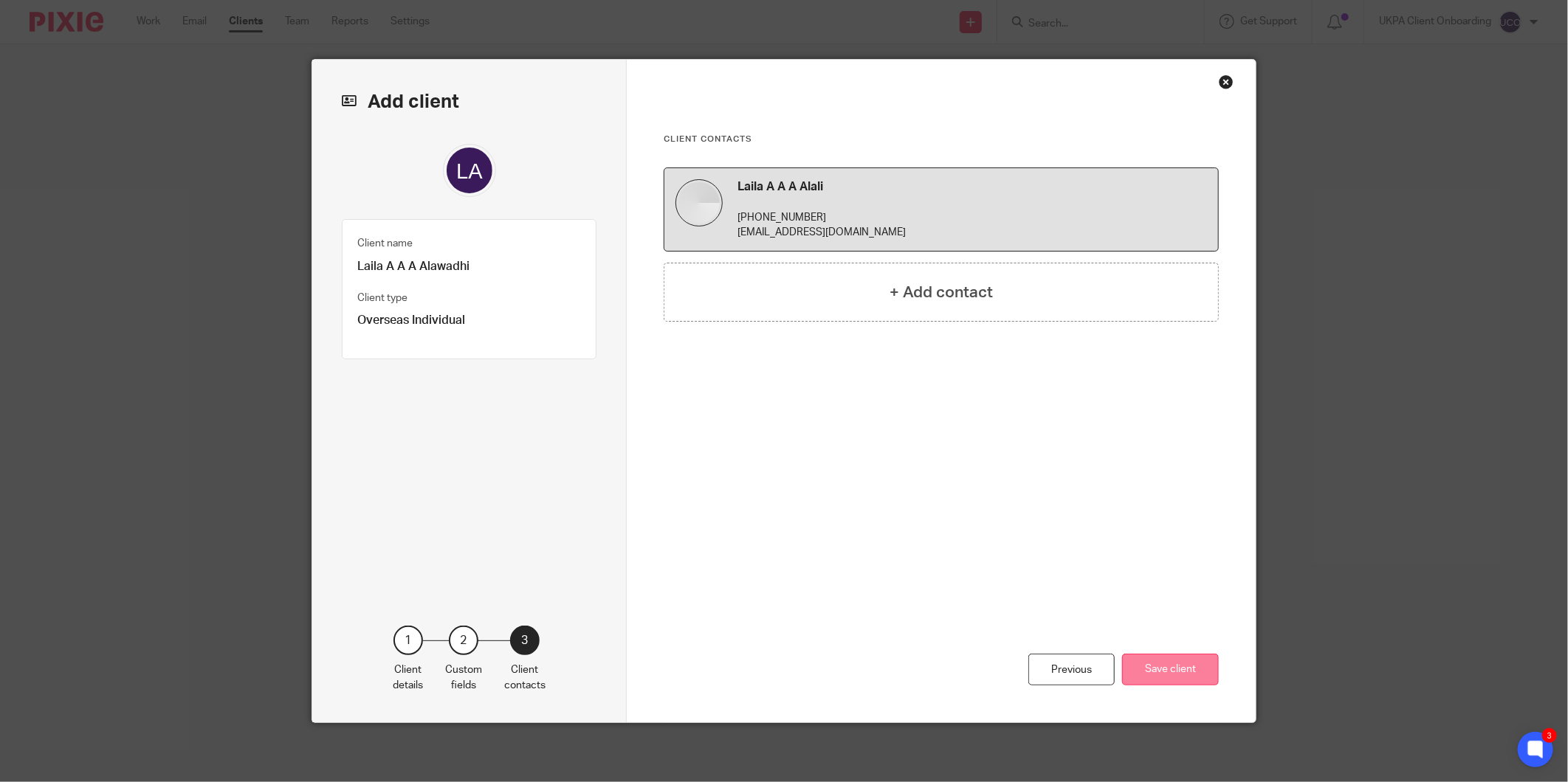
click at [1185, 670] on button "Save client" at bounding box center [1171, 669] width 97 height 31
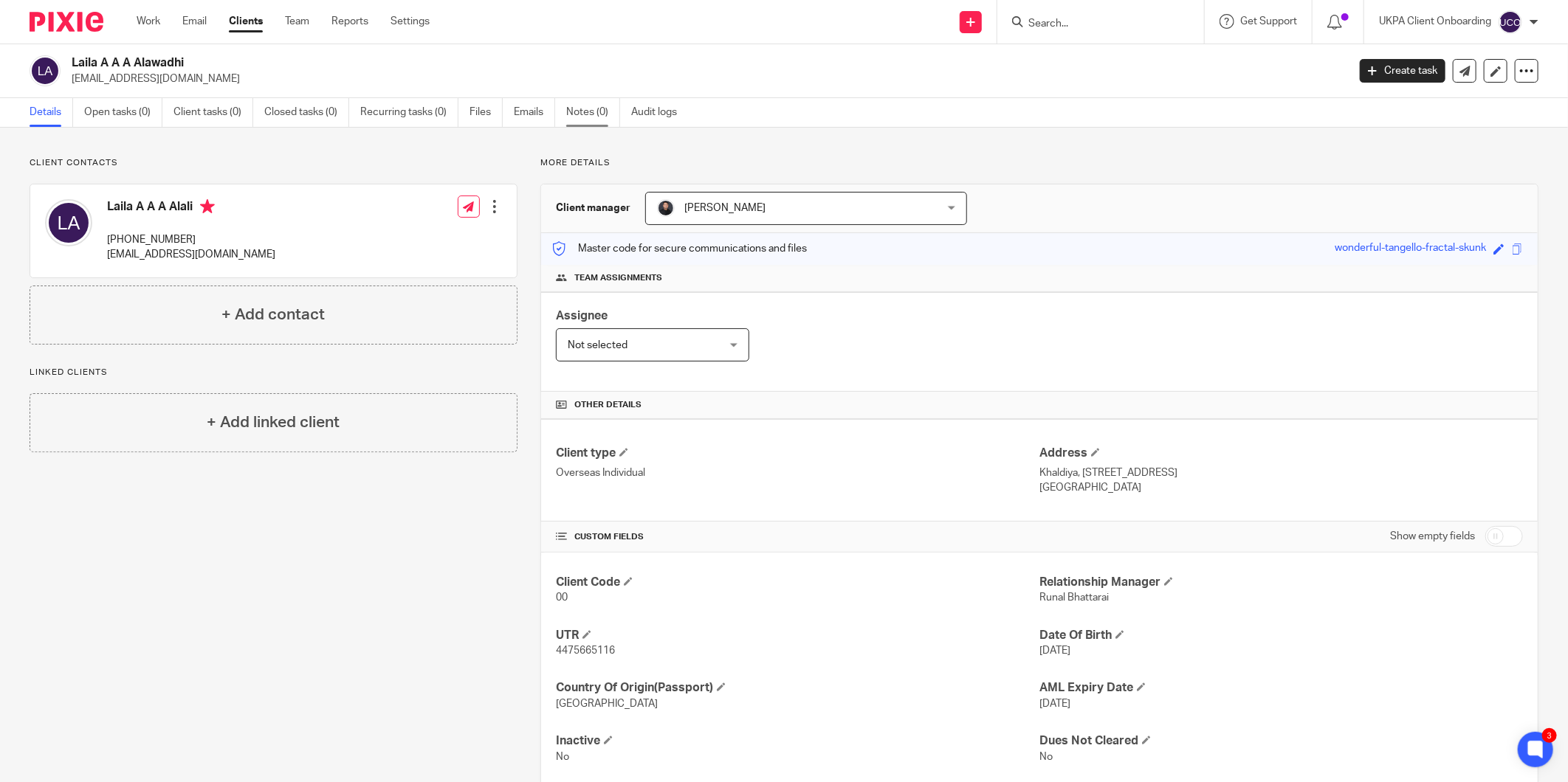
click at [594, 109] on link "Notes (0)" at bounding box center [593, 112] width 54 height 29
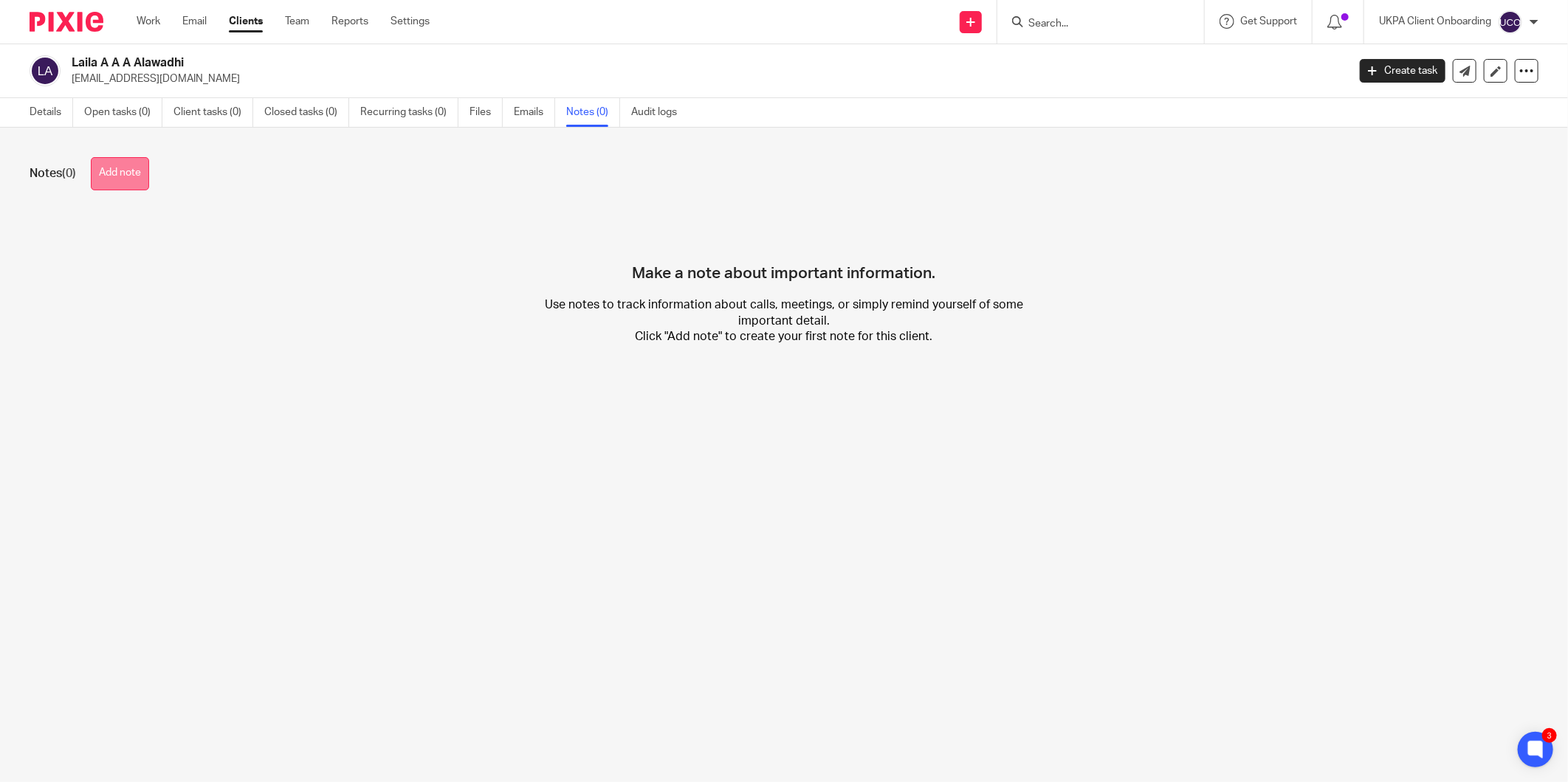
click at [120, 176] on button "Add note" at bounding box center [120, 173] width 59 height 33
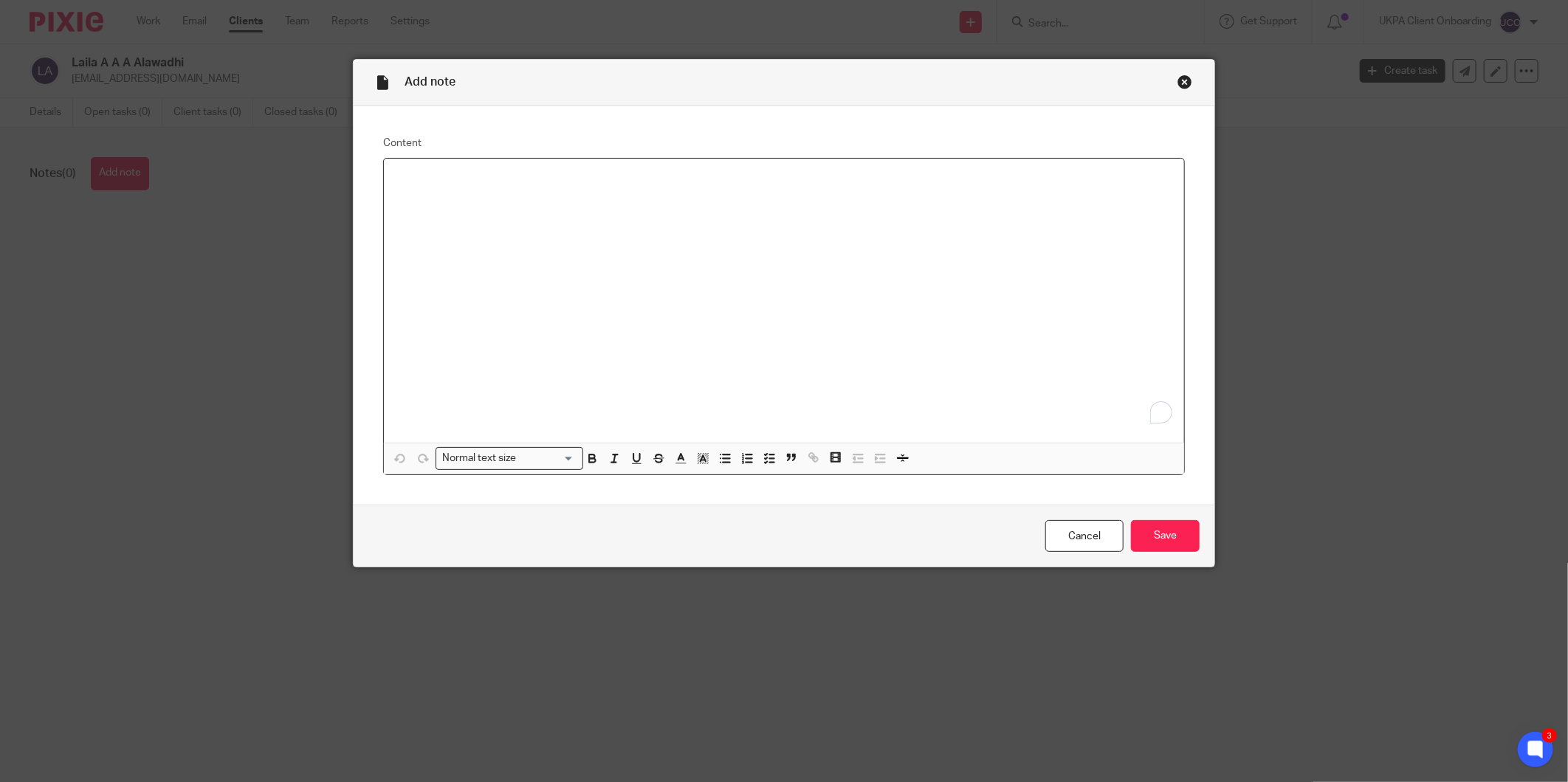
click at [491, 220] on div "To enrich screen reader interactions, please activate Accessibility in Grammarl…" at bounding box center [783, 301] width 800 height 284
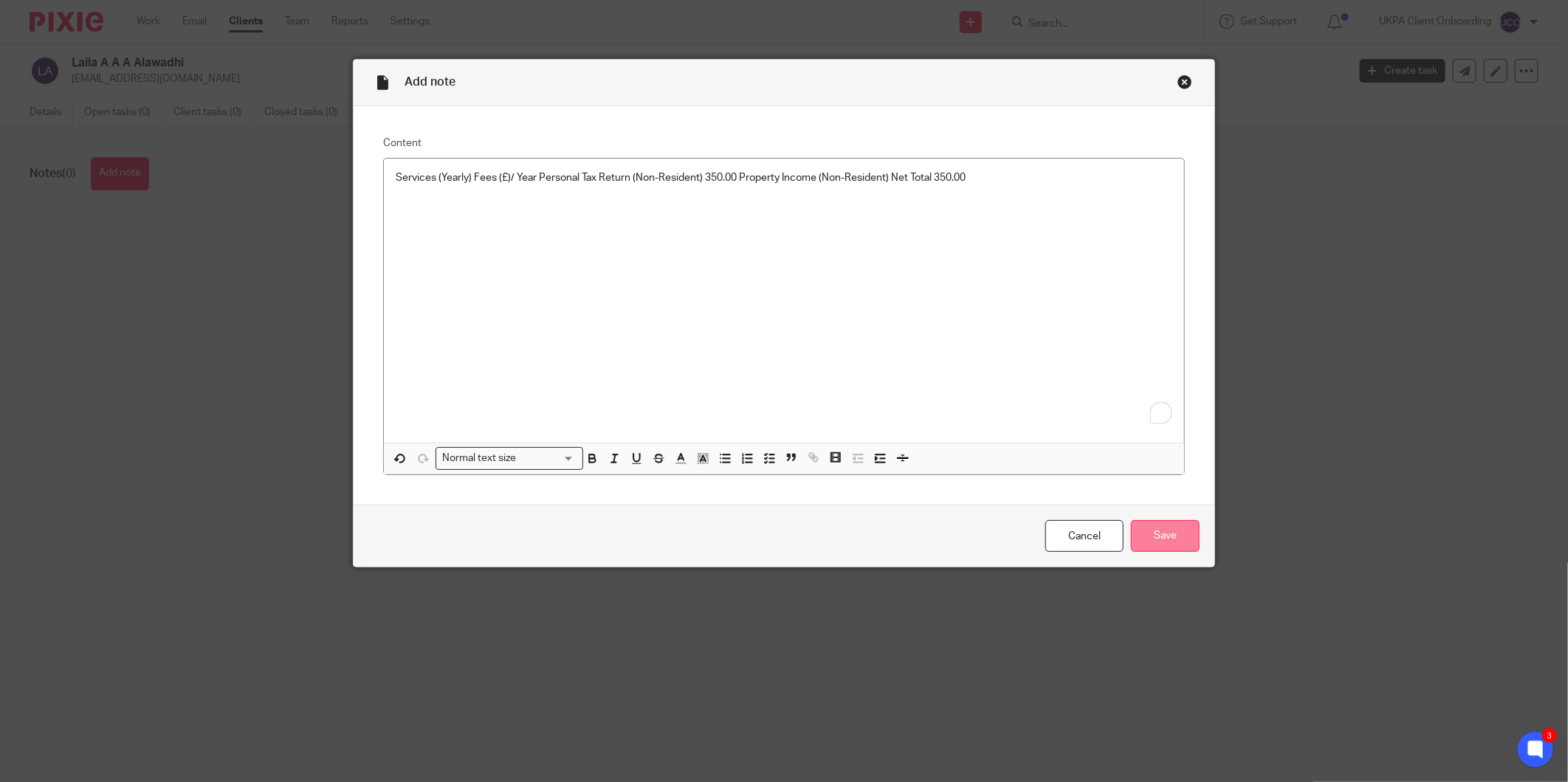
click at [1133, 528] on input "Save" at bounding box center [1165, 536] width 69 height 31
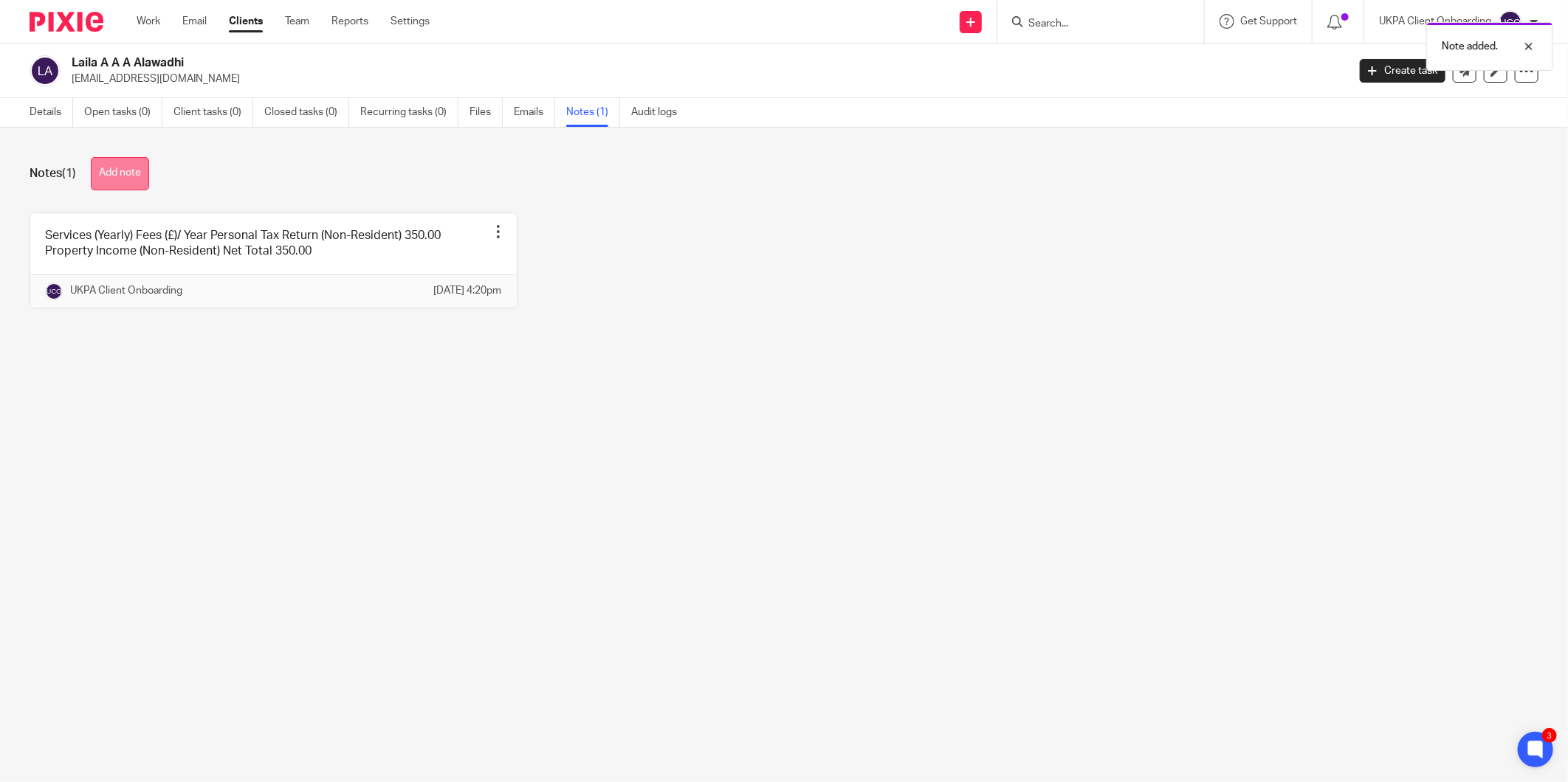
click at [149, 183] on button "Add note" at bounding box center [120, 173] width 59 height 33
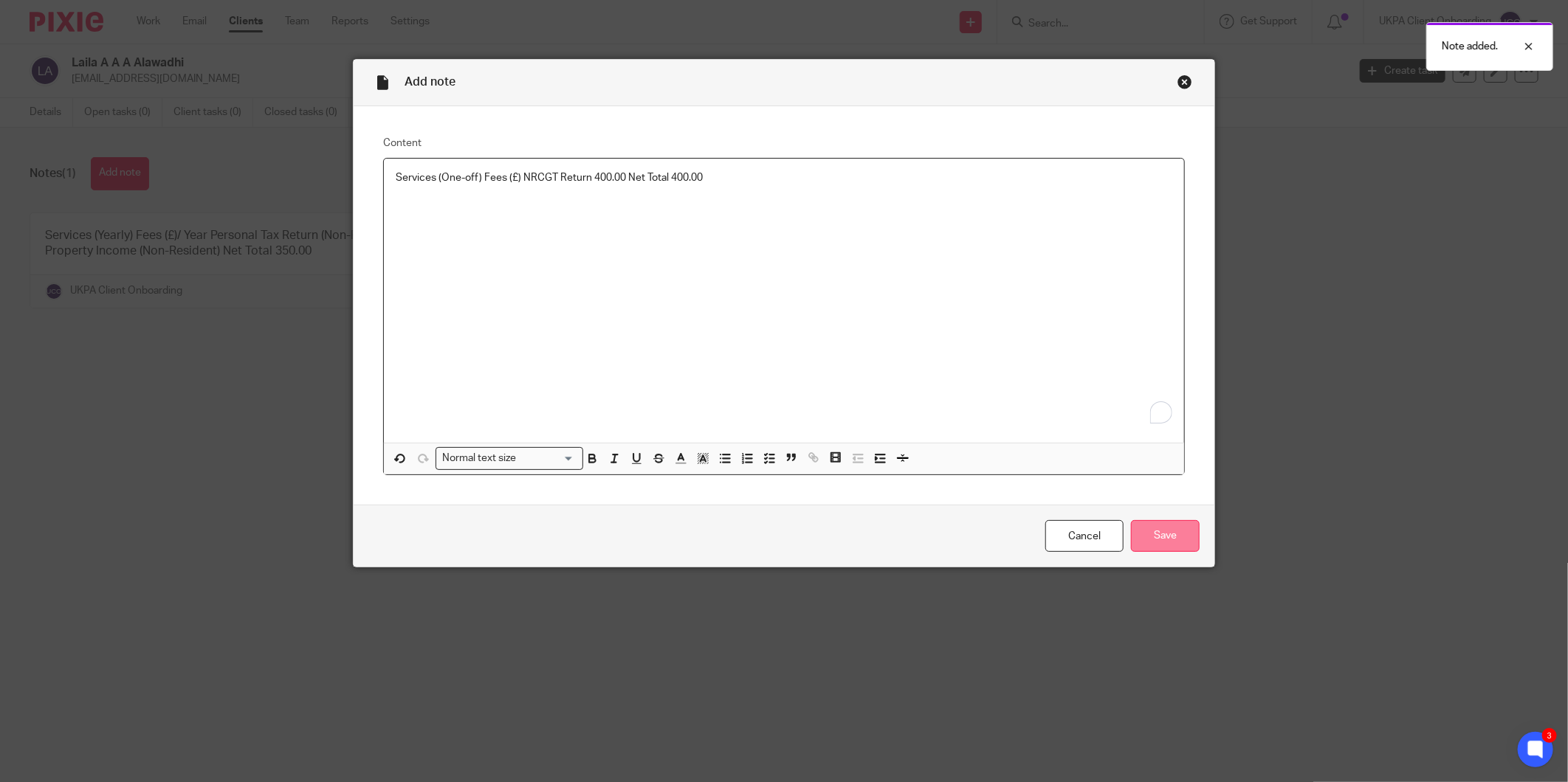
click at [1191, 542] on input "Save" at bounding box center [1165, 536] width 69 height 31
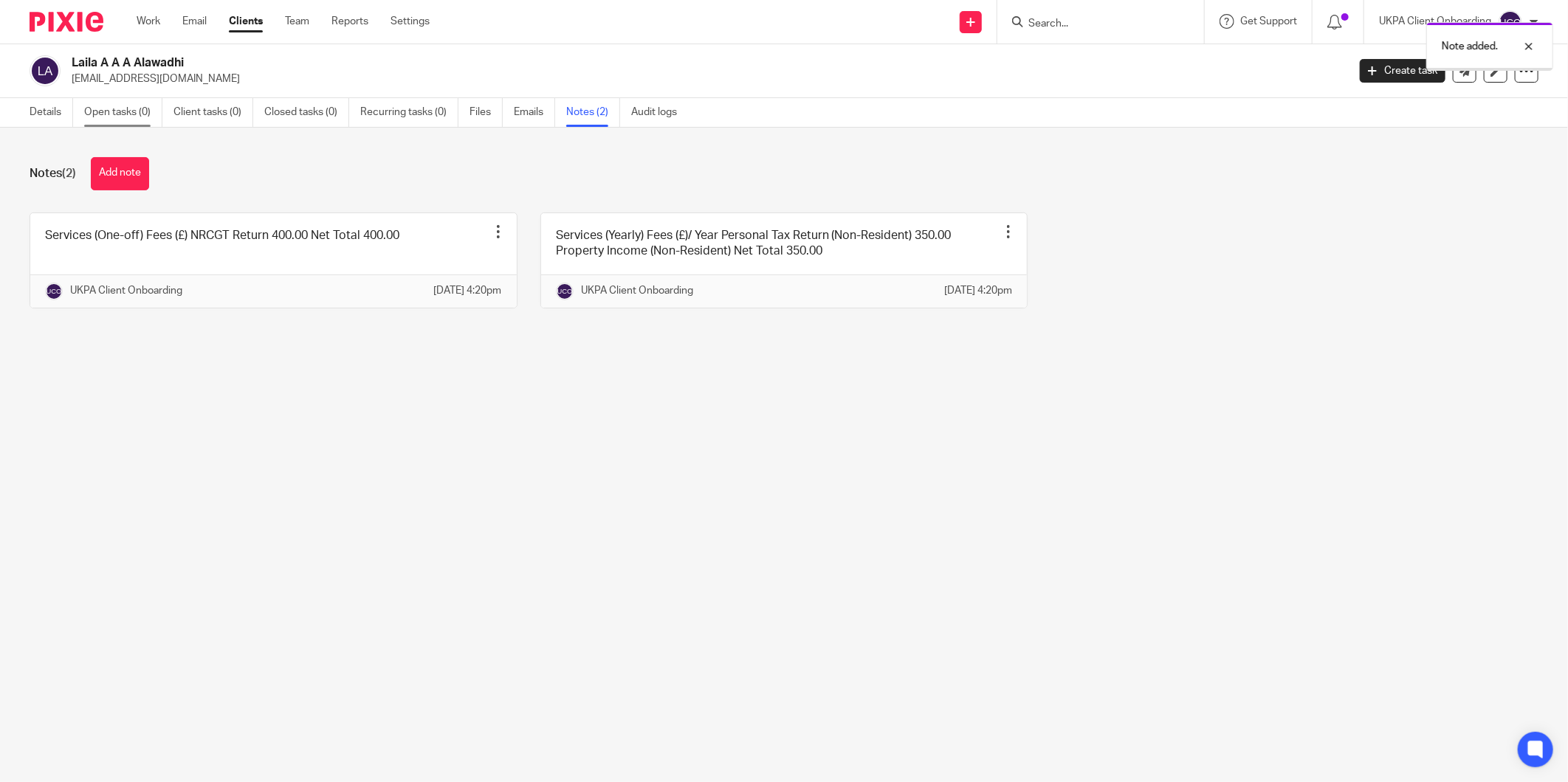
click at [93, 104] on link "Open tasks (0)" at bounding box center [123, 112] width 78 height 29
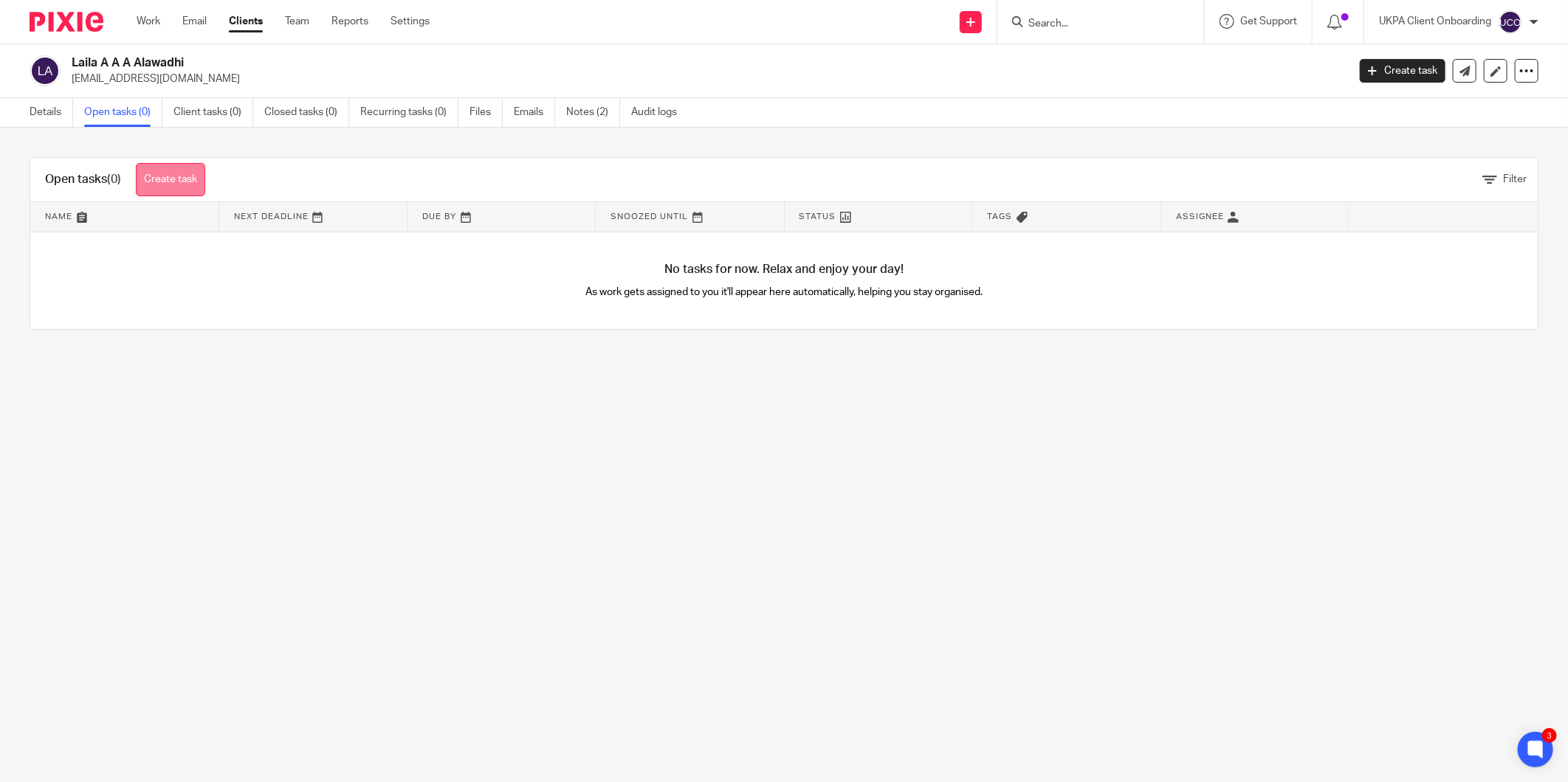
click at [157, 186] on link "Create task" at bounding box center [171, 179] width 70 height 33
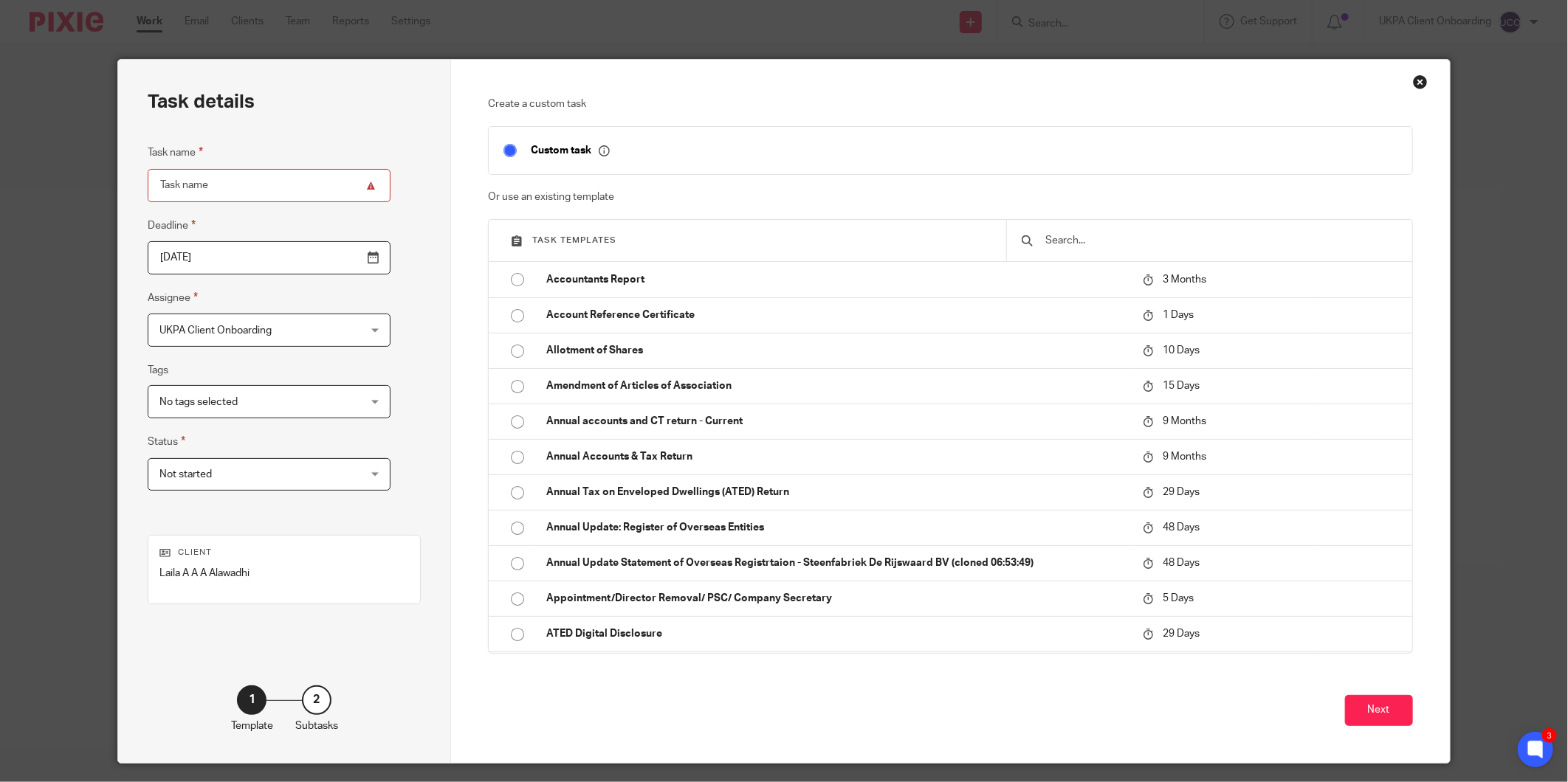
click at [1083, 232] on div at bounding box center [1208, 241] width 406 height 42
click at [1082, 247] on input "text" at bounding box center [1220, 240] width 353 height 16
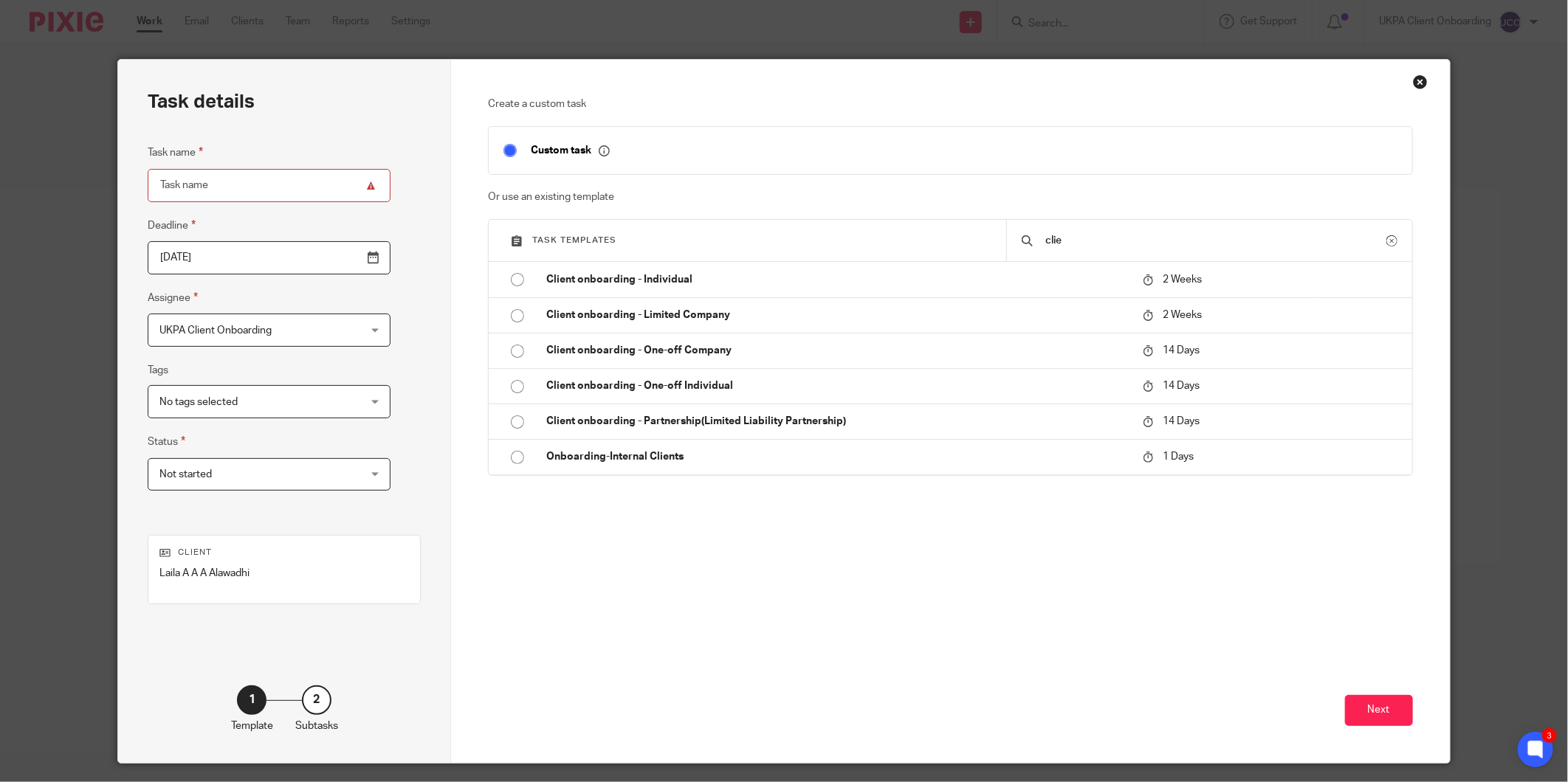
type input "clie"
click at [815, 255] on div "Task templates clie" at bounding box center [951, 241] width 923 height 42
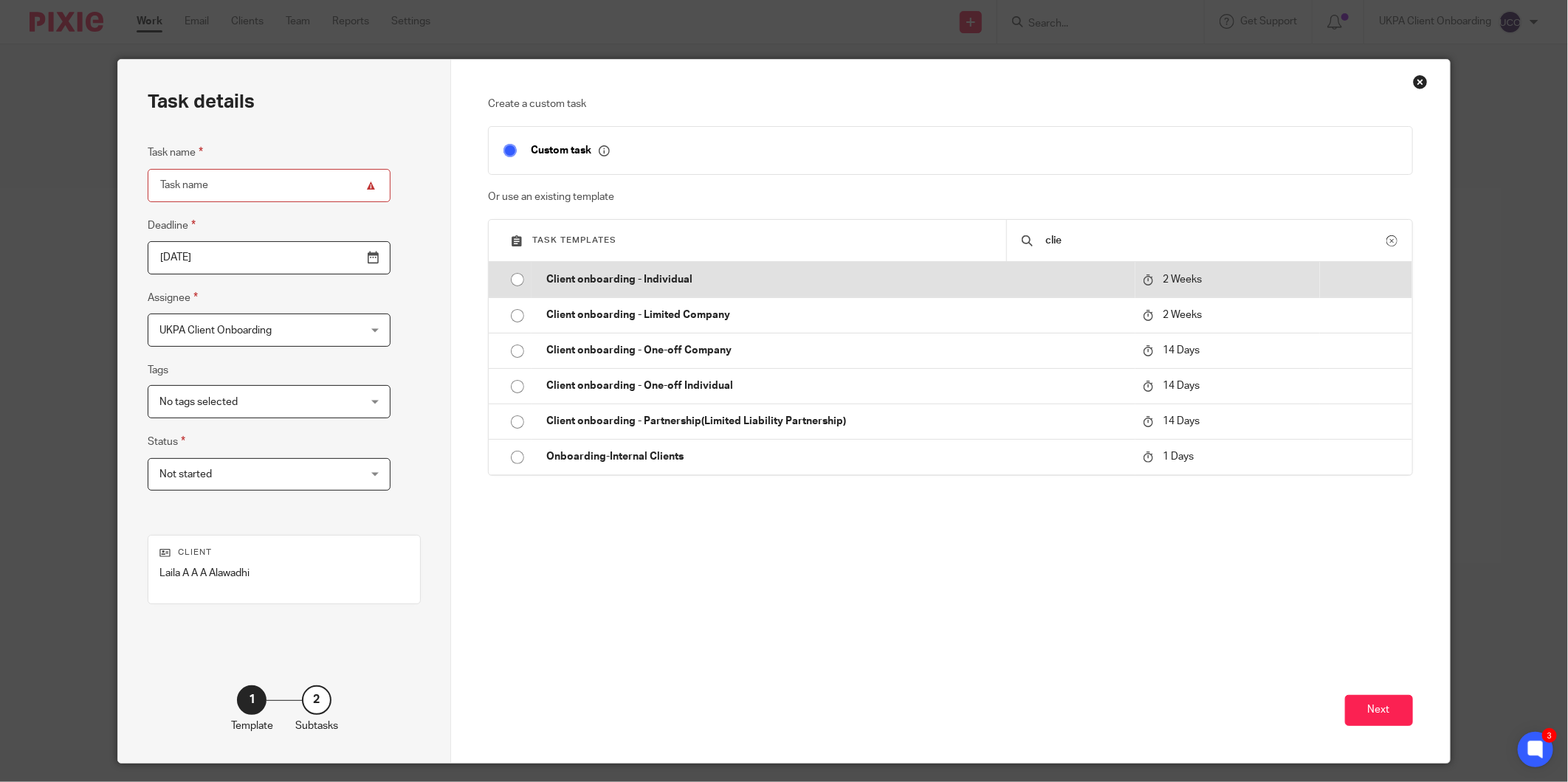
click at [793, 263] on td "Client onboarding - Individual" at bounding box center [832, 280] width 603 height 36
type input "[DATE]"
type input "Client onboarding - Individual"
checkbox input "false"
radio input "true"
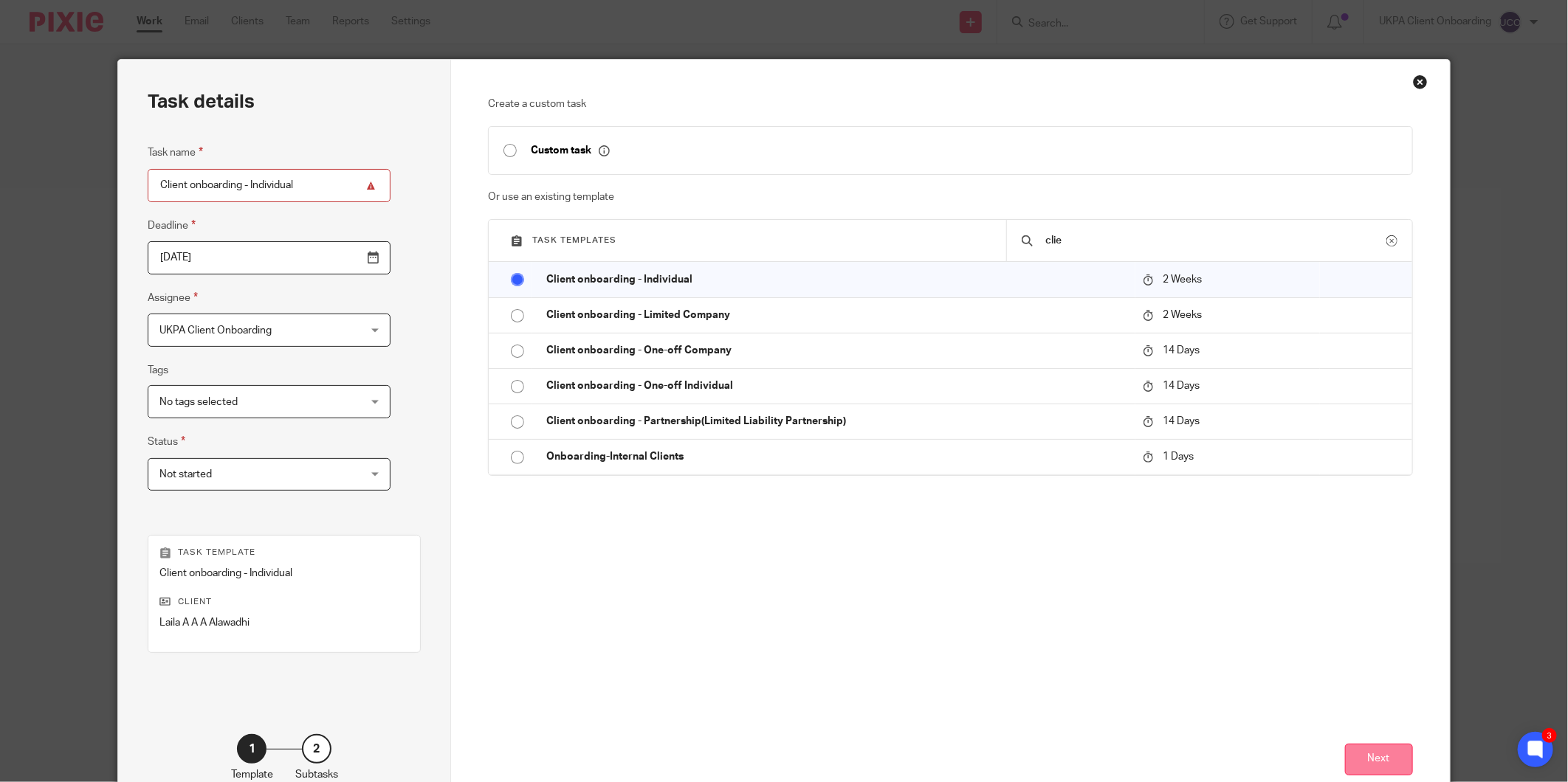
click at [1386, 764] on button "Next" at bounding box center [1379, 759] width 68 height 31
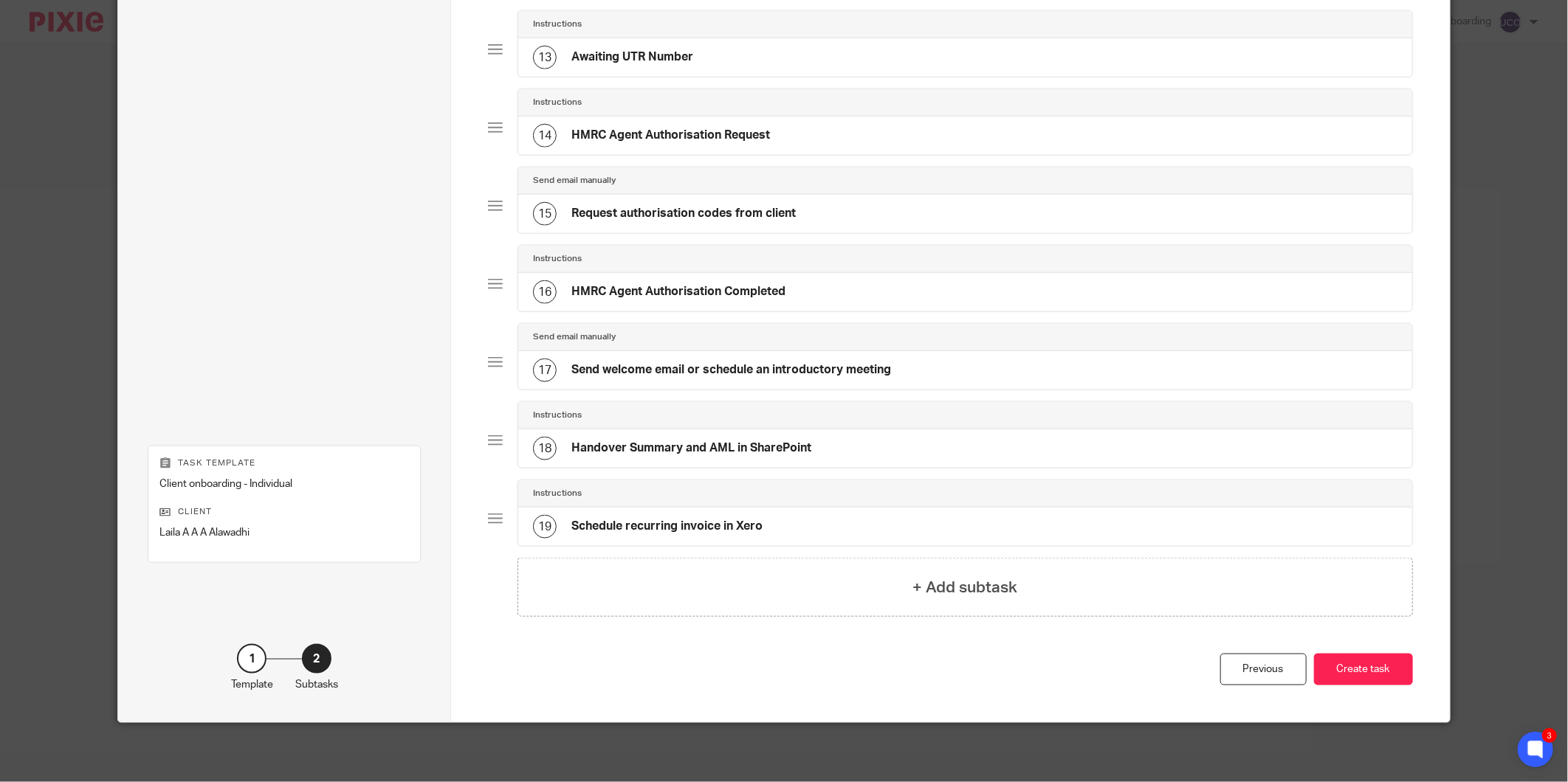
scroll to position [1068, 0]
click at [1349, 660] on button "Create task" at bounding box center [1363, 669] width 99 height 31
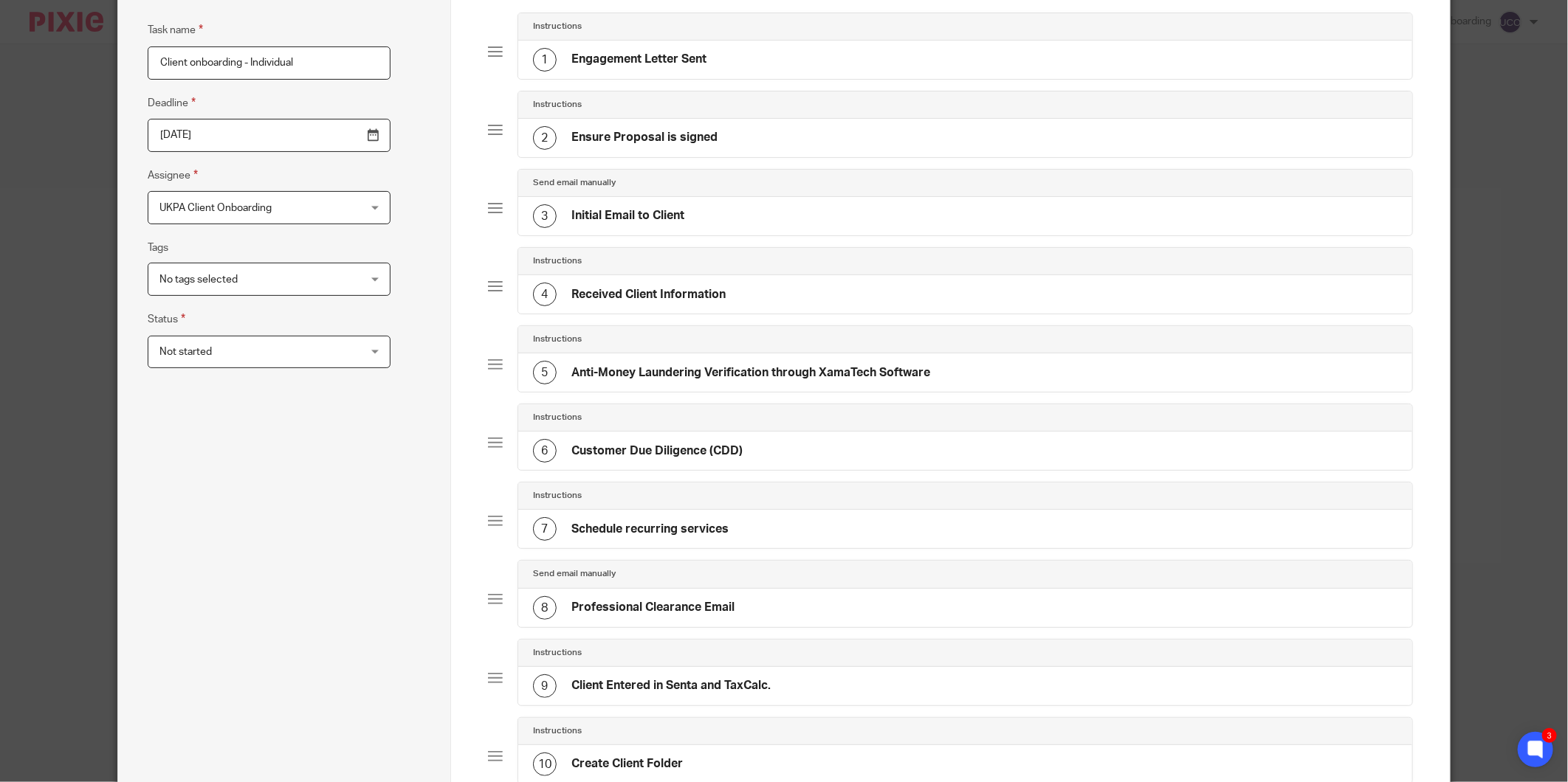
scroll to position [0, 0]
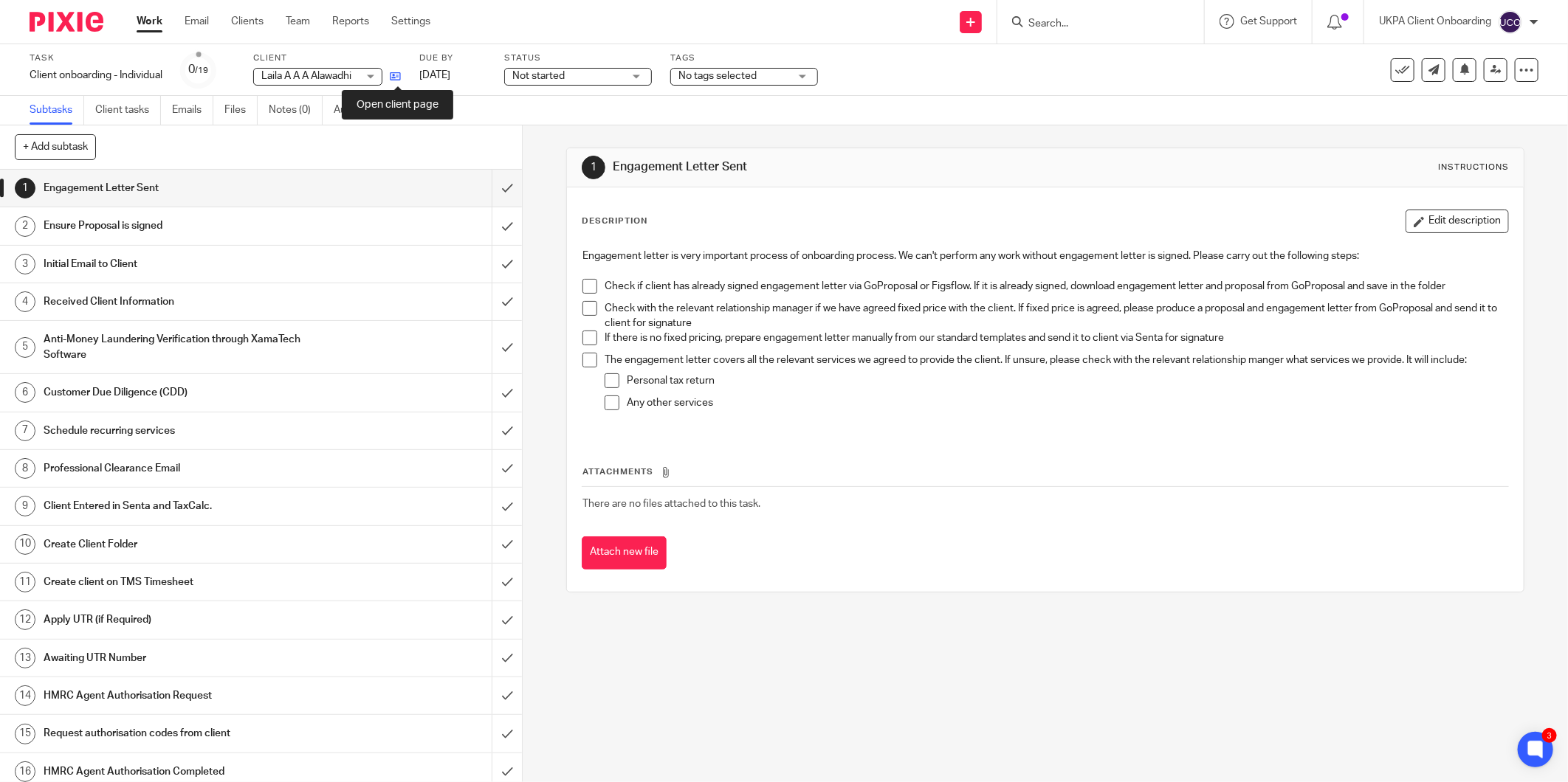
click at [397, 78] on icon at bounding box center [395, 76] width 11 height 11
click at [399, 72] on icon at bounding box center [395, 76] width 11 height 11
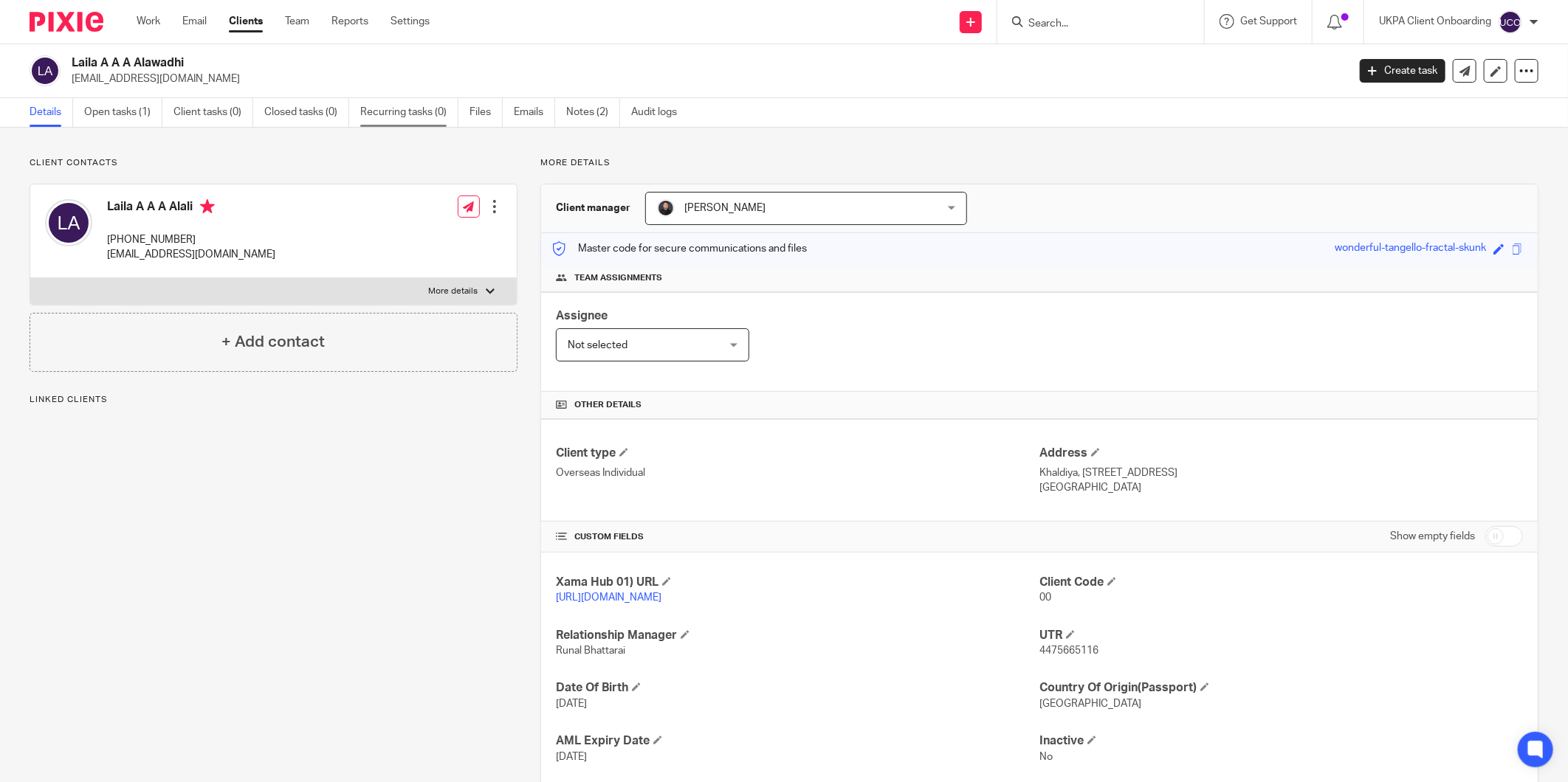
click at [400, 113] on link "Recurring tasks (0)" at bounding box center [409, 112] width 98 height 29
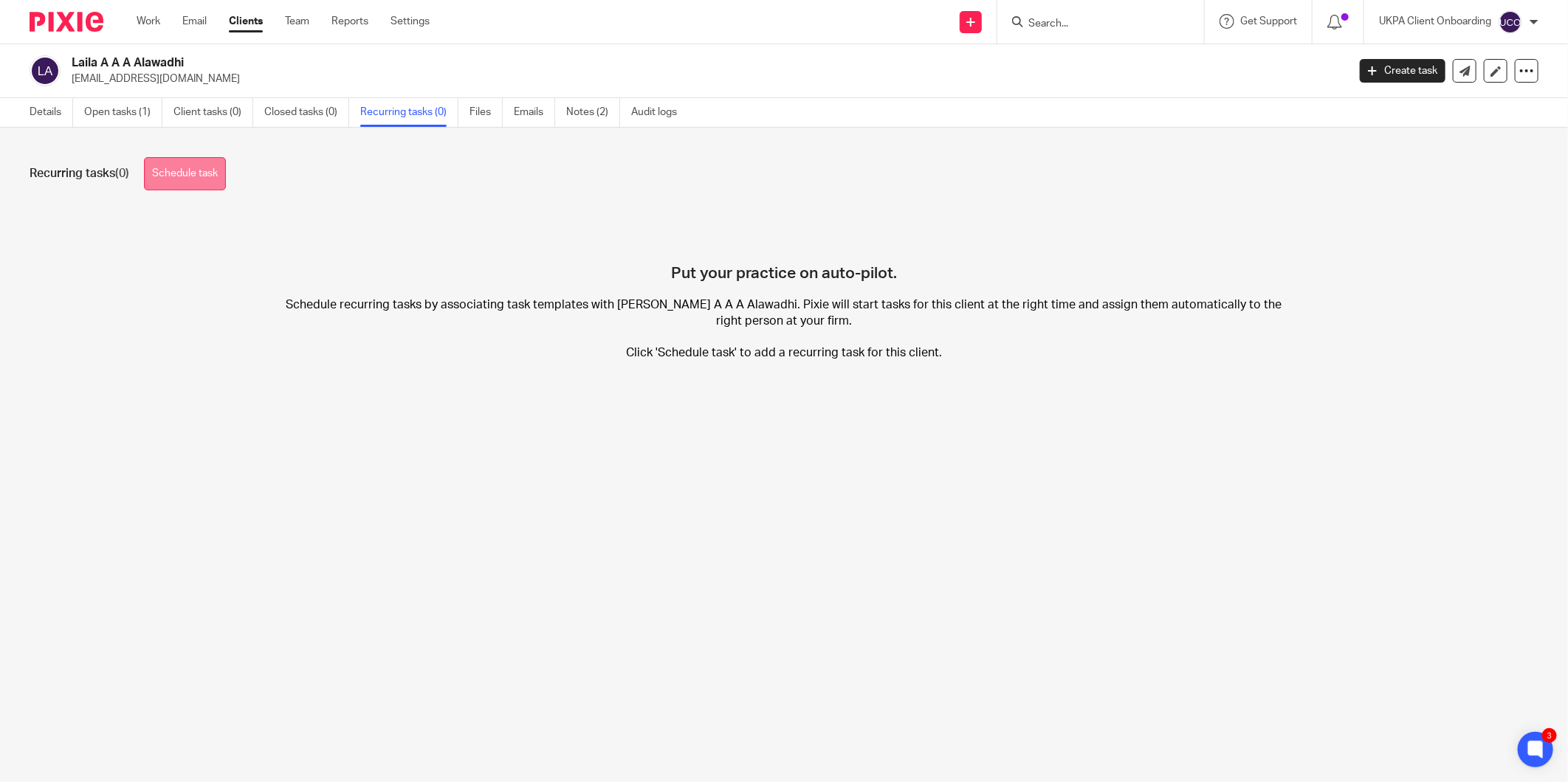
click at [217, 171] on link "Schedule task" at bounding box center [185, 173] width 82 height 33
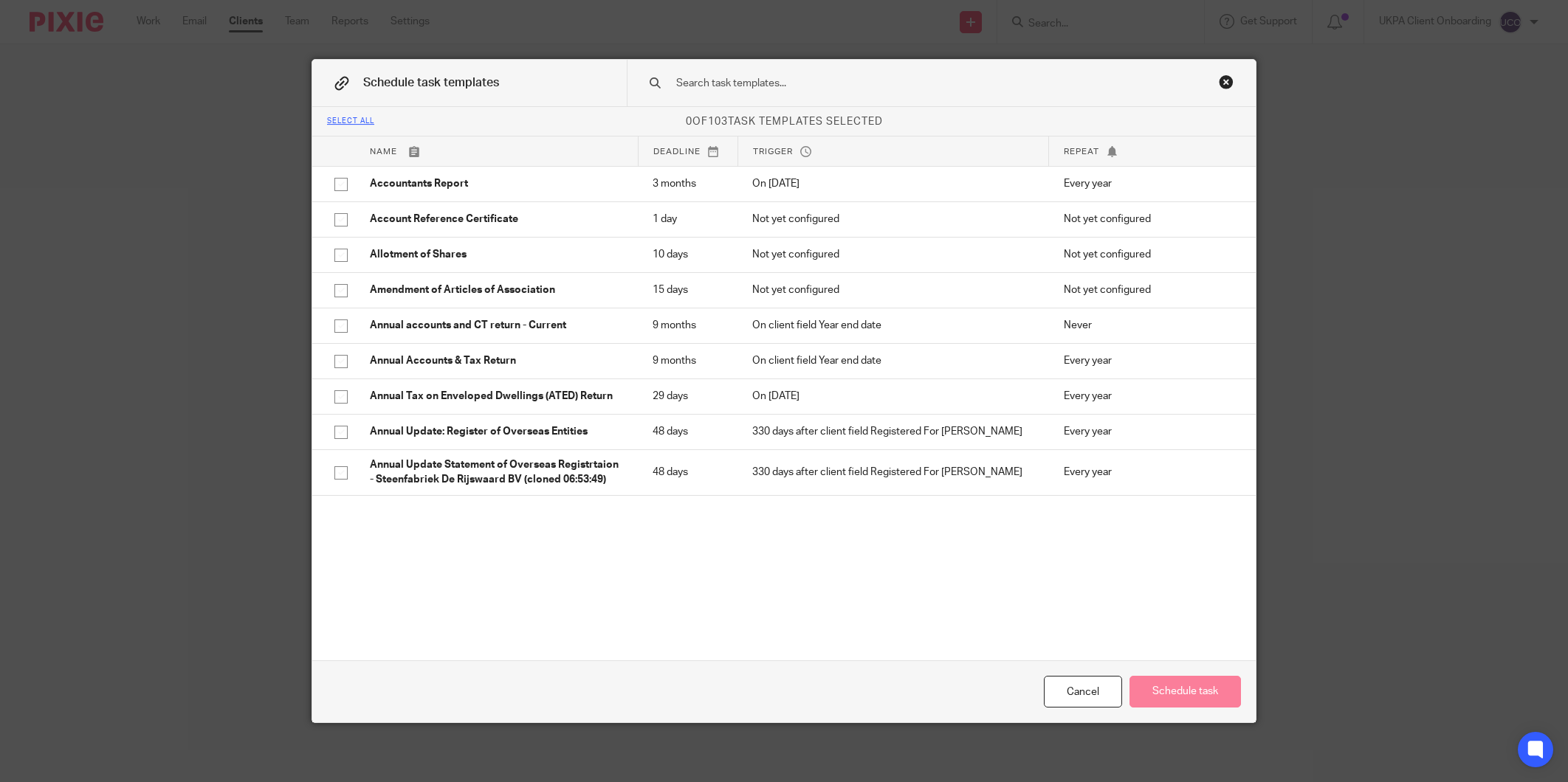
click at [802, 78] on input "text" at bounding box center [918, 83] width 486 height 16
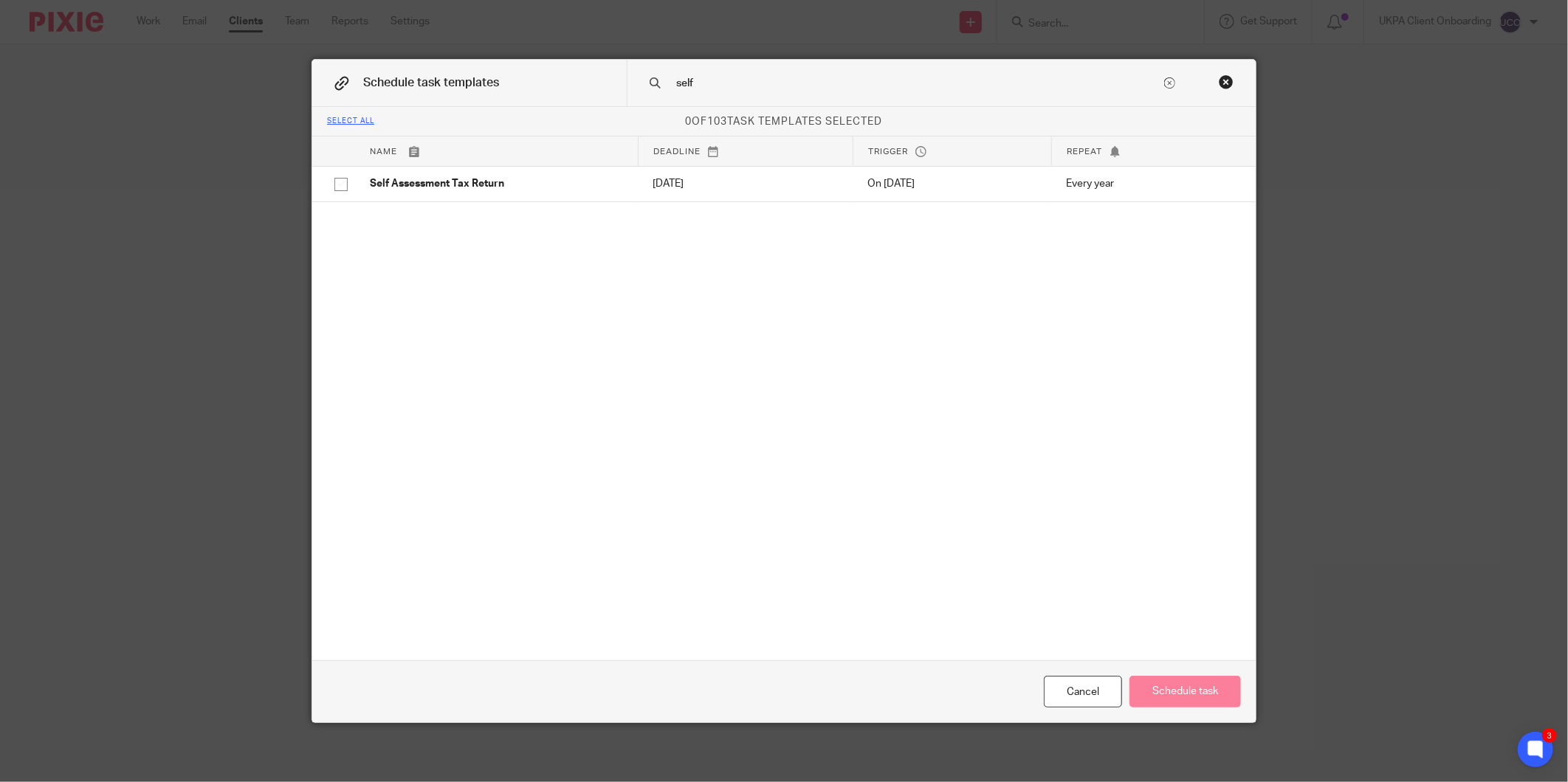
type input "self"
click at [703, 212] on div "Select all 0 of 103 task templates selected Name Deadline Trigger Repeat Accoun…" at bounding box center [783, 383] width 943 height 553
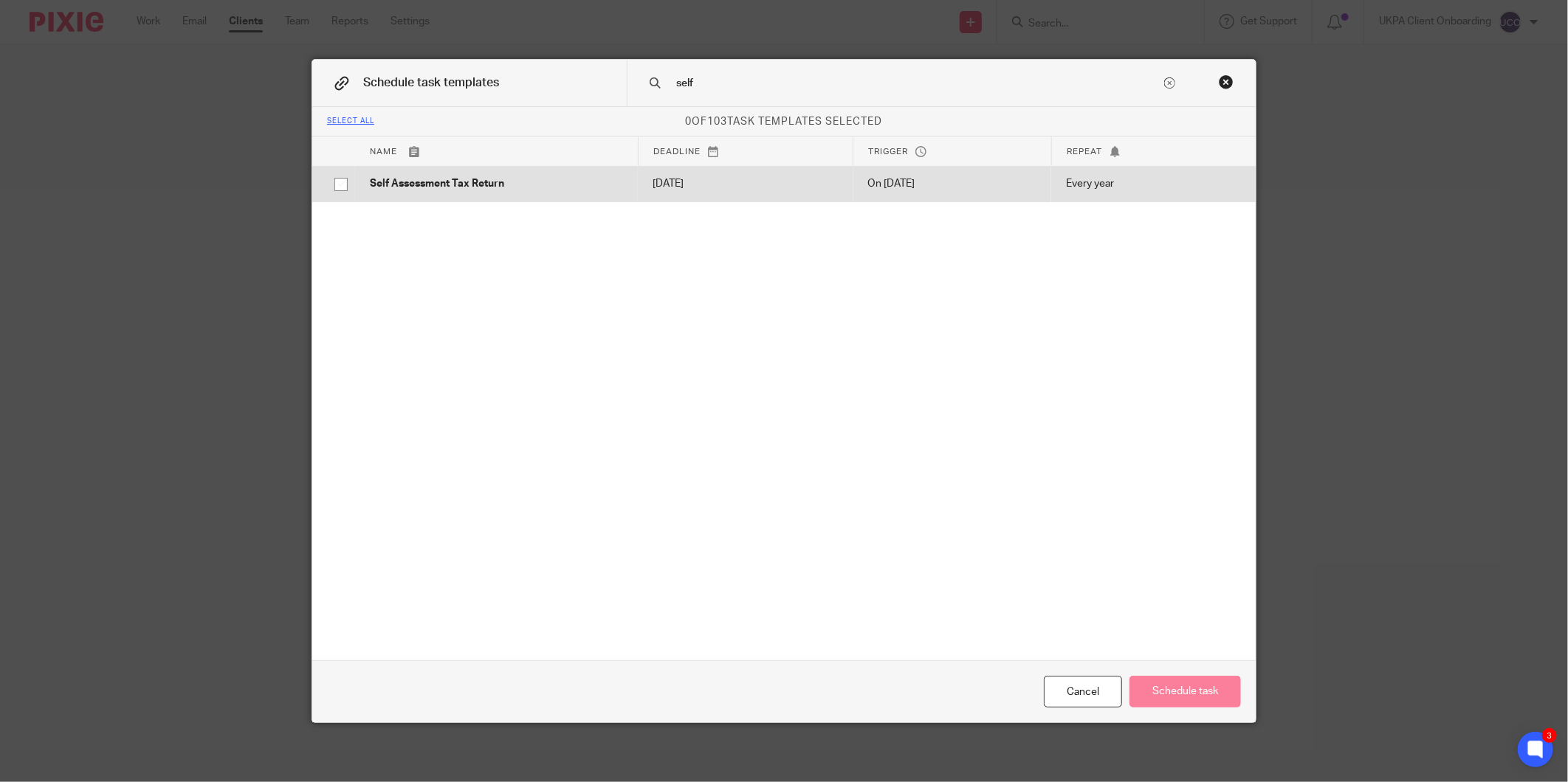
click at [709, 188] on p "2026-01-31" at bounding box center [745, 183] width 185 height 14
checkbox input "true"
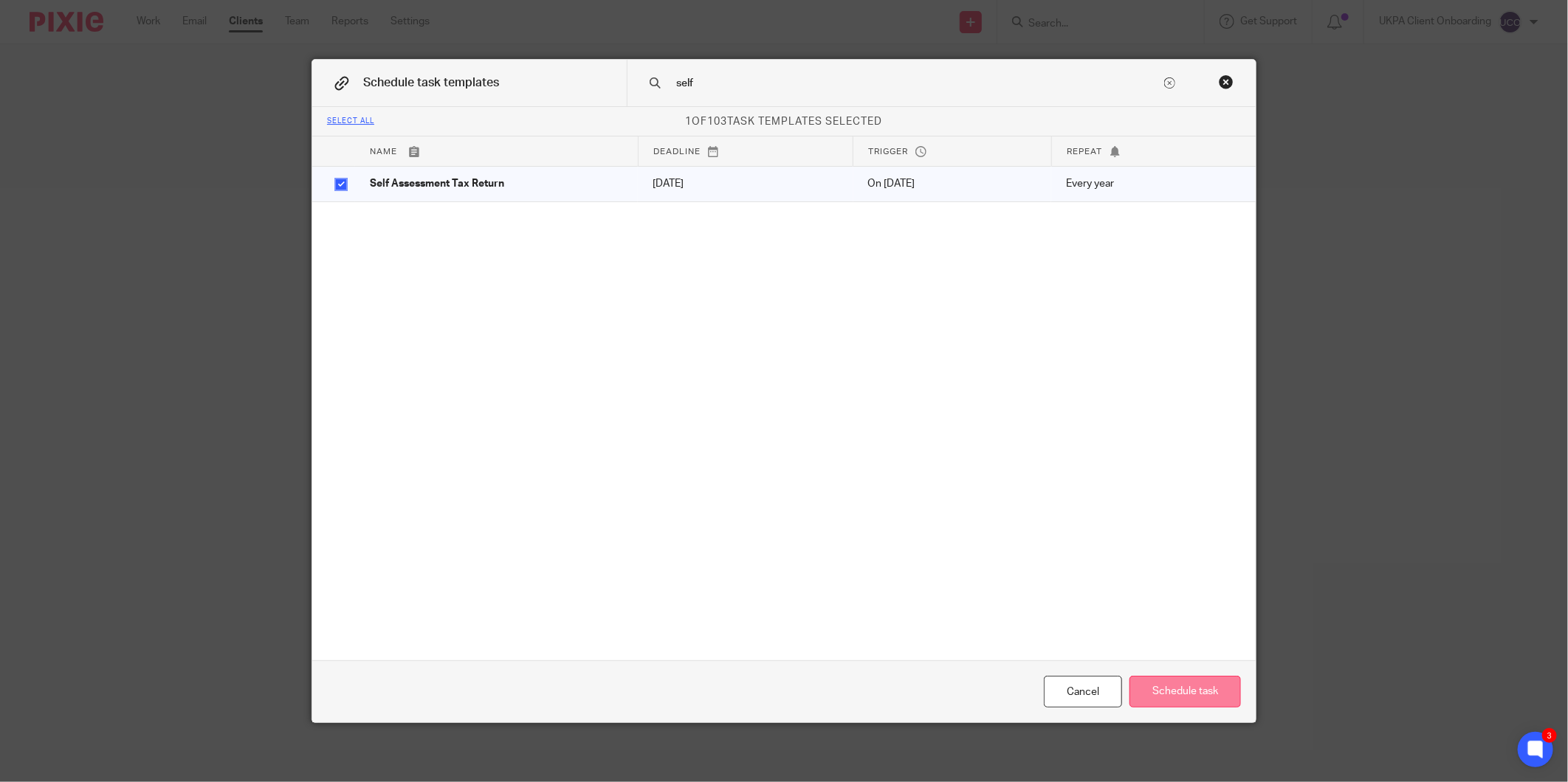
click at [1156, 680] on button "Schedule task" at bounding box center [1185, 691] width 111 height 31
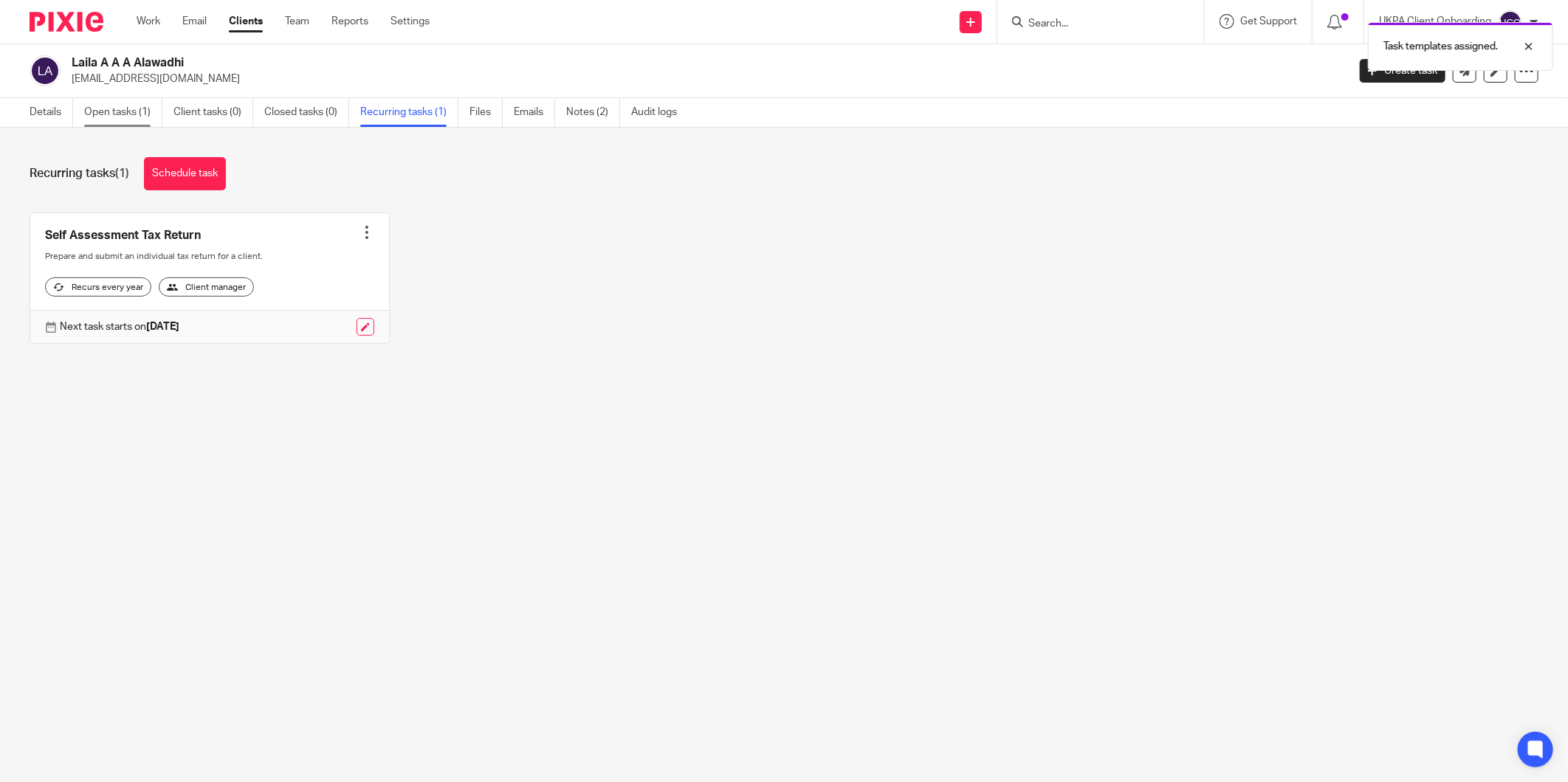
click at [120, 106] on link "Open tasks (1)" at bounding box center [123, 112] width 78 height 29
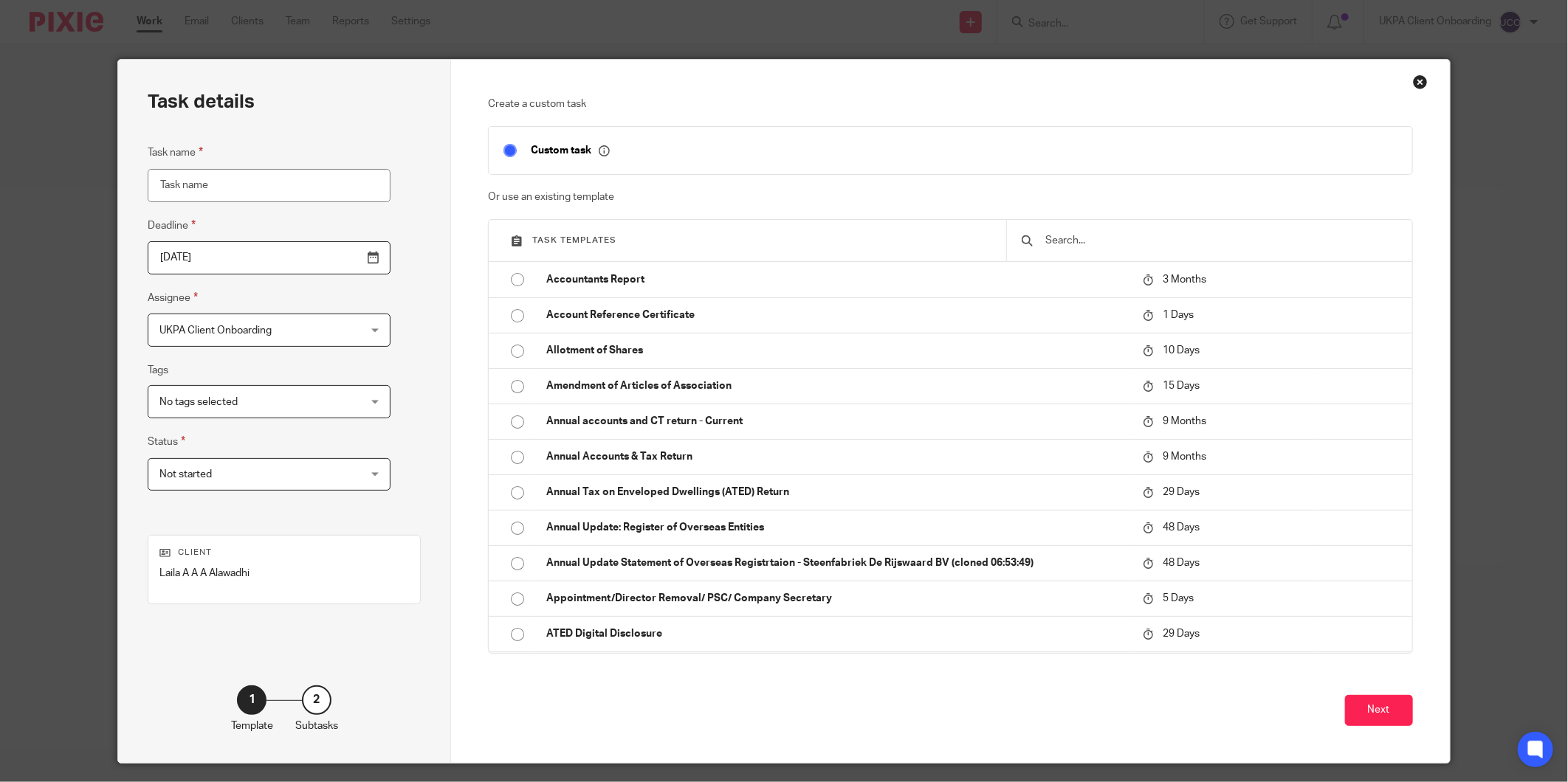
click at [1154, 246] on input "text" at bounding box center [1220, 240] width 353 height 16
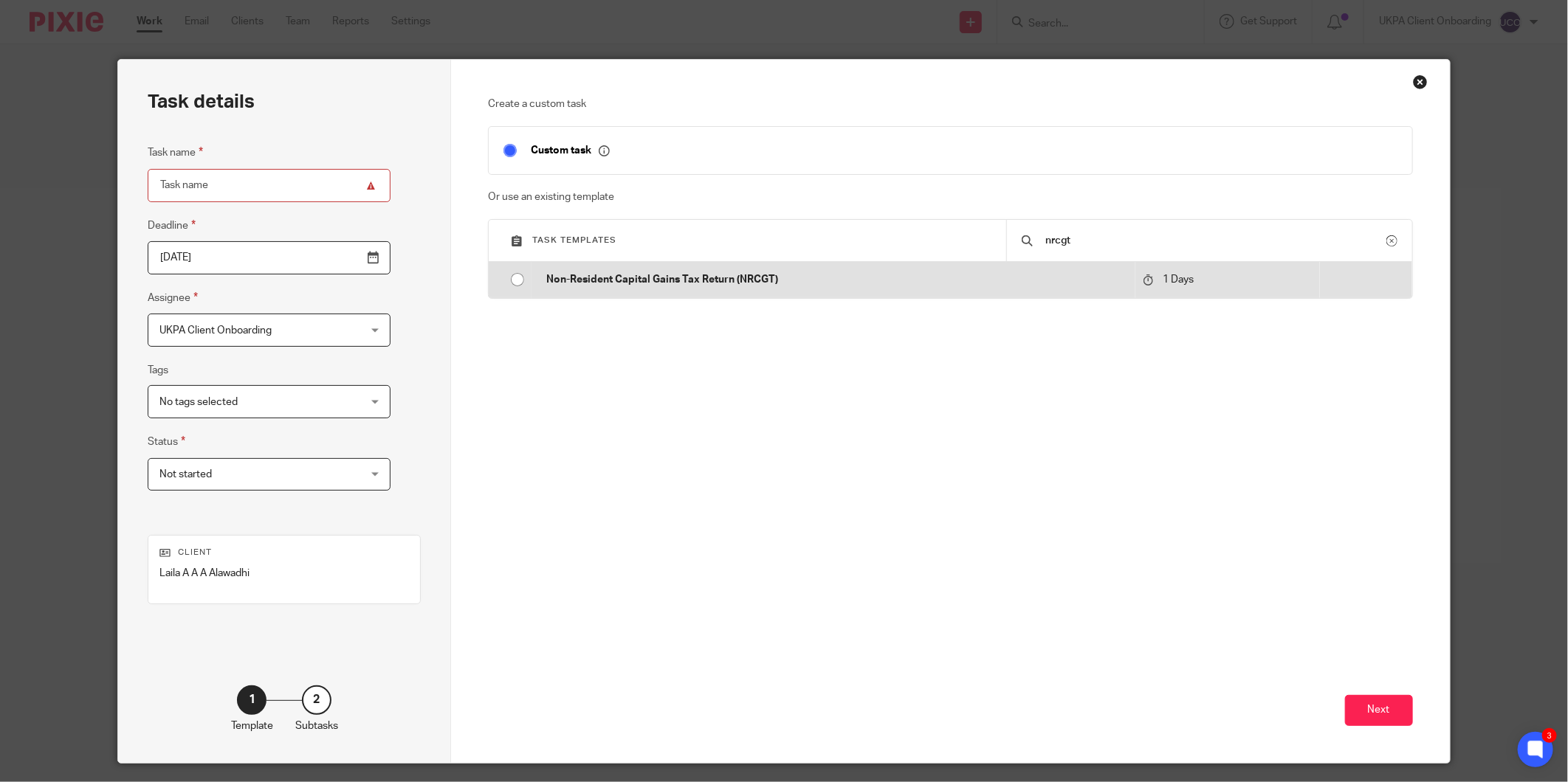
type input "nrcgt"
click at [1156, 292] on td "1 Days" at bounding box center [1227, 280] width 185 height 36
type input "[DATE]"
type input "Non-Resident Capital Gains Tax Return (NRCGT)"
checkbox input "false"
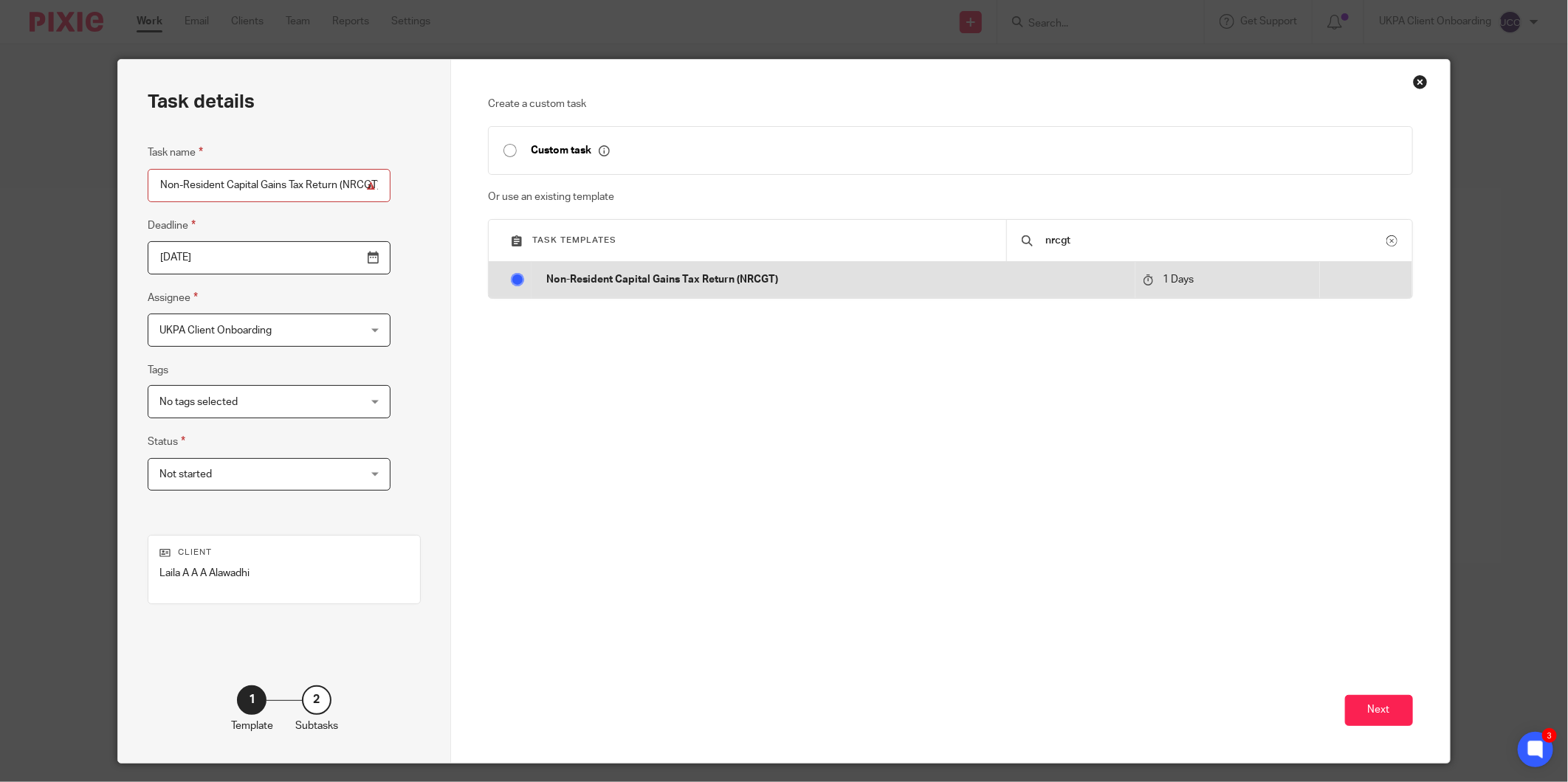
radio input "true"
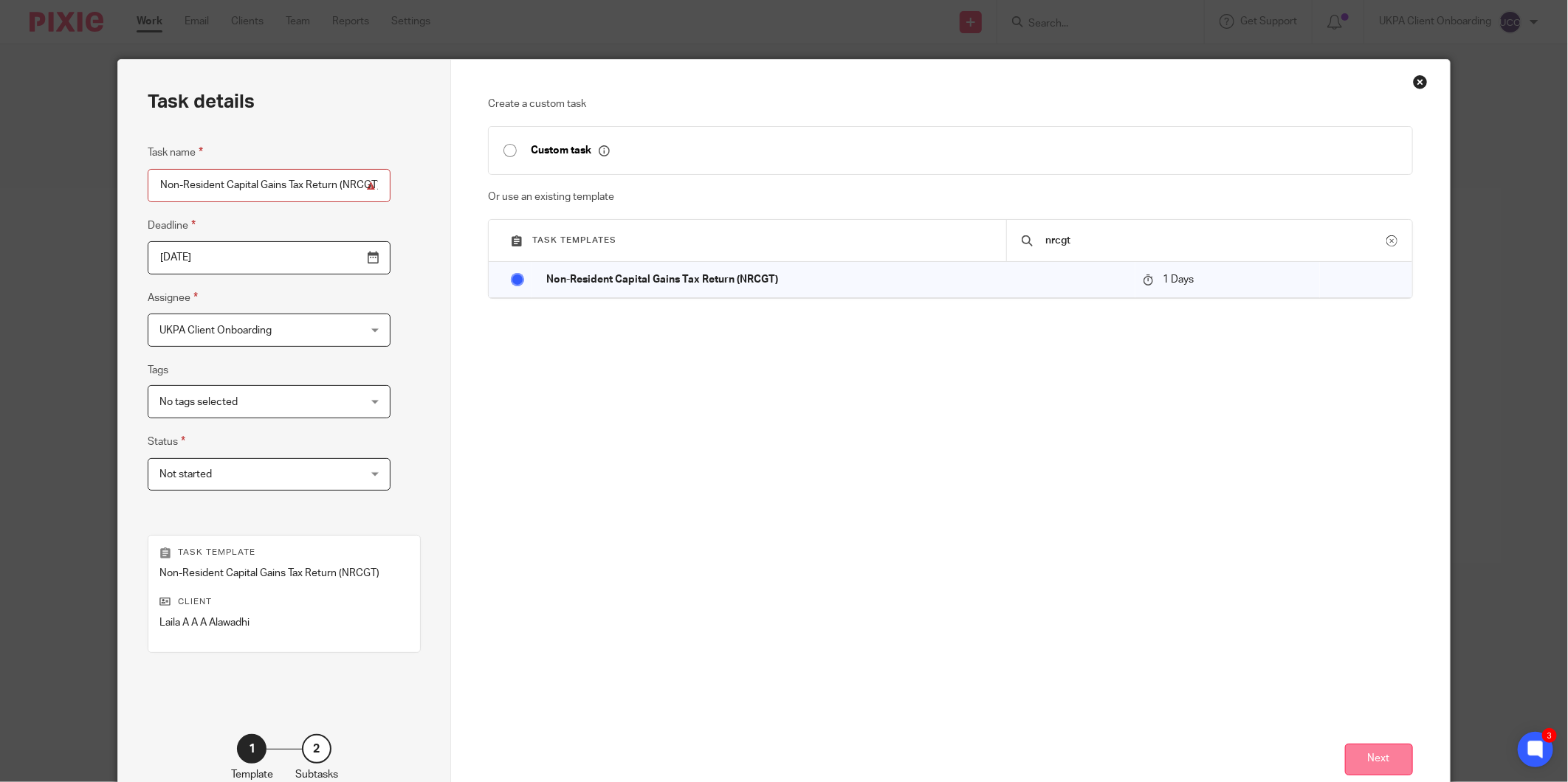
click at [1394, 748] on button "Next" at bounding box center [1379, 759] width 68 height 31
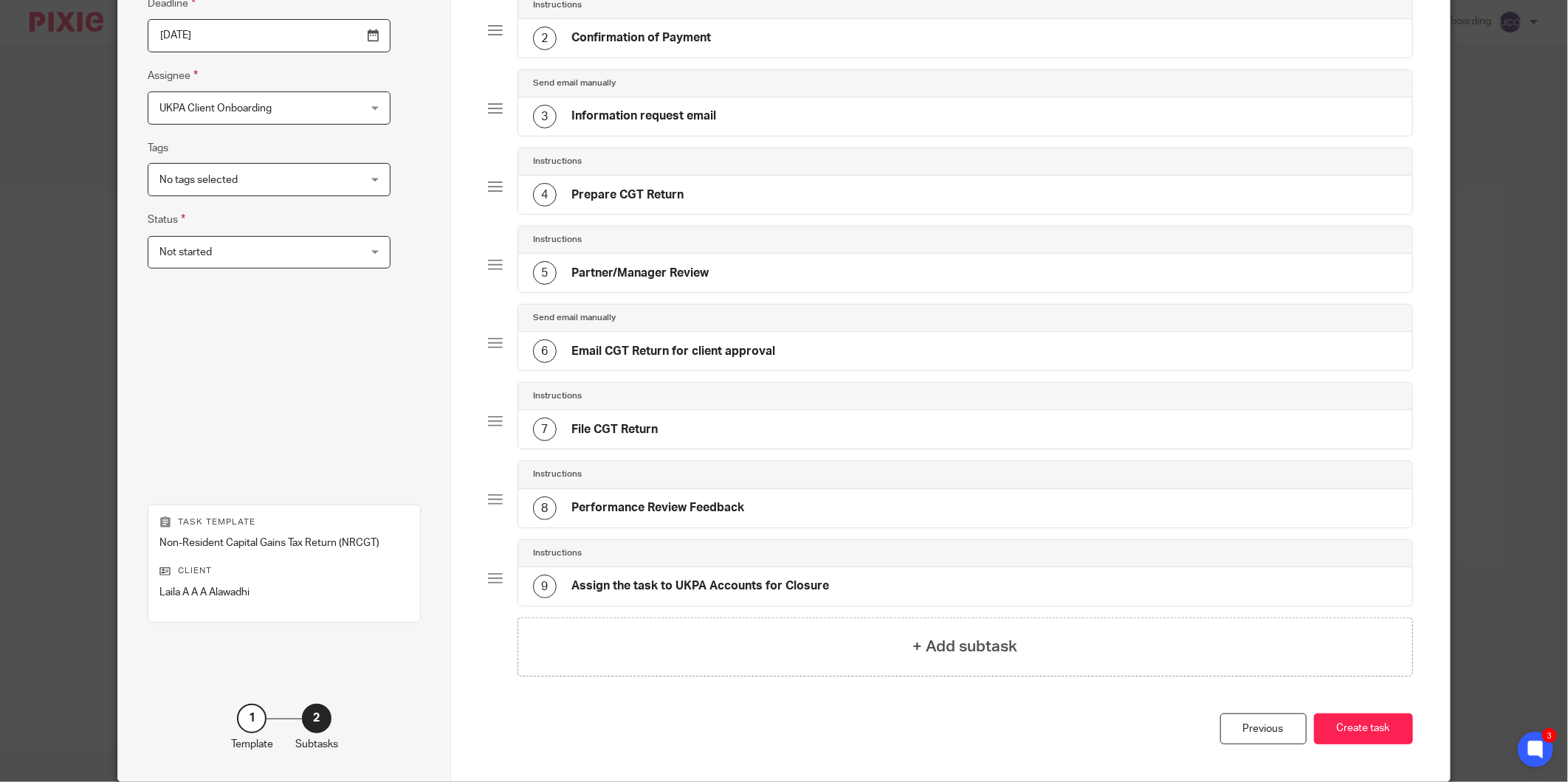
scroll to position [283, 0]
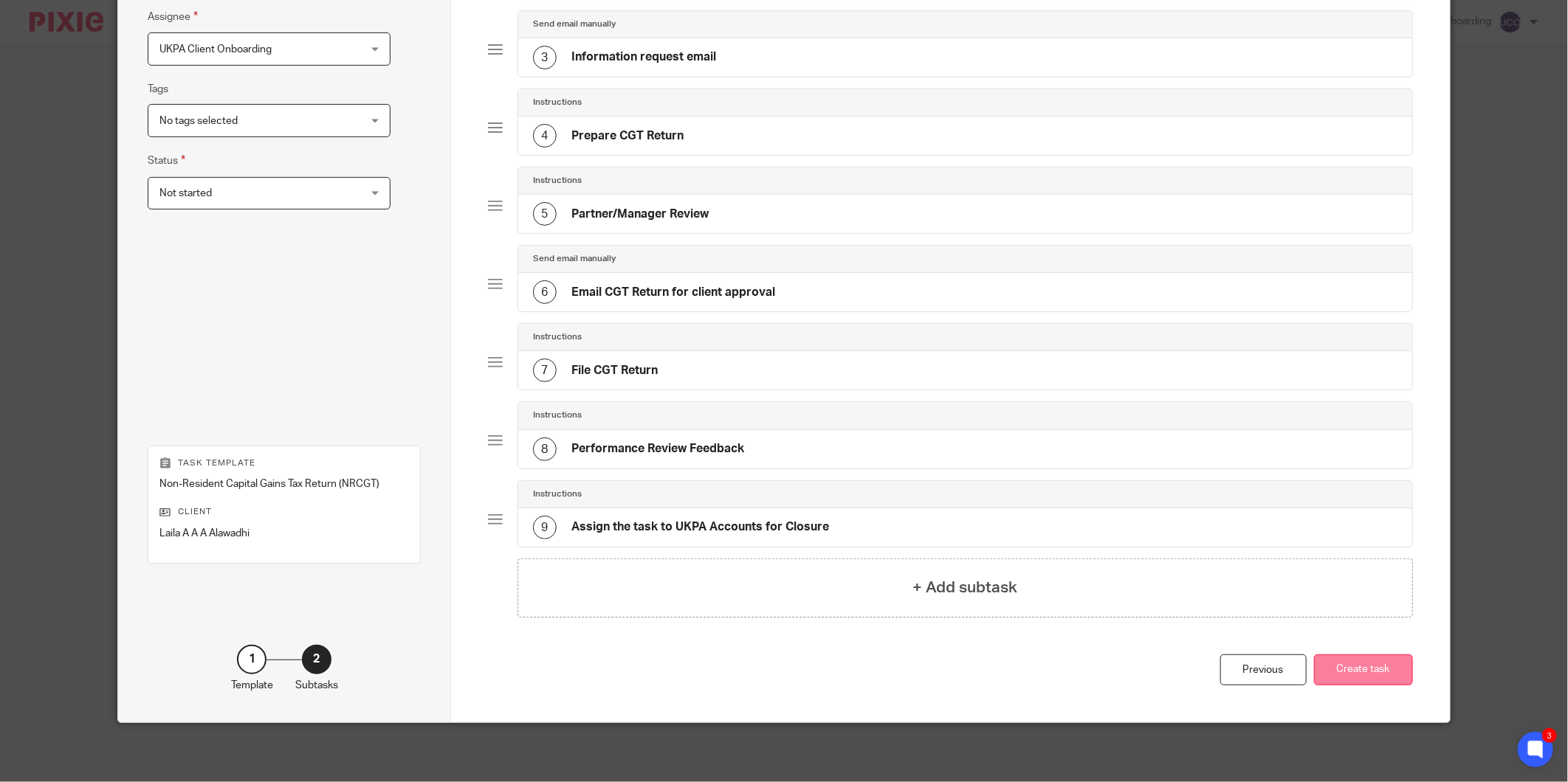
click at [1356, 668] on button "Create task" at bounding box center [1363, 670] width 99 height 31
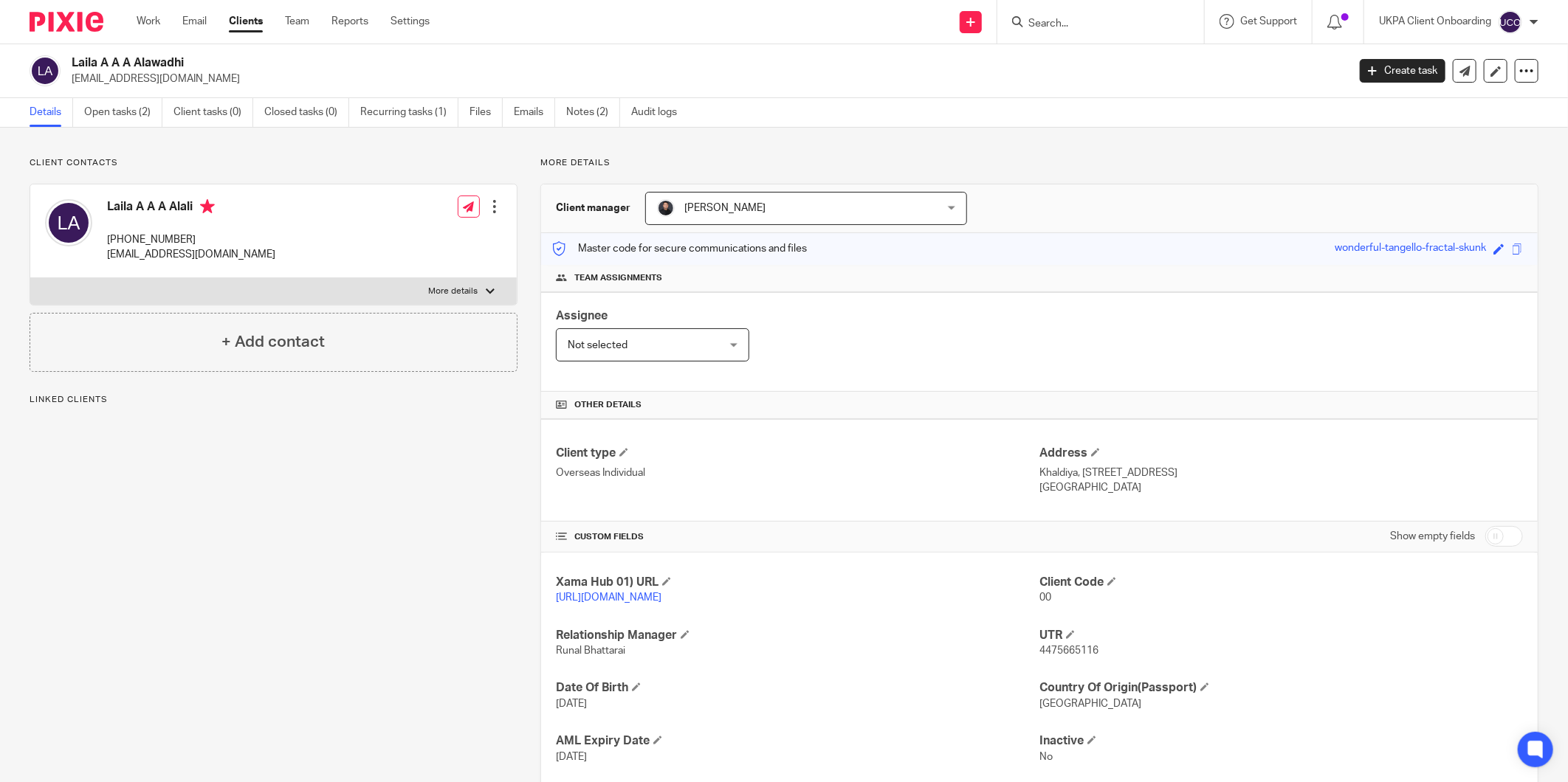
click at [77, 105] on ul "Details Open tasks (2) Client tasks (0) Closed tasks (0) Recurring tasks (1) Fi…" at bounding box center [364, 112] width 669 height 29
click at [91, 107] on link "Open tasks (2)" at bounding box center [123, 112] width 78 height 29
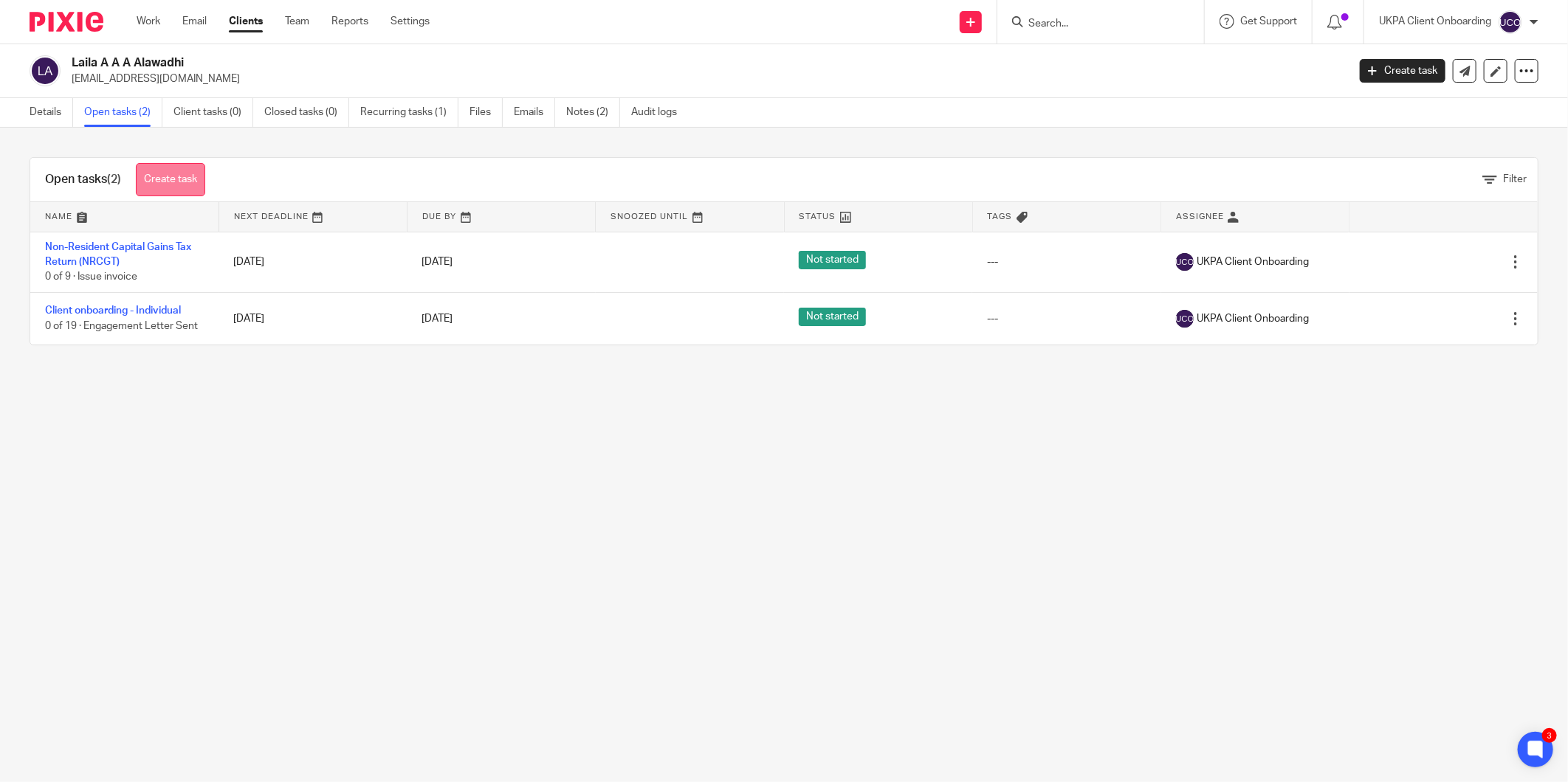
click at [188, 185] on link "Create task" at bounding box center [171, 179] width 70 height 33
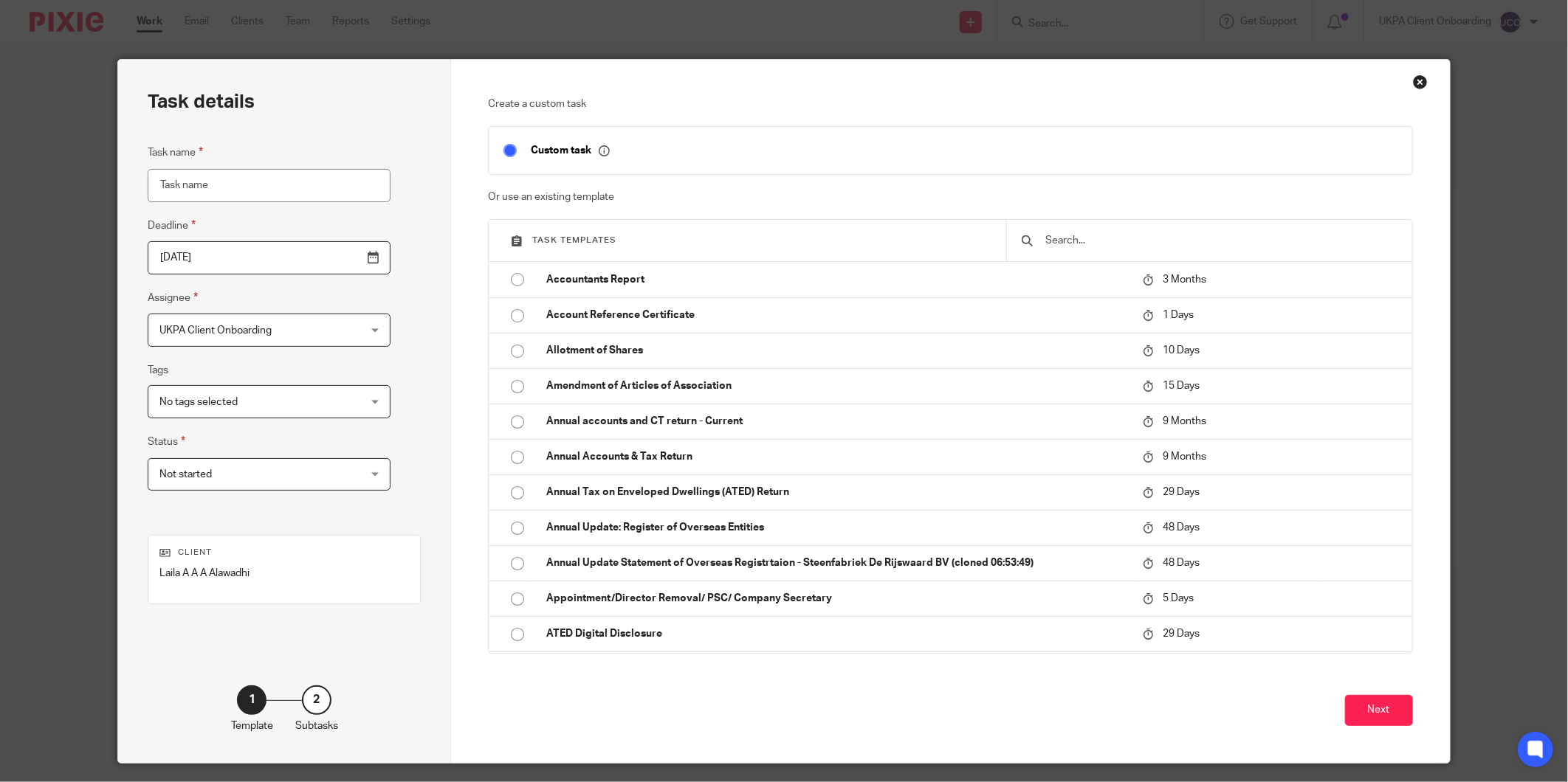
click at [1128, 255] on div at bounding box center [1208, 241] width 406 height 42
click at [1116, 239] on input "text" at bounding box center [1220, 240] width 353 height 16
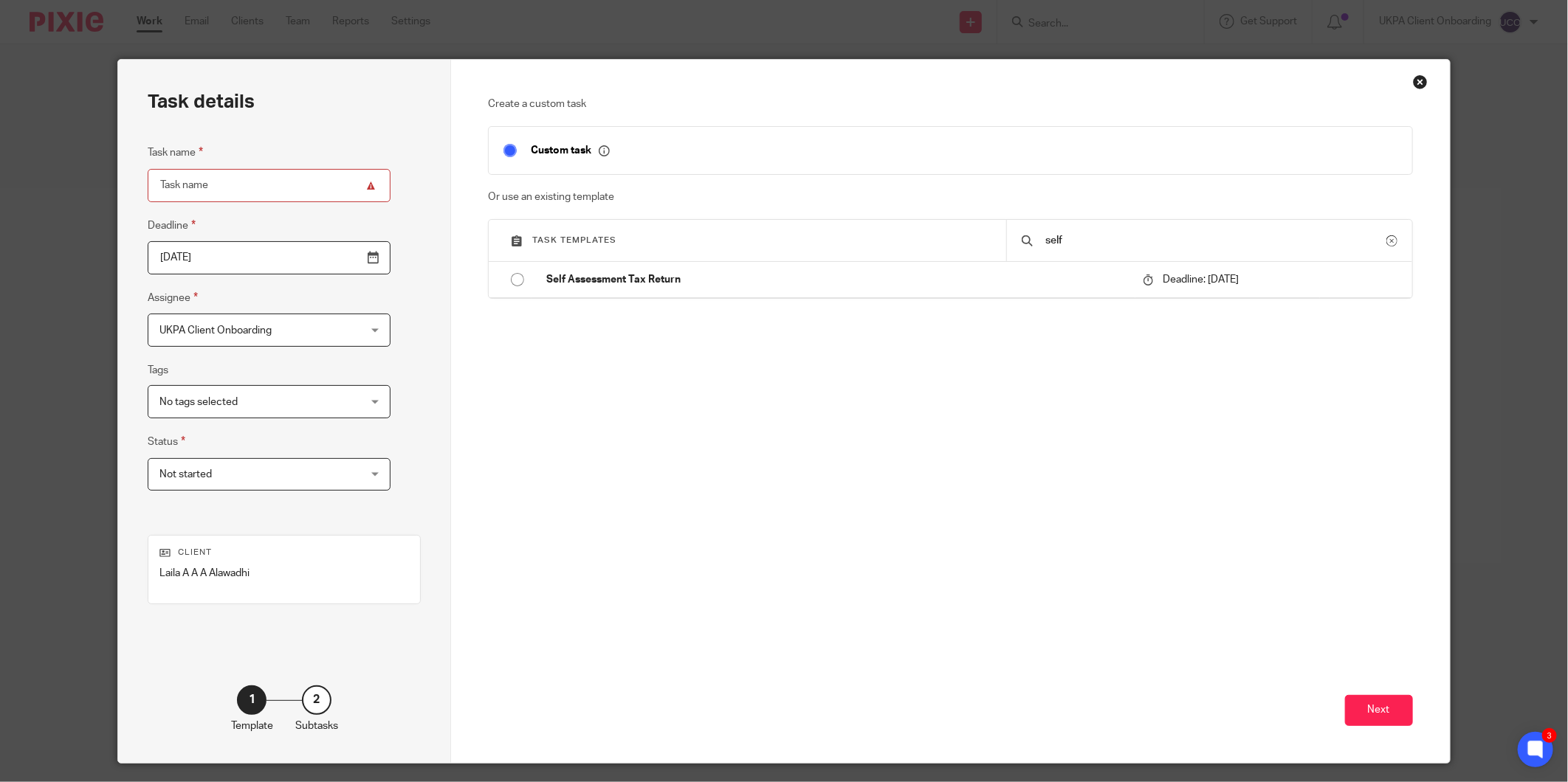
type input "self"
click at [1051, 282] on p "Self Assessment Tax Return" at bounding box center [836, 279] width 581 height 14
type input "2026-01-31"
type input "Self Assessment Tax Return"
checkbox input "false"
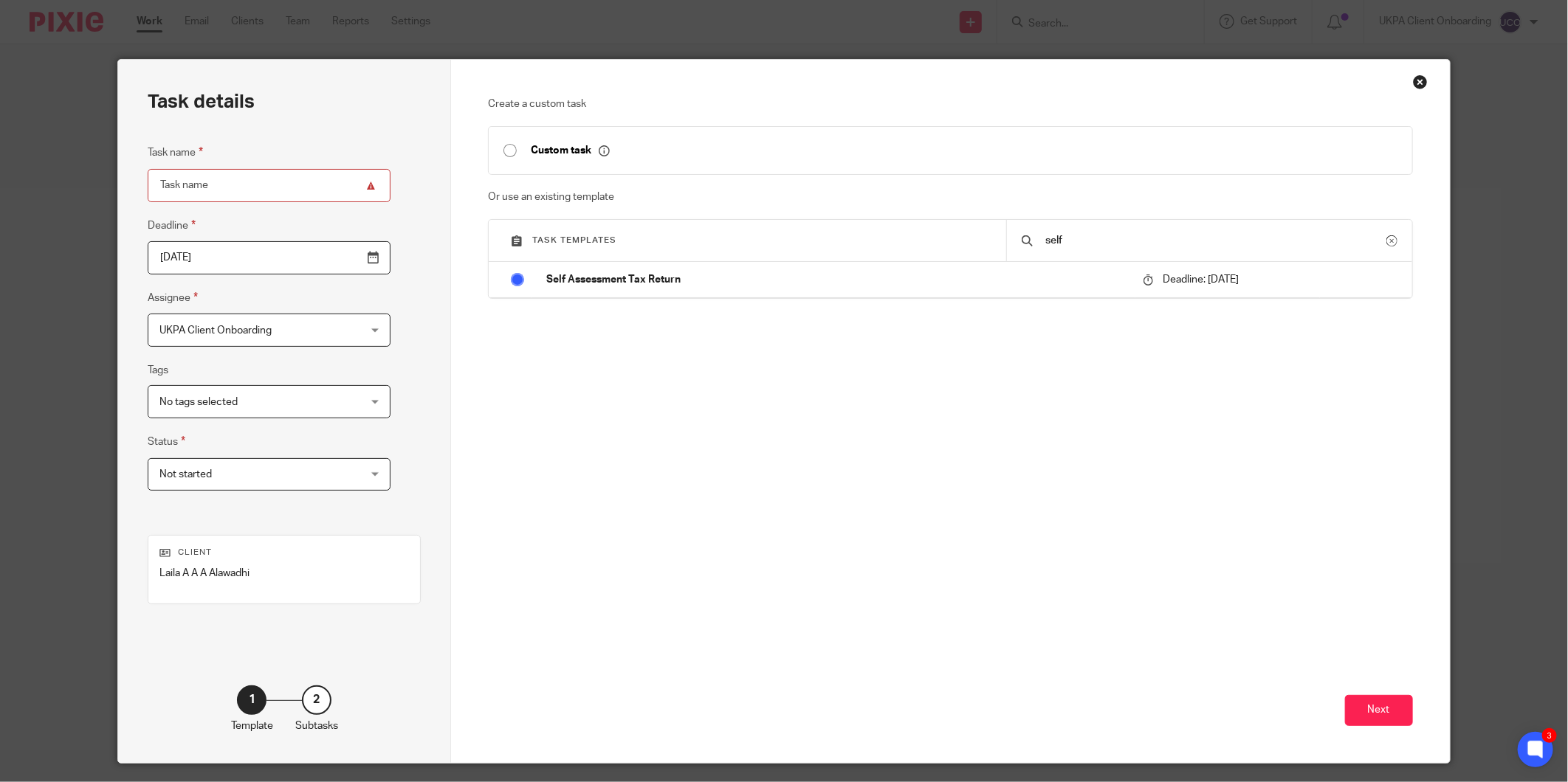
radio input "true"
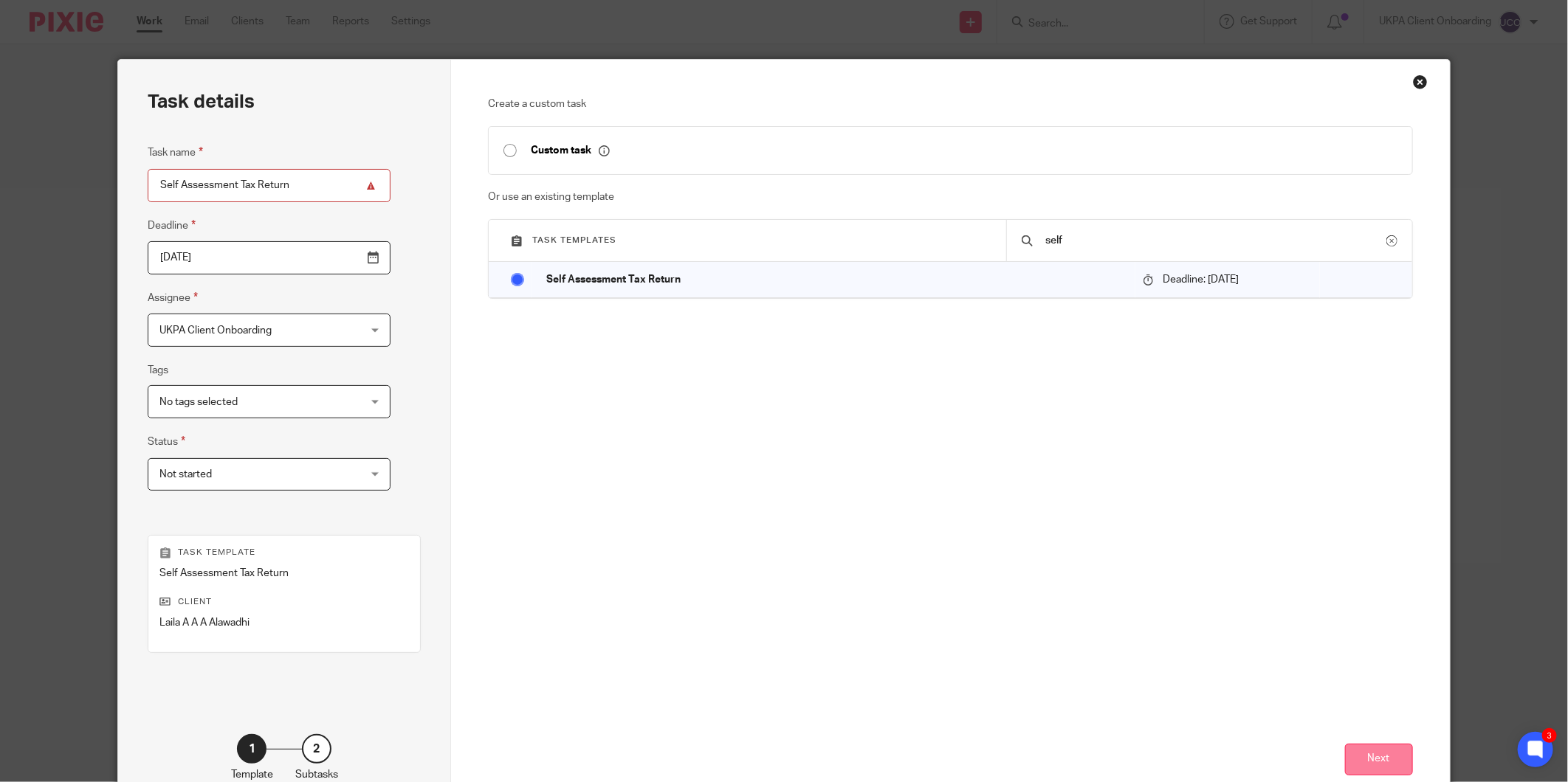
click at [1357, 770] on button "Next" at bounding box center [1379, 759] width 68 height 31
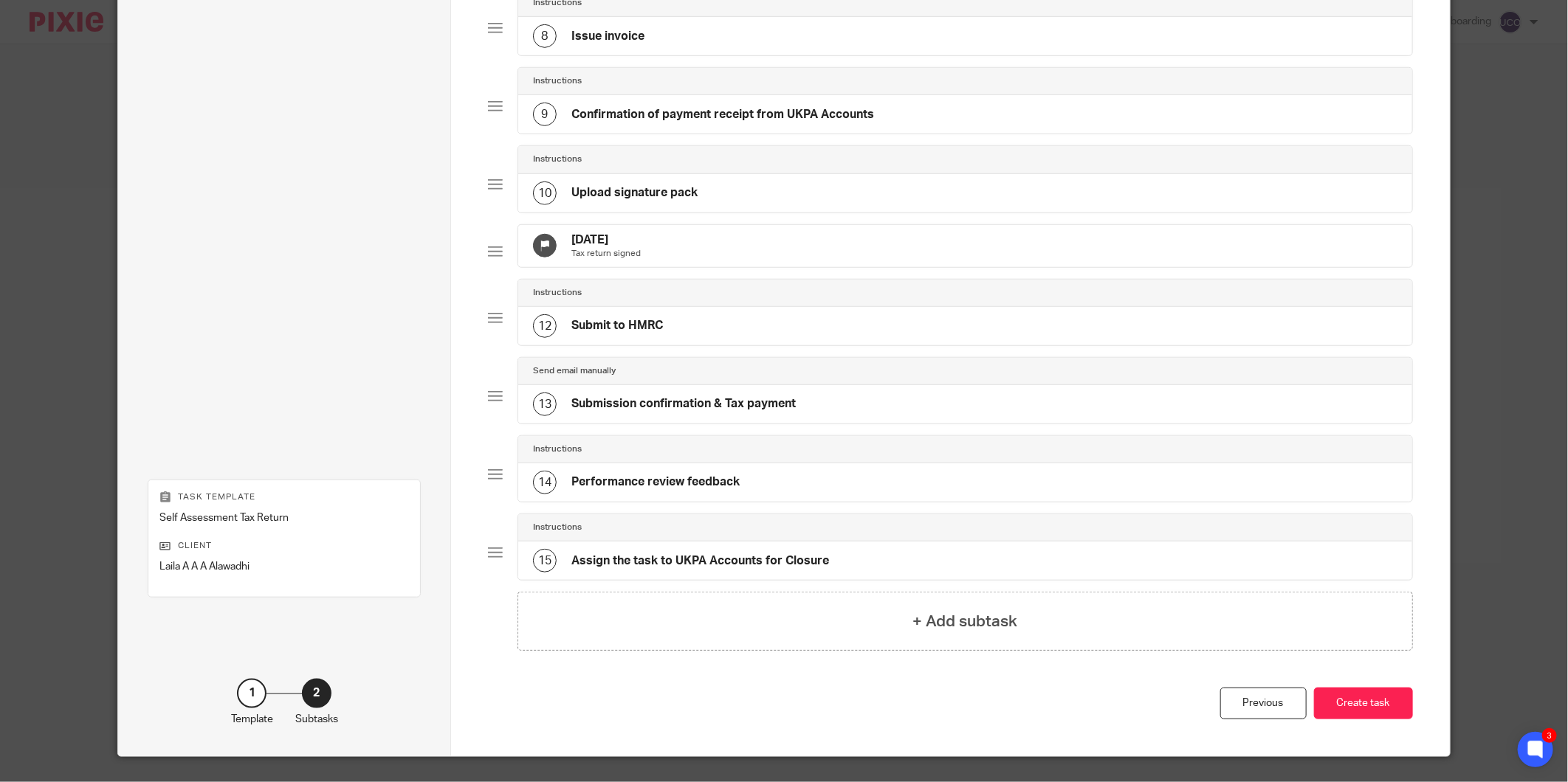
scroll to position [720, 0]
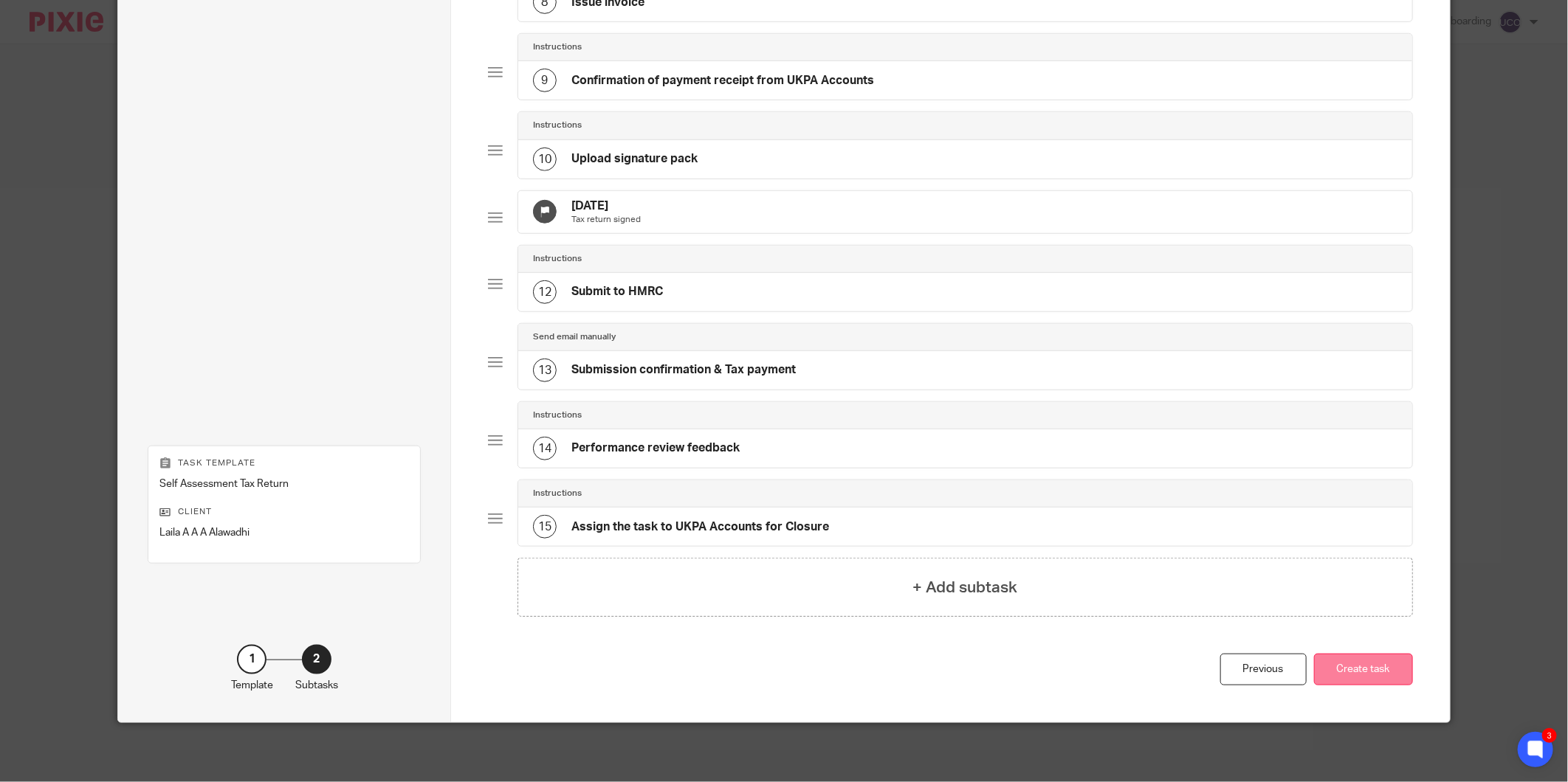
click at [1338, 680] on button "Create task" at bounding box center [1363, 669] width 99 height 31
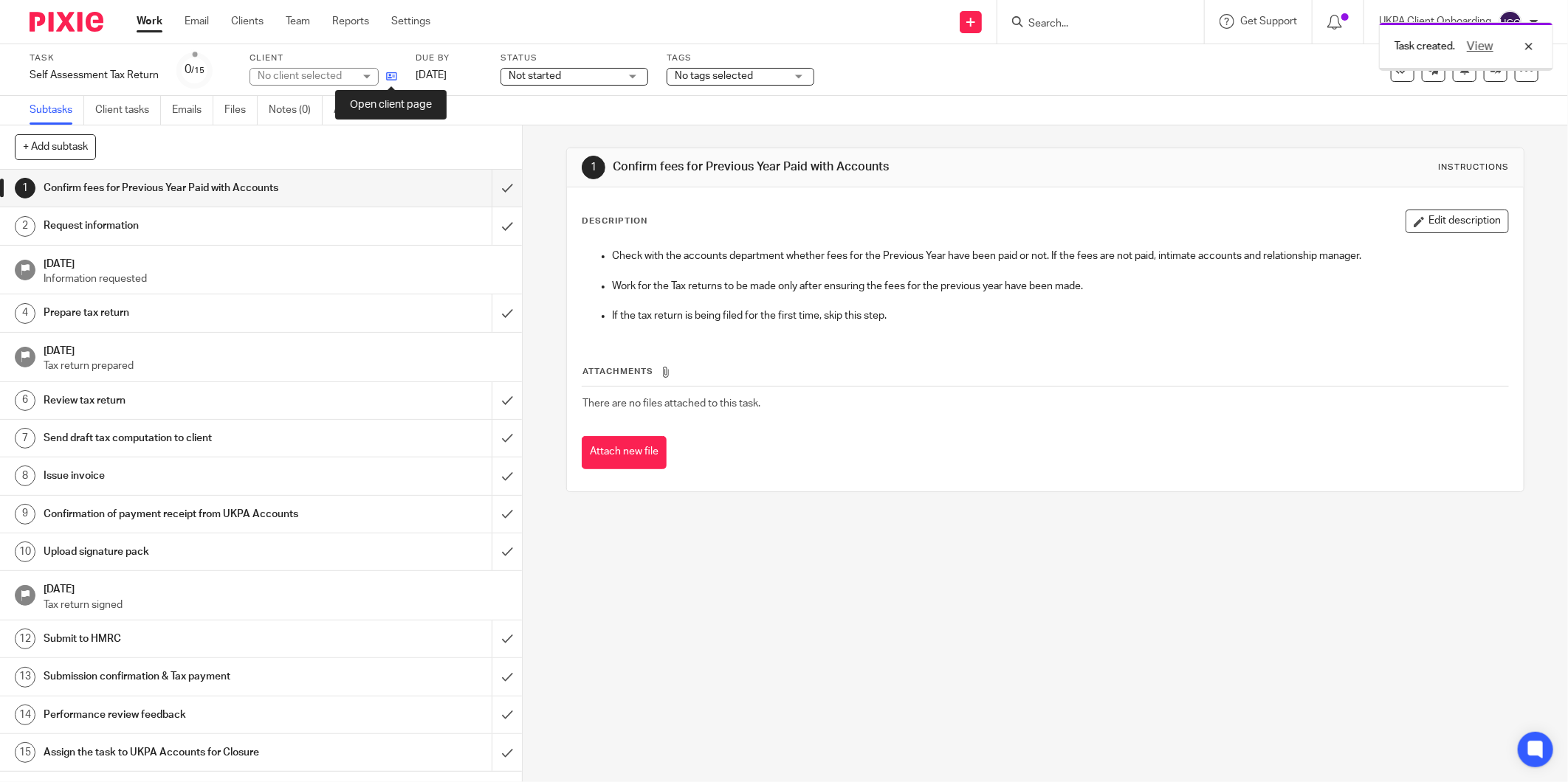
drag, startPoint x: 0, startPoint y: 0, endPoint x: 389, endPoint y: 76, distance: 396.4
click at [389, 76] on icon at bounding box center [391, 76] width 11 height 11
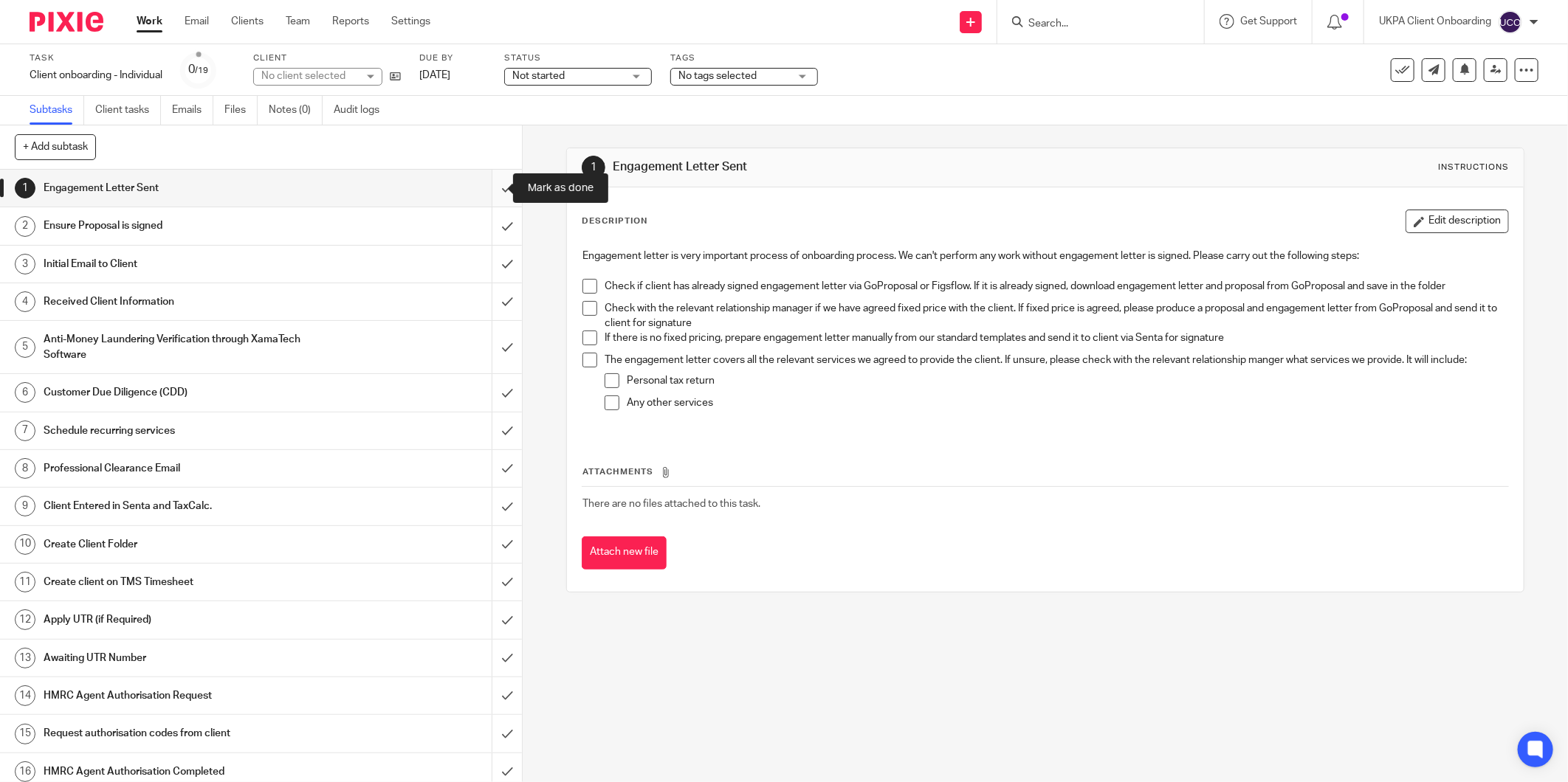
click at [496, 187] on input "submit" at bounding box center [261, 188] width 522 height 37
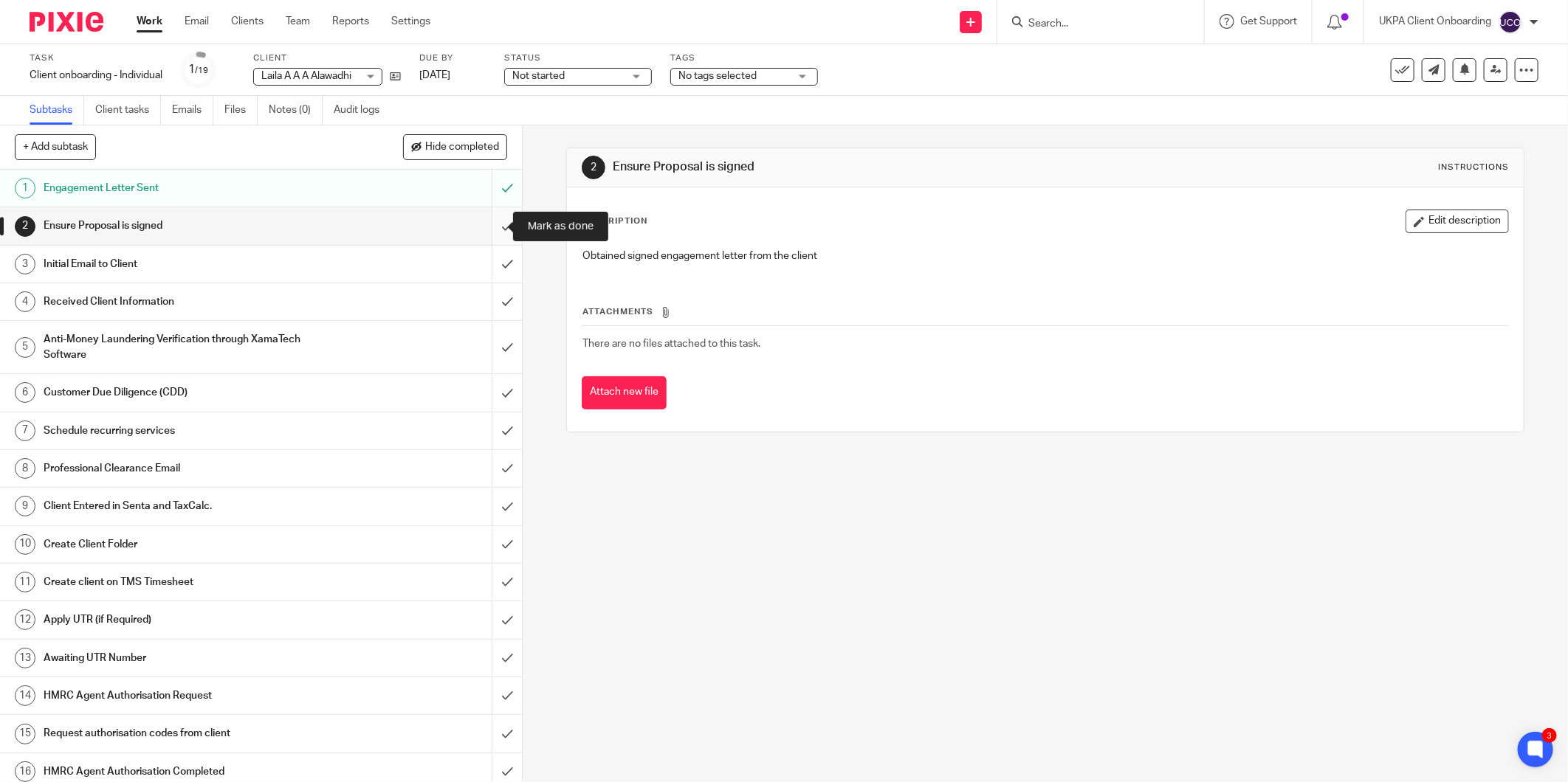
click at [491, 223] on input "submit" at bounding box center [261, 225] width 522 height 37
click at [489, 261] on input "submit" at bounding box center [261, 264] width 522 height 37
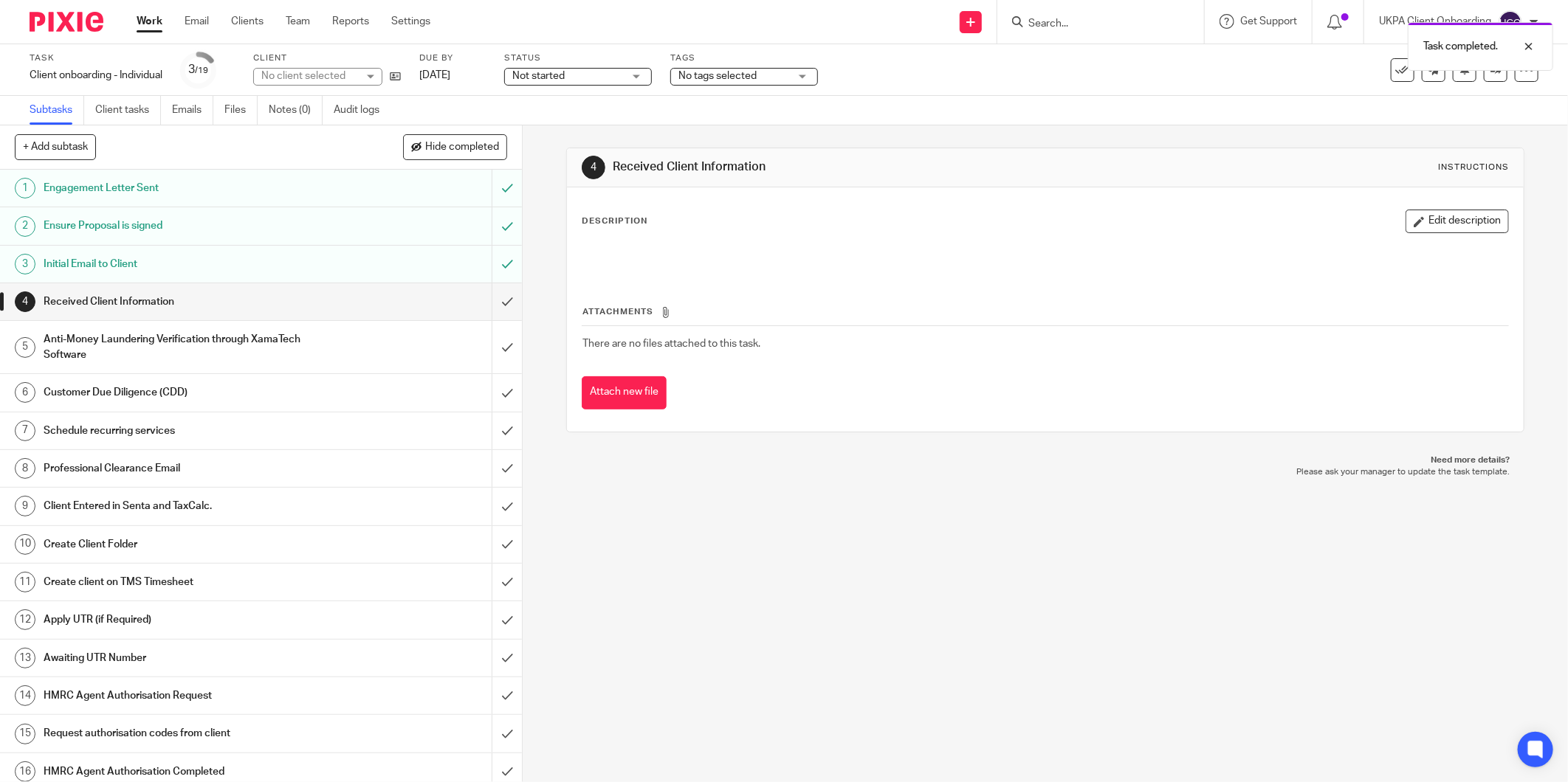
click at [488, 301] on input "submit" at bounding box center [261, 301] width 522 height 37
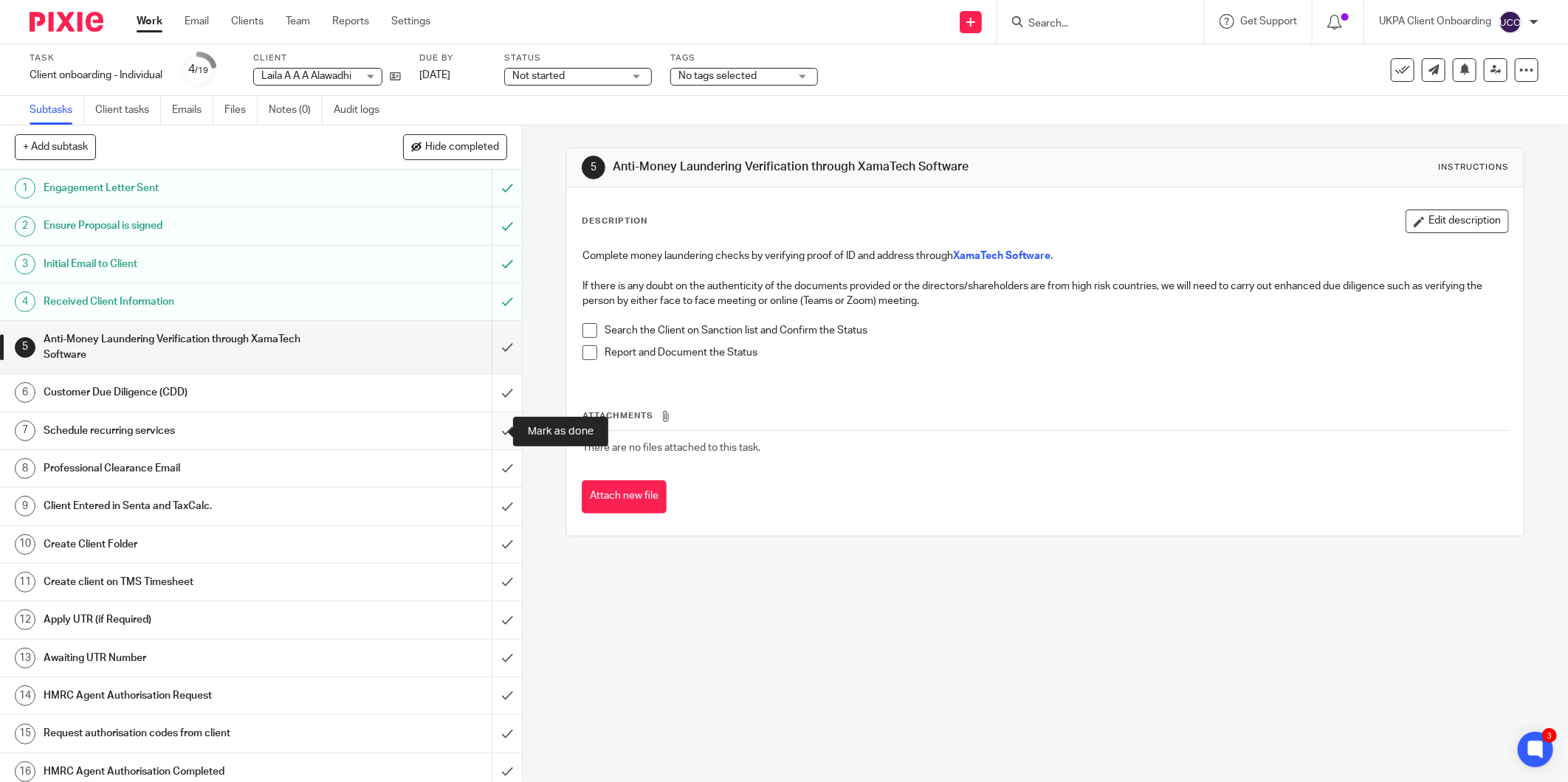
click at [488, 430] on input "submit" at bounding box center [261, 430] width 522 height 37
click at [1095, 33] on div at bounding box center [1100, 21] width 207 height 43
click at [1088, 20] on input "Search" at bounding box center [1094, 25] width 133 height 14
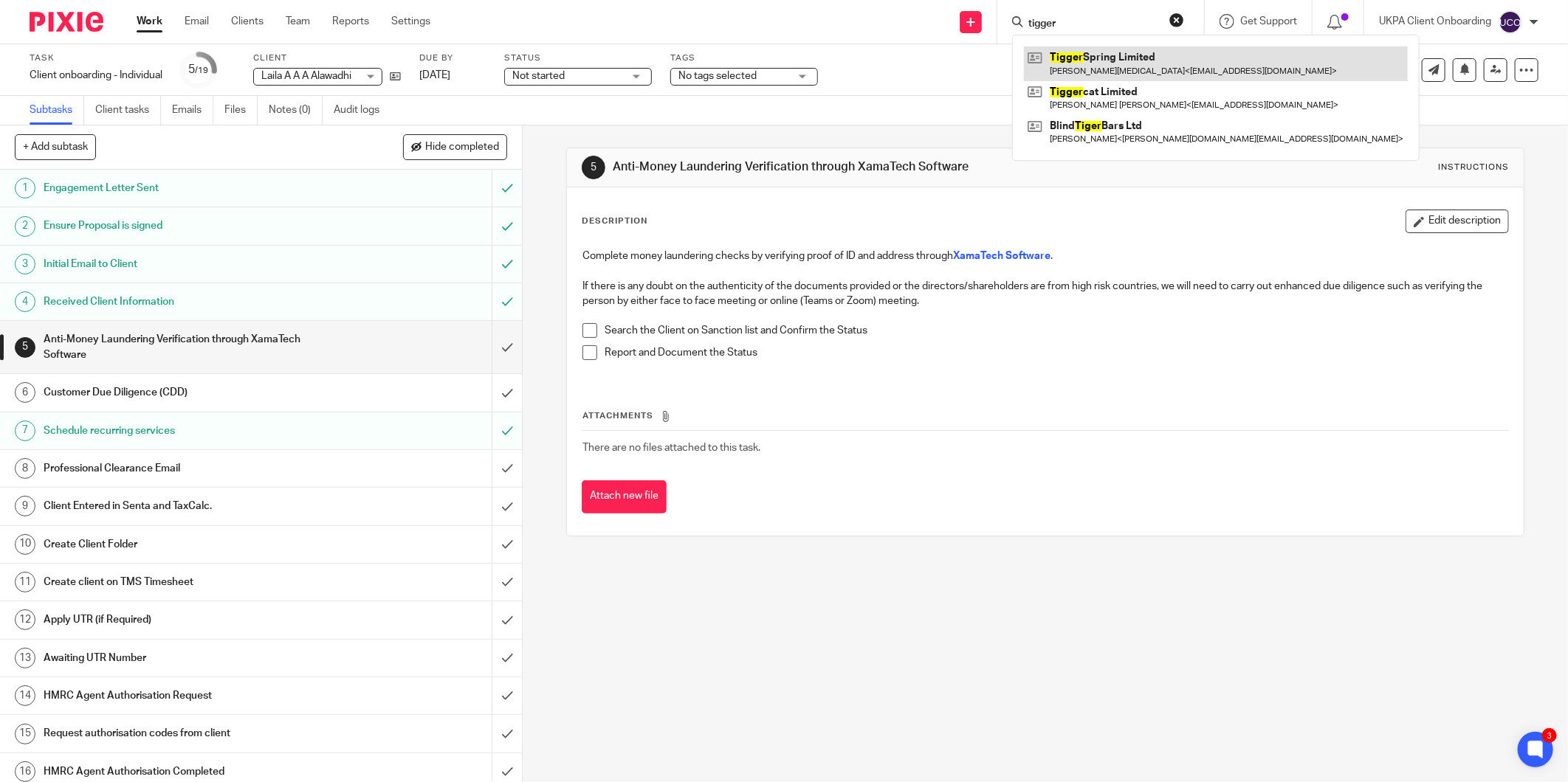
type input "tigger"
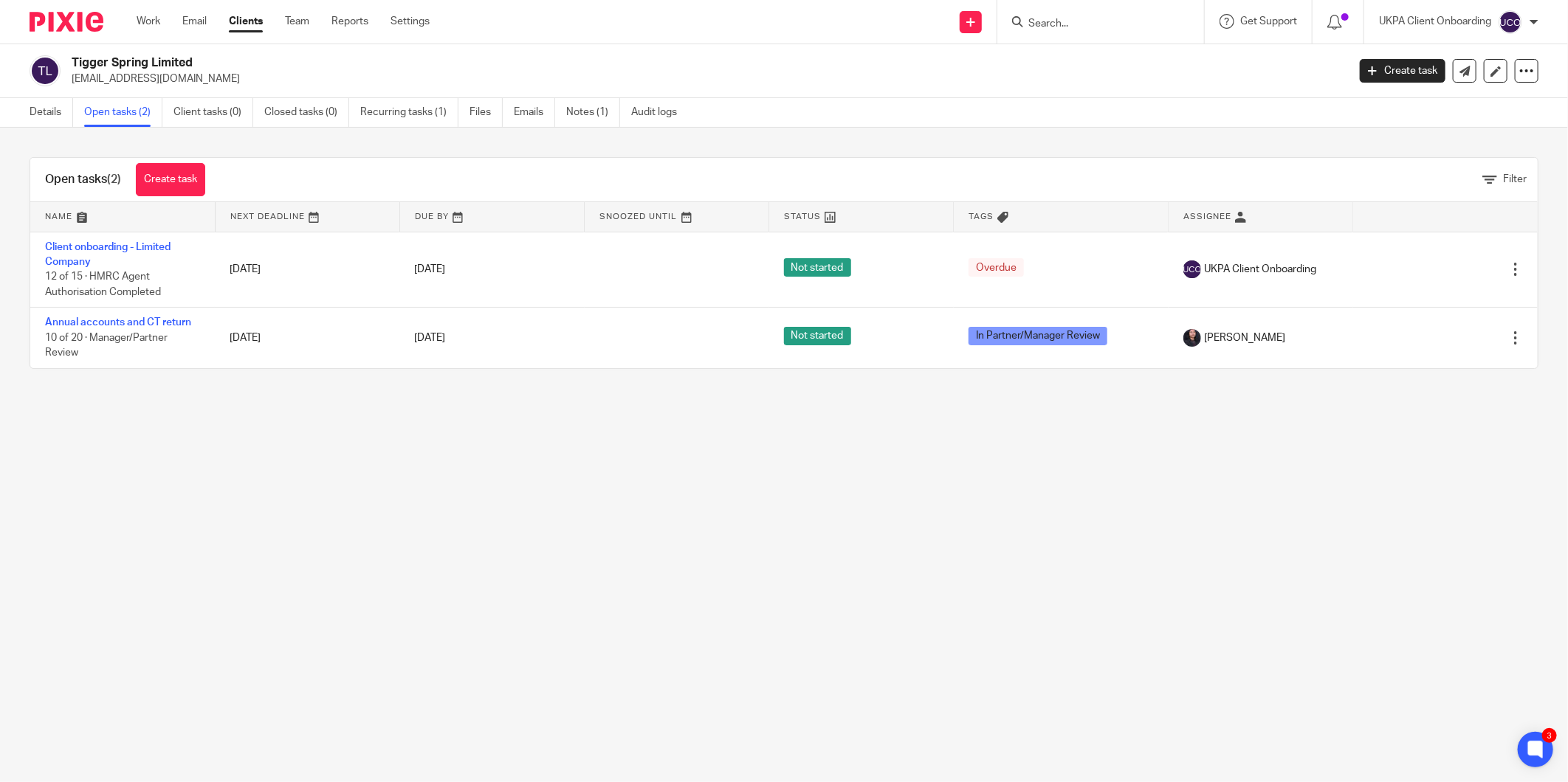
click at [121, 84] on p "kateyhoward@hotmail.co.uk" at bounding box center [704, 78] width 1266 height 14
copy main "kateyhoward@hotmail.co.uk Create task Update from Companies House Export data M…"
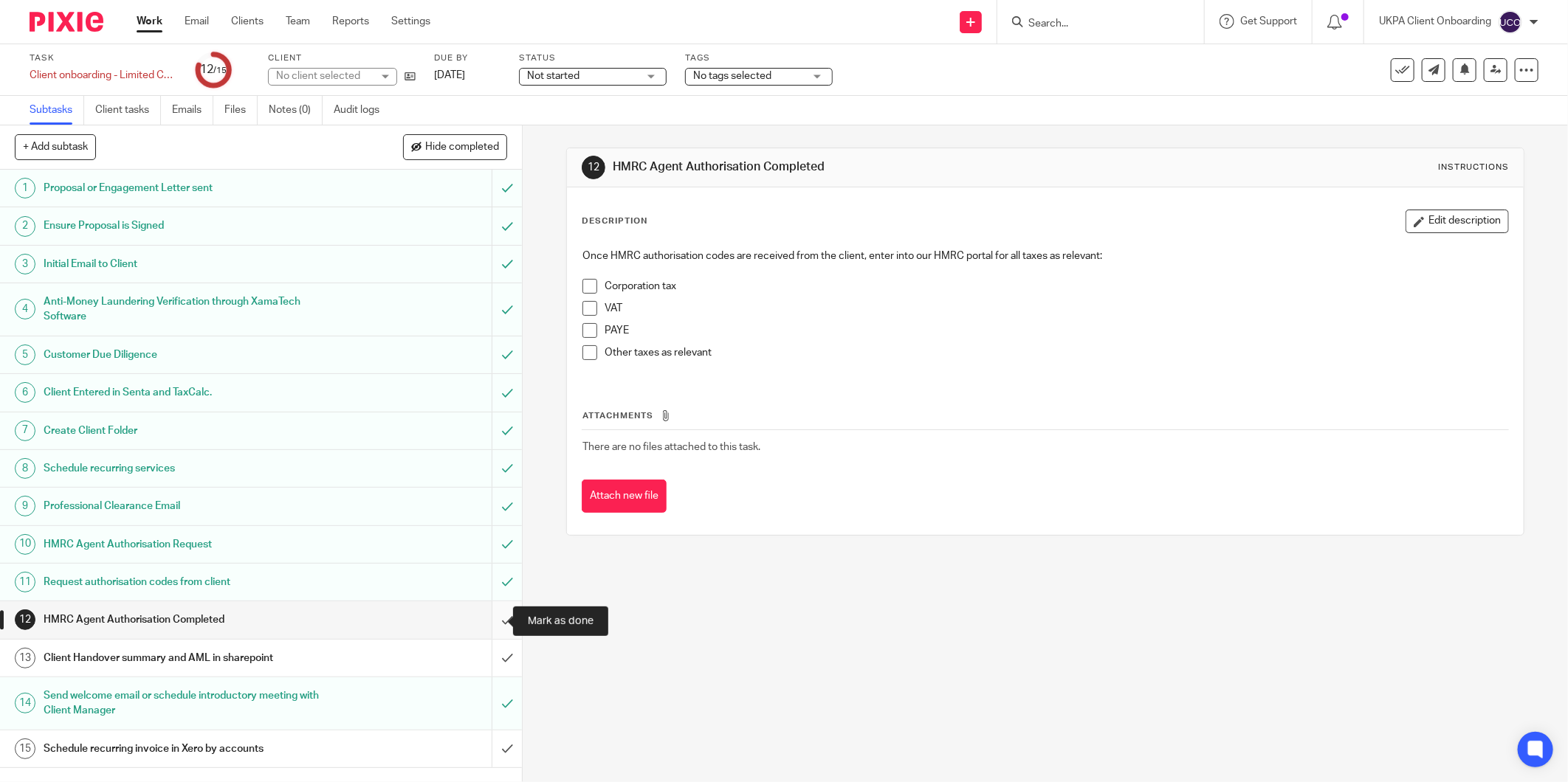
click at [491, 621] on input "submit" at bounding box center [261, 620] width 522 height 37
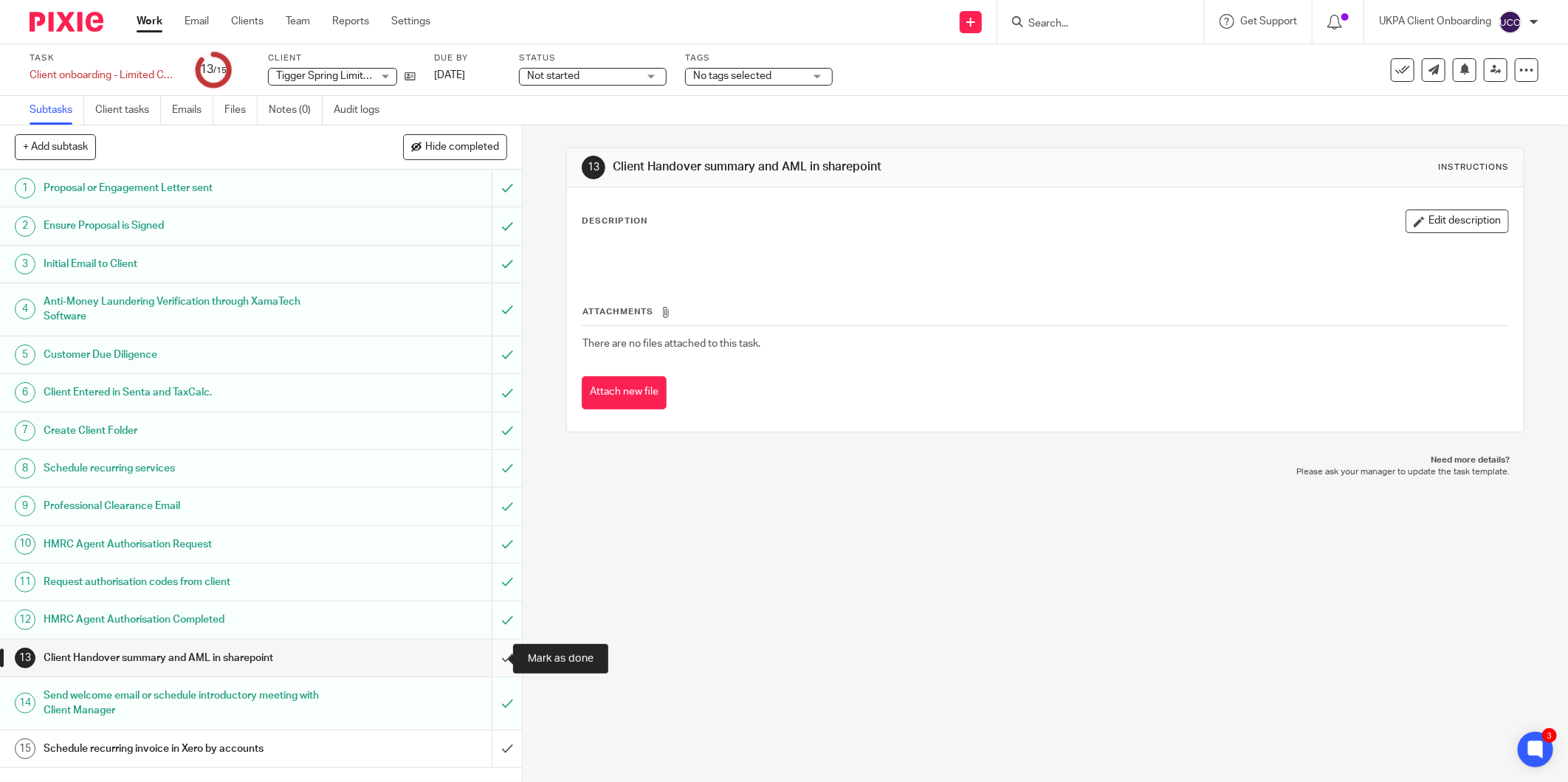
click at [491, 659] on input "submit" at bounding box center [261, 658] width 522 height 37
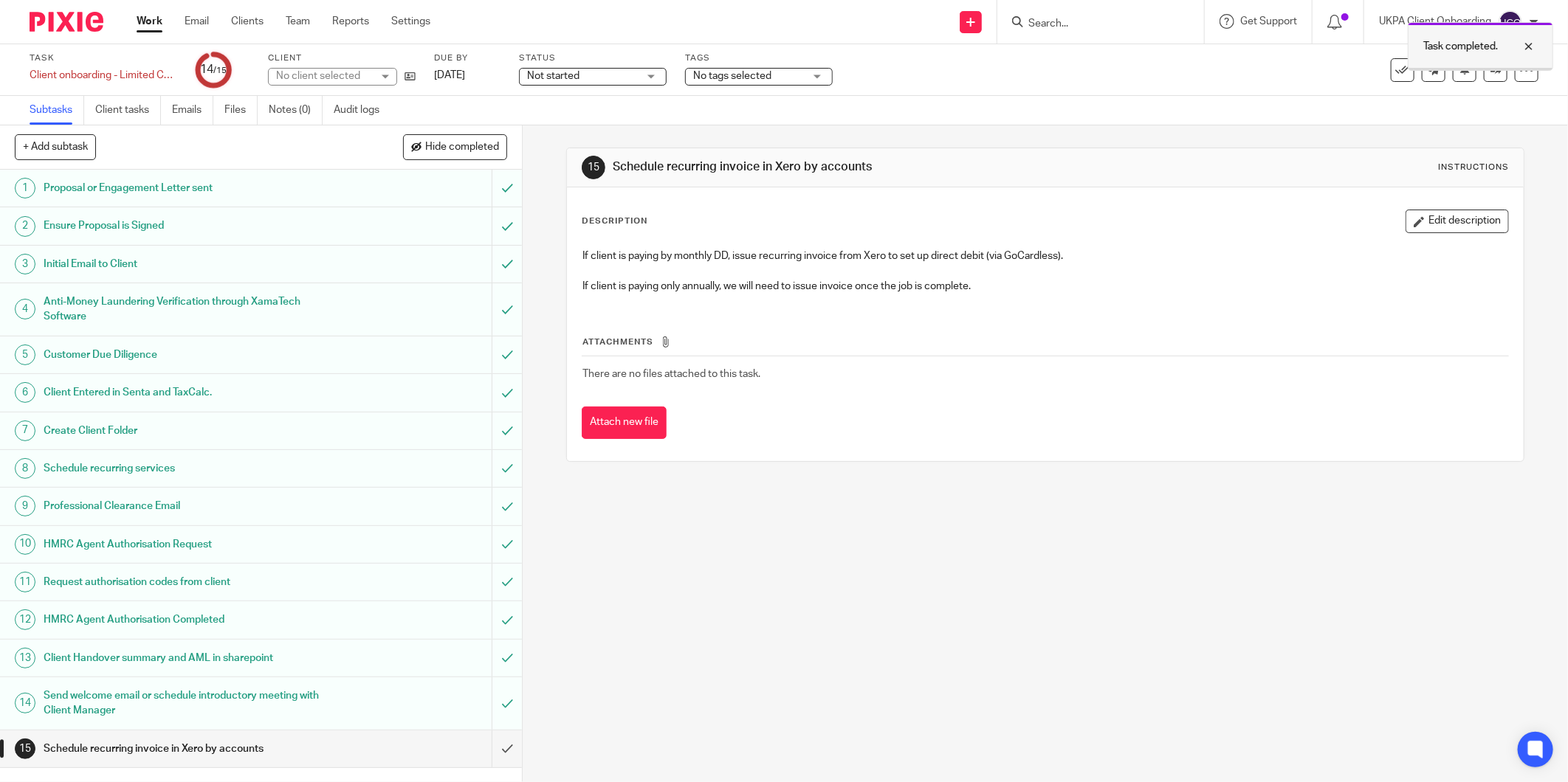
click at [1531, 42] on div at bounding box center [1517, 46] width 40 height 18
click at [1491, 69] on icon at bounding box center [1496, 70] width 11 height 11
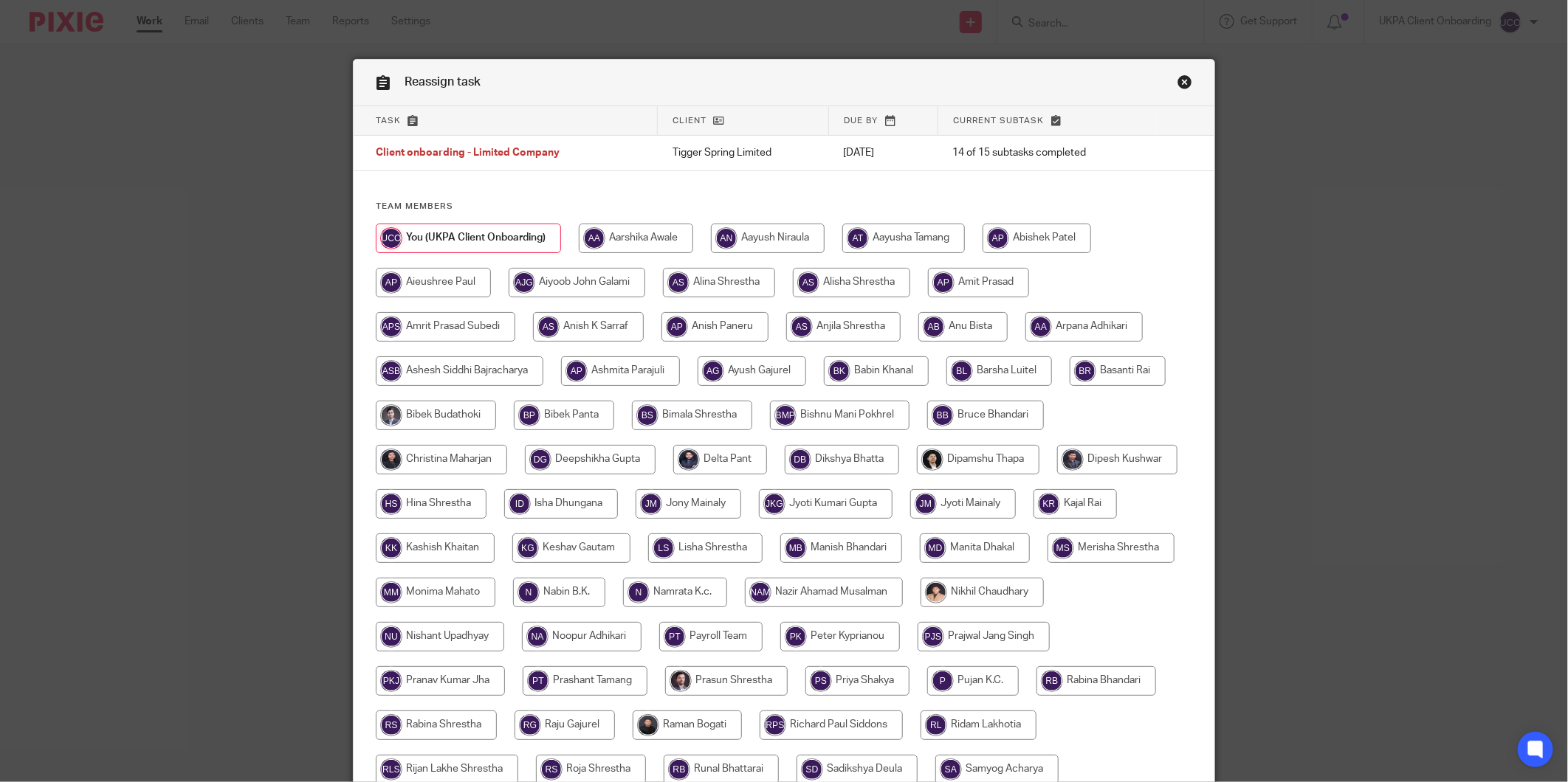
scroll to position [316, 0]
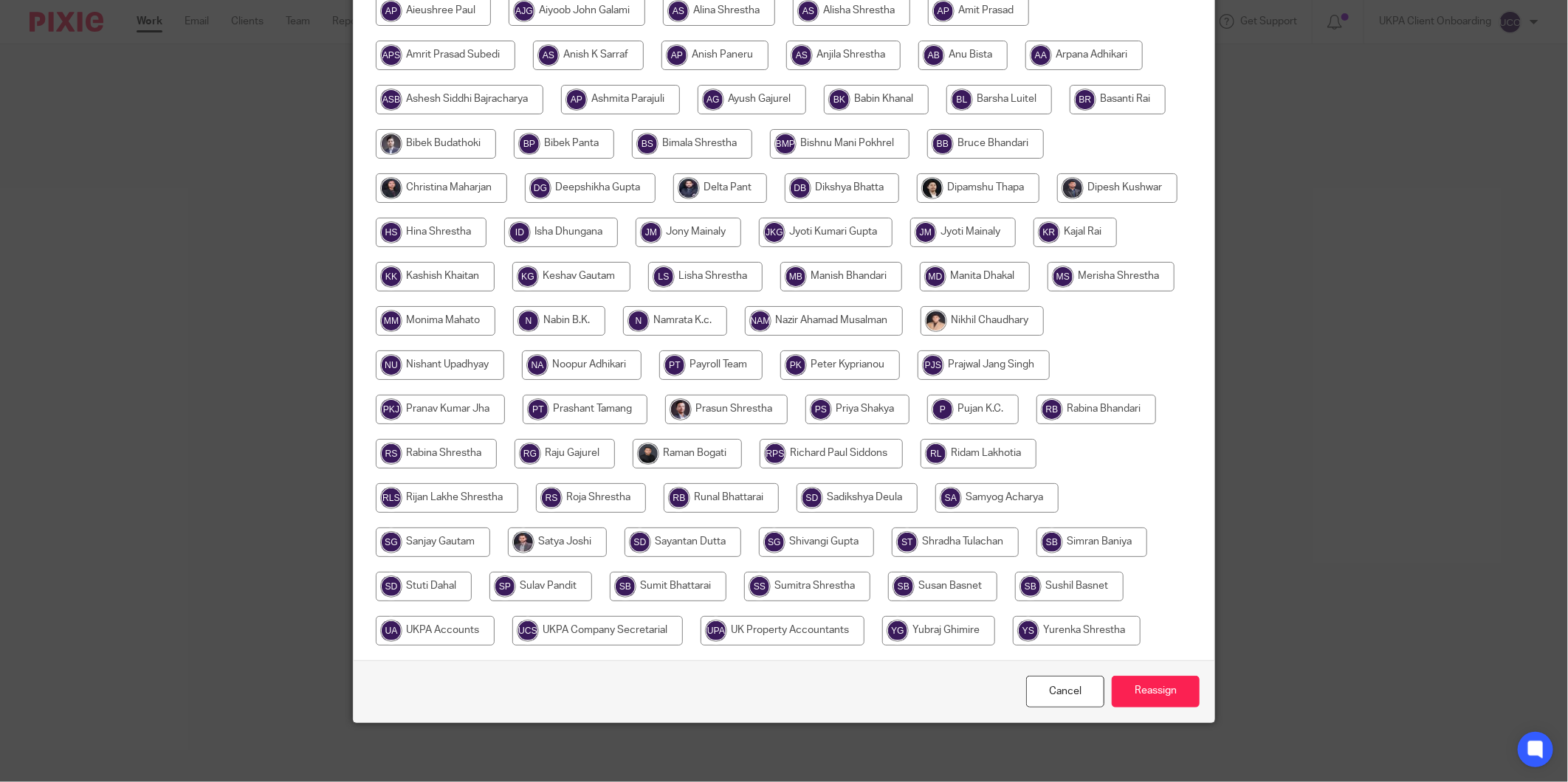
click at [495, 616] on input "radio" at bounding box center [435, 631] width 119 height 30
radio input "true"
click at [1145, 696] on input "Reassign" at bounding box center [1155, 691] width 88 height 31
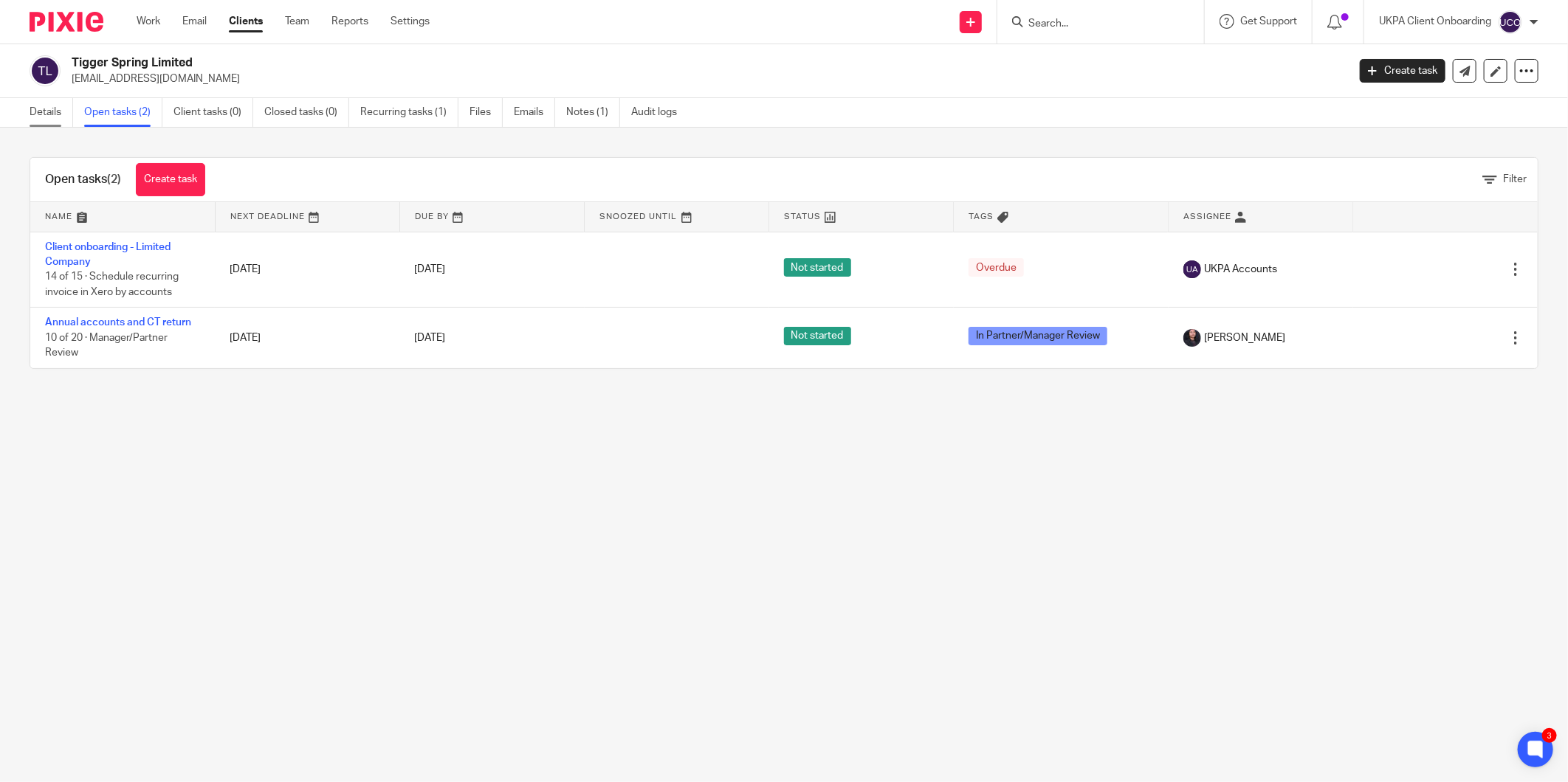
click at [41, 116] on link "Details" at bounding box center [51, 112] width 43 height 29
